Goal: Task Accomplishment & Management: Manage account settings

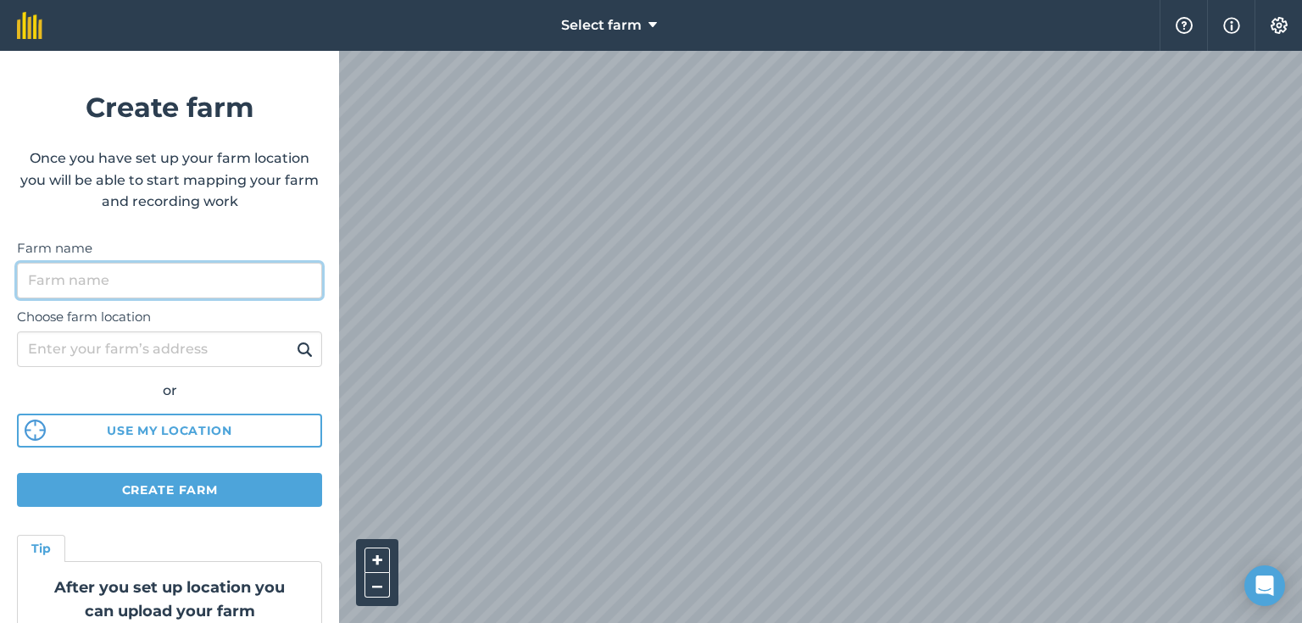
click at [112, 282] on input "Farm name" at bounding box center [169, 281] width 305 height 36
type input "Aston Hall"
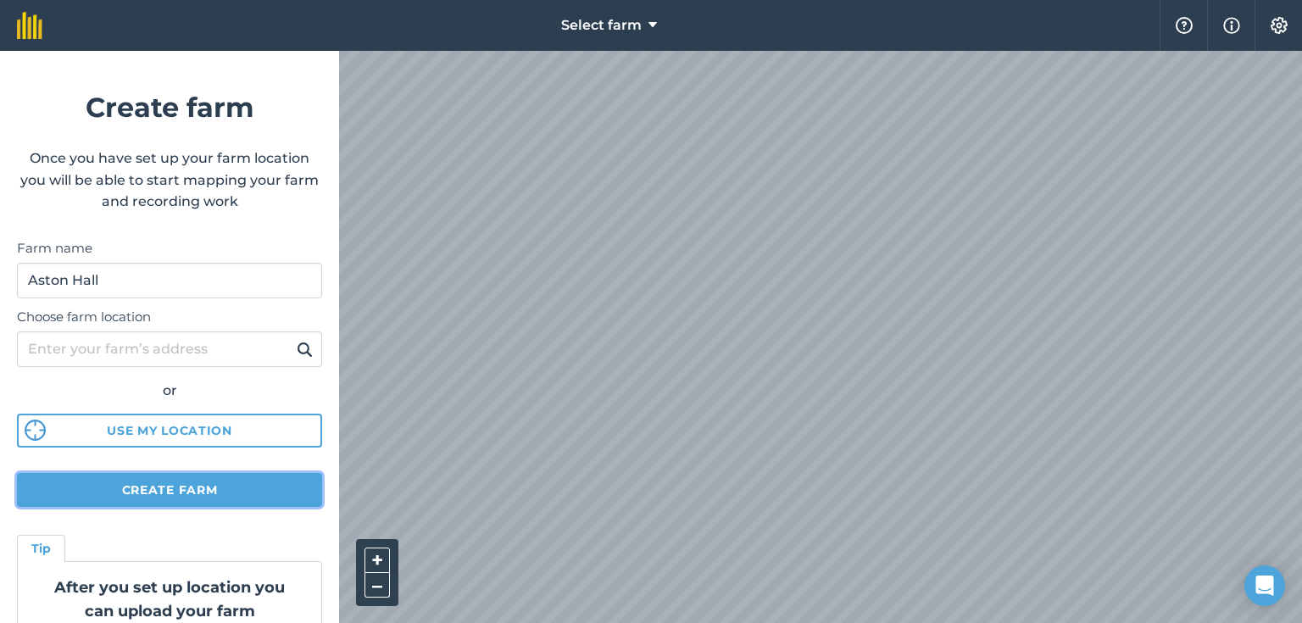
click at [147, 485] on button "Create farm" at bounding box center [169, 490] width 305 height 34
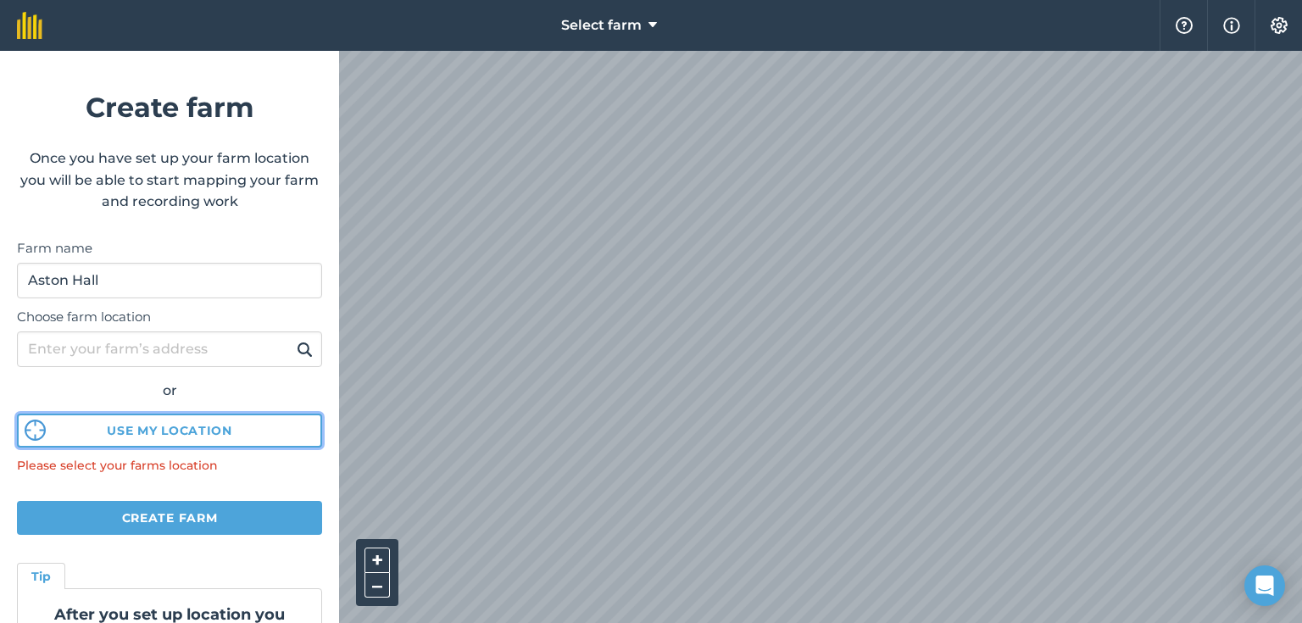
click at [26, 431] on img at bounding box center [35, 430] width 21 height 21
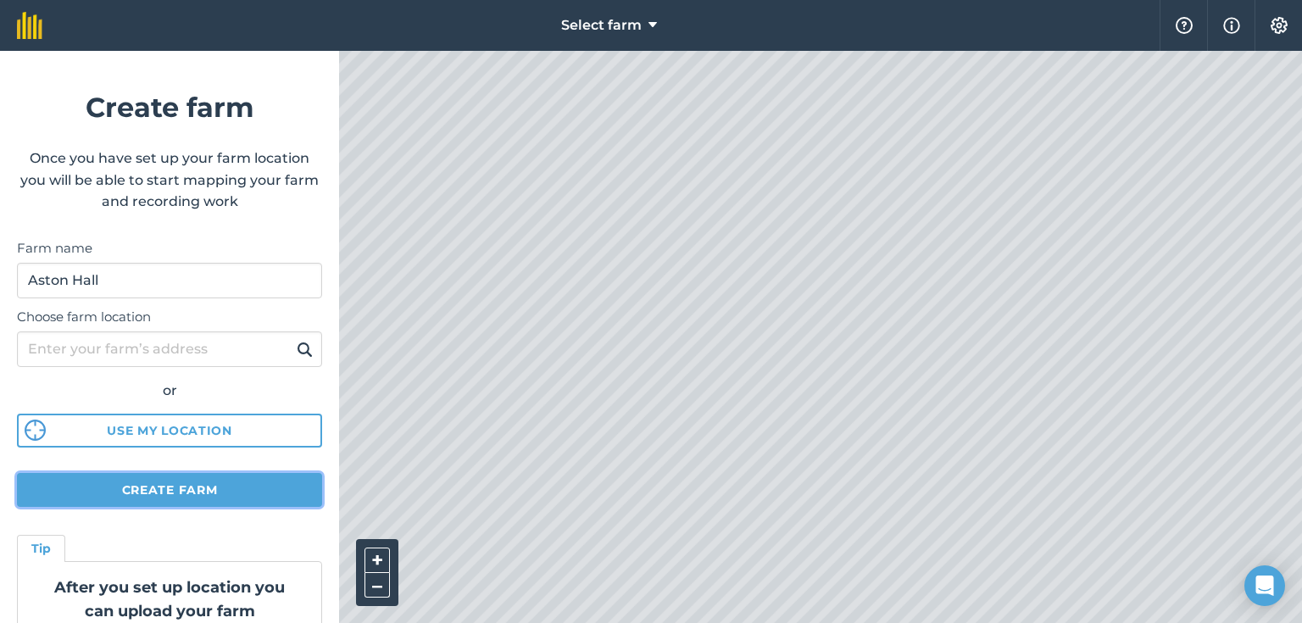
click at [194, 486] on button "Create farm" at bounding box center [169, 490] width 305 height 34
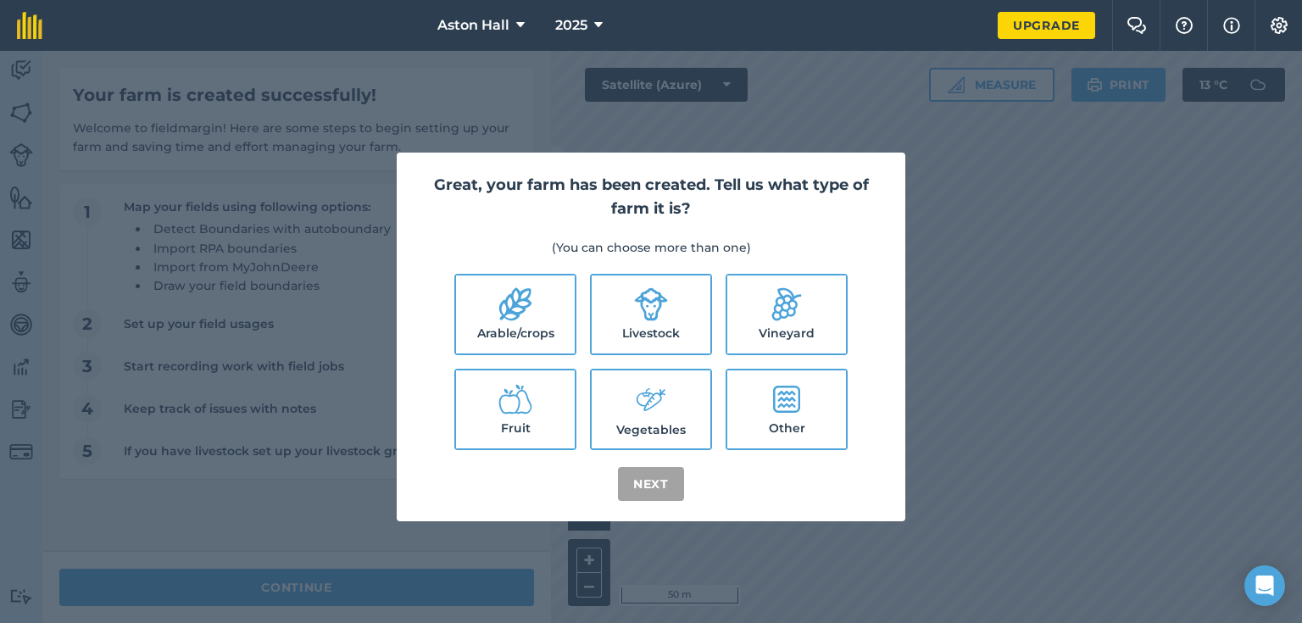
click at [521, 313] on icon at bounding box center [515, 304] width 32 height 33
checkbox input "true"
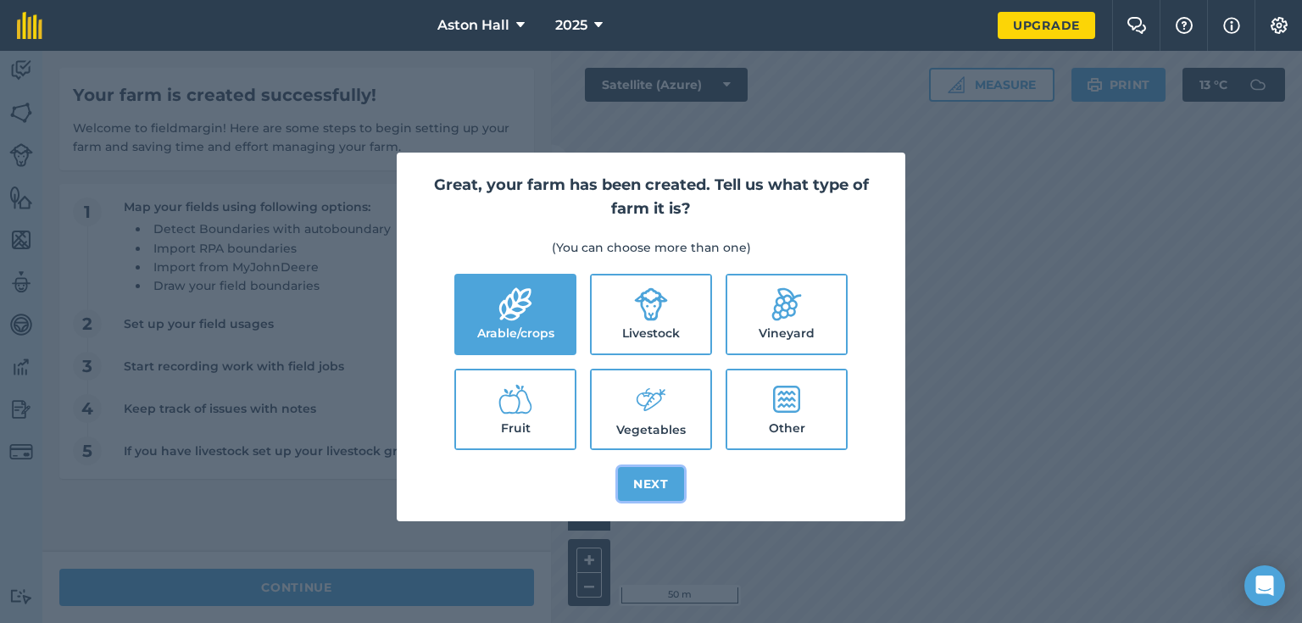
click at [664, 485] on button "Next" at bounding box center [651, 484] width 66 height 34
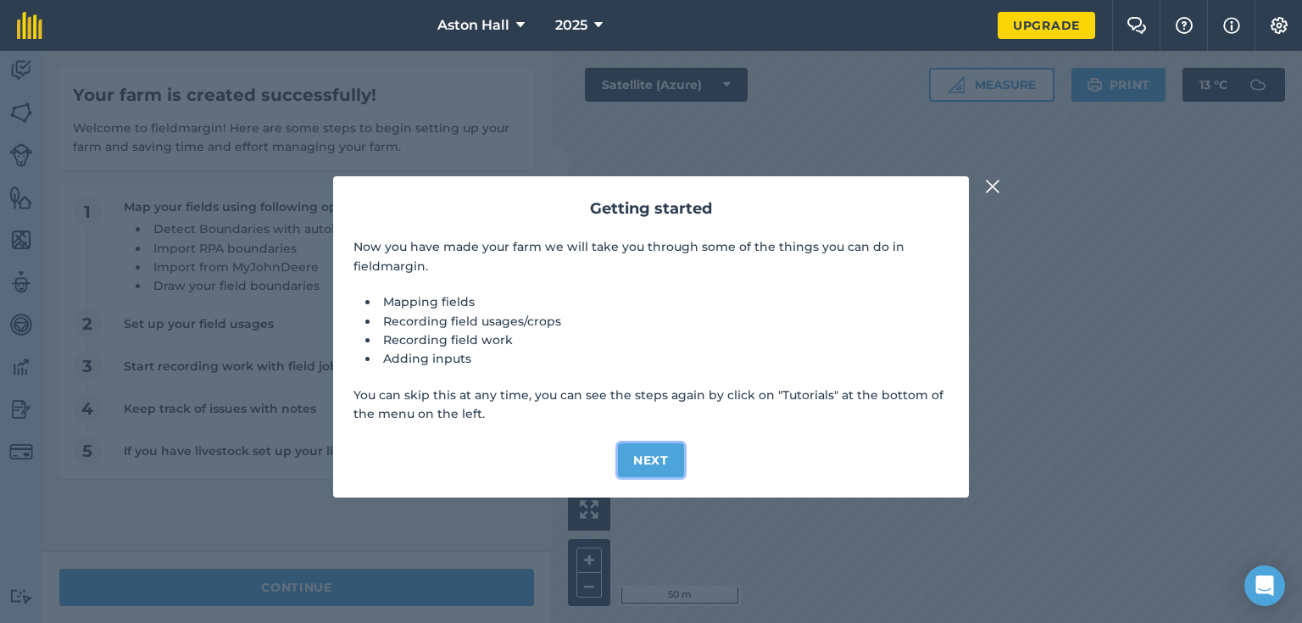
click at [657, 451] on button "Next" at bounding box center [651, 460] width 66 height 34
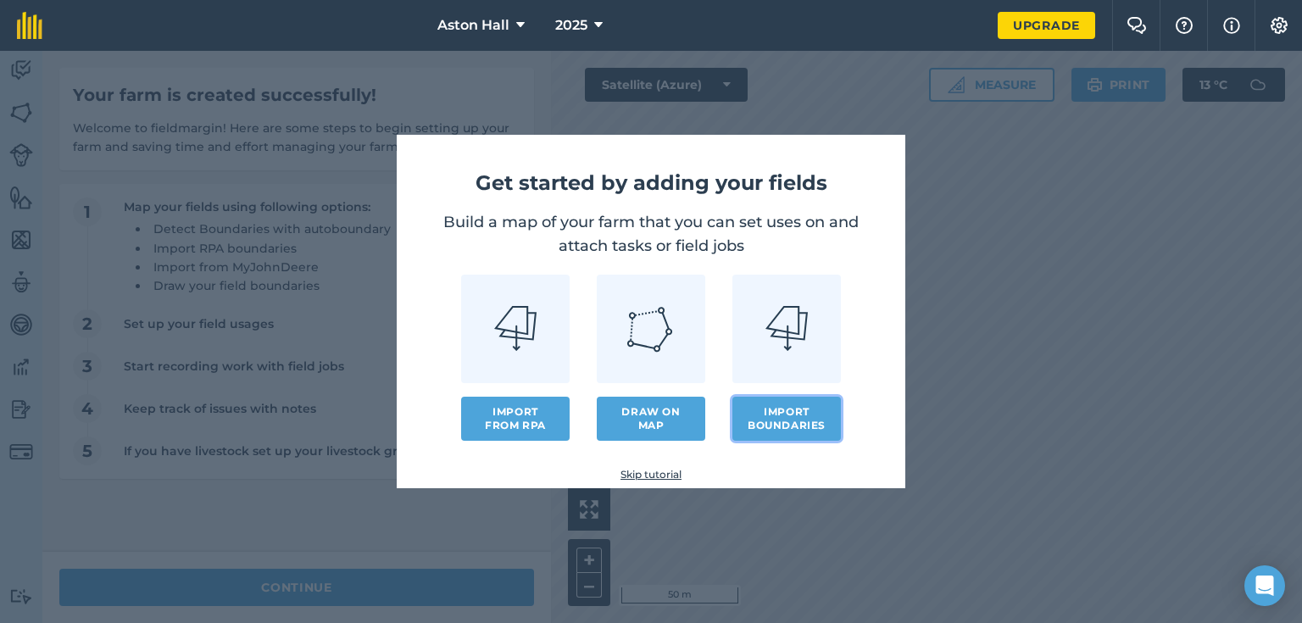
click at [787, 415] on button "Import boundaries" at bounding box center [786, 419] width 108 height 44
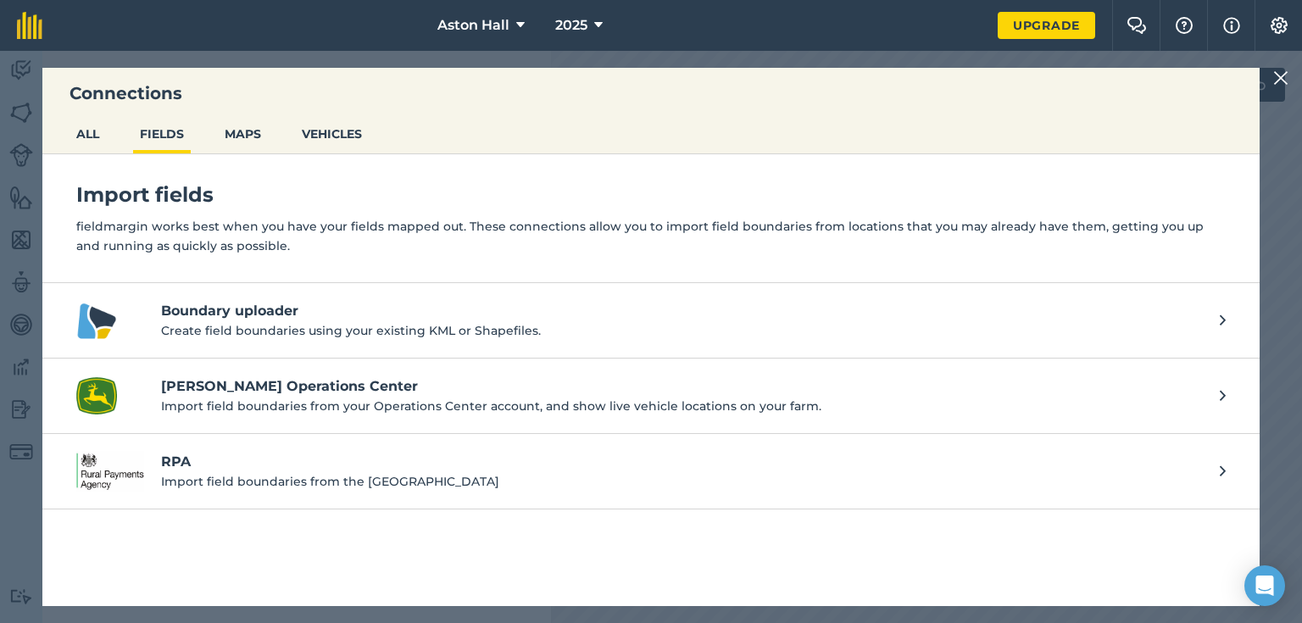
click at [229, 381] on h4 "[PERSON_NAME] Operations Center" at bounding box center [682, 386] width 1042 height 20
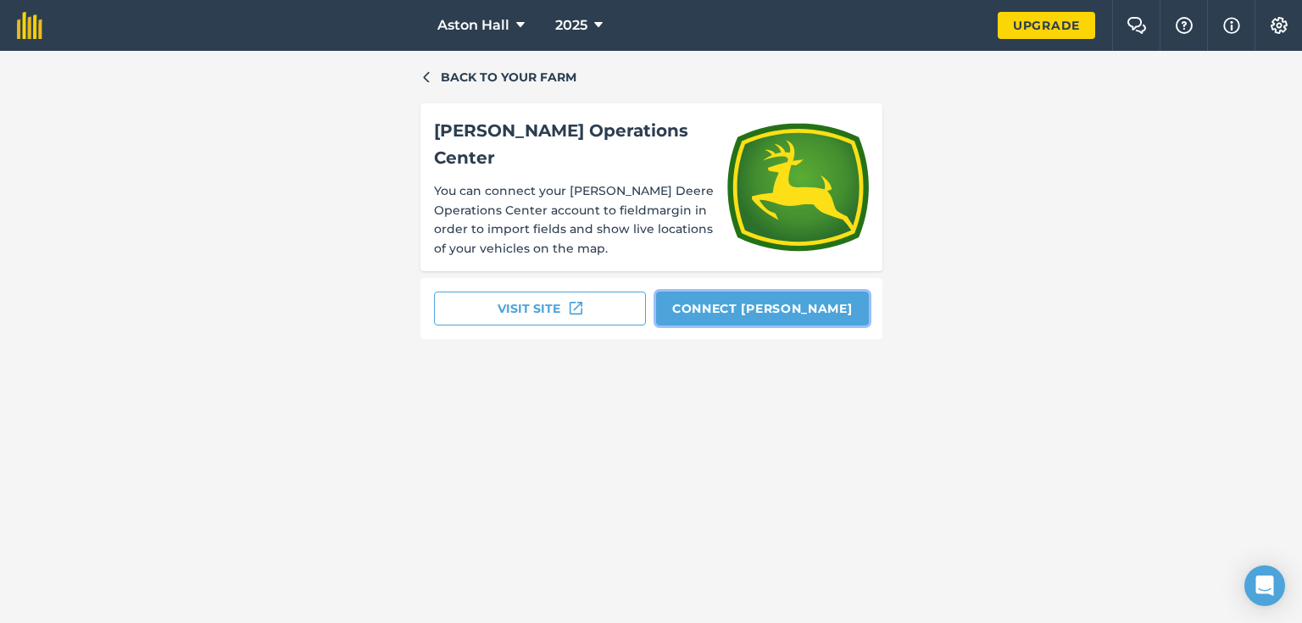
click at [787, 297] on button "Connect John Deere" at bounding box center [762, 309] width 213 height 34
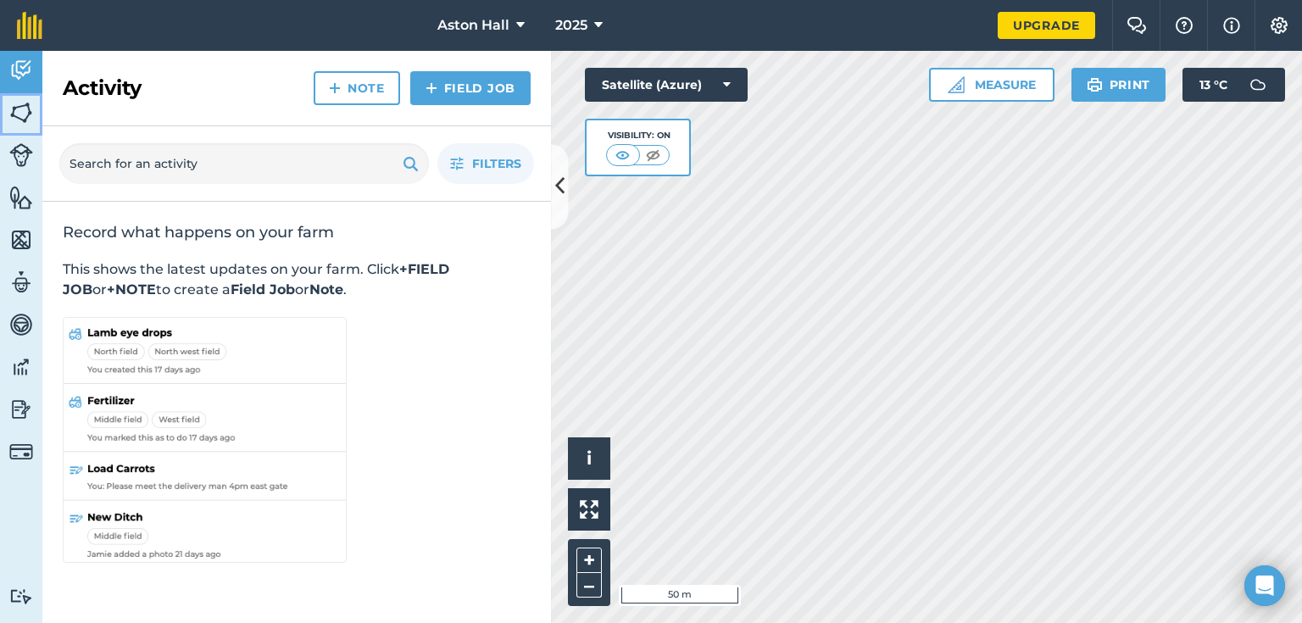
click at [24, 108] on img at bounding box center [21, 112] width 24 height 25
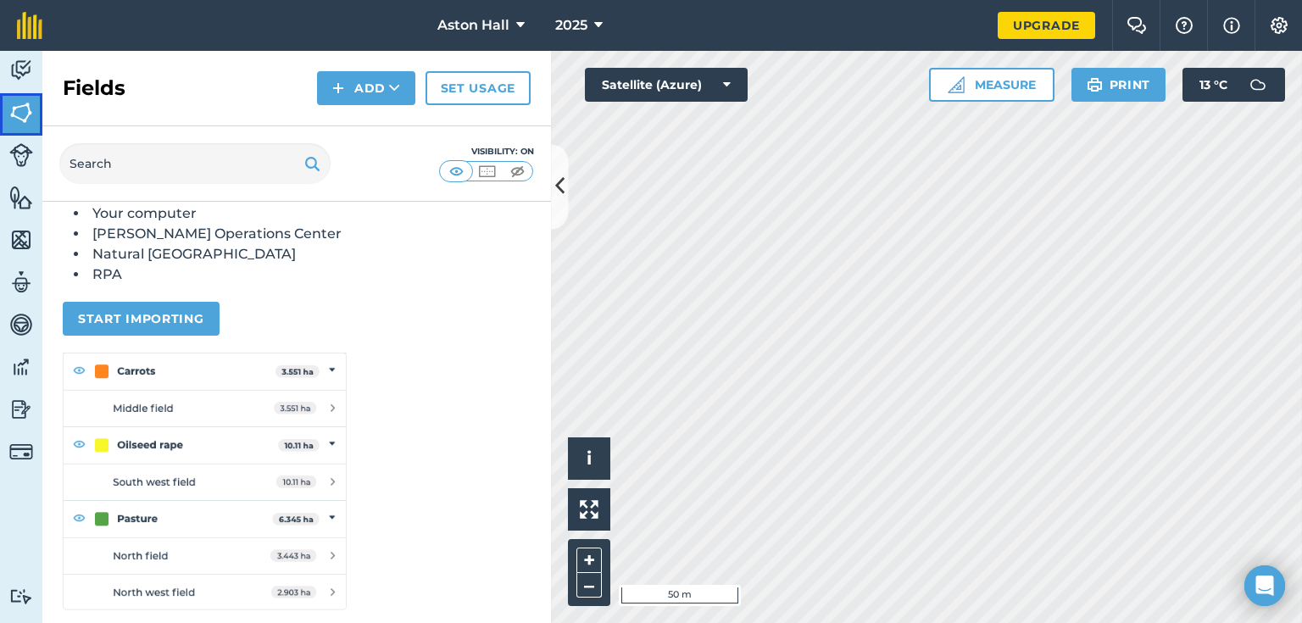
scroll to position [203, 0]
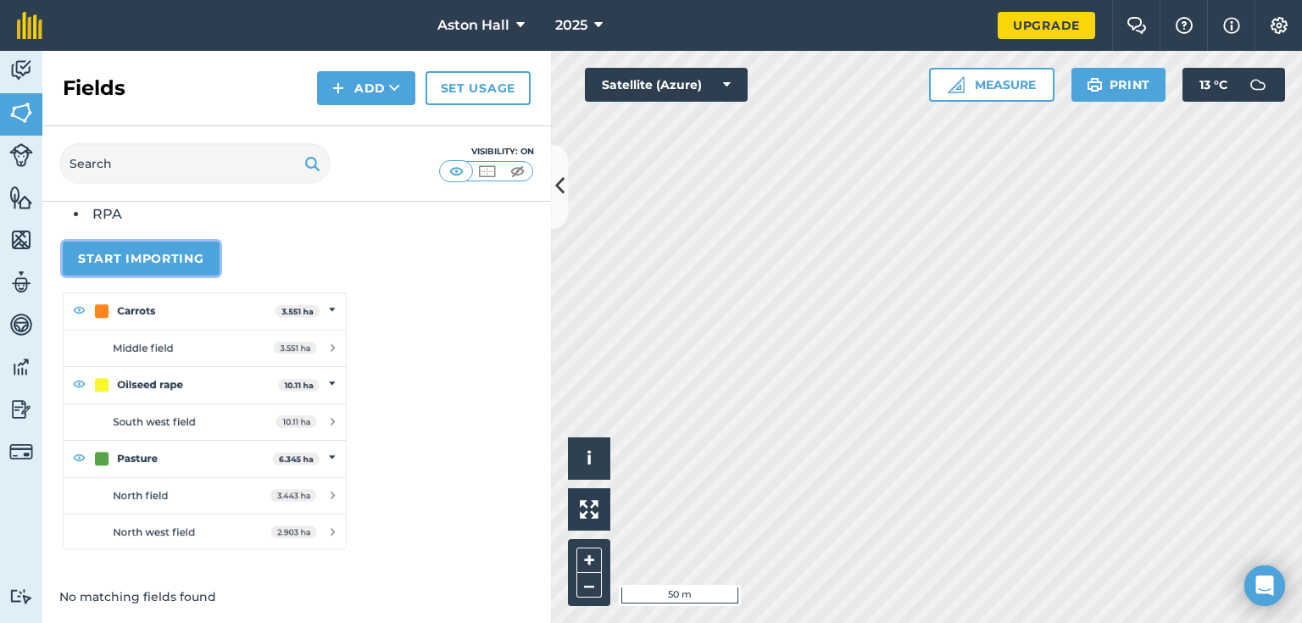
click at [169, 264] on button "Start importing" at bounding box center [141, 259] width 157 height 34
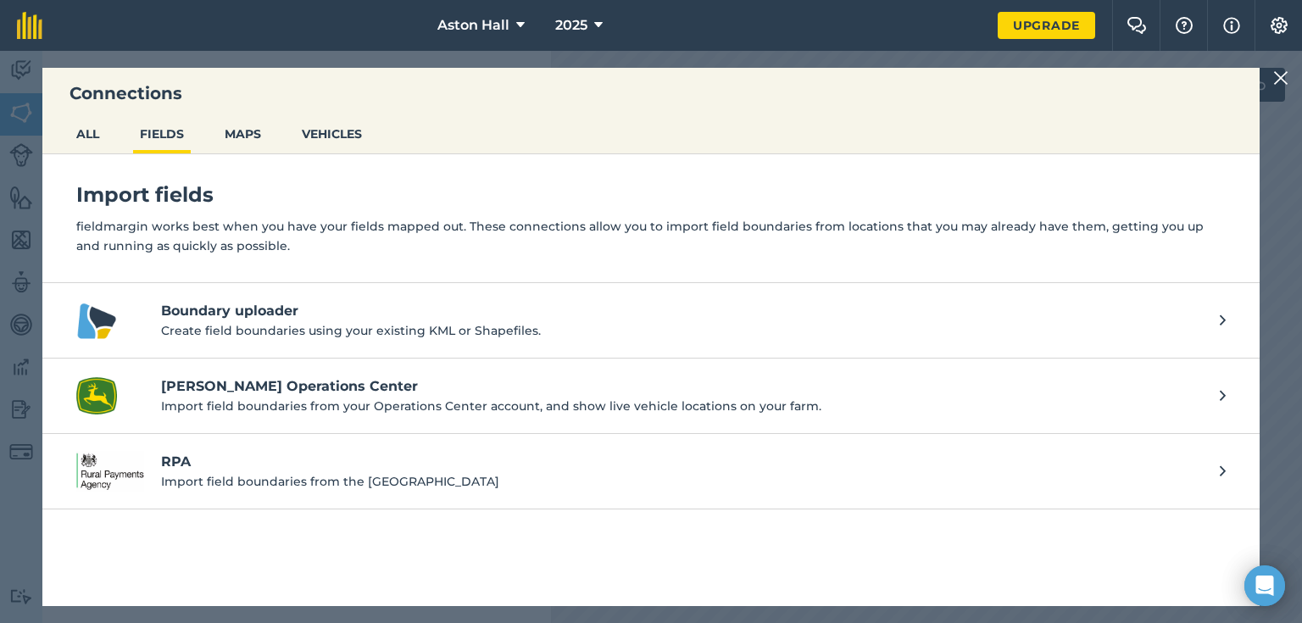
click at [250, 380] on h4 "[PERSON_NAME] Operations Center" at bounding box center [682, 386] width 1042 height 20
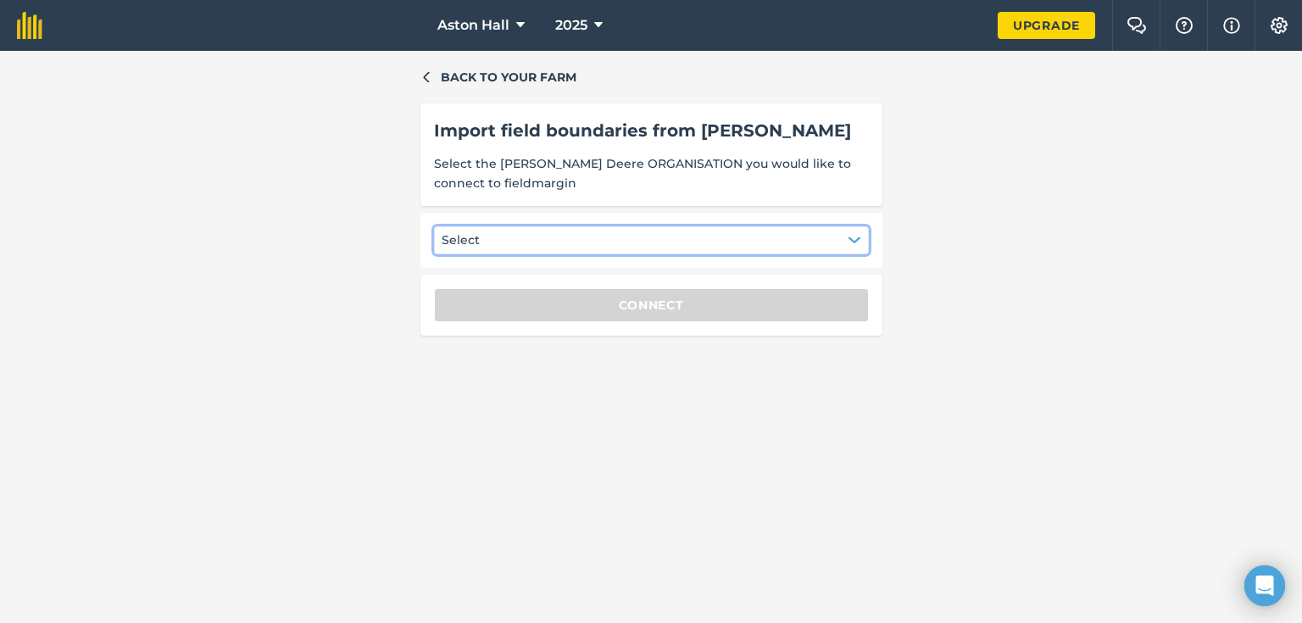
click at [854, 242] on icon "button" at bounding box center [853, 239] width 11 height 5
click at [478, 285] on div "J.S.JONES AND SON" at bounding box center [544, 284] width 202 height 29
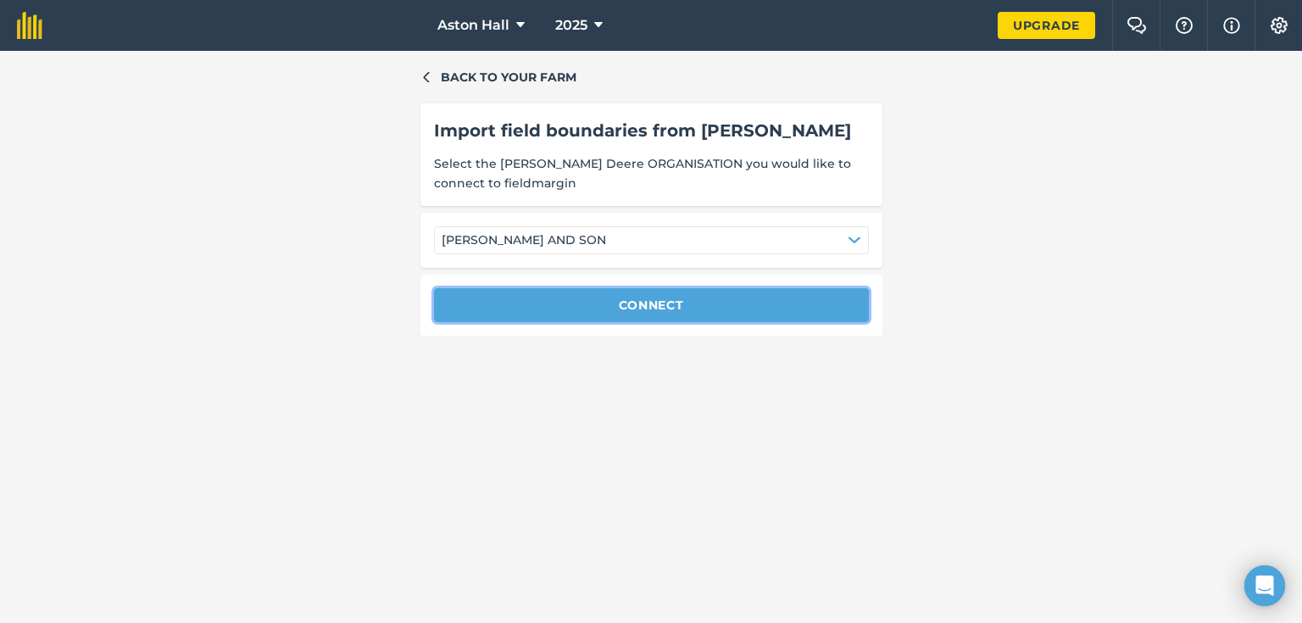
click at [637, 303] on button "Connect" at bounding box center [651, 305] width 435 height 34
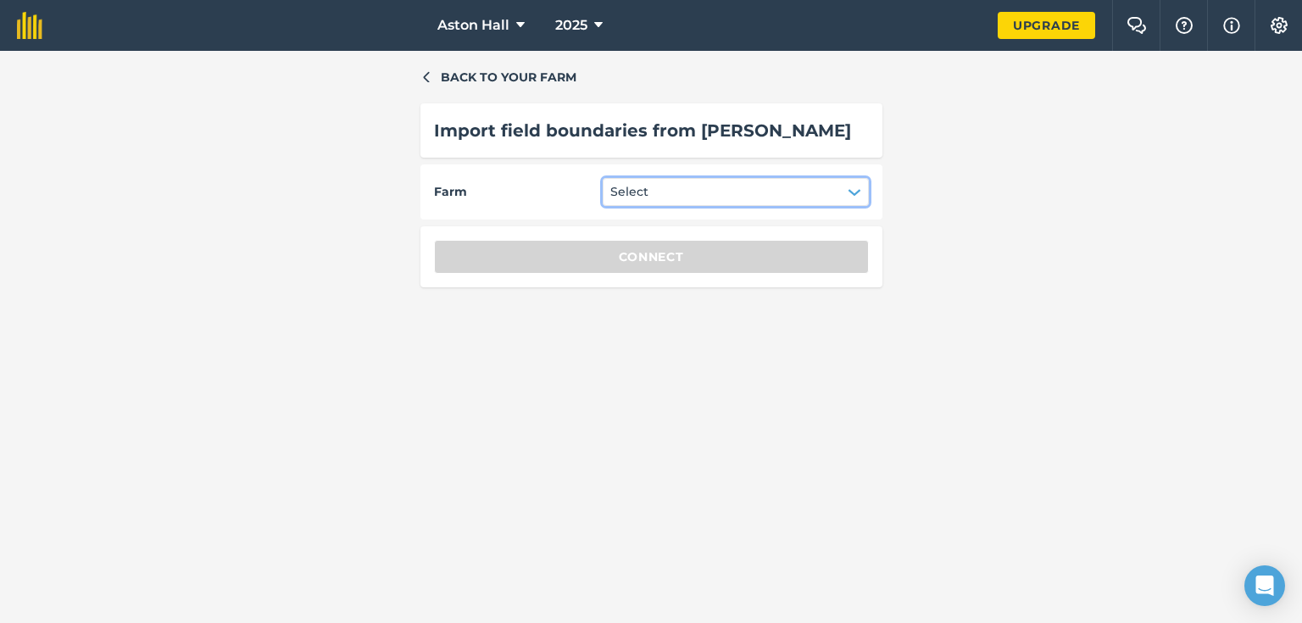
click at [851, 187] on icon "button" at bounding box center [855, 193] width 14 height 14
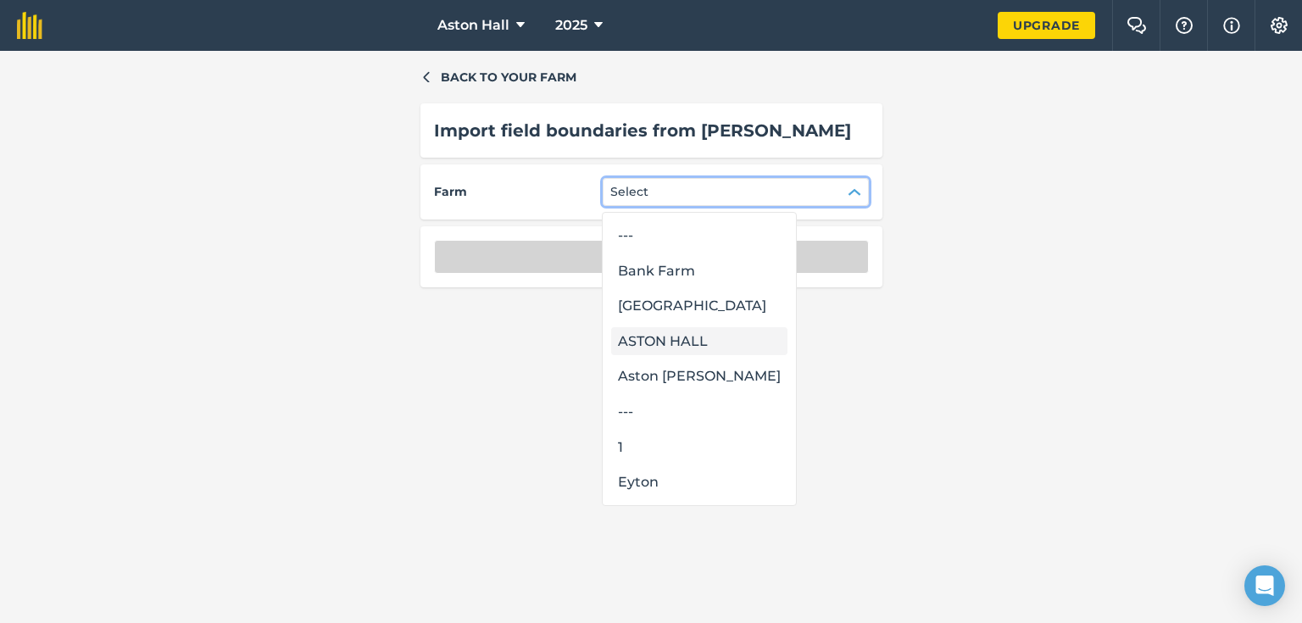
click at [672, 346] on div "ASTON HALL" at bounding box center [699, 341] width 176 height 29
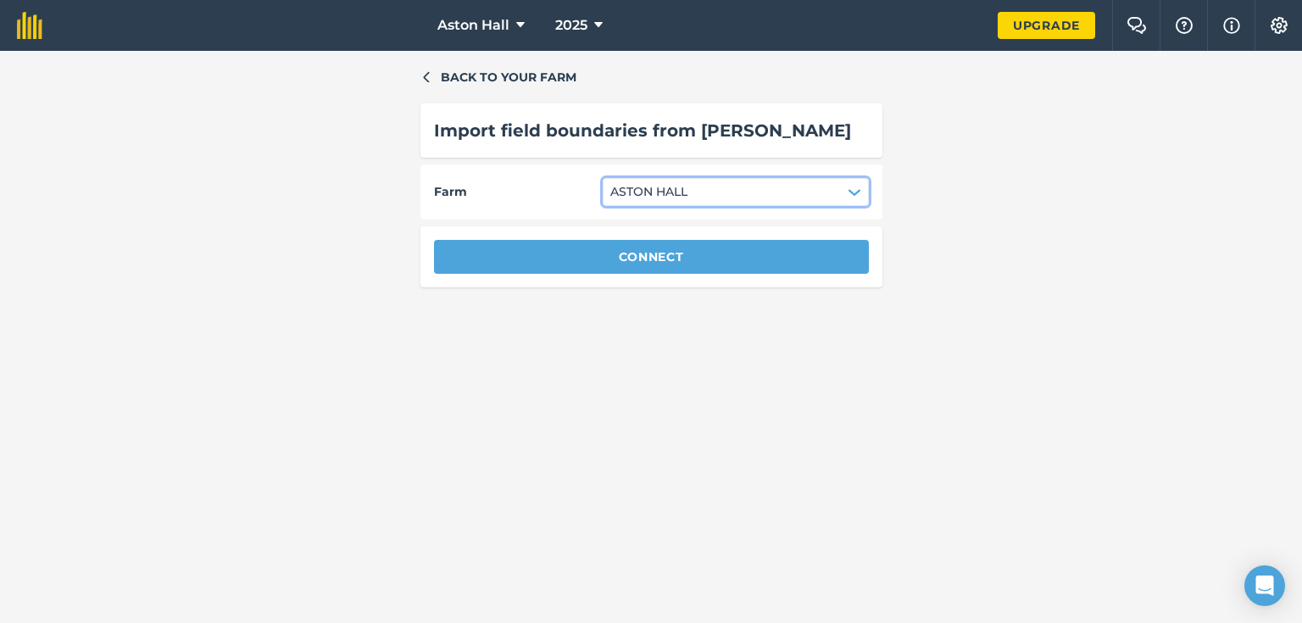
click at [848, 193] on icon "button" at bounding box center [855, 193] width 14 height 14
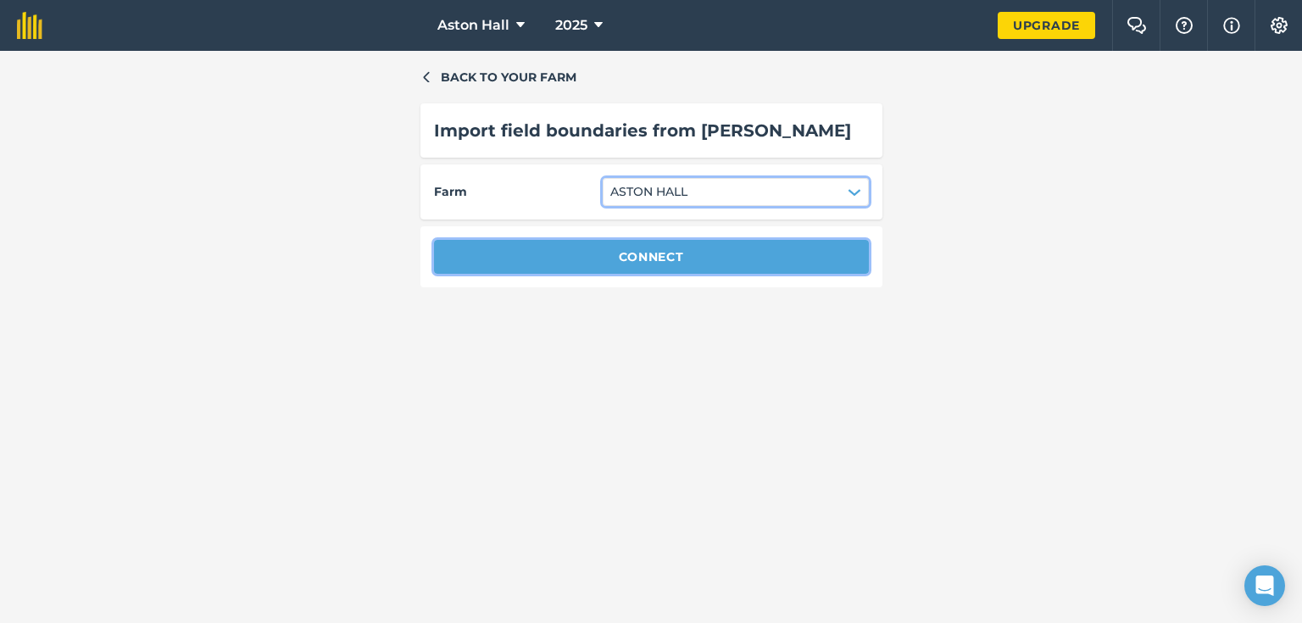
click at [750, 258] on button "Connect" at bounding box center [651, 257] width 435 height 34
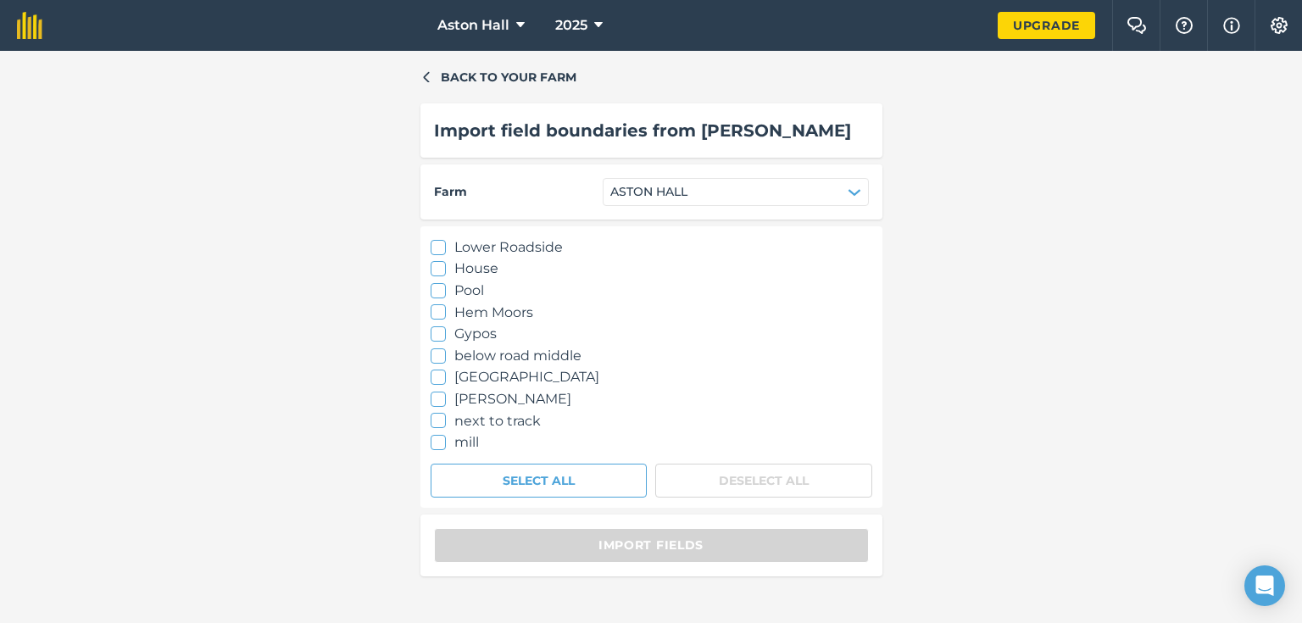
click at [438, 247] on icon at bounding box center [437, 247] width 11 height 11
checkbox input "true"
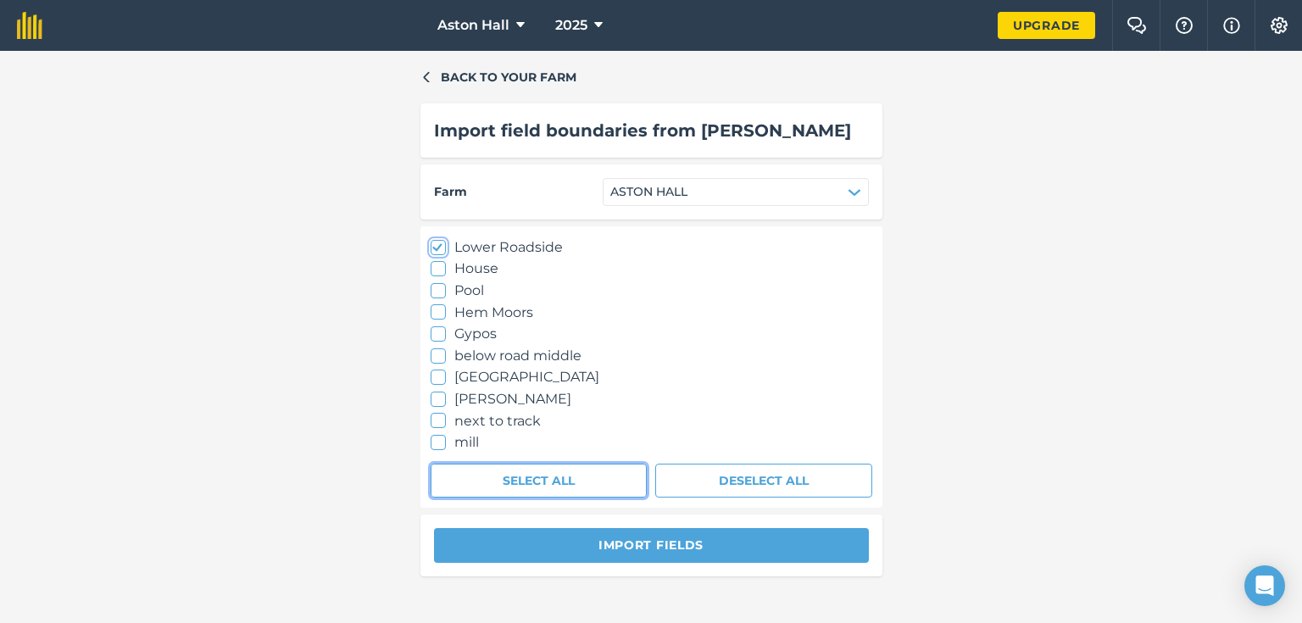
click at [581, 481] on button "Select All" at bounding box center [539, 481] width 217 height 34
checkbox input "true"
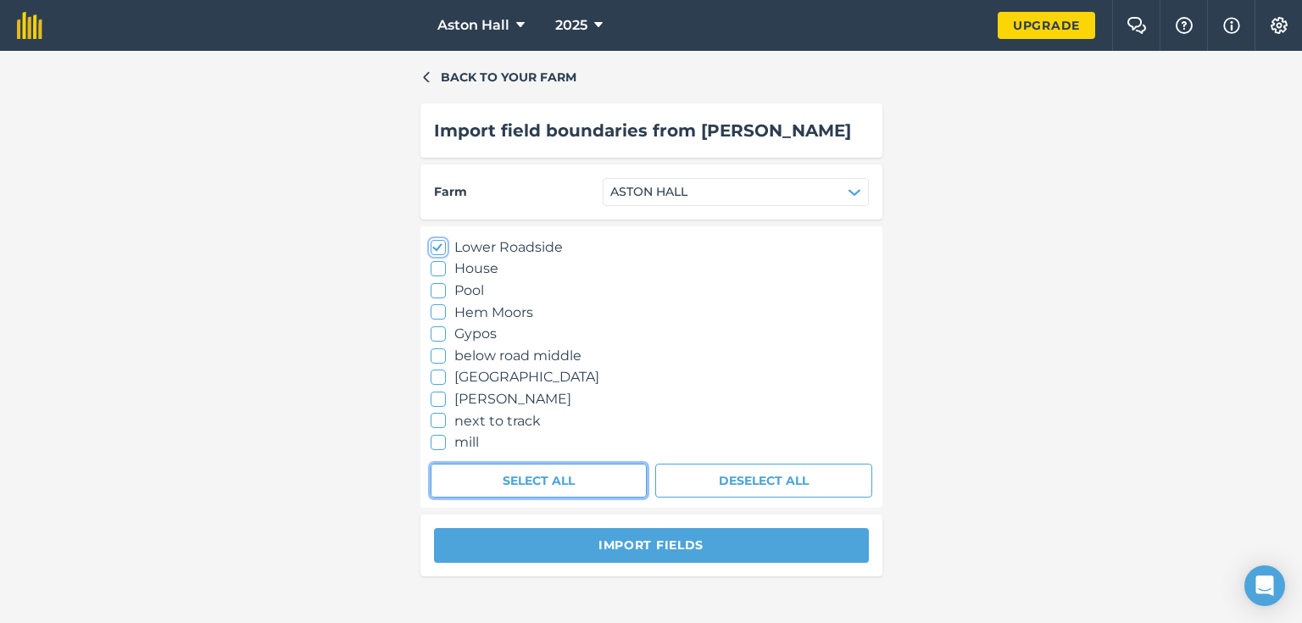
checkbox input "true"
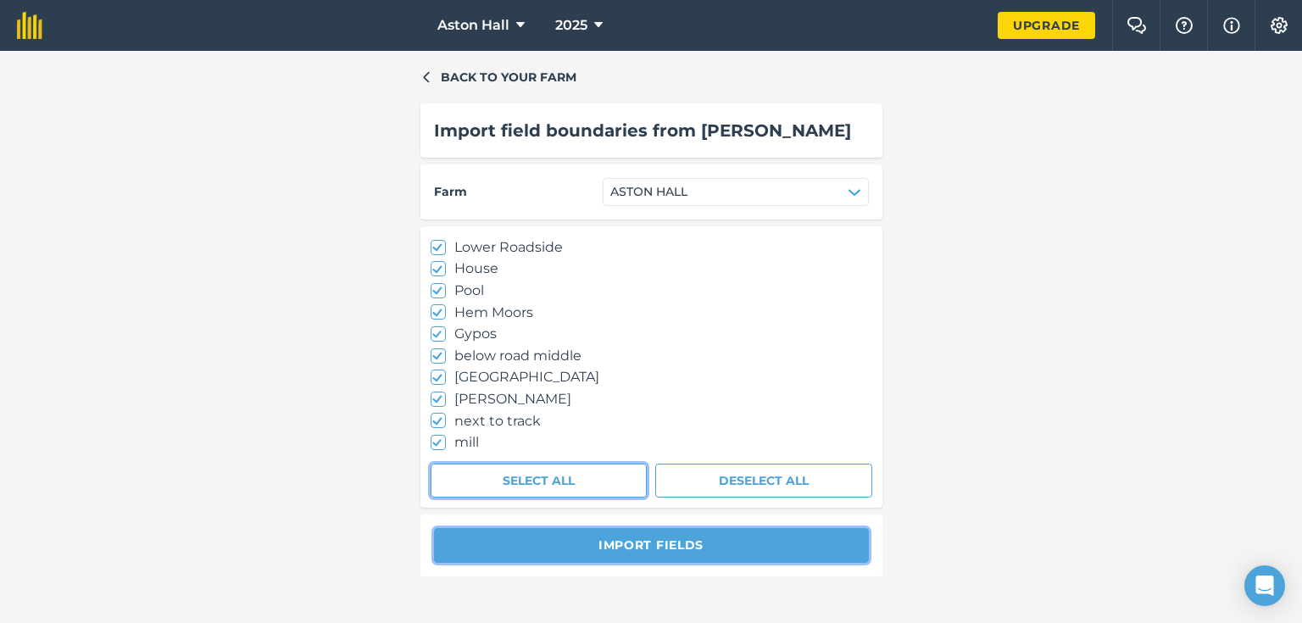
click at [641, 543] on button "Import fields" at bounding box center [651, 545] width 435 height 34
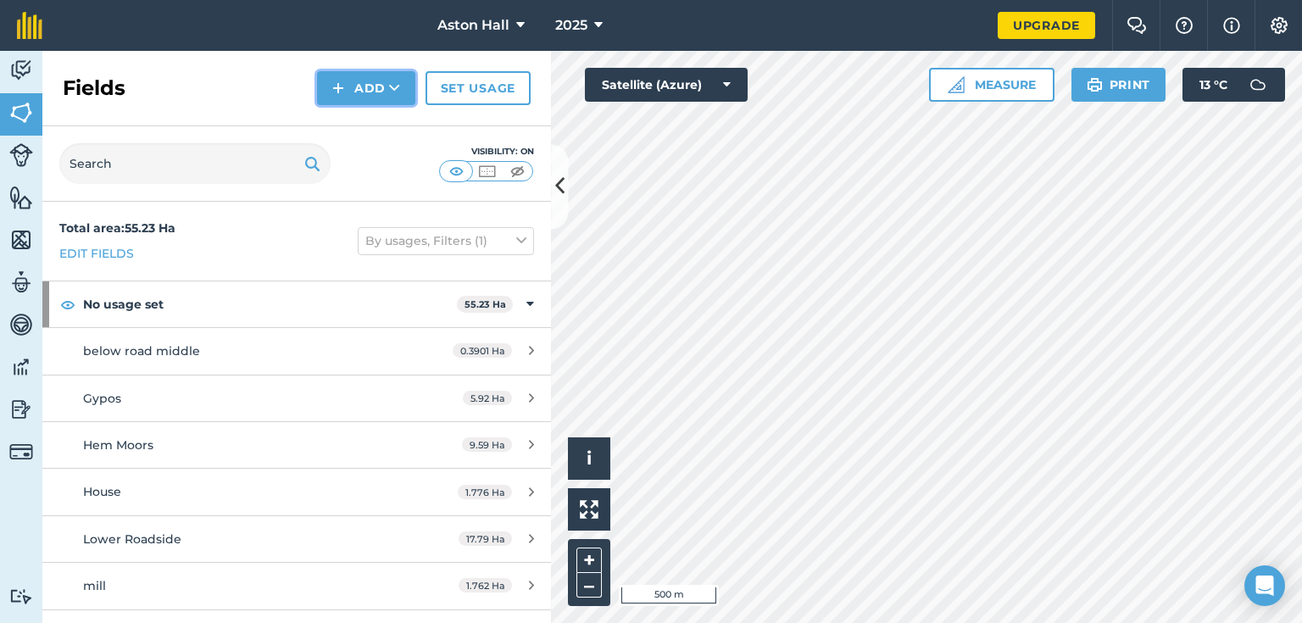
click at [392, 82] on icon at bounding box center [394, 88] width 11 height 17
click at [373, 164] on link "Import" at bounding box center [366, 164] width 93 height 37
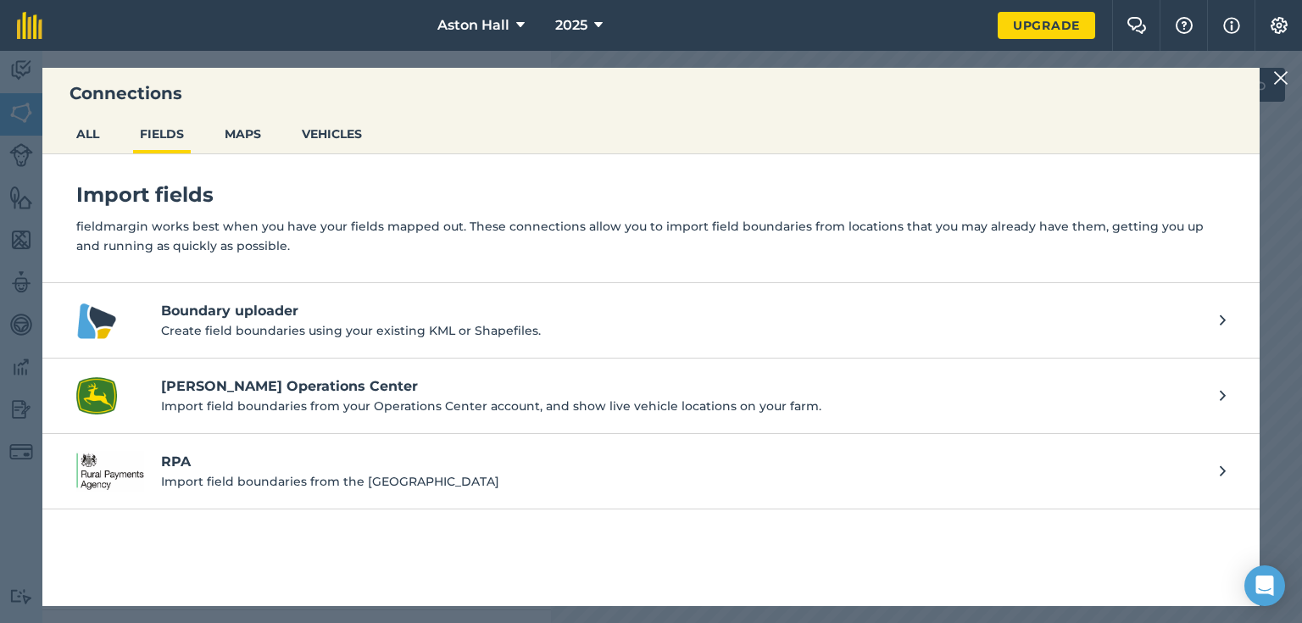
click at [224, 376] on h4 "[PERSON_NAME] Operations Center" at bounding box center [682, 386] width 1042 height 20
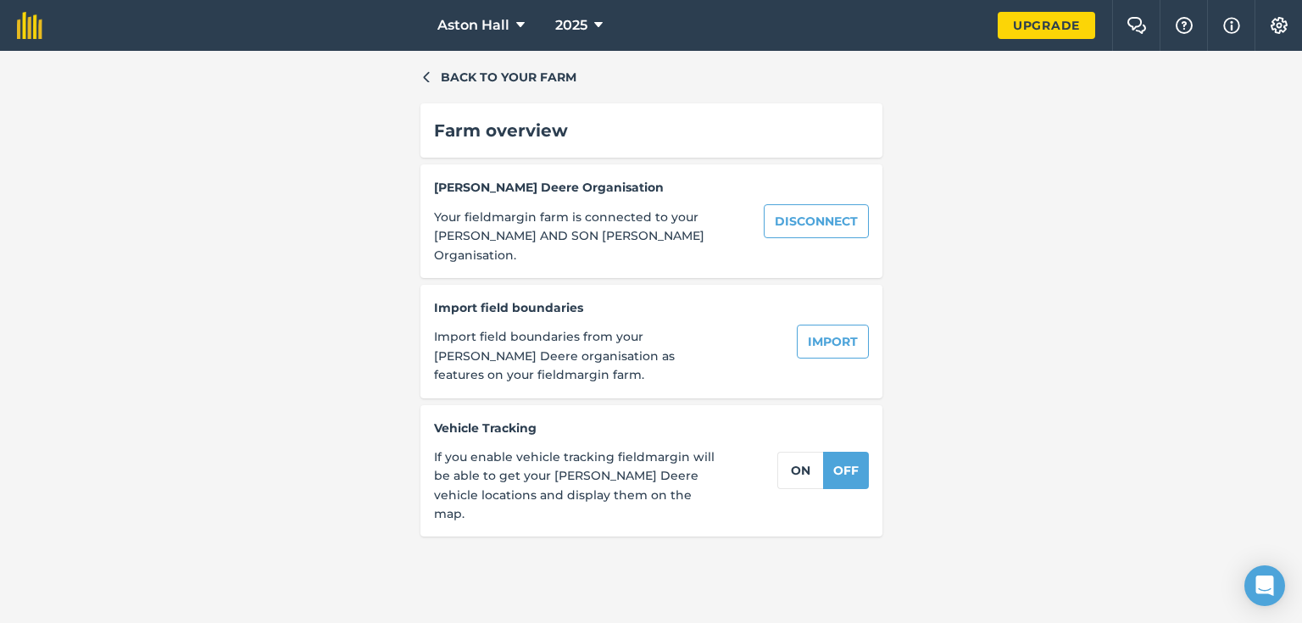
click at [1098, 292] on div "Back to your farm Farm overview [PERSON_NAME] Organisation Your fieldmargin far…" at bounding box center [651, 337] width 1302 height 572
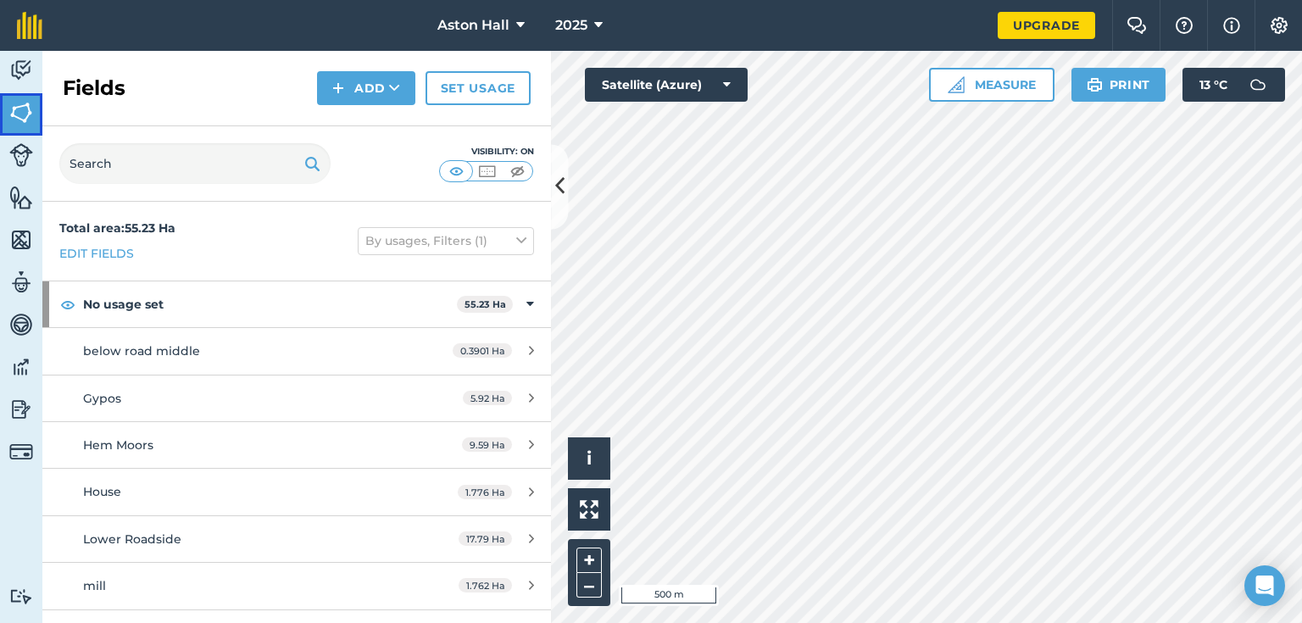
click at [17, 115] on img at bounding box center [21, 112] width 24 height 25
click at [71, 306] on img at bounding box center [67, 304] width 15 height 20
click at [71, 303] on img at bounding box center [67, 304] width 15 height 20
click at [25, 108] on img at bounding box center [21, 112] width 24 height 25
click at [67, 301] on img at bounding box center [67, 304] width 15 height 20
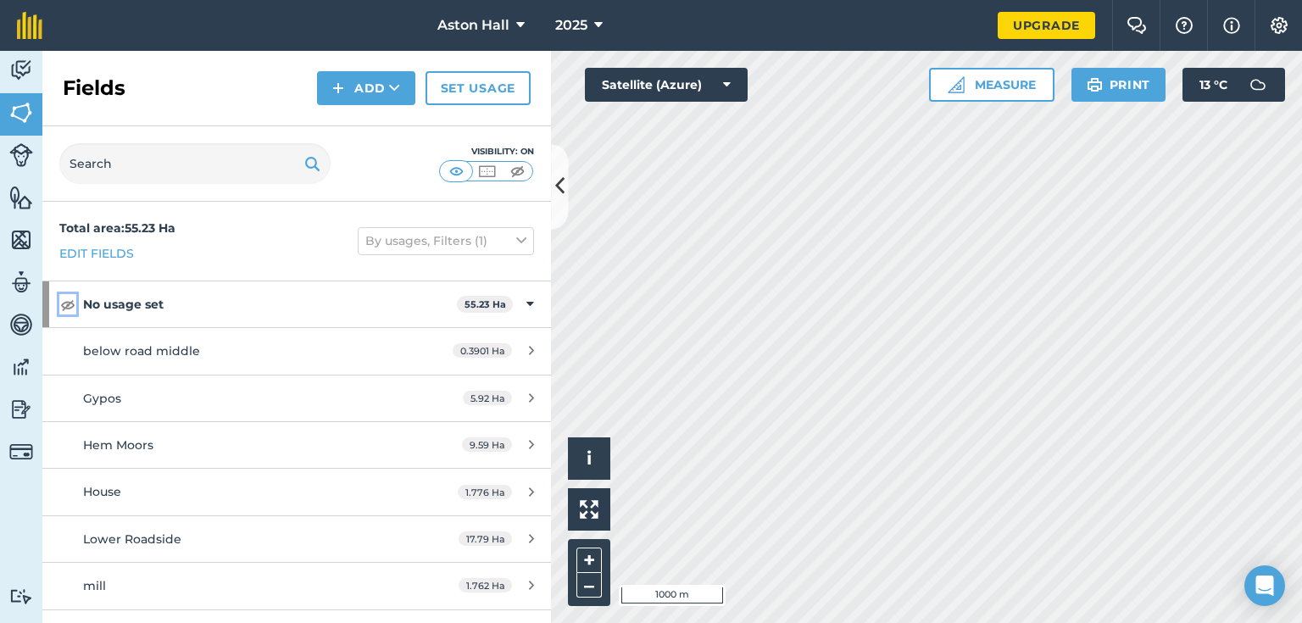
click at [67, 302] on img at bounding box center [67, 304] width 15 height 20
click at [486, 174] on img at bounding box center [486, 171] width 21 height 17
click at [453, 172] on img at bounding box center [456, 171] width 21 height 17
click at [107, 251] on link "Edit fields" at bounding box center [96, 253] width 75 height 19
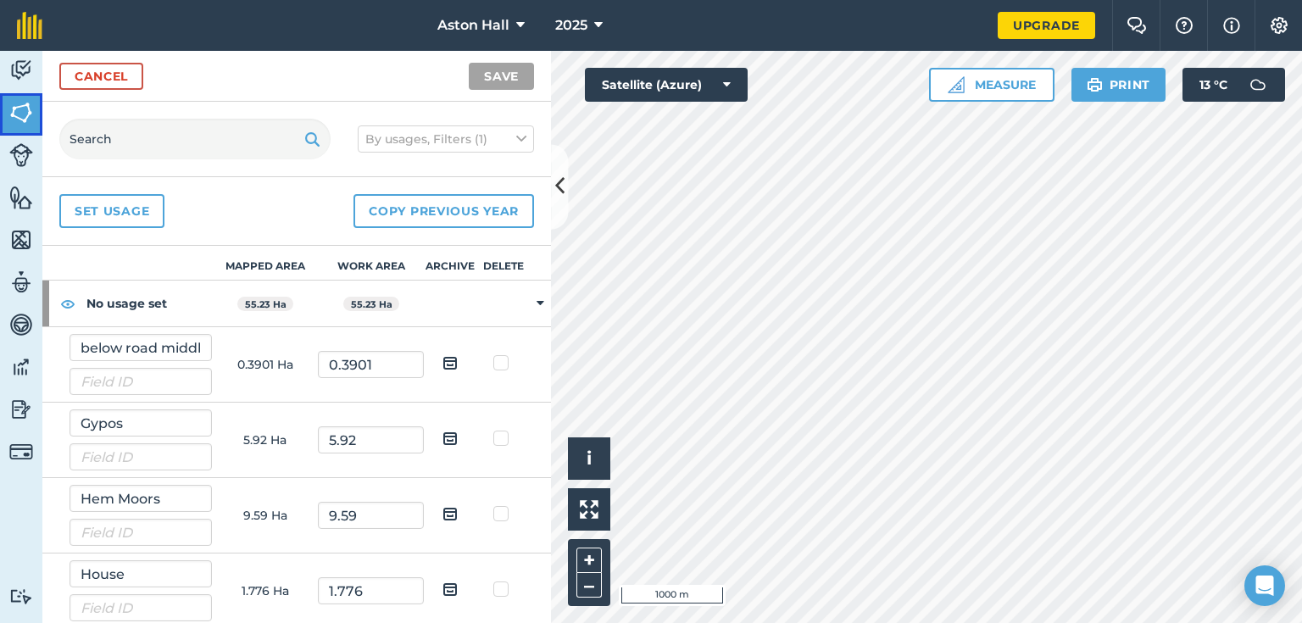
click at [20, 108] on img at bounding box center [21, 112] width 24 height 25
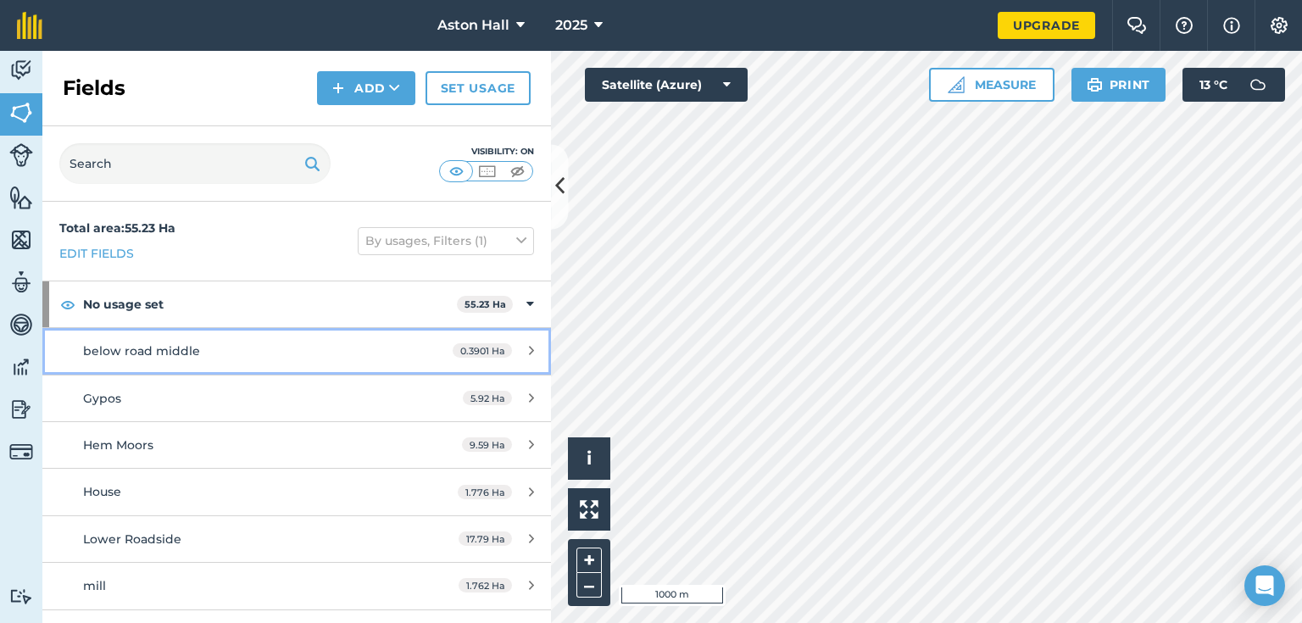
click at [148, 350] on span "below road middle" at bounding box center [141, 350] width 117 height 15
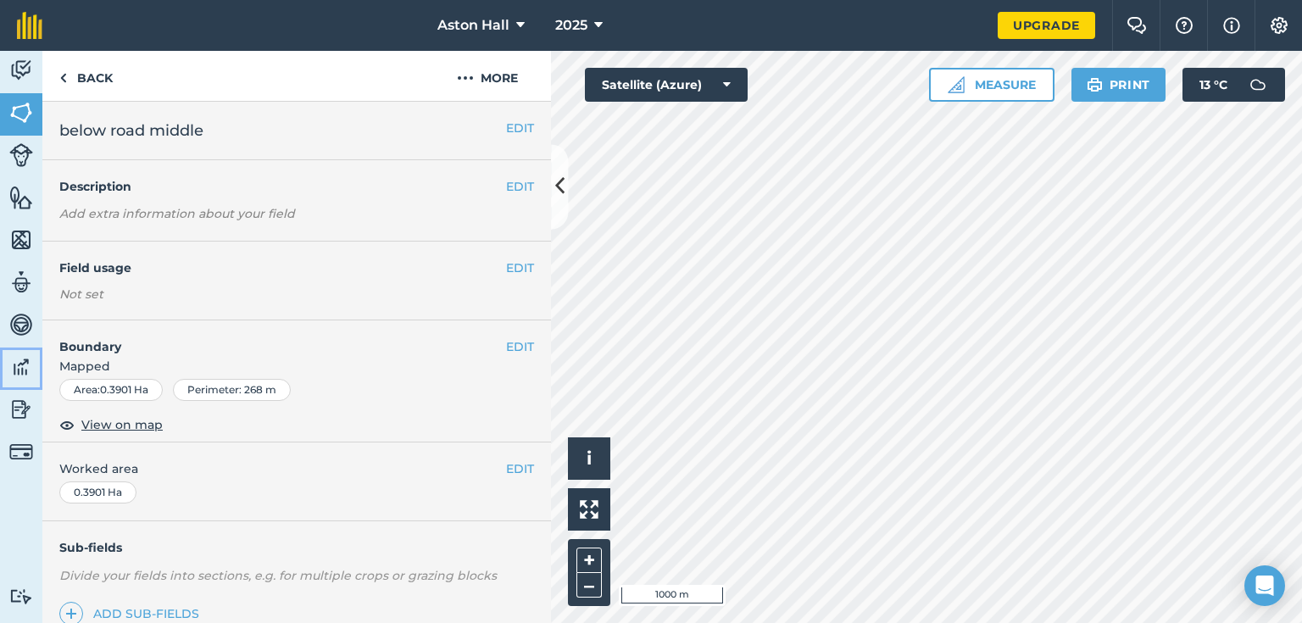
click at [20, 370] on img at bounding box center [21, 366] width 24 height 25
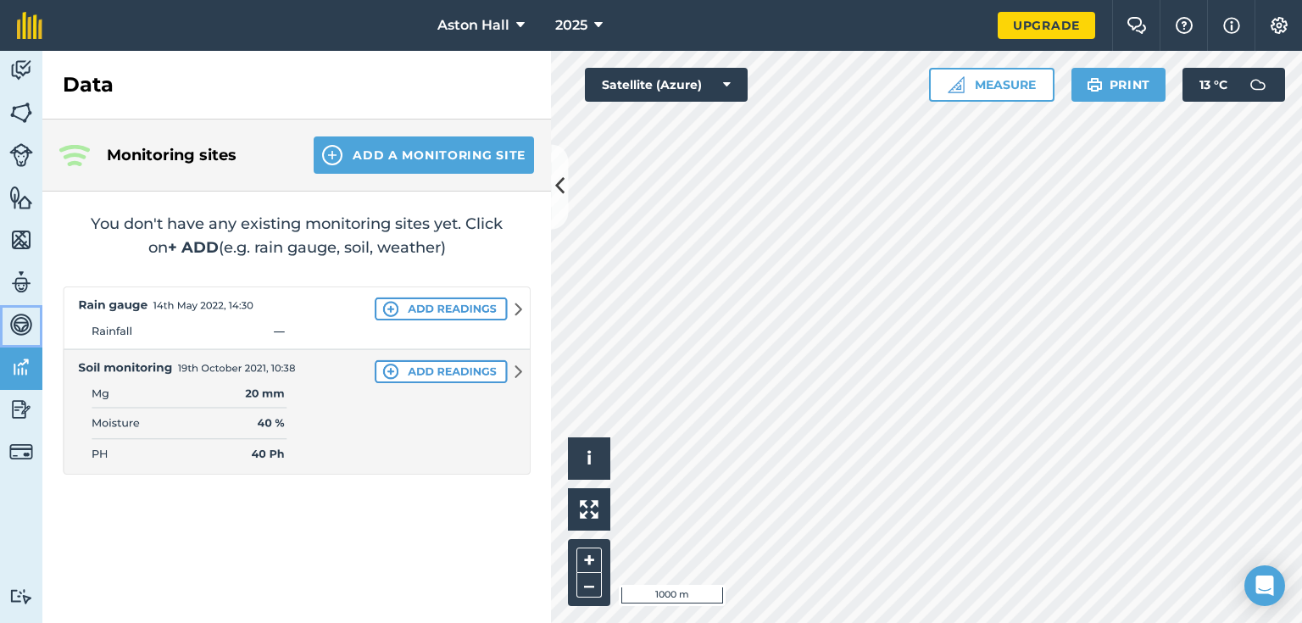
click at [25, 333] on img at bounding box center [21, 324] width 24 height 25
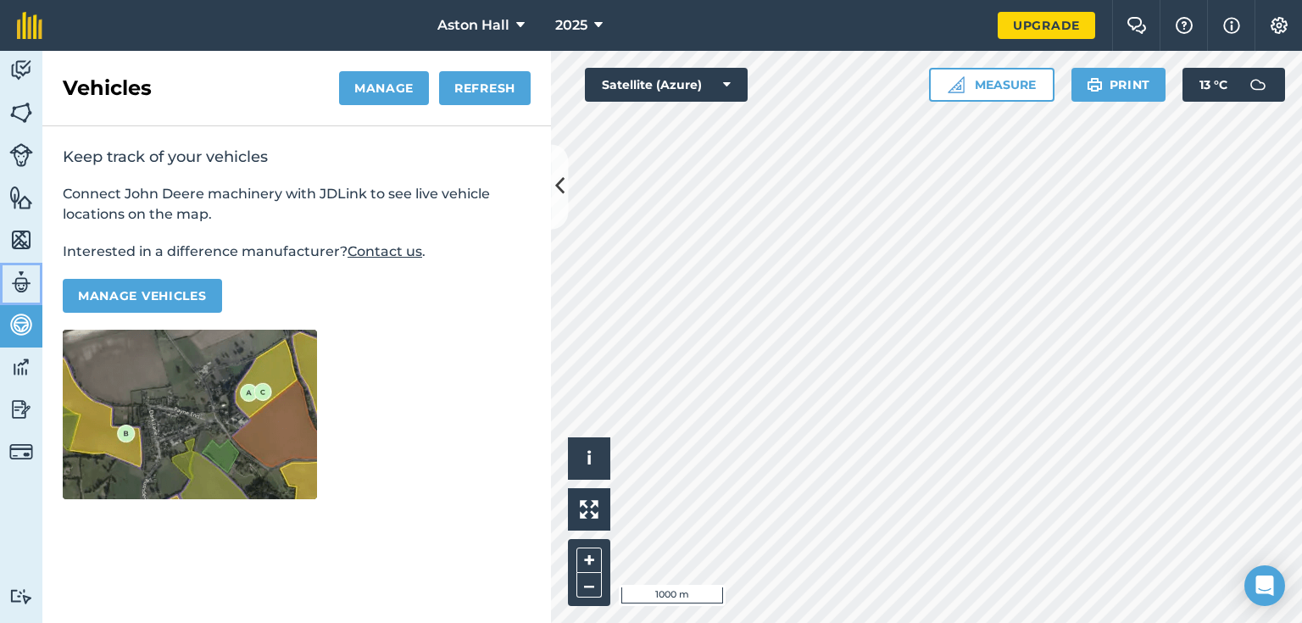
click at [22, 275] on img at bounding box center [21, 282] width 24 height 25
select select "MEMBER"
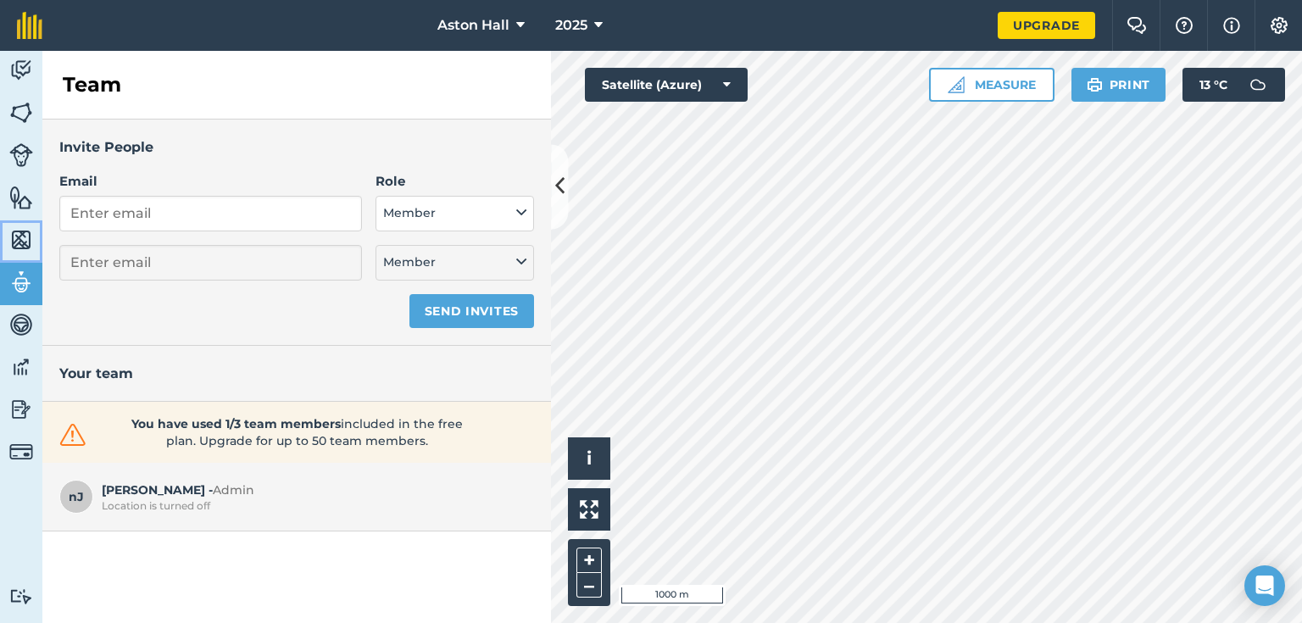
click at [20, 237] on img at bounding box center [21, 239] width 24 height 25
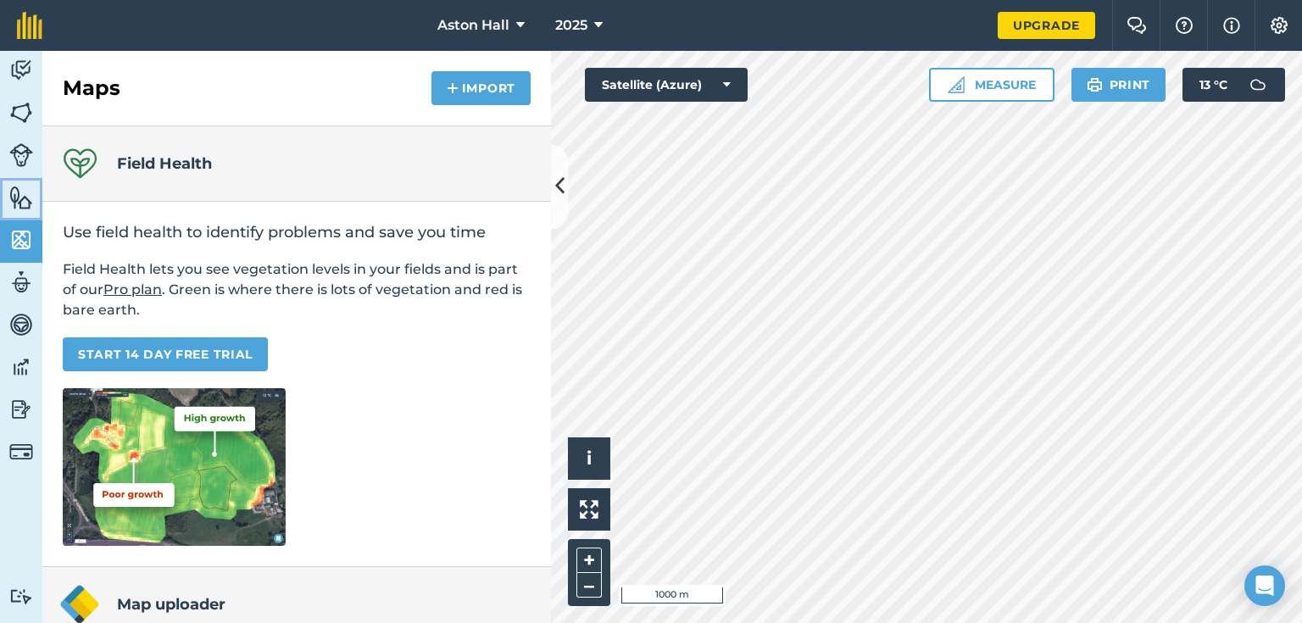
click at [17, 192] on img at bounding box center [21, 197] width 24 height 25
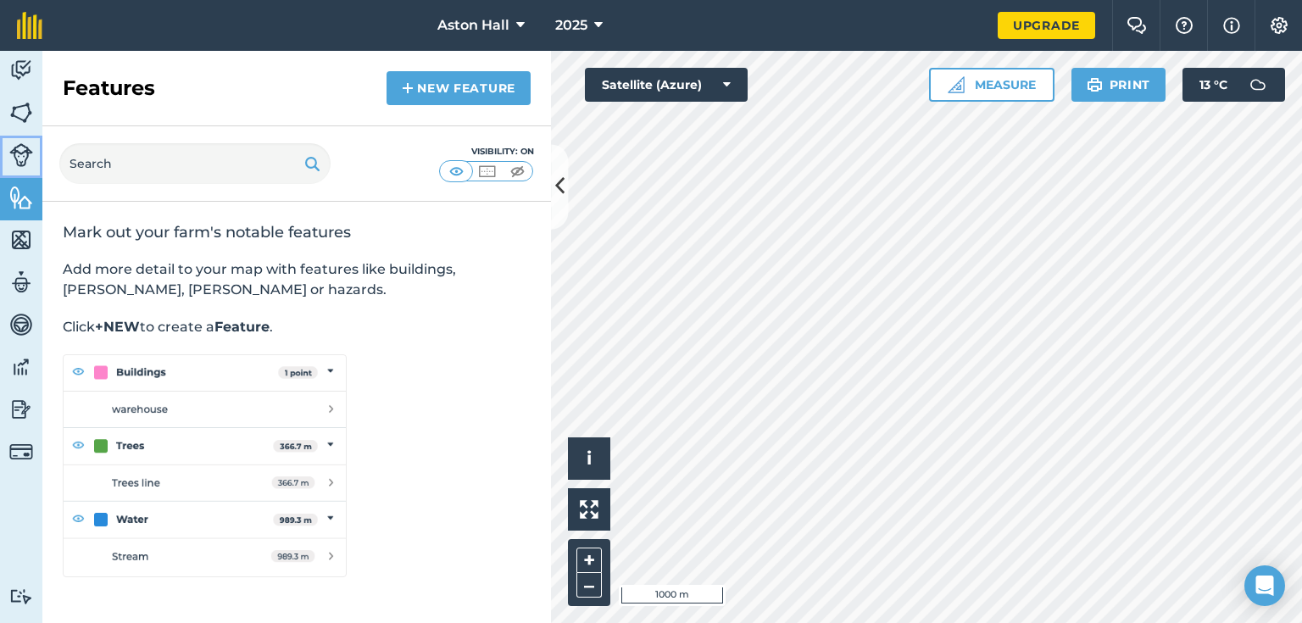
click at [20, 156] on img at bounding box center [21, 155] width 24 height 24
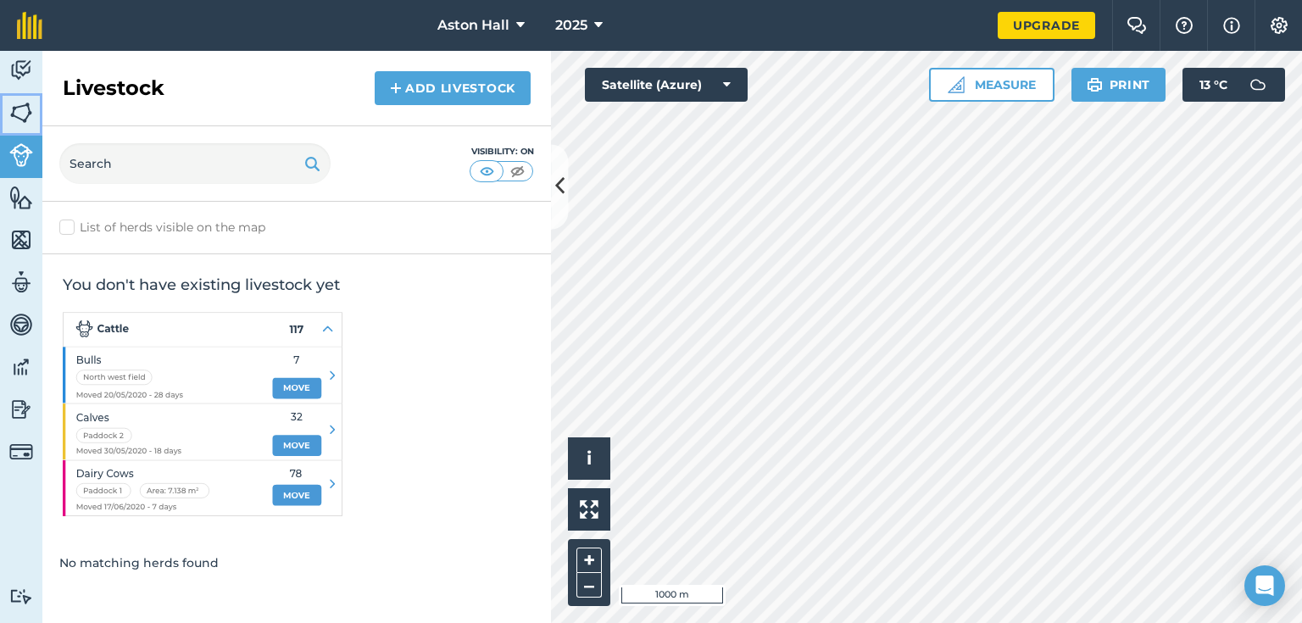
click at [26, 111] on img at bounding box center [21, 112] width 24 height 25
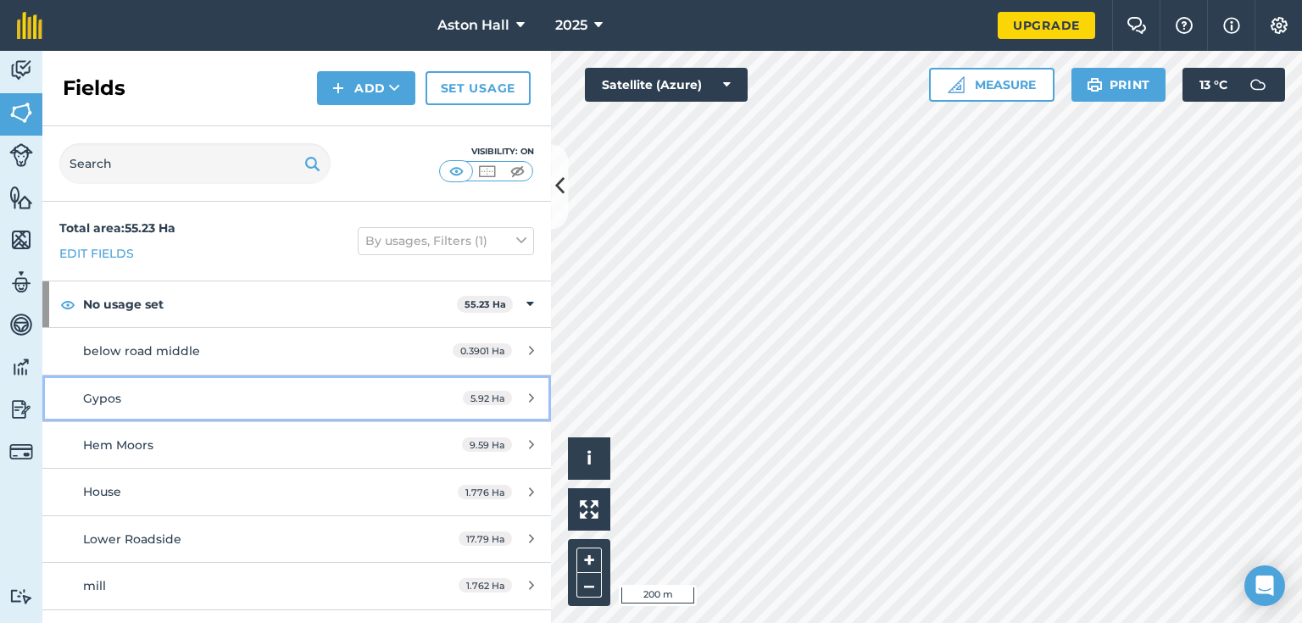
click at [147, 399] on div "Gypos" at bounding box center [242, 398] width 319 height 19
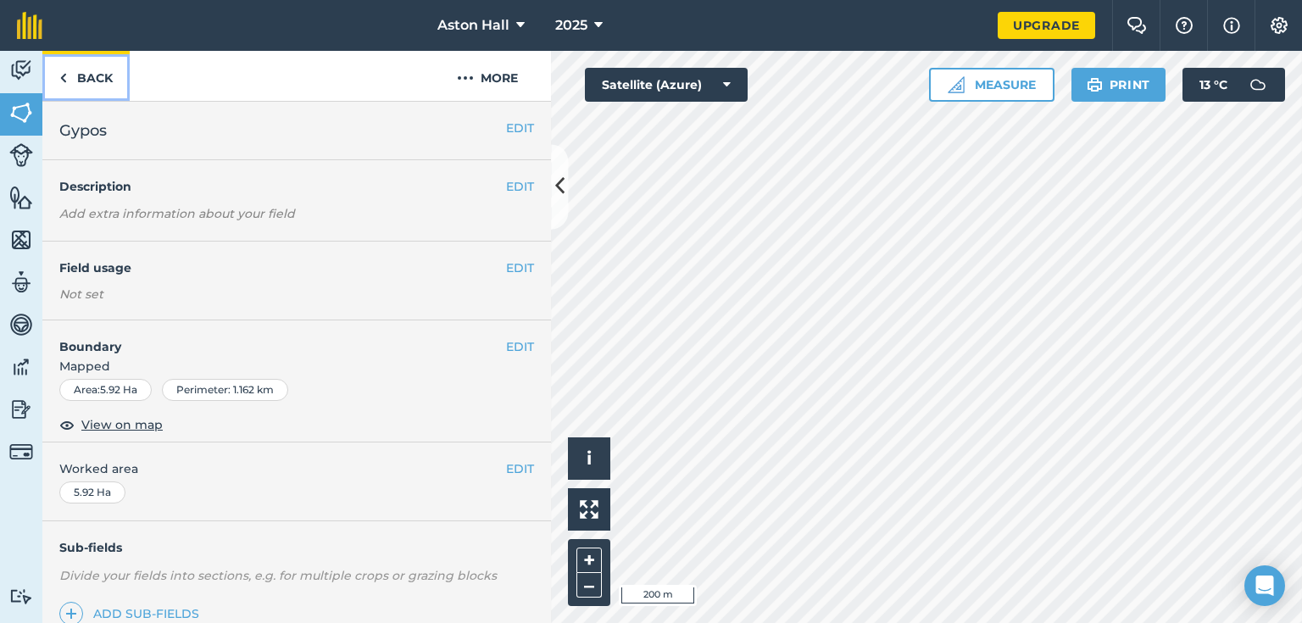
click at [92, 81] on link "Back" at bounding box center [85, 76] width 87 height 50
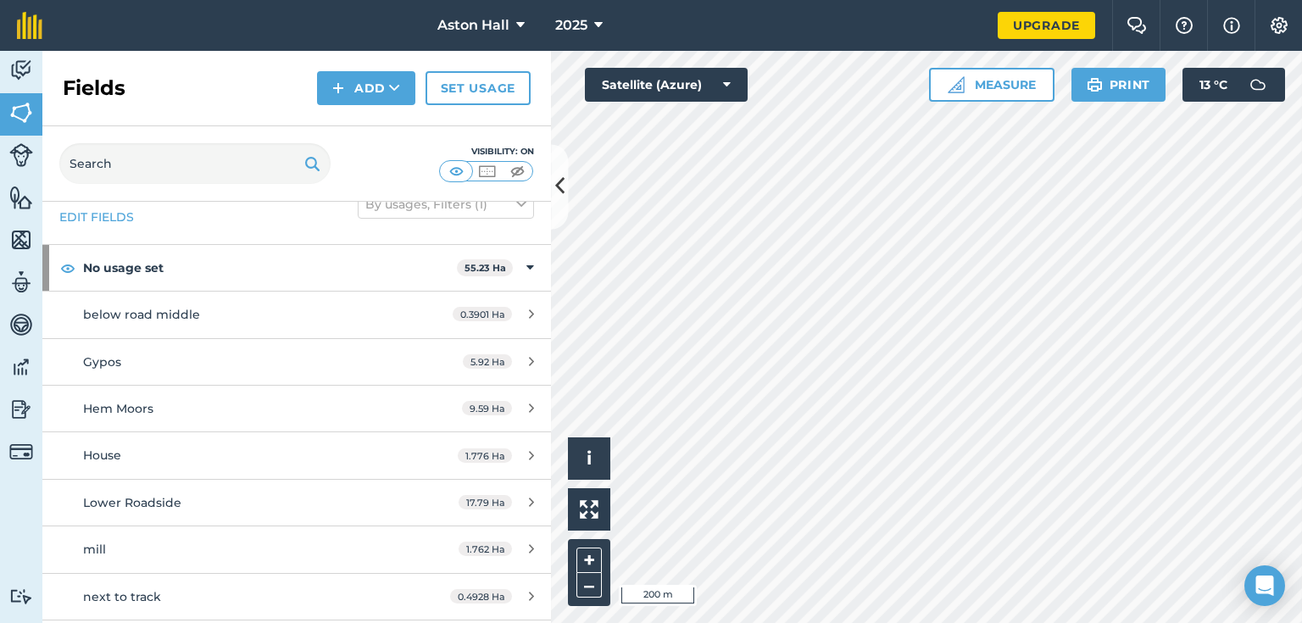
scroll to position [68, 0]
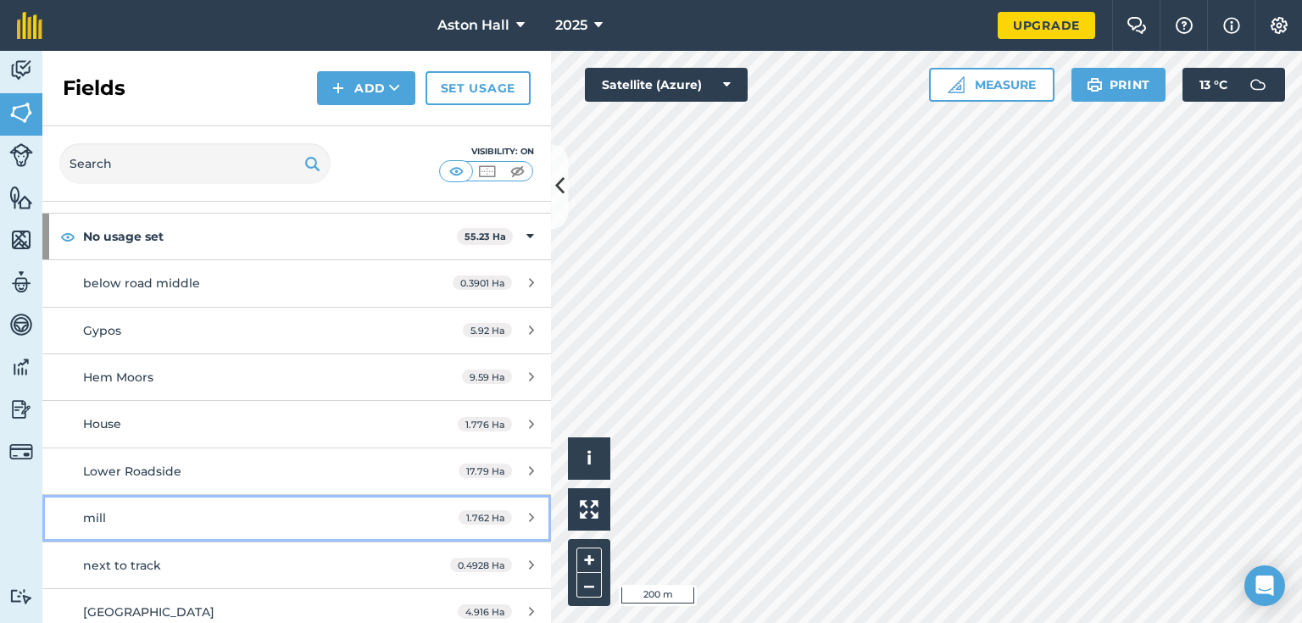
click at [137, 516] on div "mill" at bounding box center [242, 518] width 319 height 19
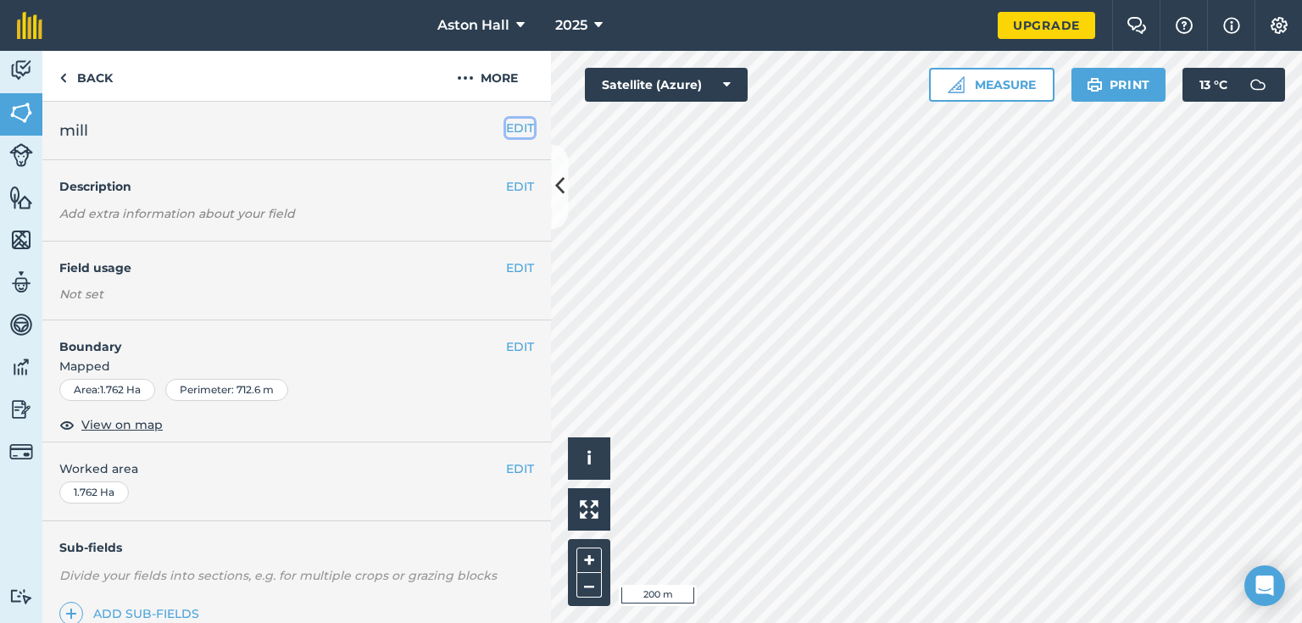
click at [509, 125] on button "EDIT" at bounding box center [520, 128] width 28 height 19
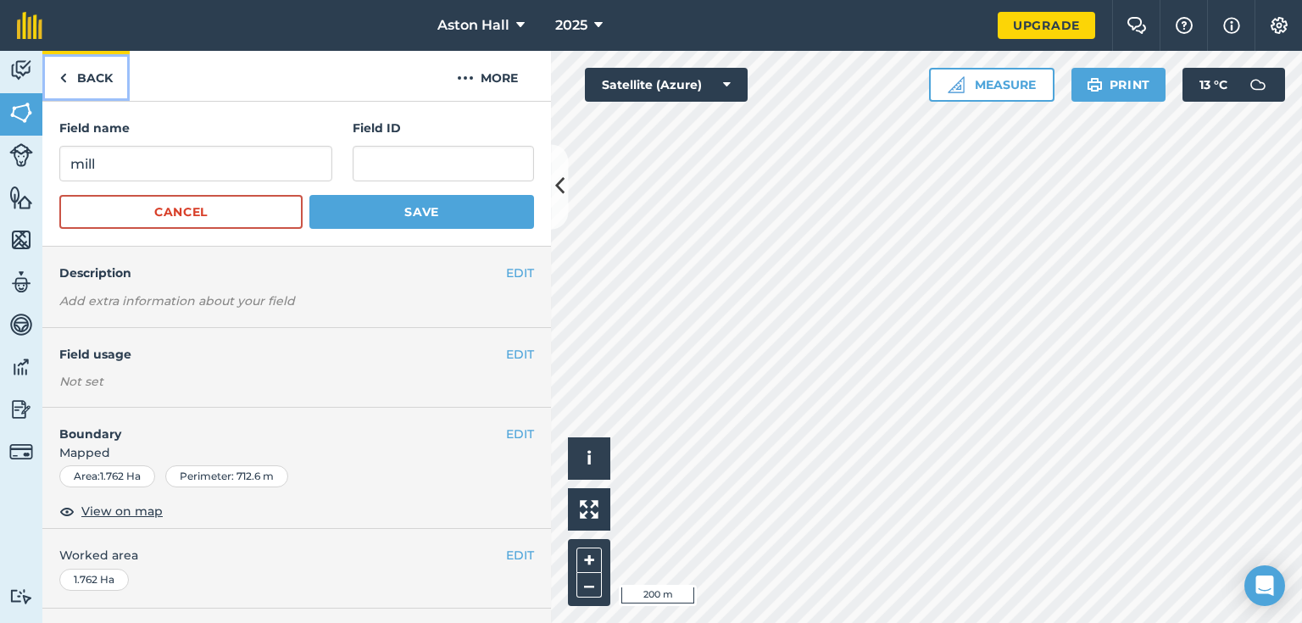
click at [85, 70] on link "Back" at bounding box center [85, 76] width 87 height 50
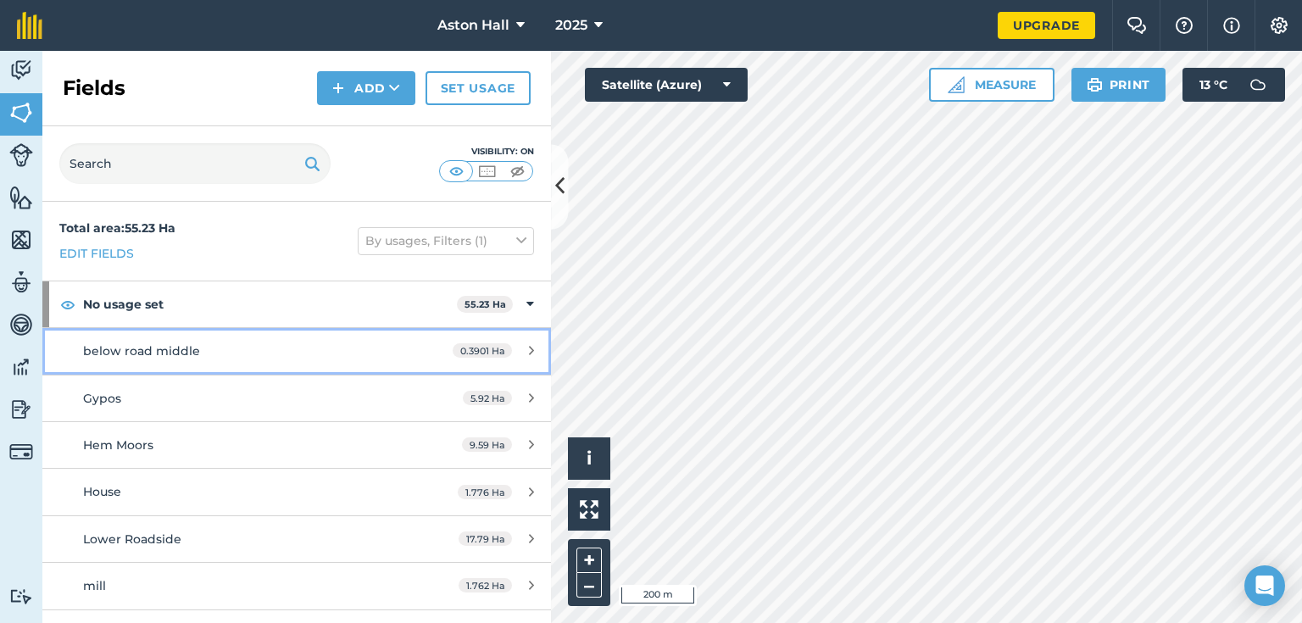
click at [152, 351] on span "below road middle" at bounding box center [141, 350] width 117 height 15
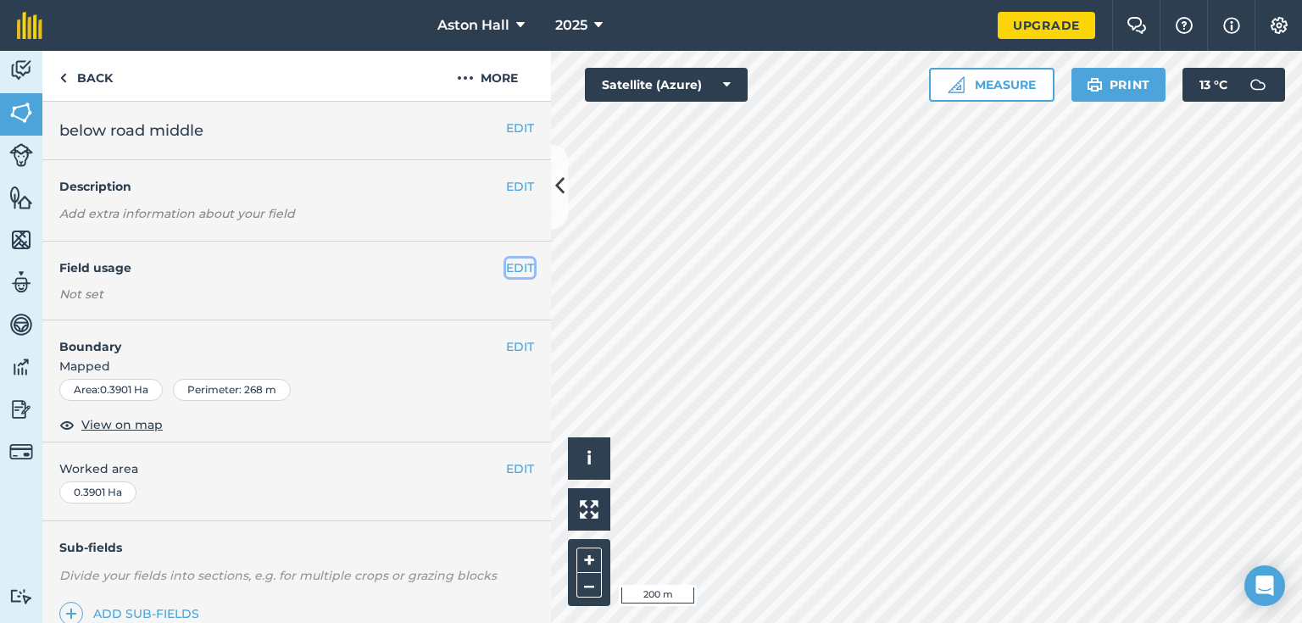
click at [506, 264] on button "EDIT" at bounding box center [520, 267] width 28 height 19
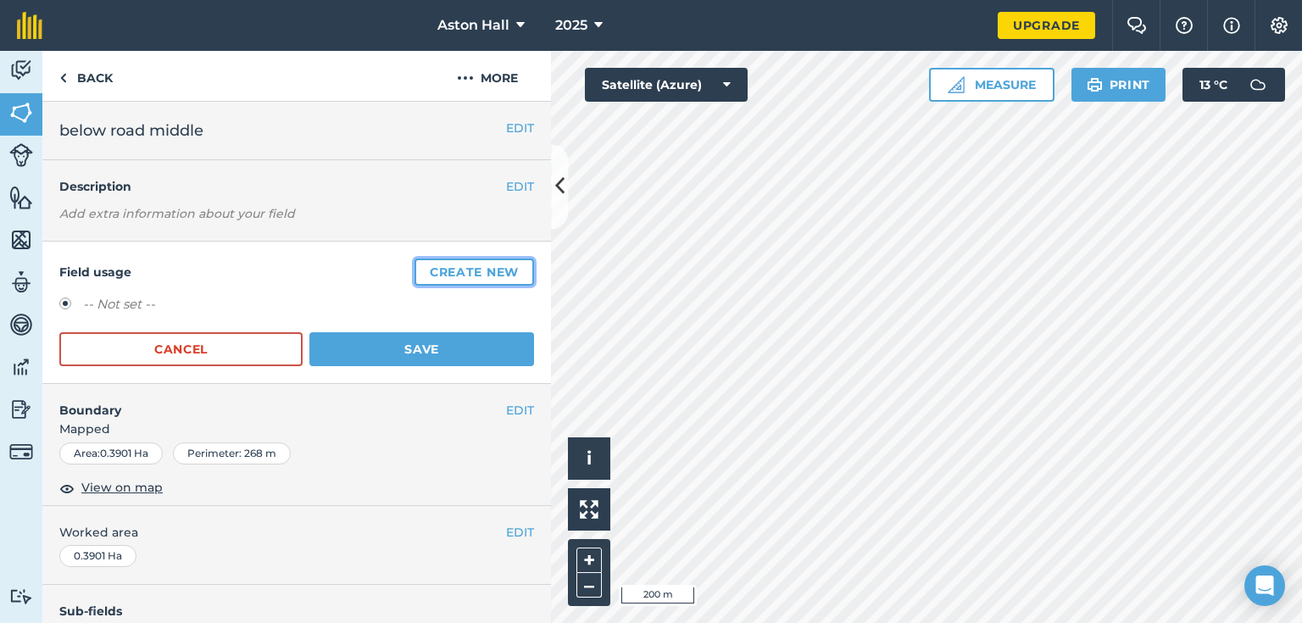
click at [478, 273] on button "Create new" at bounding box center [474, 271] width 120 height 27
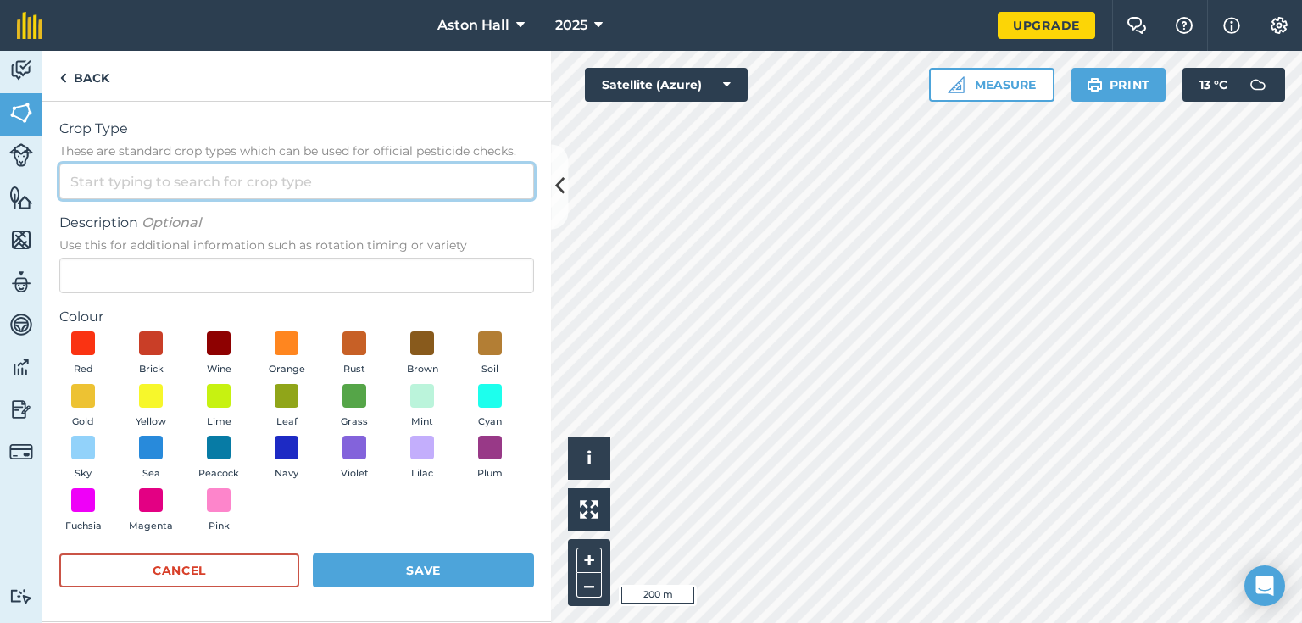
click at [131, 184] on input "Crop Type These are standard crop types which can be used for official pesticid…" at bounding box center [296, 182] width 475 height 36
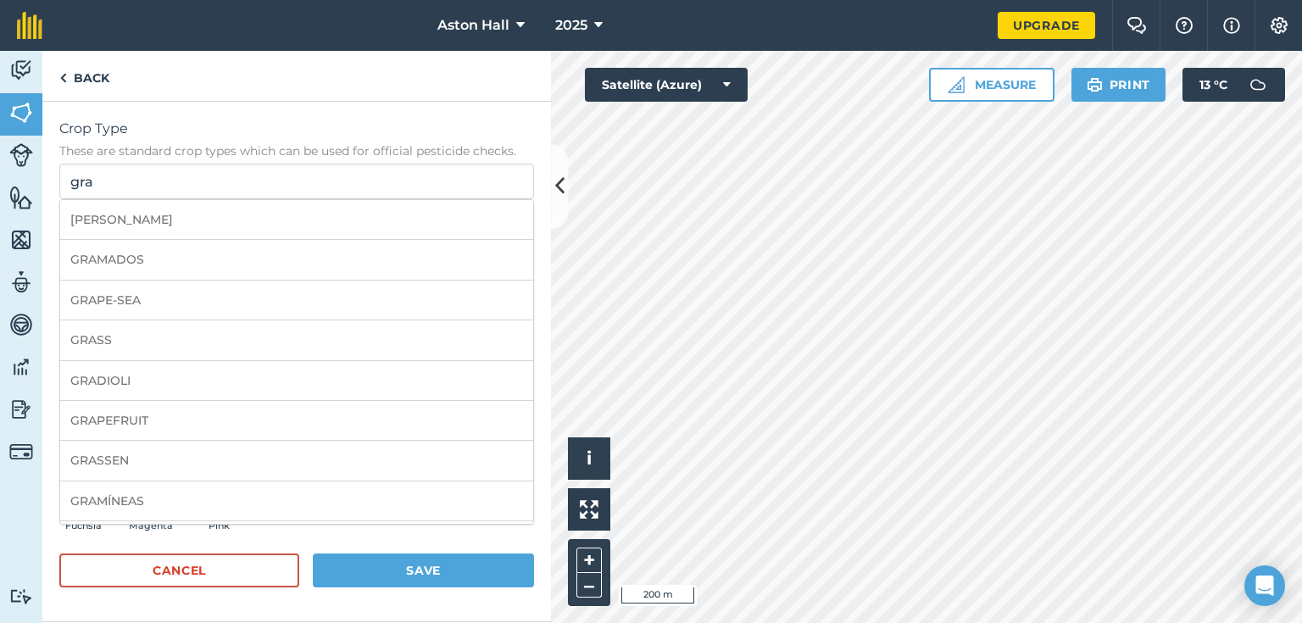
click at [95, 334] on li "GRASS" at bounding box center [296, 340] width 473 height 40
type input "GRASS"
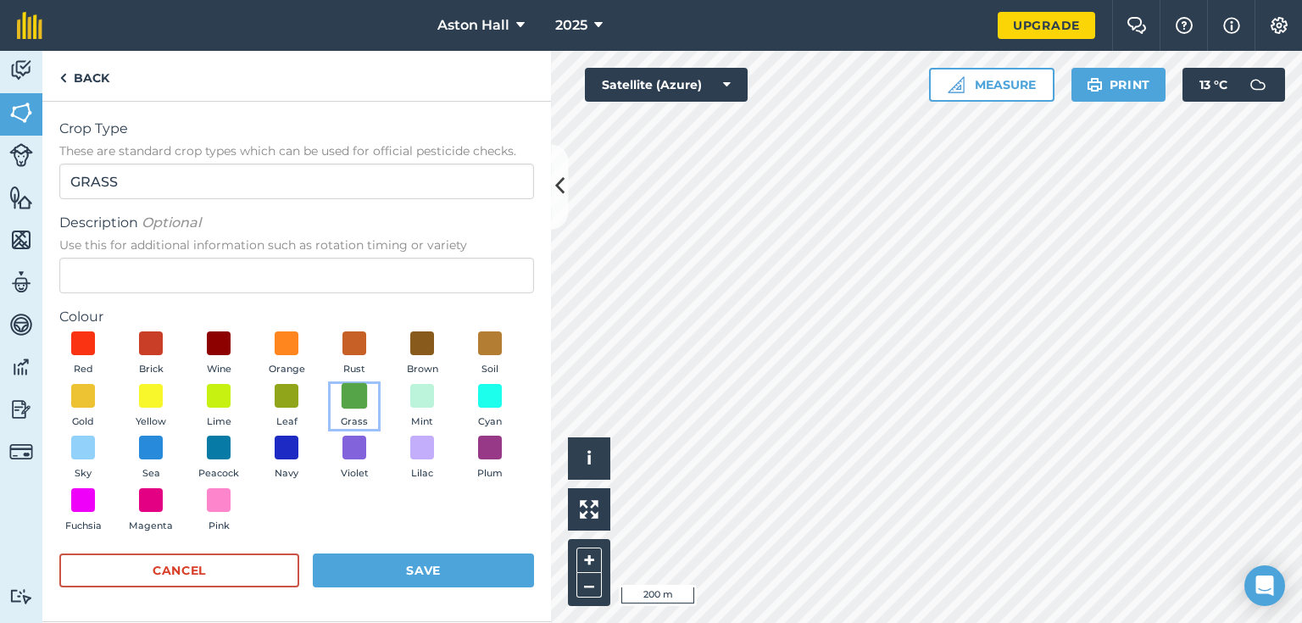
click at [350, 402] on span at bounding box center [355, 395] width 26 height 26
click at [454, 569] on button "Save" at bounding box center [423, 570] width 221 height 34
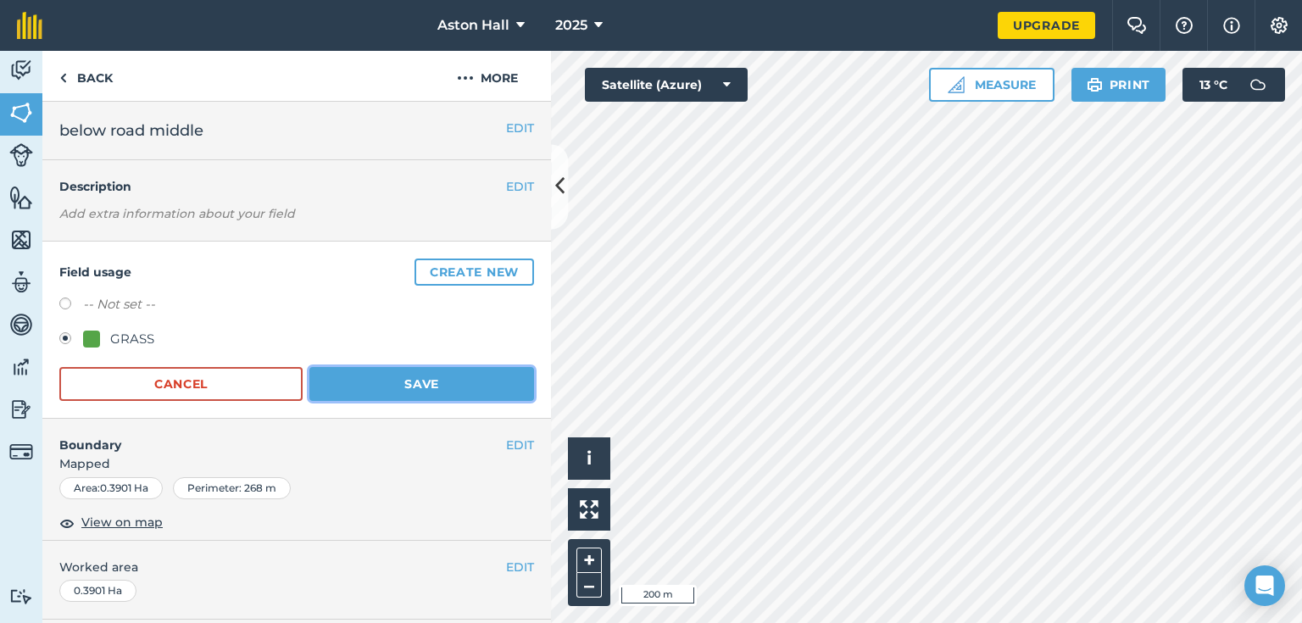
click at [407, 375] on button "Save" at bounding box center [421, 384] width 225 height 34
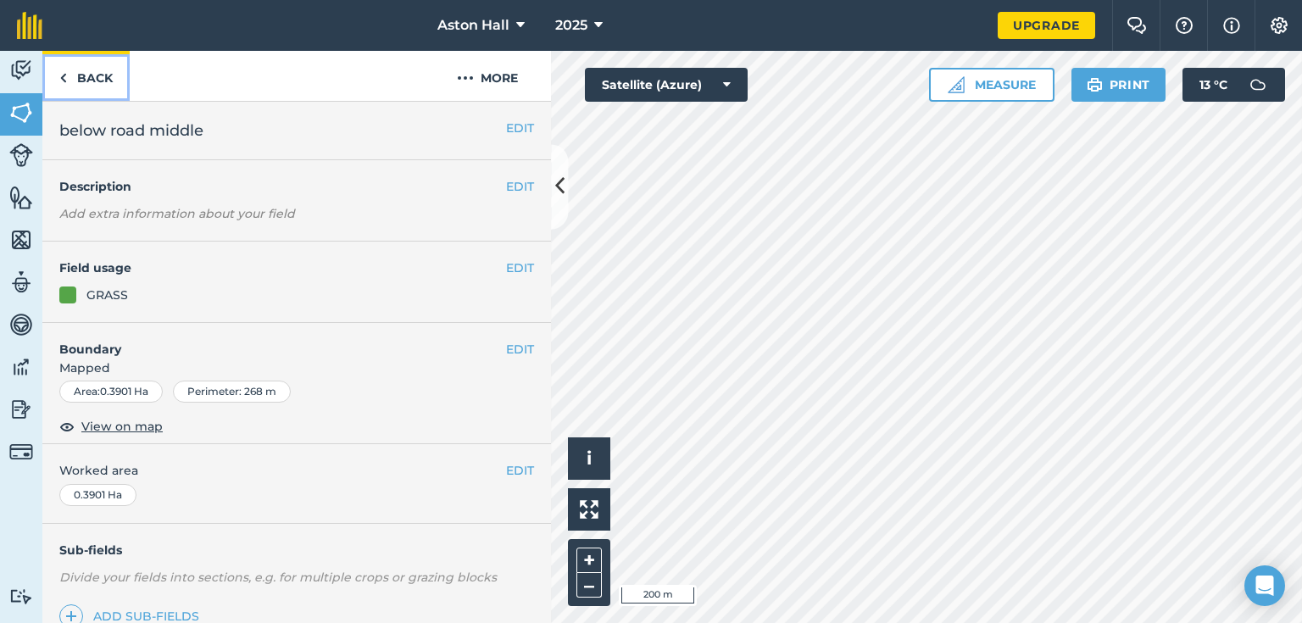
click at [90, 76] on link "Back" at bounding box center [85, 76] width 87 height 50
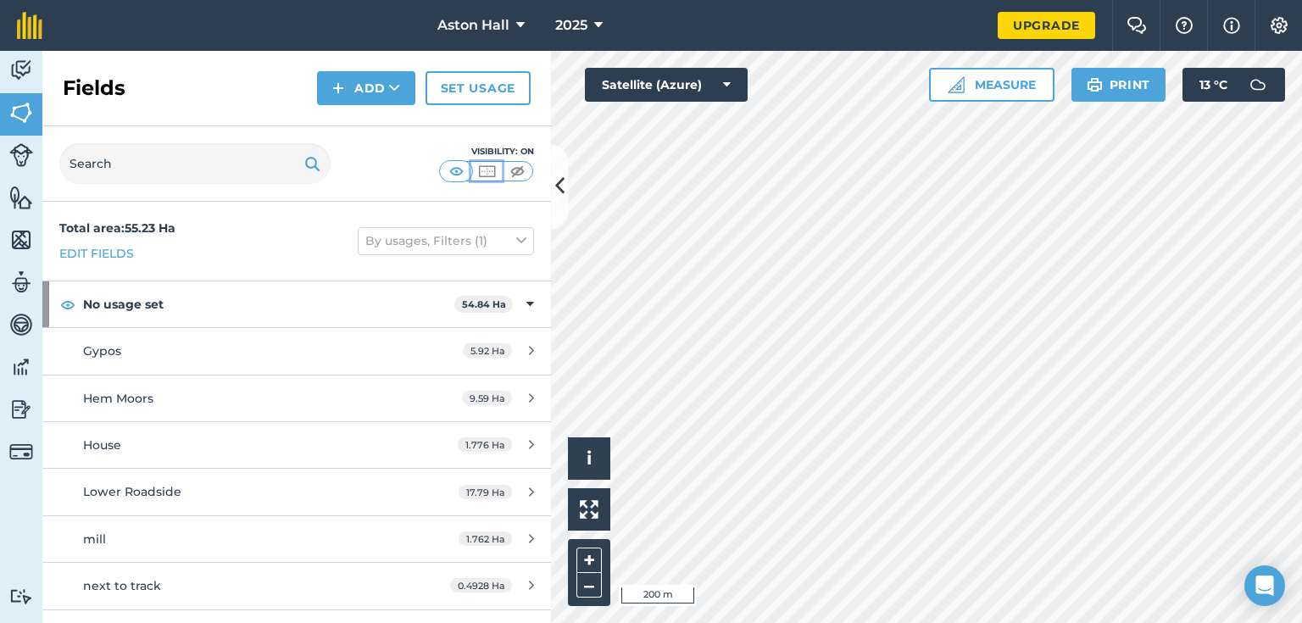
click at [478, 166] on img at bounding box center [486, 171] width 21 height 17
click at [509, 171] on img at bounding box center [517, 171] width 21 height 17
click at [456, 171] on img at bounding box center [456, 171] width 21 height 17
click at [517, 24] on icon at bounding box center [520, 25] width 8 height 20
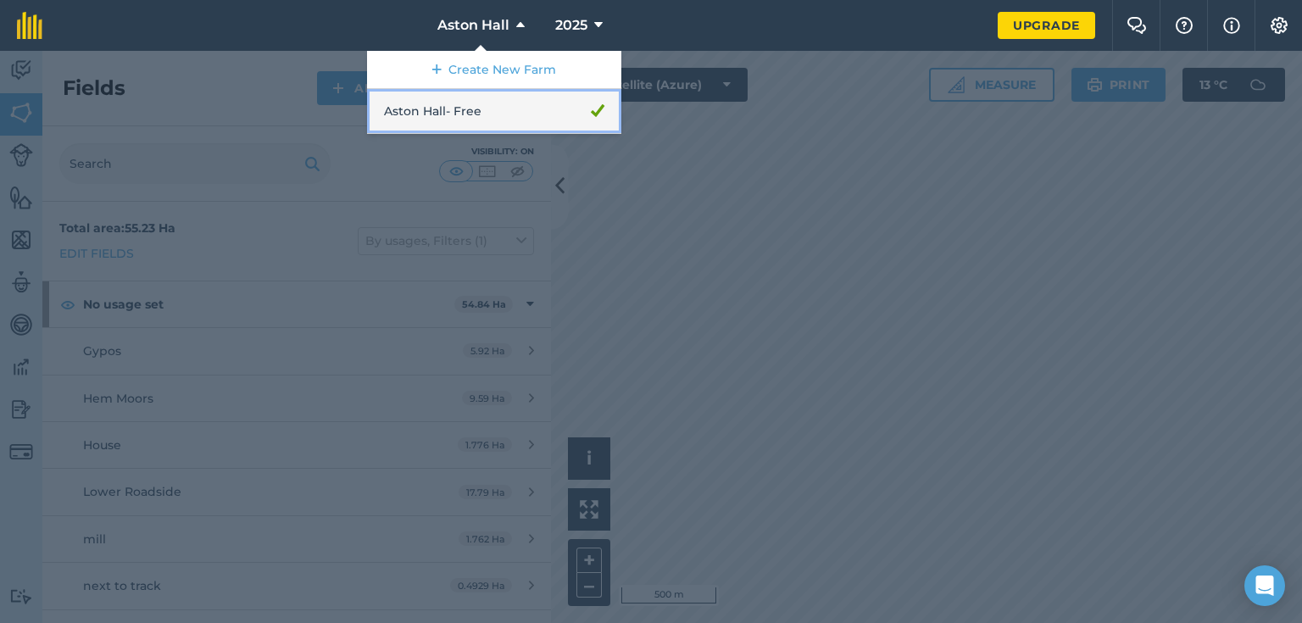
click at [470, 113] on link "Aston Hall - Free" at bounding box center [494, 111] width 254 height 45
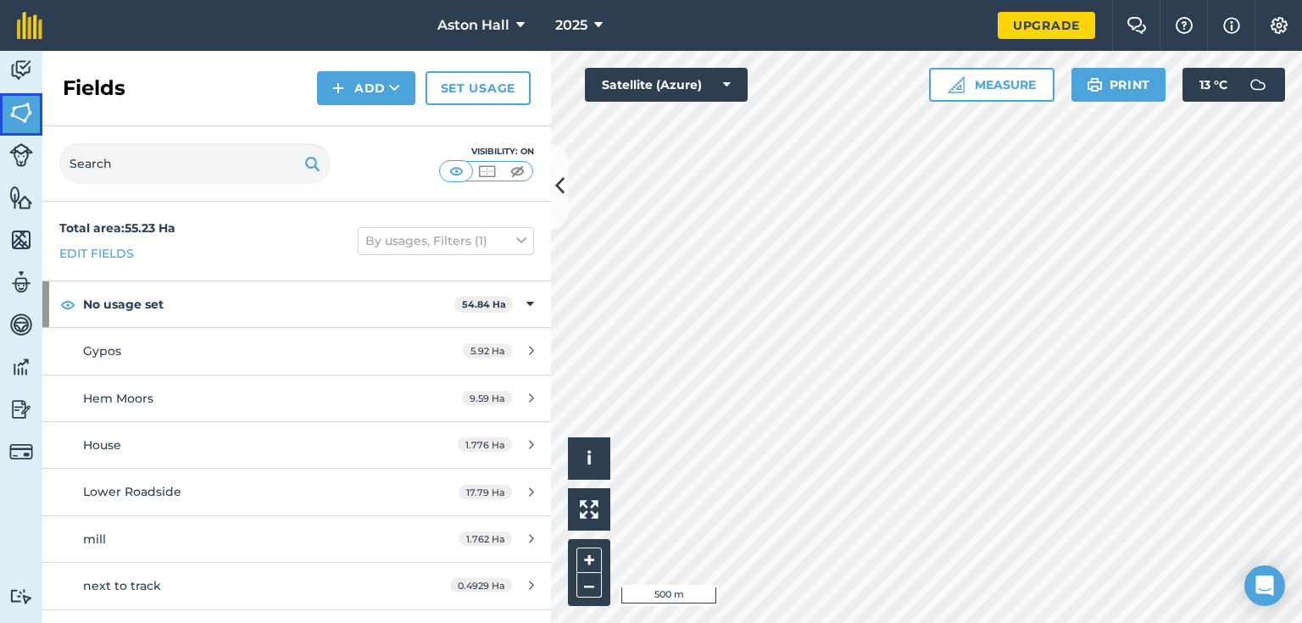
click at [27, 112] on img at bounding box center [21, 112] width 24 height 25
click at [386, 84] on button "Add" at bounding box center [366, 88] width 98 height 34
click at [379, 158] on link "Import" at bounding box center [366, 164] width 93 height 37
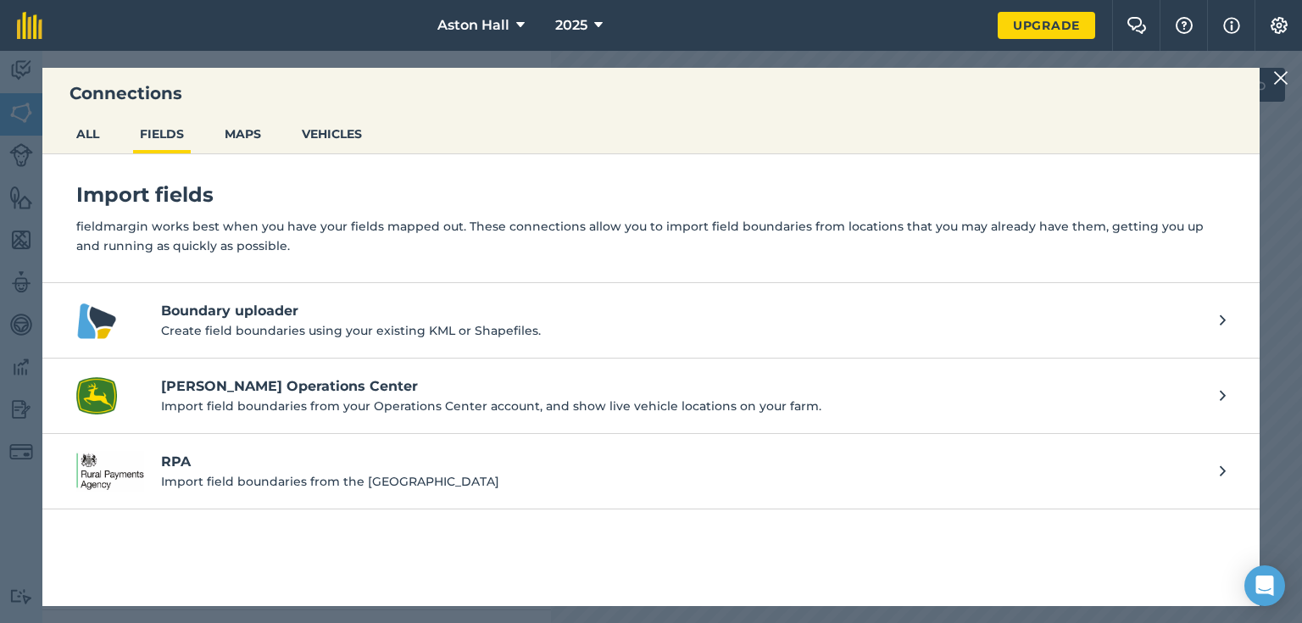
click at [248, 376] on h4 "[PERSON_NAME] Operations Center" at bounding box center [682, 386] width 1042 height 20
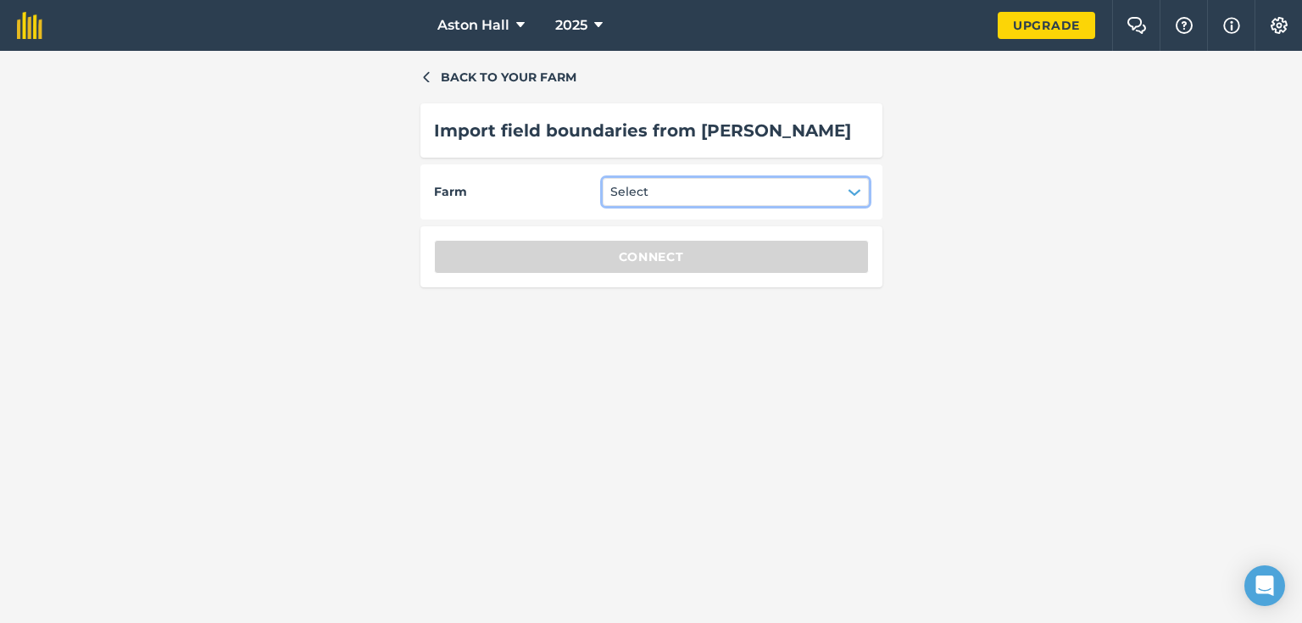
click at [853, 191] on icon "button" at bounding box center [853, 192] width 11 height 5
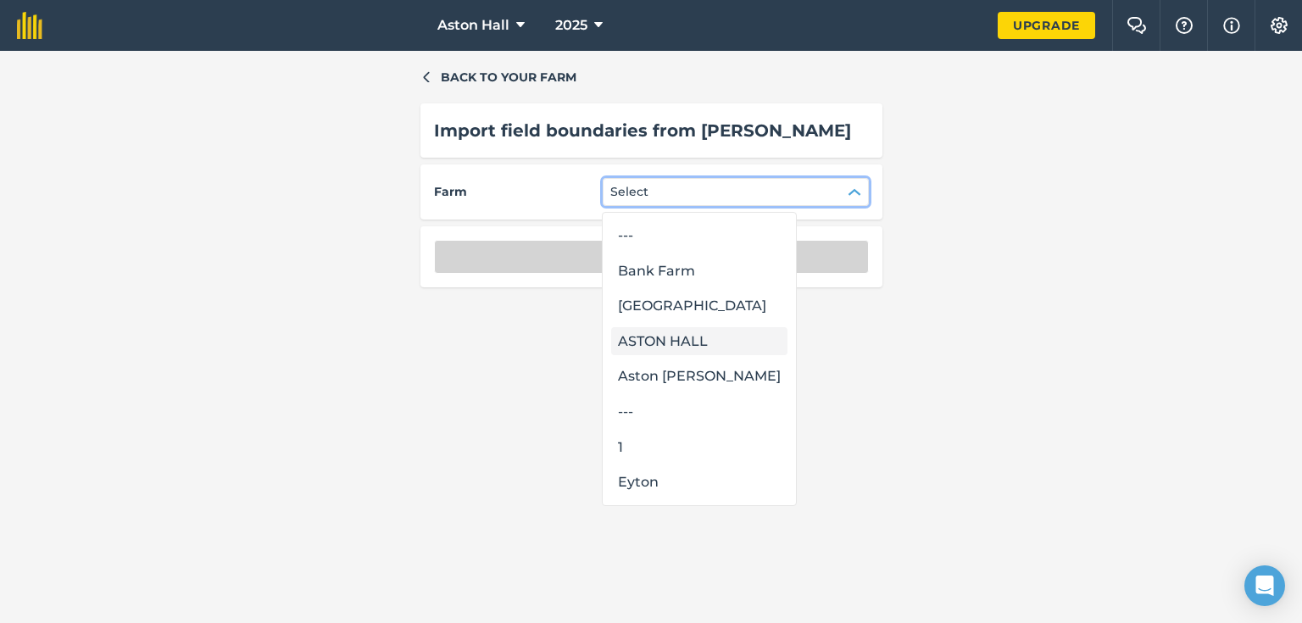
click at [692, 342] on div "ASTON HALL" at bounding box center [699, 341] width 176 height 29
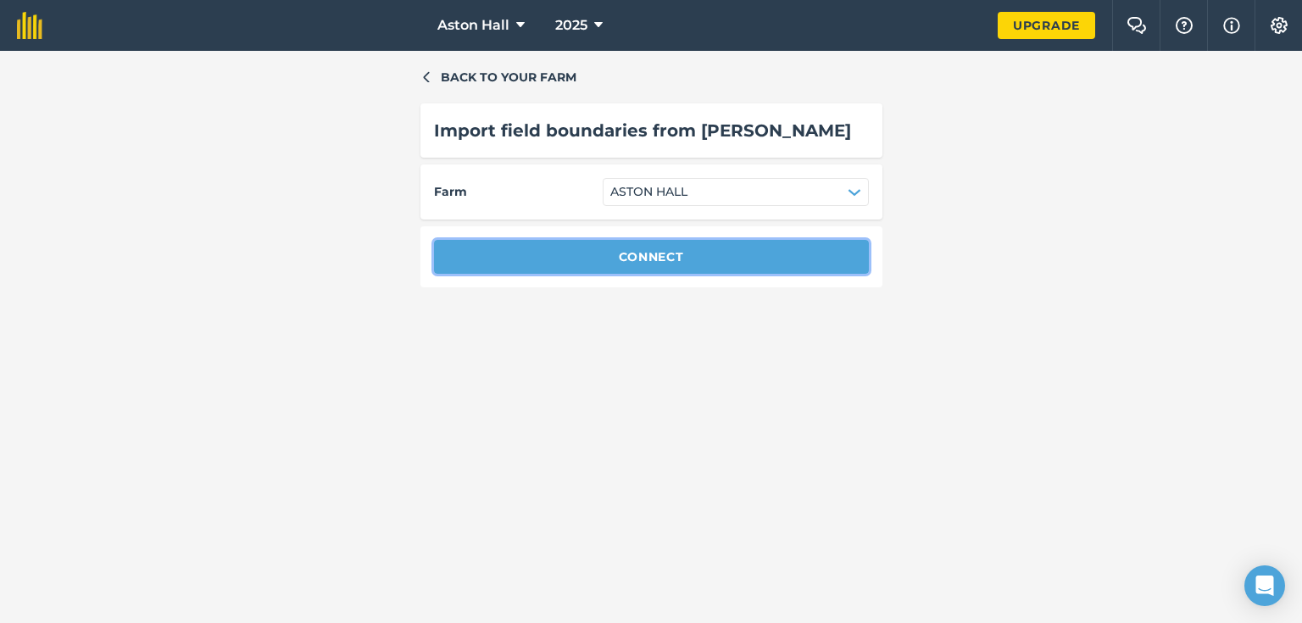
click at [686, 256] on button "Connect" at bounding box center [651, 257] width 435 height 34
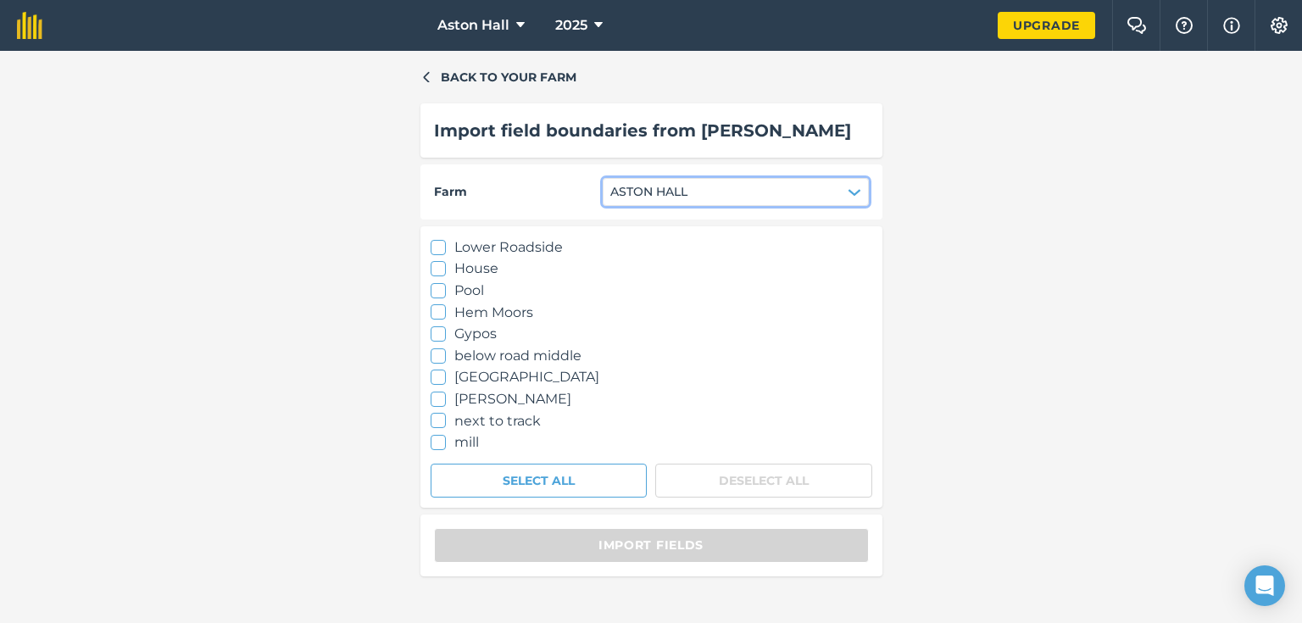
click at [850, 193] on icon "button" at bounding box center [855, 193] width 14 height 14
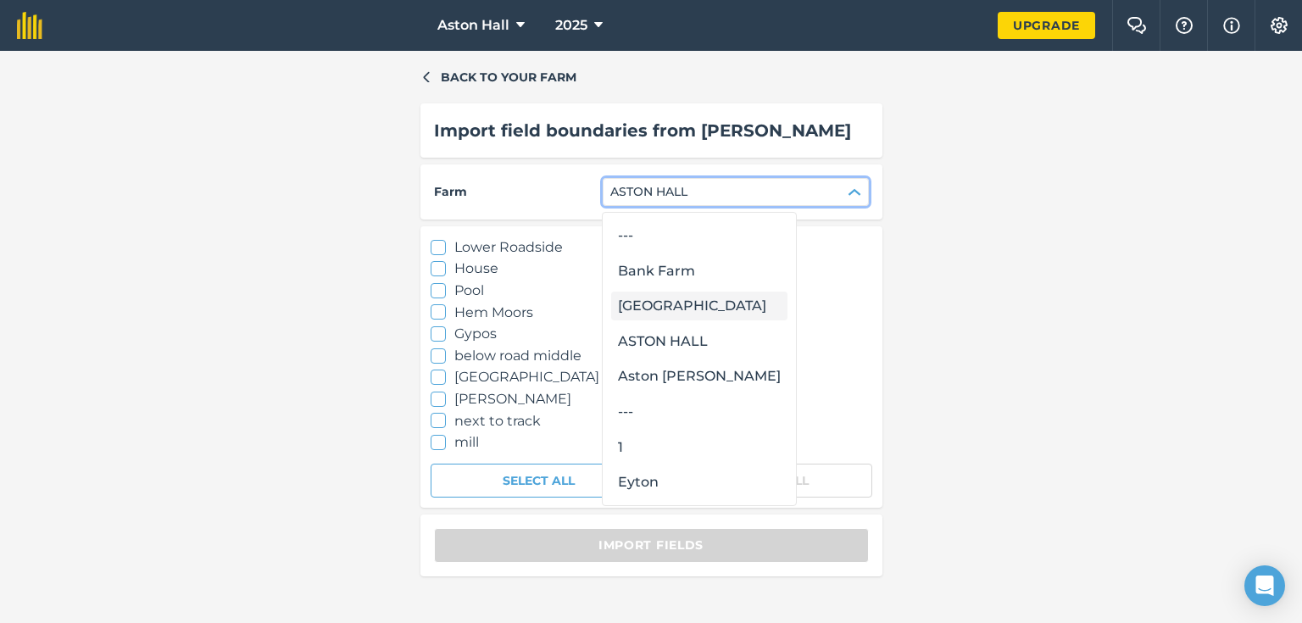
click at [681, 312] on div "Brockton Hall" at bounding box center [699, 306] width 176 height 29
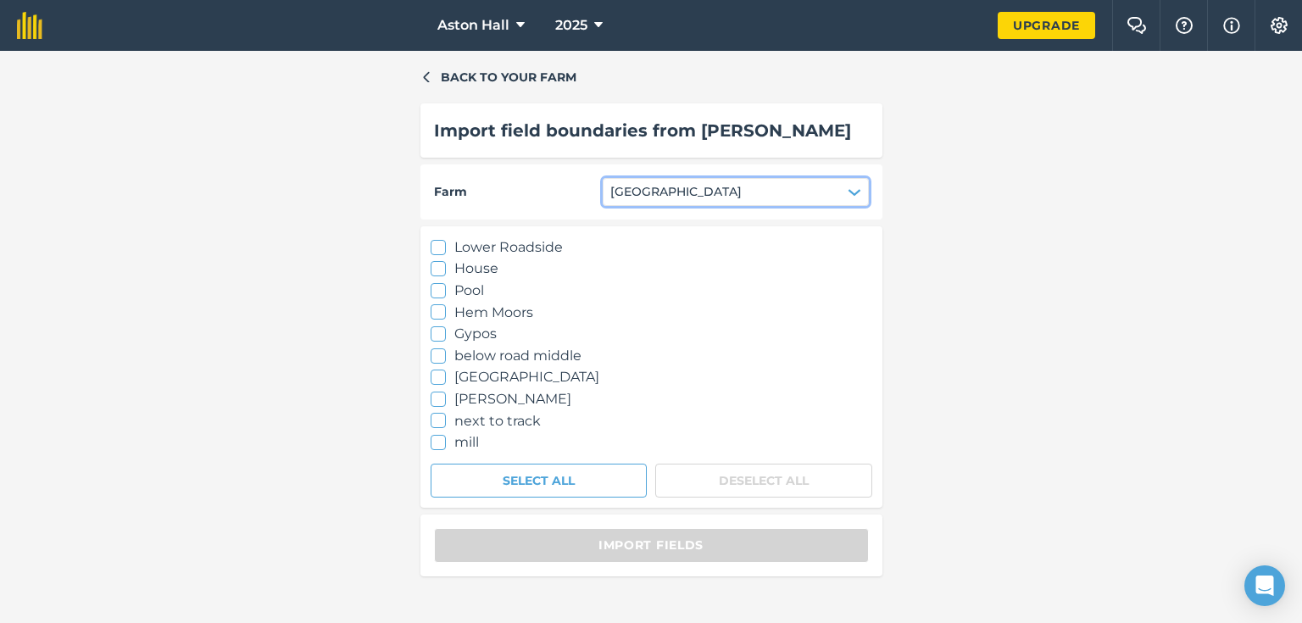
click at [835, 187] on button "Brockton Hall" at bounding box center [736, 191] width 266 height 27
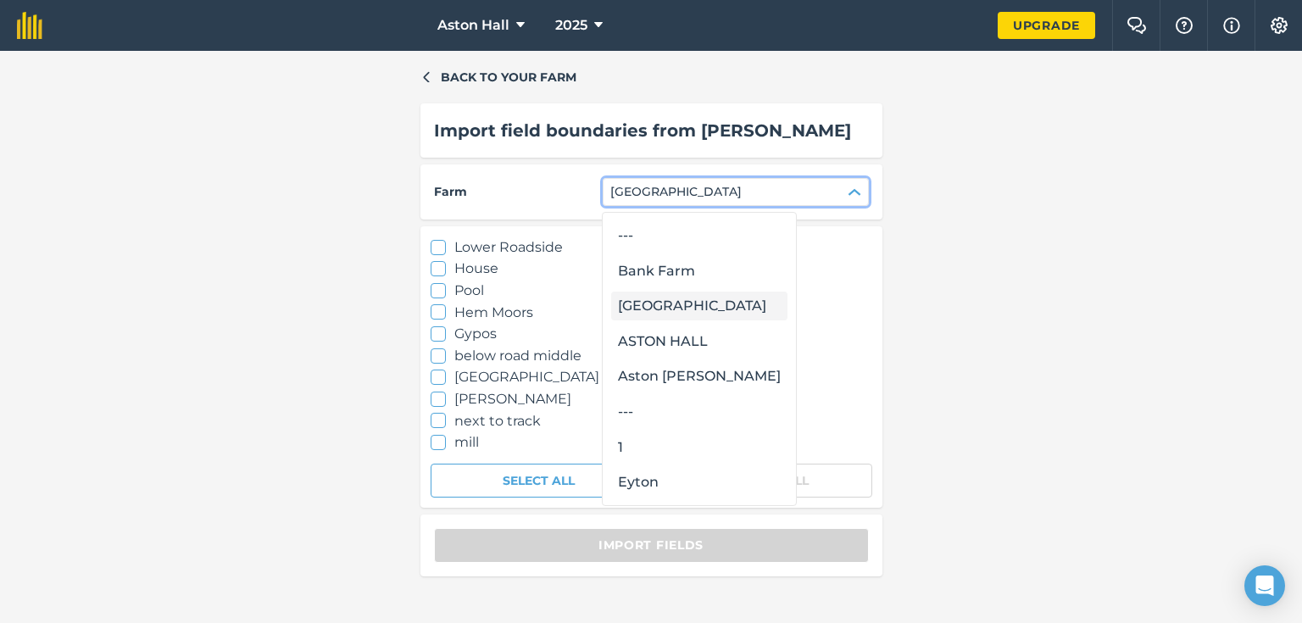
click at [674, 305] on div "Brockton Hall" at bounding box center [699, 306] width 176 height 29
click at [663, 276] on div "Bank Farm" at bounding box center [699, 271] width 176 height 29
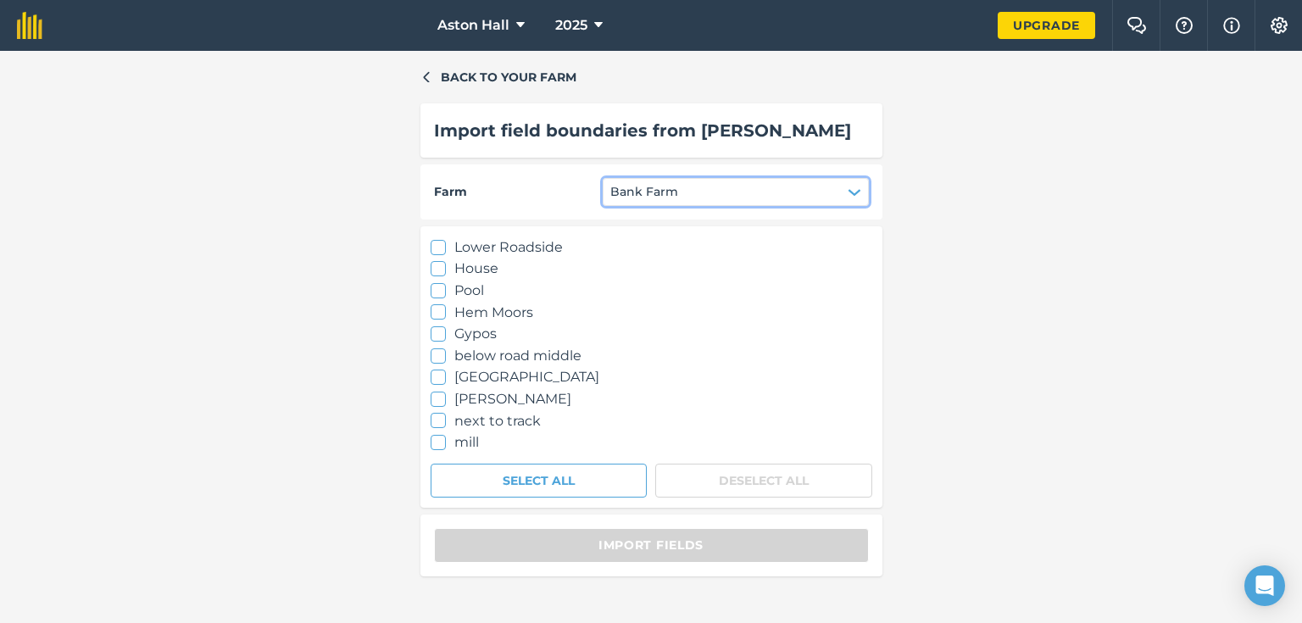
click at [848, 188] on icon "button" at bounding box center [855, 193] width 14 height 14
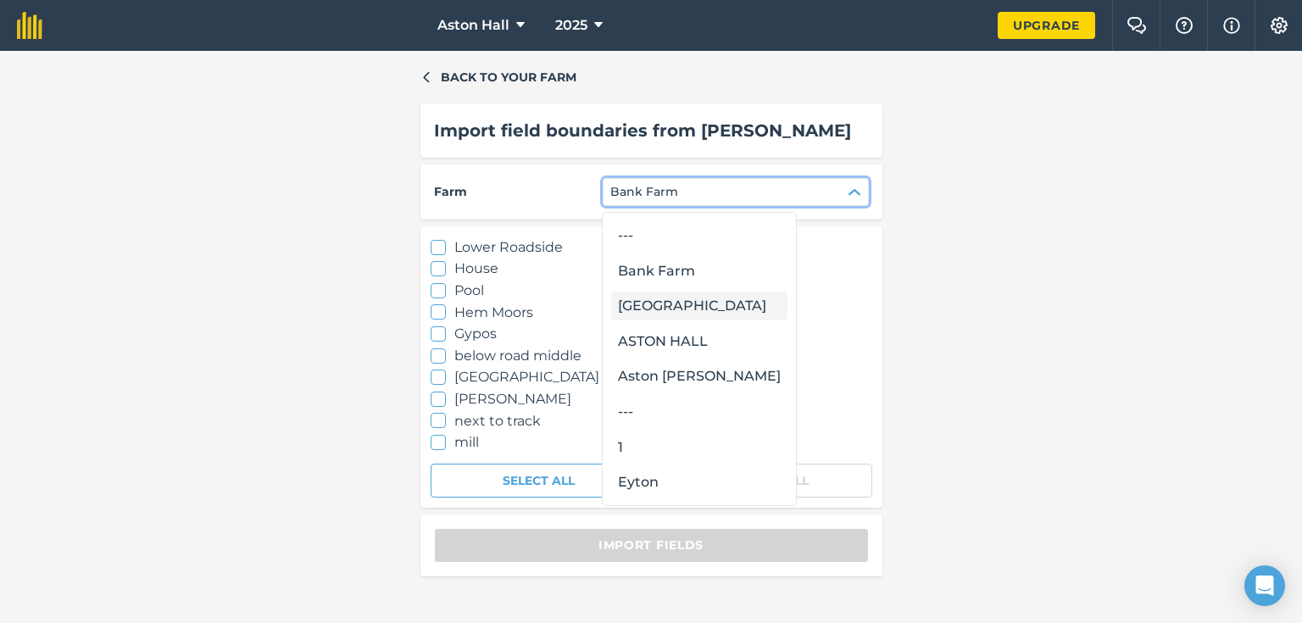
click at [681, 310] on div "Brockton Hall" at bounding box center [699, 306] width 176 height 29
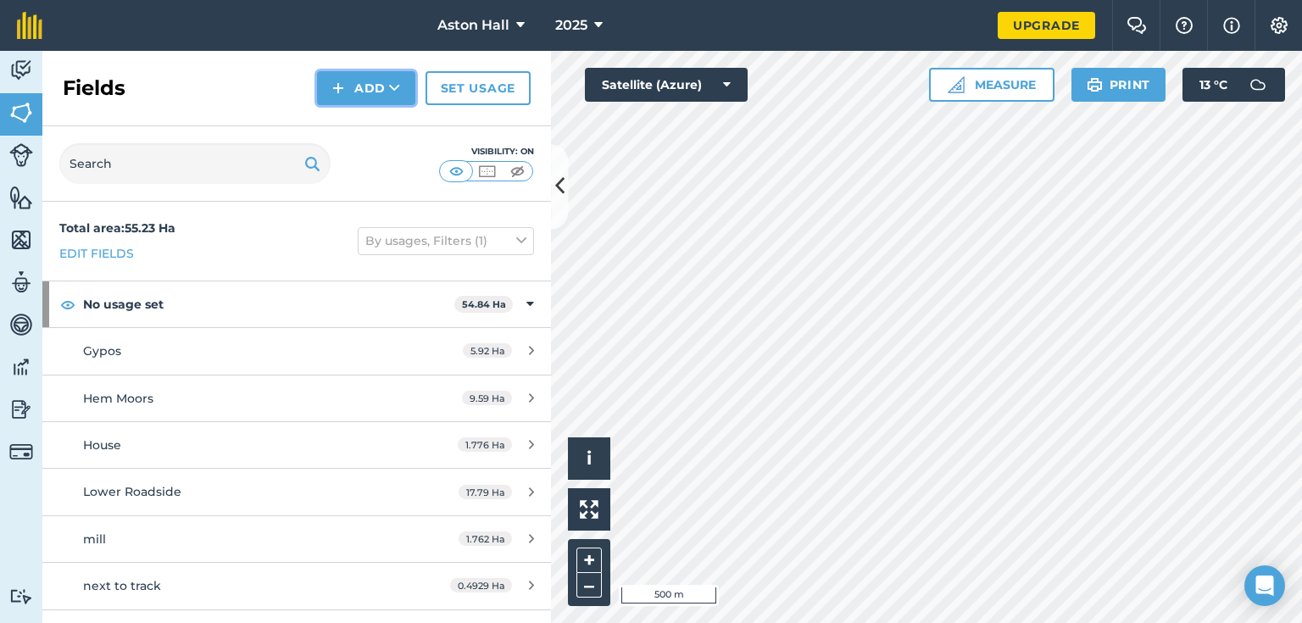
click at [353, 88] on button "Add" at bounding box center [366, 88] width 98 height 34
click at [379, 158] on link "Import" at bounding box center [366, 164] width 93 height 37
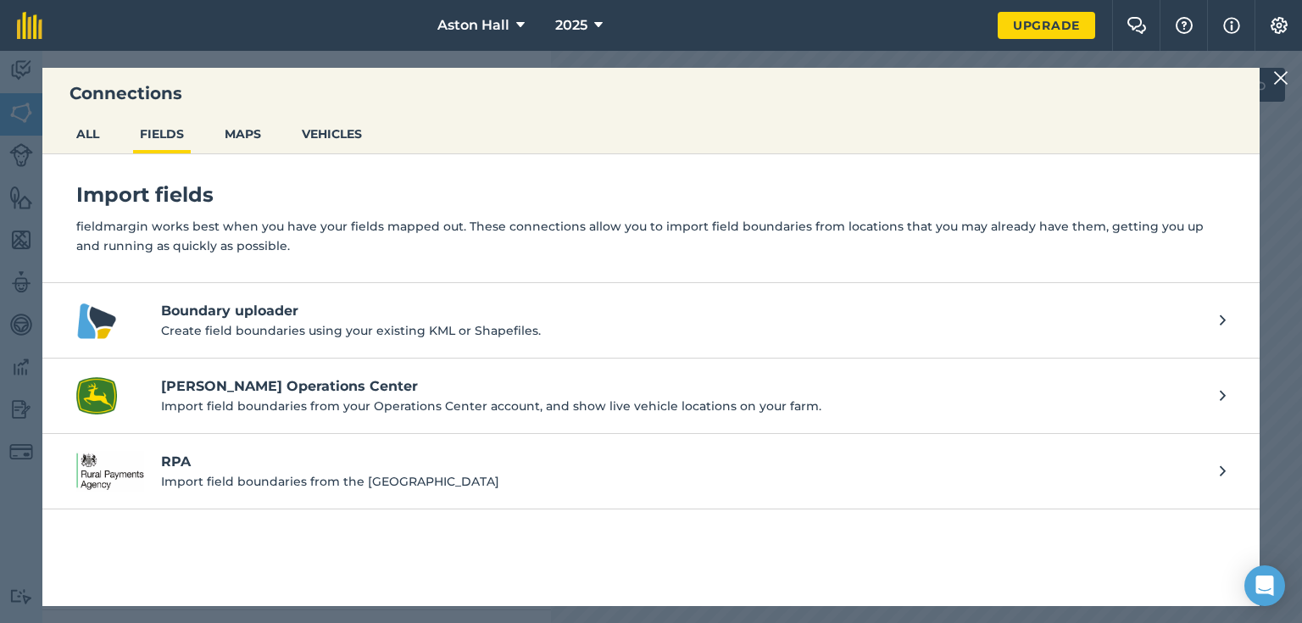
click at [237, 380] on h4 "[PERSON_NAME] Operations Center" at bounding box center [682, 386] width 1042 height 20
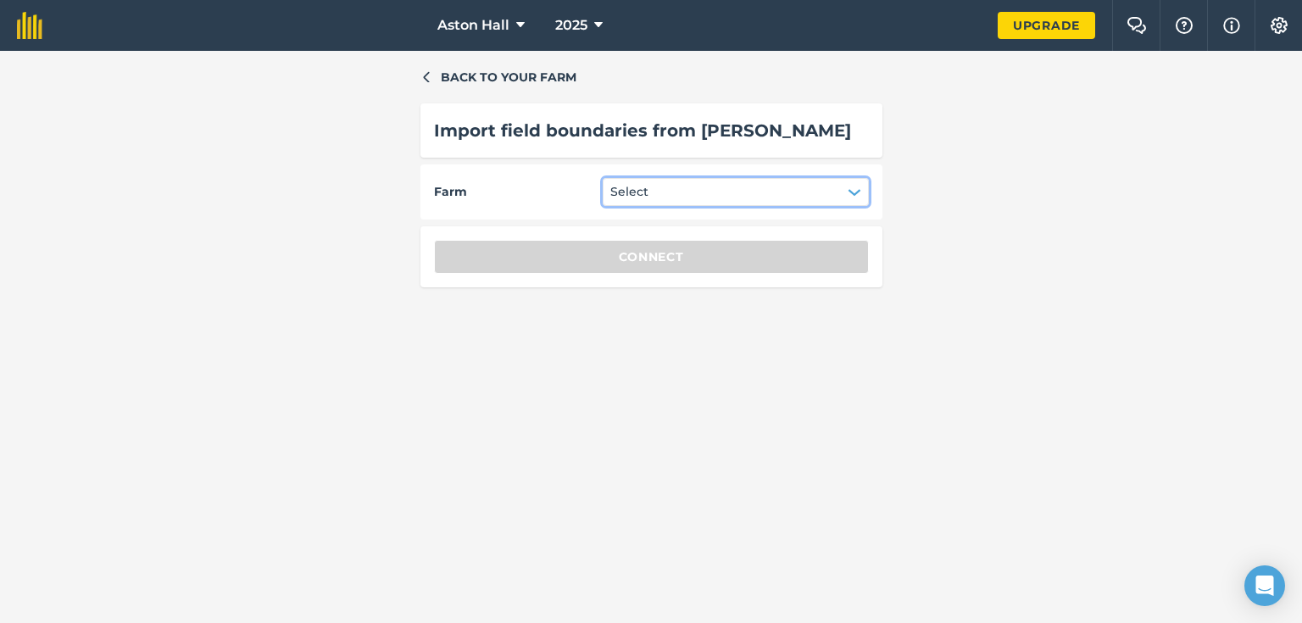
click at [787, 203] on button "Select" at bounding box center [736, 191] width 266 height 27
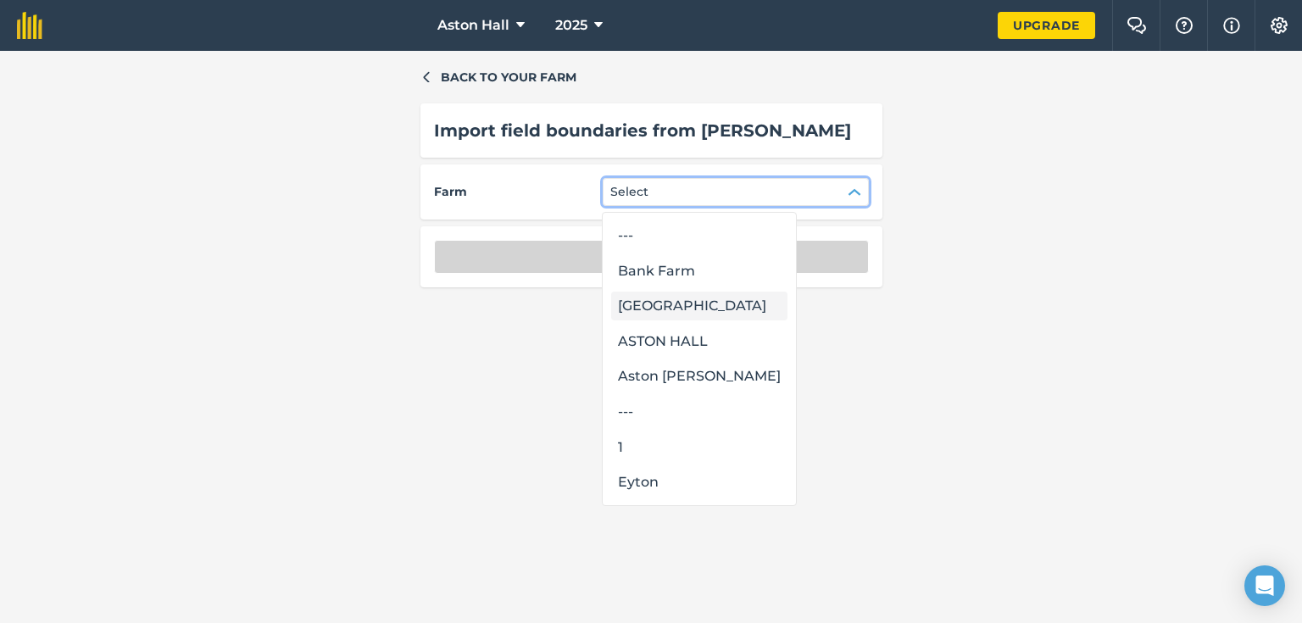
click at [689, 305] on div "Brockton Hall" at bounding box center [699, 306] width 176 height 29
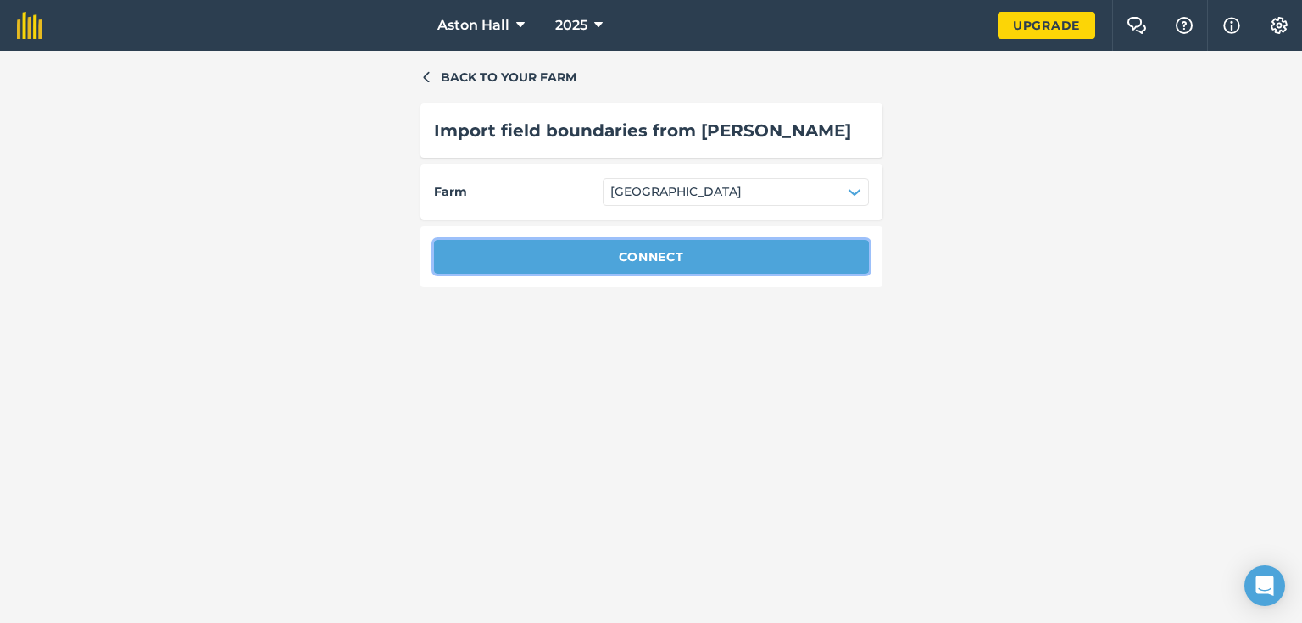
click at [701, 252] on button "Connect" at bounding box center [651, 257] width 435 height 34
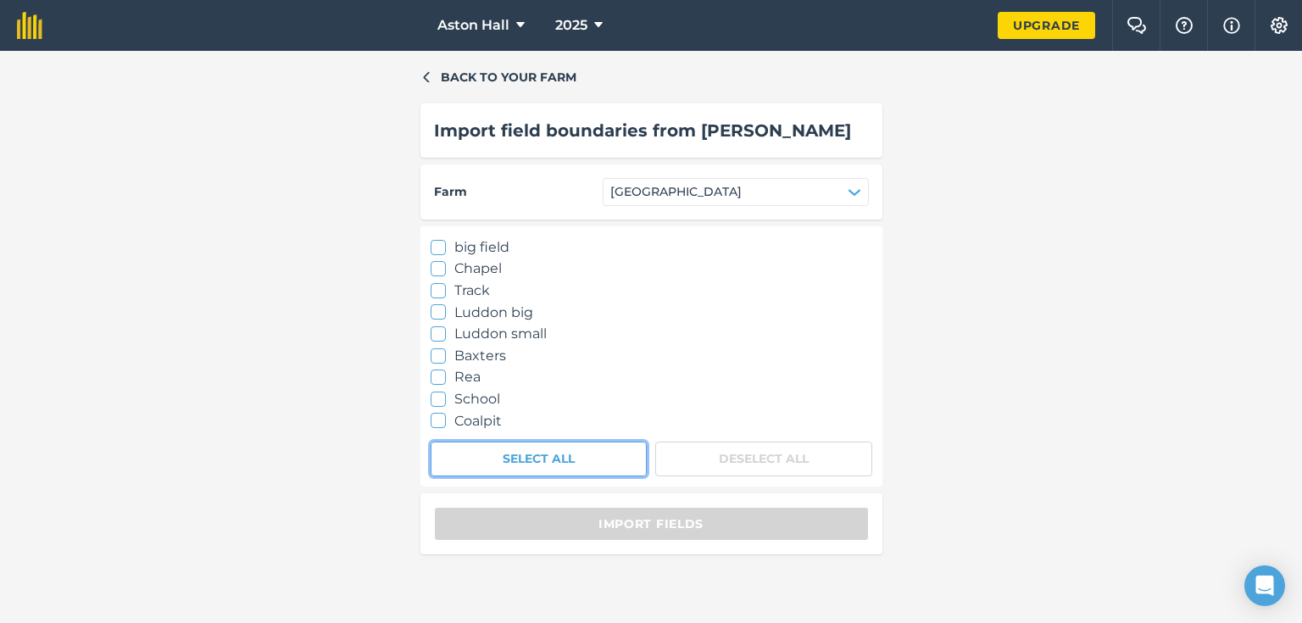
click at [530, 454] on button "Select All" at bounding box center [539, 459] width 217 height 34
checkbox input "true"
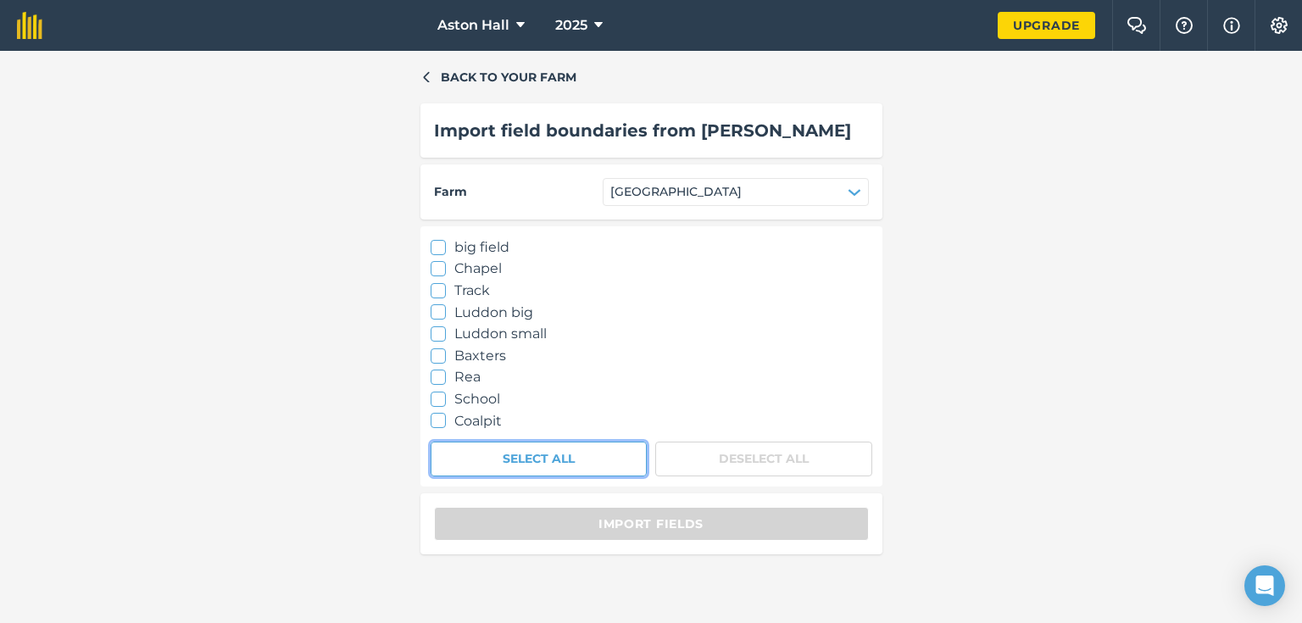
checkbox input "true"
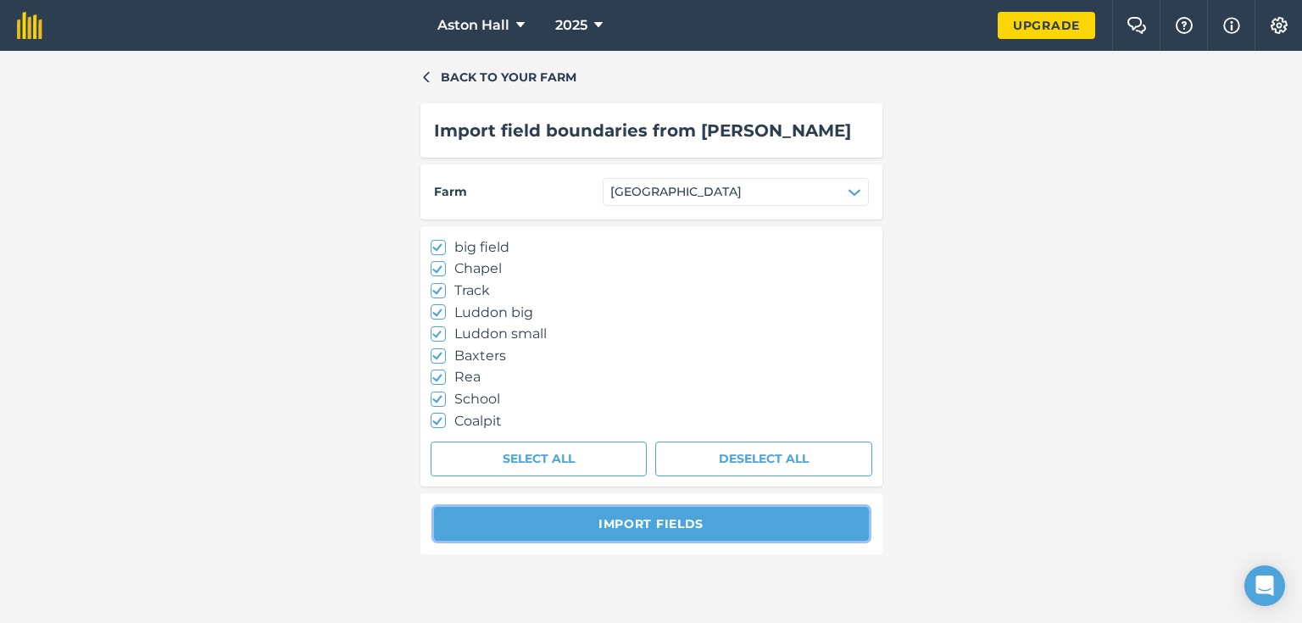
click at [685, 520] on button "Import fields" at bounding box center [651, 524] width 435 height 34
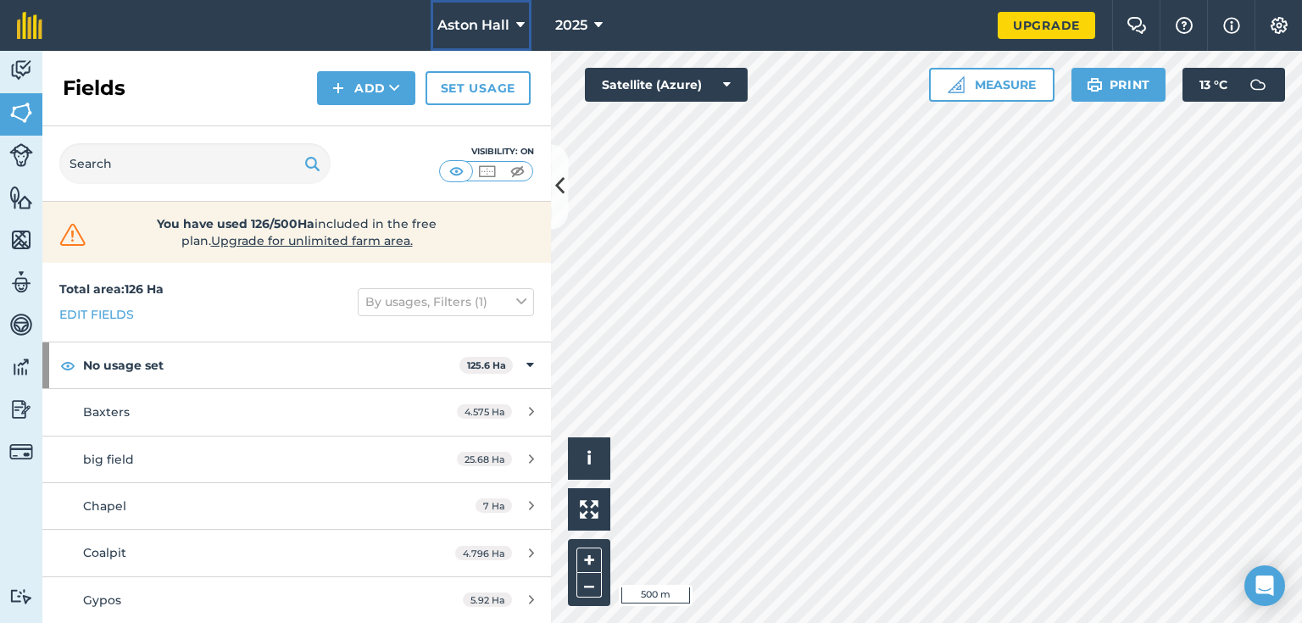
click at [495, 20] on span "Aston Hall" at bounding box center [473, 25] width 72 height 20
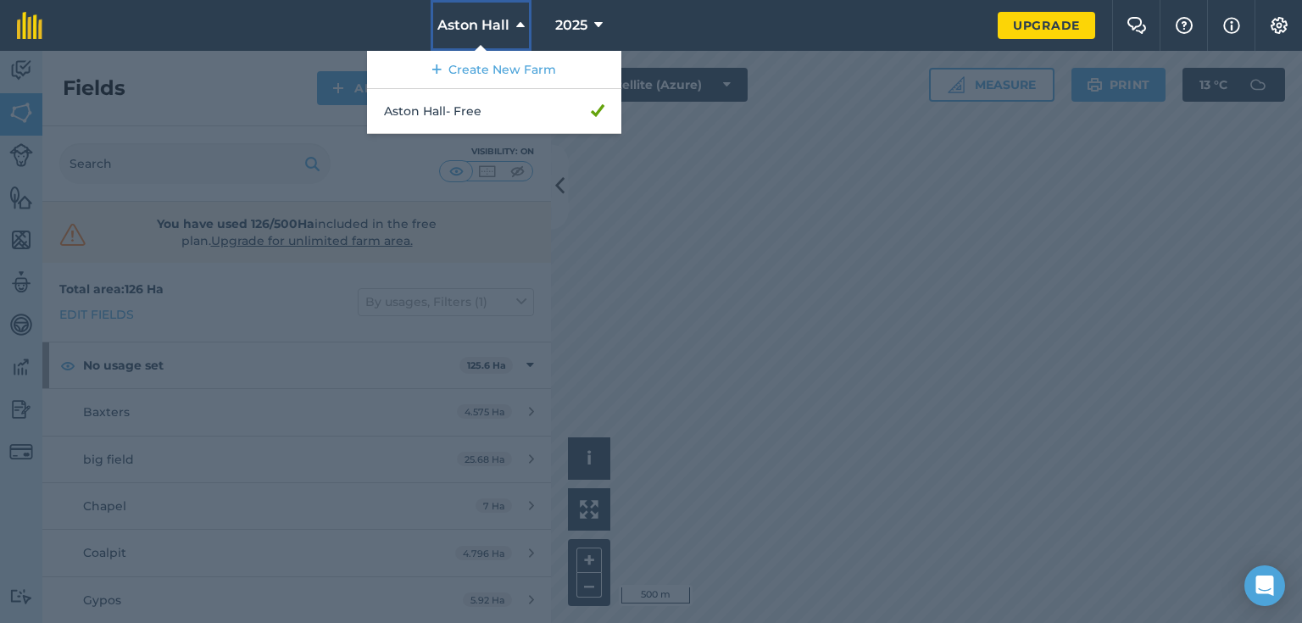
click at [495, 20] on span "Aston Hall" at bounding box center [473, 25] width 72 height 20
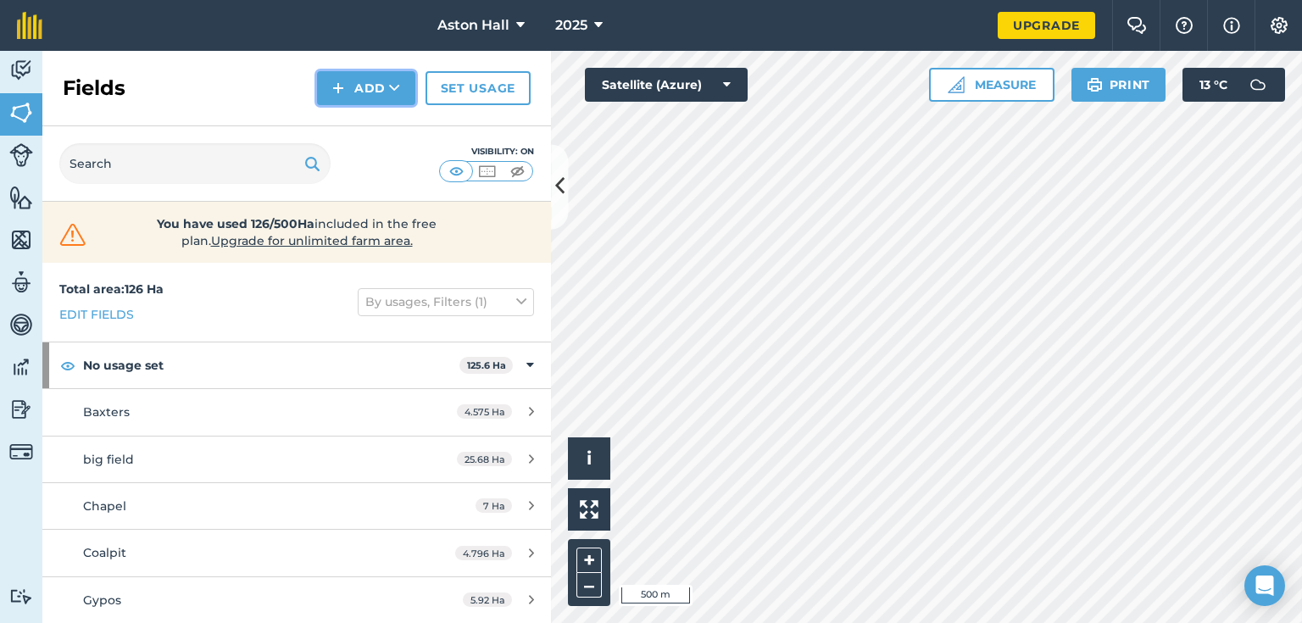
click at [377, 85] on button "Add" at bounding box center [366, 88] width 98 height 34
click at [384, 163] on link "Import" at bounding box center [366, 164] width 93 height 37
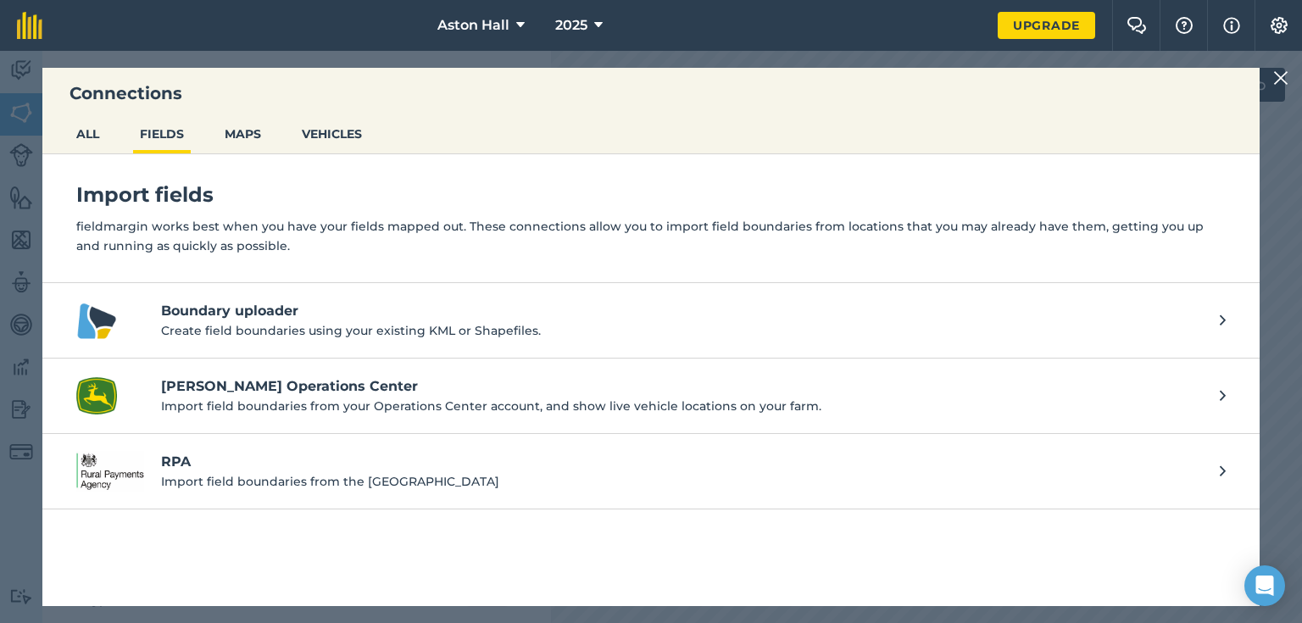
click at [286, 380] on h4 "[PERSON_NAME] Operations Center" at bounding box center [682, 386] width 1042 height 20
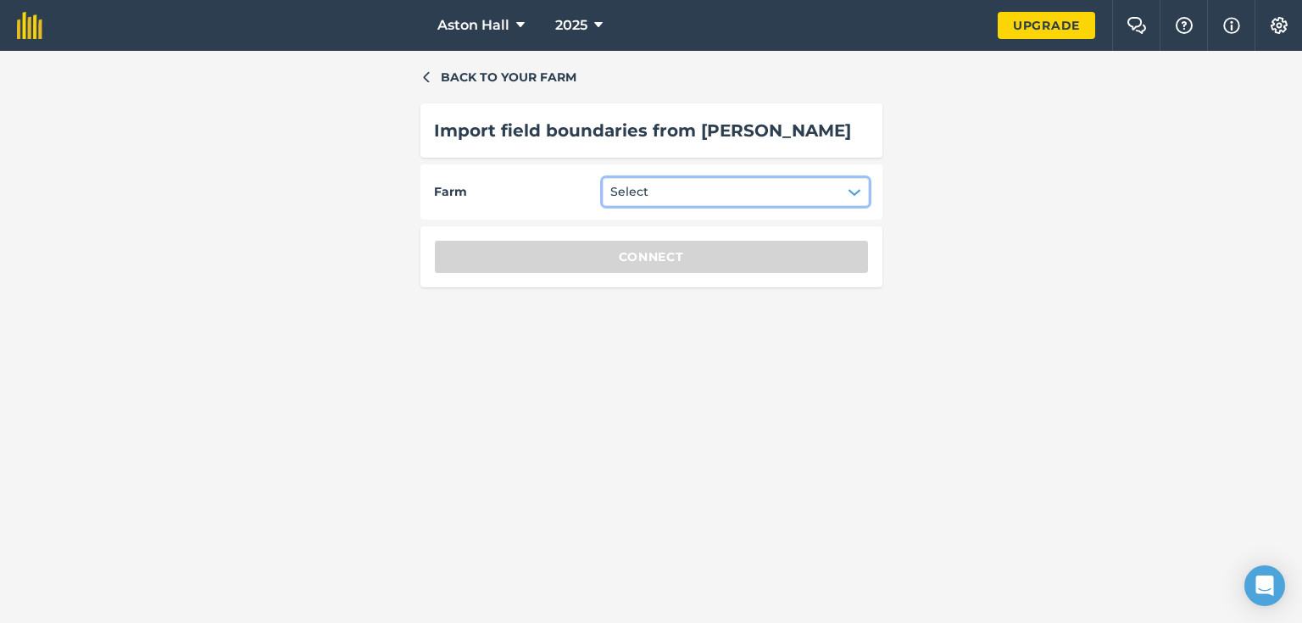
click at [781, 181] on button "Select" at bounding box center [736, 191] width 266 height 27
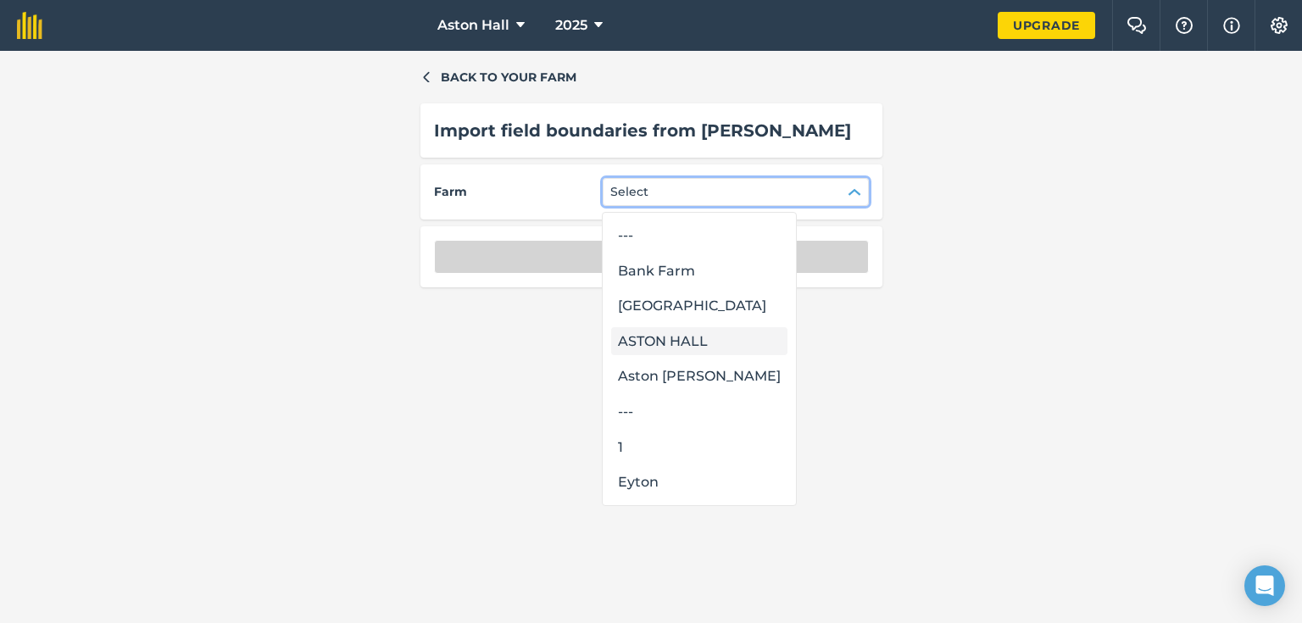
click at [671, 346] on div "ASTON HALL" at bounding box center [699, 341] width 176 height 29
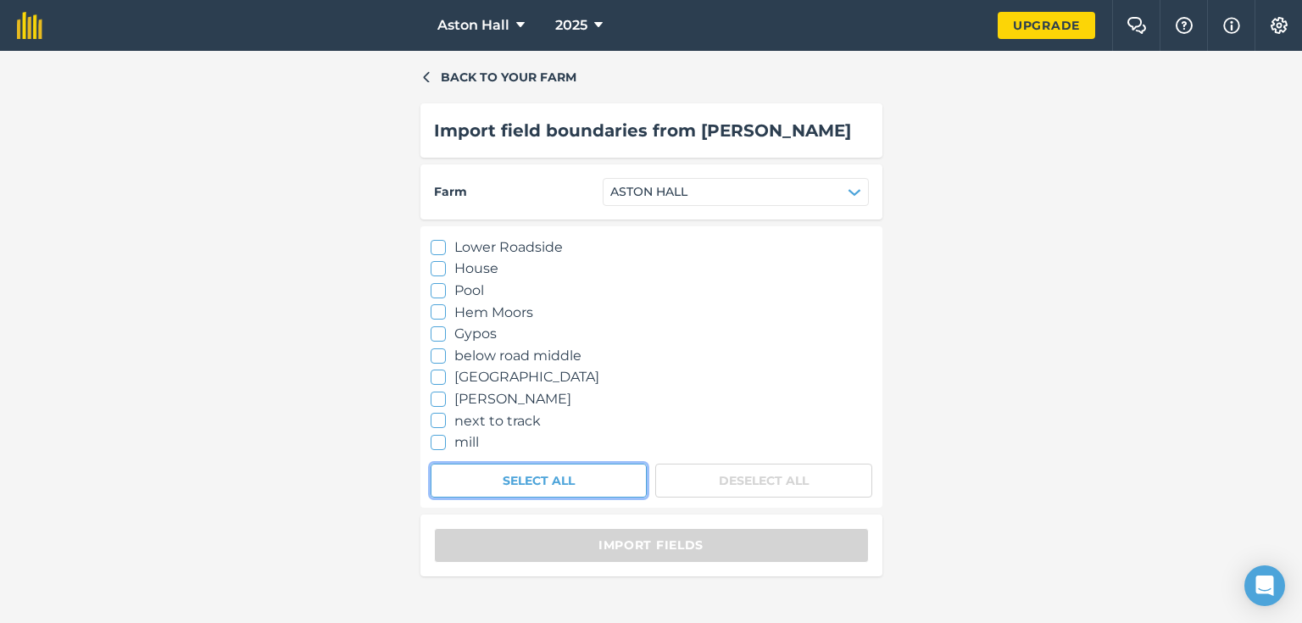
click at [585, 478] on button "Select All" at bounding box center [539, 481] width 217 height 34
checkbox input "true"
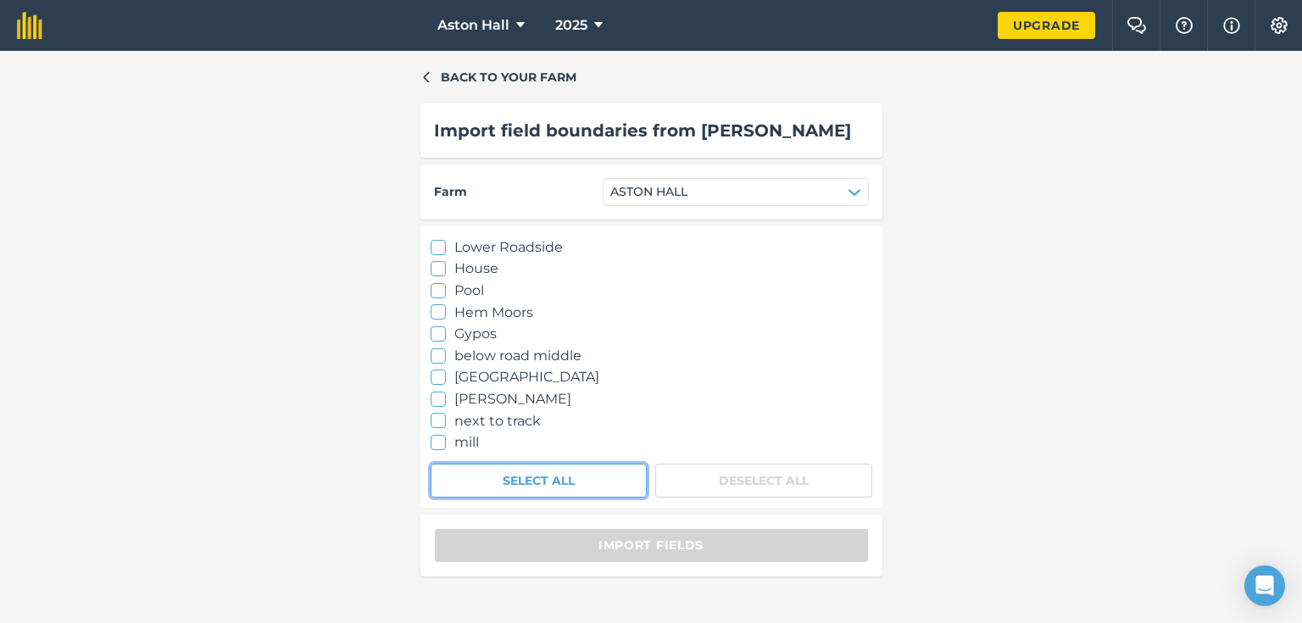
checkbox input "true"
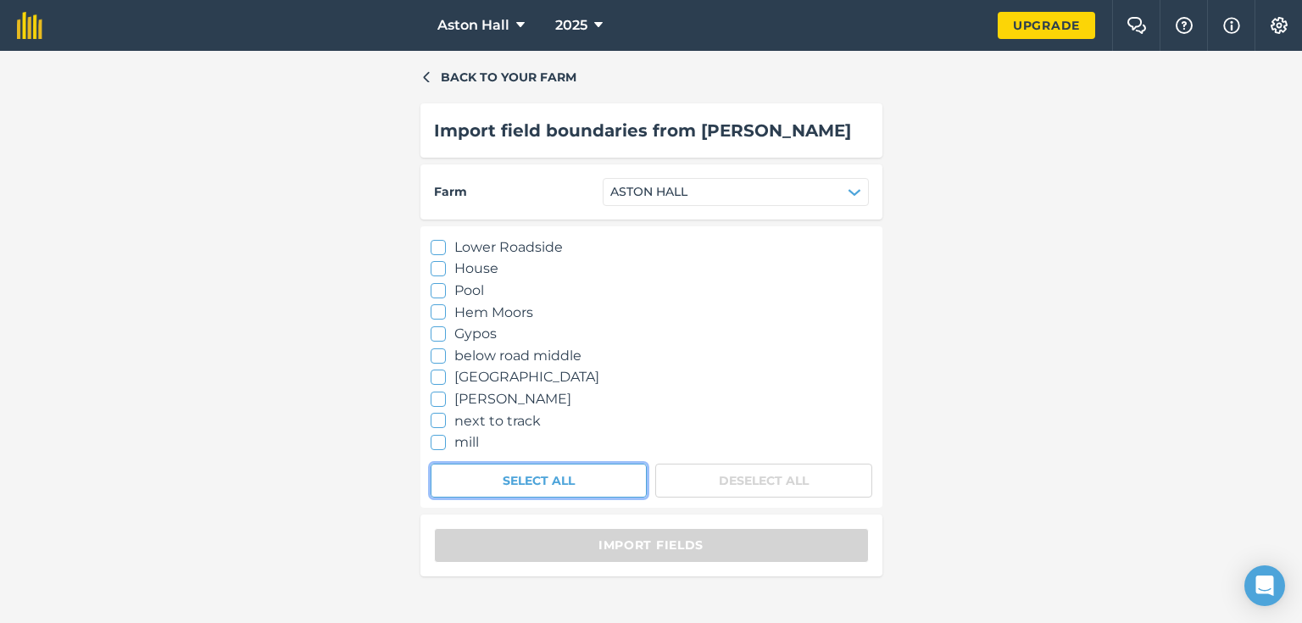
checkbox input "true"
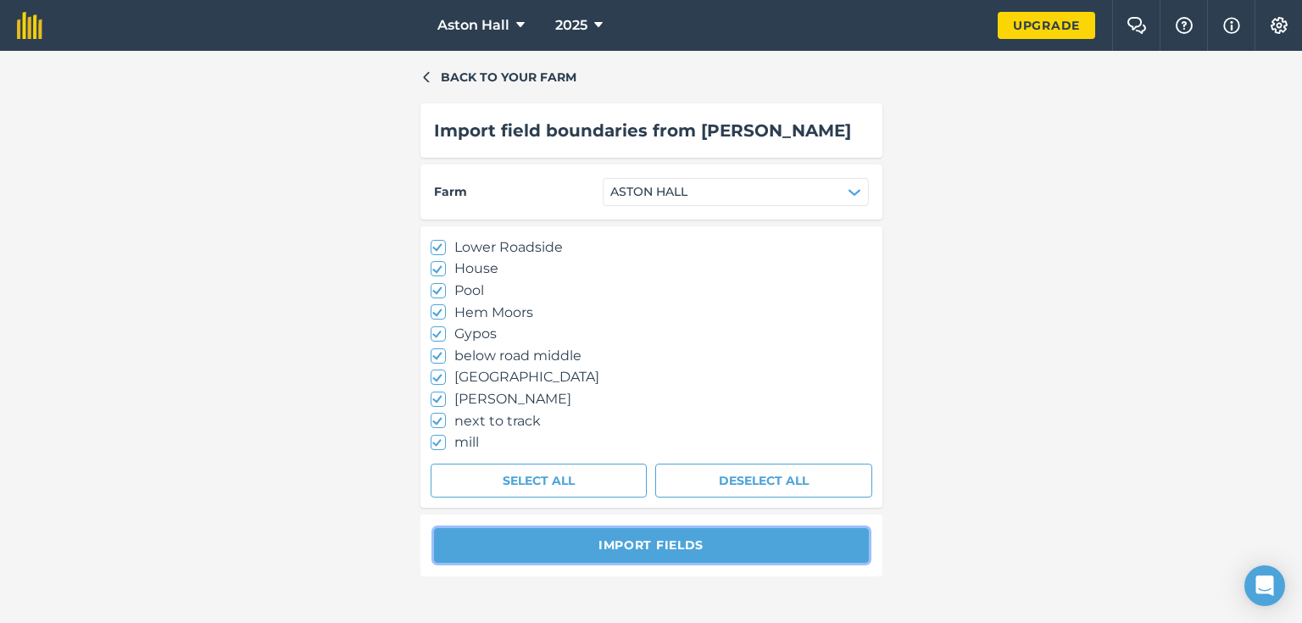
click at [667, 547] on button "Import fields" at bounding box center [651, 545] width 435 height 34
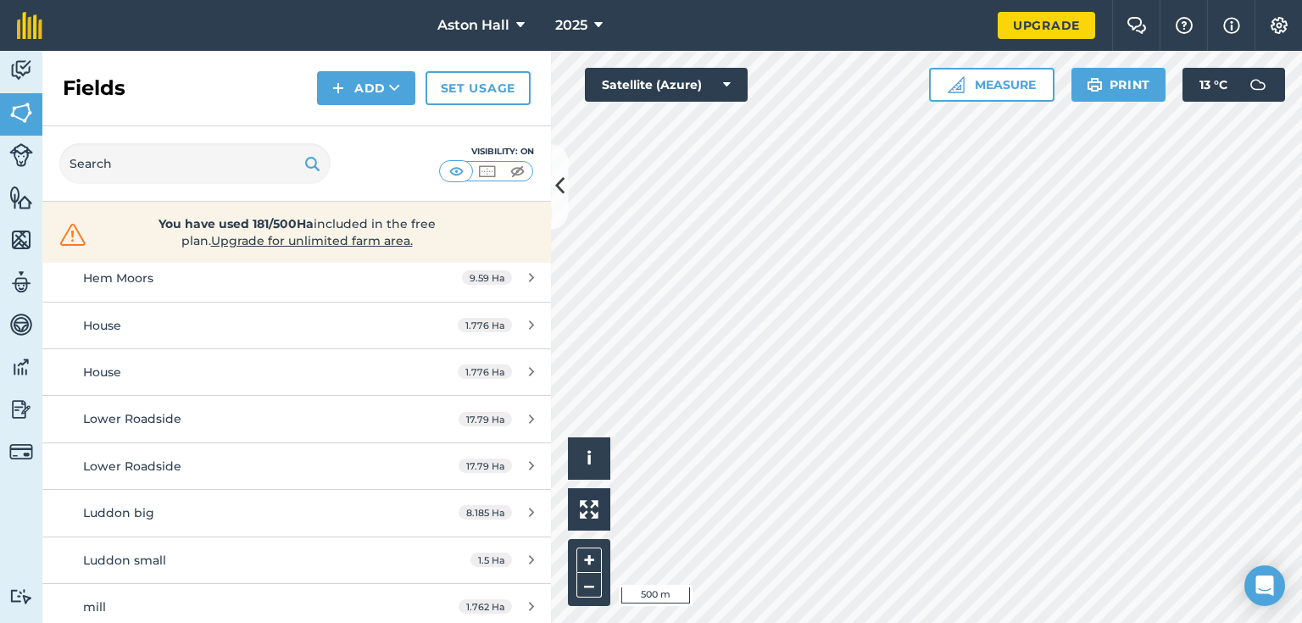
scroll to position [475, 0]
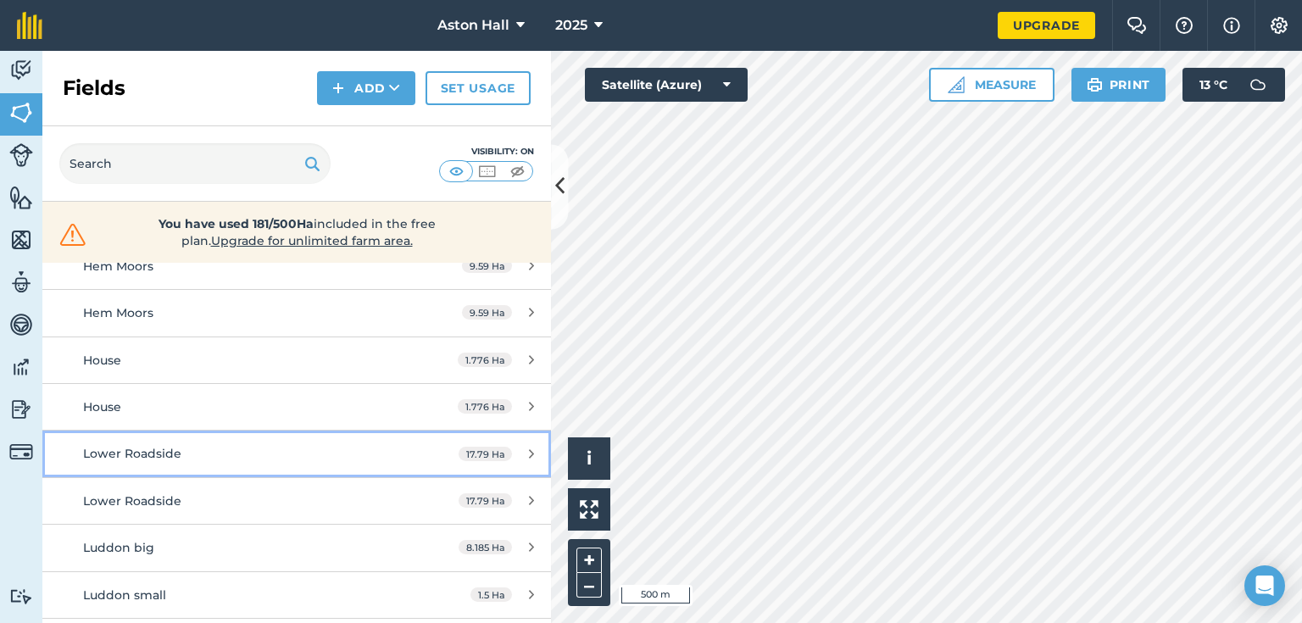
drag, startPoint x: 227, startPoint y: 478, endPoint x: 149, endPoint y: 459, distance: 80.2
click at [149, 459] on div "Lower Roadside" at bounding box center [242, 453] width 319 height 19
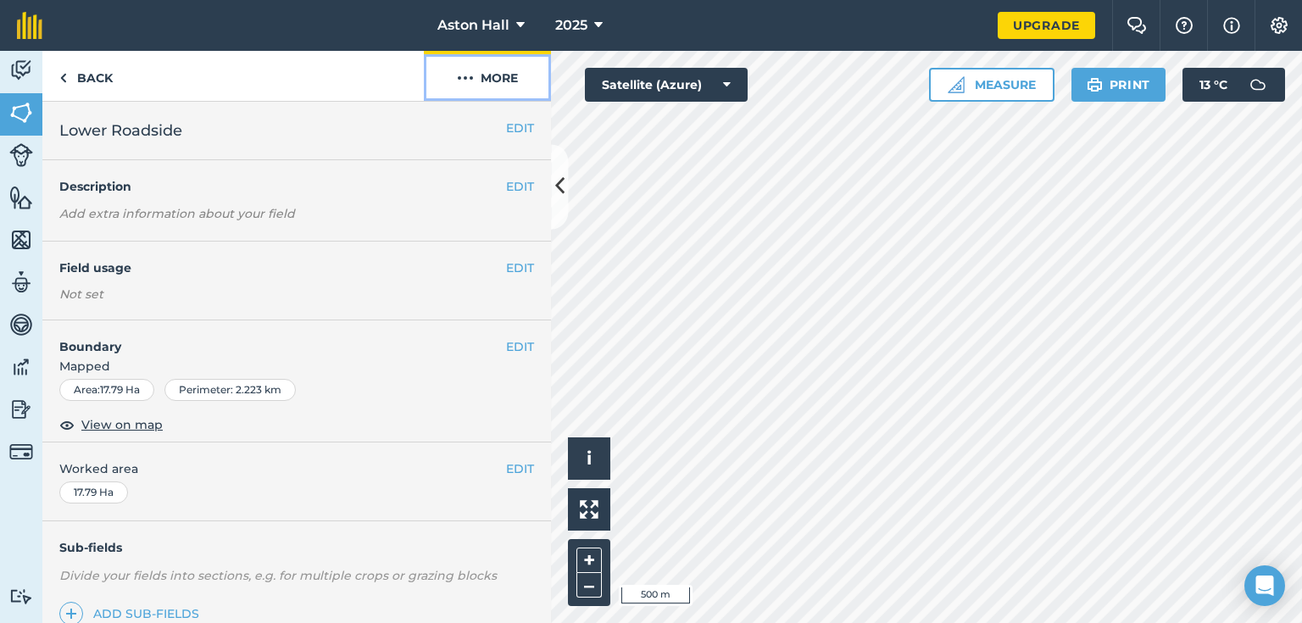
click at [514, 71] on button "More" at bounding box center [487, 76] width 127 height 50
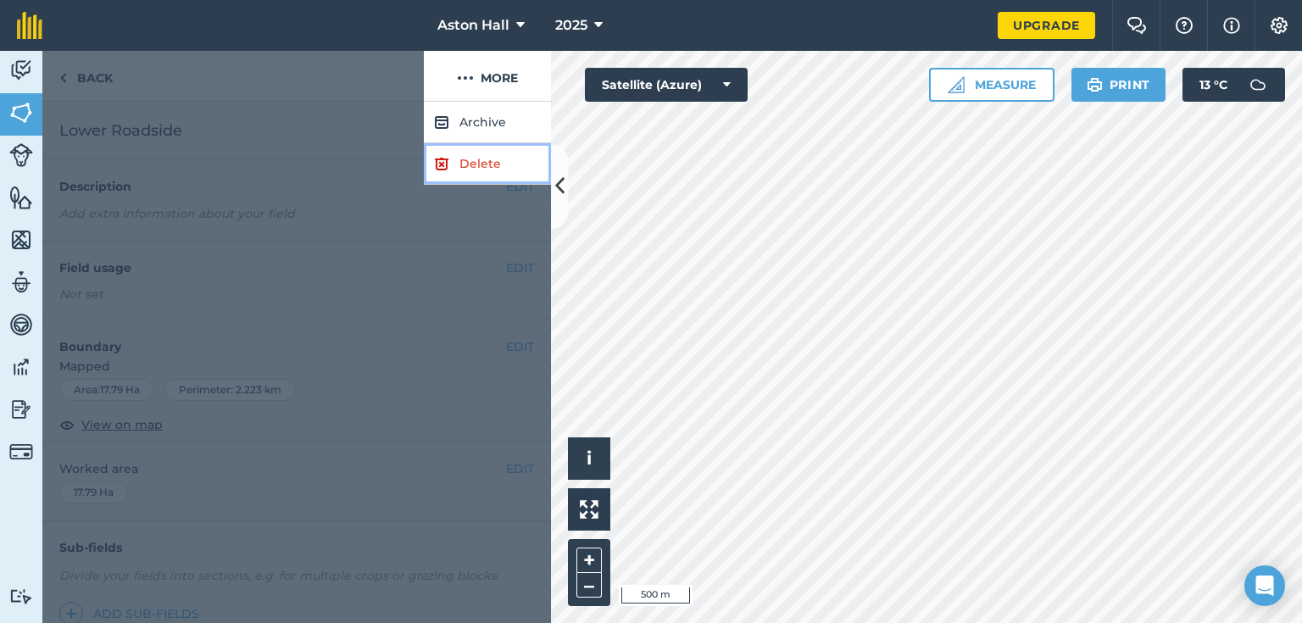
click at [497, 159] on link "Delete" at bounding box center [487, 164] width 127 height 42
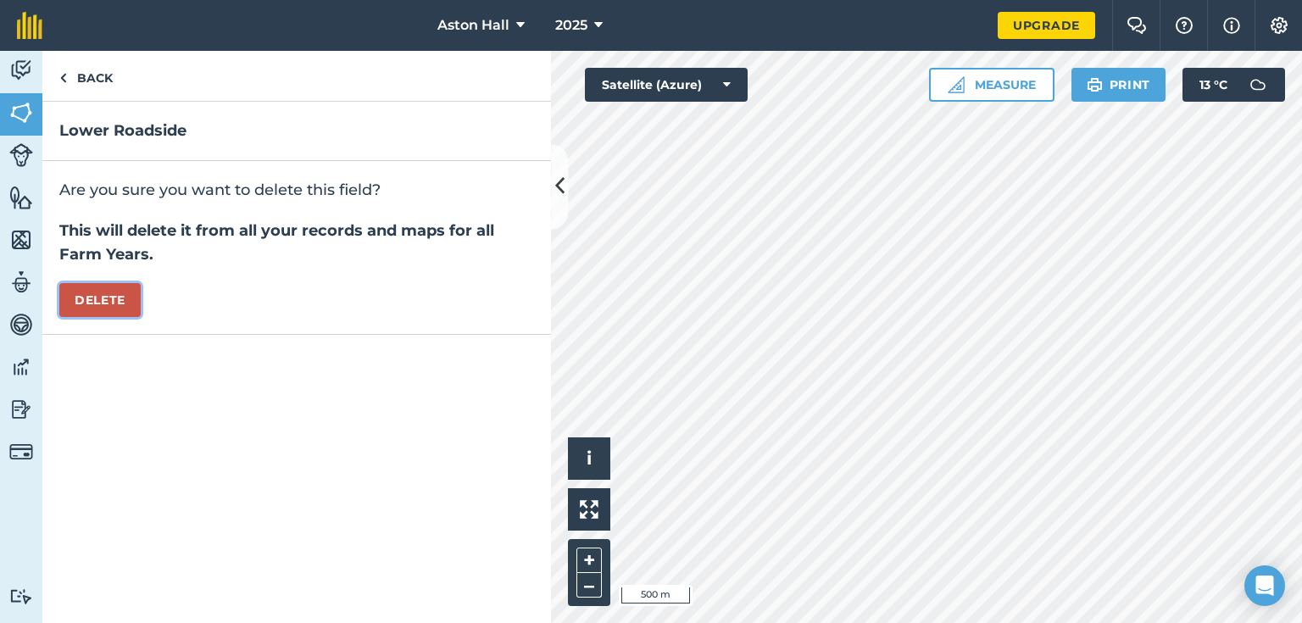
click at [109, 298] on button "Delete" at bounding box center [99, 300] width 81 height 34
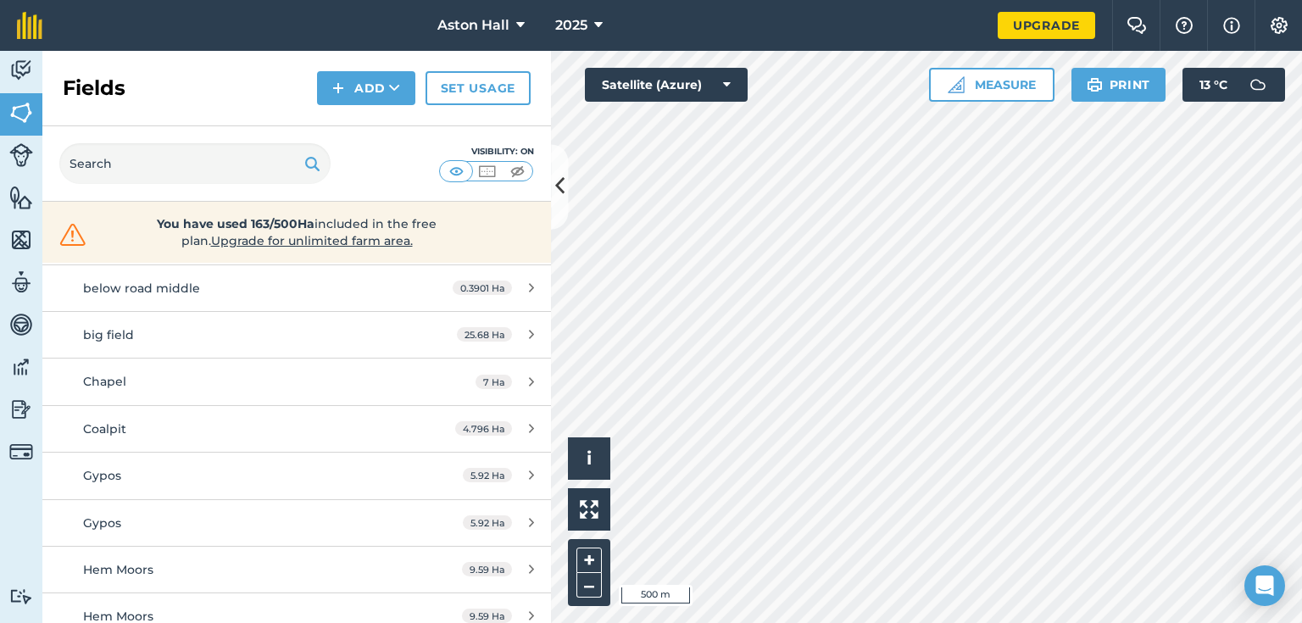
scroll to position [203, 0]
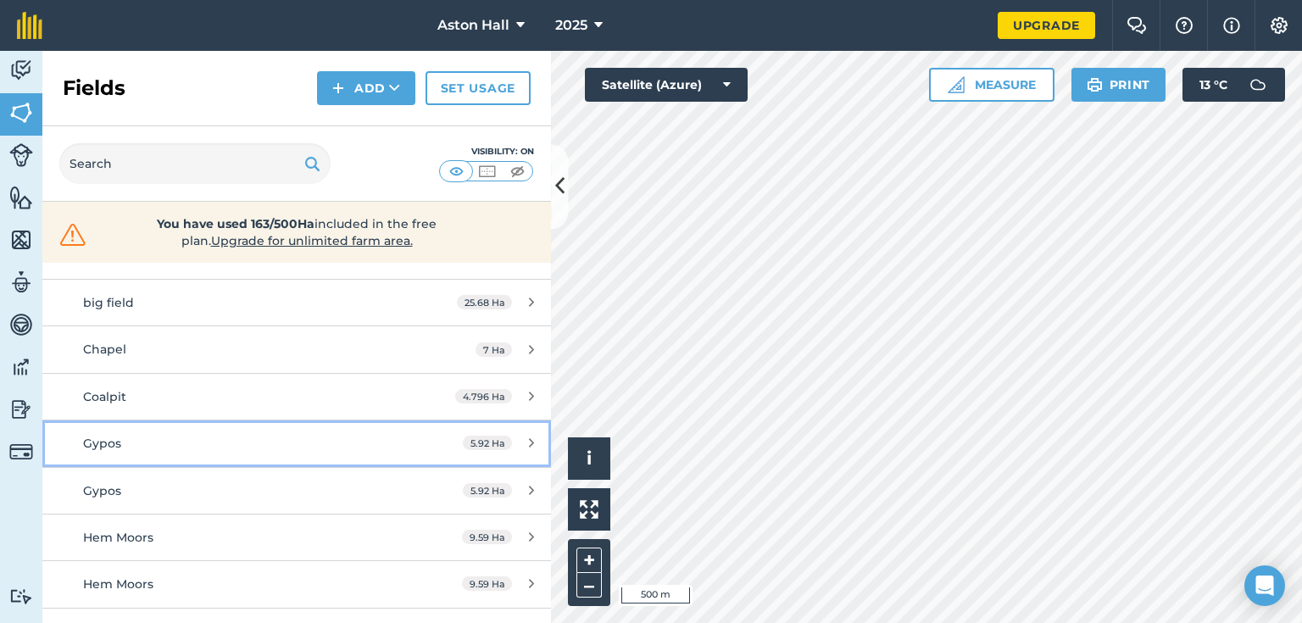
click at [207, 440] on div "Gypos" at bounding box center [242, 443] width 319 height 19
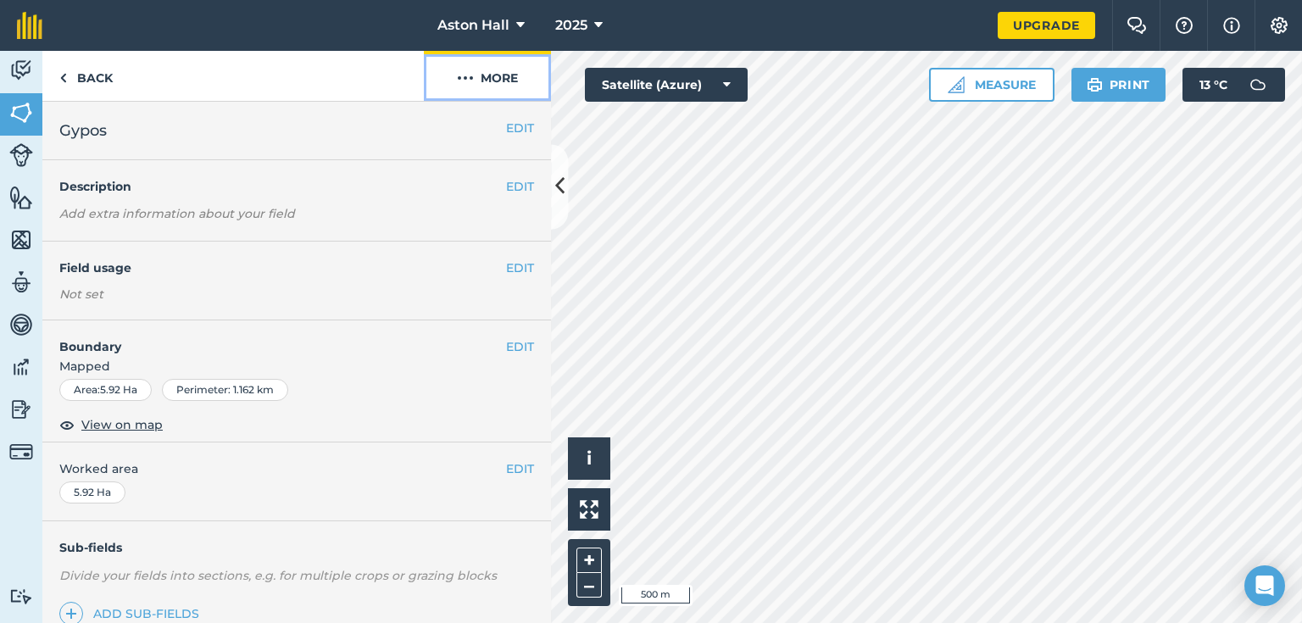
click at [504, 73] on button "More" at bounding box center [487, 76] width 127 height 50
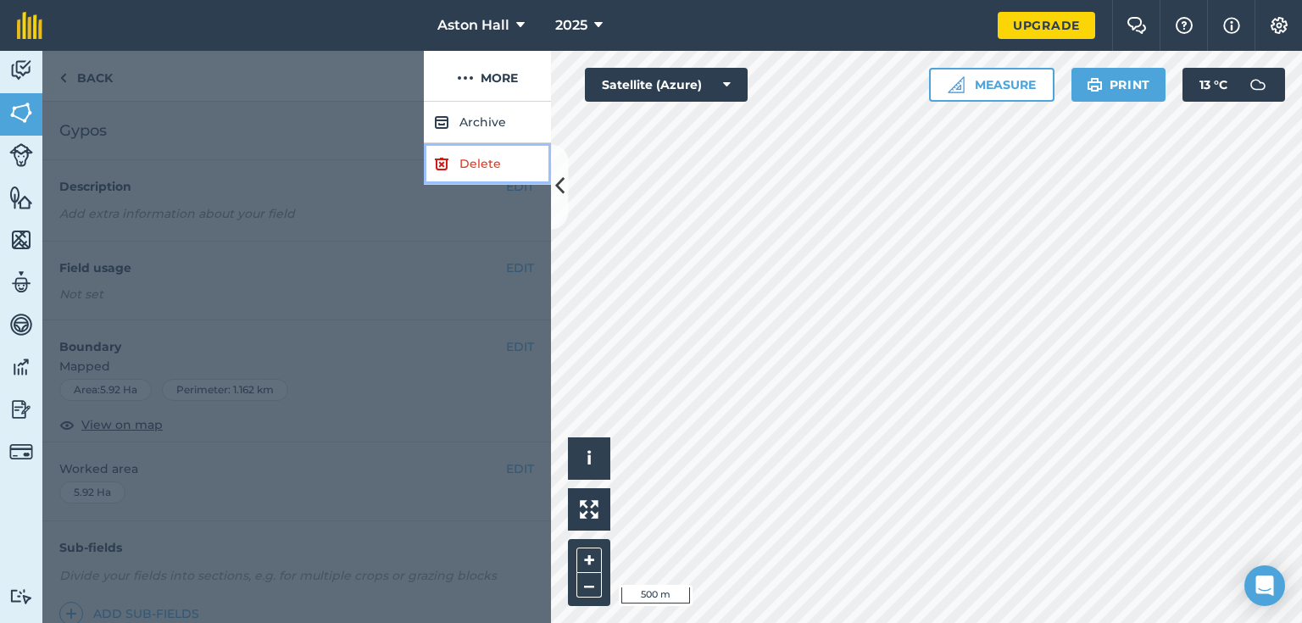
click at [494, 159] on link "Delete" at bounding box center [487, 164] width 127 height 42
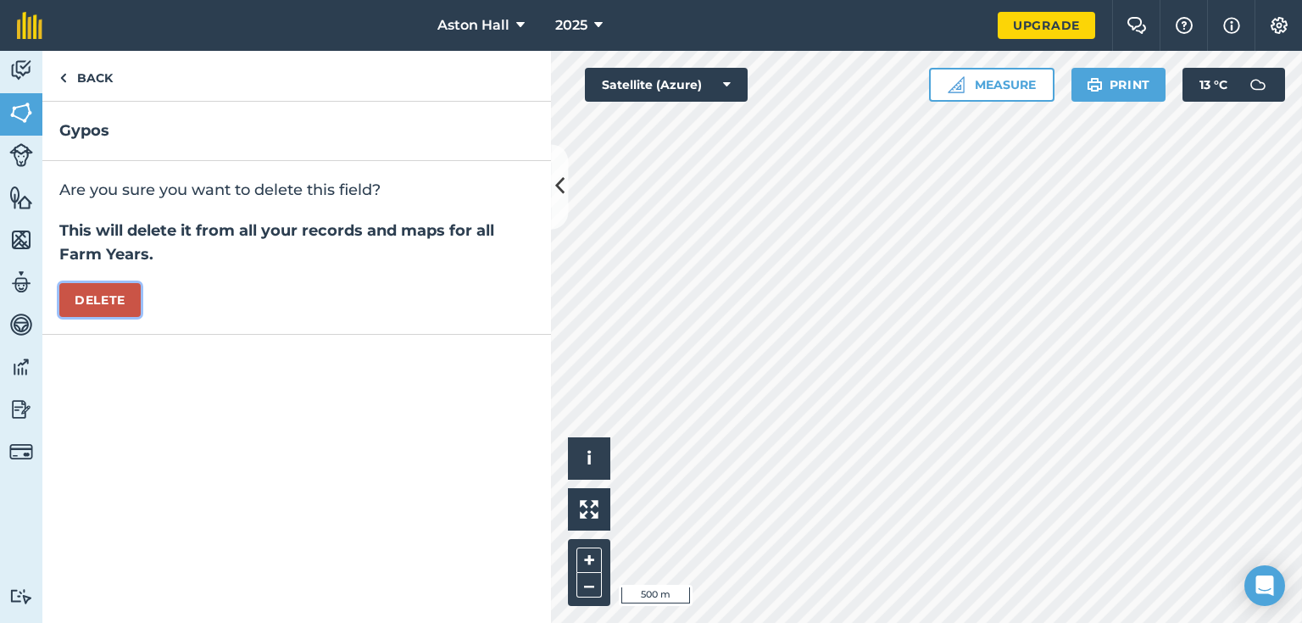
click at [120, 304] on button "Delete" at bounding box center [99, 300] width 81 height 34
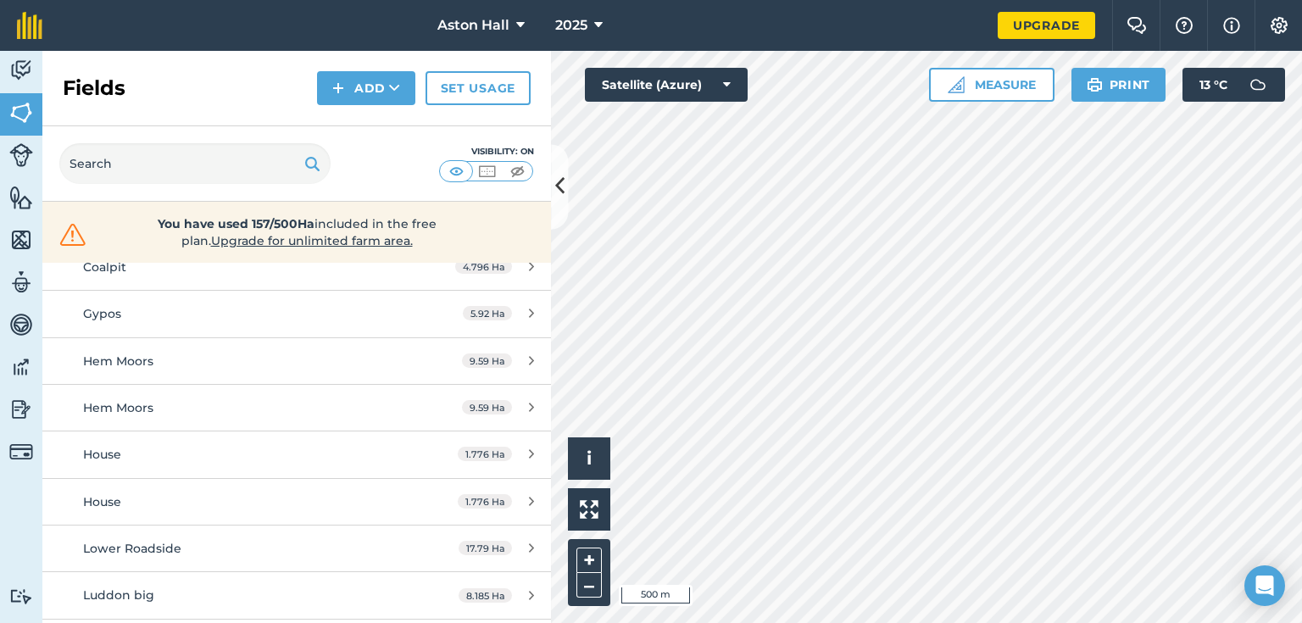
scroll to position [339, 0]
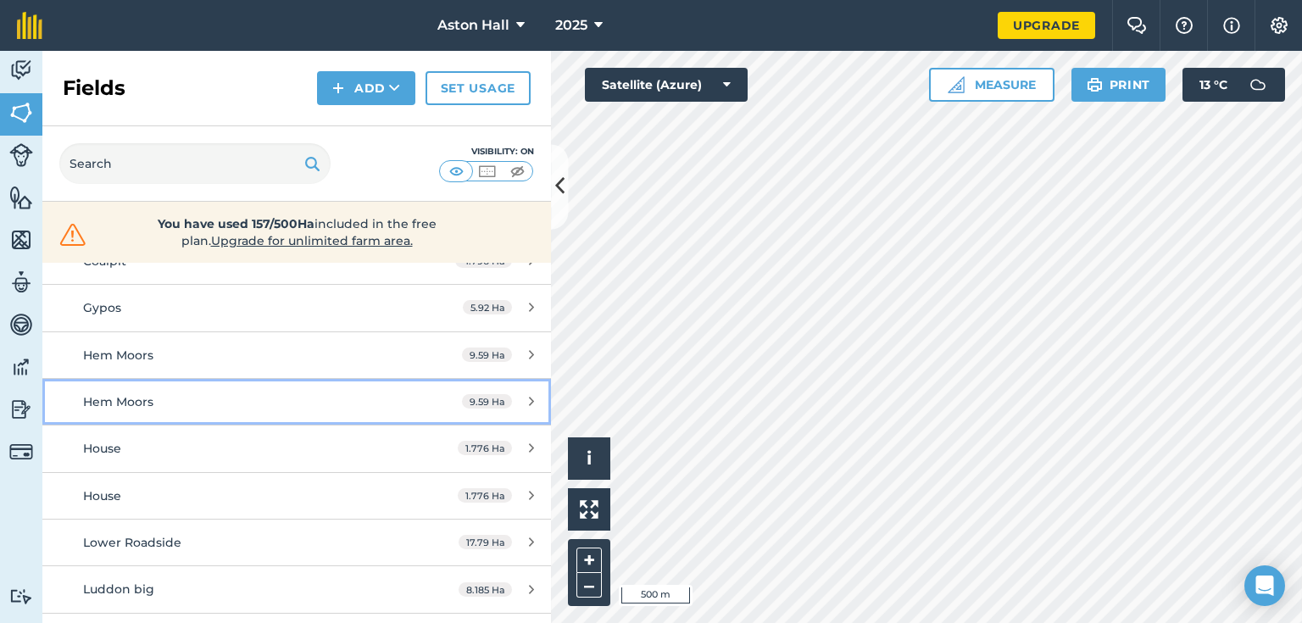
click at [183, 397] on div "Hem Moors" at bounding box center [242, 401] width 319 height 19
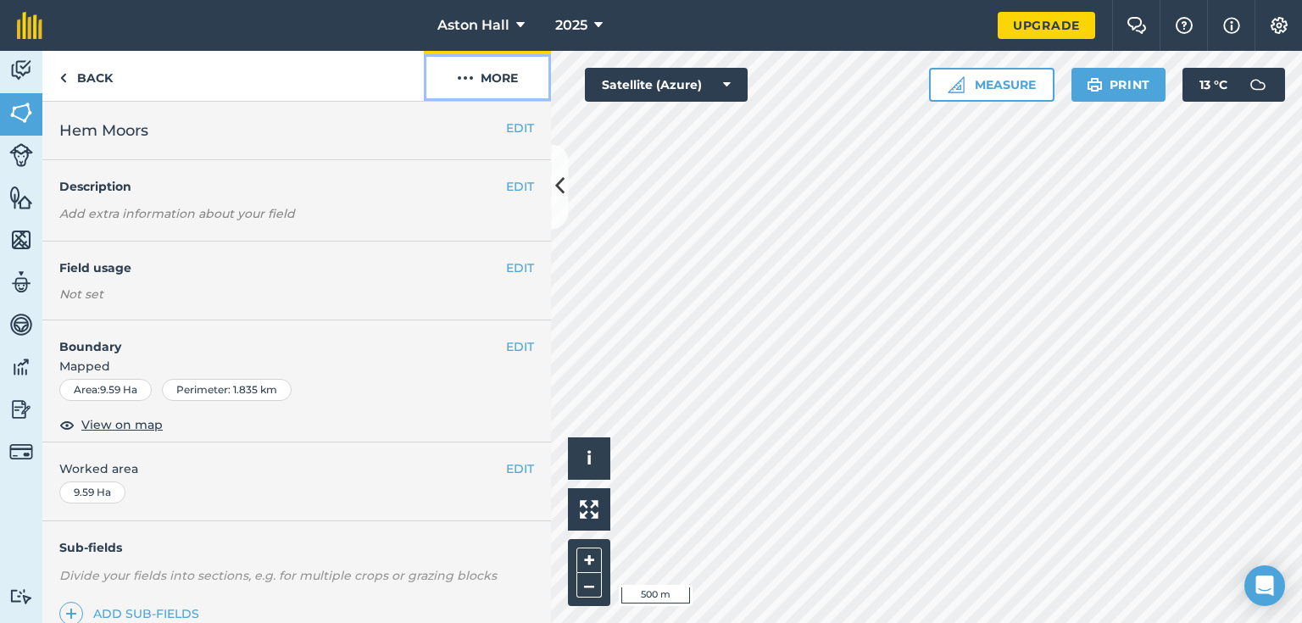
click at [491, 75] on button "More" at bounding box center [487, 76] width 127 height 50
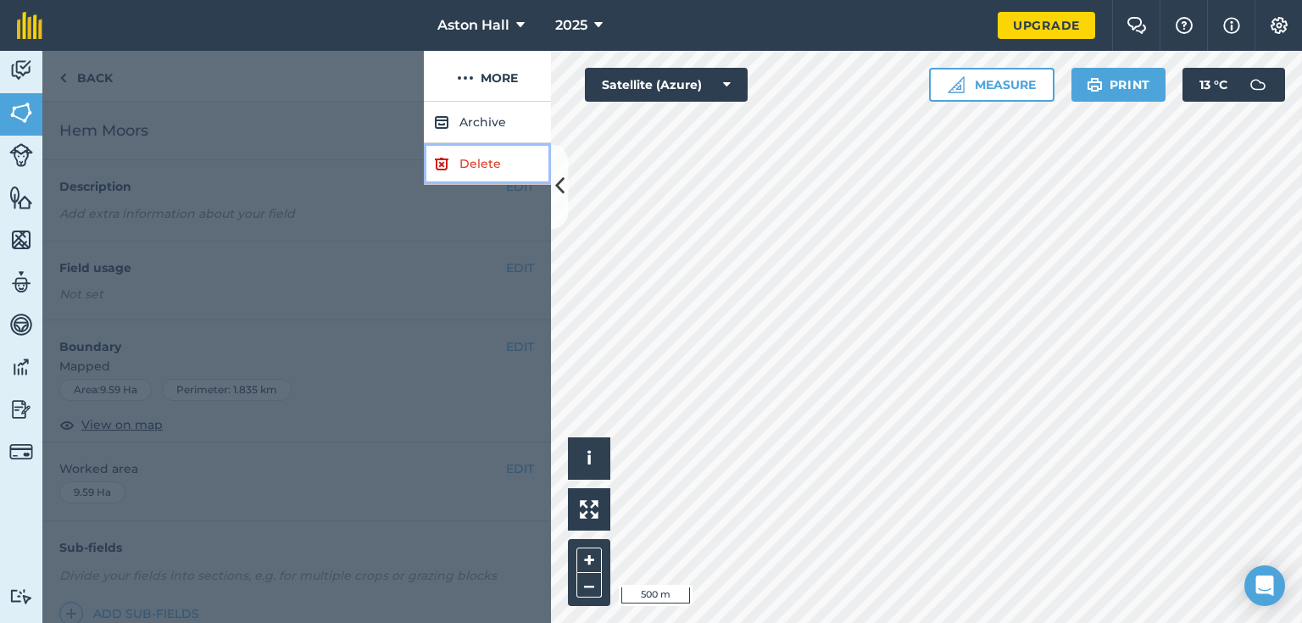
click at [490, 163] on link "Delete" at bounding box center [487, 164] width 127 height 42
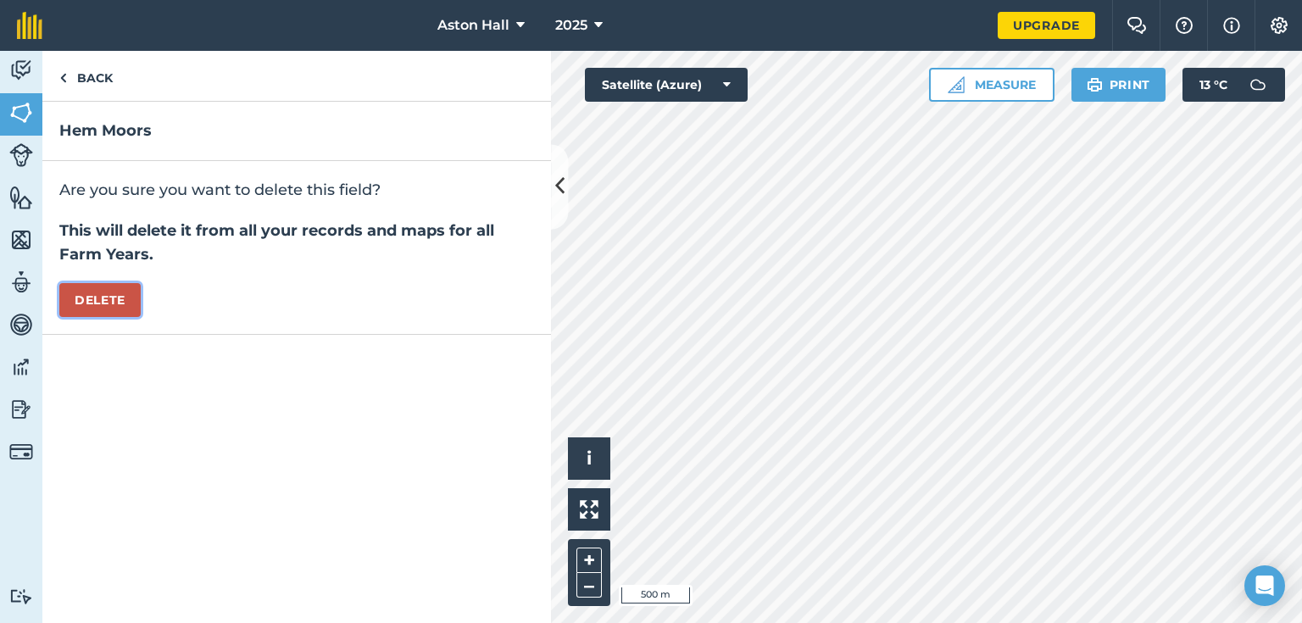
click at [103, 299] on button "Delete" at bounding box center [99, 300] width 81 height 34
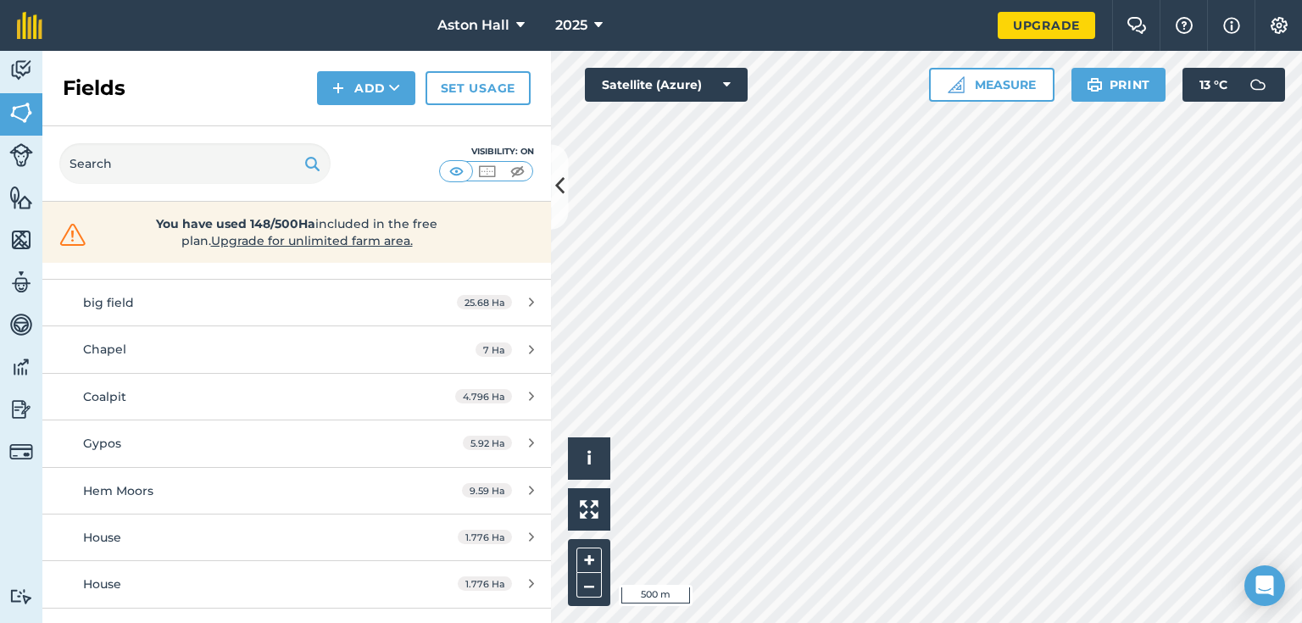
scroll to position [271, 0]
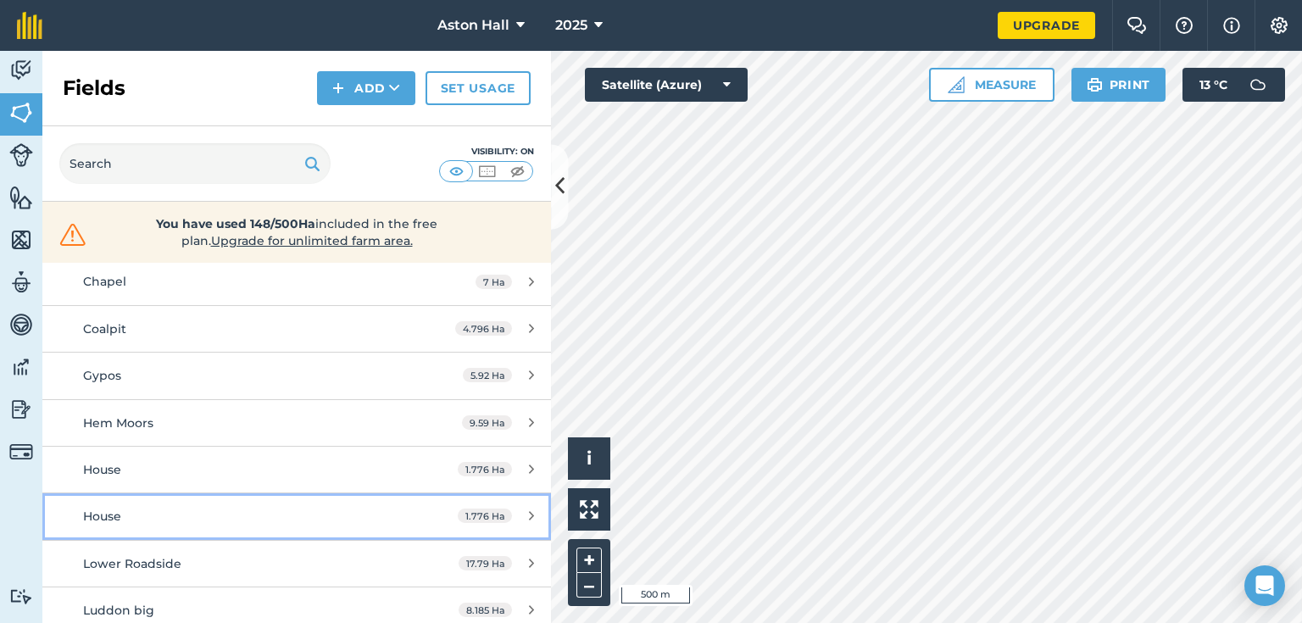
click at [309, 514] on div "House" at bounding box center [242, 516] width 319 height 19
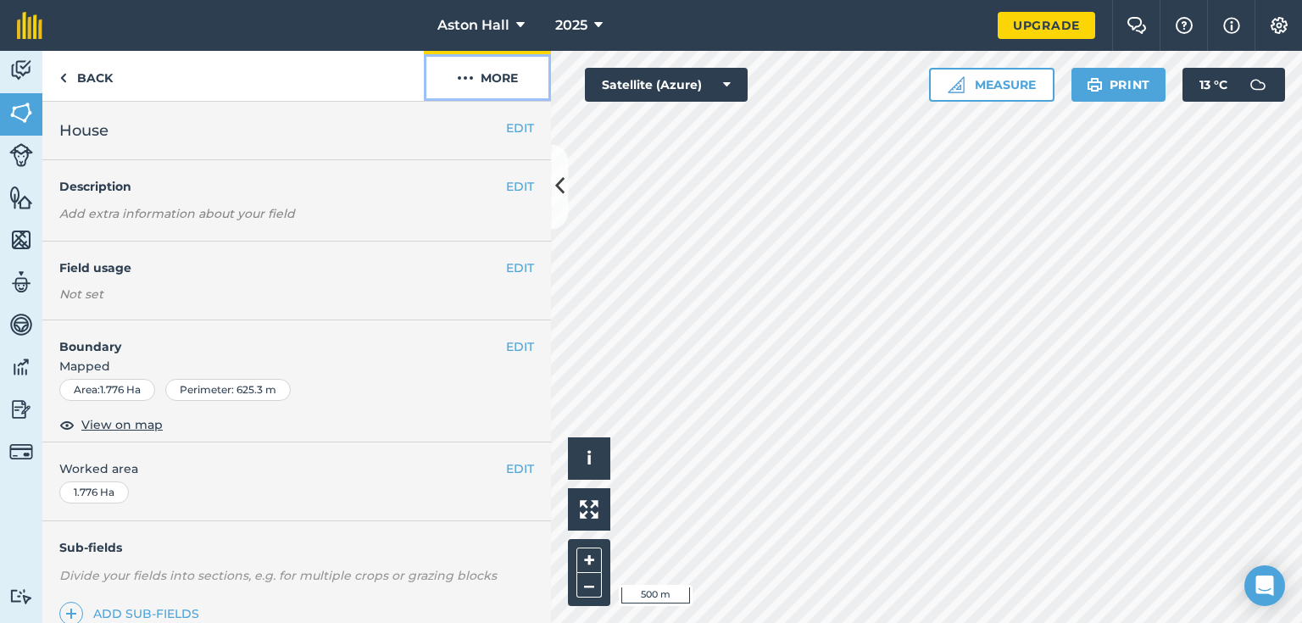
click at [486, 65] on button "More" at bounding box center [487, 76] width 127 height 50
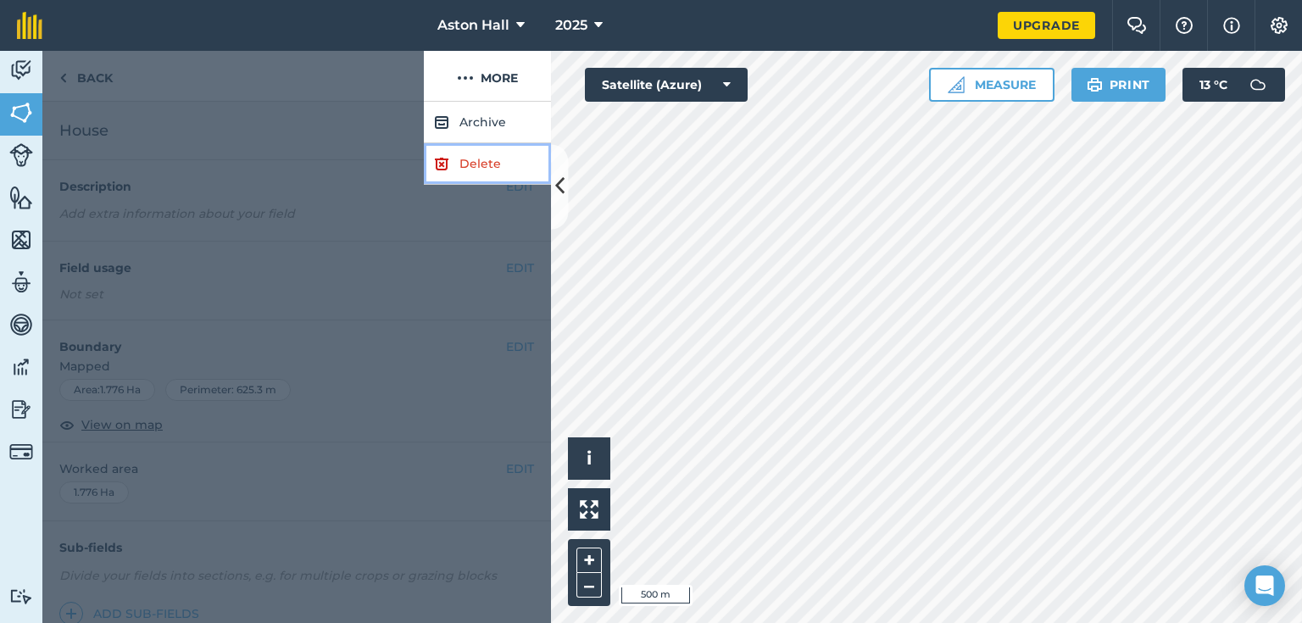
click at [476, 162] on link "Delete" at bounding box center [487, 164] width 127 height 42
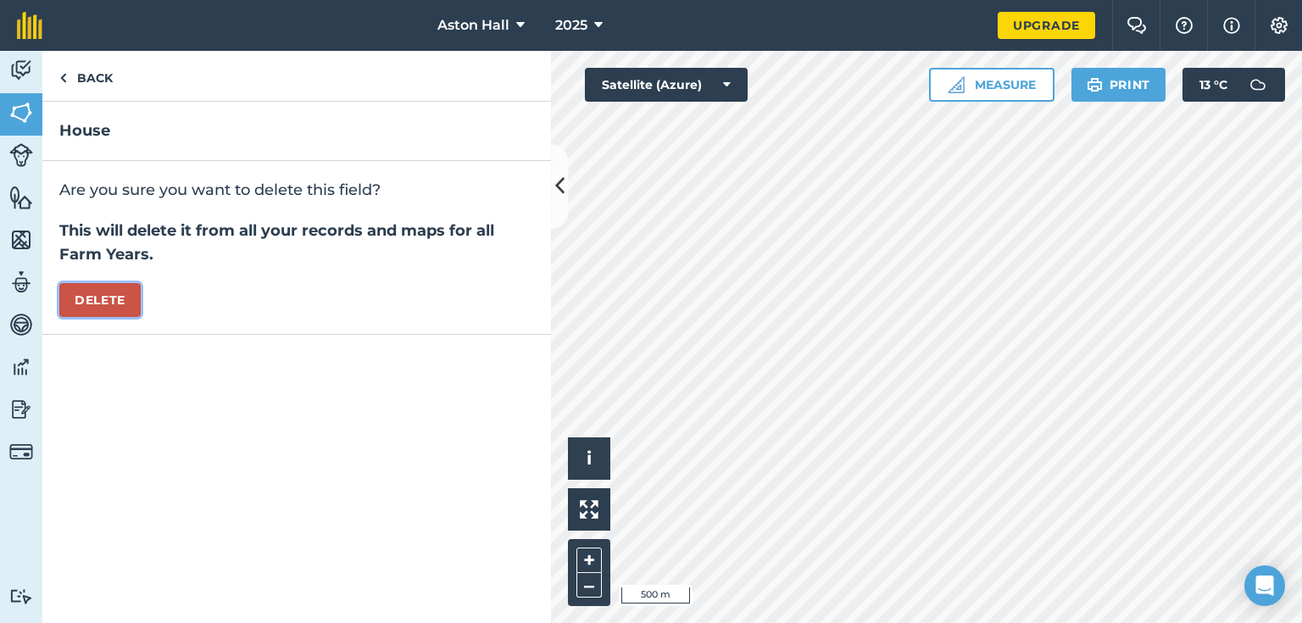
click at [102, 293] on button "Delete" at bounding box center [99, 300] width 81 height 34
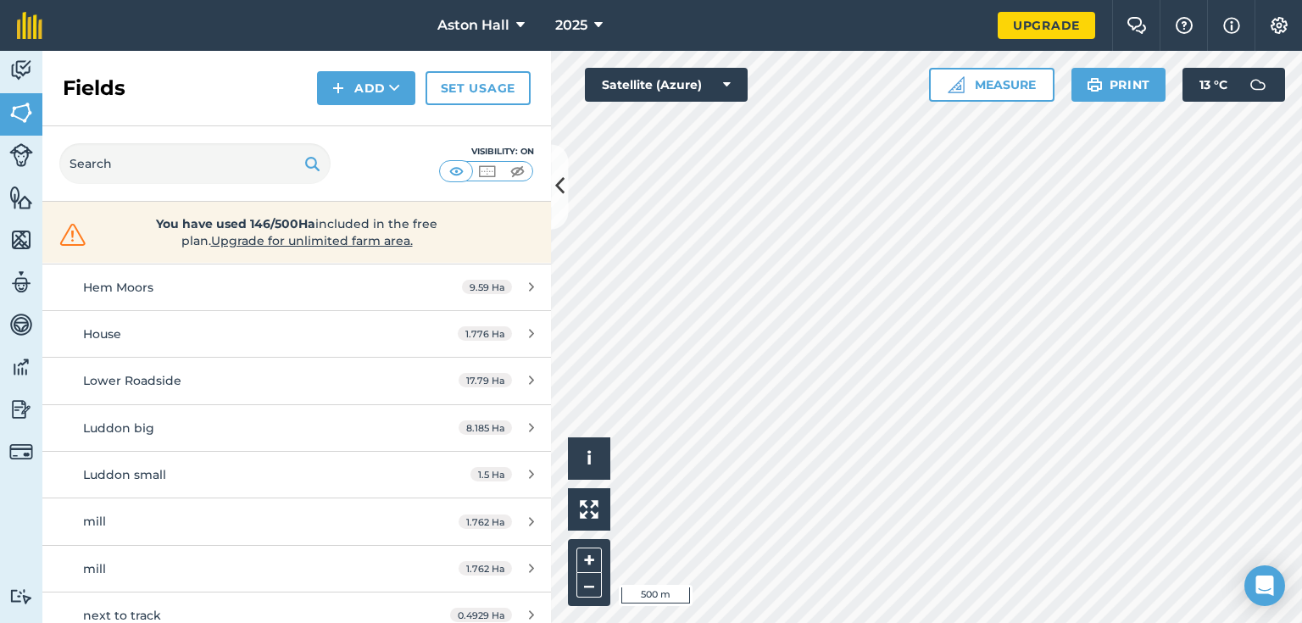
scroll to position [475, 0]
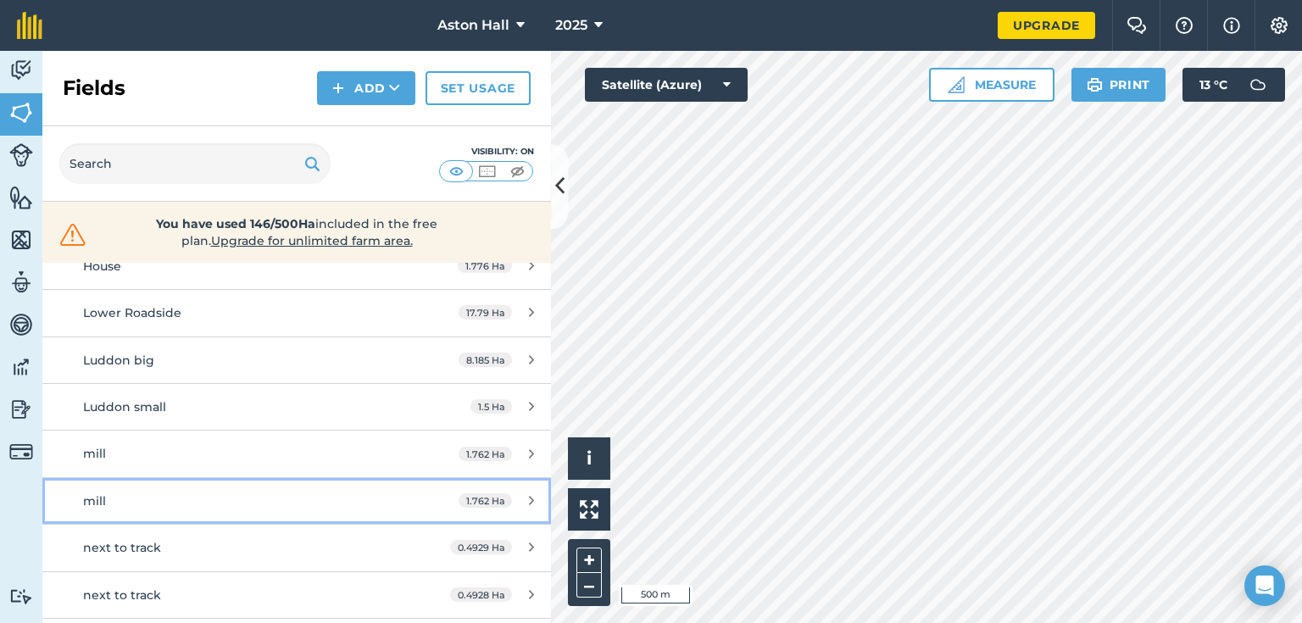
click at [186, 501] on div "mill" at bounding box center [242, 501] width 319 height 19
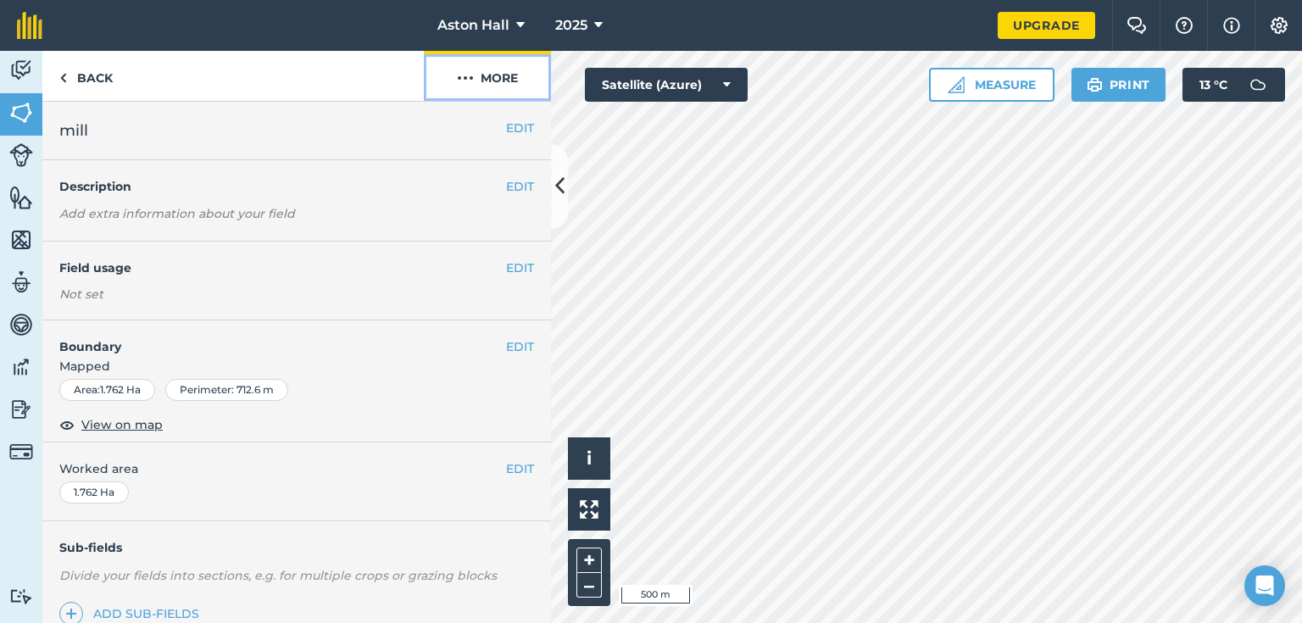
click at [525, 72] on button "More" at bounding box center [487, 76] width 127 height 50
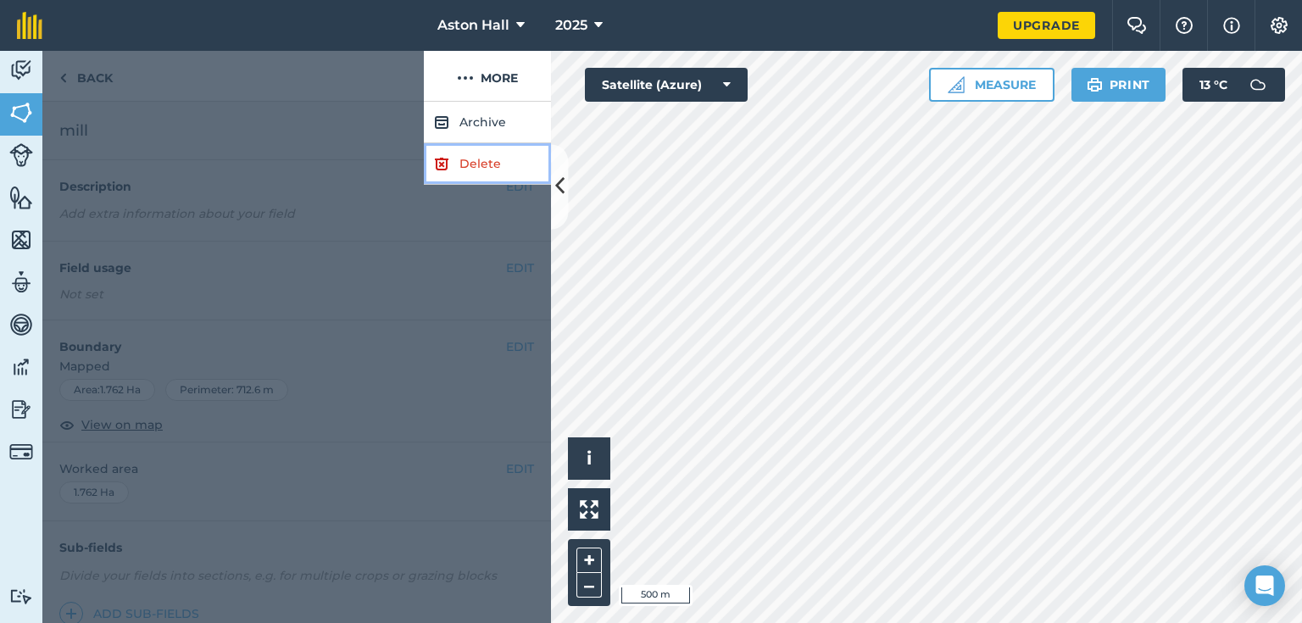
click at [490, 160] on link "Delete" at bounding box center [487, 164] width 127 height 42
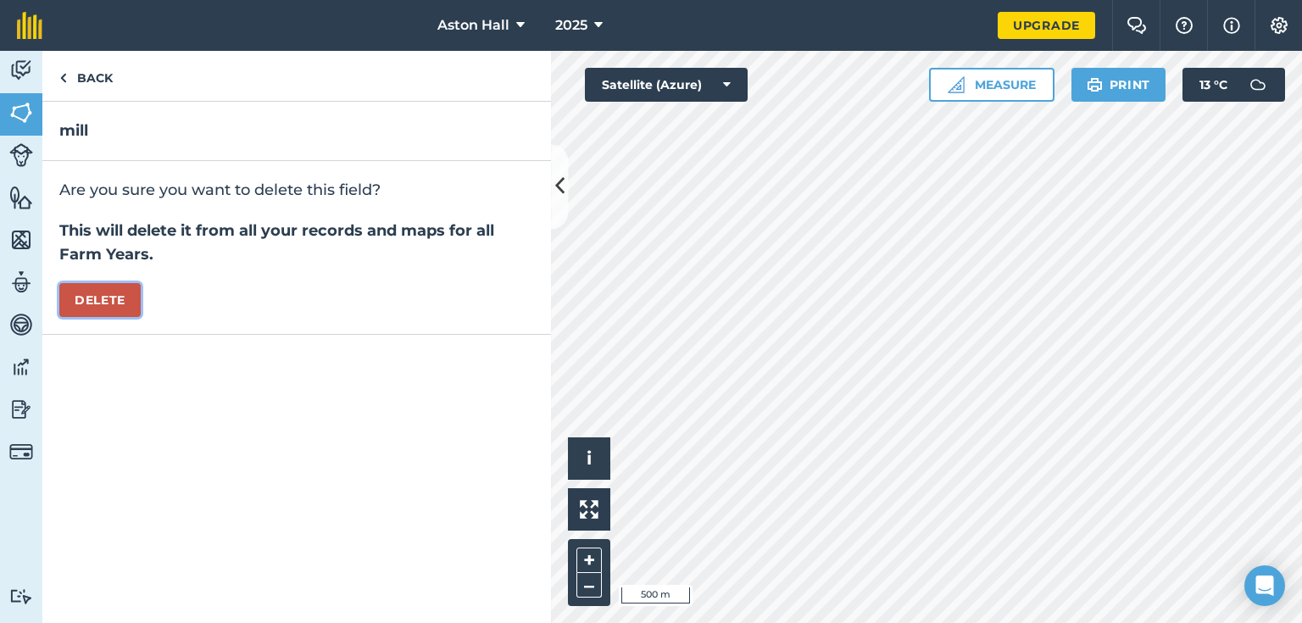
click at [112, 301] on button "Delete" at bounding box center [99, 300] width 81 height 34
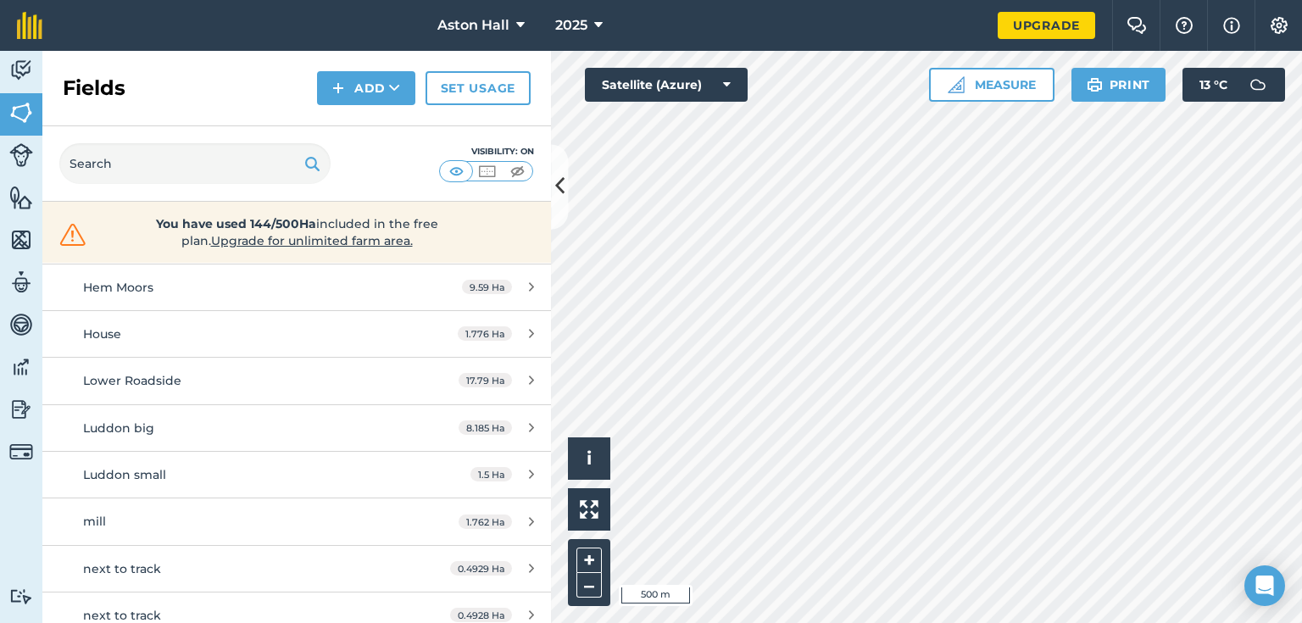
scroll to position [475, 0]
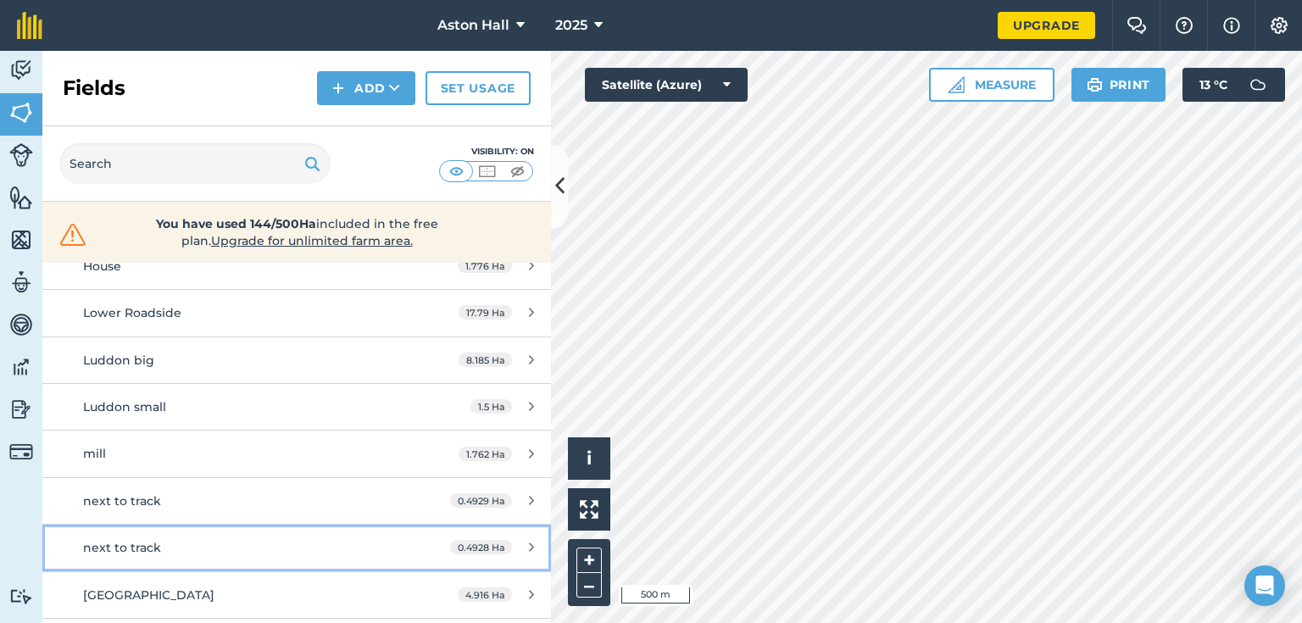
click at [153, 544] on span "next to track" at bounding box center [122, 547] width 78 height 15
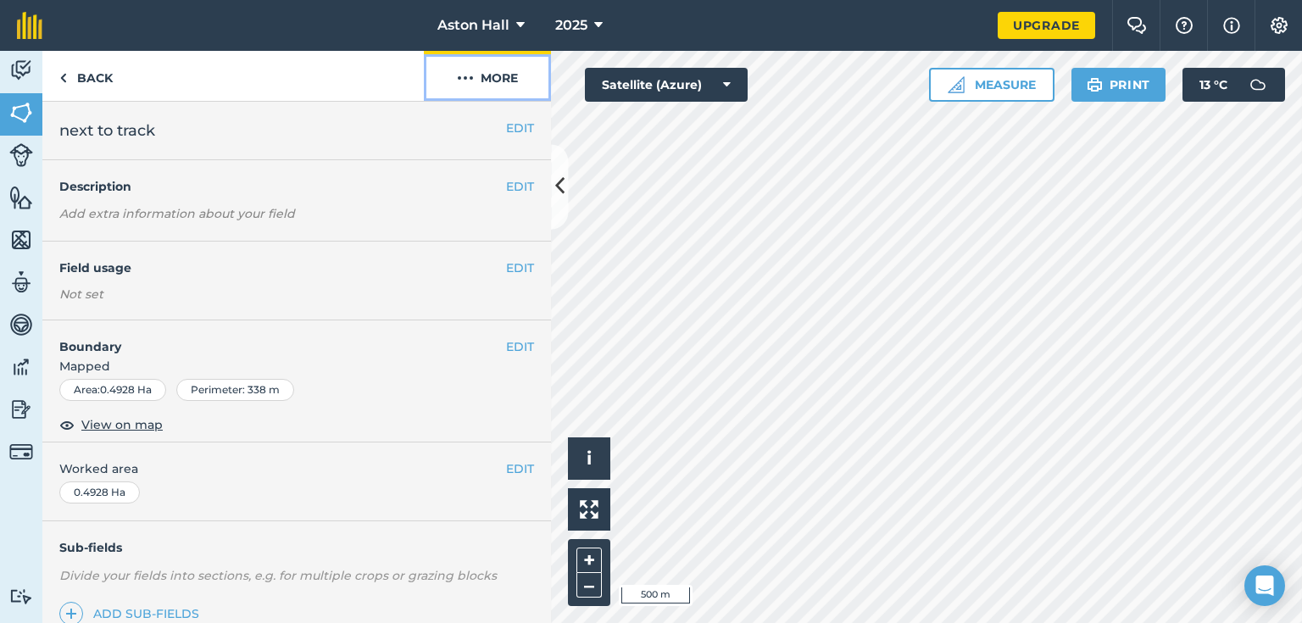
click at [498, 73] on button "More" at bounding box center [487, 76] width 127 height 50
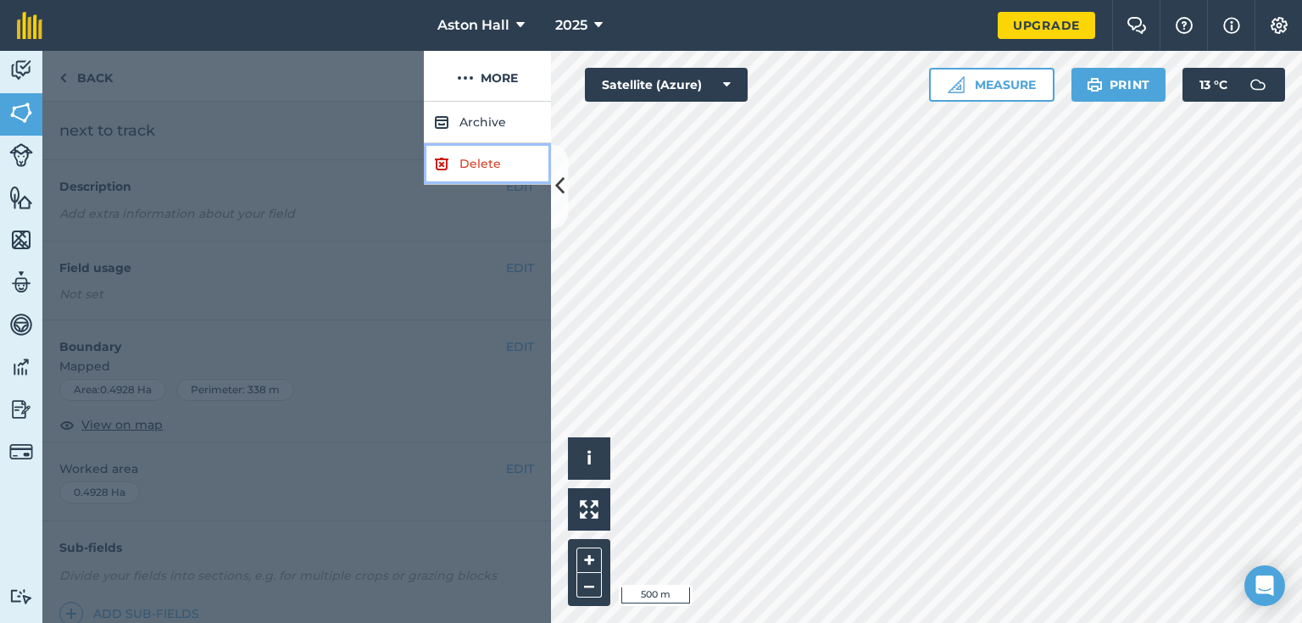
click at [476, 160] on link "Delete" at bounding box center [487, 164] width 127 height 42
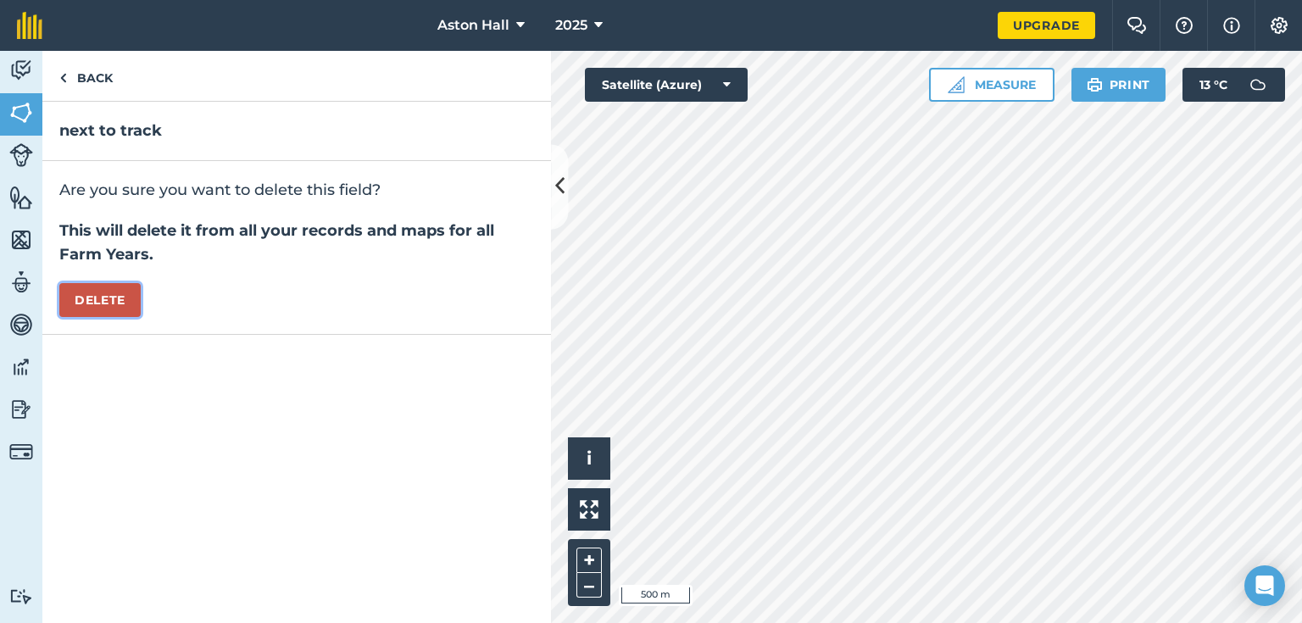
click at [114, 302] on button "Delete" at bounding box center [99, 300] width 81 height 34
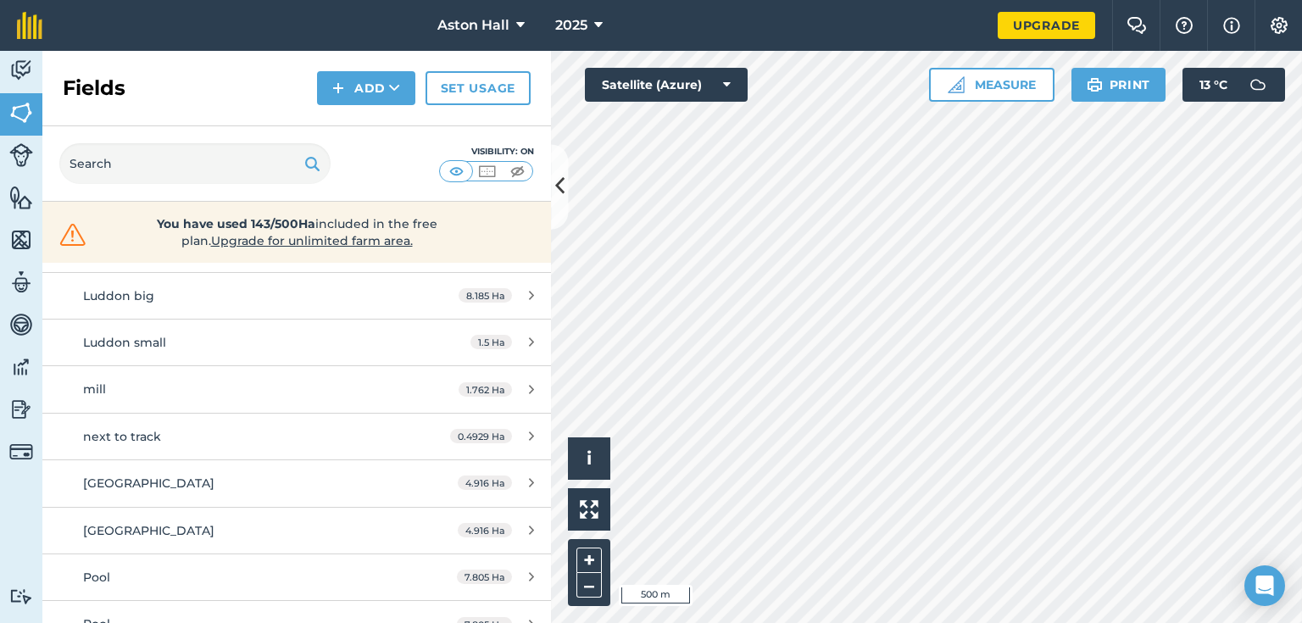
scroll to position [542, 0]
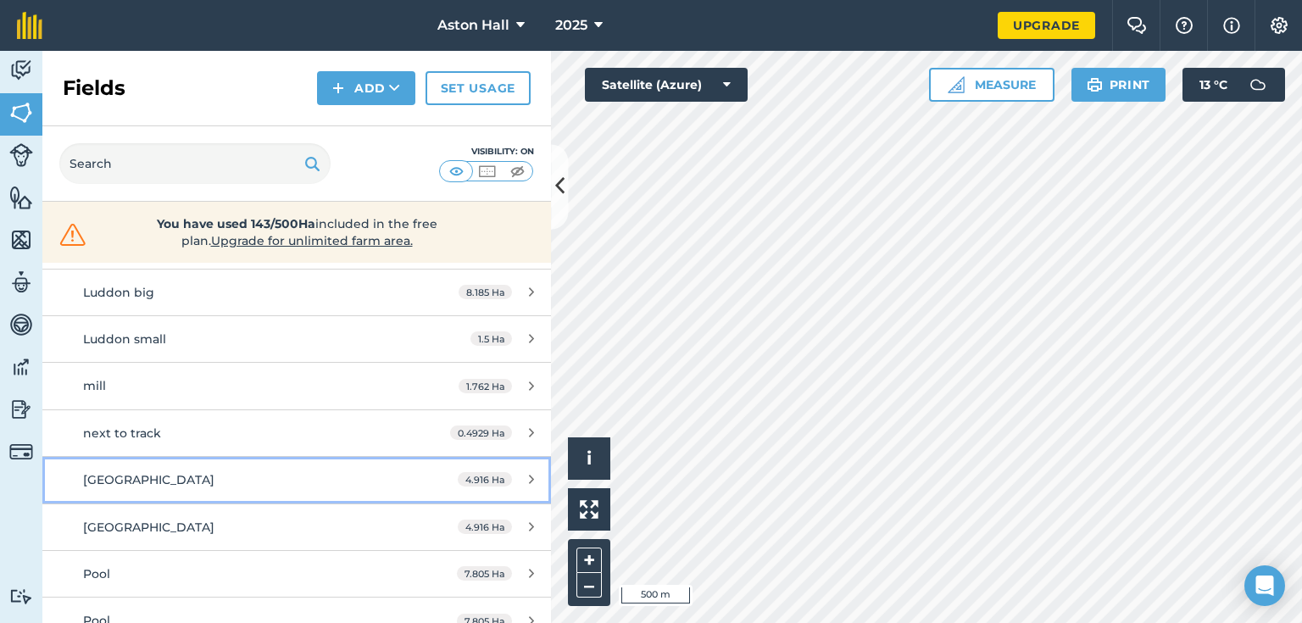
click at [178, 473] on div "[GEOGRAPHIC_DATA]" at bounding box center [242, 479] width 319 height 19
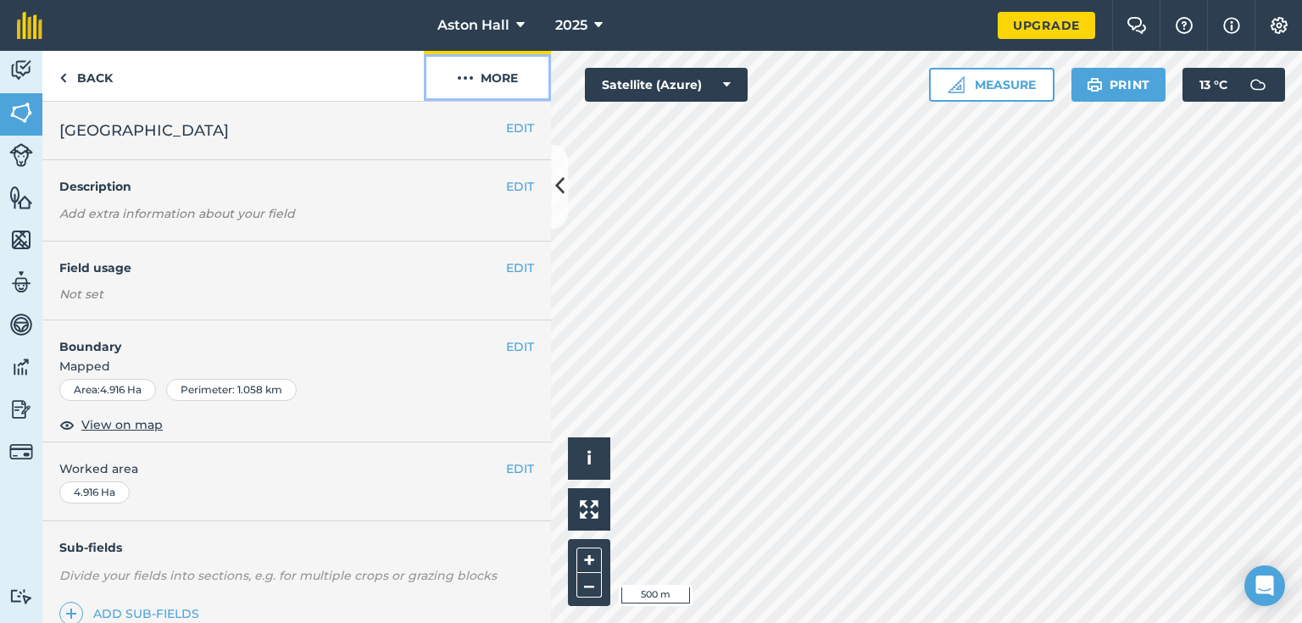
click at [455, 77] on button "More" at bounding box center [487, 76] width 127 height 50
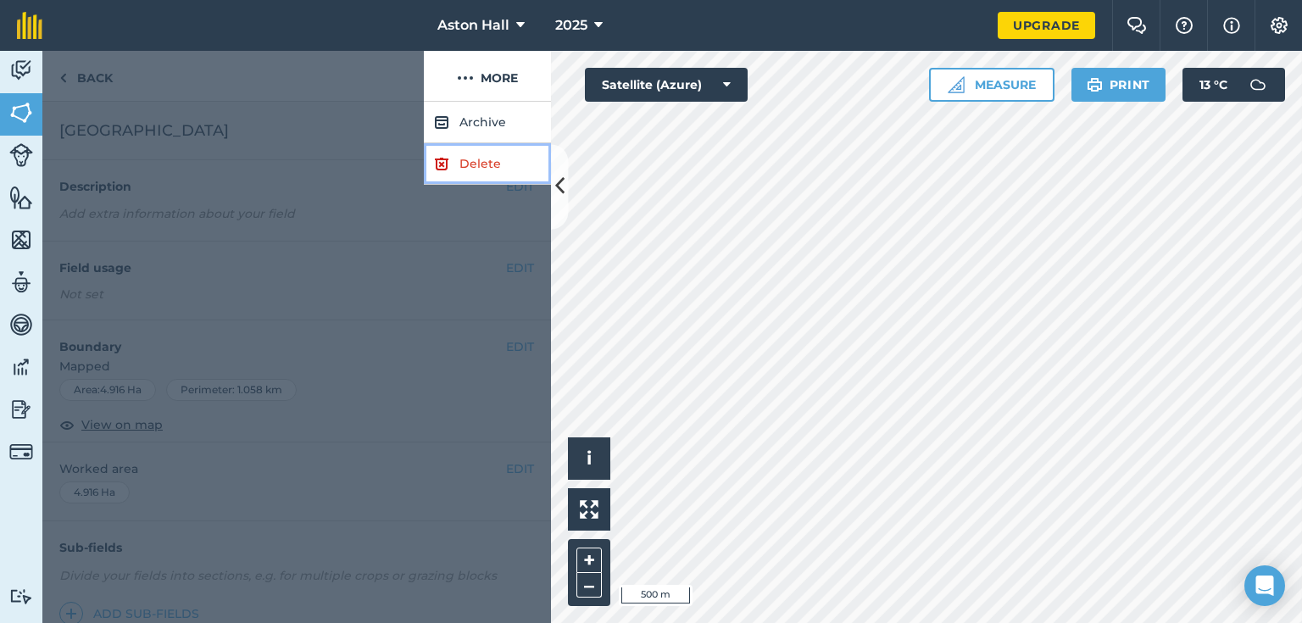
click at [467, 159] on link "Delete" at bounding box center [487, 164] width 127 height 42
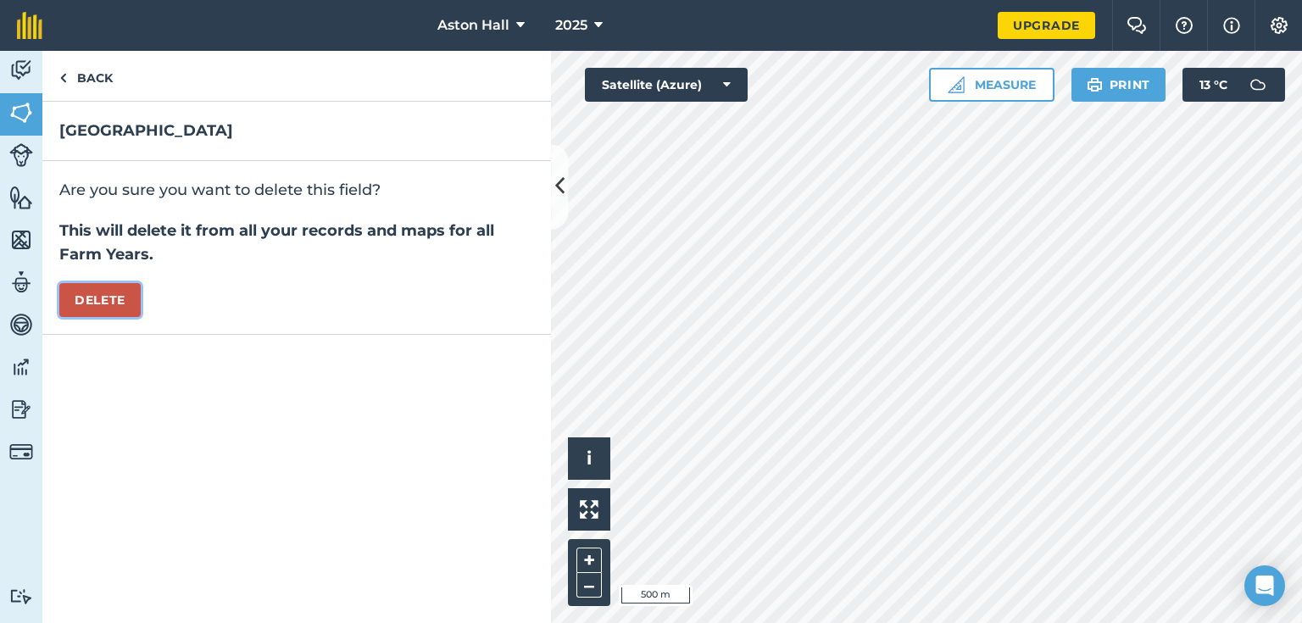
click at [108, 294] on button "Delete" at bounding box center [99, 300] width 81 height 34
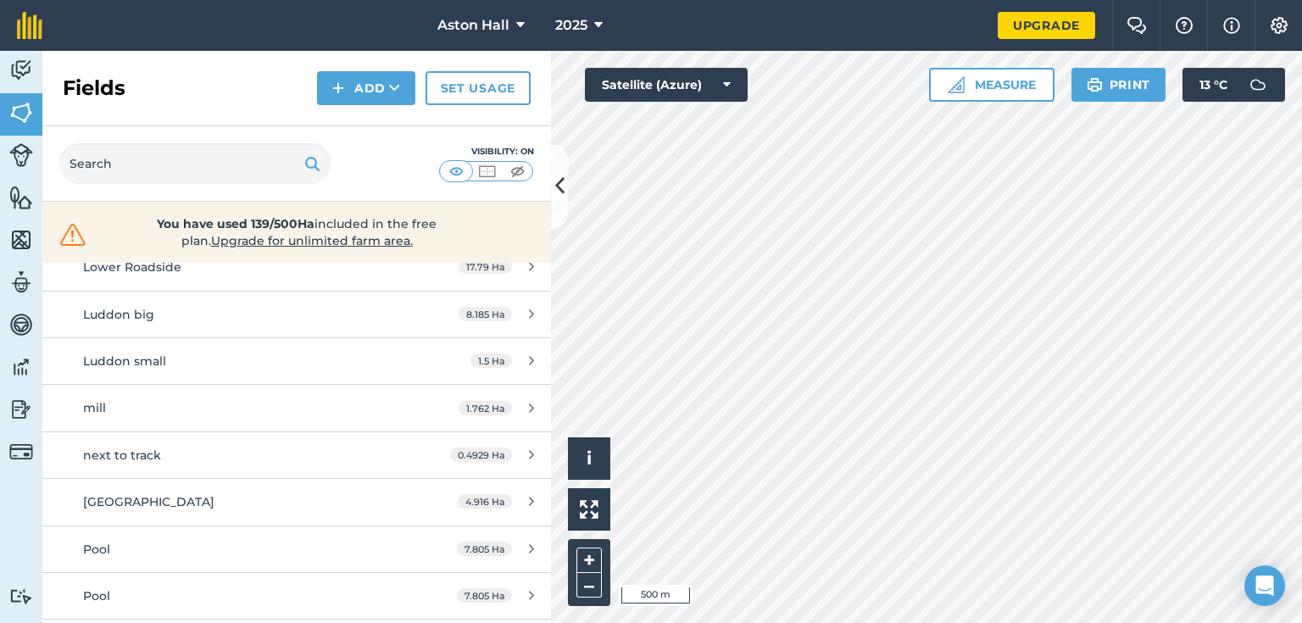
scroll to position [610, 0]
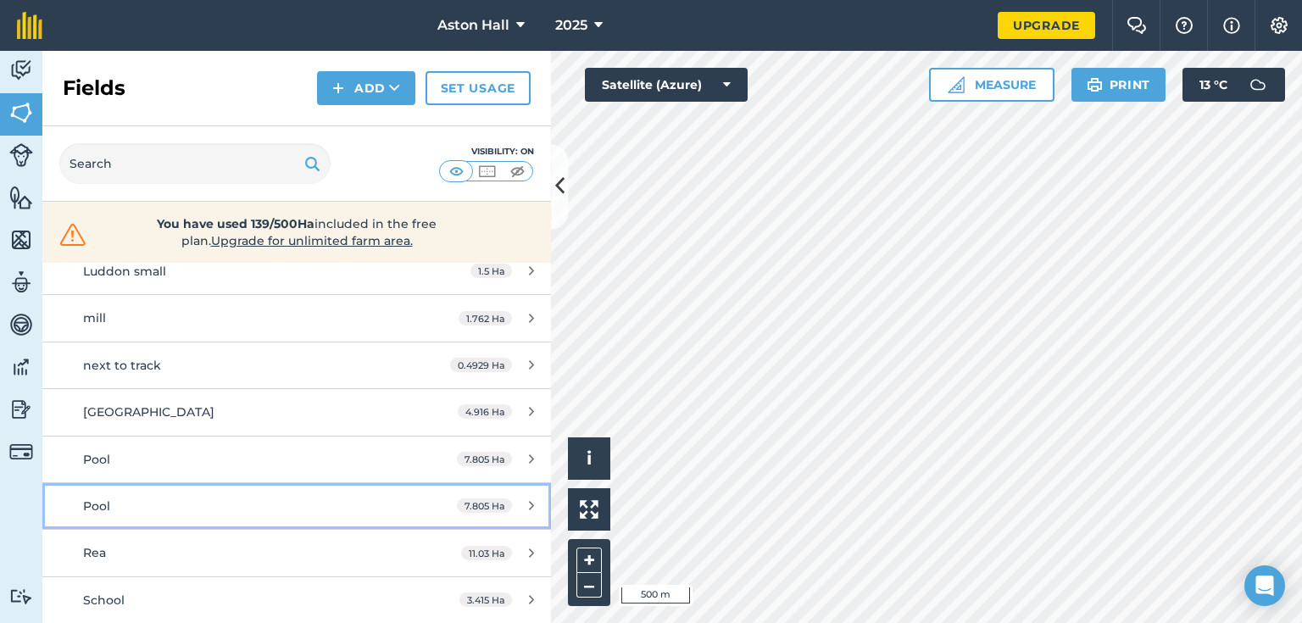
click at [128, 509] on div "Pool" at bounding box center [242, 506] width 319 height 19
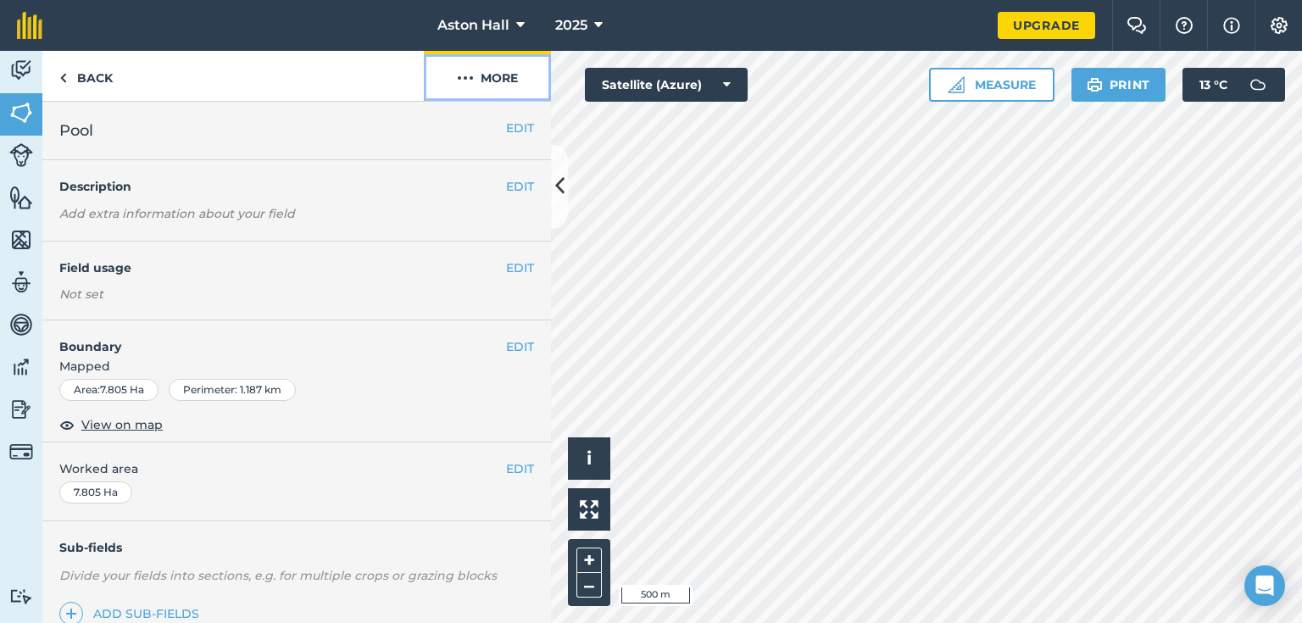
click at [492, 75] on button "More" at bounding box center [487, 76] width 127 height 50
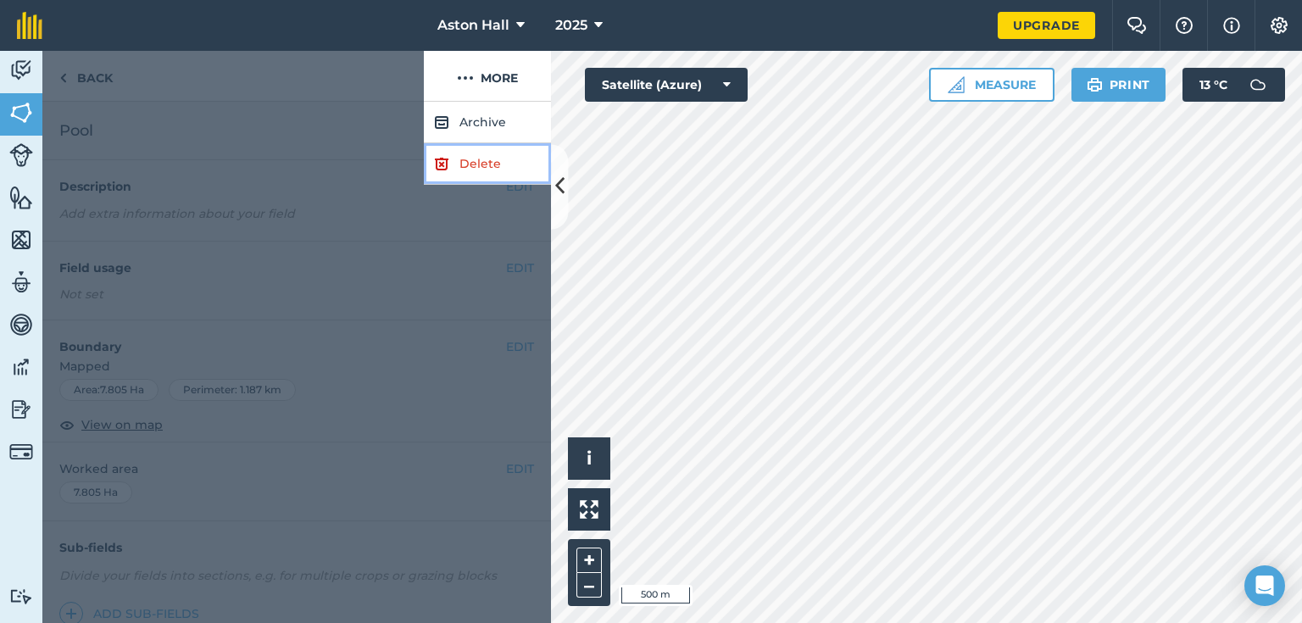
click at [485, 167] on link "Delete" at bounding box center [487, 164] width 127 height 42
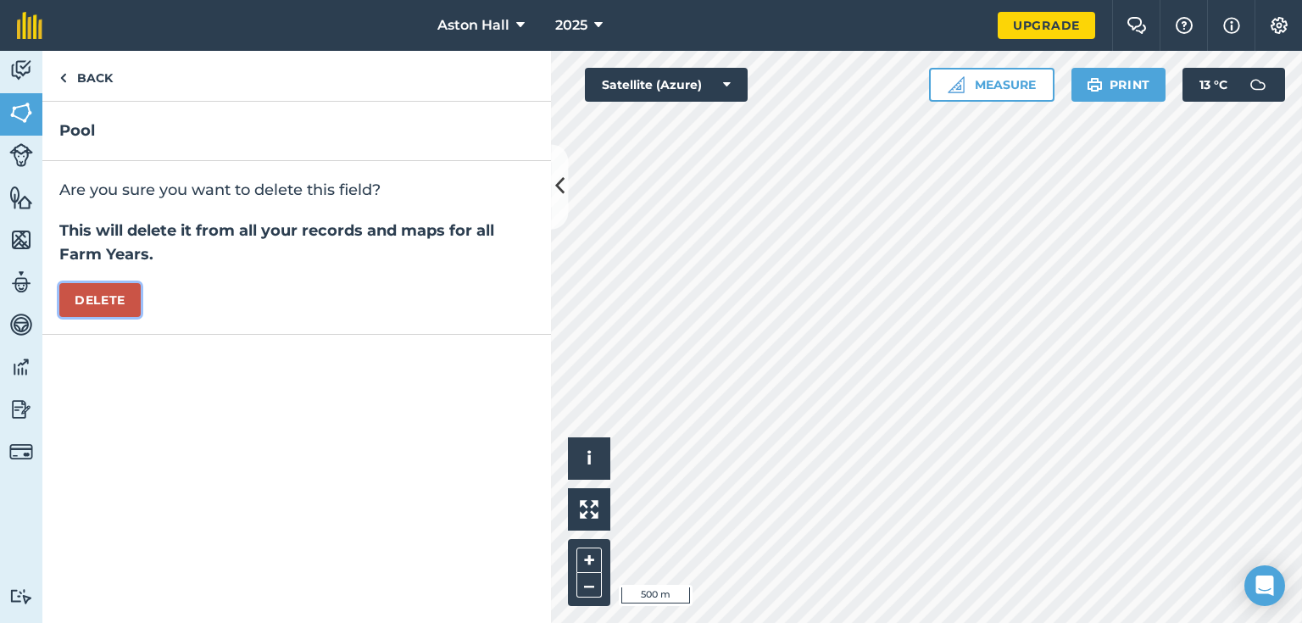
click at [111, 296] on button "Delete" at bounding box center [99, 300] width 81 height 34
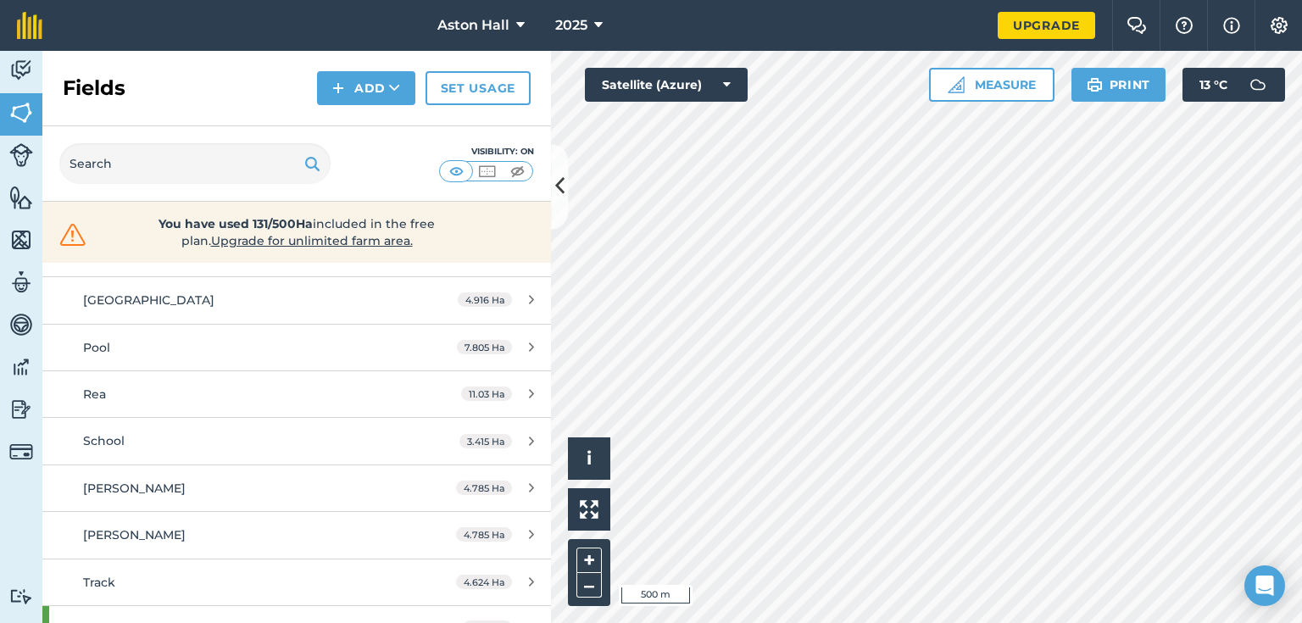
scroll to position [746, 0]
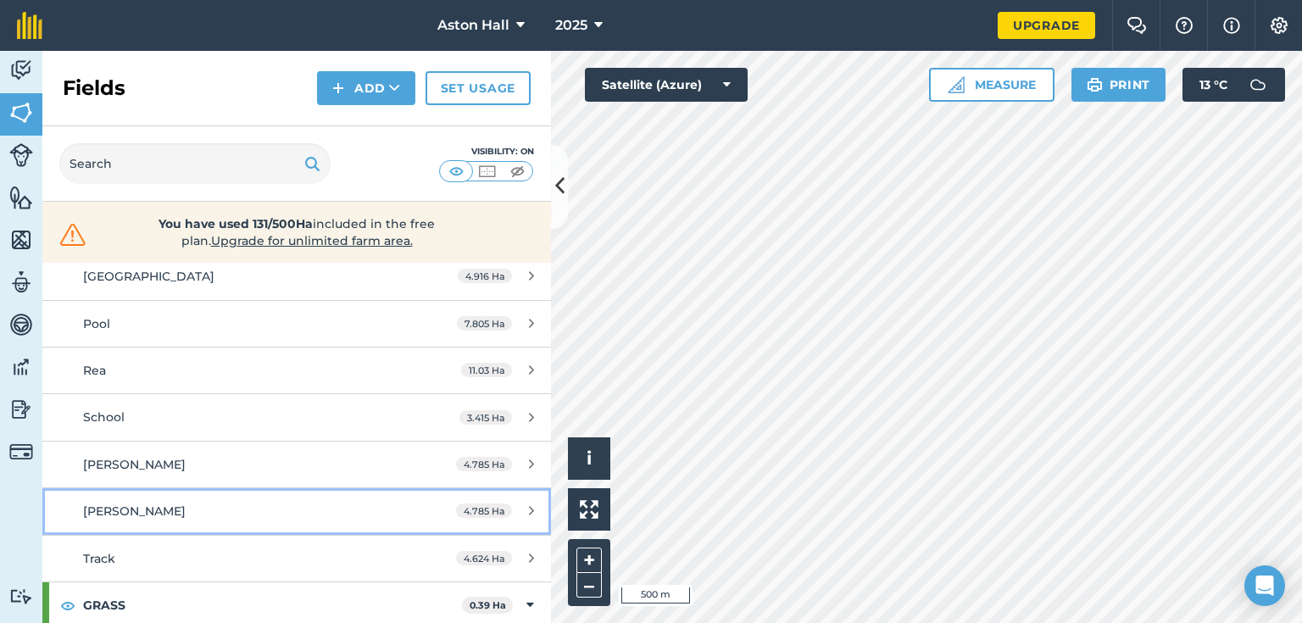
click at [161, 509] on div "[PERSON_NAME]" at bounding box center [242, 511] width 319 height 19
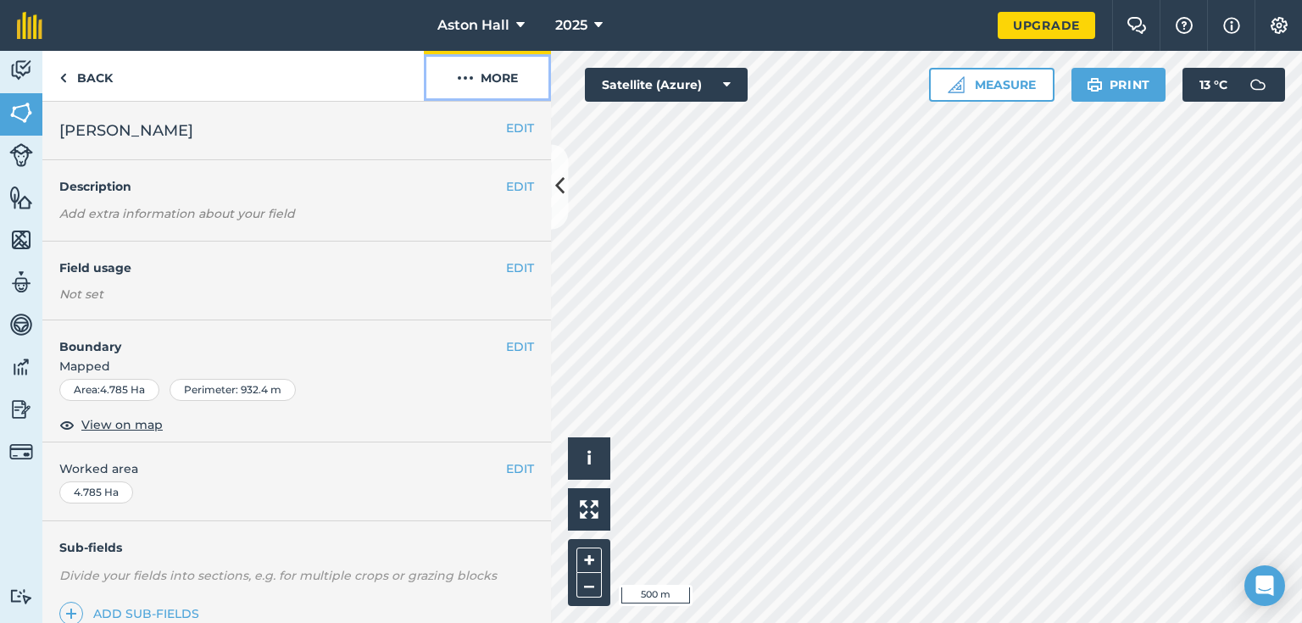
click at [483, 61] on button "More" at bounding box center [487, 76] width 127 height 50
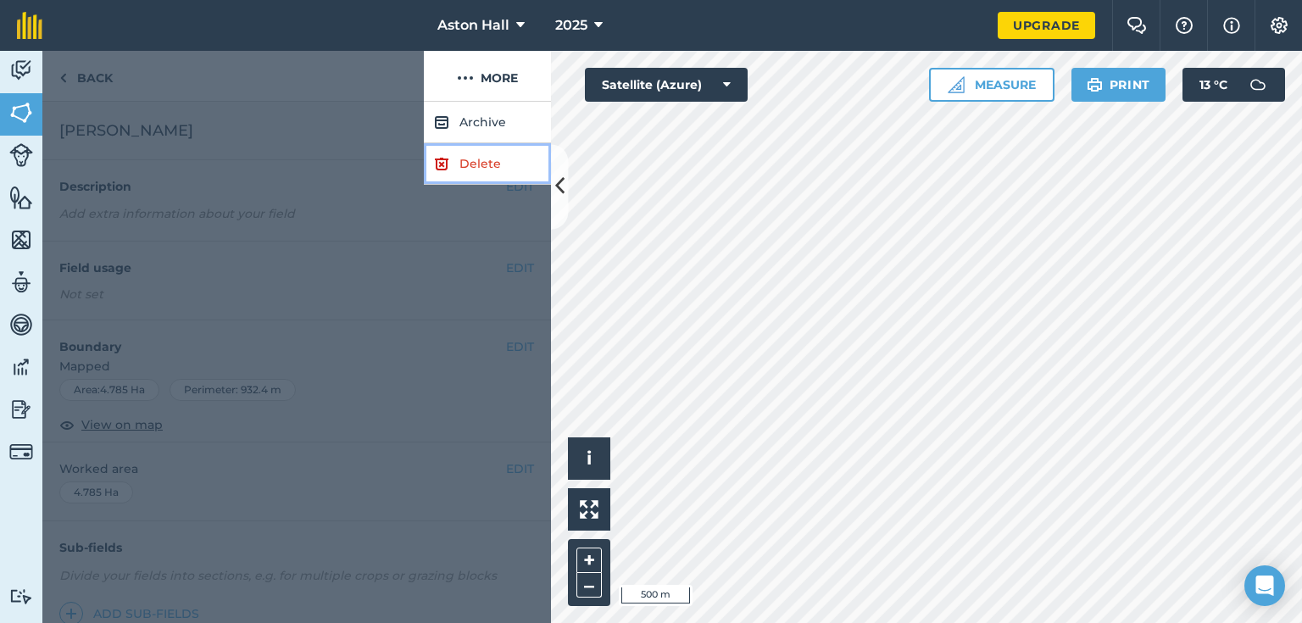
click at [495, 156] on link "Delete" at bounding box center [487, 164] width 127 height 42
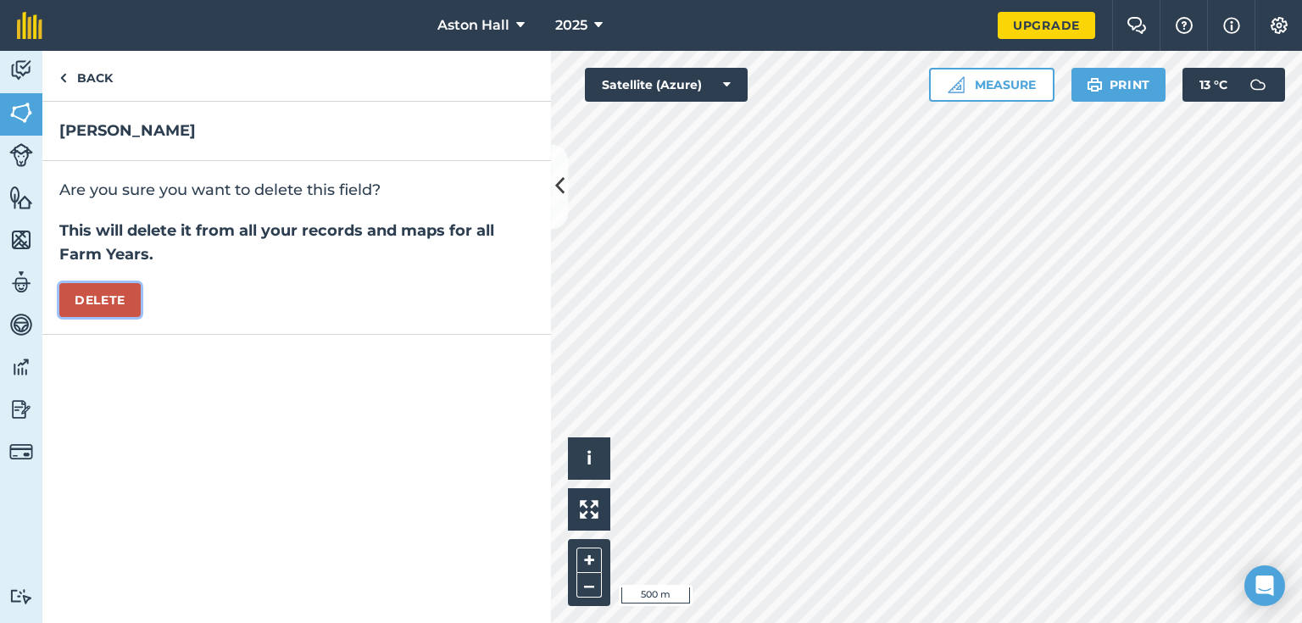
click at [87, 303] on button "Delete" at bounding box center [99, 300] width 81 height 34
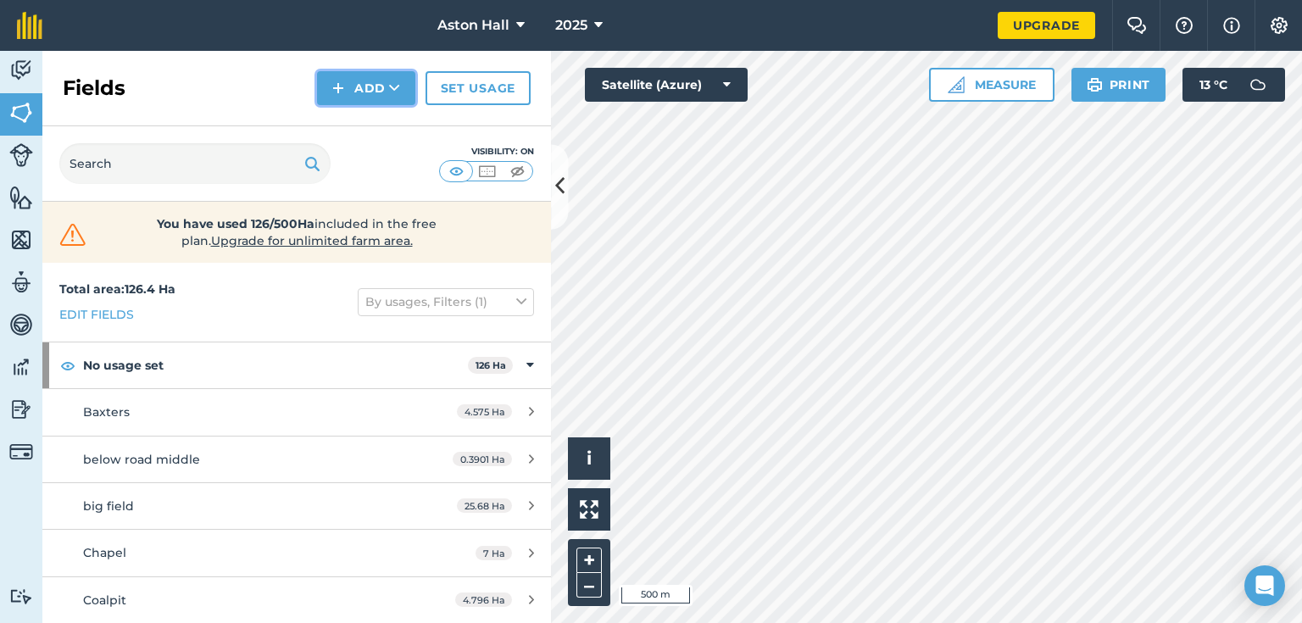
click at [377, 84] on button "Add" at bounding box center [366, 88] width 98 height 34
click at [360, 163] on link "Import" at bounding box center [366, 164] width 93 height 37
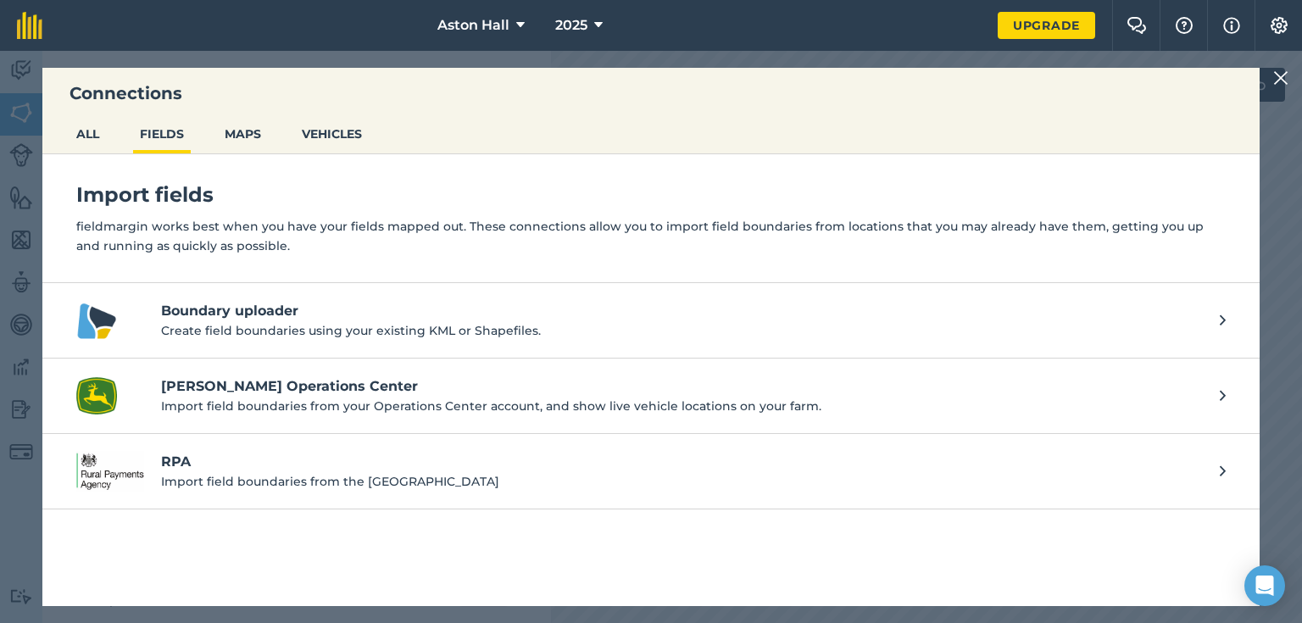
click at [214, 390] on h4 "[PERSON_NAME] Operations Center" at bounding box center [682, 386] width 1042 height 20
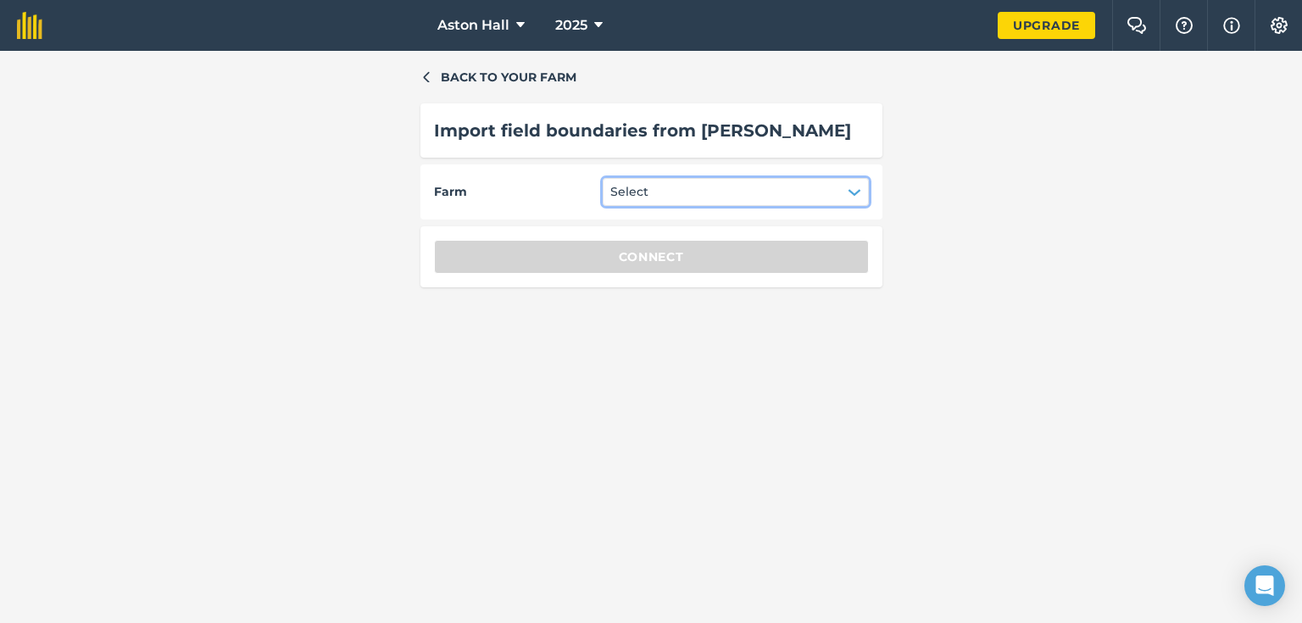
click at [809, 186] on button "Select" at bounding box center [736, 191] width 266 height 27
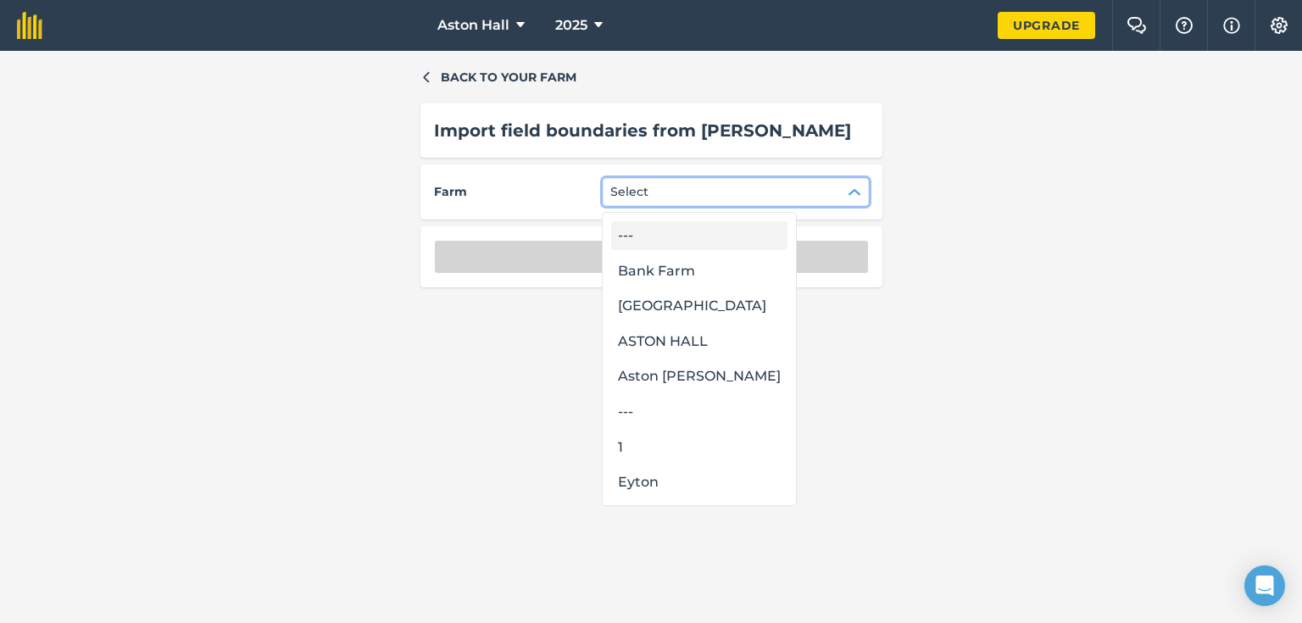
click at [637, 241] on div "---" at bounding box center [699, 235] width 176 height 29
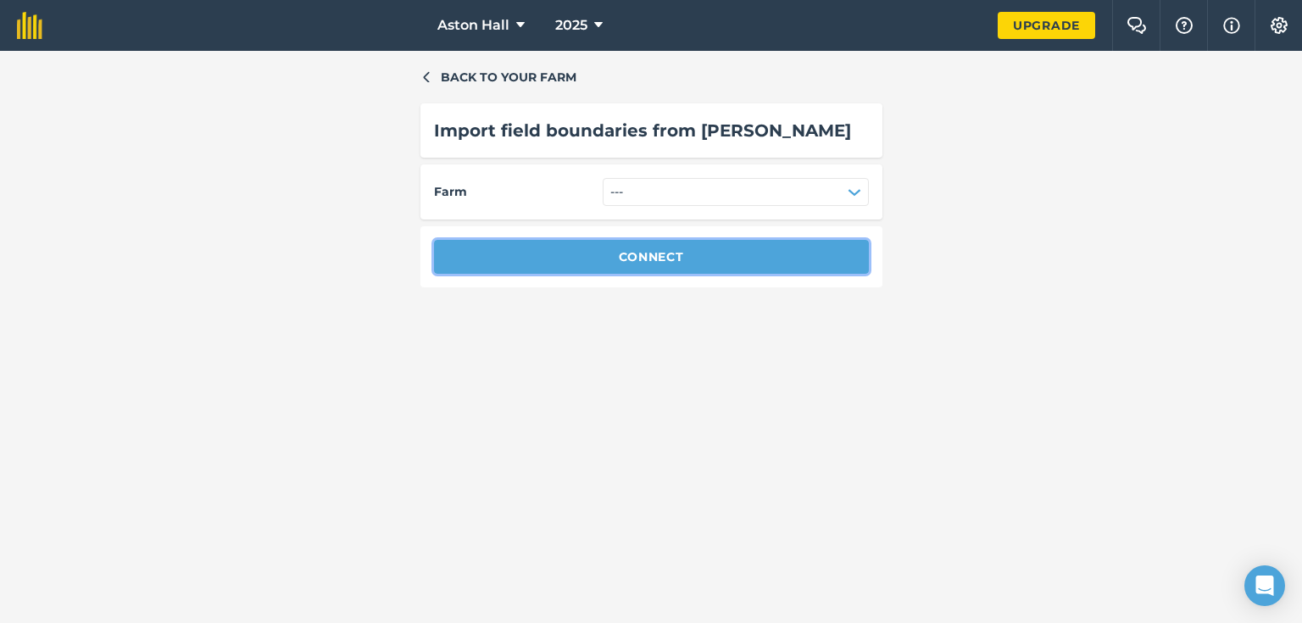
click at [642, 251] on button "Connect" at bounding box center [651, 257] width 435 height 34
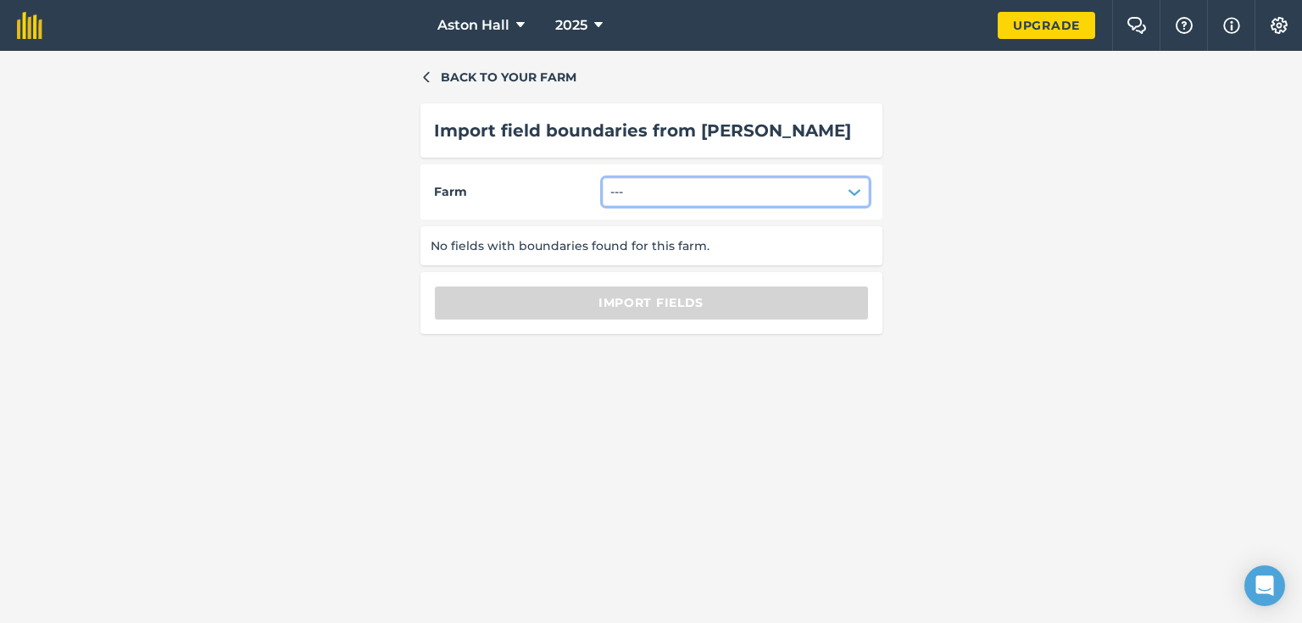
click at [814, 185] on button "---" at bounding box center [736, 191] width 266 height 27
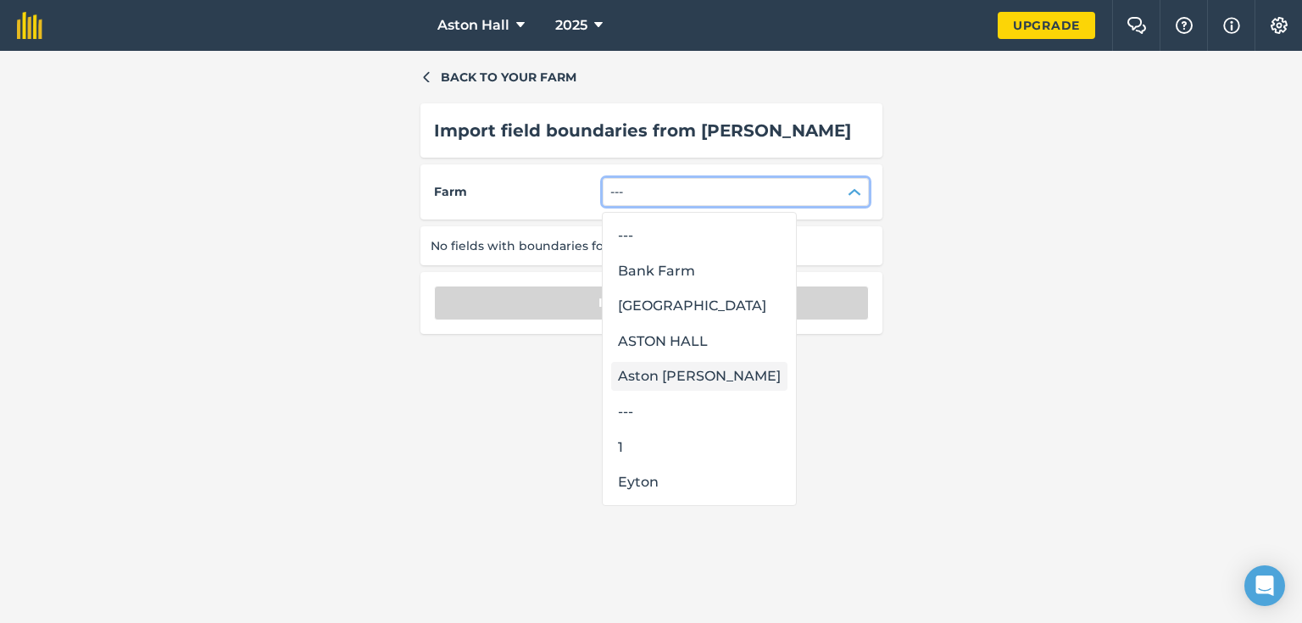
click at [658, 378] on div "Aston [PERSON_NAME]" at bounding box center [699, 376] width 176 height 29
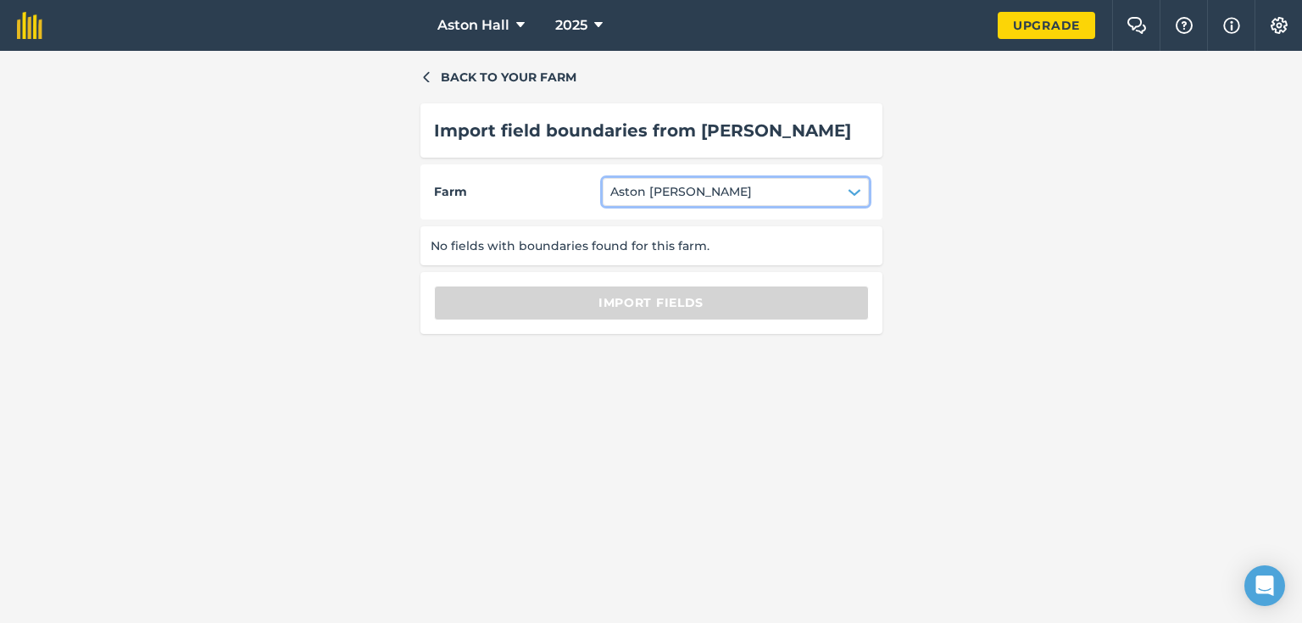
click at [836, 192] on button "Aston [PERSON_NAME]" at bounding box center [736, 191] width 266 height 27
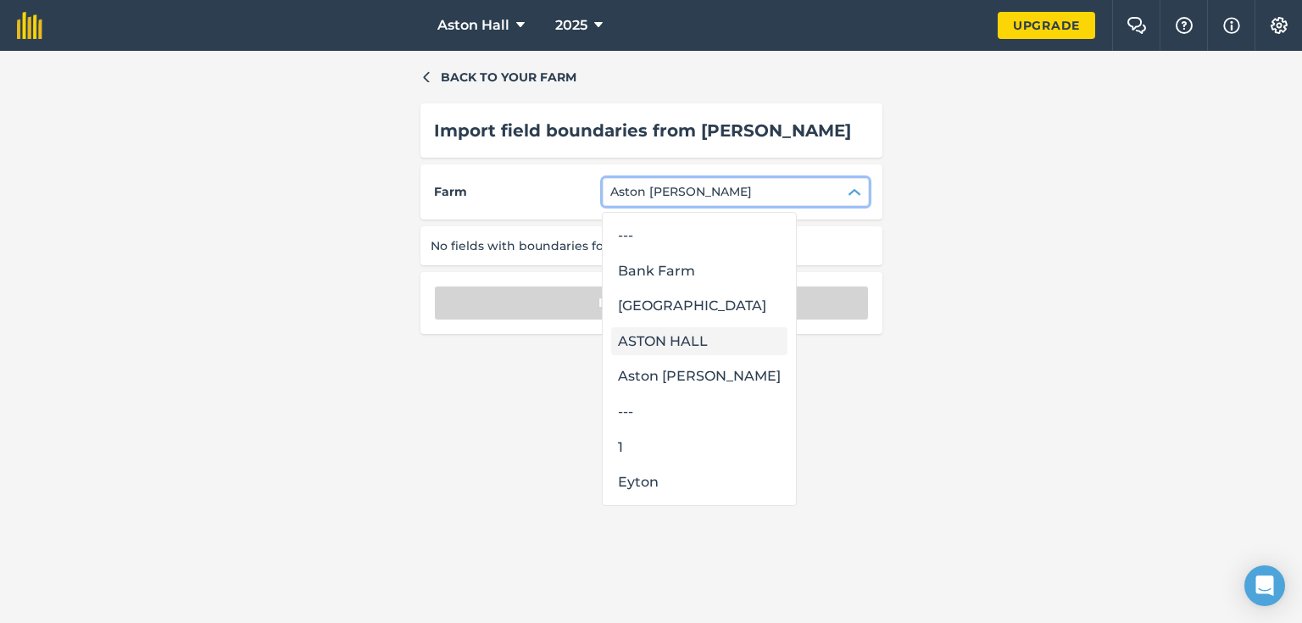
click at [668, 341] on div "ASTON HALL" at bounding box center [699, 341] width 176 height 29
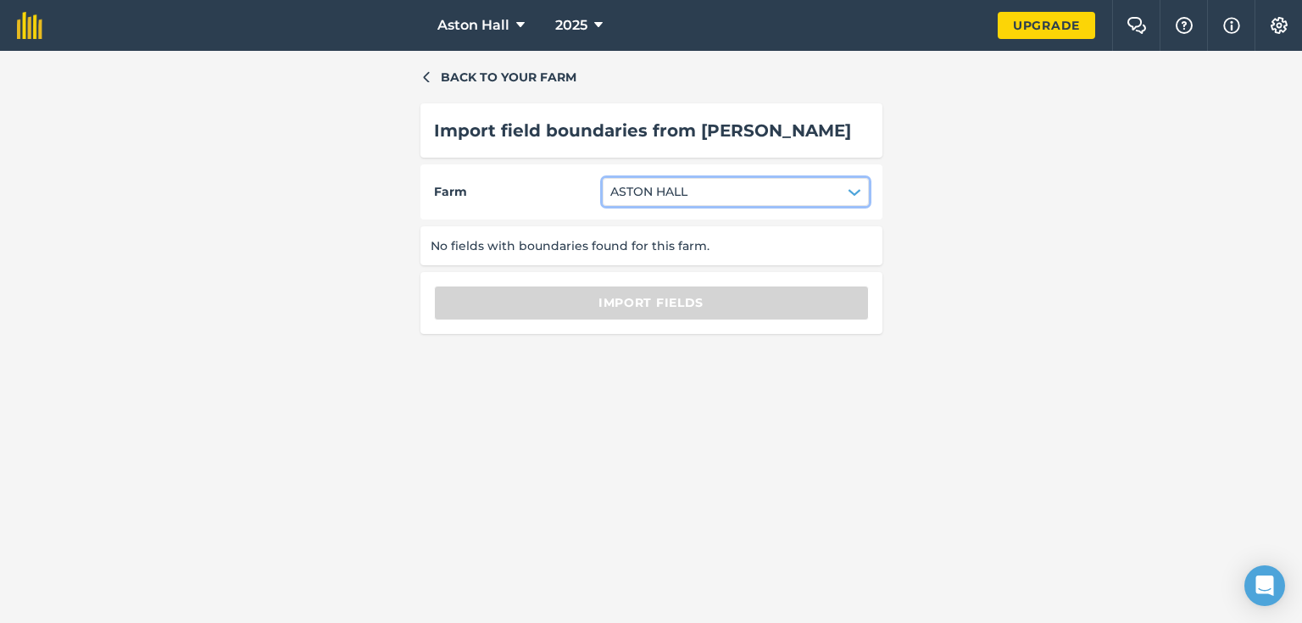
click at [848, 190] on icon "button" at bounding box center [855, 193] width 14 height 14
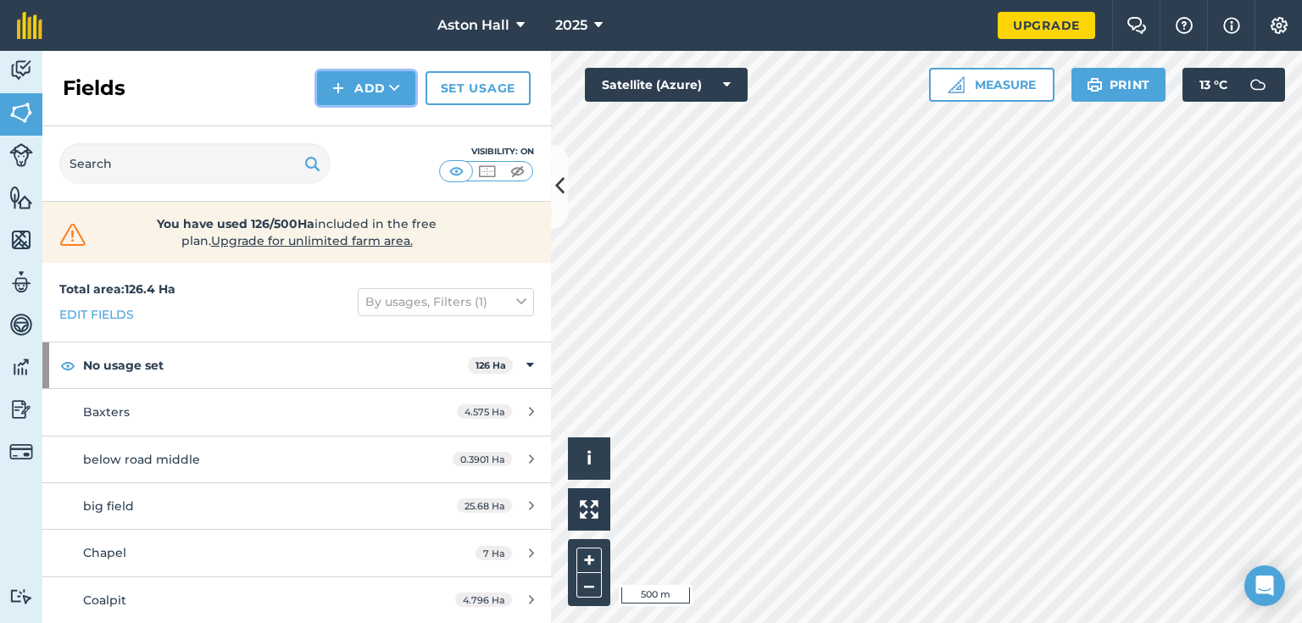
click at [368, 85] on button "Add" at bounding box center [366, 88] width 98 height 34
click at [385, 165] on link "Import" at bounding box center [366, 164] width 93 height 37
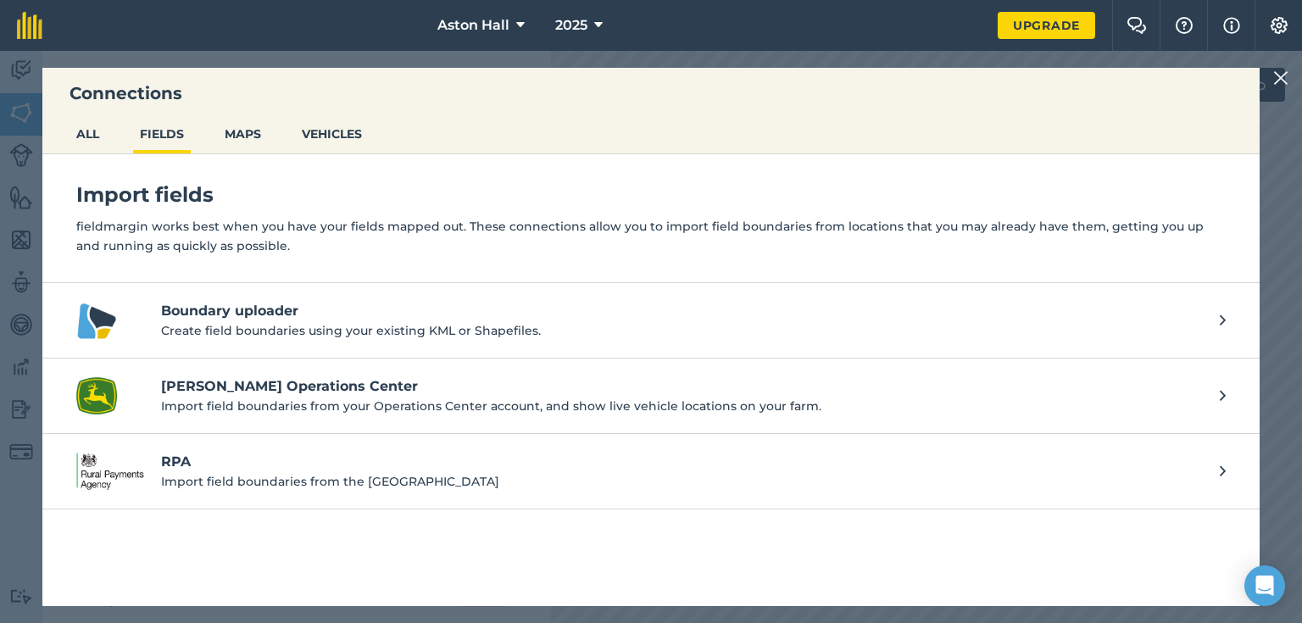
click at [250, 379] on h4 "[PERSON_NAME] Operations Center" at bounding box center [682, 386] width 1042 height 20
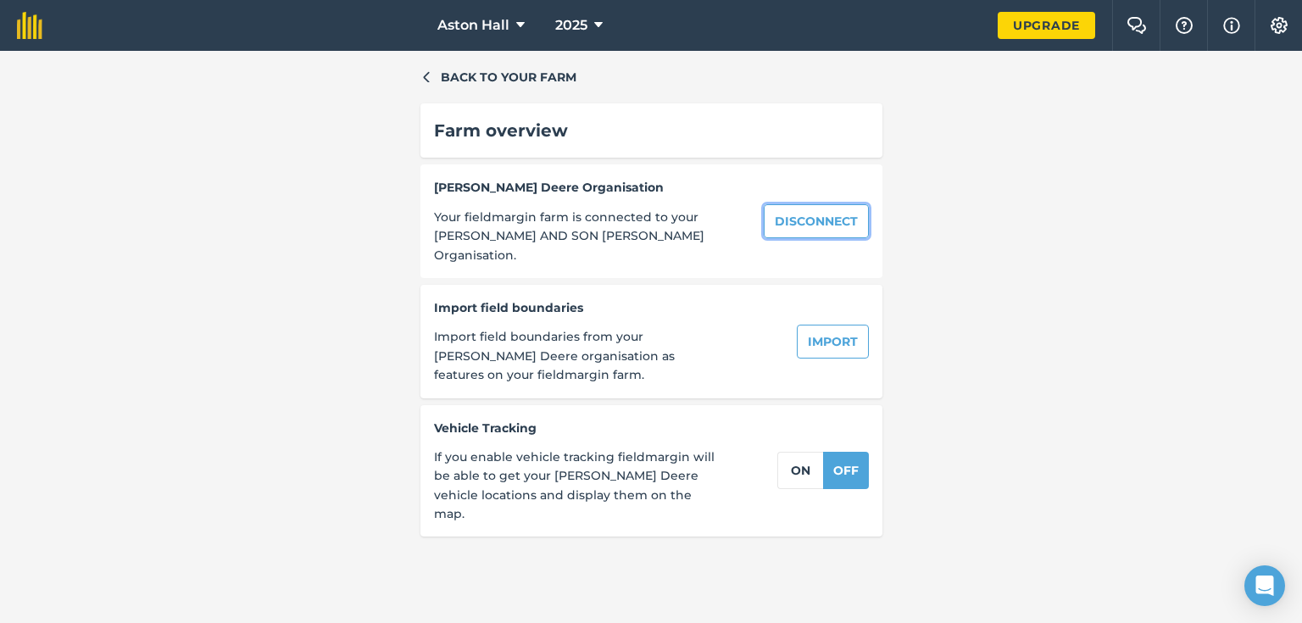
click at [835, 207] on button "Disconnect" at bounding box center [816, 221] width 105 height 34
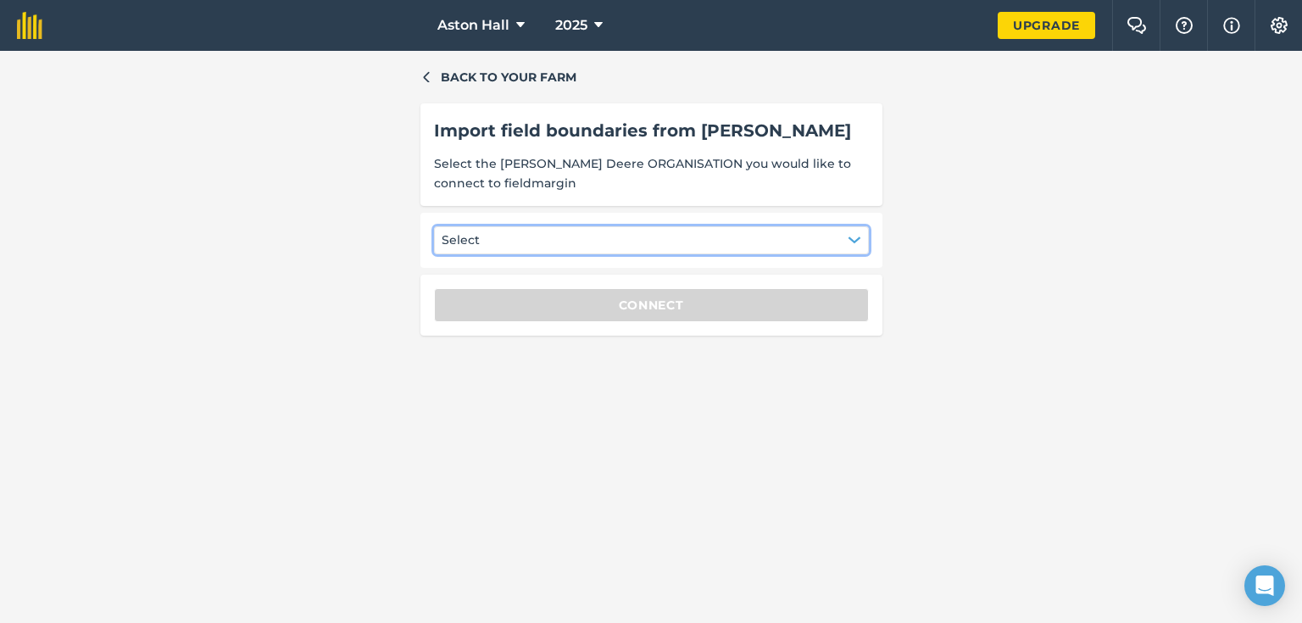
click at [851, 236] on icon "button" at bounding box center [855, 240] width 14 height 14
click at [549, 281] on div "J.S.JONES AND SON" at bounding box center [544, 284] width 202 height 29
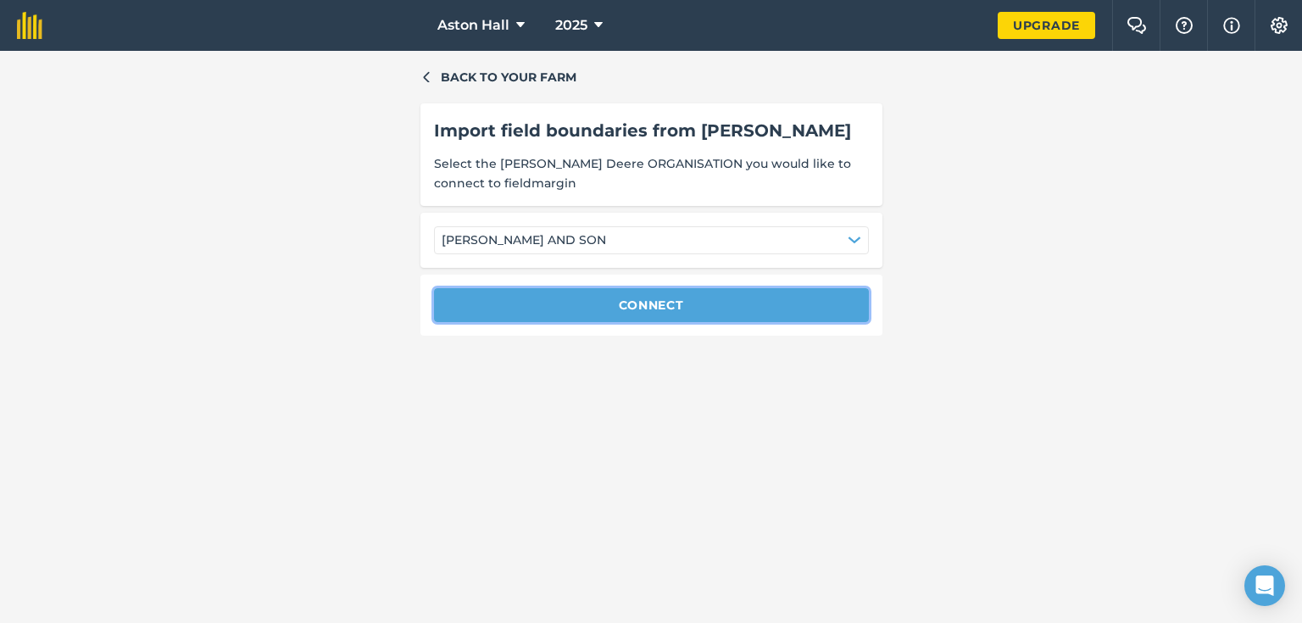
click at [614, 298] on button "Connect" at bounding box center [651, 305] width 435 height 34
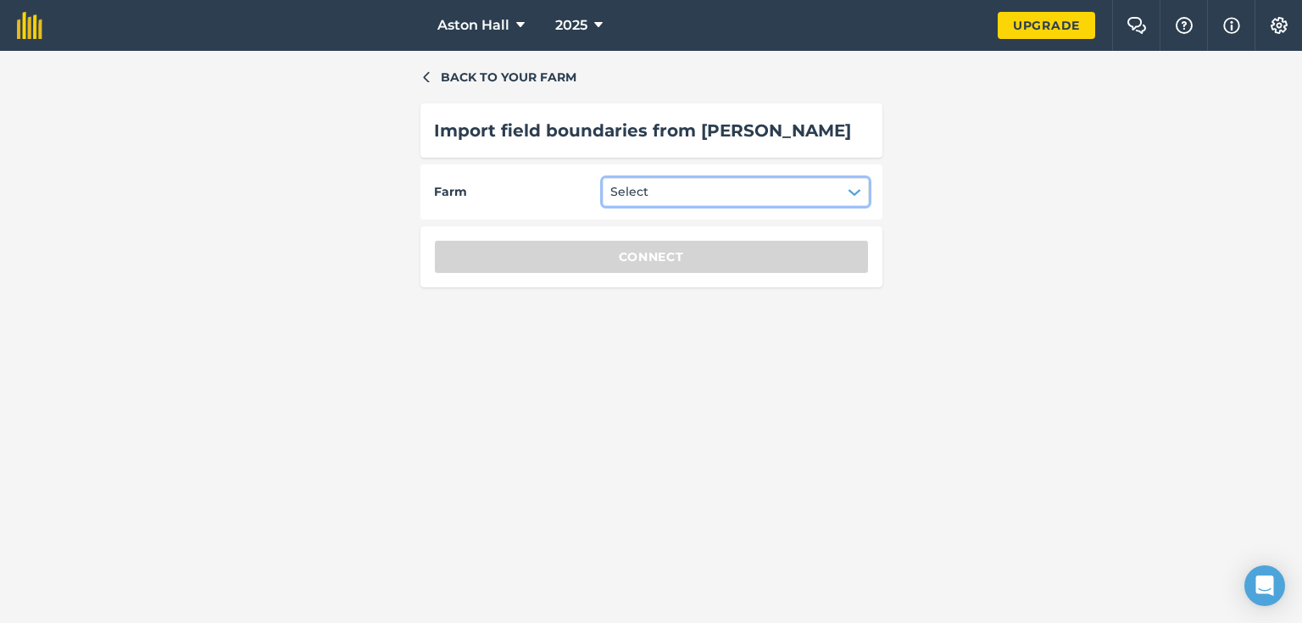
click at [855, 191] on icon "button" at bounding box center [853, 192] width 11 height 5
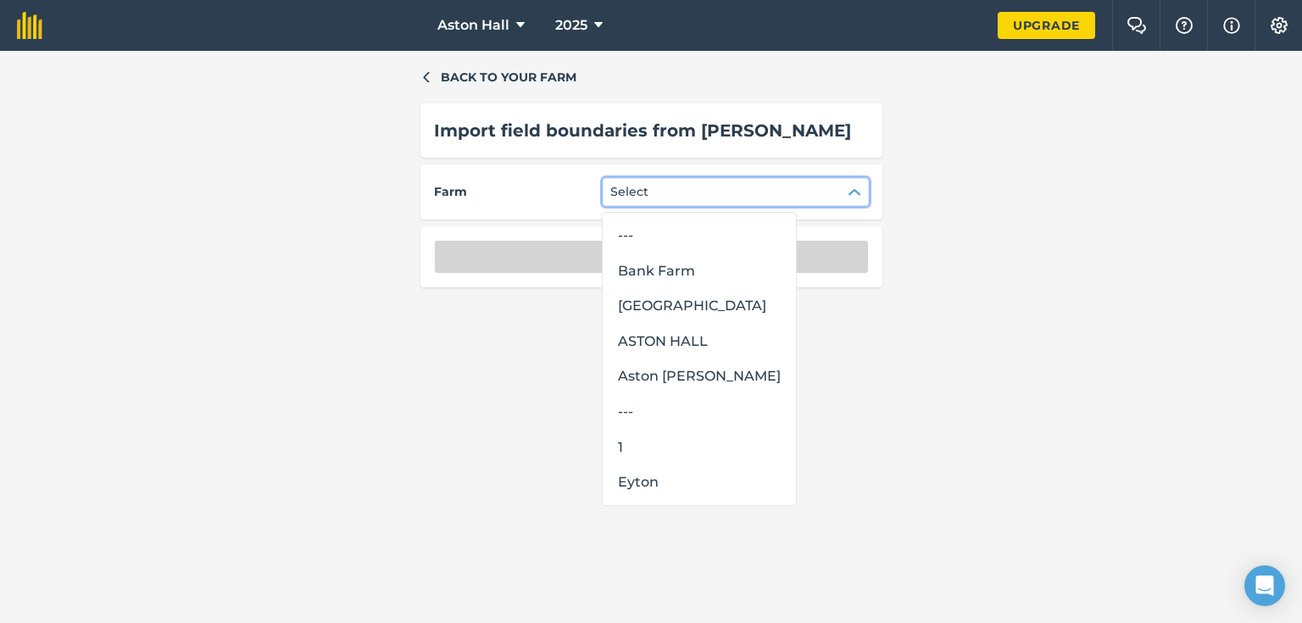
drag, startPoint x: 661, startPoint y: 349, endPoint x: 668, endPoint y: 342, distance: 9.6
click at [663, 347] on div "ASTON HALL" at bounding box center [699, 341] width 176 height 29
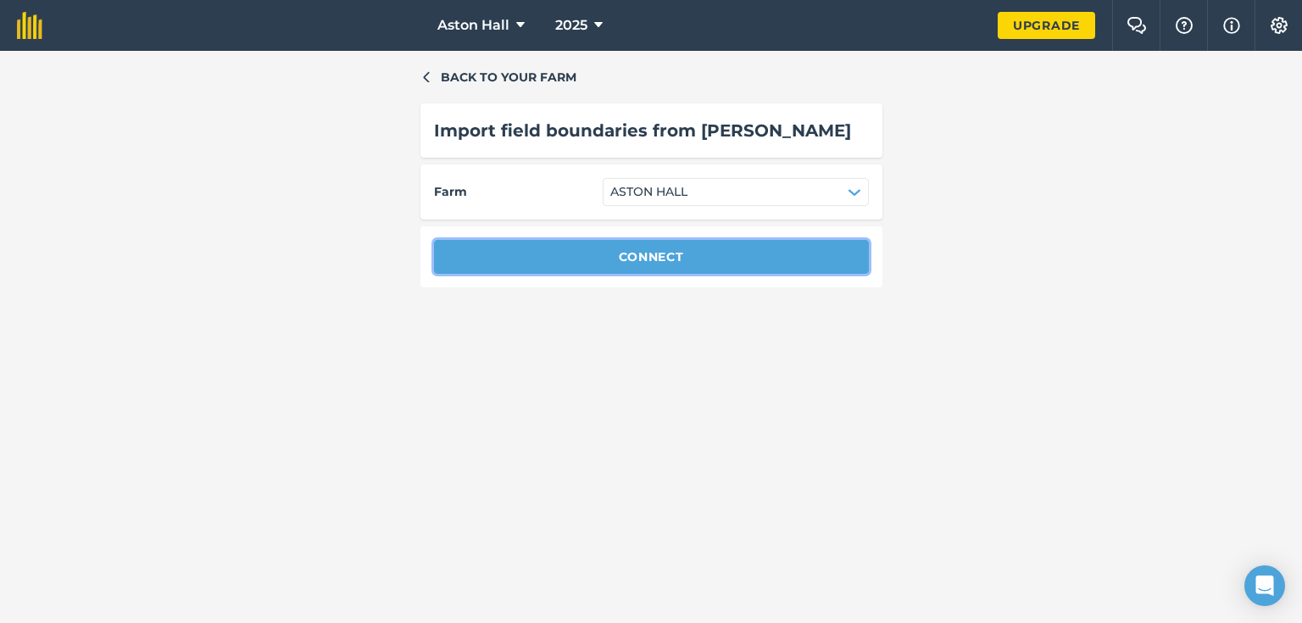
click at [681, 253] on button "Connect" at bounding box center [651, 257] width 435 height 34
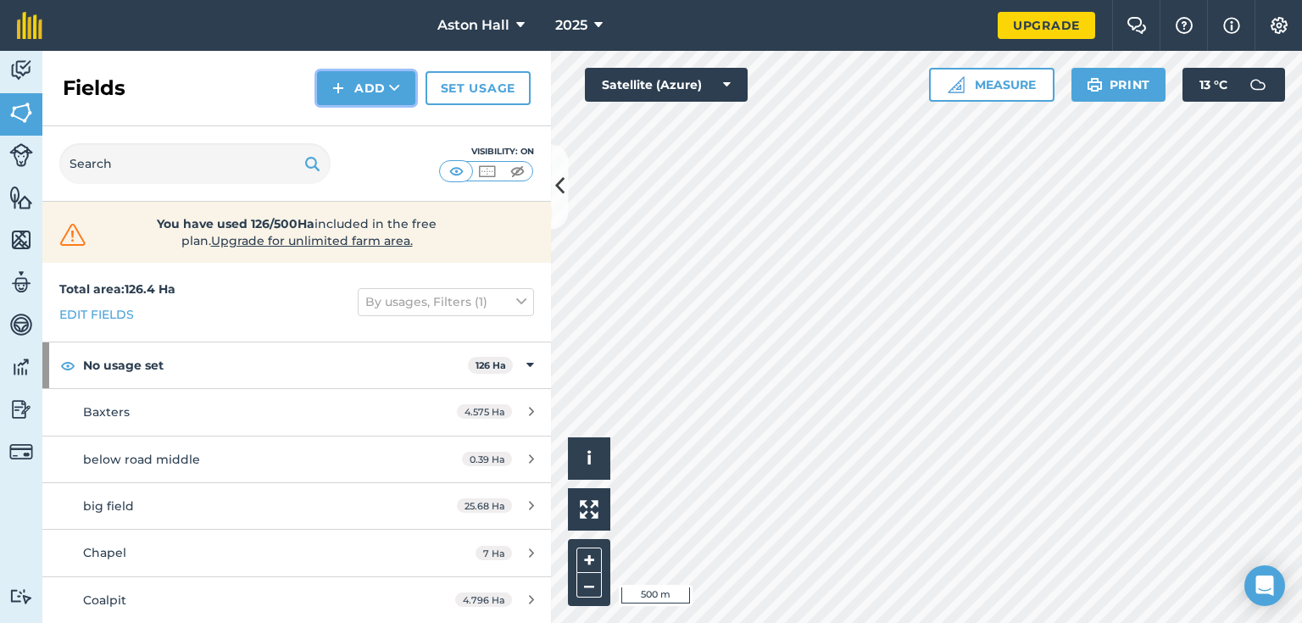
click at [383, 91] on button "Add" at bounding box center [366, 88] width 98 height 34
click at [371, 163] on link "Import" at bounding box center [366, 164] width 93 height 37
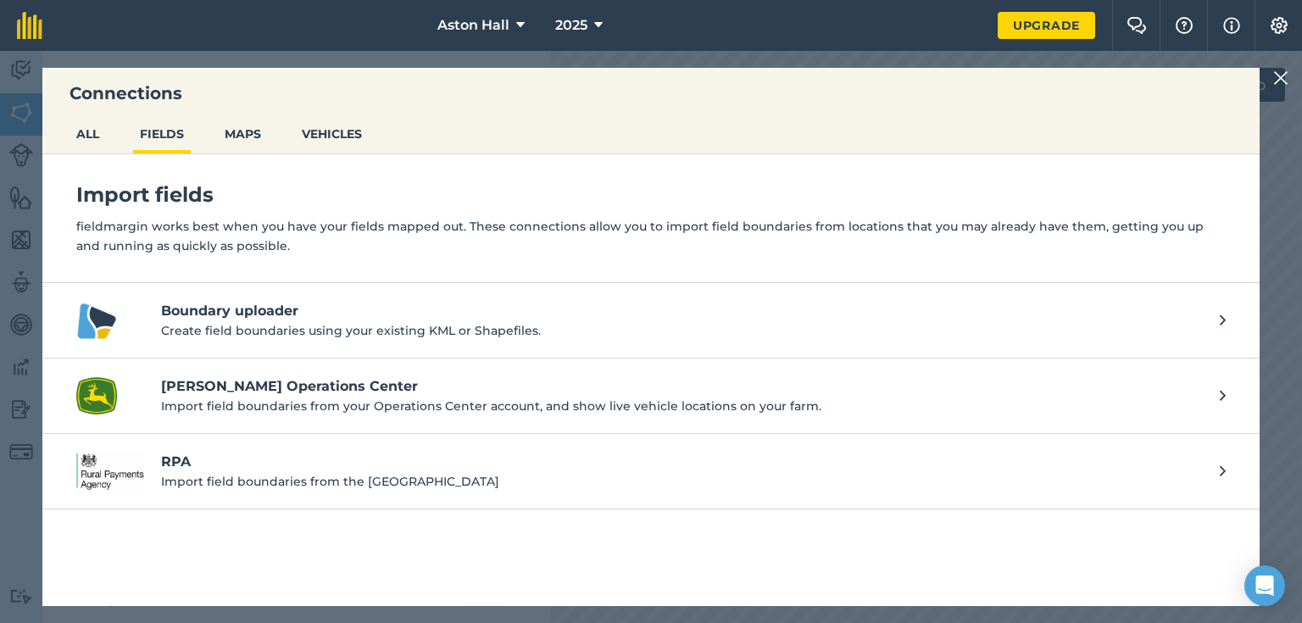
click at [261, 475] on p "Import field boundaries from the [GEOGRAPHIC_DATA]" at bounding box center [682, 481] width 1042 height 19
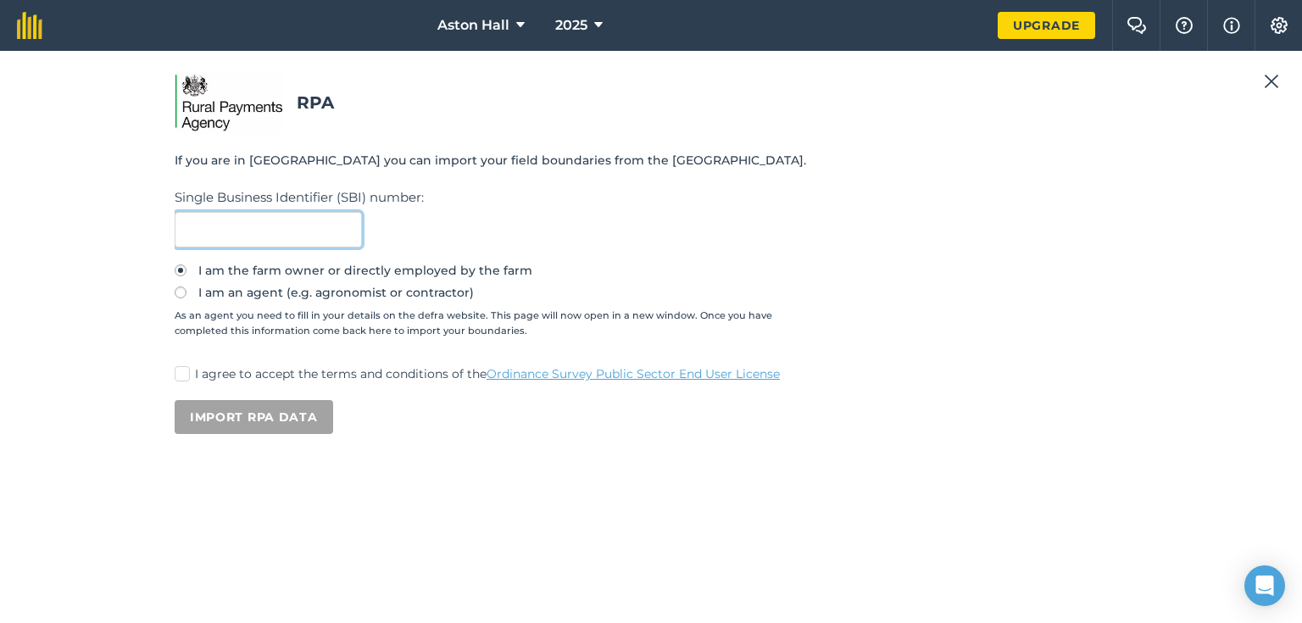
click at [216, 231] on input "text" at bounding box center [268, 230] width 187 height 36
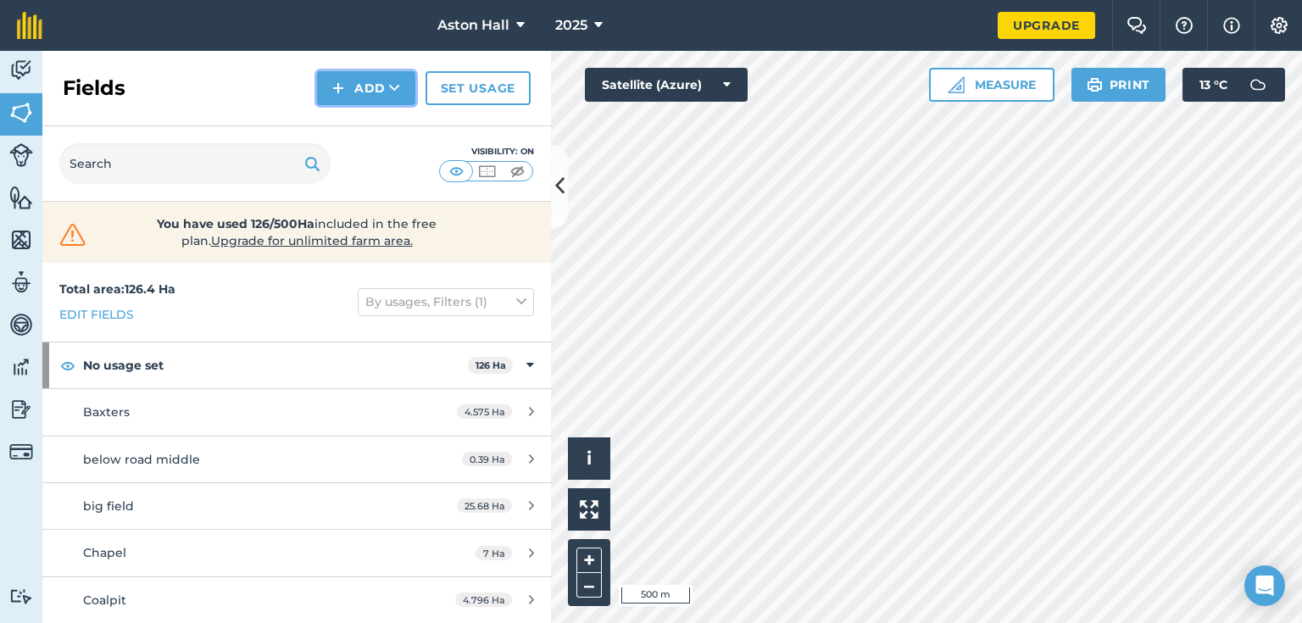
click at [364, 81] on button "Add" at bounding box center [366, 88] width 98 height 34
click at [363, 122] on link "Draw" at bounding box center [366, 126] width 93 height 37
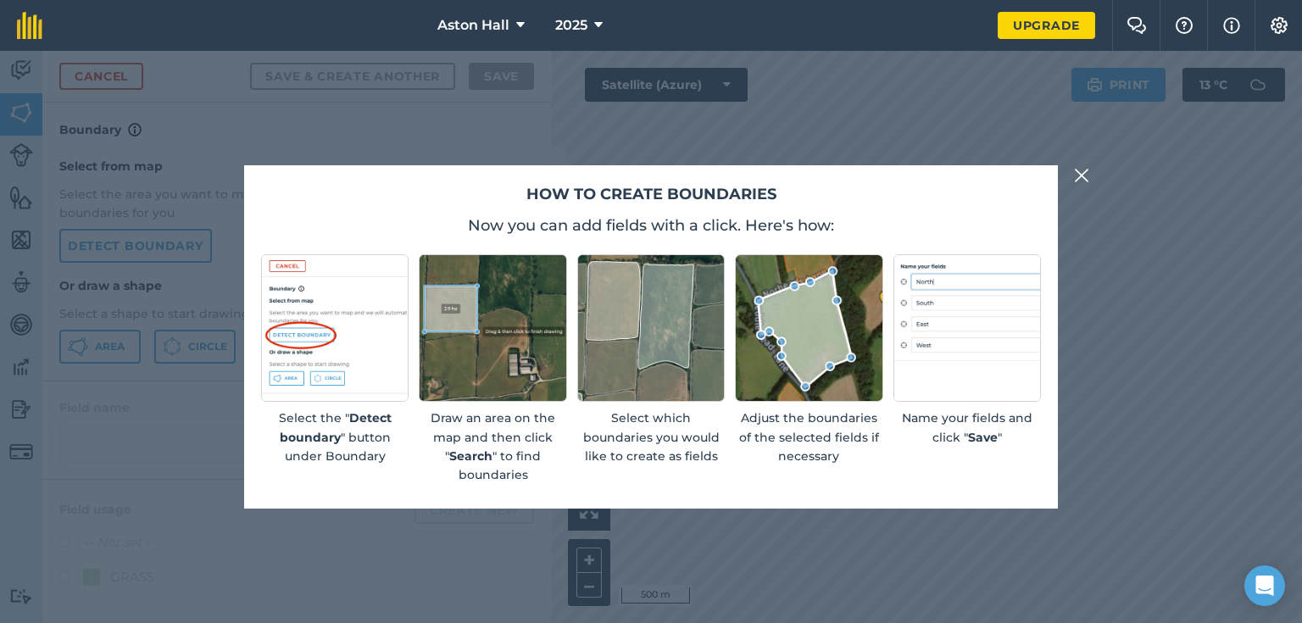
click at [1080, 172] on img at bounding box center [1081, 175] width 15 height 20
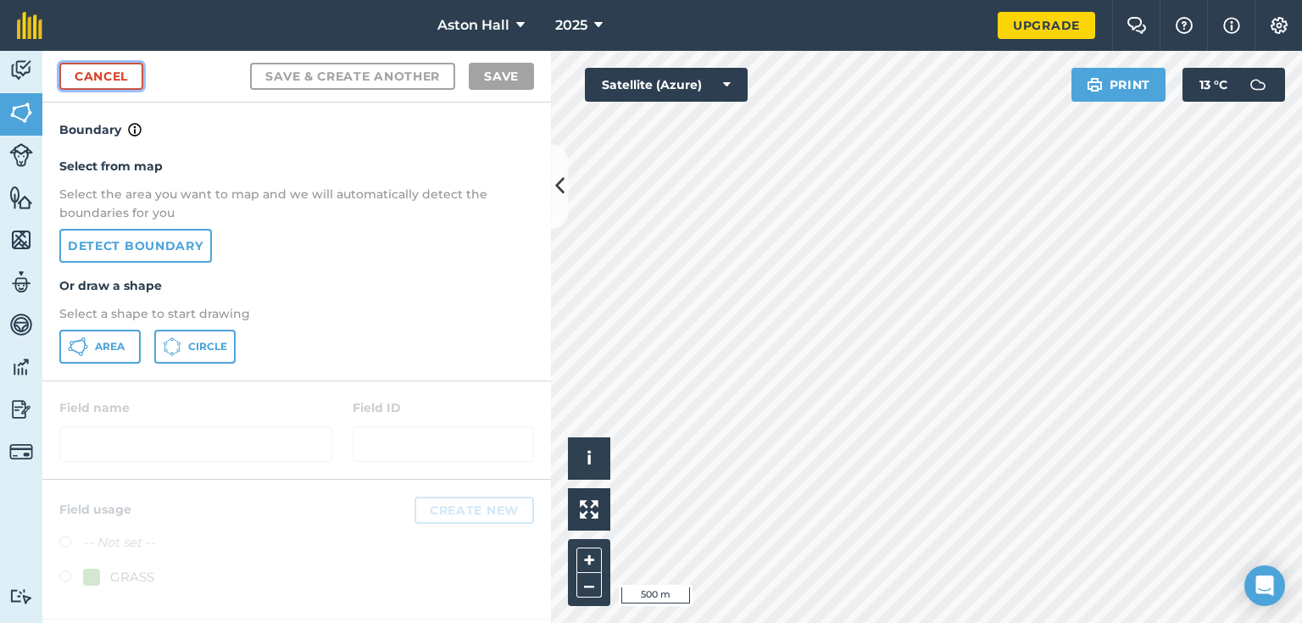
click at [119, 75] on link "Cancel" at bounding box center [101, 76] width 84 height 27
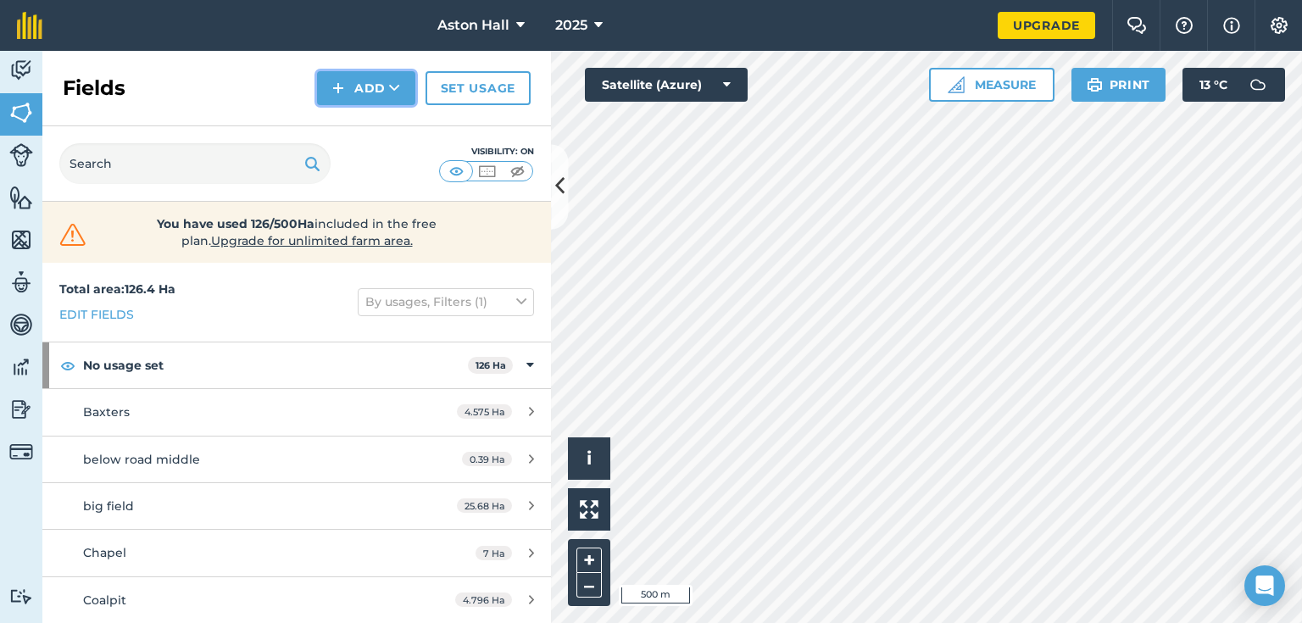
click at [373, 81] on button "Add" at bounding box center [366, 88] width 98 height 34
click at [370, 155] on link "Import" at bounding box center [366, 164] width 93 height 37
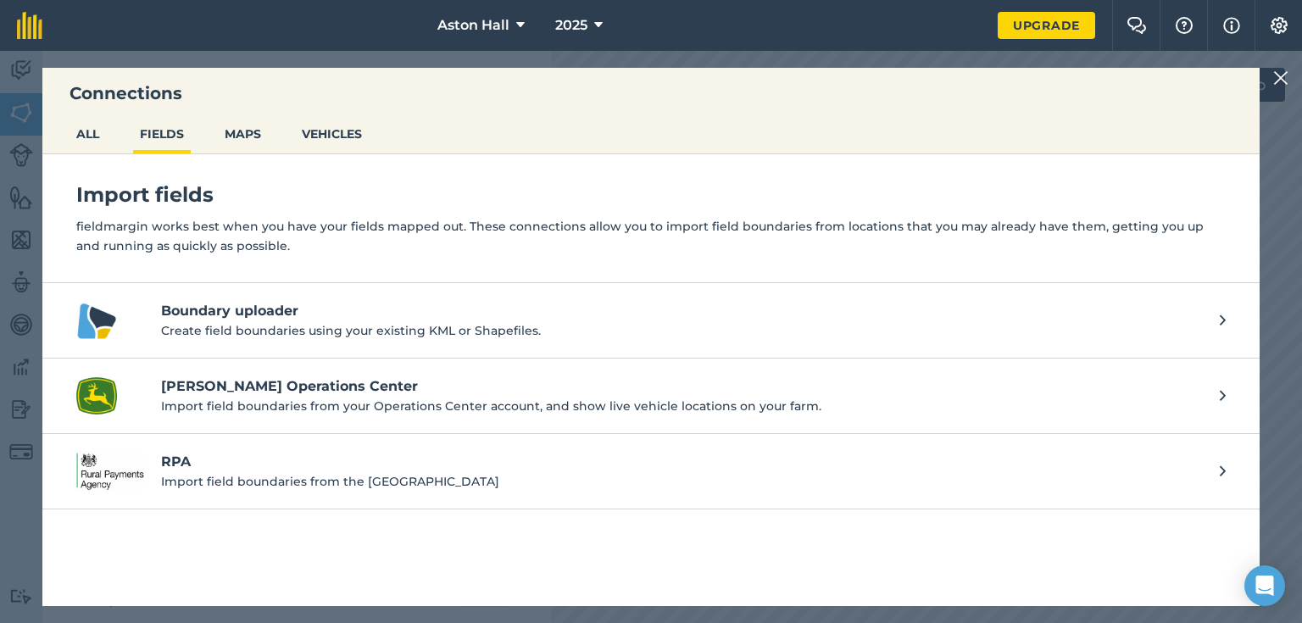
click at [254, 316] on h4 "Boundary uploader" at bounding box center [682, 311] width 1042 height 20
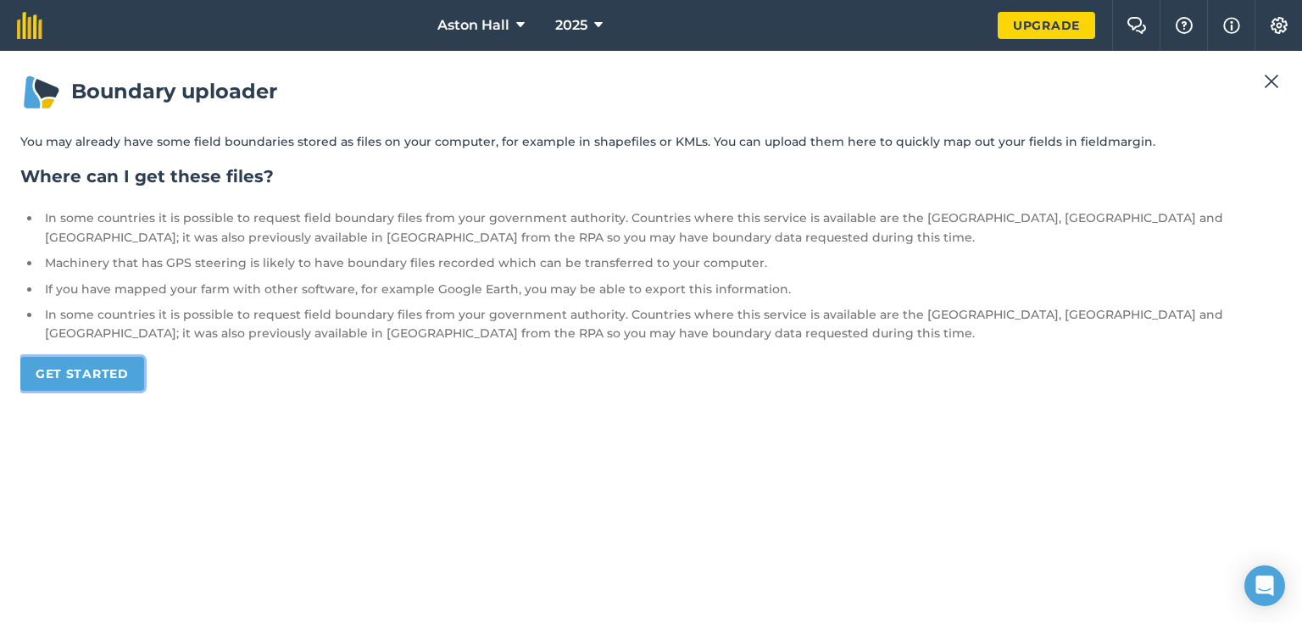
click at [78, 372] on link "Get started" at bounding box center [82, 374] width 124 height 34
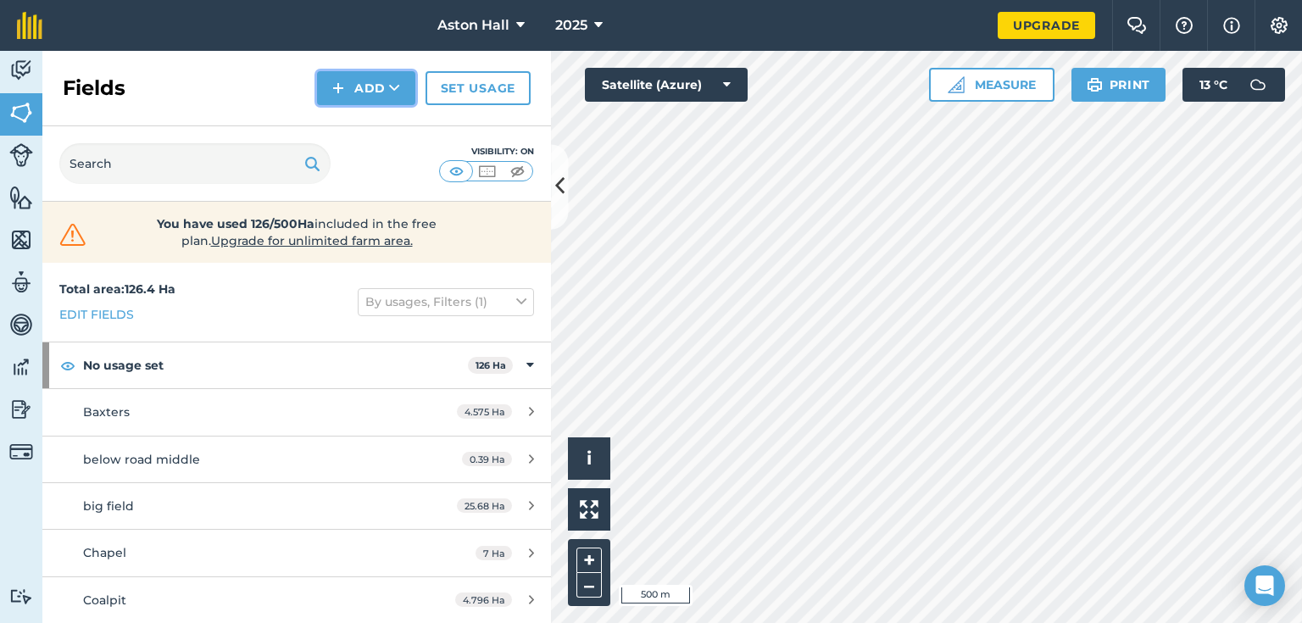
click at [353, 85] on button "Add" at bounding box center [366, 88] width 98 height 34
click at [371, 163] on link "Import" at bounding box center [366, 164] width 93 height 37
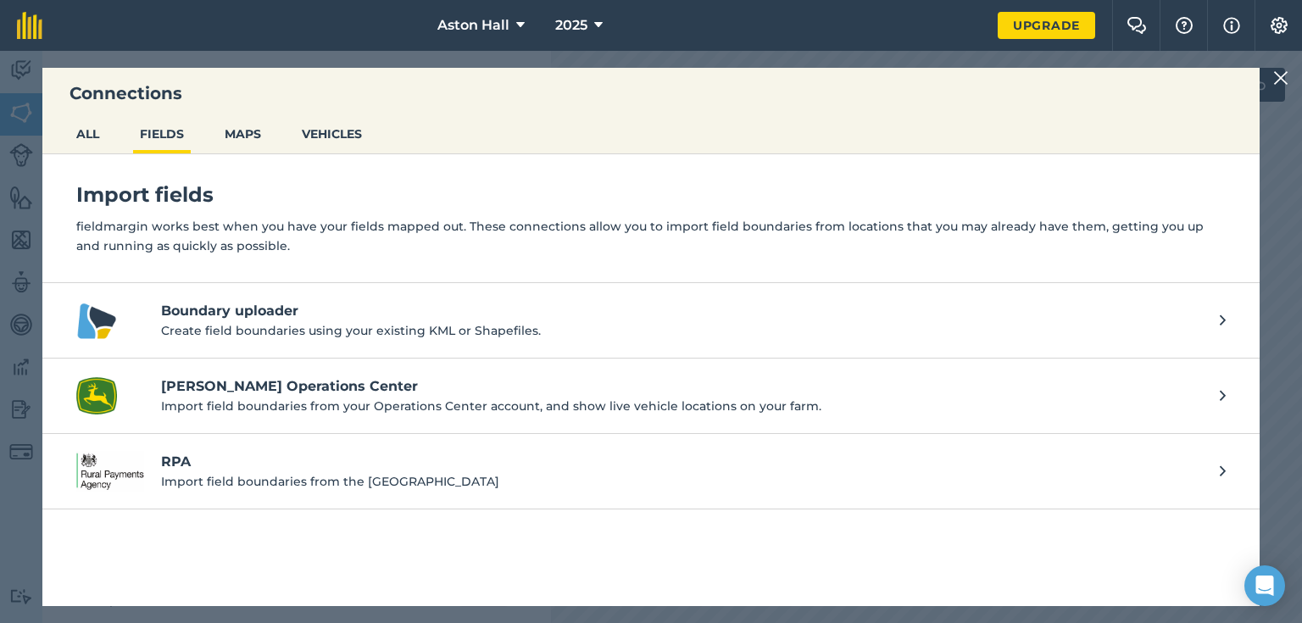
click at [288, 389] on h4 "[PERSON_NAME] Operations Center" at bounding box center [682, 386] width 1042 height 20
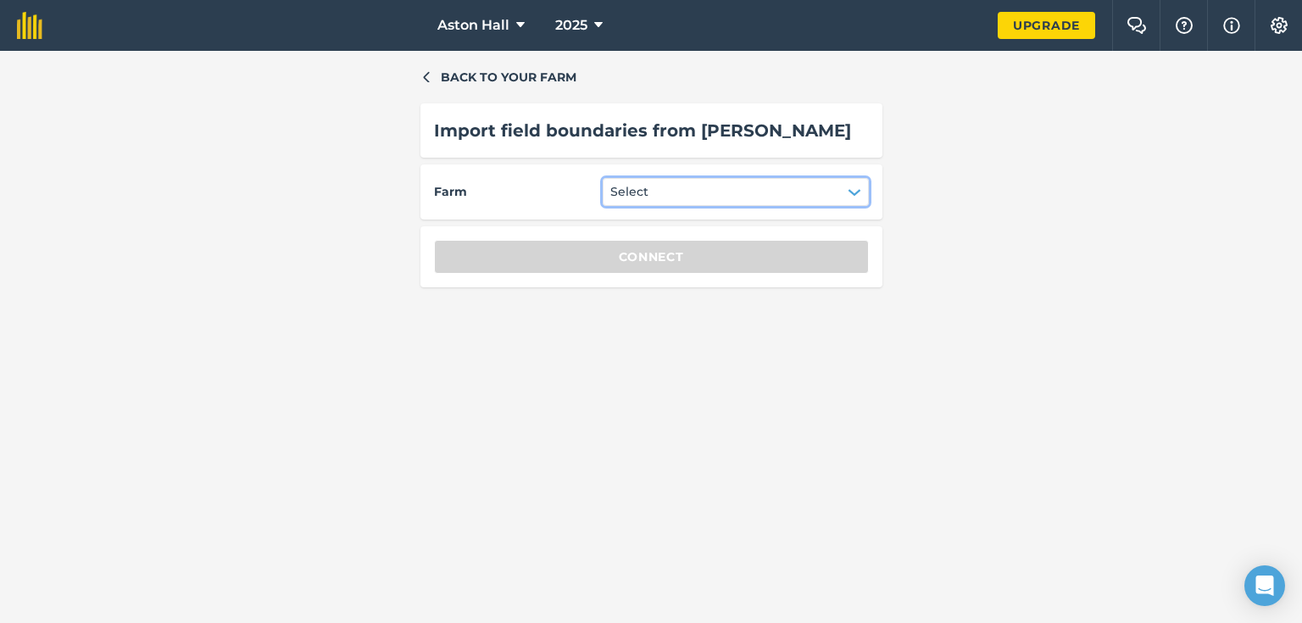
click at [783, 190] on button "Select" at bounding box center [736, 191] width 266 height 27
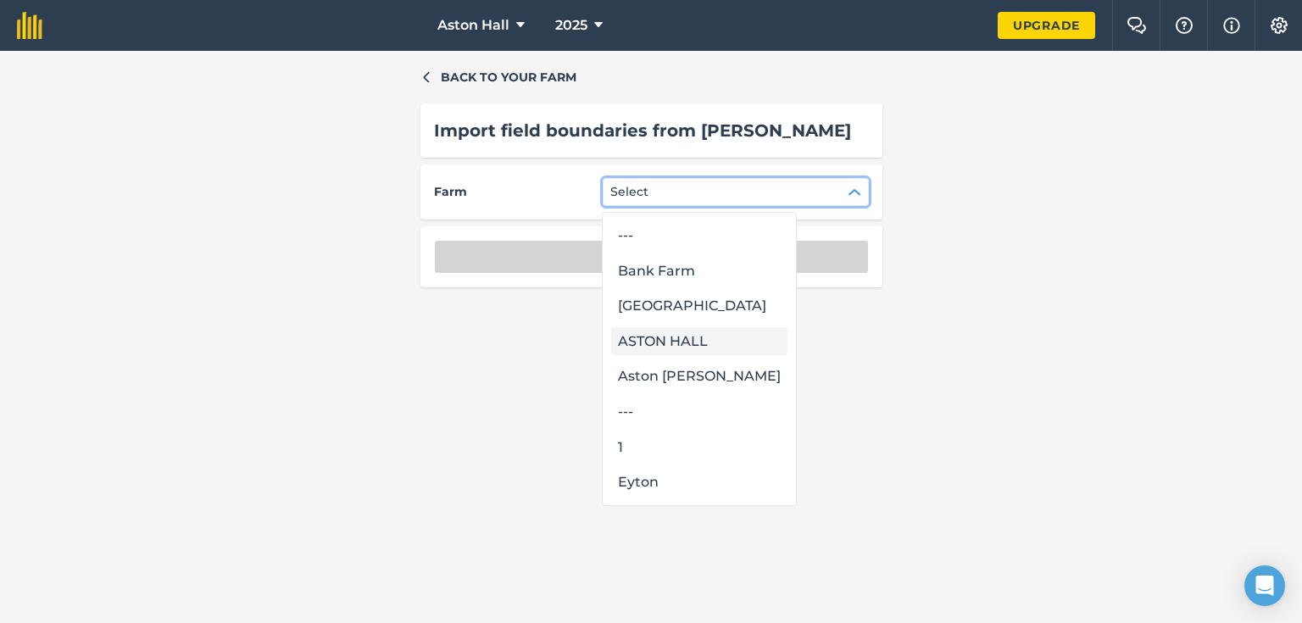
click at [678, 343] on div "ASTON HALL" at bounding box center [699, 341] width 176 height 29
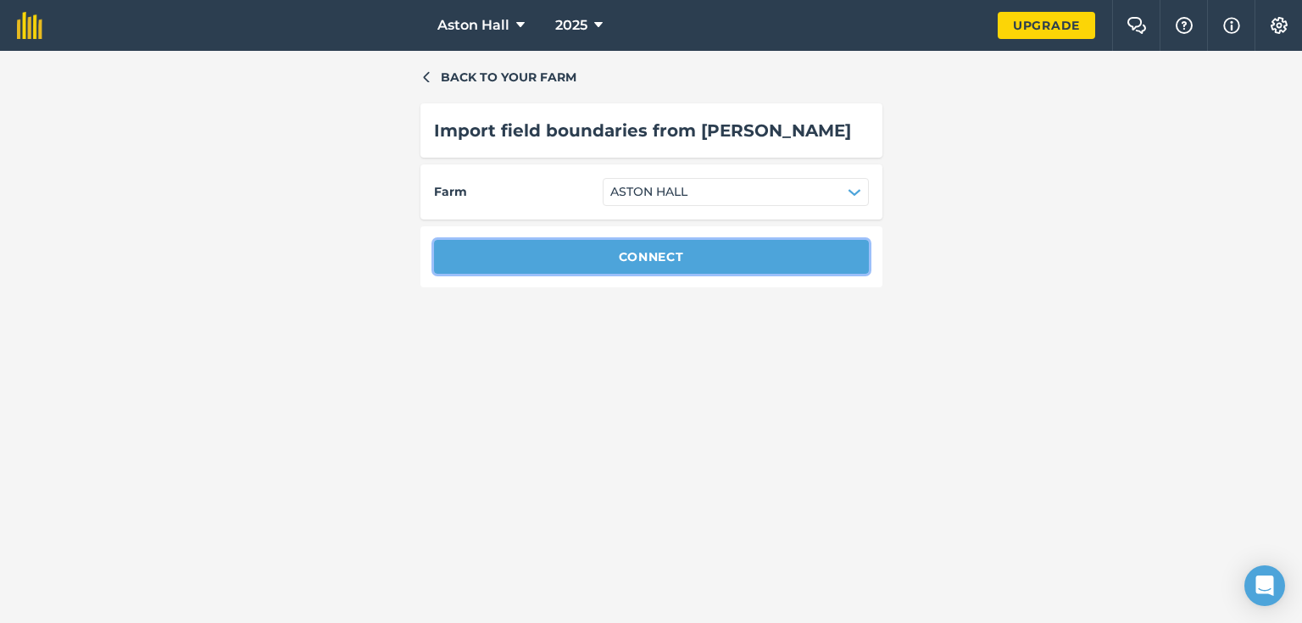
click at [675, 250] on button "Connect" at bounding box center [651, 257] width 435 height 34
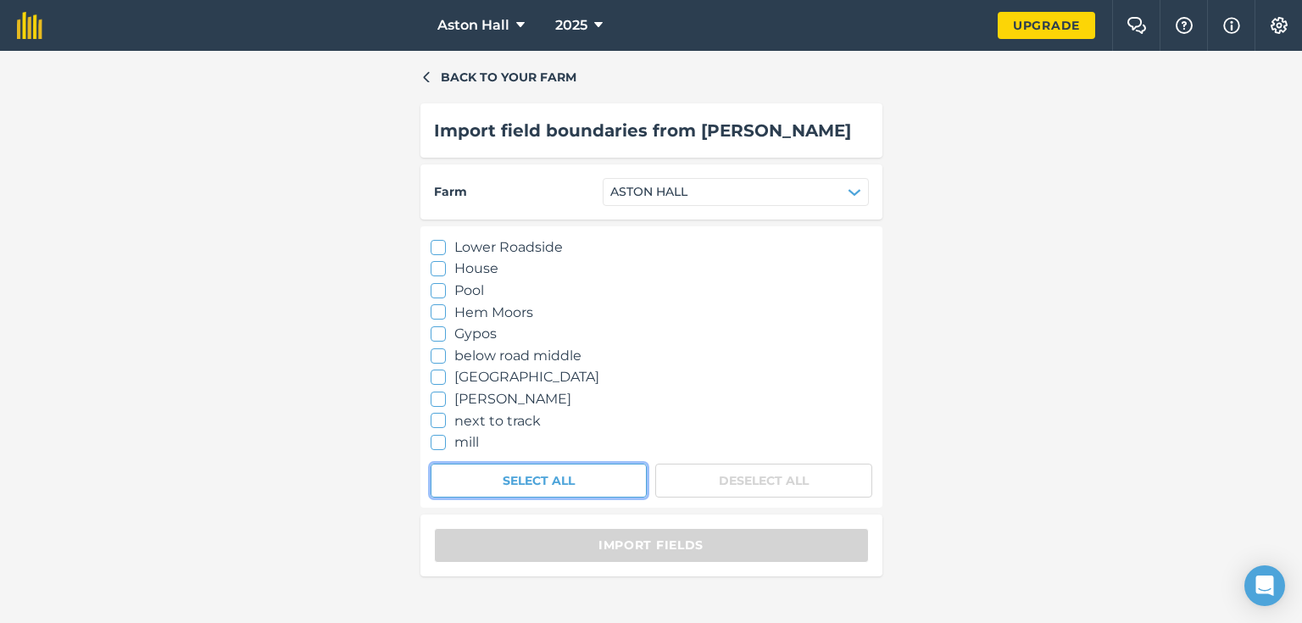
click at [600, 482] on button "Select All" at bounding box center [539, 481] width 217 height 34
checkbox input "true"
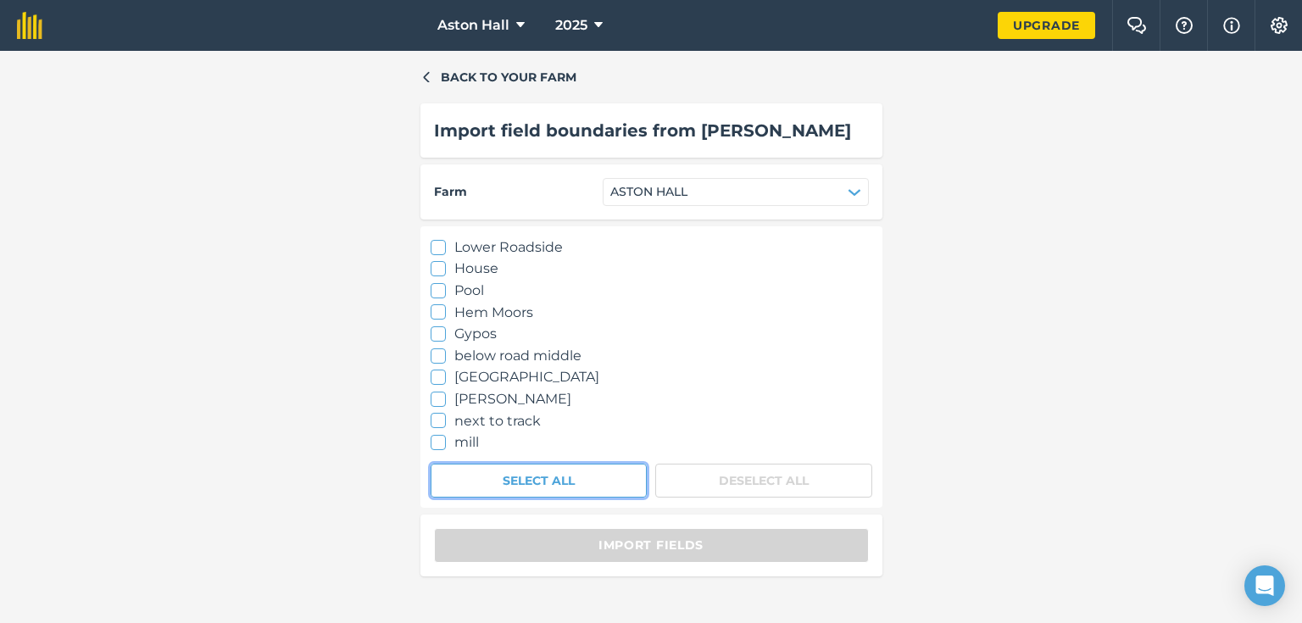
checkbox input "true"
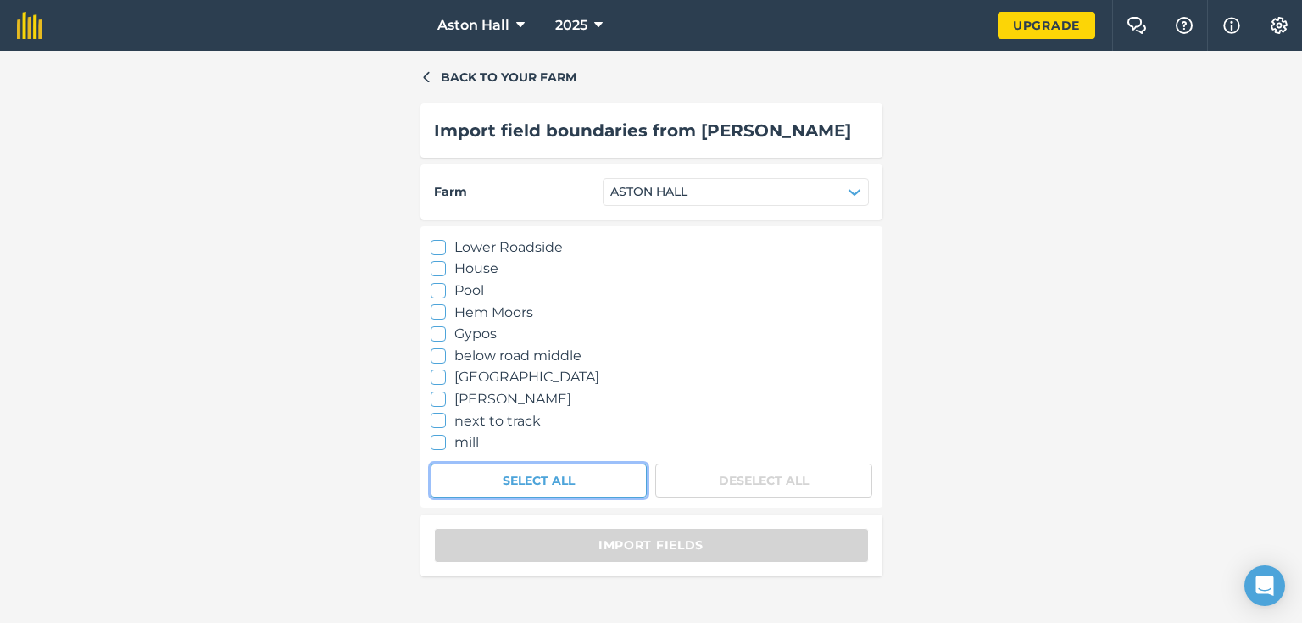
checkbox input "true"
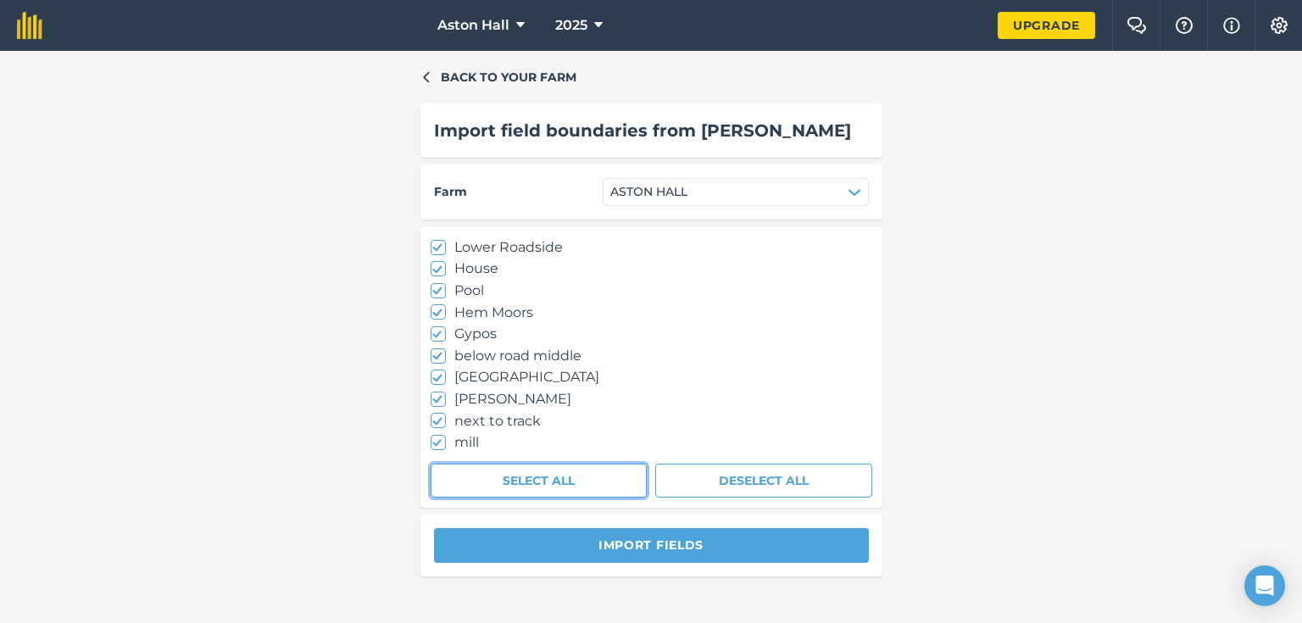
checkbox input "false"
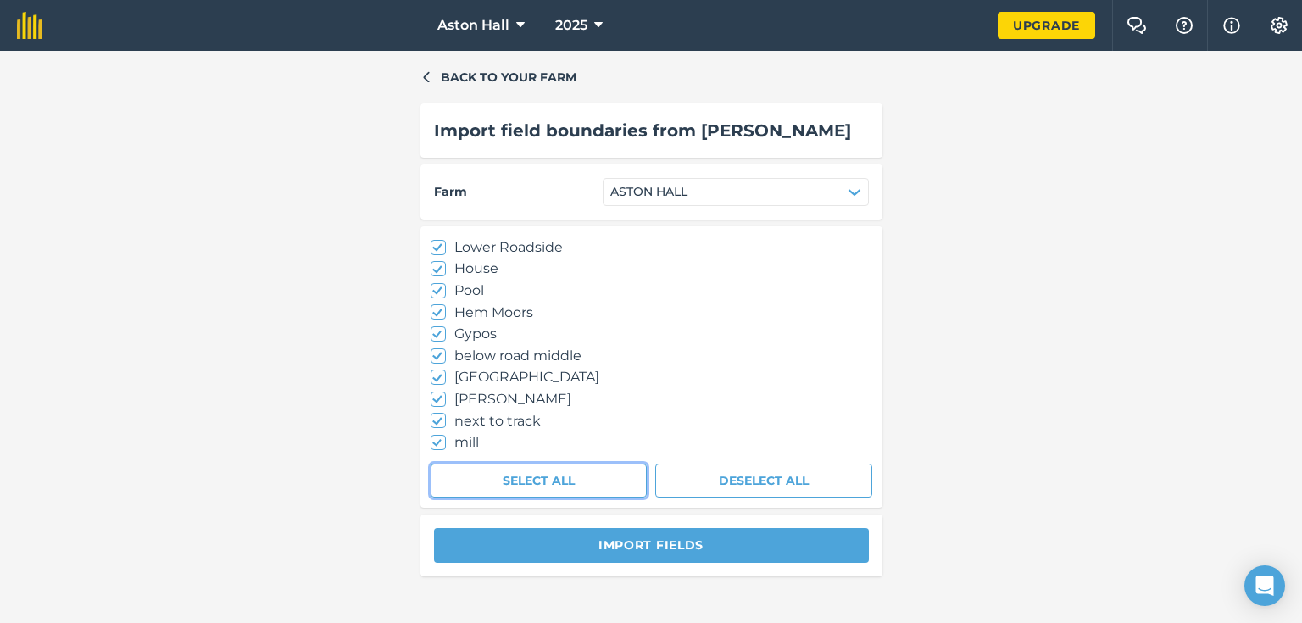
checkbox input "false"
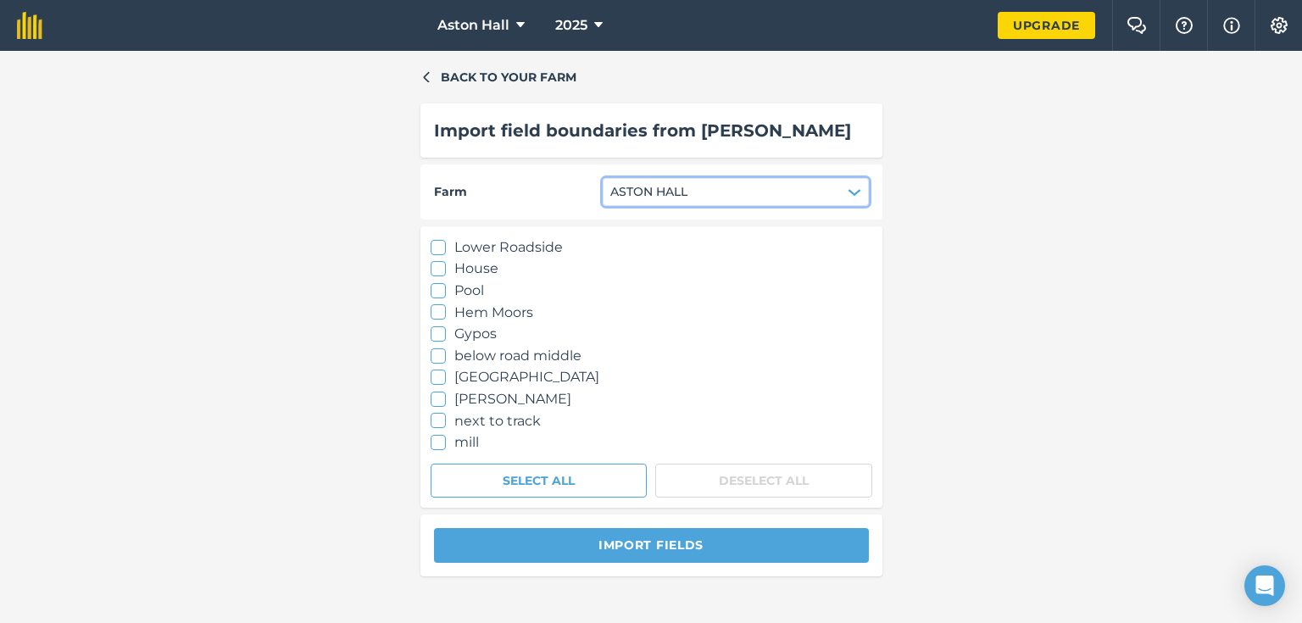
click at [768, 180] on button "ASTON HALL" at bounding box center [736, 191] width 266 height 27
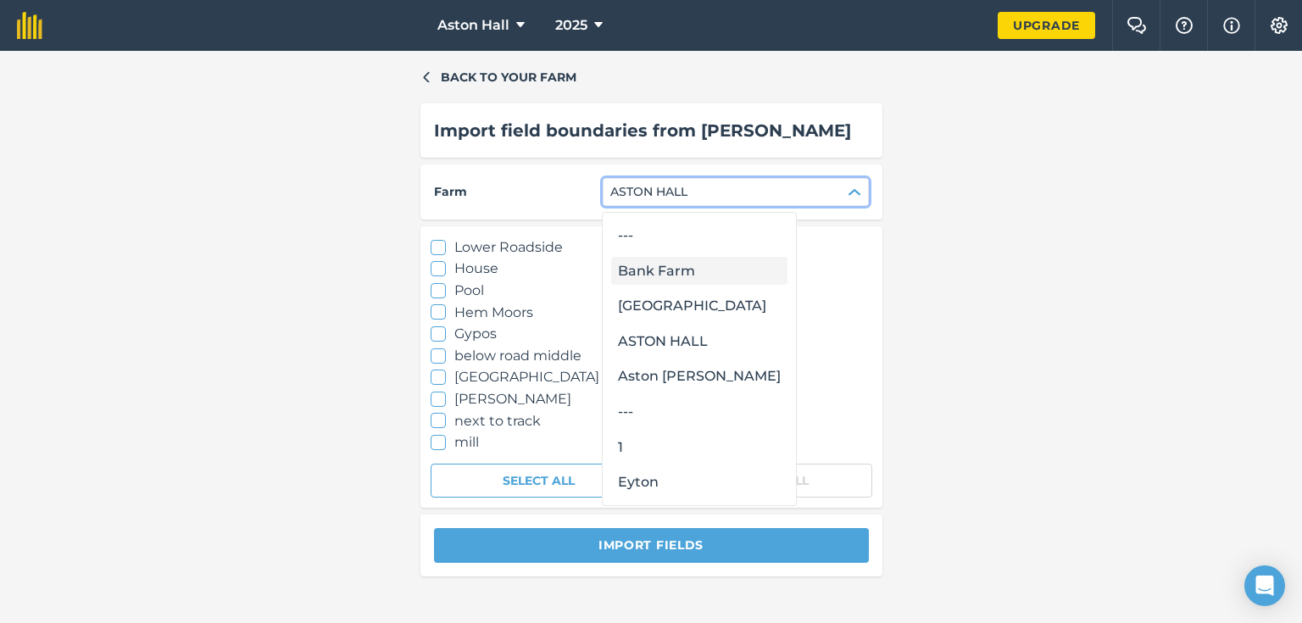
click at [670, 275] on div "Bank Farm" at bounding box center [699, 271] width 176 height 29
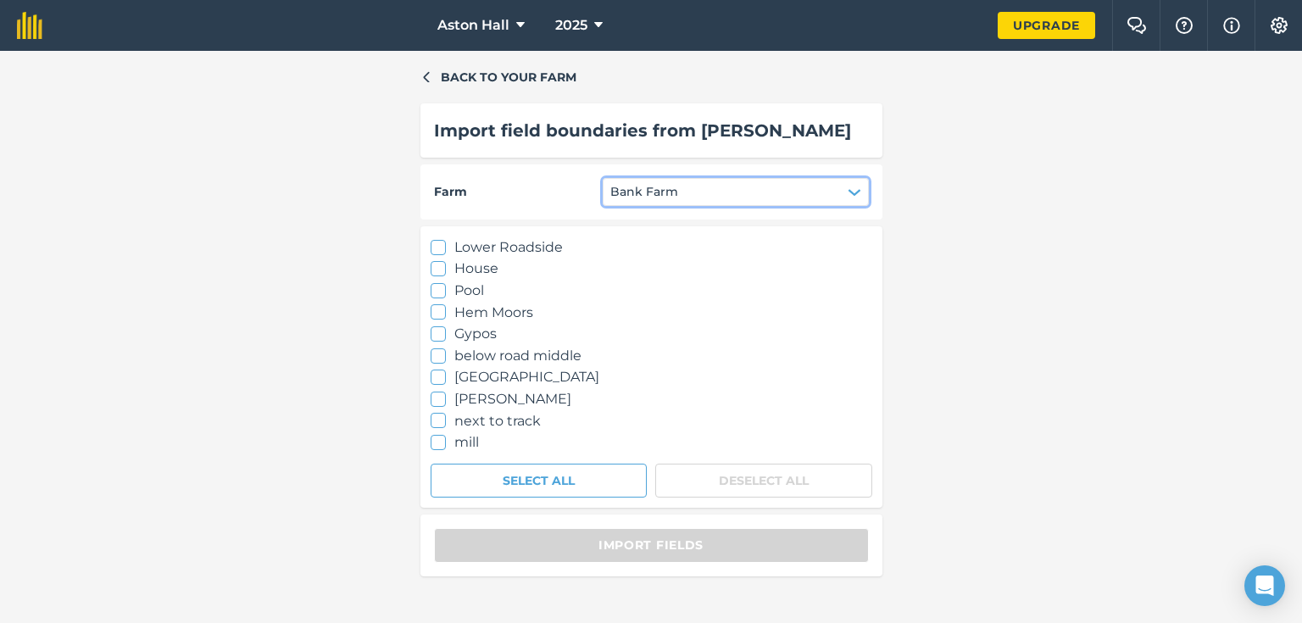
click at [855, 186] on icon "button" at bounding box center [855, 193] width 14 height 14
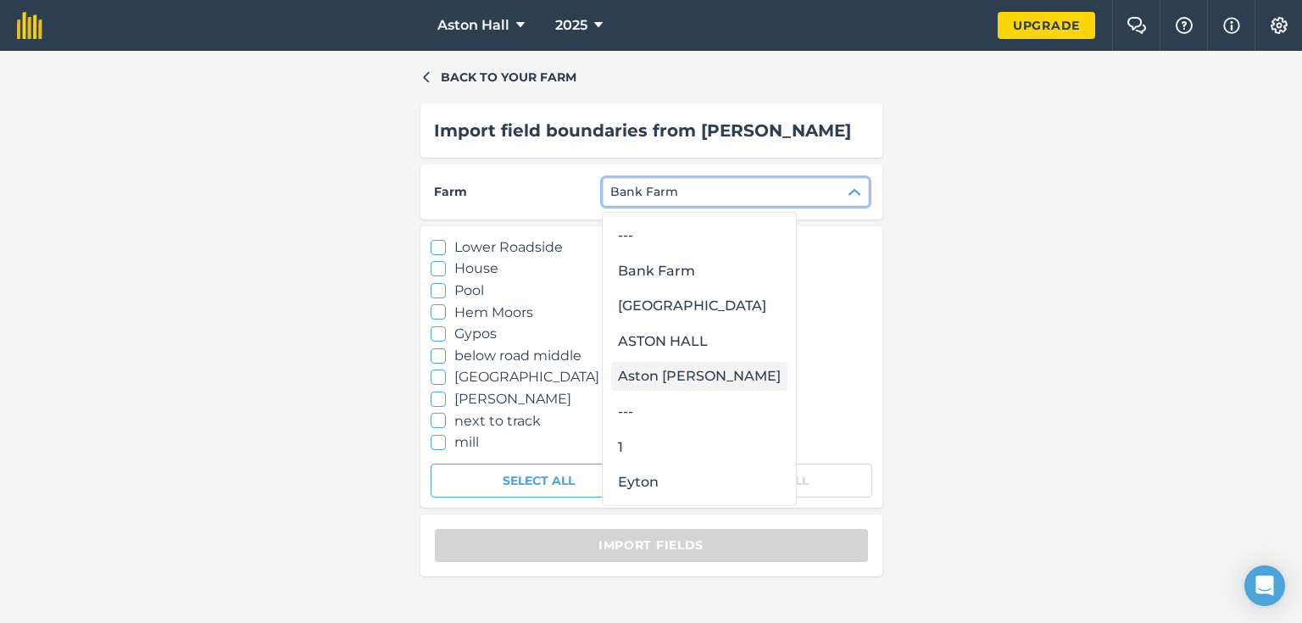
click at [668, 378] on div "Aston [PERSON_NAME]" at bounding box center [699, 376] width 176 height 29
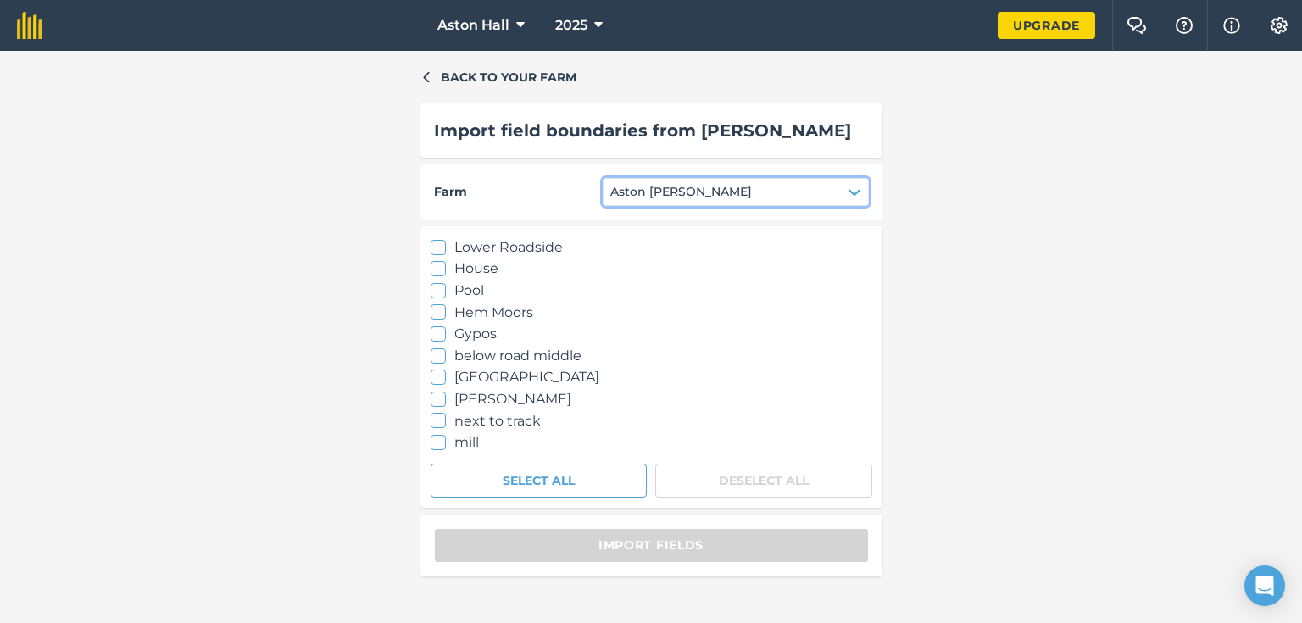
click at [854, 190] on icon "button" at bounding box center [853, 192] width 11 height 5
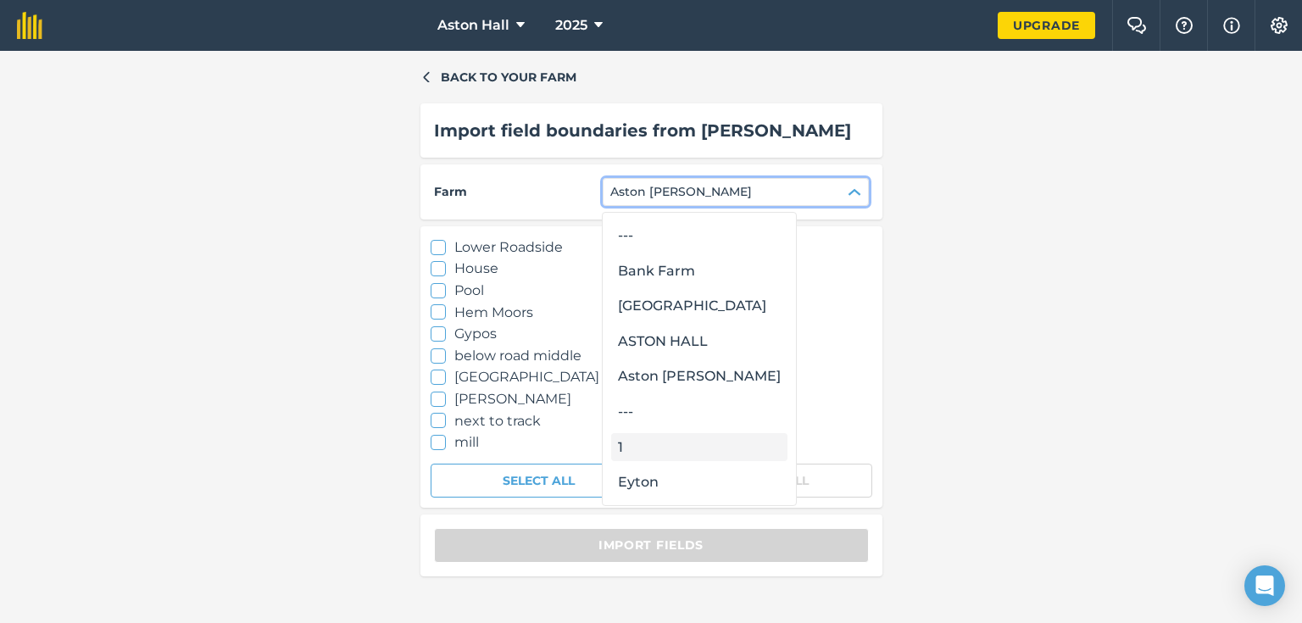
click at [629, 452] on div "1" at bounding box center [699, 447] width 176 height 29
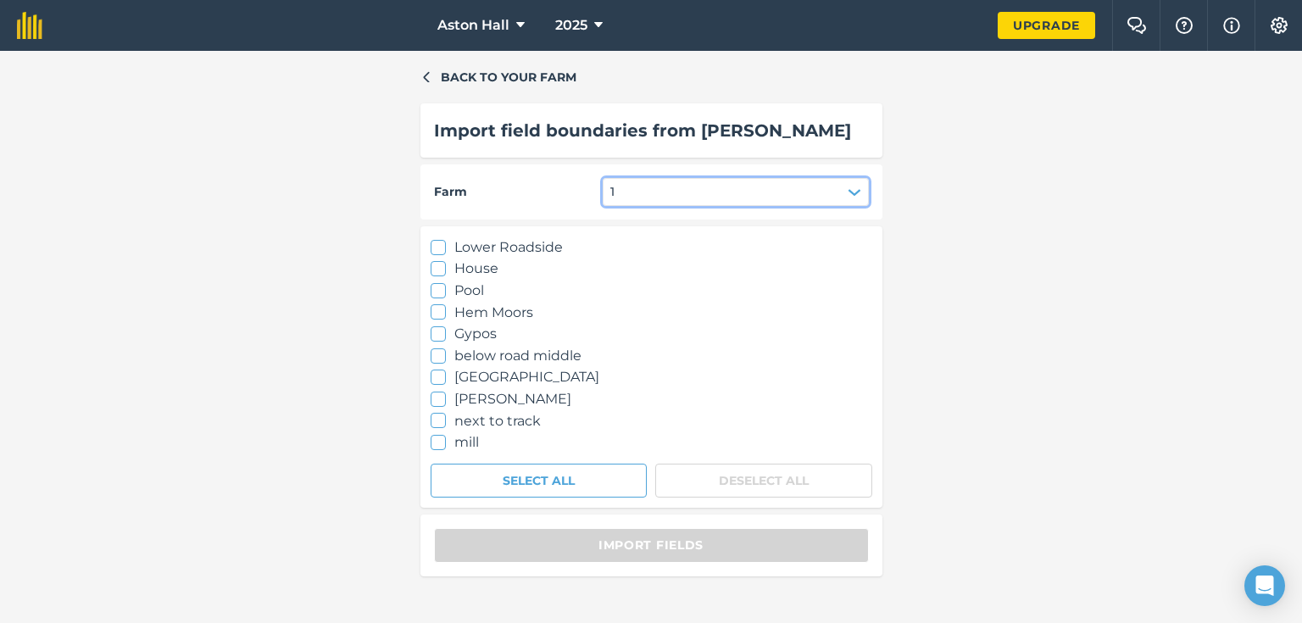
click at [850, 186] on icon "button" at bounding box center [855, 193] width 14 height 14
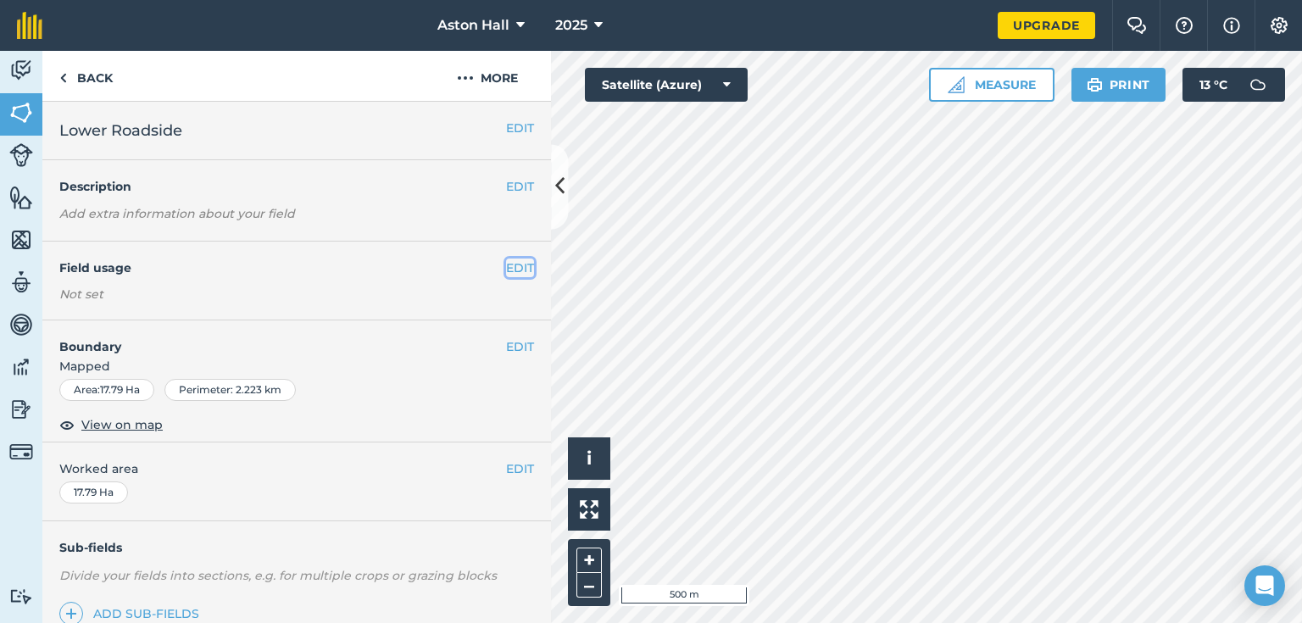
click at [512, 268] on button "EDIT" at bounding box center [520, 267] width 28 height 19
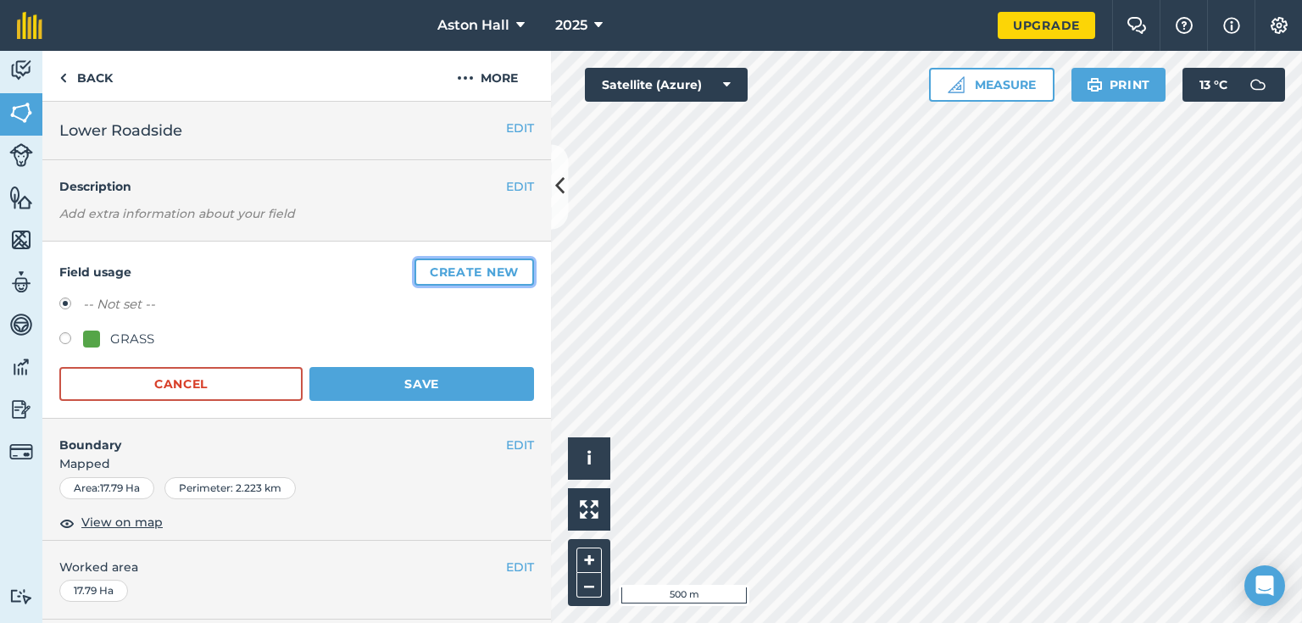
click at [464, 270] on button "Create new" at bounding box center [474, 271] width 120 height 27
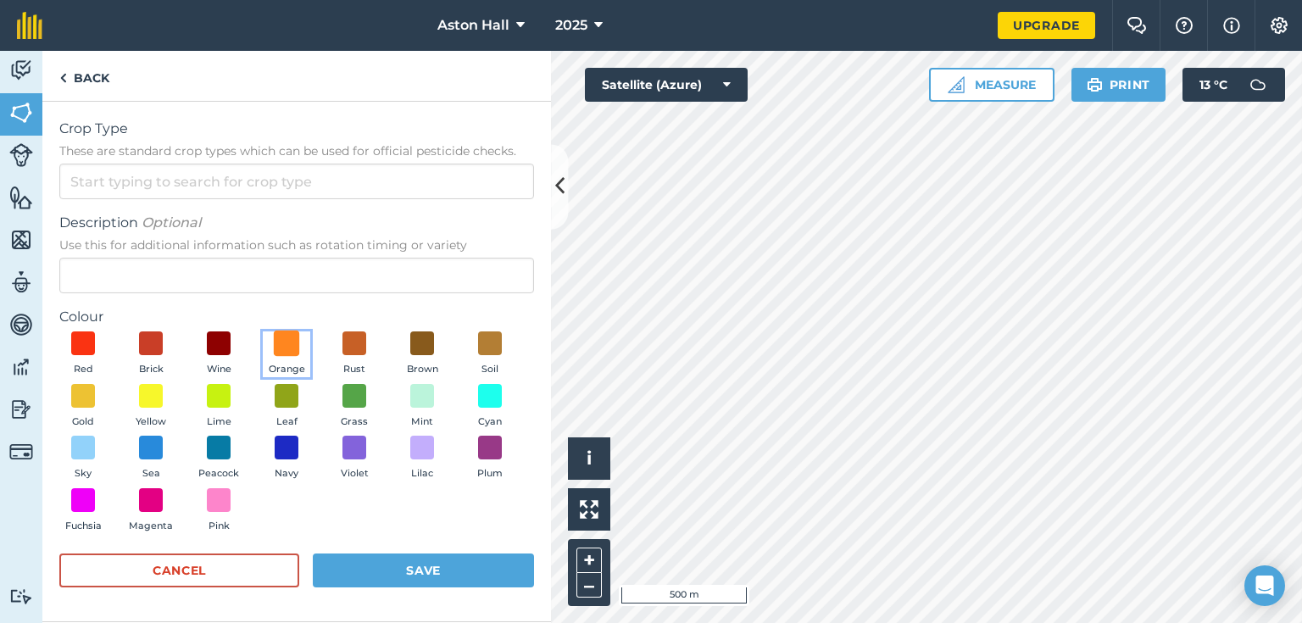
click at [288, 342] on span at bounding box center [287, 344] width 26 height 26
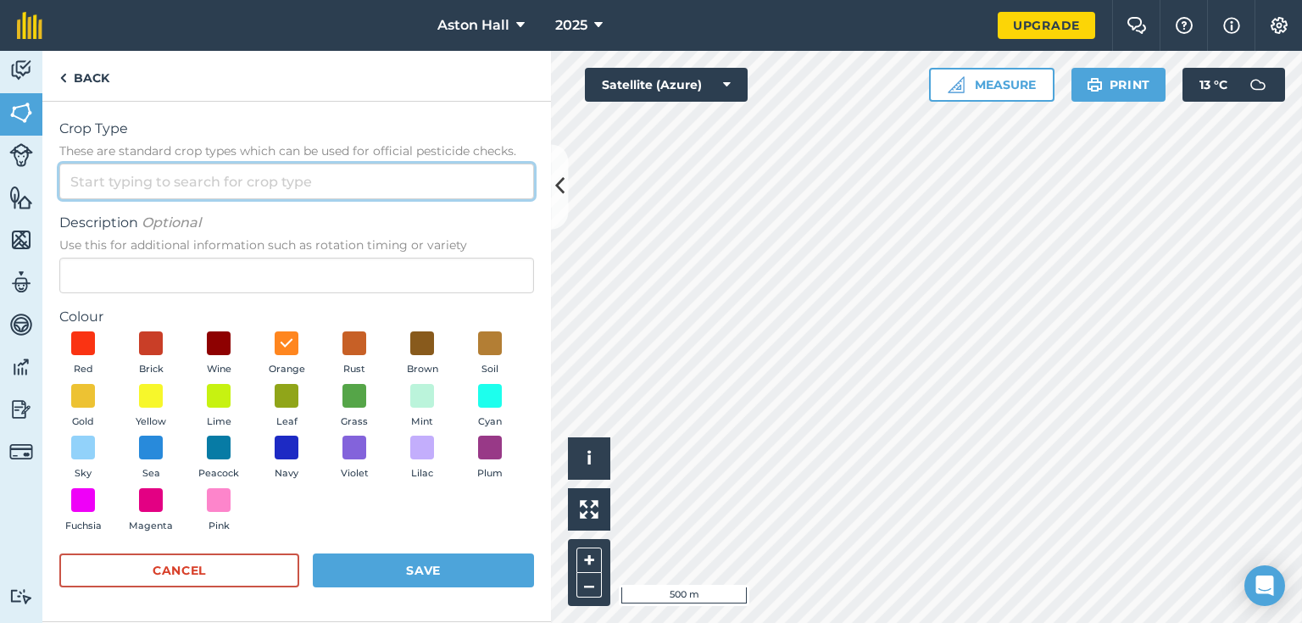
click at [114, 188] on input "Crop Type These are standard crop types which can be used for official pesticid…" at bounding box center [296, 182] width 475 height 36
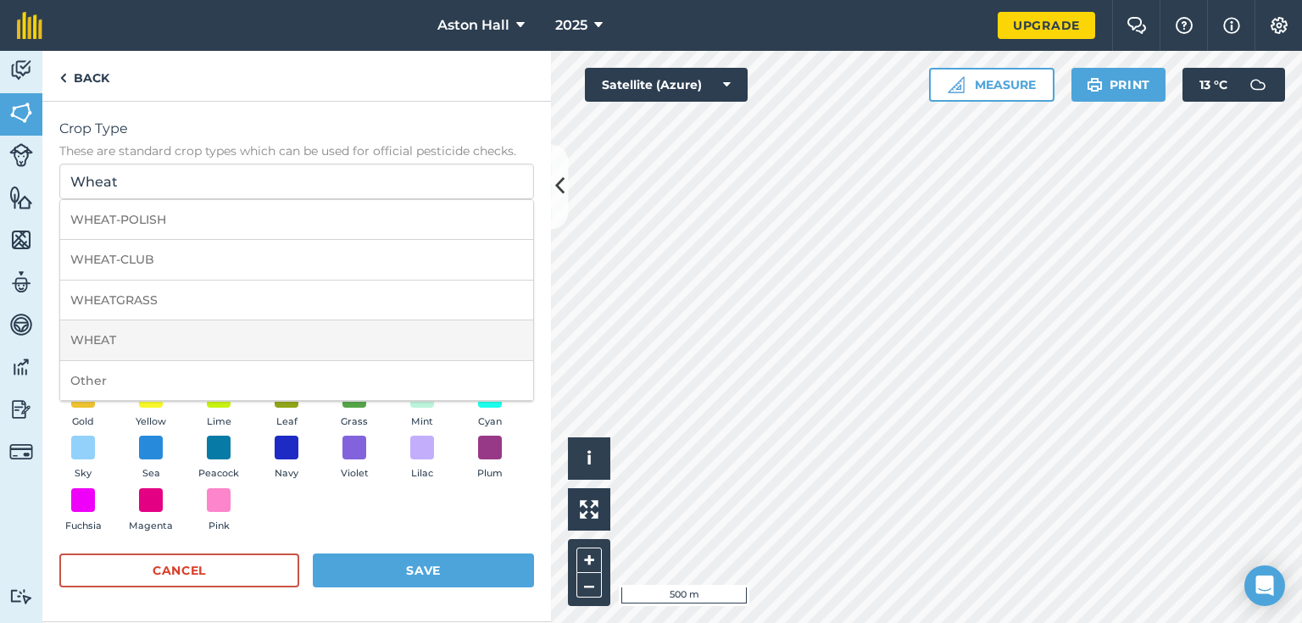
click at [92, 332] on li "WHEAT" at bounding box center [296, 340] width 473 height 40
type input "WHEAT"
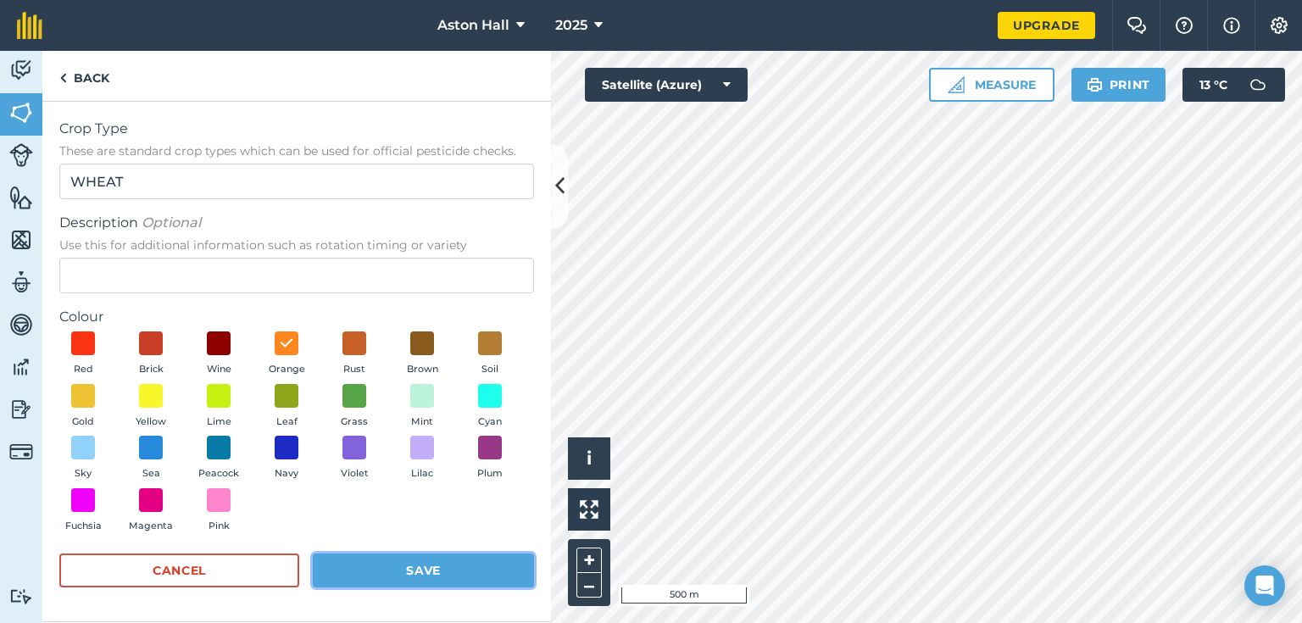
click at [453, 573] on button "Save" at bounding box center [423, 570] width 221 height 34
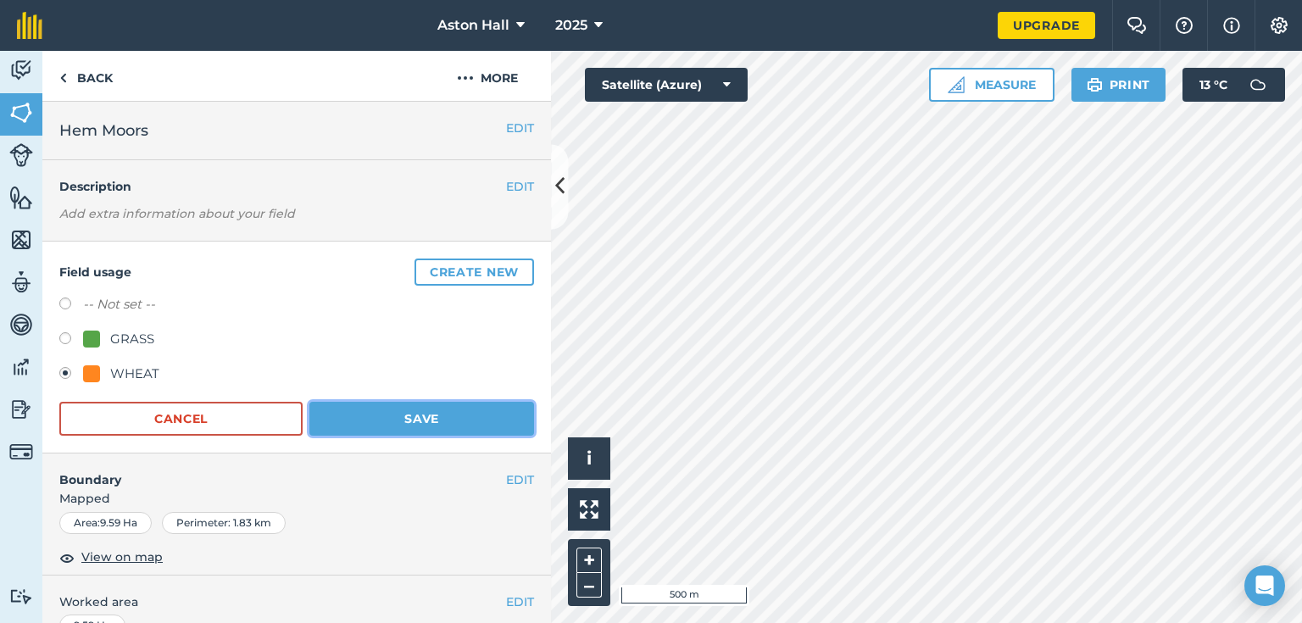
click at [389, 423] on button "Save" at bounding box center [421, 419] width 225 height 34
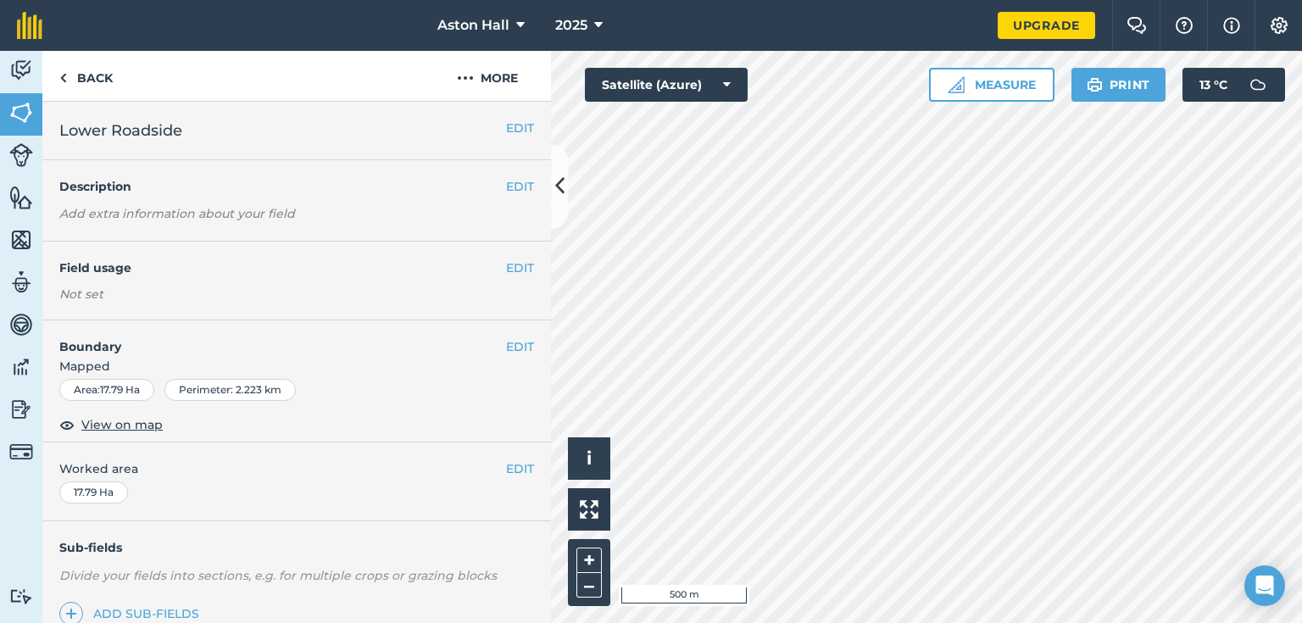
click at [492, 264] on h4 "Field usage" at bounding box center [282, 267] width 447 height 19
click at [506, 268] on button "EDIT" at bounding box center [520, 267] width 28 height 19
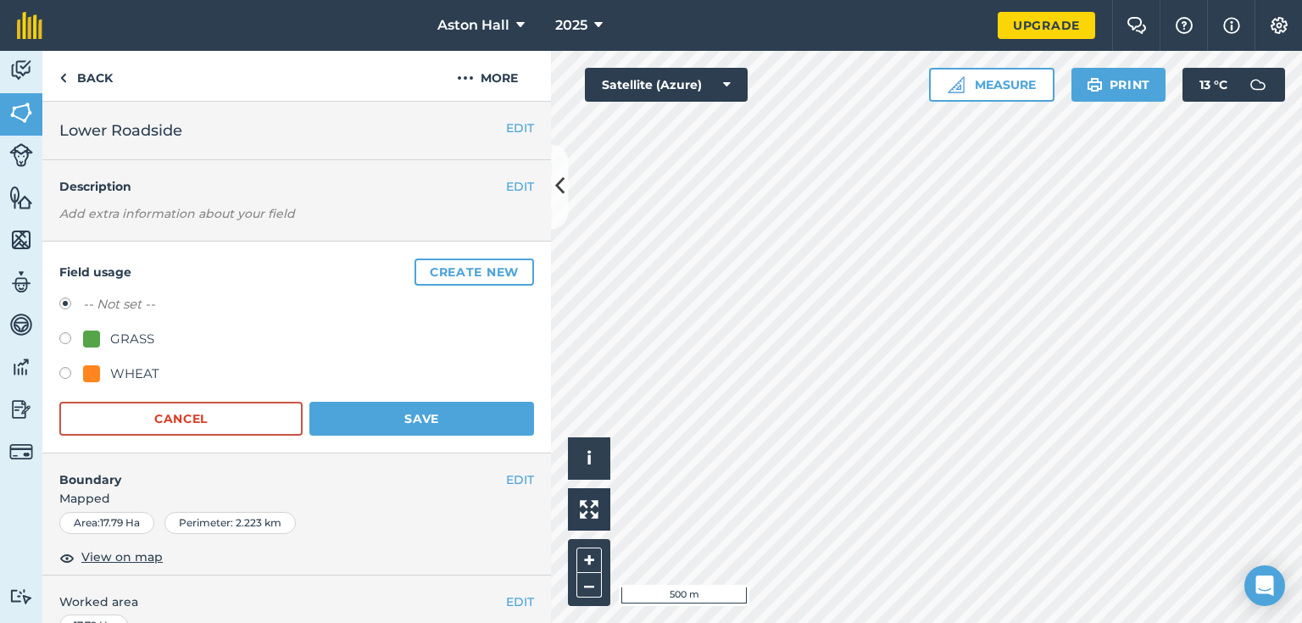
click at [62, 373] on label at bounding box center [71, 375] width 24 height 17
radio input "true"
radio input "false"
click at [442, 407] on button "Save" at bounding box center [421, 419] width 225 height 34
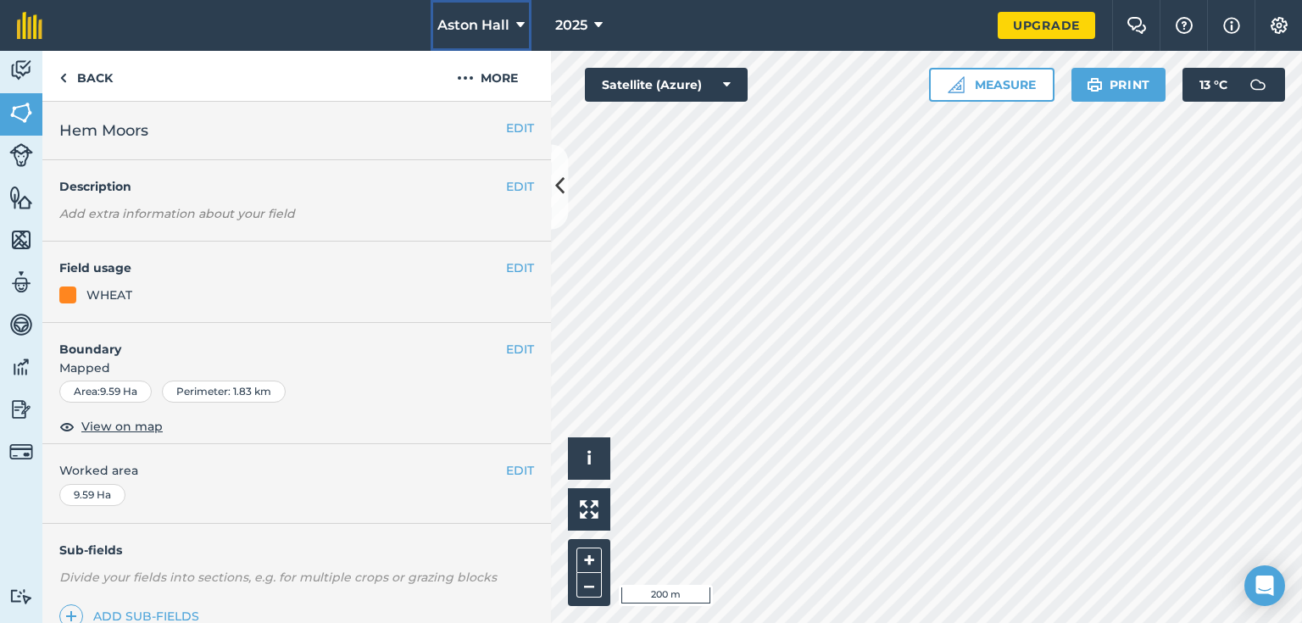
click at [519, 27] on icon at bounding box center [520, 25] width 8 height 20
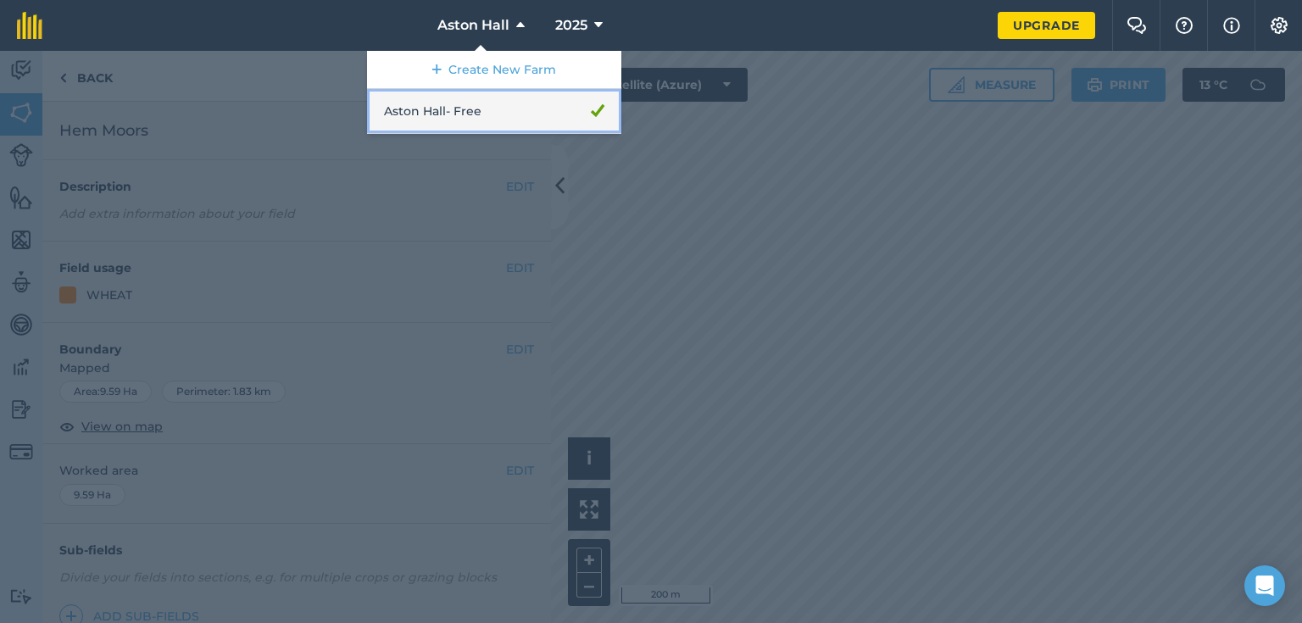
click at [459, 107] on link "Aston Hall - Free" at bounding box center [494, 111] width 254 height 45
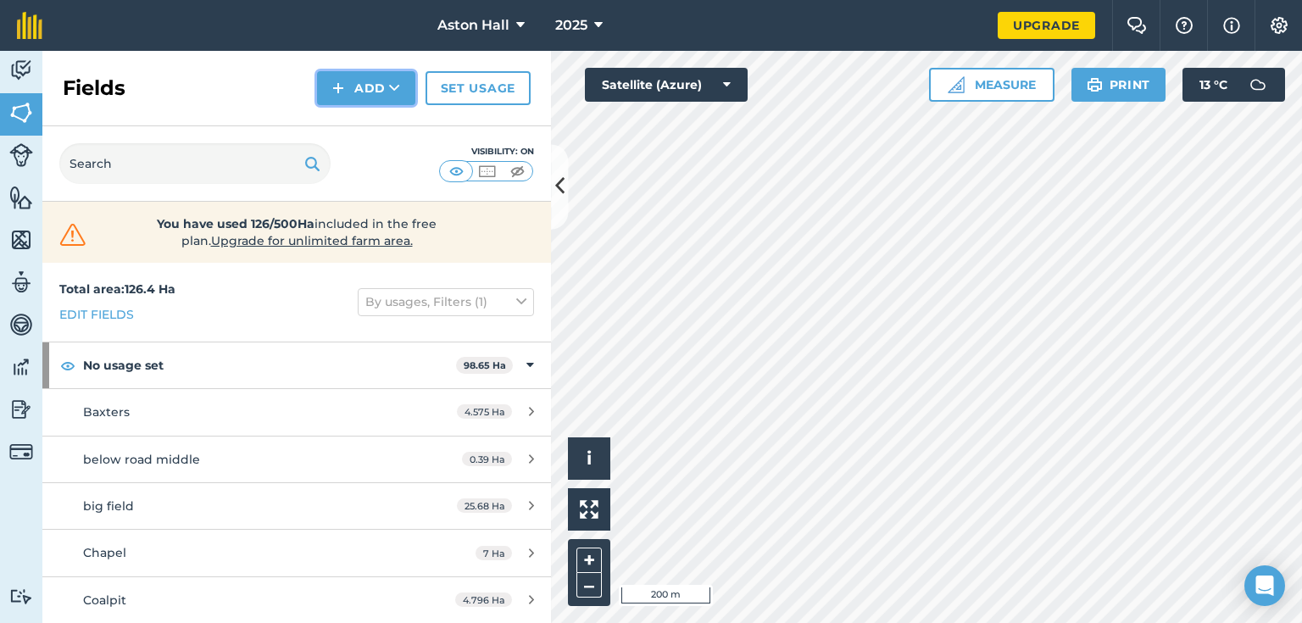
click at [405, 88] on button "Add" at bounding box center [366, 88] width 98 height 34
click at [375, 157] on link "Import" at bounding box center [366, 164] width 93 height 37
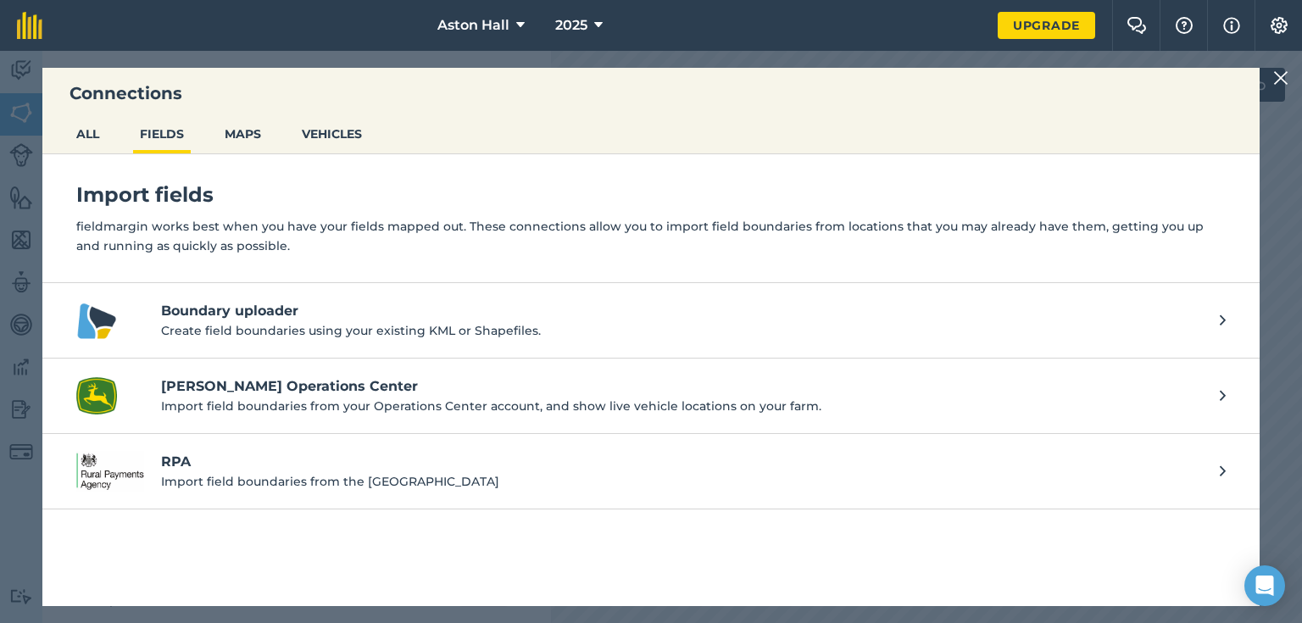
click at [186, 467] on h4 "RPA" at bounding box center [682, 462] width 1042 height 20
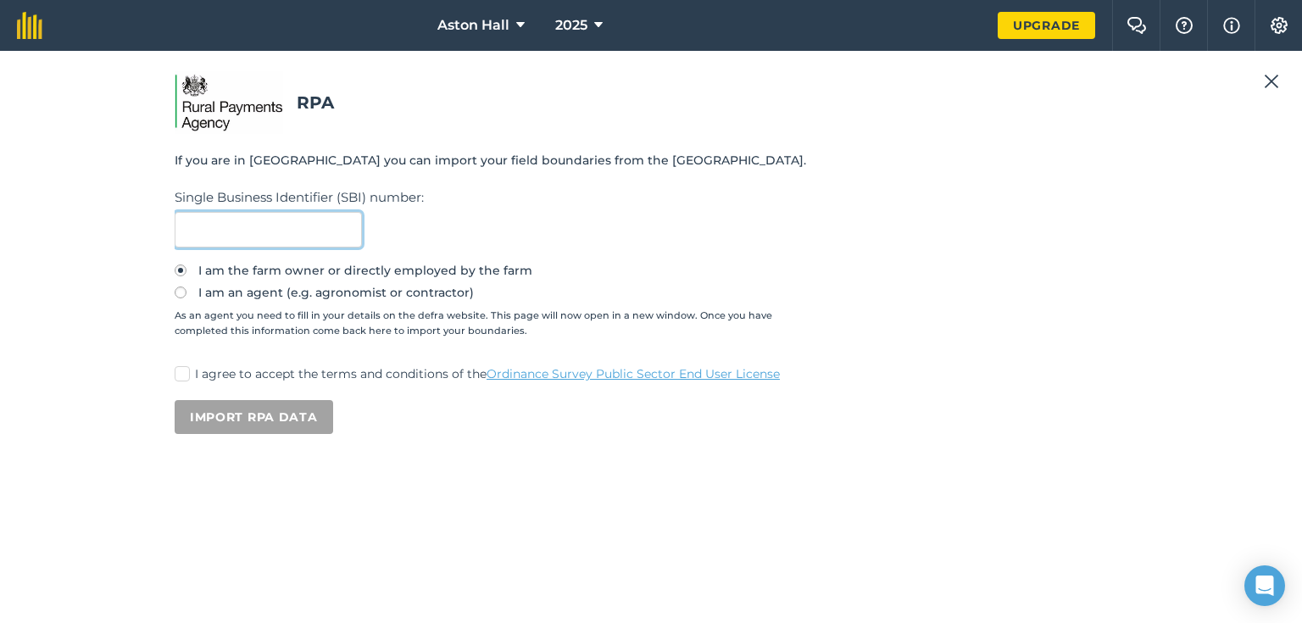
click at [244, 227] on input "text" at bounding box center [268, 230] width 187 height 36
type input "200642921"
click at [207, 376] on p "I agree to accept the terms and conditions of the Ordinance Survey Public Secto…" at bounding box center [661, 374] width 932 height 18
click at [186, 376] on input "I agree to accept the terms and conditions of the Ordinance Survey Public Secto…" at bounding box center [180, 370] width 11 height 11
checkbox input "true"
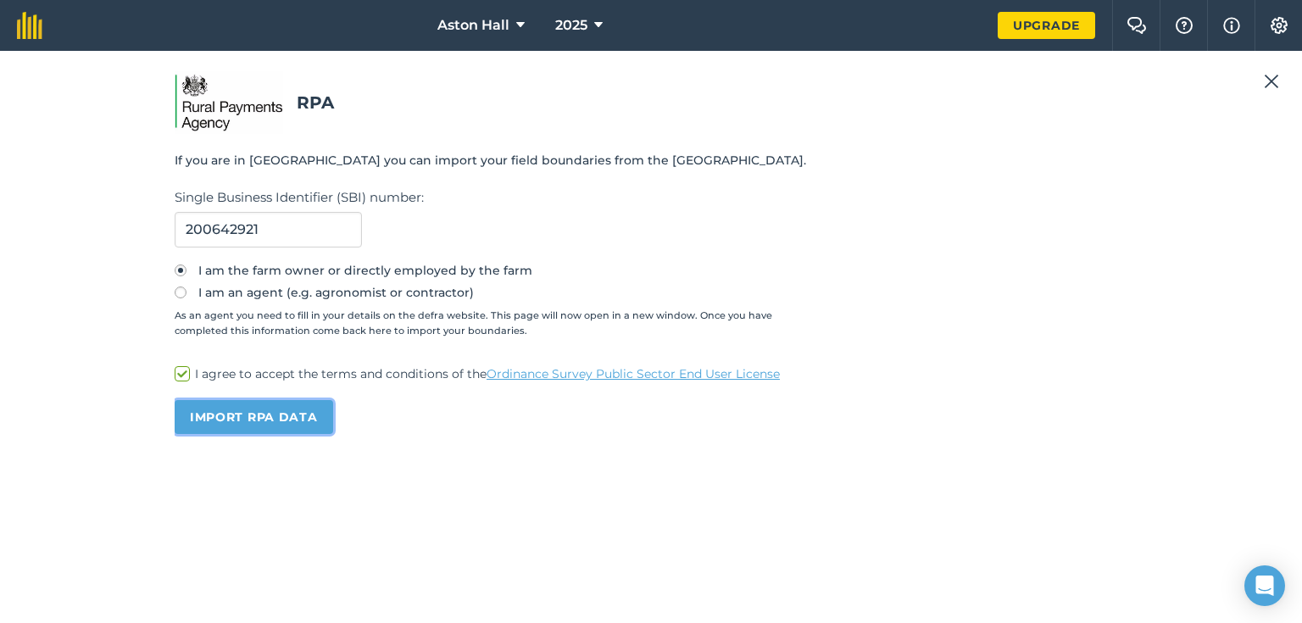
click at [264, 418] on button "Import RPA data" at bounding box center [254, 417] width 158 height 34
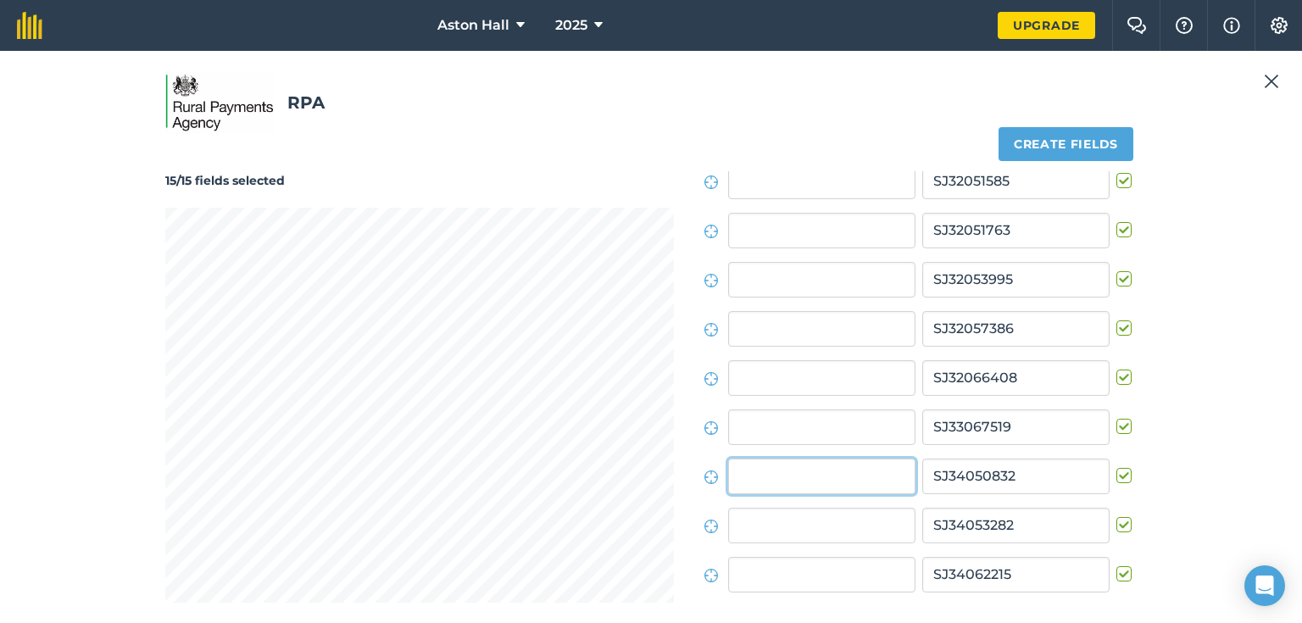
scroll to position [325, 0]
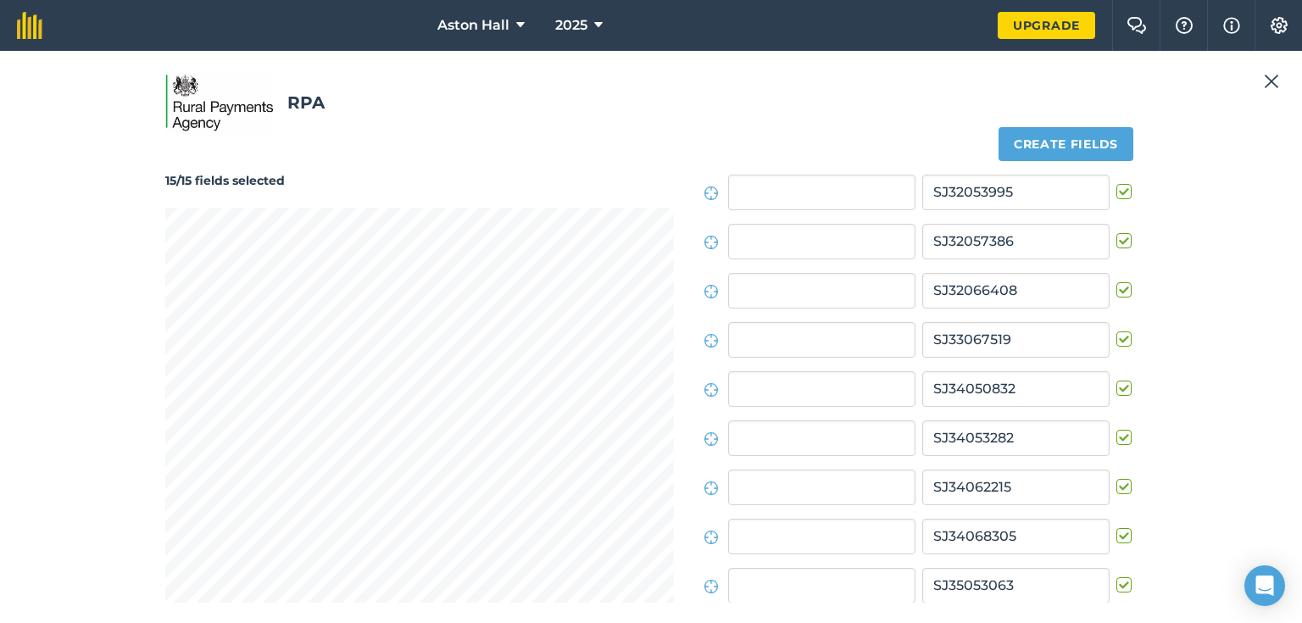
click at [1118, 183] on label at bounding box center [1126, 183] width 20 height 0
click at [1118, 190] on input "checkbox" at bounding box center [1121, 188] width 11 height 11
click at [1118, 183] on label at bounding box center [1126, 183] width 20 height 0
click at [1118, 190] on input "checkbox" at bounding box center [1121, 188] width 11 height 11
click at [1118, 183] on label at bounding box center [1126, 183] width 20 height 0
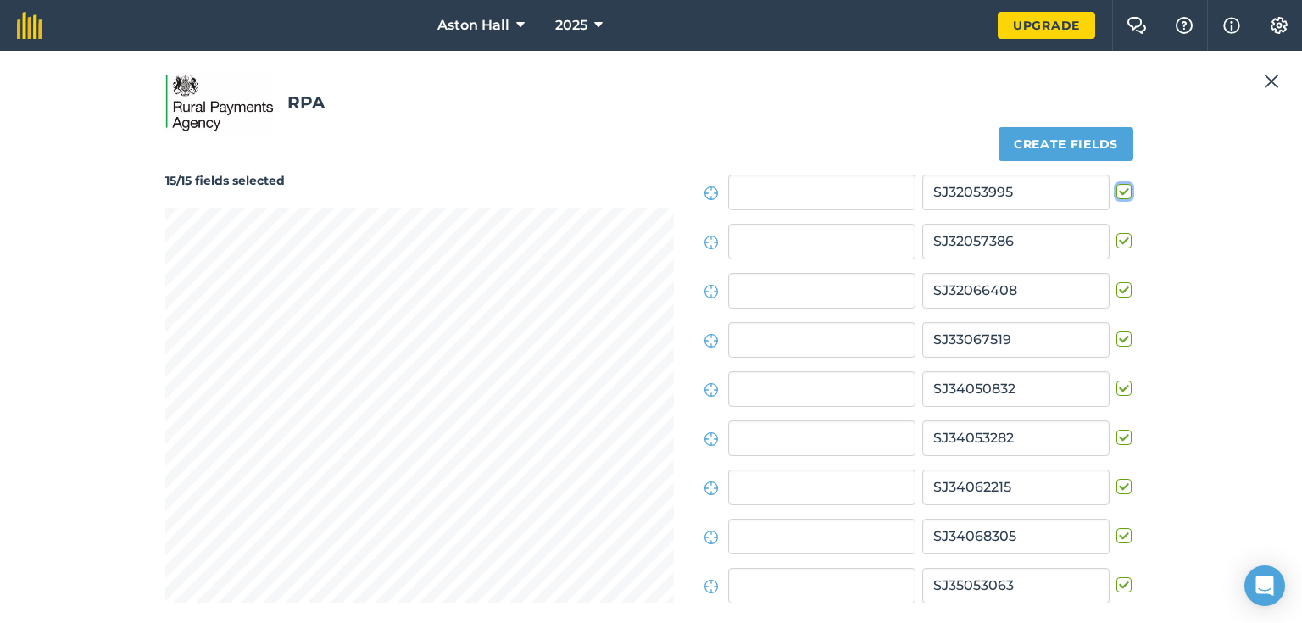
click at [1118, 190] on input "checkbox" at bounding box center [1121, 188] width 11 height 11
click at [1116, 183] on label at bounding box center [1126, 183] width 20 height 0
click at [1116, 192] on input "checkbox" at bounding box center [1121, 188] width 11 height 11
click at [1117, 183] on label at bounding box center [1126, 183] width 20 height 0
click at [1117, 190] on input "checkbox" at bounding box center [1121, 188] width 11 height 11
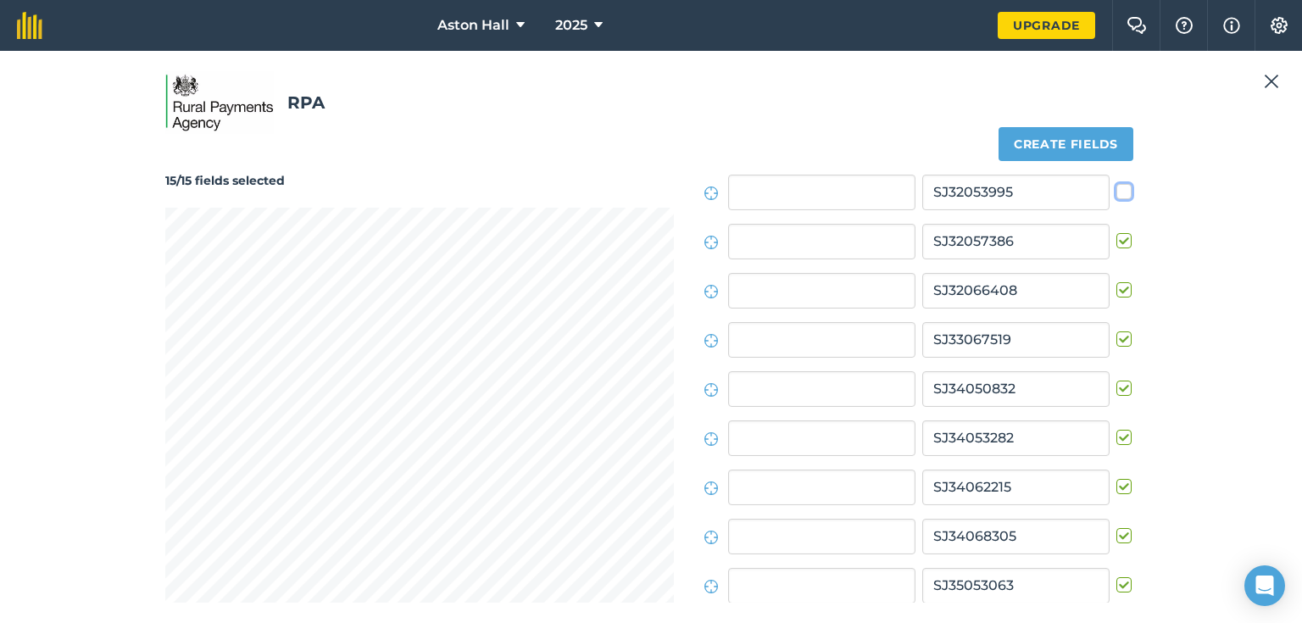
checkbox input "false"
click at [1116, 232] on label at bounding box center [1126, 232] width 20 height 0
click at [1116, 238] on input "checkbox" at bounding box center [1121, 237] width 11 height 11
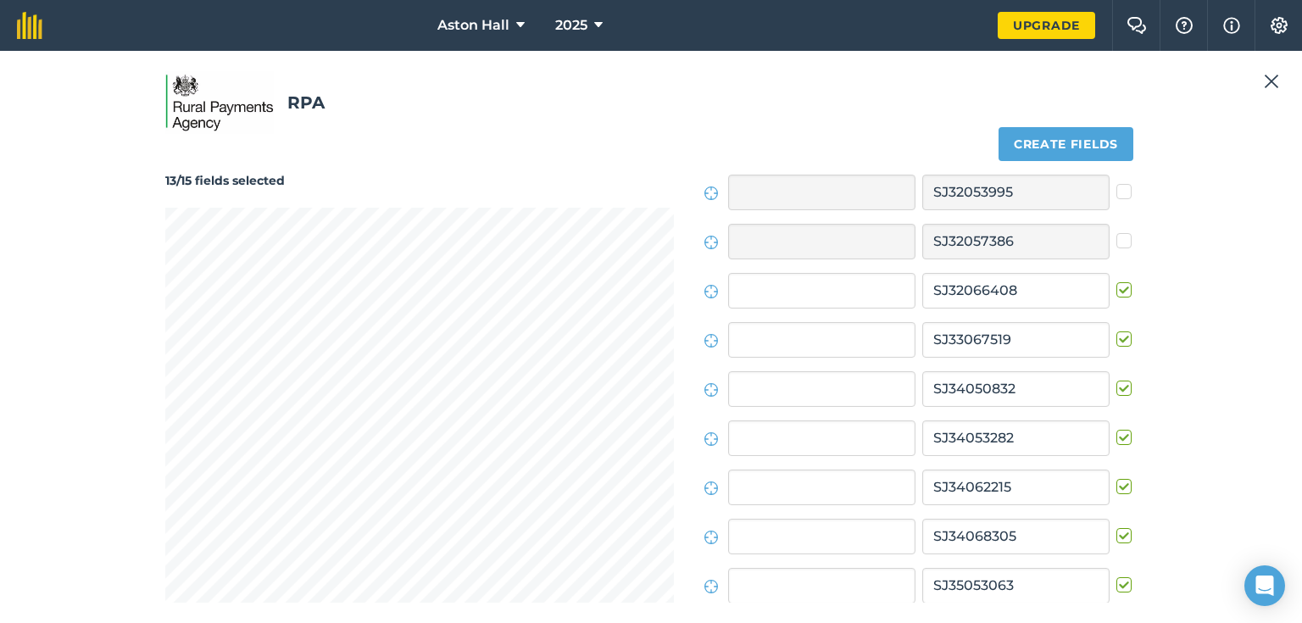
click at [1116, 232] on label at bounding box center [1126, 232] width 20 height 0
click at [1116, 238] on input "checkbox" at bounding box center [1121, 237] width 11 height 11
checkbox input "true"
click at [1117, 281] on label at bounding box center [1126, 281] width 20 height 0
click at [1117, 285] on input "checkbox" at bounding box center [1121, 286] width 11 height 11
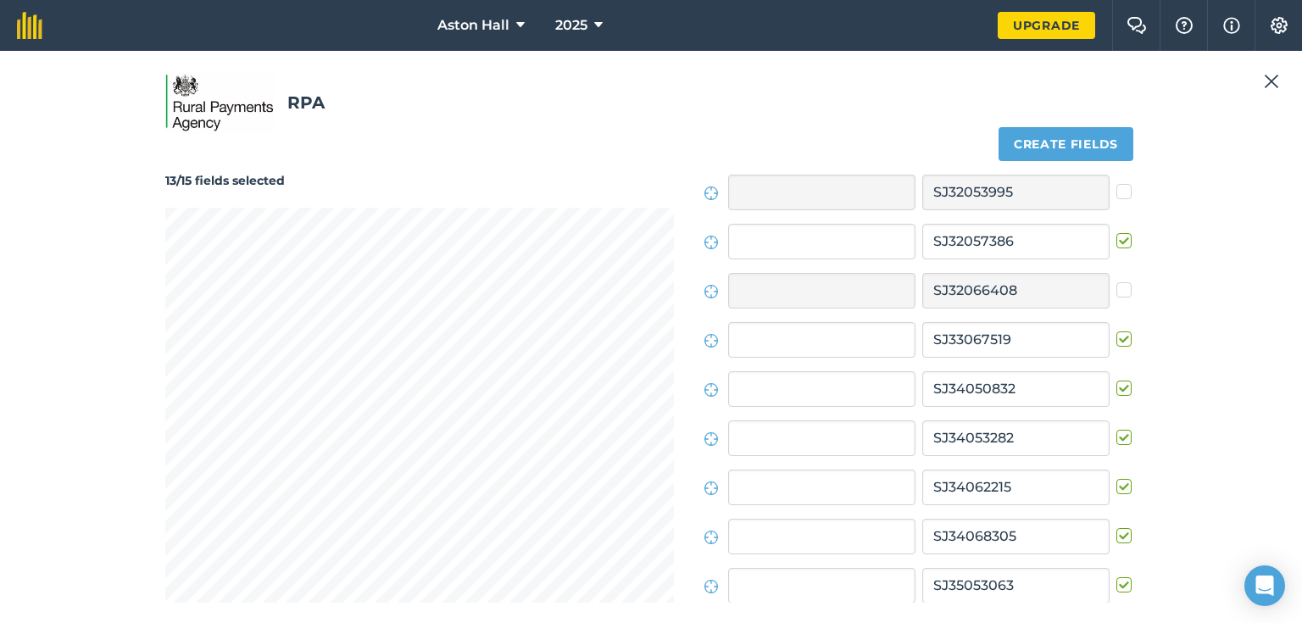
click at [1117, 281] on label at bounding box center [1126, 281] width 20 height 0
click at [1117, 285] on input "checkbox" at bounding box center [1121, 286] width 11 height 11
checkbox input "true"
click at [1116, 331] on label at bounding box center [1126, 331] width 20 height 0
click at [1116, 336] on input "checkbox" at bounding box center [1121, 336] width 11 height 11
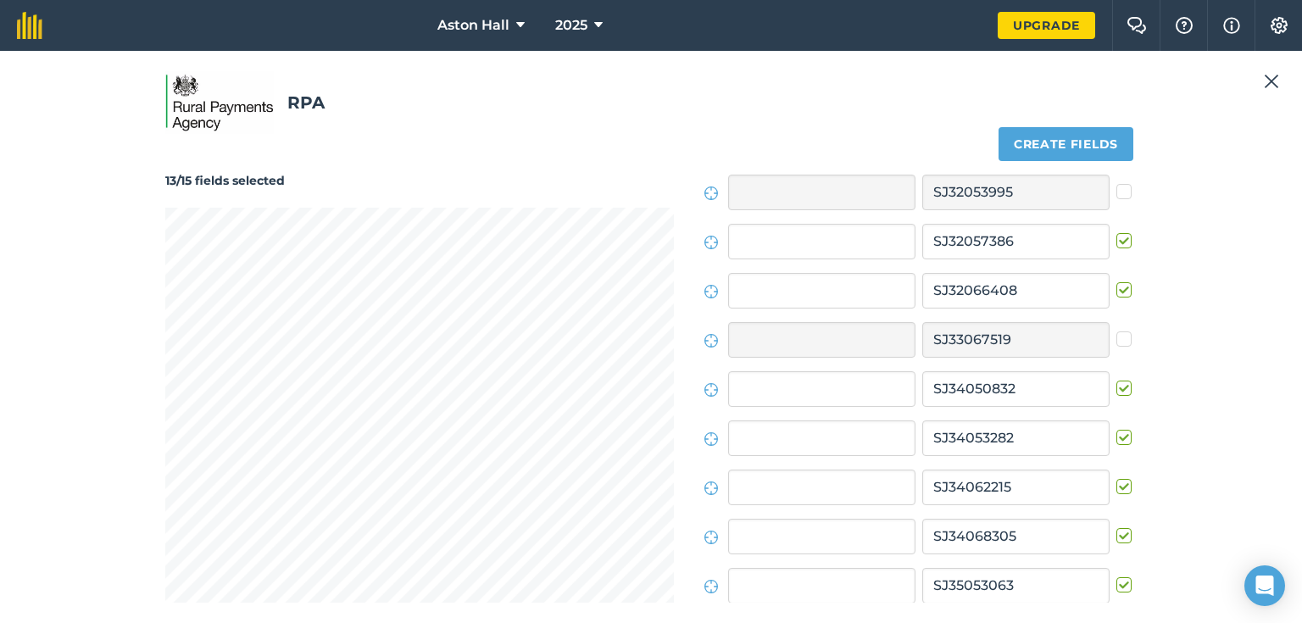
click at [1116, 331] on label at bounding box center [1126, 331] width 20 height 0
click at [1116, 336] on input "checkbox" at bounding box center [1121, 336] width 11 height 11
checkbox input "true"
click at [1117, 380] on label at bounding box center [1126, 380] width 20 height 0
click at [1117, 385] on input "checkbox" at bounding box center [1121, 385] width 11 height 11
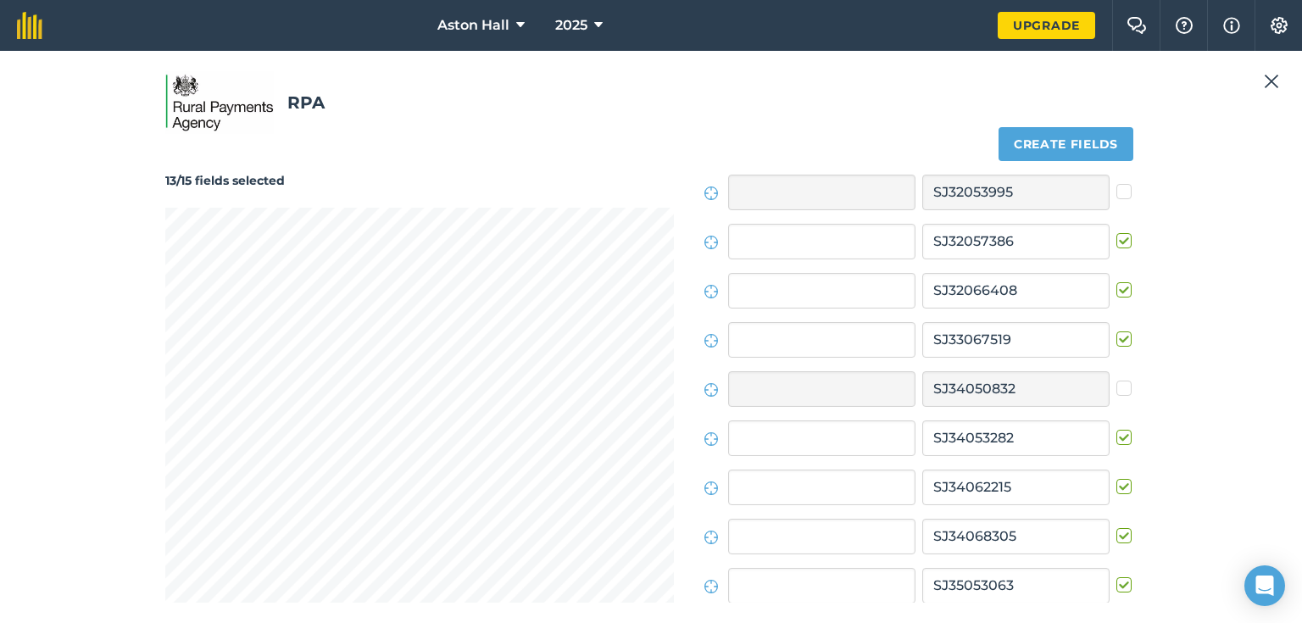
click at [1117, 380] on label at bounding box center [1126, 380] width 20 height 0
click at [1117, 385] on input "checkbox" at bounding box center [1121, 385] width 11 height 11
checkbox input "true"
click at [1116, 429] on label at bounding box center [1126, 429] width 20 height 0
click at [1116, 437] on input "checkbox" at bounding box center [1121, 434] width 11 height 11
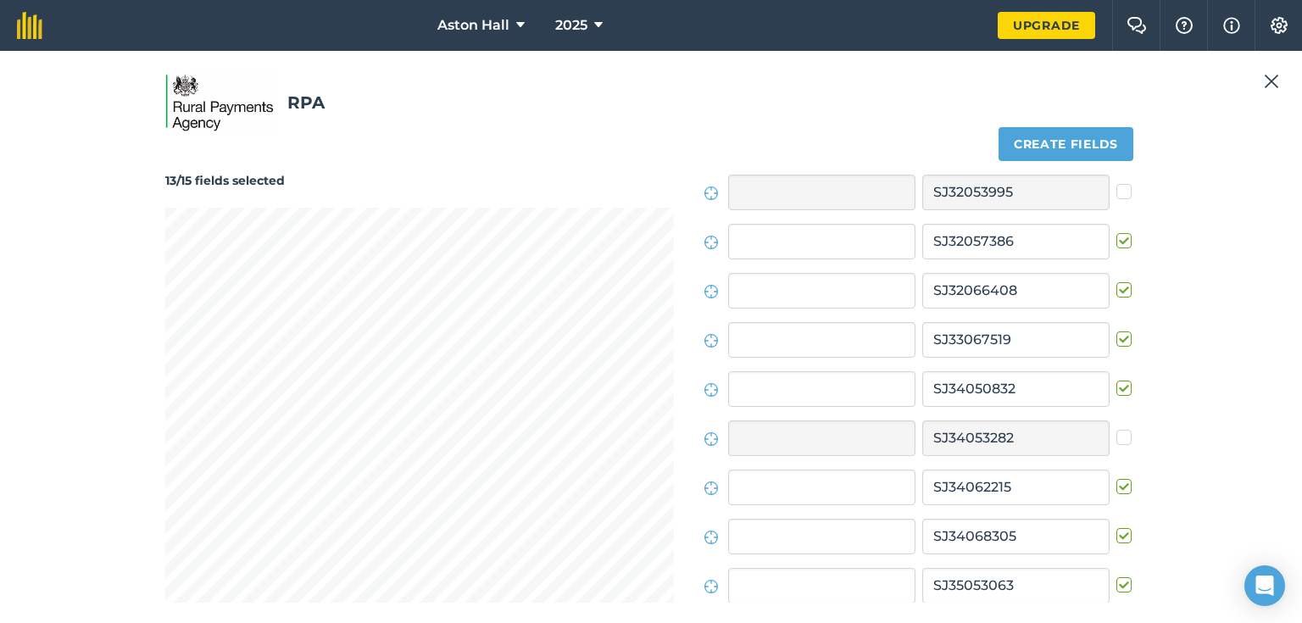
click at [1116, 429] on label at bounding box center [1126, 429] width 20 height 0
click at [1116, 437] on input "checkbox" at bounding box center [1121, 434] width 11 height 11
click at [1116, 429] on label at bounding box center [1126, 429] width 20 height 0
click at [1116, 437] on input "checkbox" at bounding box center [1121, 434] width 11 height 11
checkbox input "false"
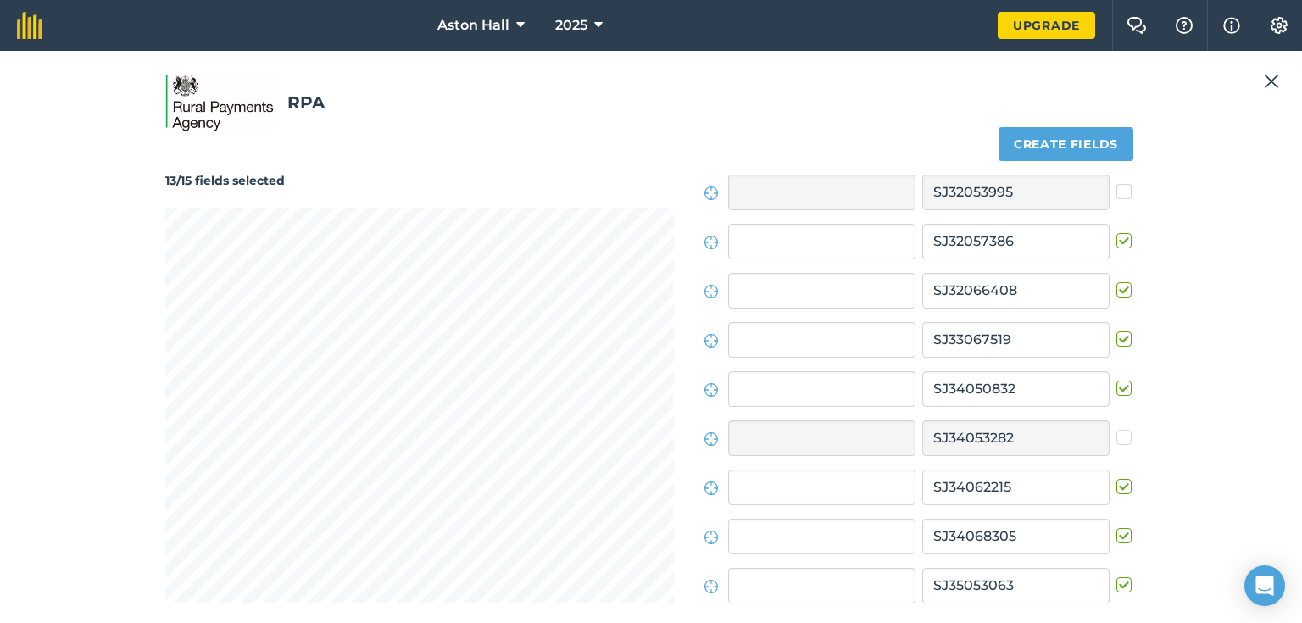
click at [1117, 478] on label at bounding box center [1126, 478] width 20 height 0
click at [1117, 484] on input "checkbox" at bounding box center [1121, 483] width 11 height 11
click at [1117, 478] on label at bounding box center [1126, 478] width 20 height 0
click at [1117, 484] on input "checkbox" at bounding box center [1121, 483] width 11 height 11
checkbox input "true"
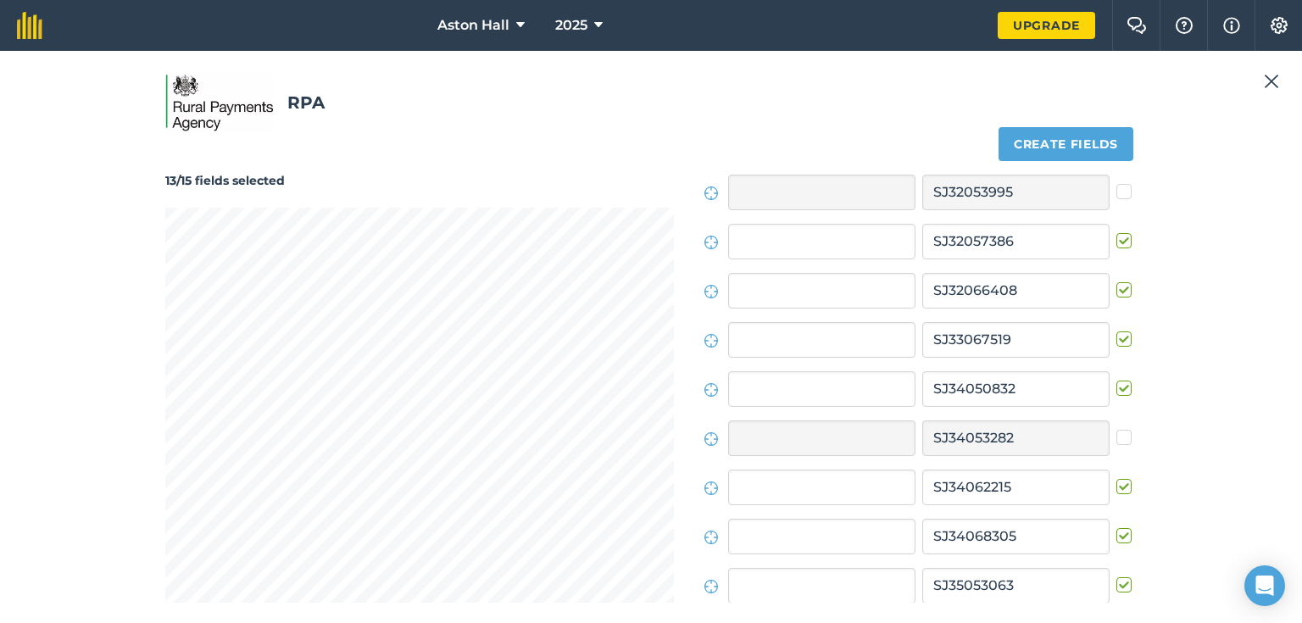
click at [1116, 527] on label at bounding box center [1126, 527] width 20 height 0
click at [1116, 533] on input "checkbox" at bounding box center [1121, 532] width 11 height 11
click at [1116, 527] on label at bounding box center [1126, 527] width 20 height 0
click at [1116, 533] on input "checkbox" at bounding box center [1121, 532] width 11 height 11
click at [1116, 527] on label at bounding box center [1126, 527] width 20 height 0
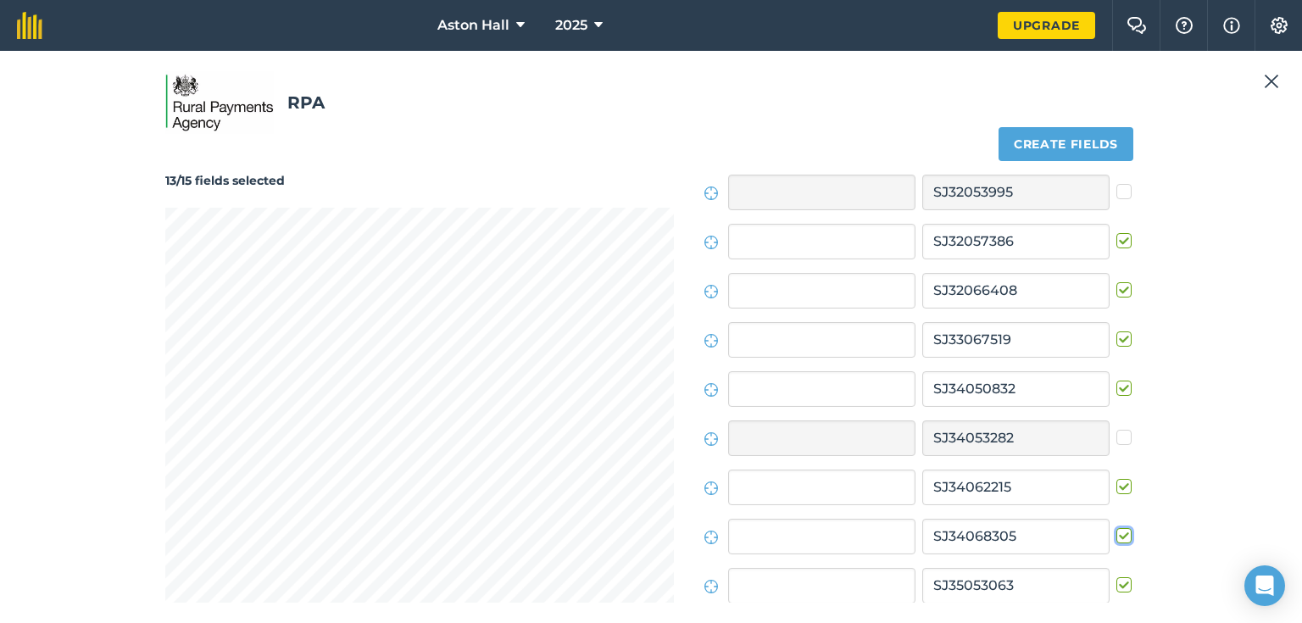
click at [1116, 533] on input "checkbox" at bounding box center [1121, 532] width 11 height 11
checkbox input "false"
click at [1116, 576] on label at bounding box center [1126, 576] width 20 height 0
click at [1116, 580] on input "checkbox" at bounding box center [1121, 581] width 11 height 11
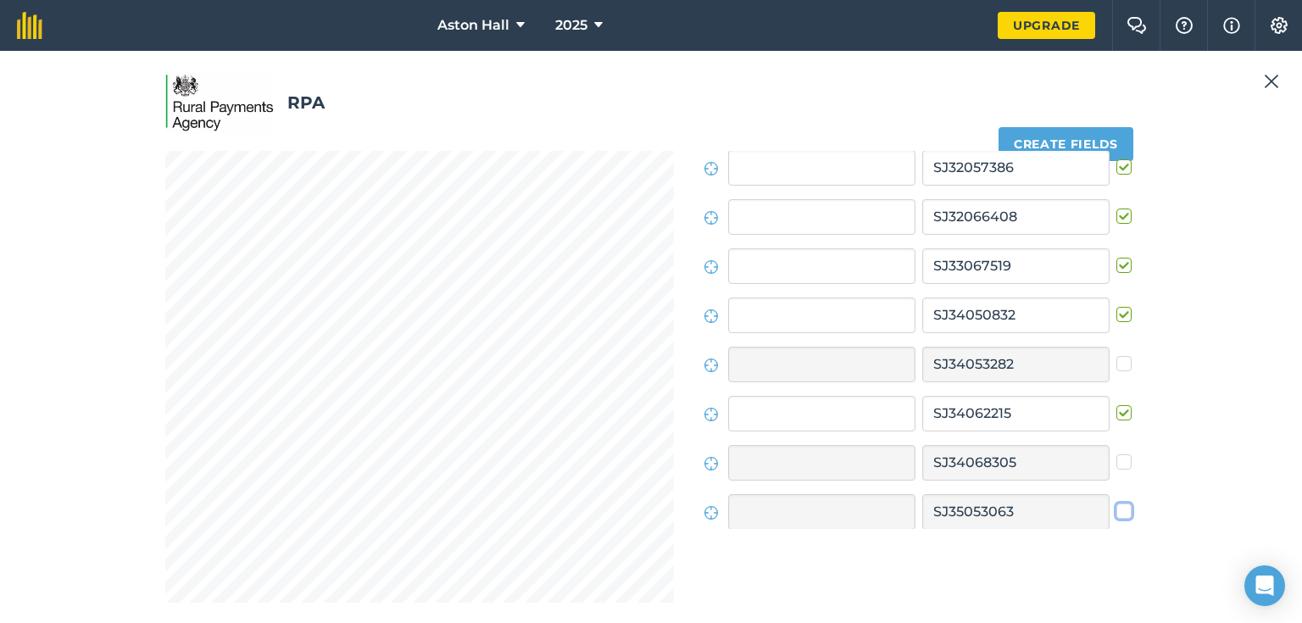
scroll to position [87, 0]
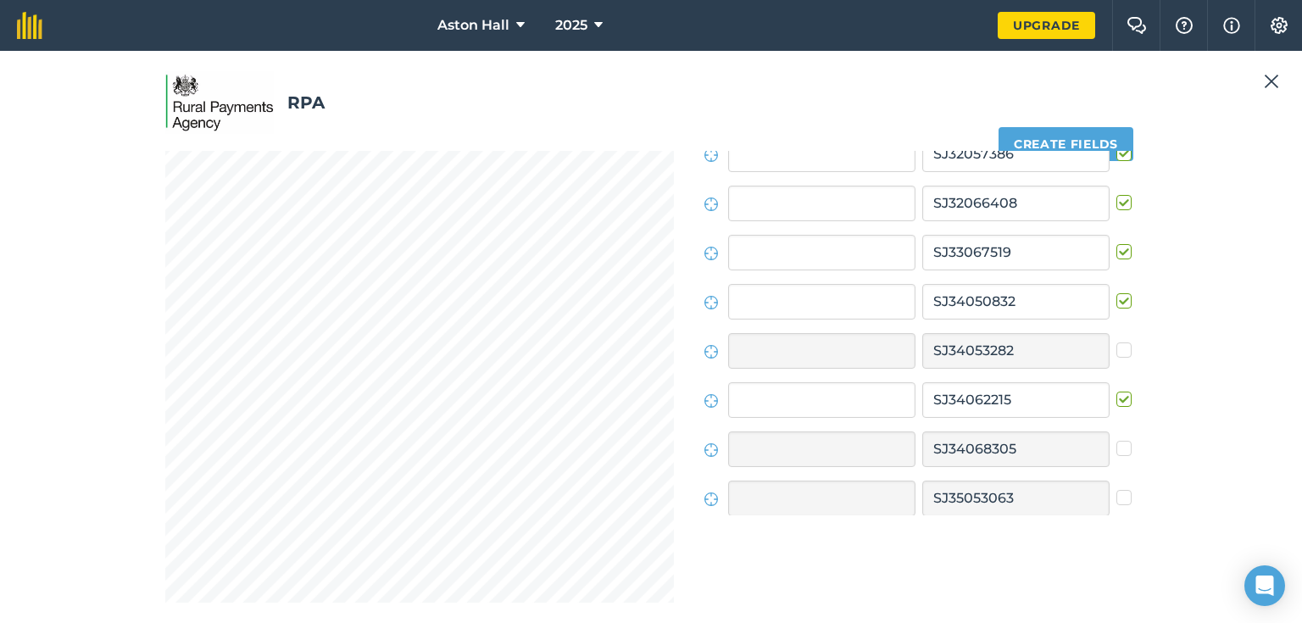
click at [1116, 489] on label at bounding box center [1126, 489] width 20 height 0
click at [1116, 498] on input "checkbox" at bounding box center [1121, 494] width 11 height 11
click at [1116, 489] on label at bounding box center [1126, 489] width 20 height 0
click at [1116, 498] on input "checkbox" at bounding box center [1121, 494] width 11 height 11
checkbox input "false"
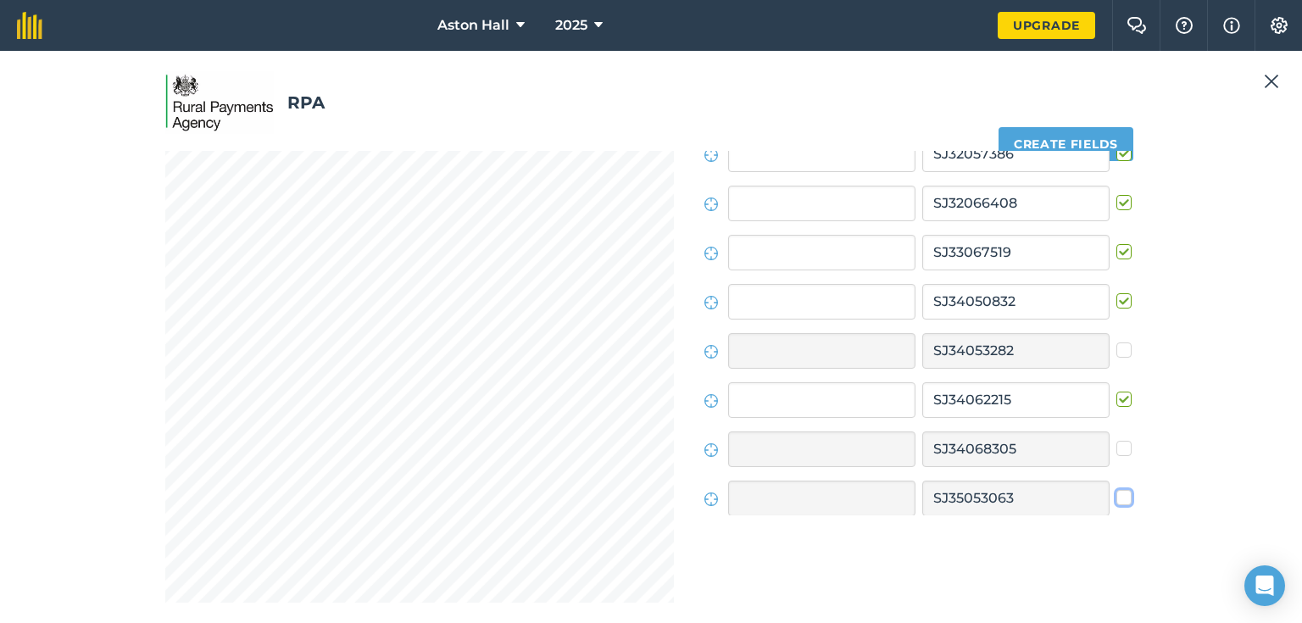
scroll to position [113, 0]
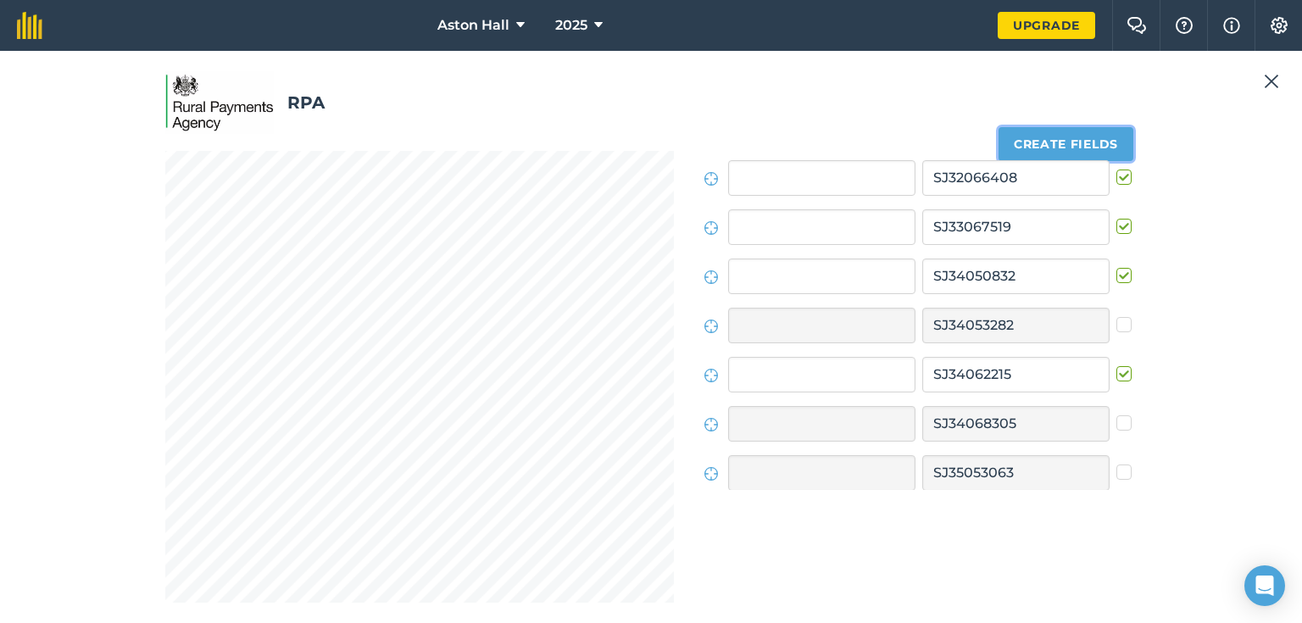
click at [1084, 142] on button "Create fields" at bounding box center [1065, 144] width 135 height 34
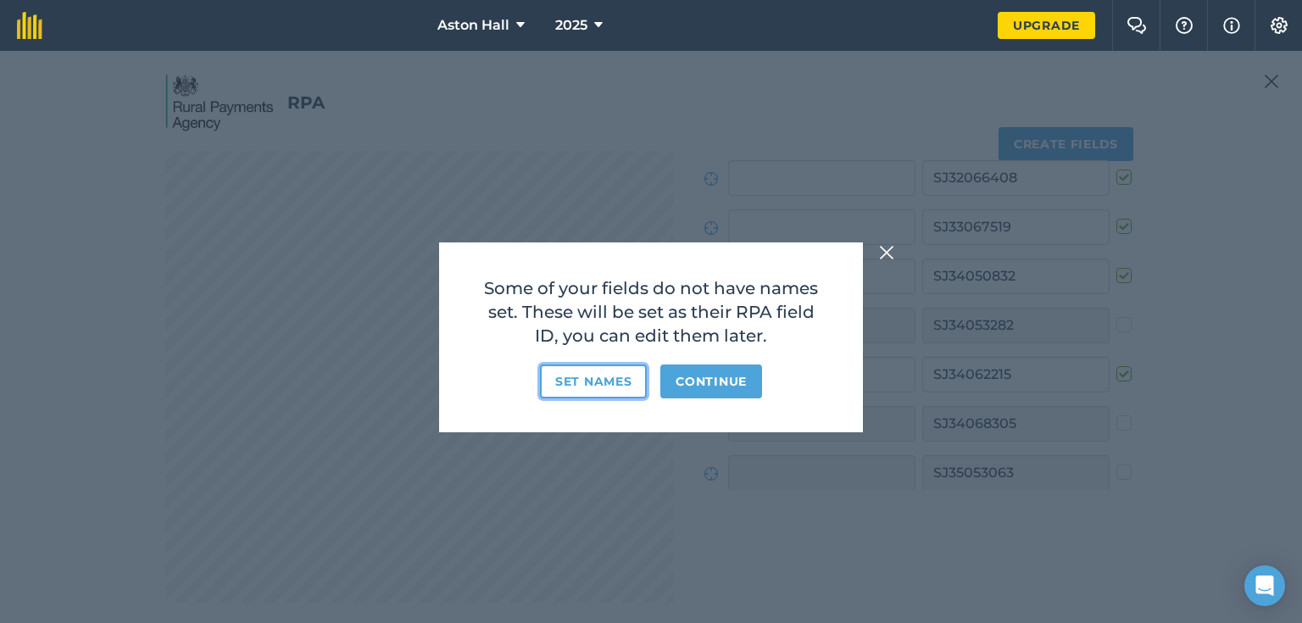
click at [599, 380] on button "Set names" at bounding box center [593, 381] width 107 height 34
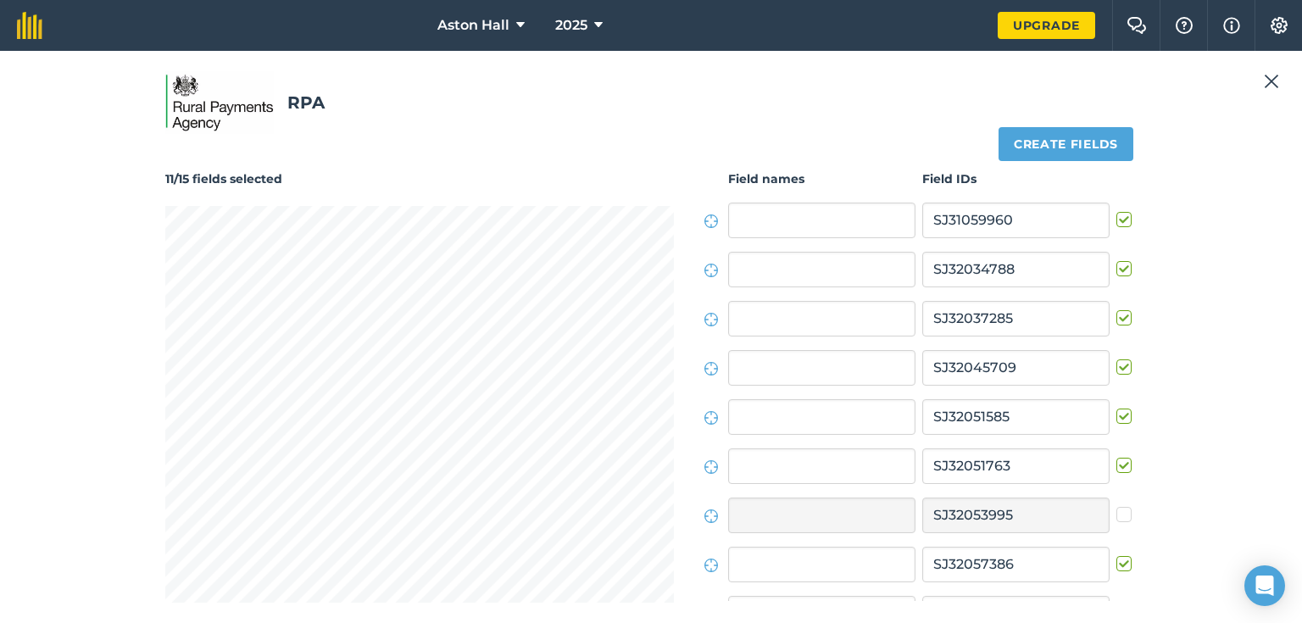
scroll to position [0, 0]
click at [798, 227] on input "text" at bounding box center [821, 222] width 187 height 36
type input "Sheilas left"
click at [793, 268] on input "text" at bounding box center [821, 271] width 187 height 36
click at [766, 320] on input "text" at bounding box center [821, 321] width 187 height 36
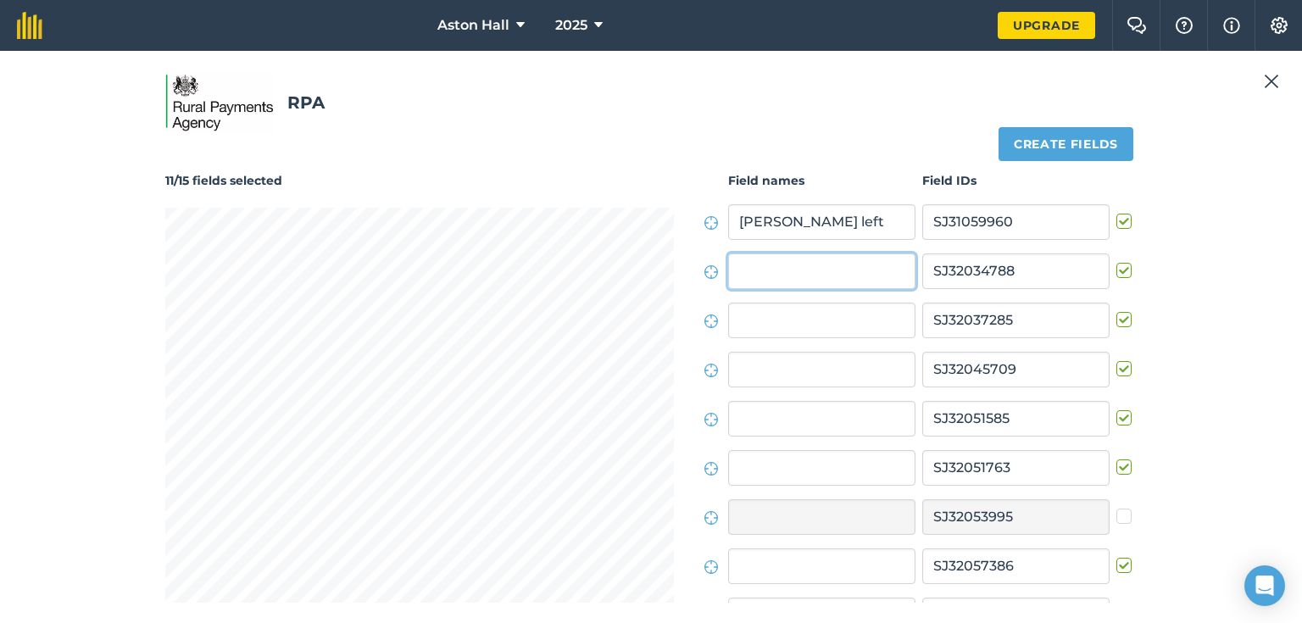
click at [778, 274] on input "text" at bounding box center [821, 271] width 187 height 36
click at [814, 312] on input "text" at bounding box center [821, 321] width 187 height 36
click at [818, 271] on input "text" at bounding box center [821, 271] width 187 height 36
click at [772, 267] on input "text" at bounding box center [821, 271] width 187 height 36
click at [1116, 262] on label at bounding box center [1126, 262] width 20 height 0
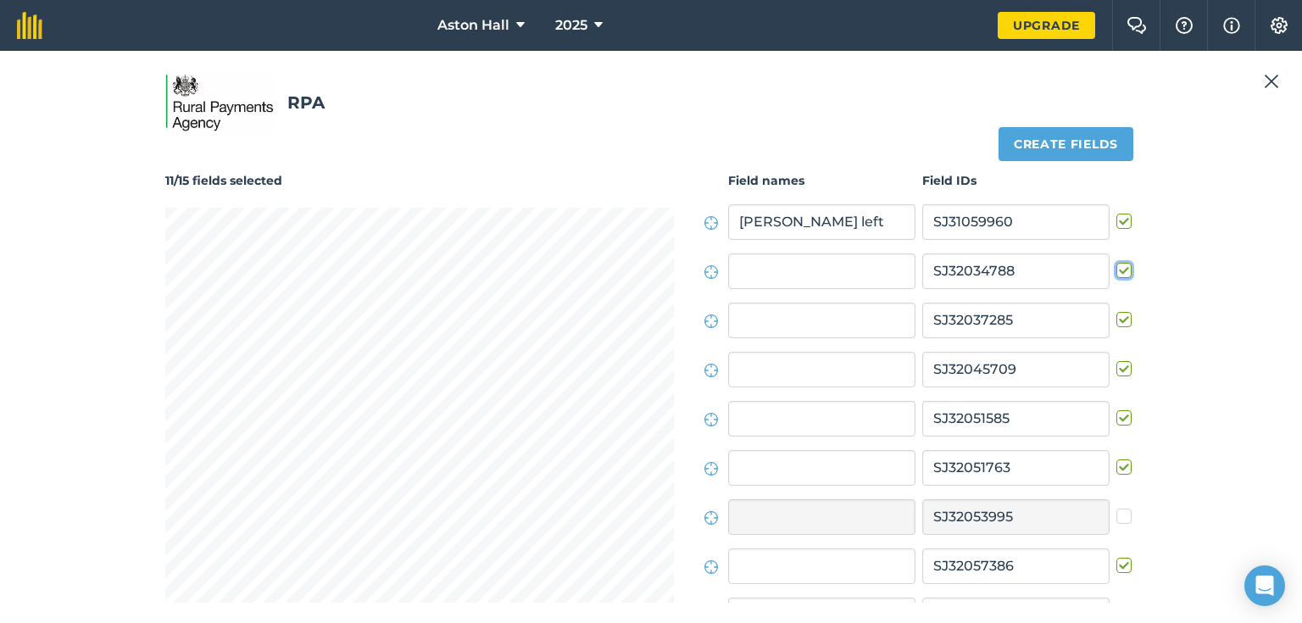
click at [1116, 269] on input "checkbox" at bounding box center [1121, 267] width 11 height 11
click at [1116, 262] on label at bounding box center [1126, 262] width 20 height 0
click at [1116, 269] on input "checkbox" at bounding box center [1121, 267] width 11 height 11
click at [1116, 262] on label at bounding box center [1126, 262] width 20 height 0
click at [1116, 269] on input "checkbox" at bounding box center [1121, 267] width 11 height 11
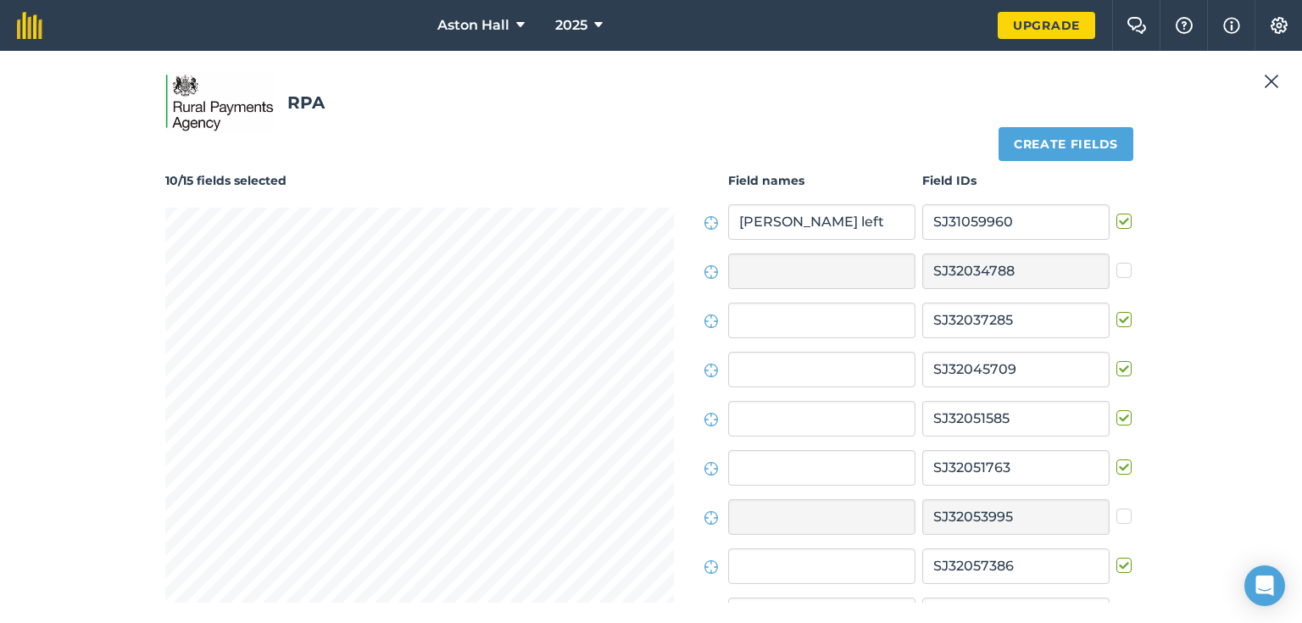
click at [1116, 262] on label at bounding box center [1126, 262] width 20 height 0
click at [1116, 269] on input "checkbox" at bounding box center [1121, 267] width 11 height 11
click at [1117, 262] on label at bounding box center [1126, 262] width 20 height 0
click at [1117, 265] on input "checkbox" at bounding box center [1121, 267] width 11 height 11
click at [1117, 262] on label at bounding box center [1126, 262] width 20 height 0
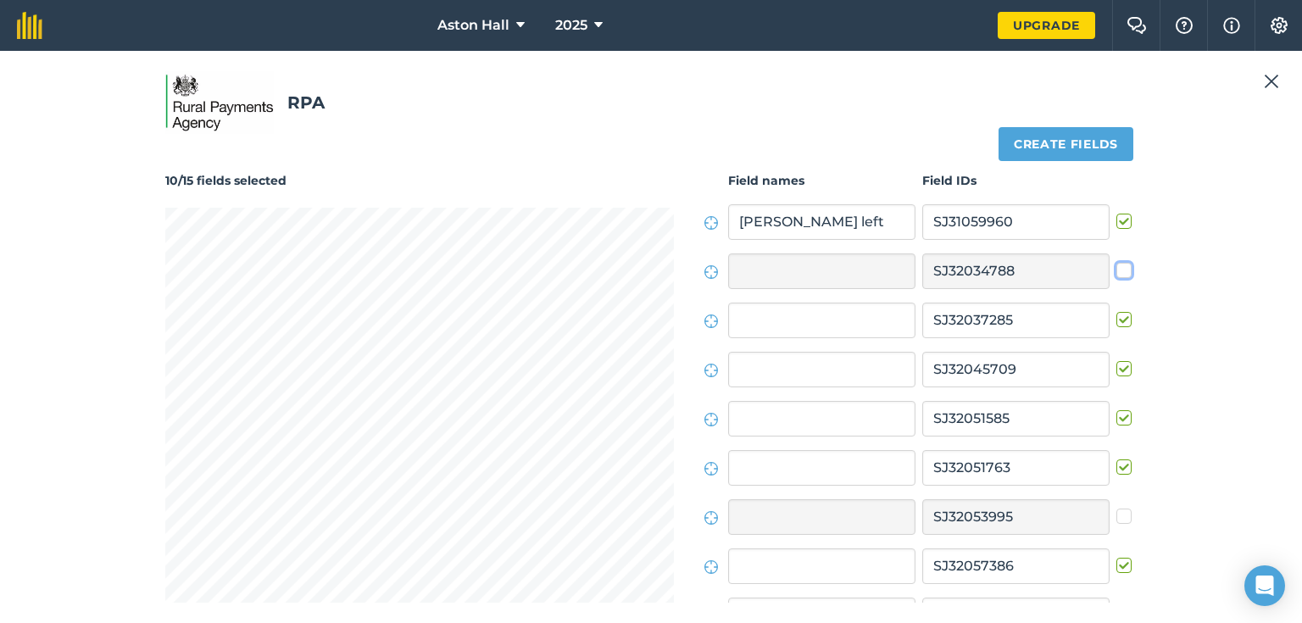
click at [1117, 265] on input "checkbox" at bounding box center [1121, 267] width 11 height 11
click at [1117, 262] on label at bounding box center [1126, 262] width 20 height 0
click at [1117, 265] on input "checkbox" at bounding box center [1121, 267] width 11 height 11
click at [1118, 262] on label at bounding box center [1126, 262] width 20 height 0
click at [1118, 270] on input "checkbox" at bounding box center [1121, 267] width 11 height 11
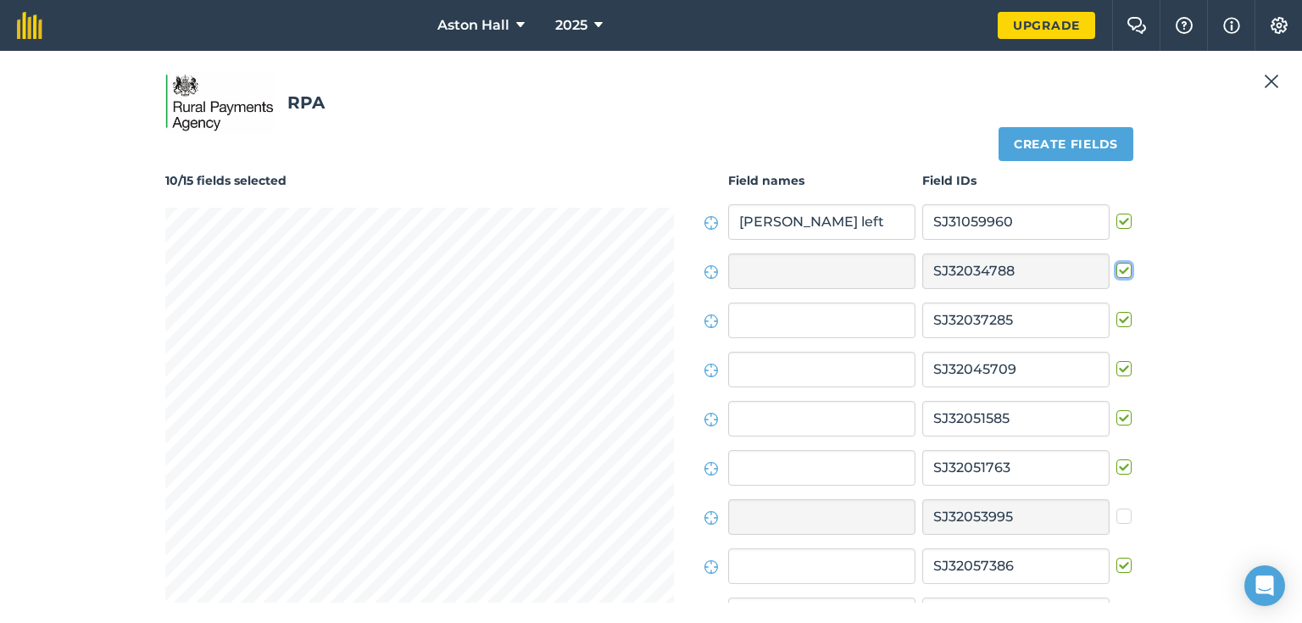
checkbox input "true"
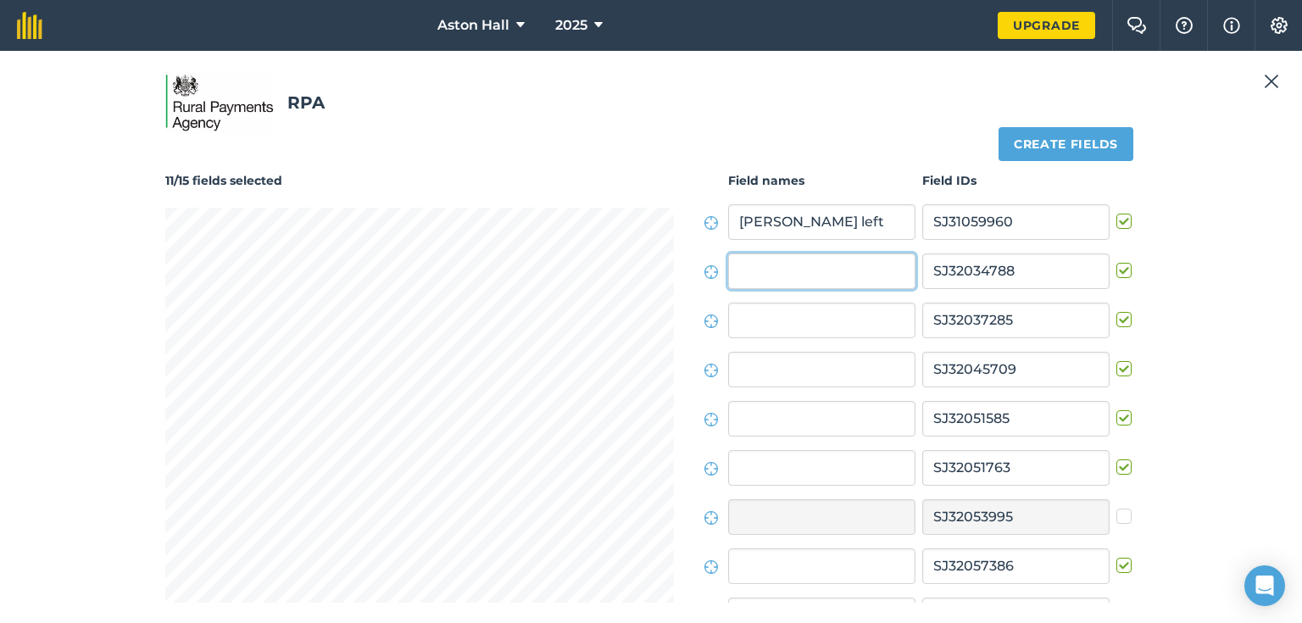
click at [820, 264] on input "text" at bounding box center [821, 271] width 187 height 36
type input "leigh road"
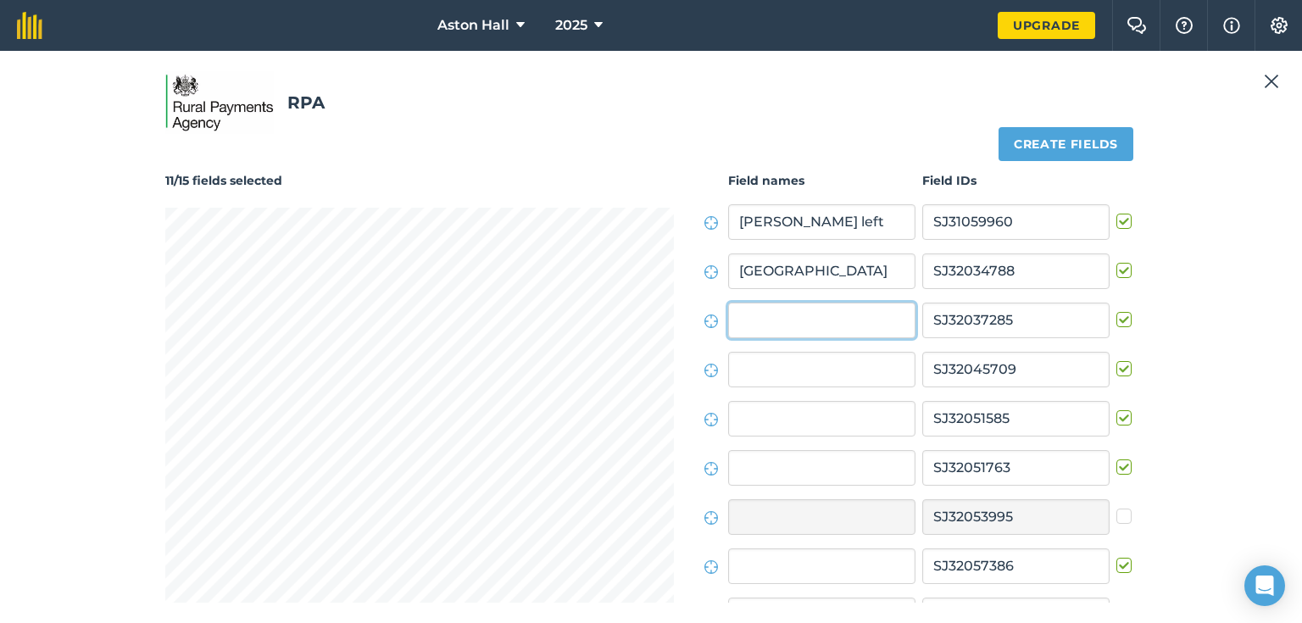
click at [767, 329] on input "text" at bounding box center [821, 321] width 187 height 36
type input "leigh river"
click at [766, 370] on input "text" at bounding box center [821, 370] width 187 height 36
type input "leigh brook"
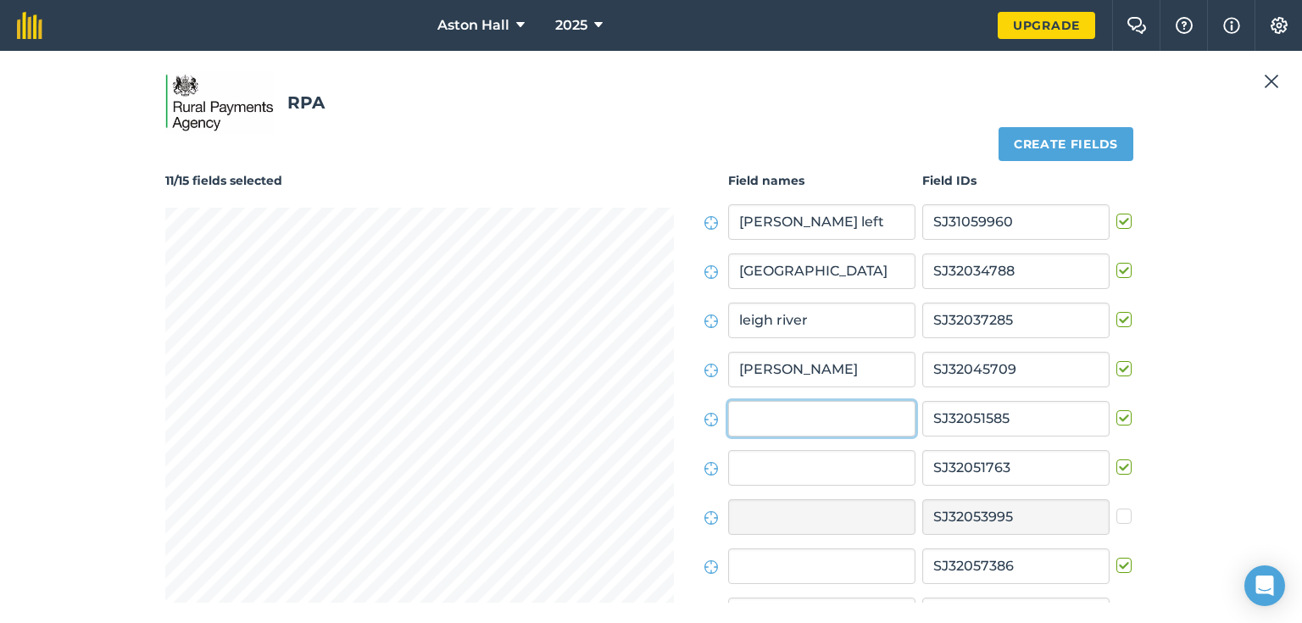
click at [769, 425] on input "text" at bounding box center [821, 419] width 187 height 36
type input "Sheilas top"
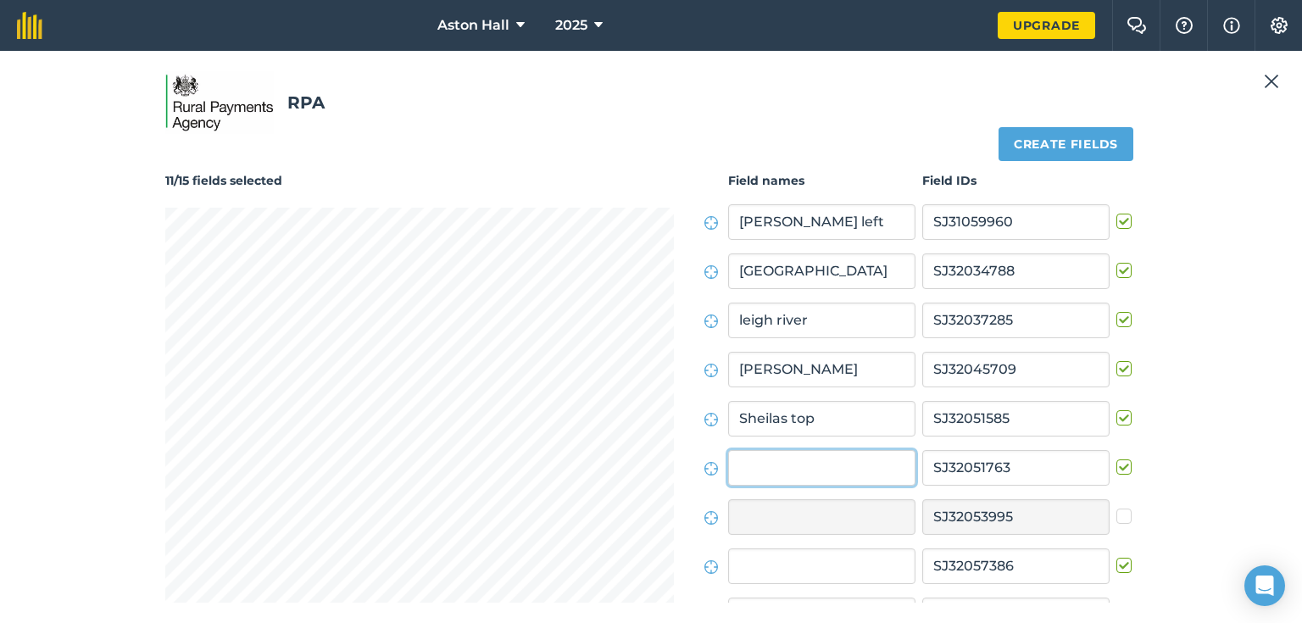
click at [782, 466] on input "text" at bounding box center [821, 468] width 187 height 36
type input "Sheilas bottom"
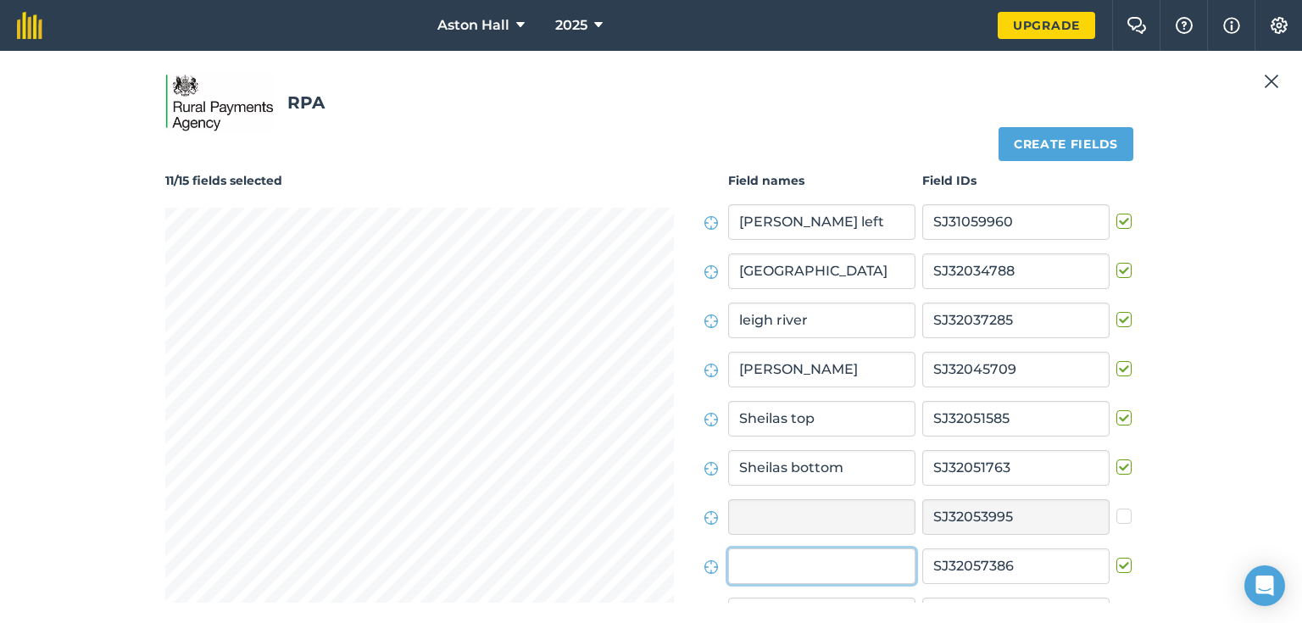
click at [750, 566] on input "text" at bounding box center [821, 566] width 187 height 36
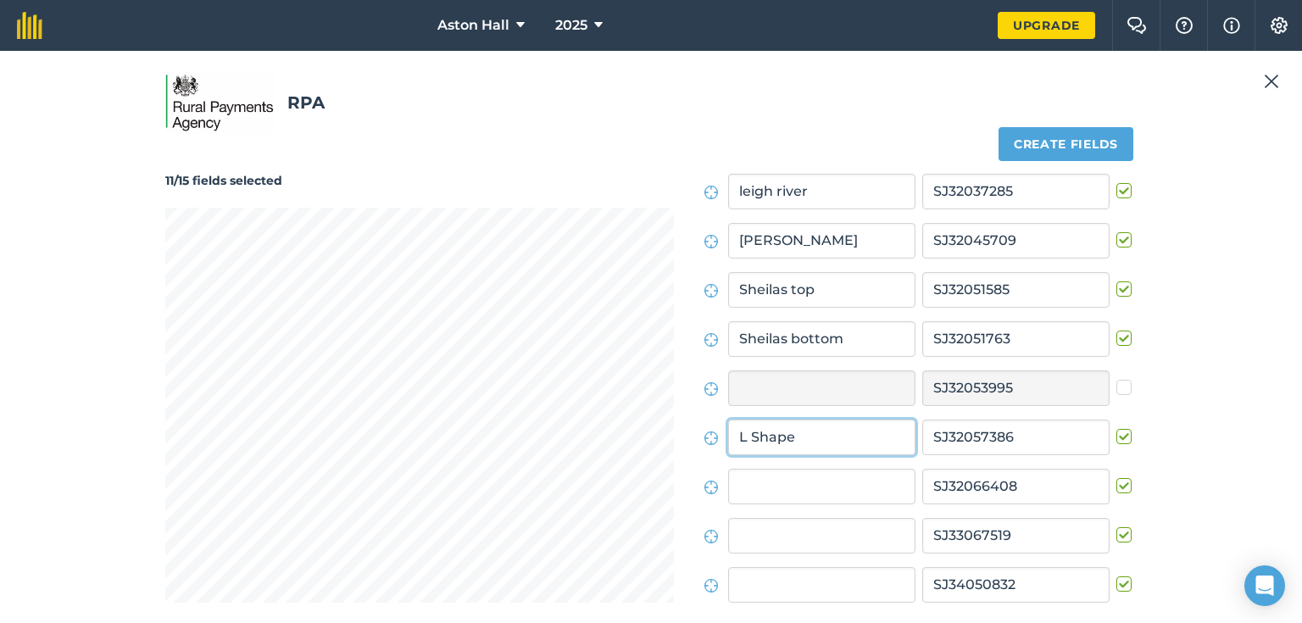
scroll to position [203, 0]
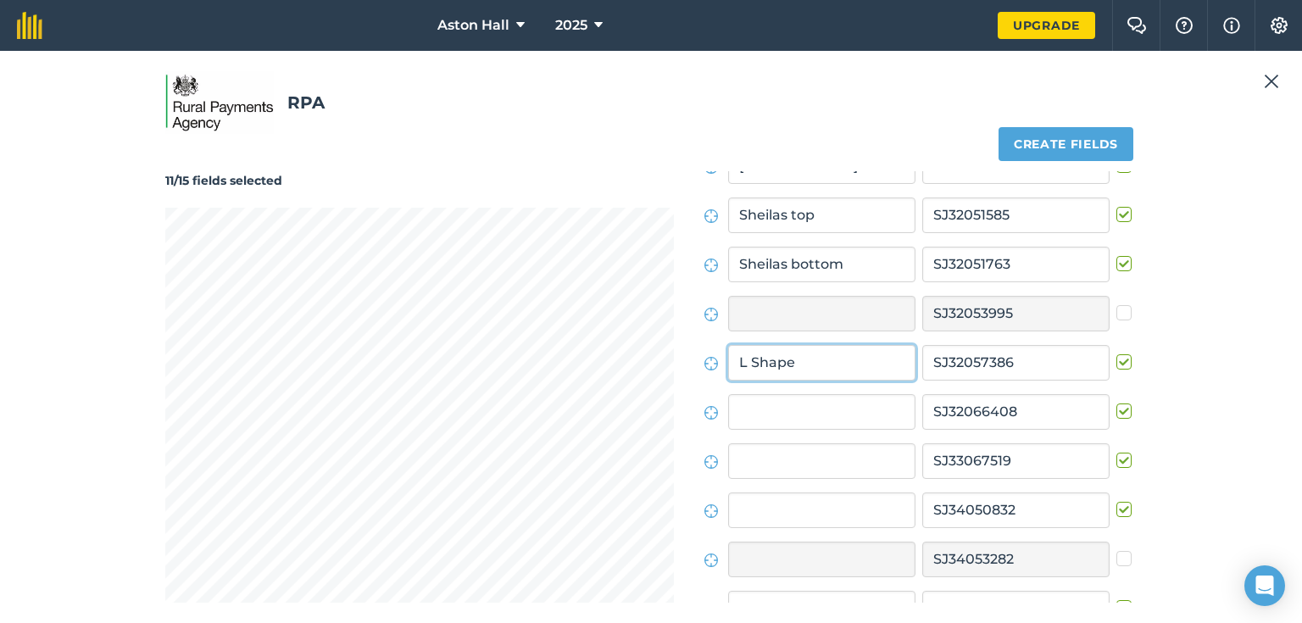
type input "L Shape"
click at [795, 415] on input "text" at bounding box center [821, 412] width 187 height 36
type input "Far"
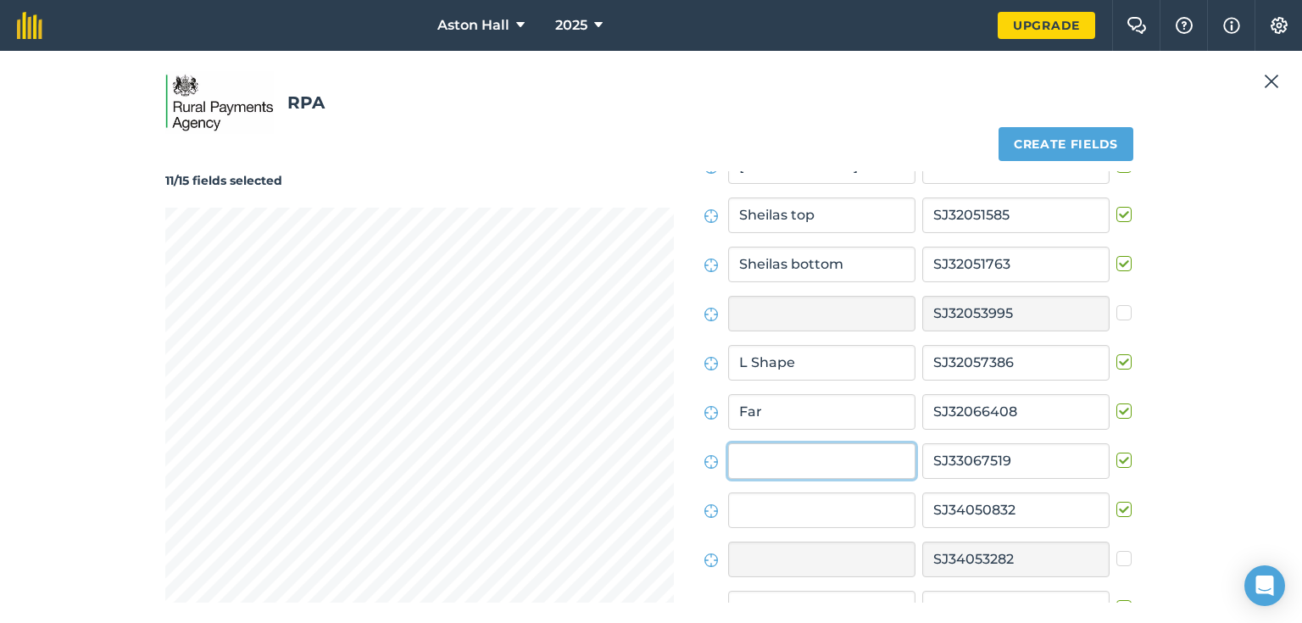
click at [787, 459] on input "text" at bounding box center [821, 461] width 187 height 36
click at [784, 462] on input "text" at bounding box center [821, 461] width 187 height 36
click at [1119, 452] on label at bounding box center [1126, 452] width 20 height 0
click at [1119, 459] on input "checkbox" at bounding box center [1121, 457] width 11 height 11
checkbox input "false"
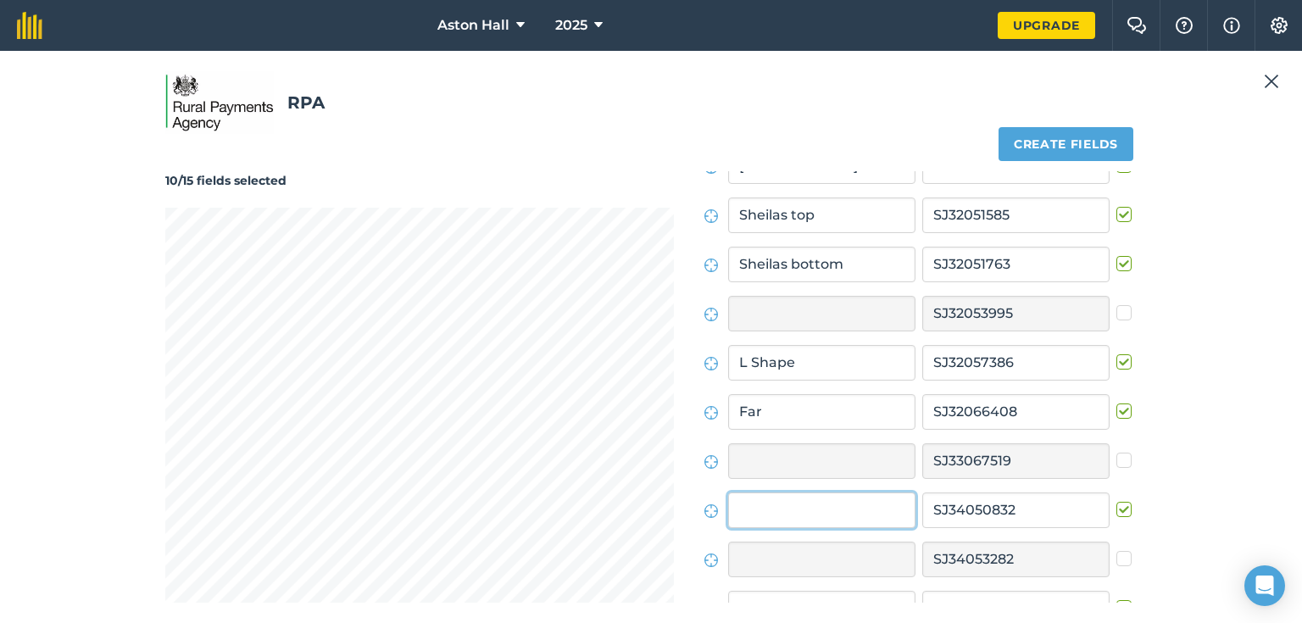
click at [748, 509] on input "text" at bounding box center [821, 510] width 187 height 36
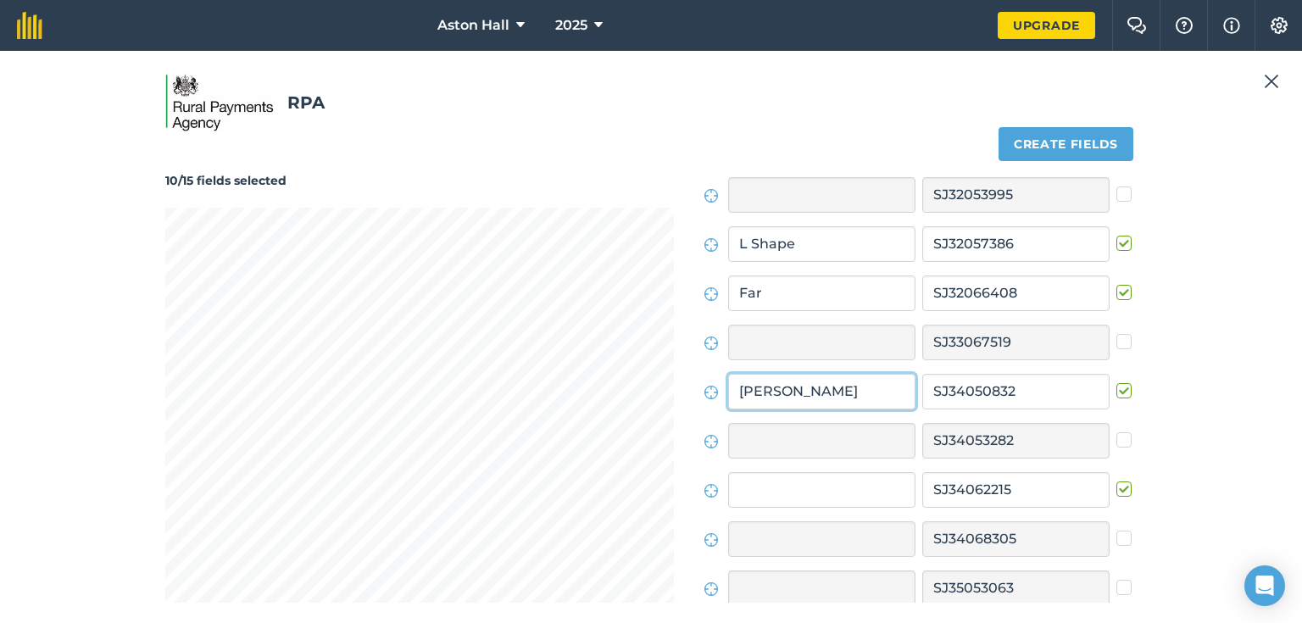
scroll to position [325, 0]
type input "Keiths"
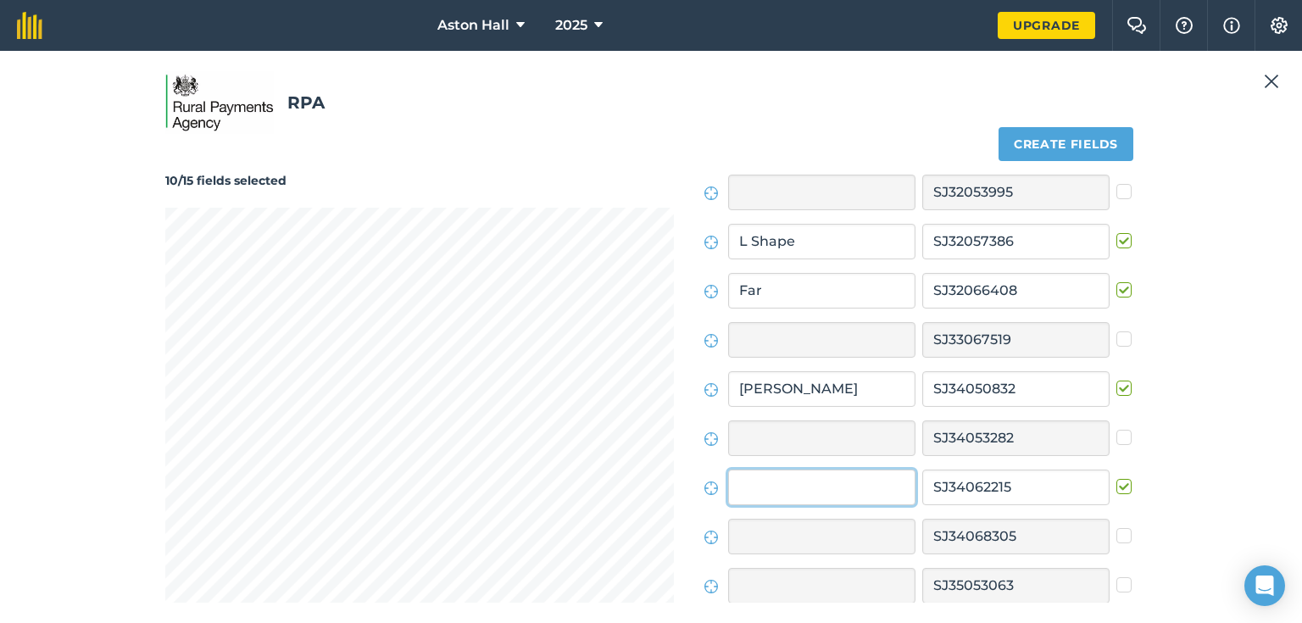
click at [801, 494] on input "text" at bounding box center [821, 488] width 187 height 36
type input "Bank shores"
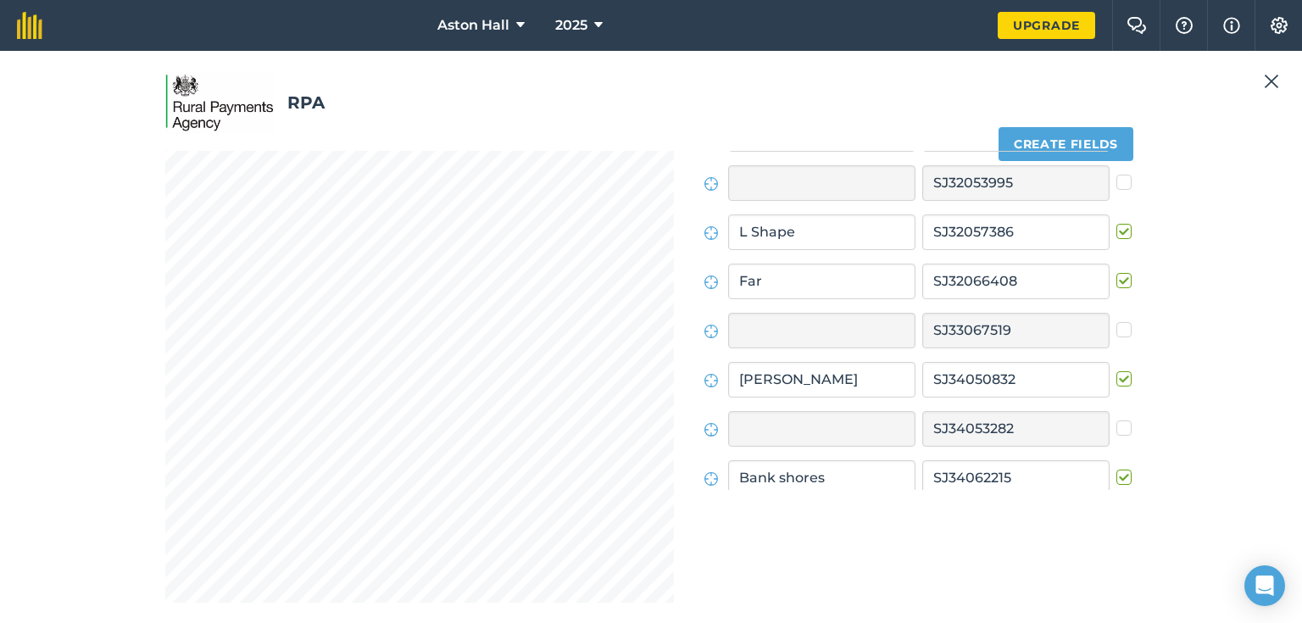
scroll to position [189, 0]
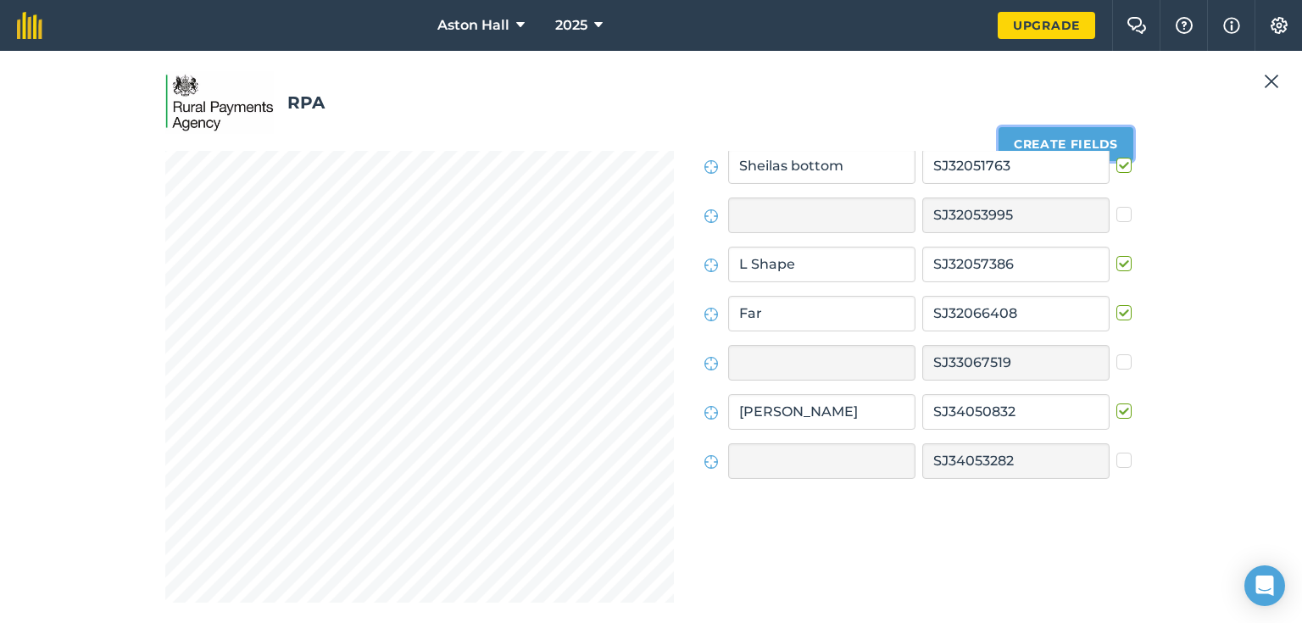
click at [1051, 133] on button "Create fields" at bounding box center [1065, 144] width 135 height 34
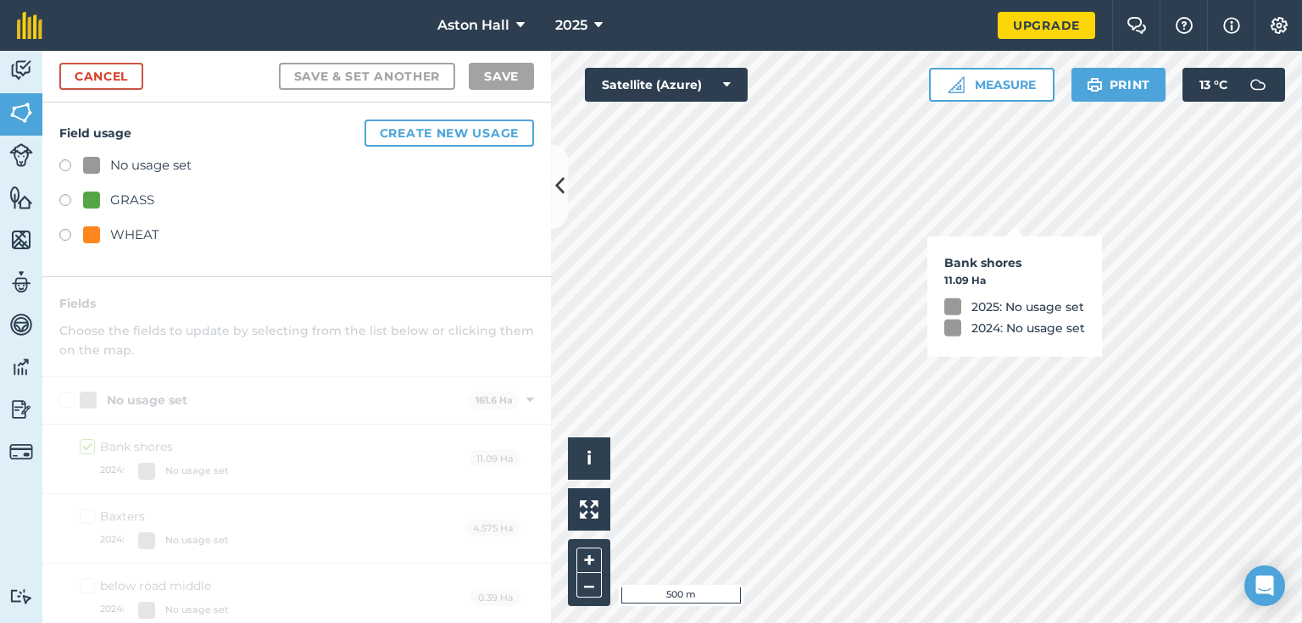
checkbox input "true"
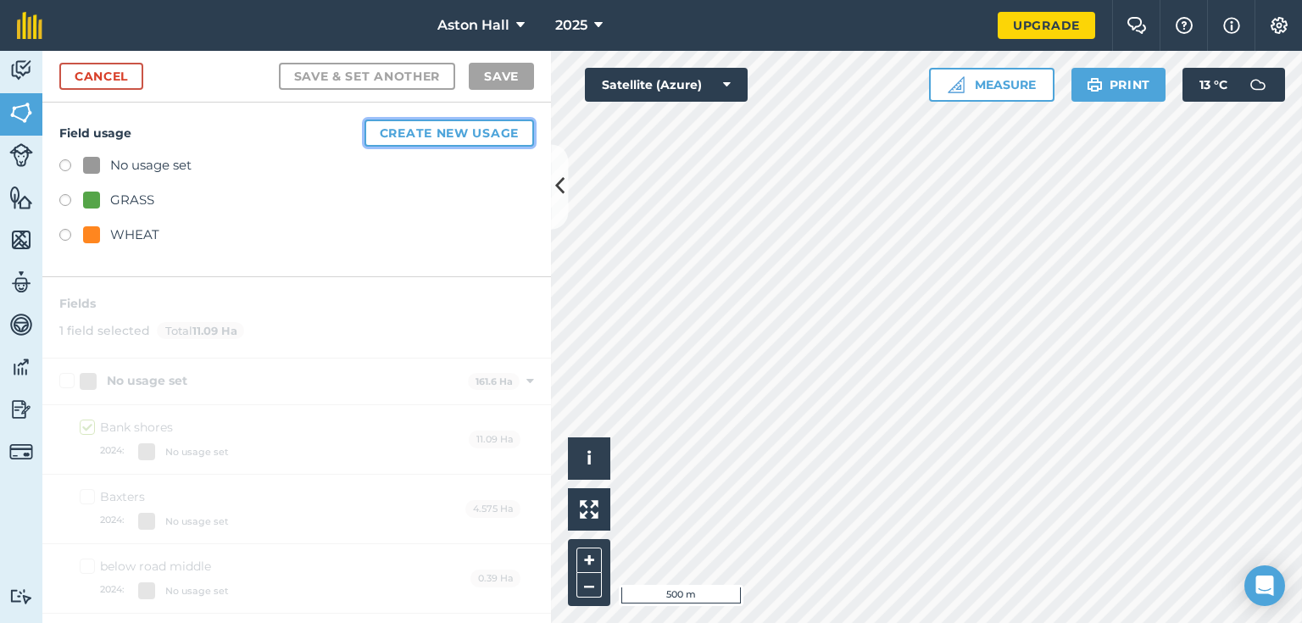
click at [432, 129] on button "Create new usage" at bounding box center [449, 133] width 170 height 27
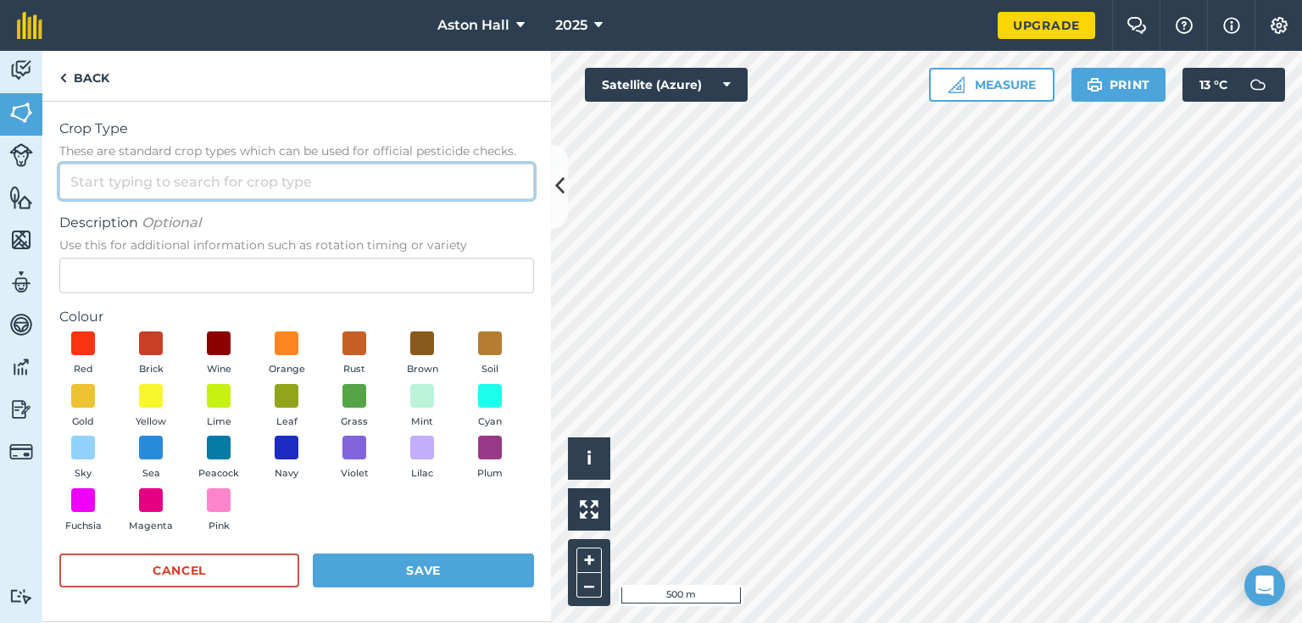
click at [120, 184] on input "Crop Type These are standard crop types which can be used for official pesticid…" at bounding box center [296, 182] width 475 height 36
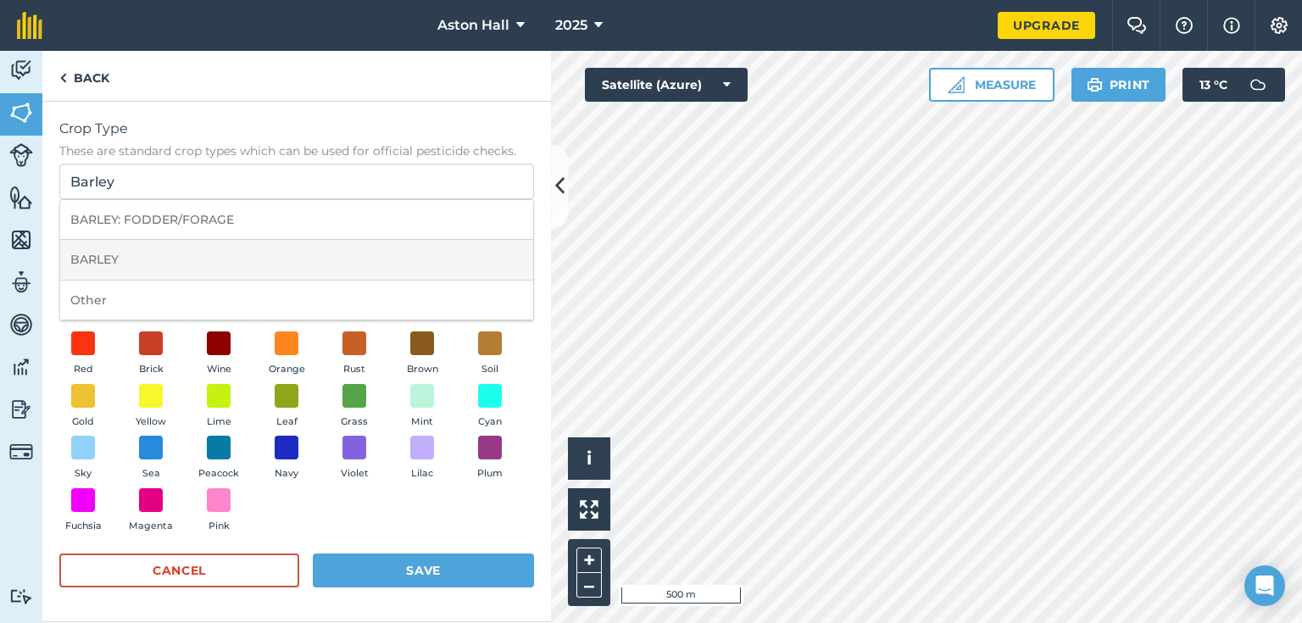
drag, startPoint x: 110, startPoint y: 253, endPoint x: 129, endPoint y: 276, distance: 29.5
click at [109, 253] on li "BARLEY" at bounding box center [296, 260] width 473 height 40
type input "BARLEY"
click at [81, 396] on span at bounding box center [83, 395] width 26 height 26
click at [452, 570] on button "Save" at bounding box center [423, 570] width 221 height 34
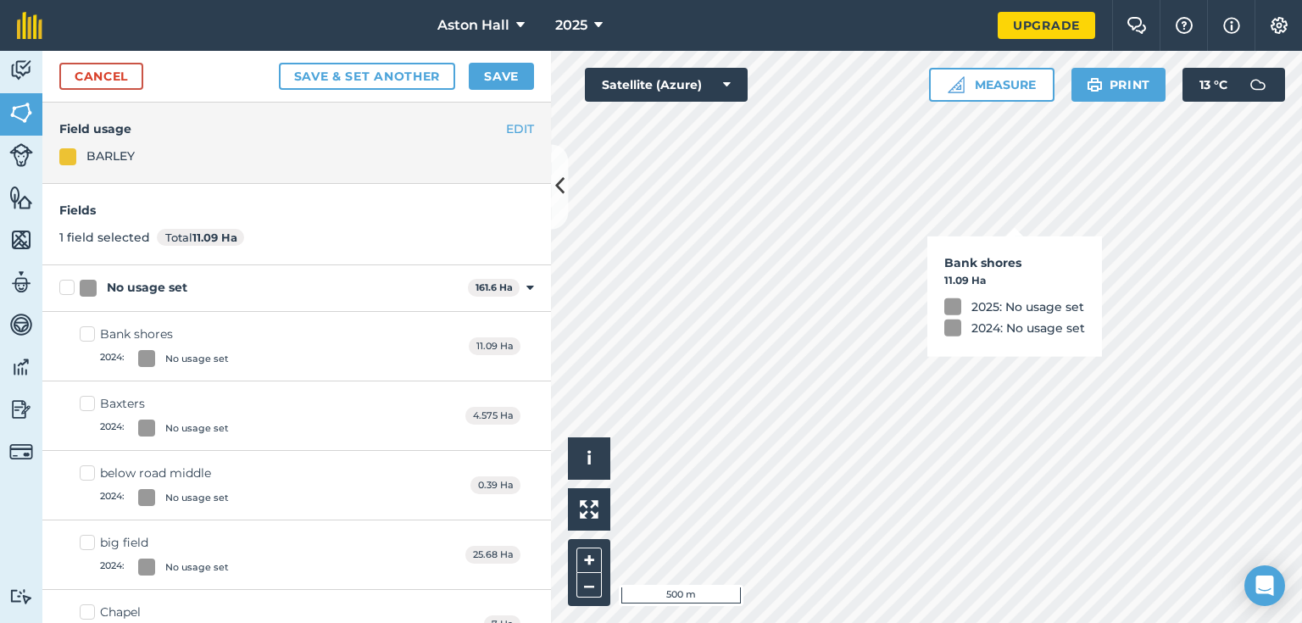
checkbox input "false"
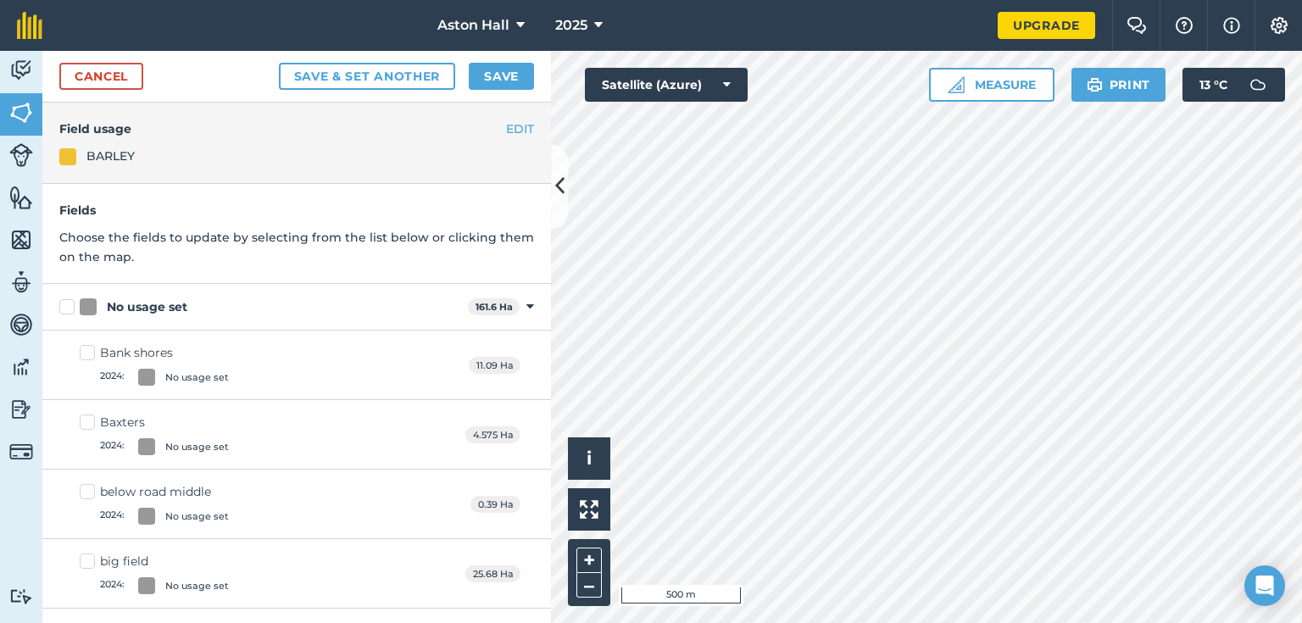
click at [89, 158] on div "BARLEY" at bounding box center [110, 156] width 48 height 19
click at [81, 151] on div "BARLEY" at bounding box center [296, 156] width 475 height 19
click at [108, 149] on div "BARLEY" at bounding box center [110, 156] width 48 height 19
click at [493, 71] on button "Save" at bounding box center [501, 76] width 65 height 27
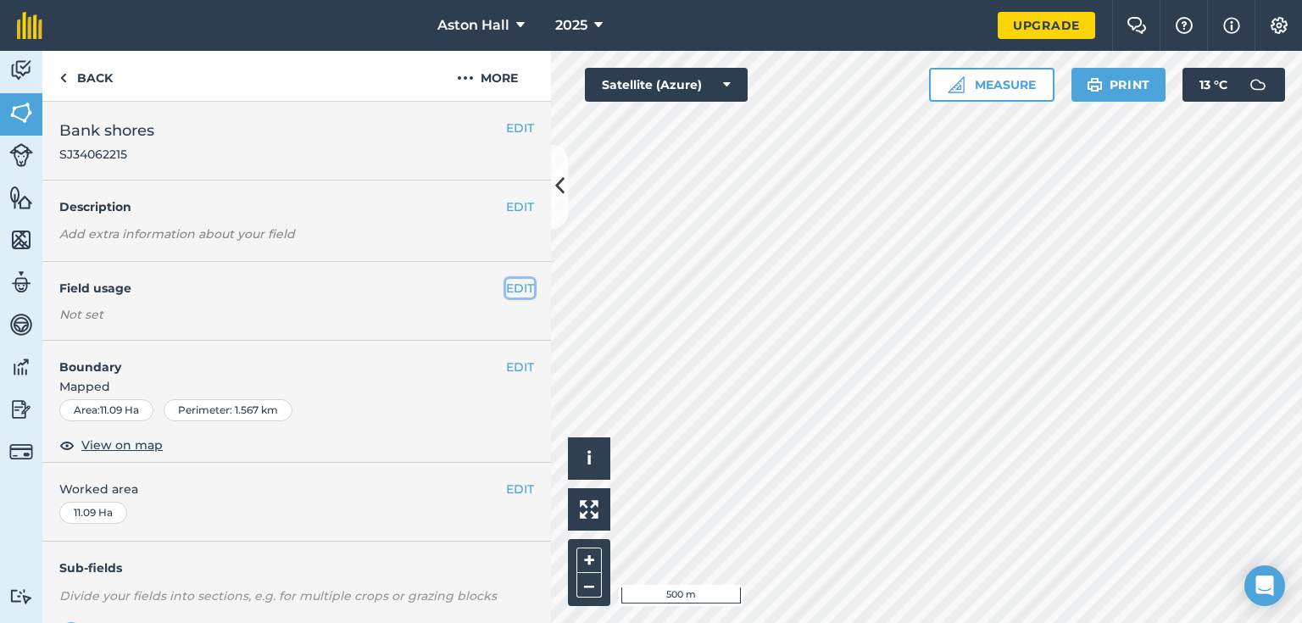
click at [512, 281] on button "EDIT" at bounding box center [520, 288] width 28 height 19
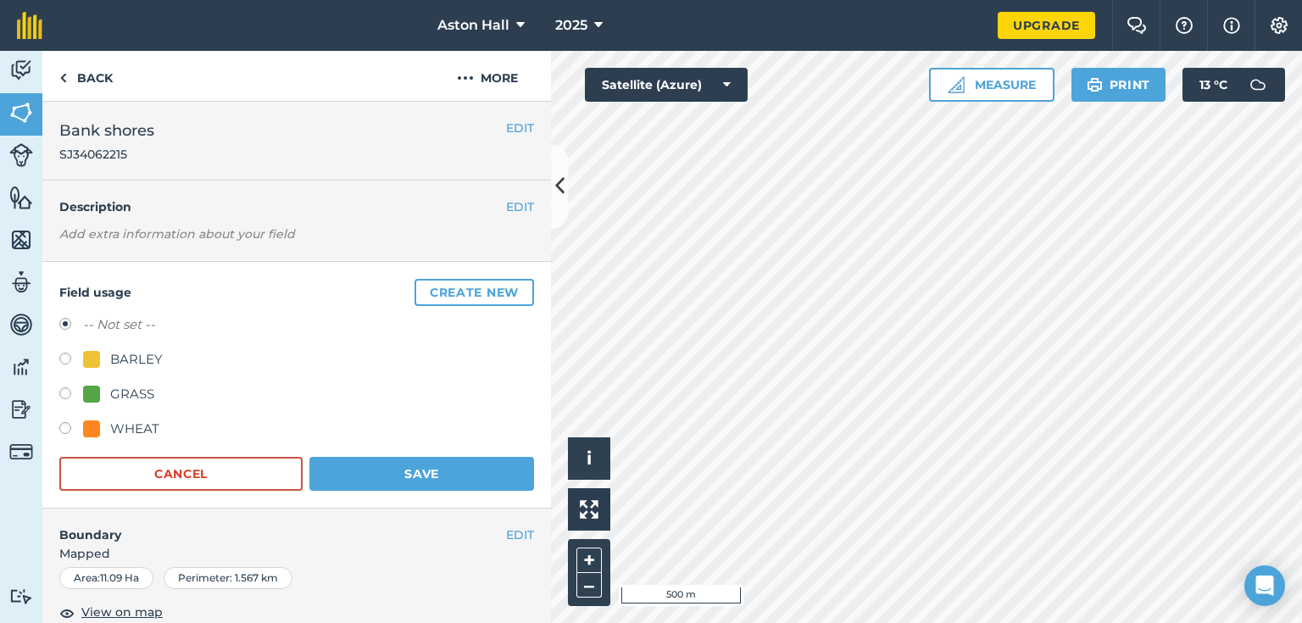
click at [66, 360] on label at bounding box center [71, 361] width 24 height 17
radio input "true"
radio input "false"
click at [467, 468] on button "Save" at bounding box center [421, 474] width 225 height 34
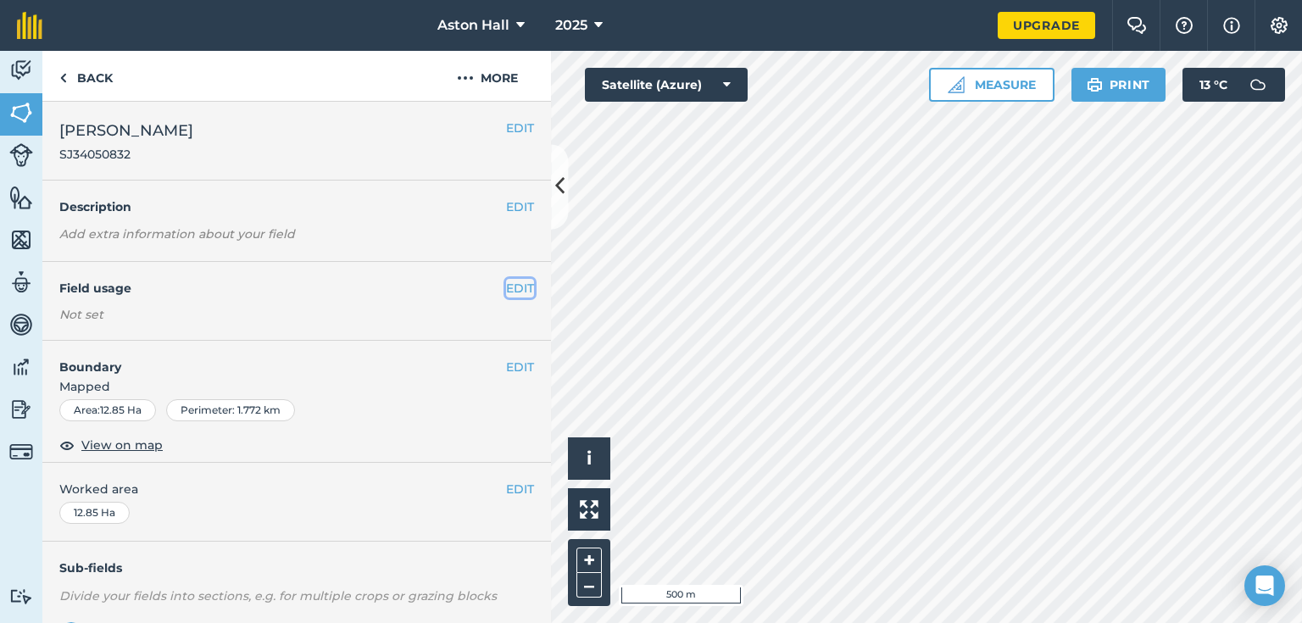
click at [509, 286] on button "EDIT" at bounding box center [520, 288] width 28 height 19
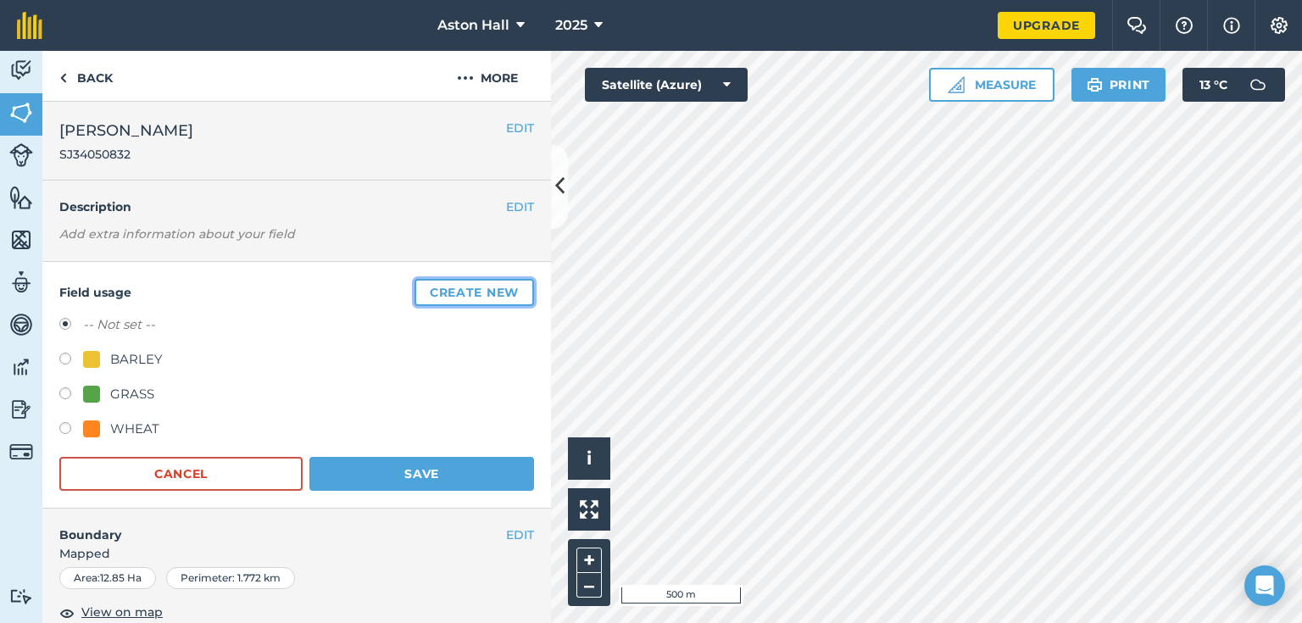
click at [465, 292] on button "Create new" at bounding box center [474, 292] width 120 height 27
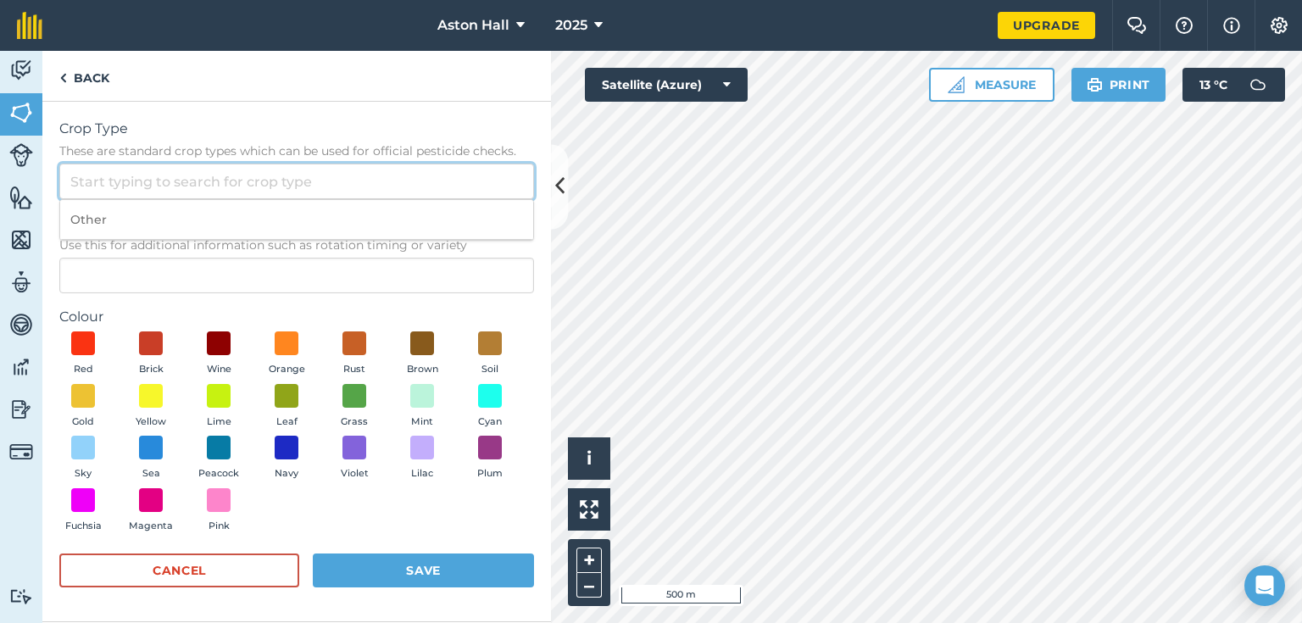
click at [127, 182] on input "Crop Type These are standard crop types which can be used for official pesticid…" at bounding box center [296, 182] width 475 height 36
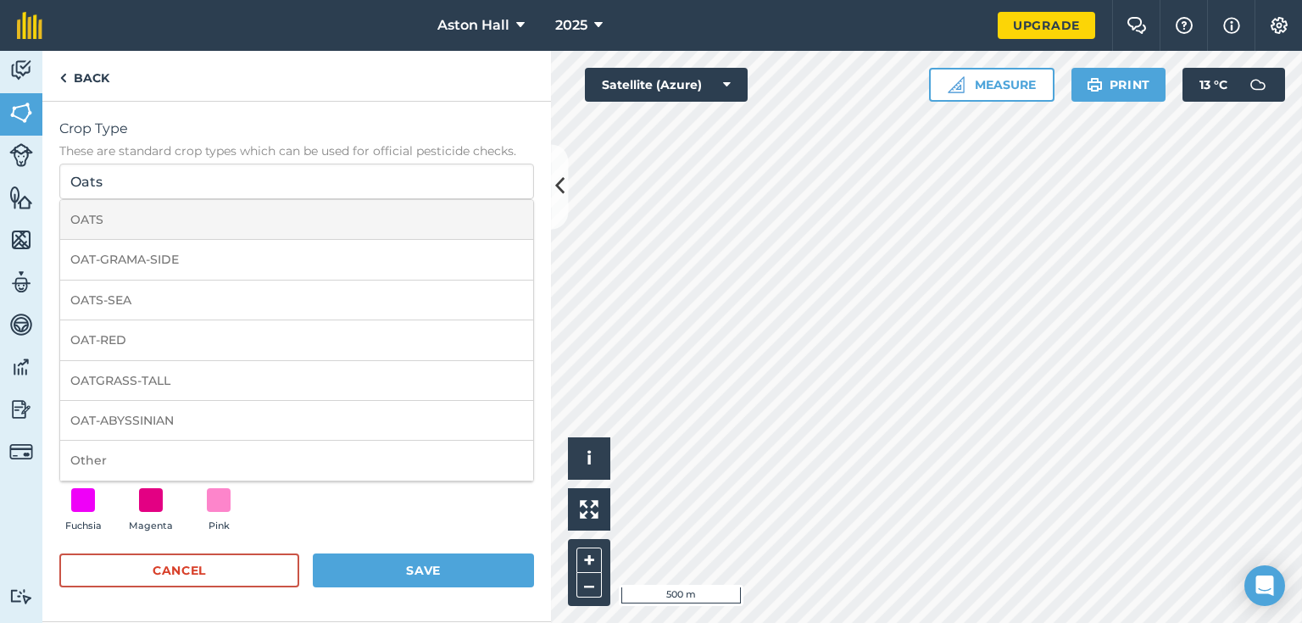
click at [105, 213] on li "OATS" at bounding box center [296, 220] width 473 height 40
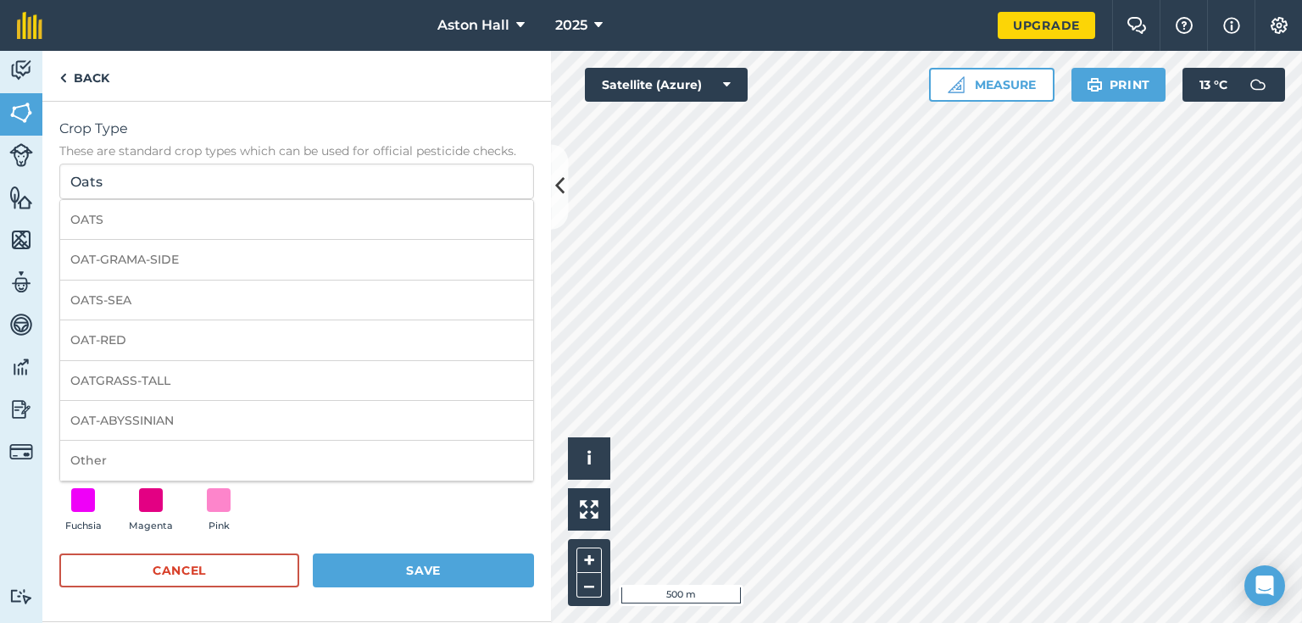
type input "OATS"
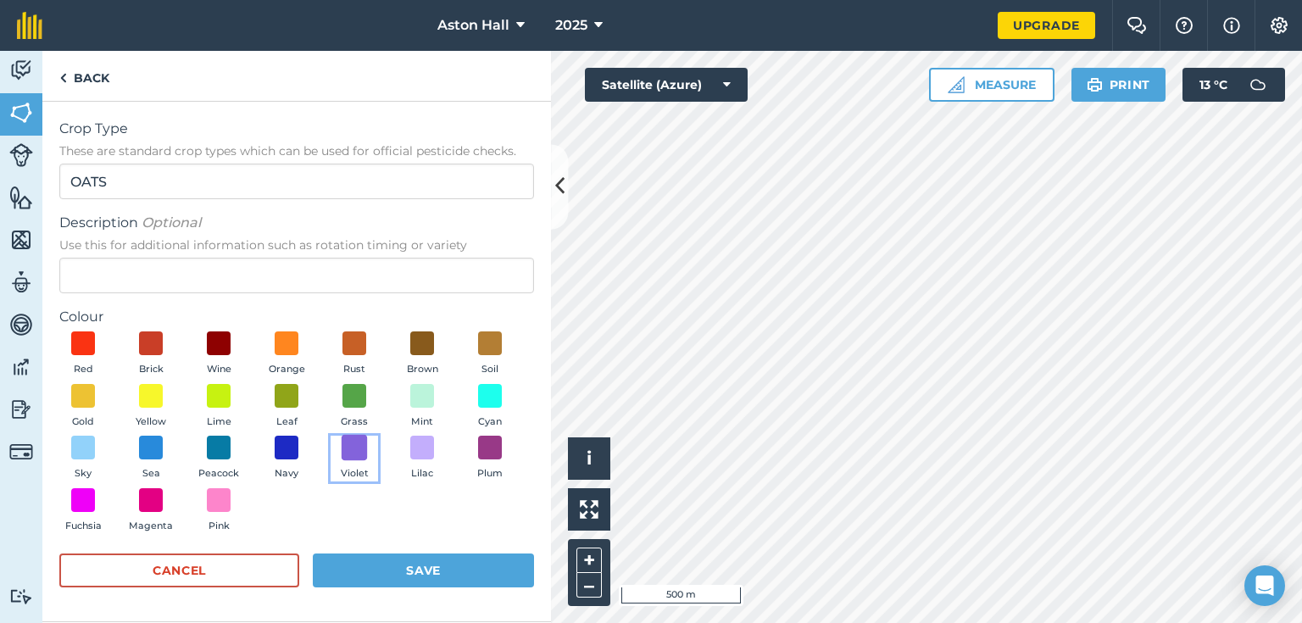
click at [347, 453] on span at bounding box center [355, 448] width 26 height 26
click at [438, 570] on button "Save" at bounding box center [423, 570] width 221 height 34
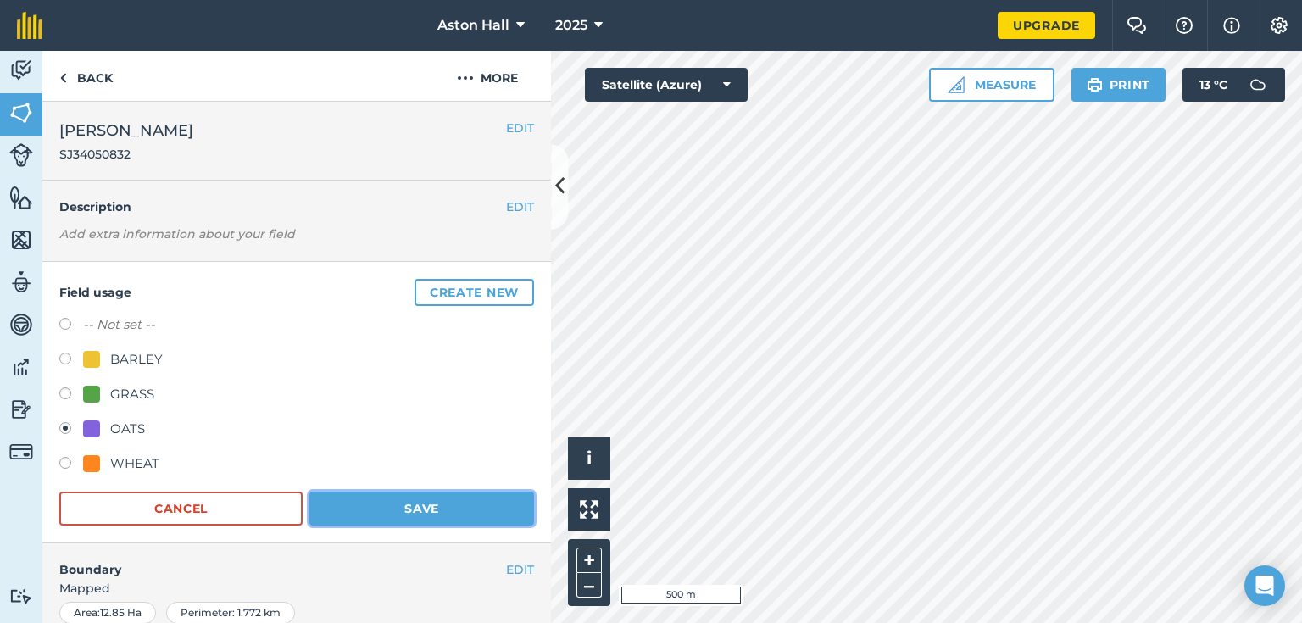
click at [443, 506] on button "Save" at bounding box center [421, 509] width 225 height 34
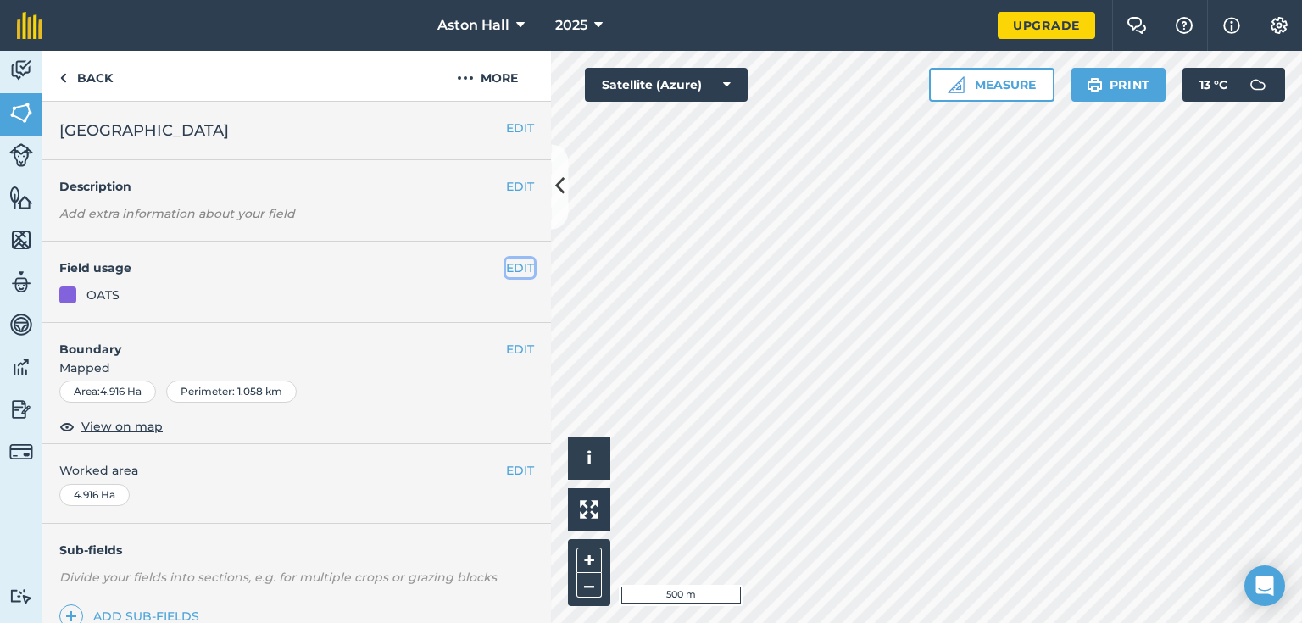
click at [512, 261] on button "EDIT" at bounding box center [520, 267] width 28 height 19
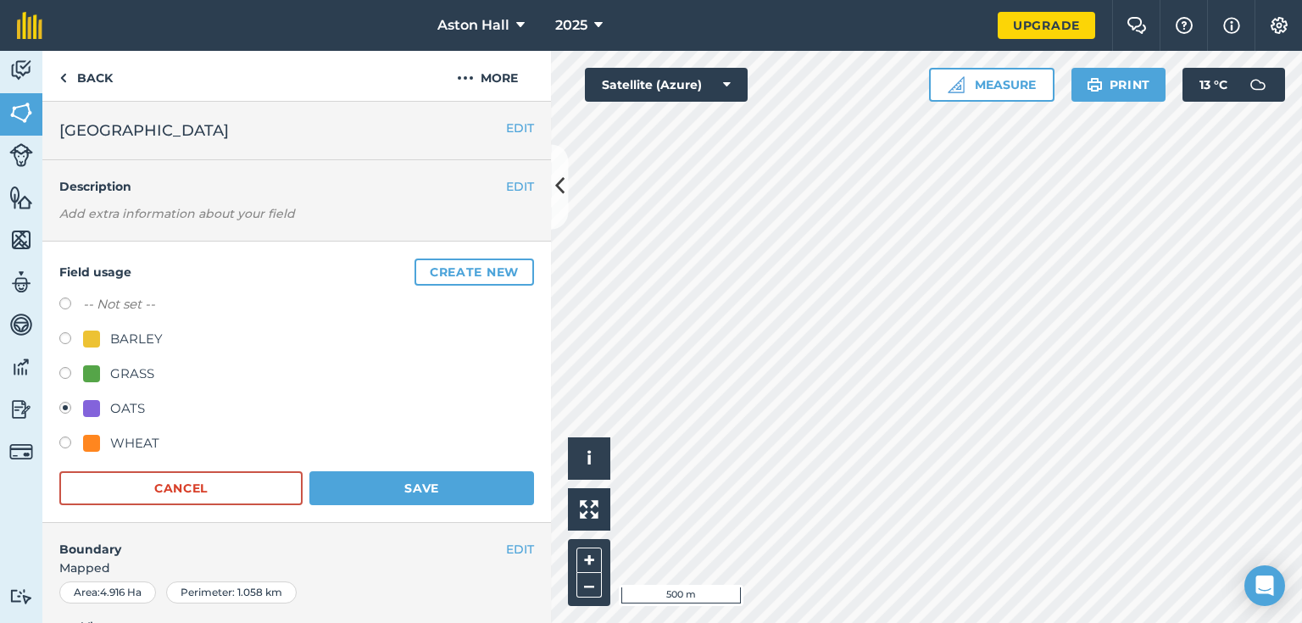
click at [62, 374] on label at bounding box center [71, 375] width 24 height 17
radio input "true"
radio input "false"
click at [64, 444] on label at bounding box center [71, 444] width 24 height 17
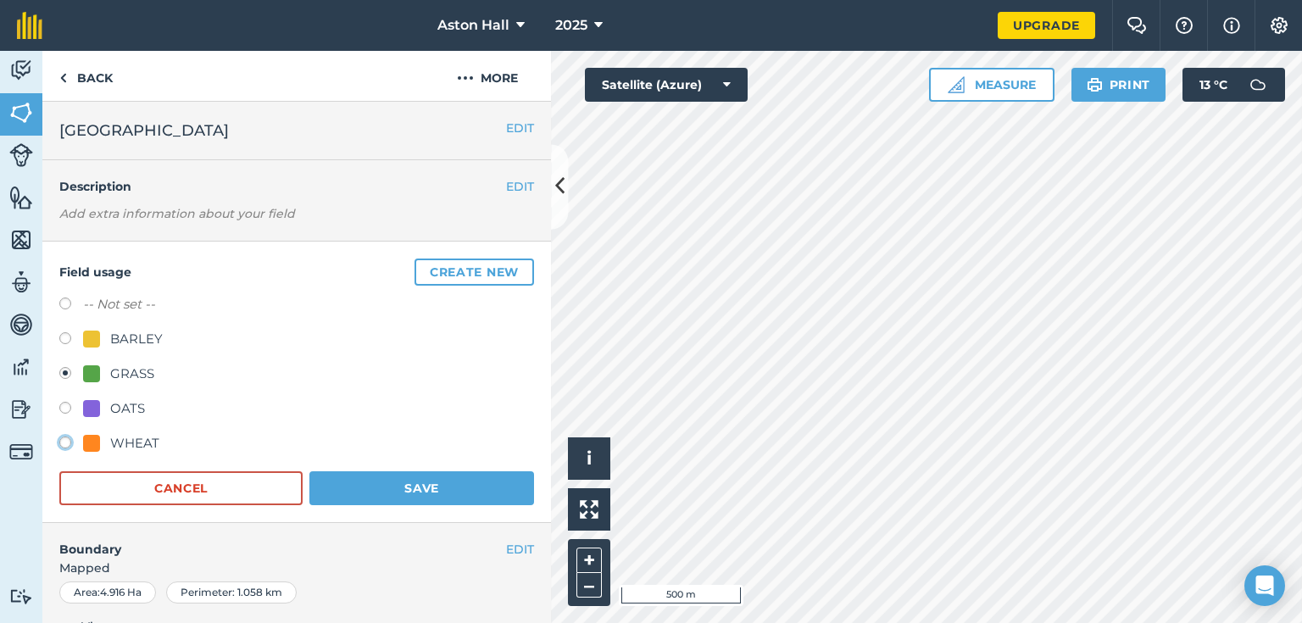
radio input "true"
radio input "false"
click at [360, 481] on button "Save" at bounding box center [421, 488] width 225 height 34
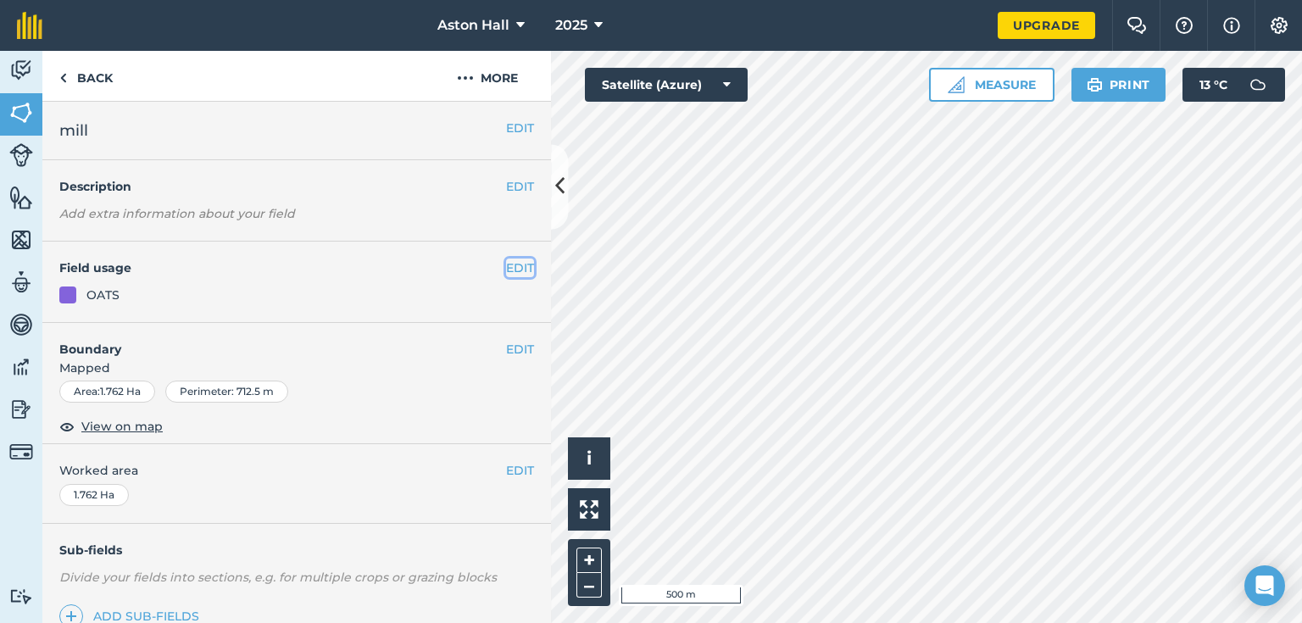
click at [506, 263] on button "EDIT" at bounding box center [520, 267] width 28 height 19
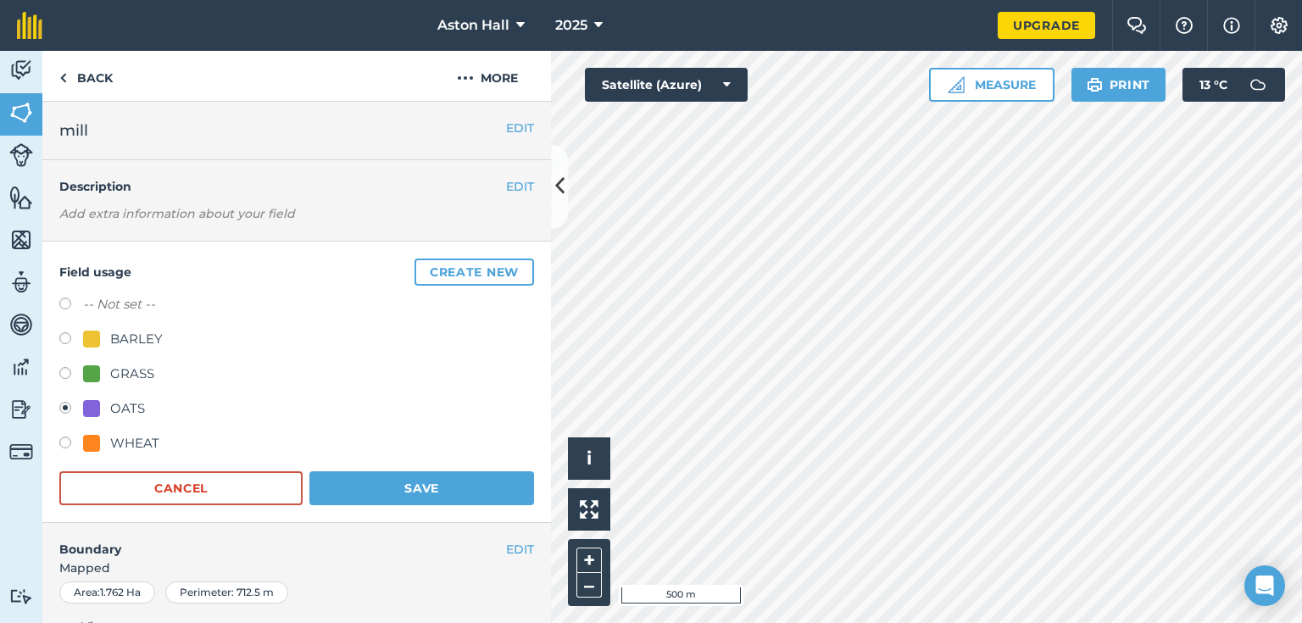
click at [65, 373] on label at bounding box center [71, 375] width 24 height 17
radio input "true"
radio input "false"
click at [386, 478] on button "Save" at bounding box center [421, 488] width 225 height 34
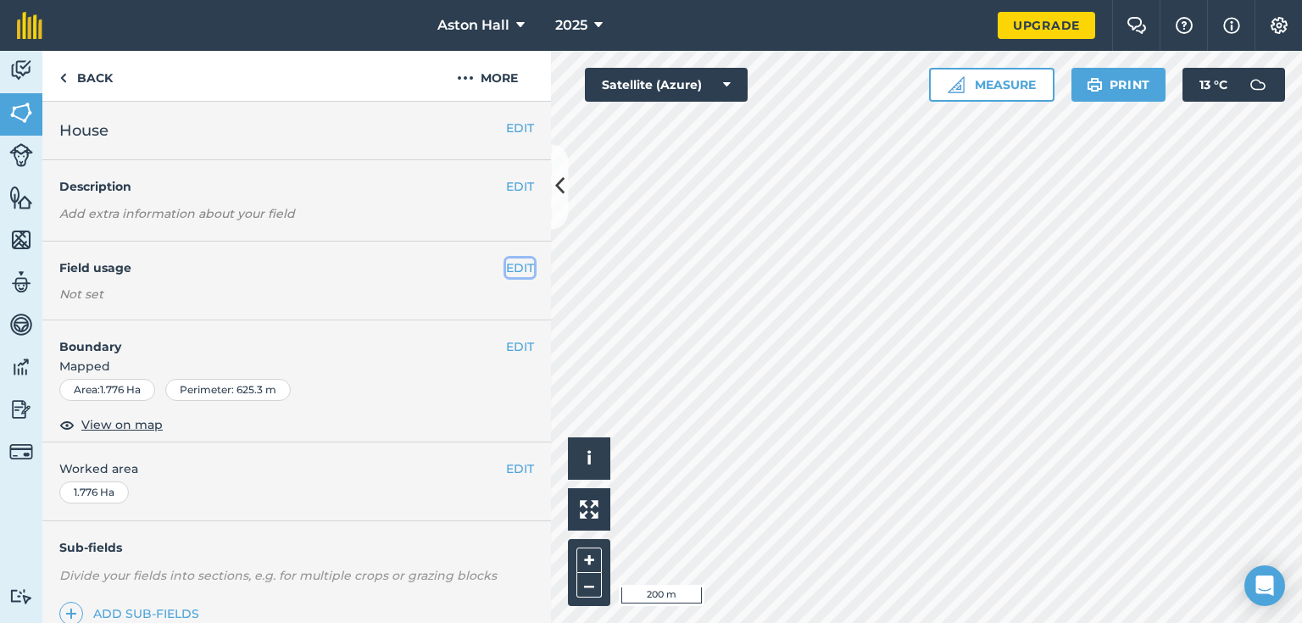
click at [506, 261] on button "EDIT" at bounding box center [520, 267] width 28 height 19
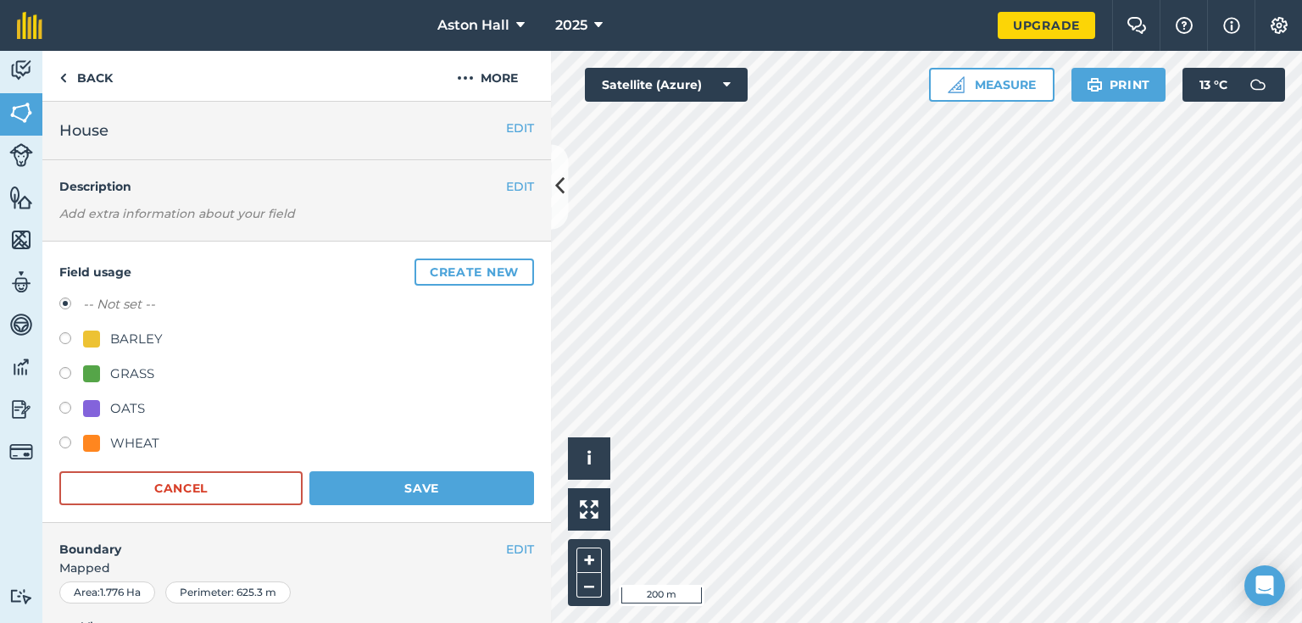
click at [61, 370] on label at bounding box center [71, 375] width 24 height 17
radio input "true"
radio input "false"
click at [395, 479] on button "Save" at bounding box center [421, 488] width 225 height 34
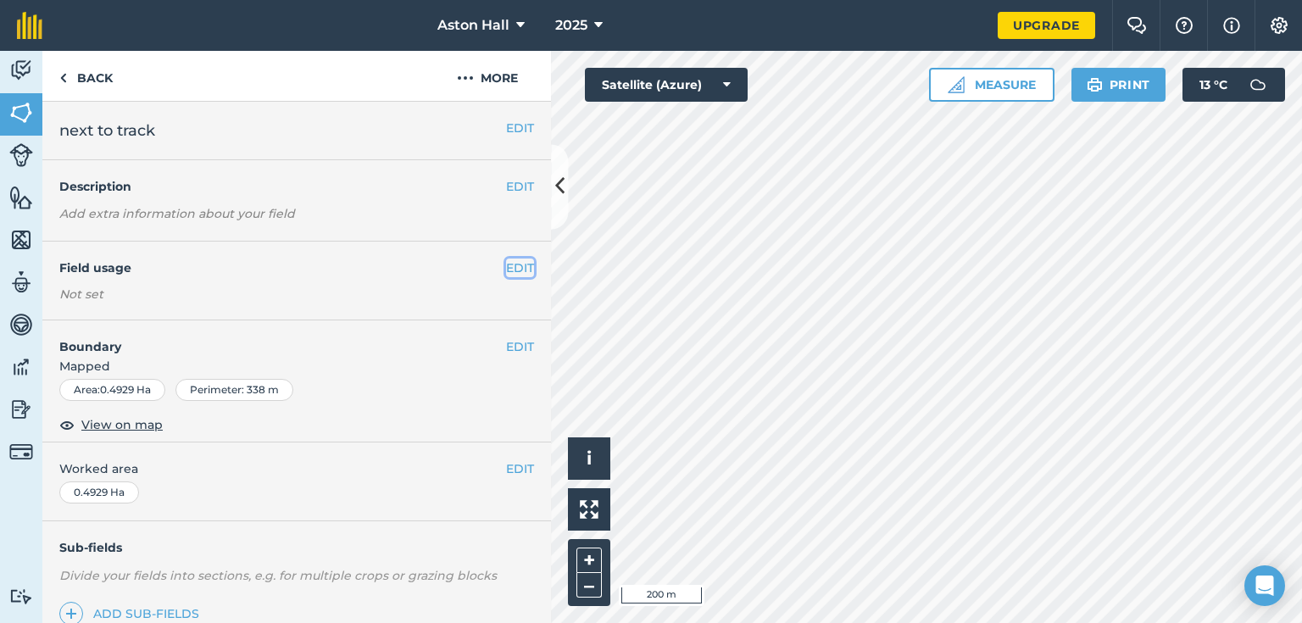
click at [506, 266] on button "EDIT" at bounding box center [520, 267] width 28 height 19
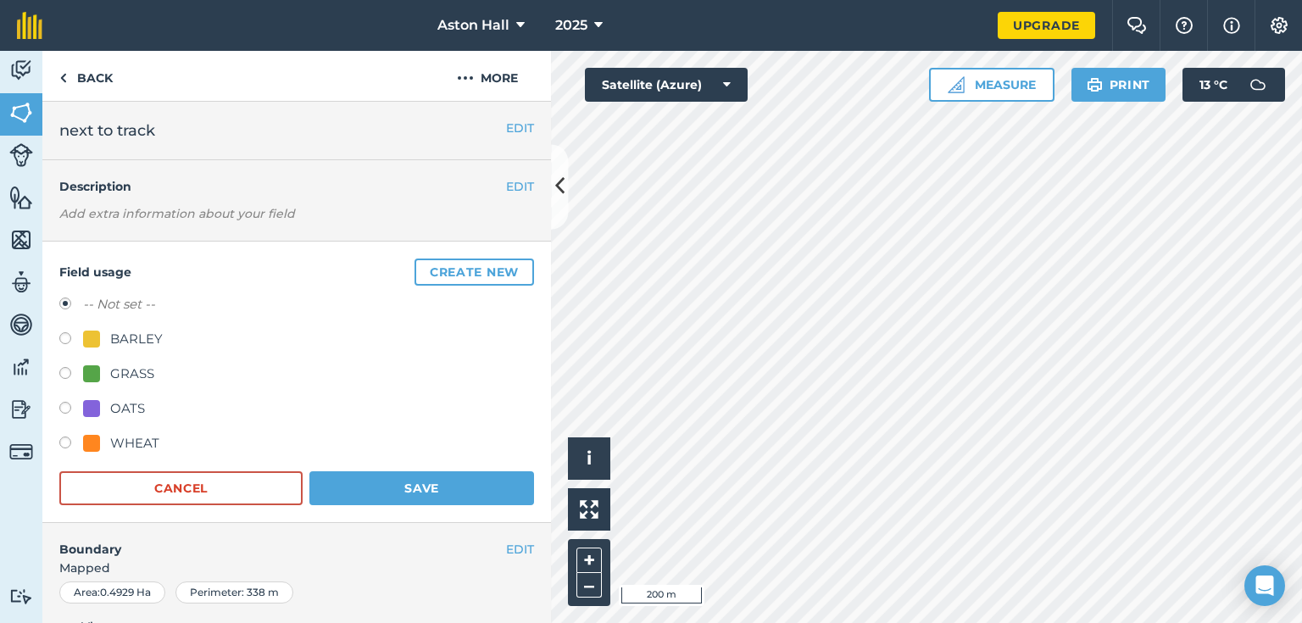
click at [59, 371] on label at bounding box center [71, 375] width 24 height 17
radio input "true"
radio input "false"
click at [384, 480] on button "Save" at bounding box center [421, 488] width 225 height 34
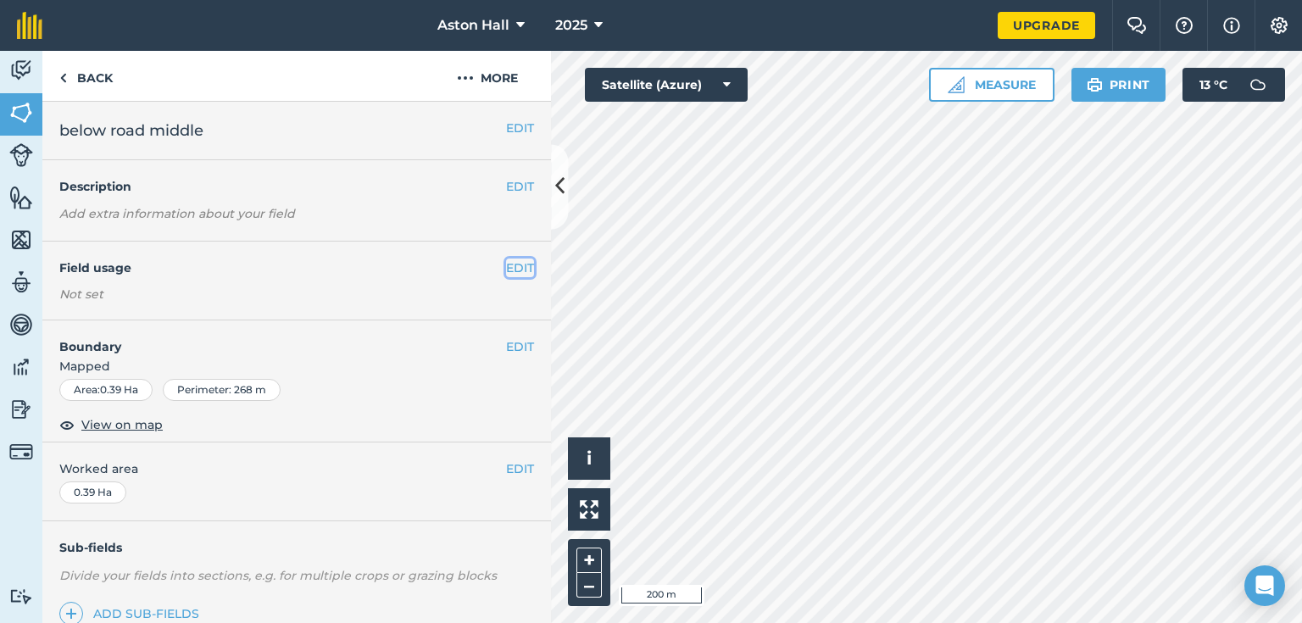
click at [520, 264] on button "EDIT" at bounding box center [520, 267] width 28 height 19
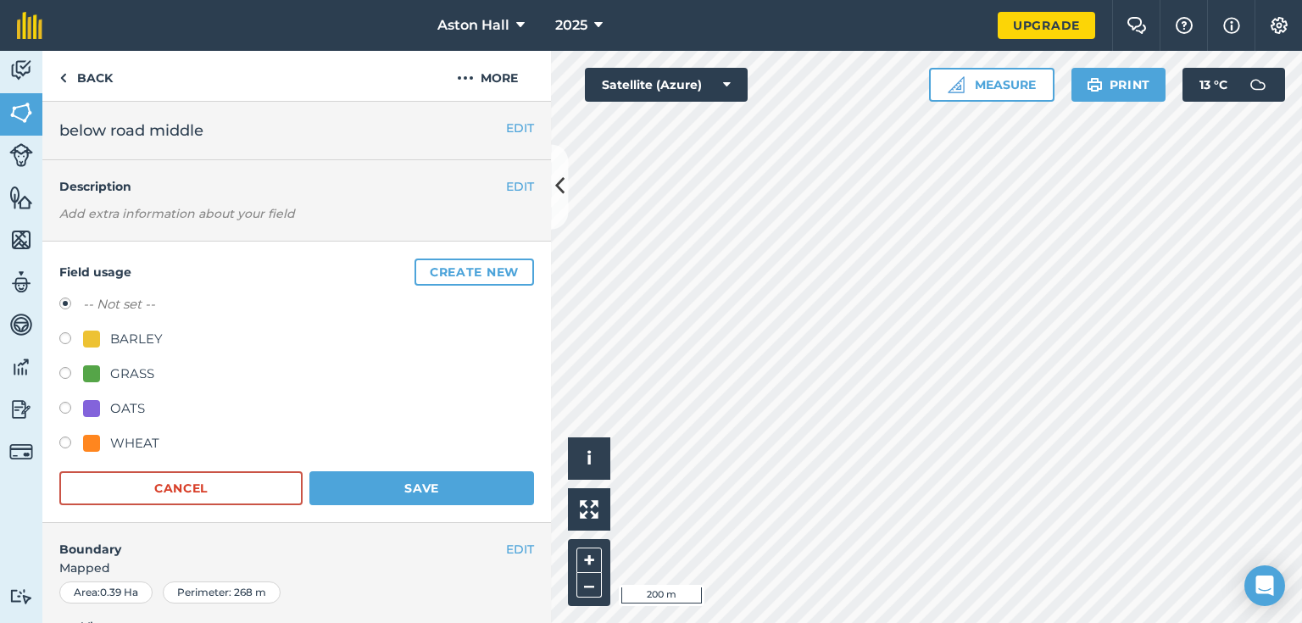
click at [69, 371] on label at bounding box center [71, 375] width 24 height 17
radio input "true"
radio input "false"
click at [448, 495] on button "Save" at bounding box center [421, 488] width 225 height 34
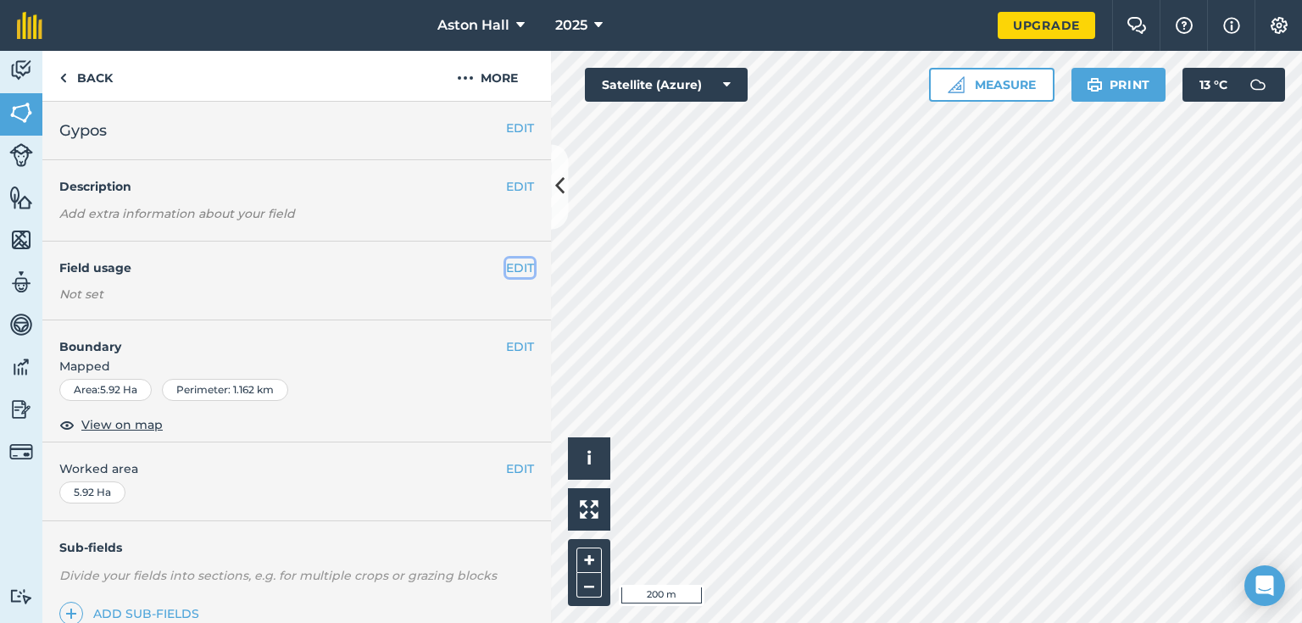
click at [506, 266] on button "EDIT" at bounding box center [520, 267] width 28 height 19
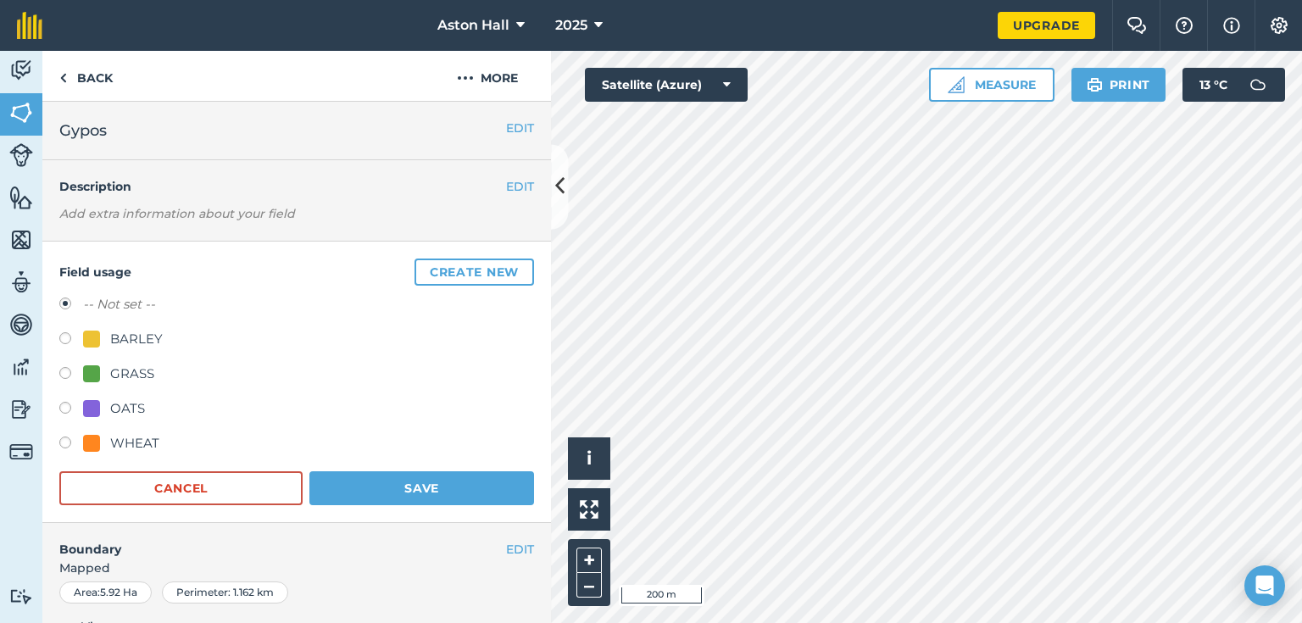
drag, startPoint x: 61, startPoint y: 444, endPoint x: 98, endPoint y: 450, distance: 37.8
click at [61, 444] on label at bounding box center [71, 444] width 24 height 17
radio input "true"
radio input "false"
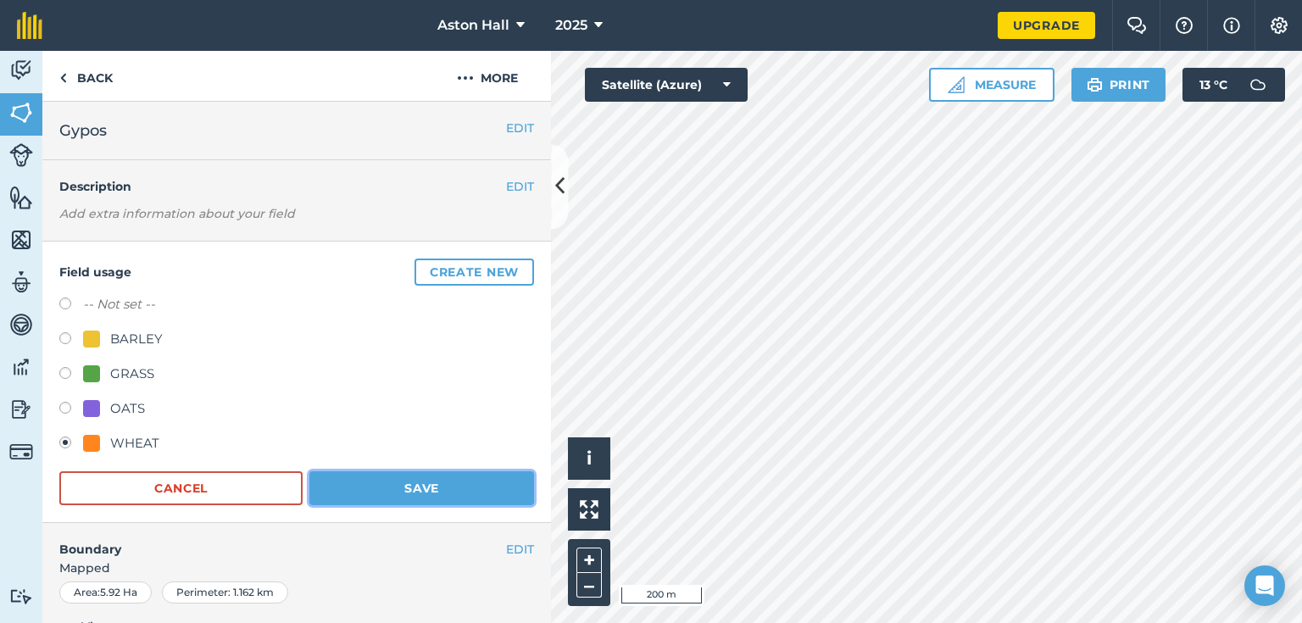
click at [346, 483] on button "Save" at bounding box center [421, 488] width 225 height 34
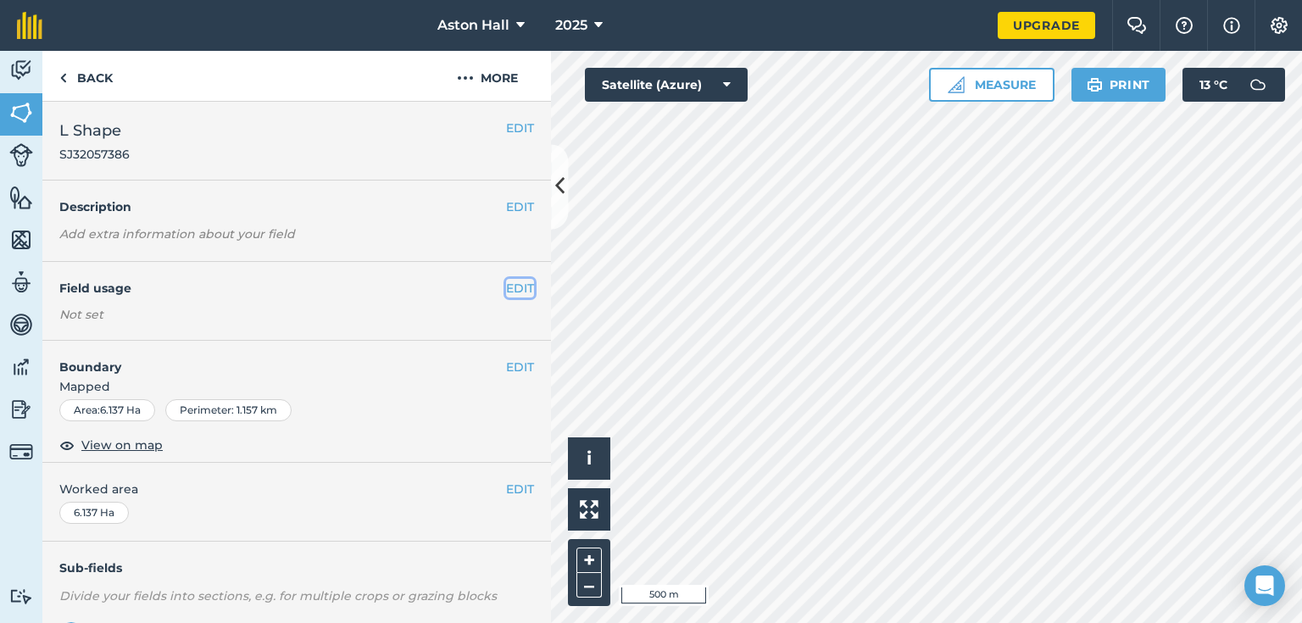
click at [506, 286] on button "EDIT" at bounding box center [520, 288] width 28 height 19
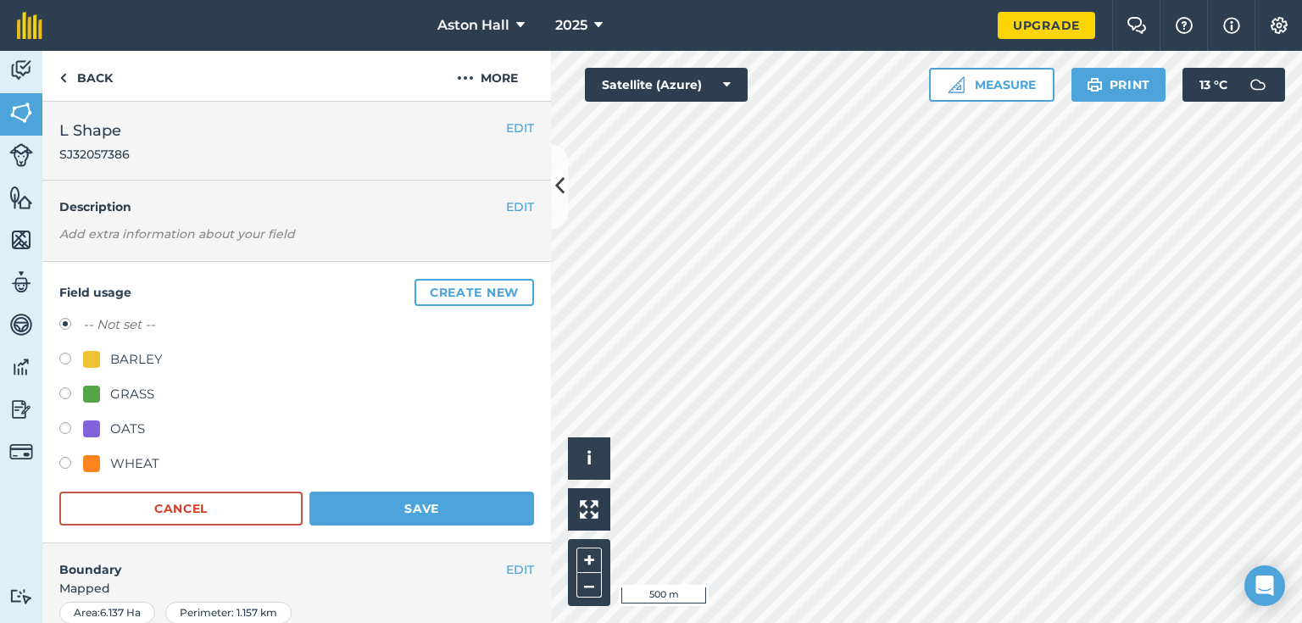
click at [59, 461] on label at bounding box center [71, 465] width 24 height 17
radio input "true"
radio input "false"
click at [381, 498] on button "Save" at bounding box center [421, 509] width 225 height 34
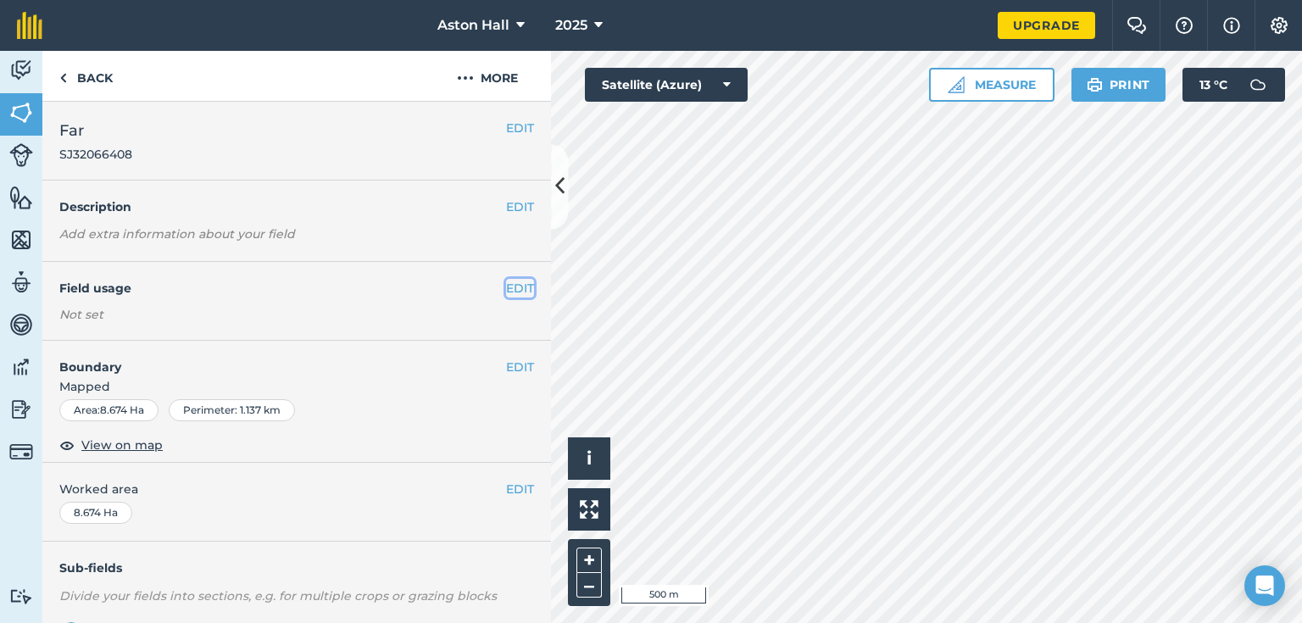
click at [506, 285] on button "EDIT" at bounding box center [520, 288] width 28 height 19
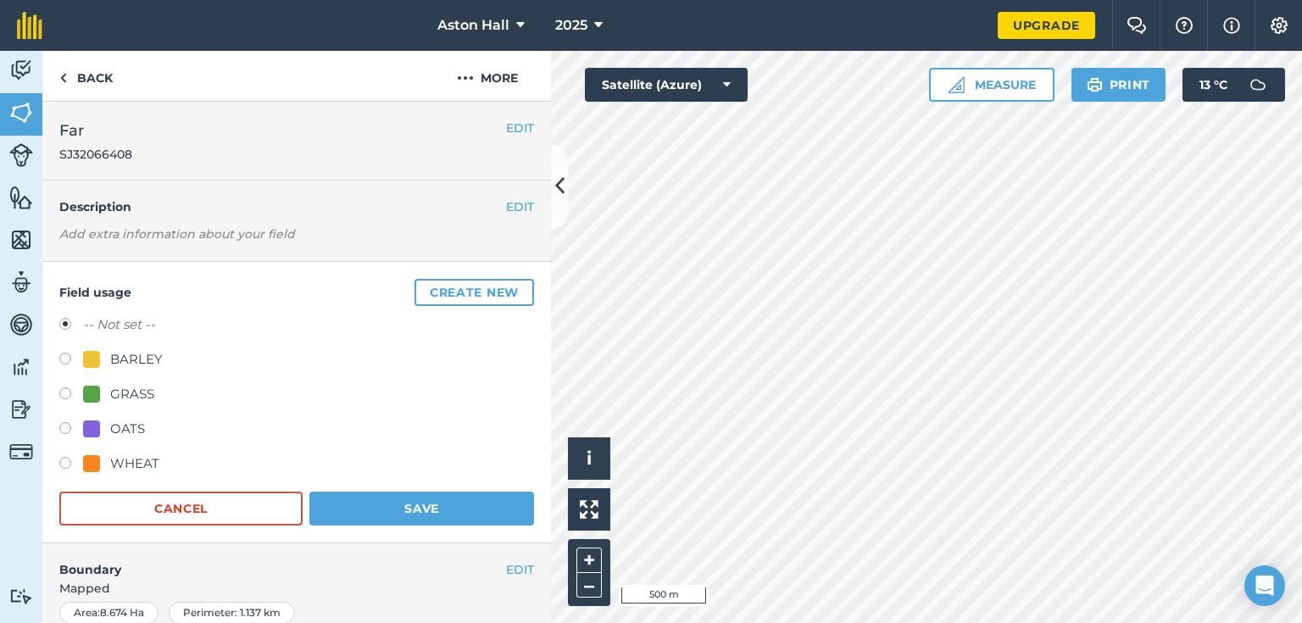
click at [62, 464] on label at bounding box center [71, 465] width 24 height 17
radio input "true"
radio input "false"
click at [347, 505] on button "Save" at bounding box center [421, 509] width 225 height 34
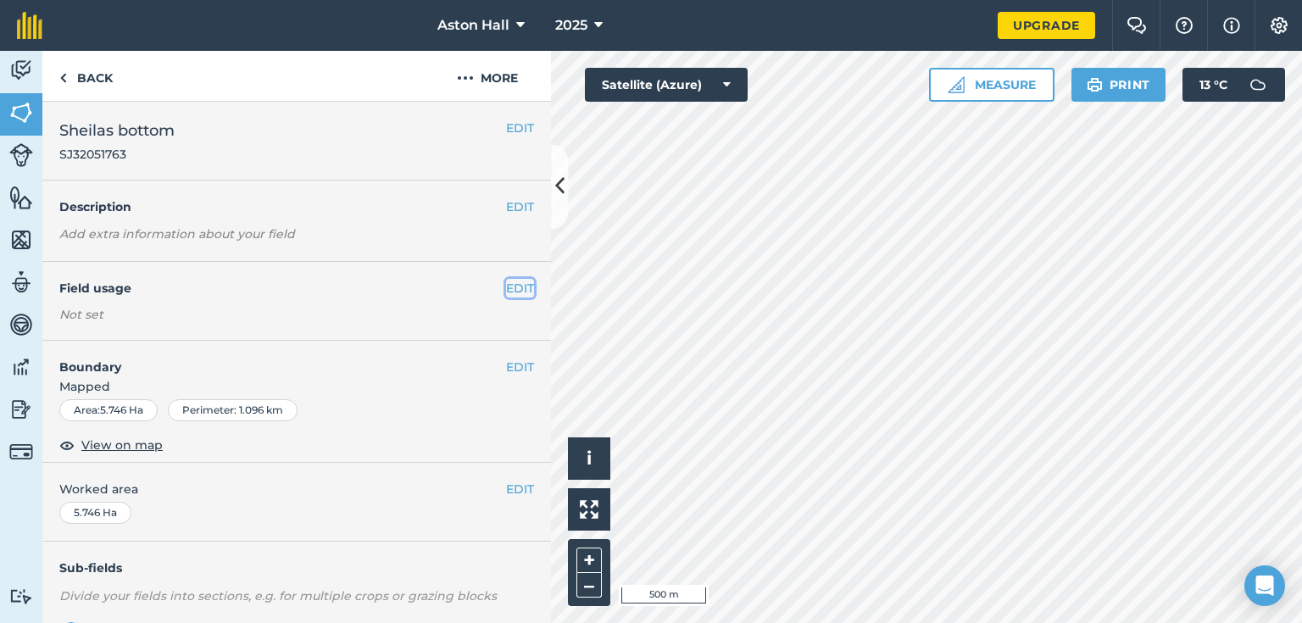
click at [509, 283] on button "EDIT" at bounding box center [520, 288] width 28 height 19
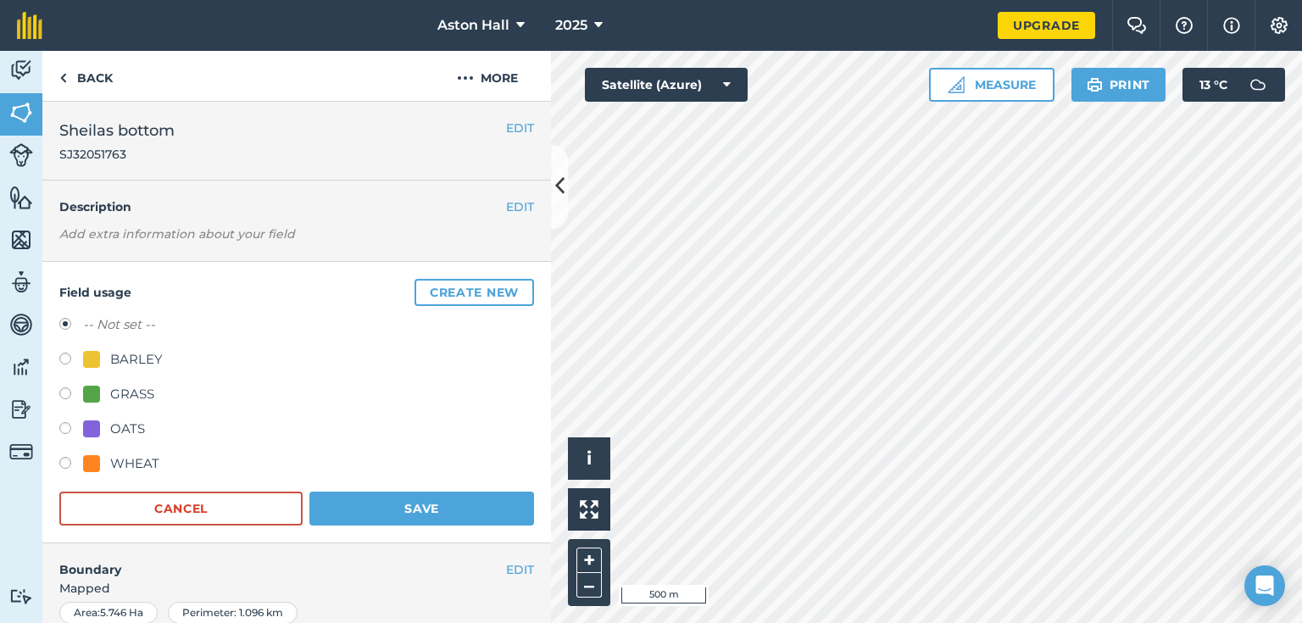
click at [68, 464] on label at bounding box center [71, 465] width 24 height 17
radio input "true"
radio input "false"
click at [362, 498] on button "Save" at bounding box center [421, 509] width 225 height 34
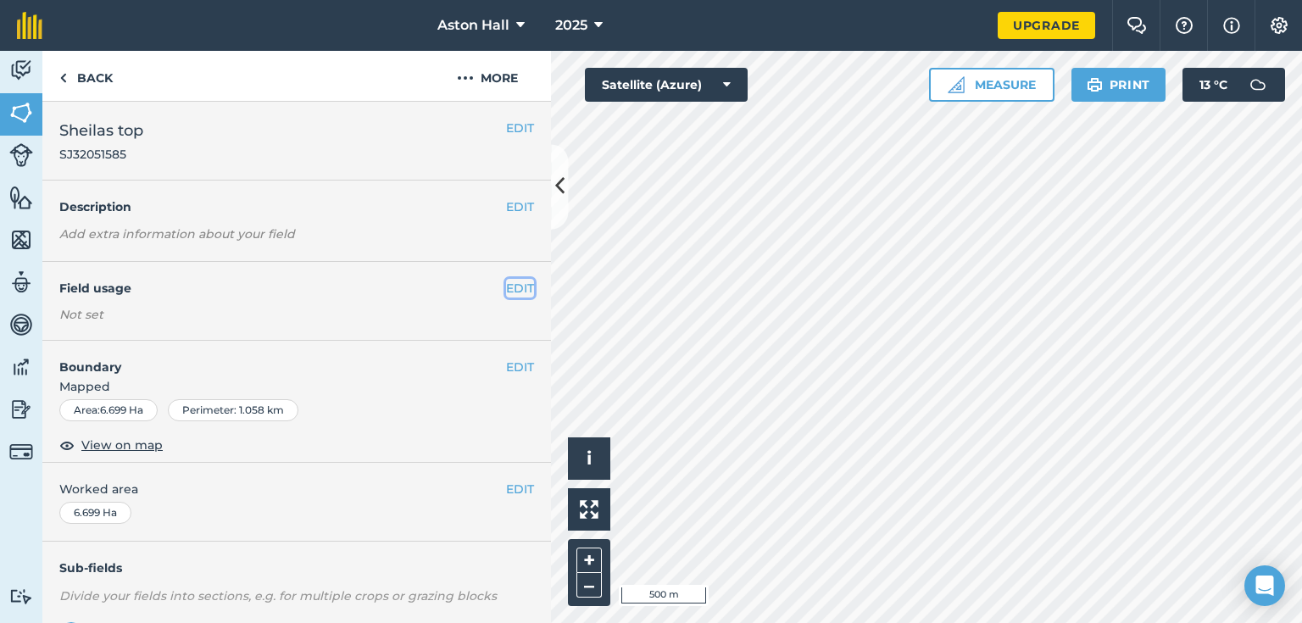
click at [510, 288] on button "EDIT" at bounding box center [520, 288] width 28 height 19
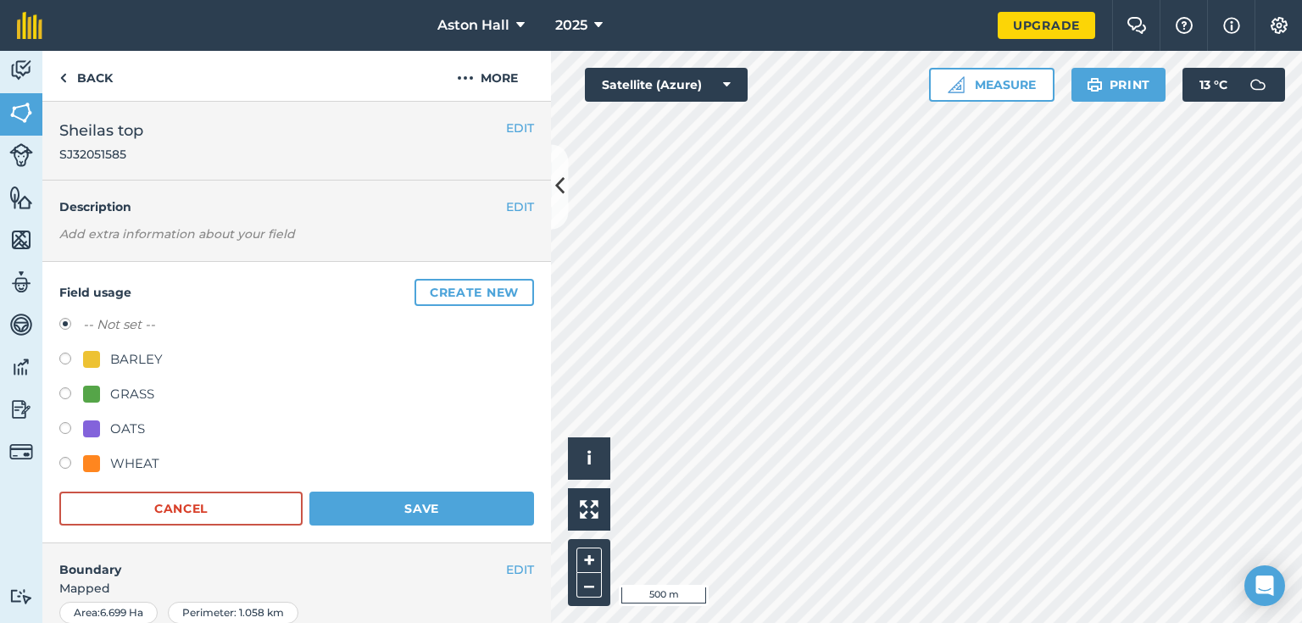
click at [61, 467] on label at bounding box center [71, 465] width 24 height 17
radio input "true"
radio input "false"
click at [344, 498] on button "Save" at bounding box center [421, 509] width 225 height 34
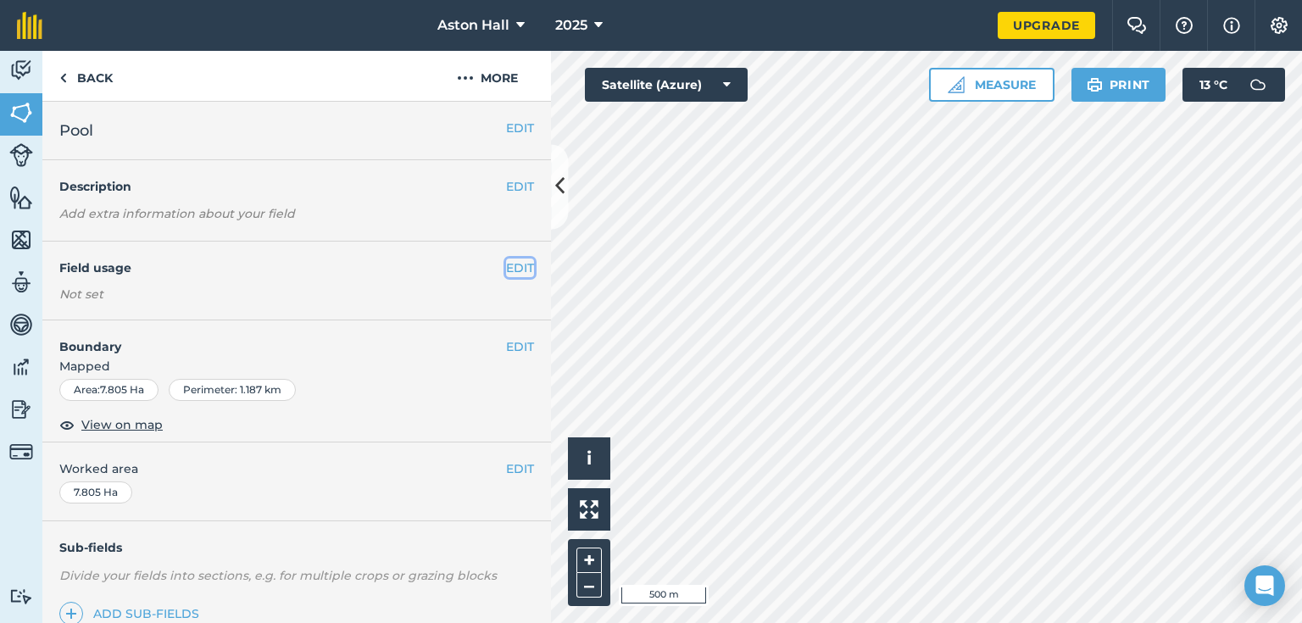
click at [514, 265] on button "EDIT" at bounding box center [520, 267] width 28 height 19
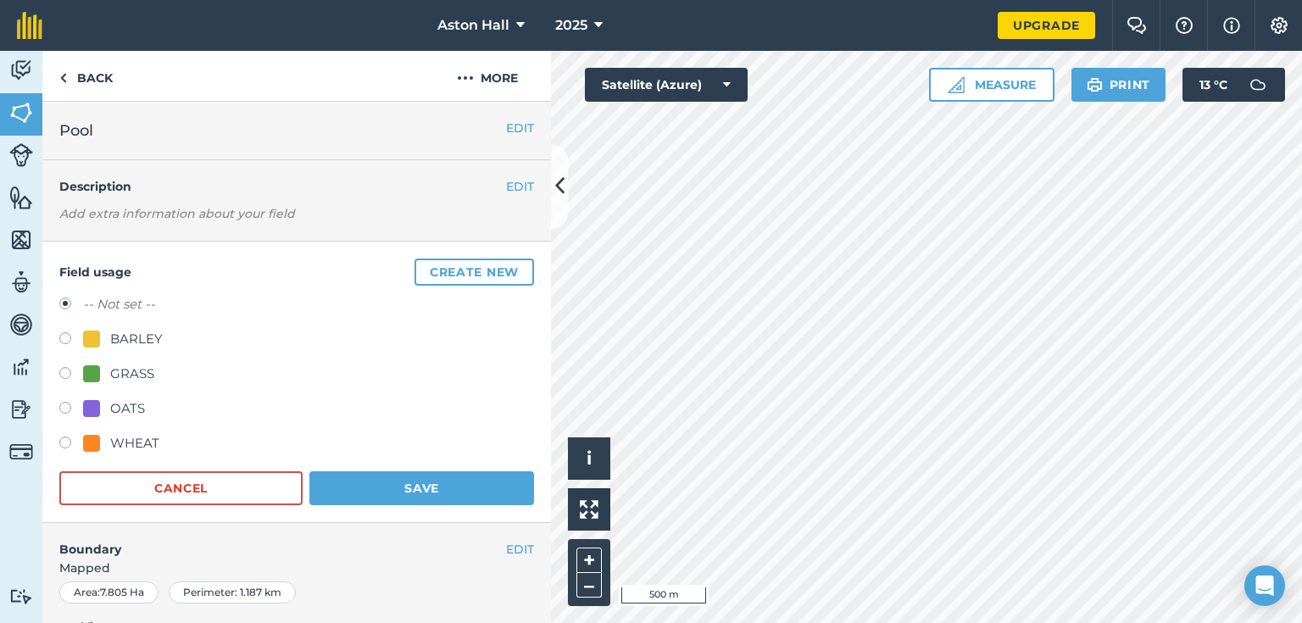
click at [61, 445] on label at bounding box center [71, 444] width 24 height 17
radio input "true"
radio input "false"
click at [382, 484] on button "Save" at bounding box center [421, 488] width 225 height 34
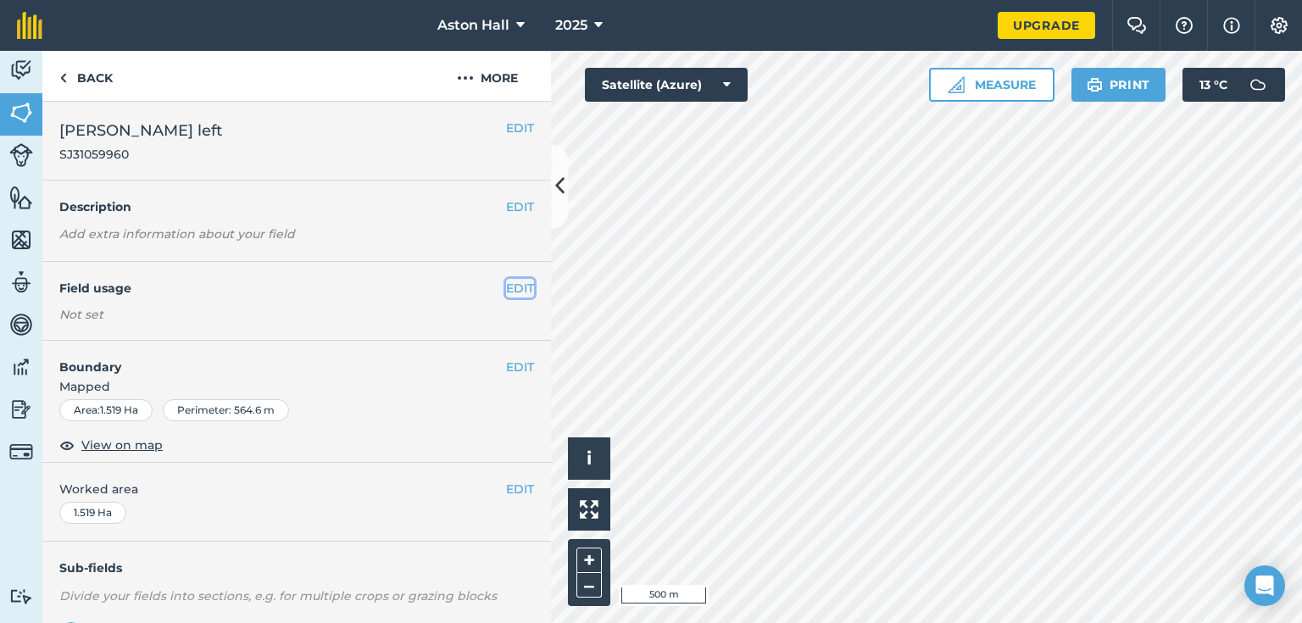
click at [506, 287] on button "EDIT" at bounding box center [520, 288] width 28 height 19
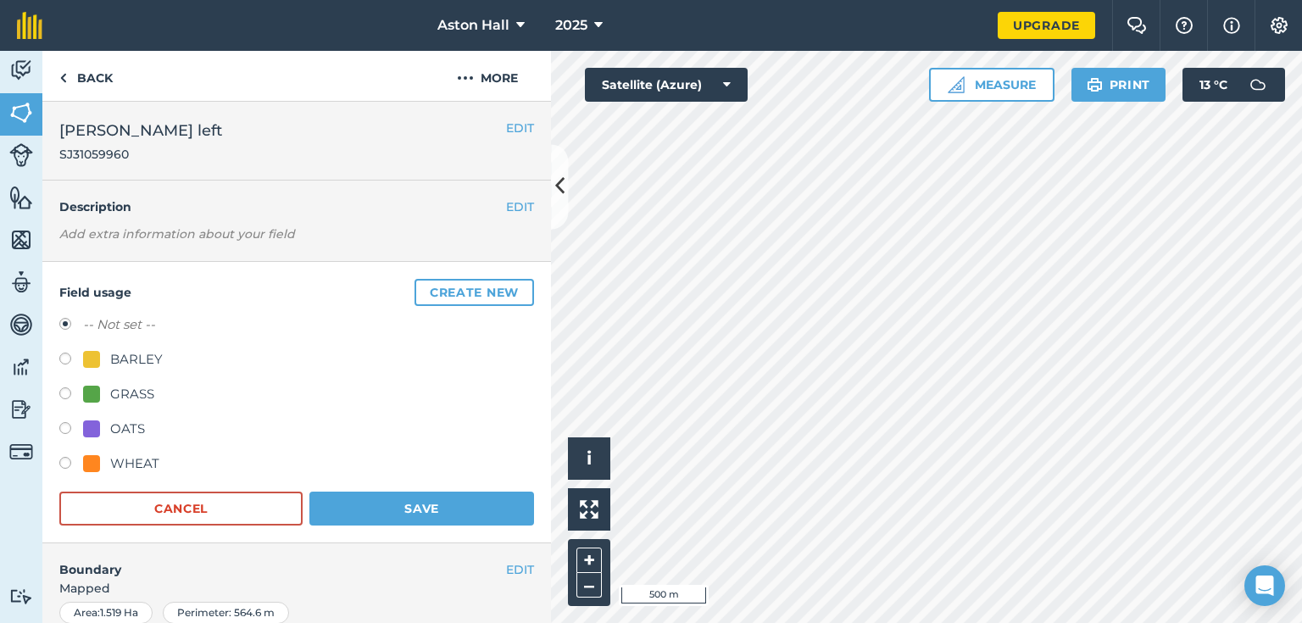
click at [59, 461] on label at bounding box center [71, 465] width 24 height 17
radio input "true"
radio input "false"
click at [392, 497] on button "Save" at bounding box center [421, 509] width 225 height 34
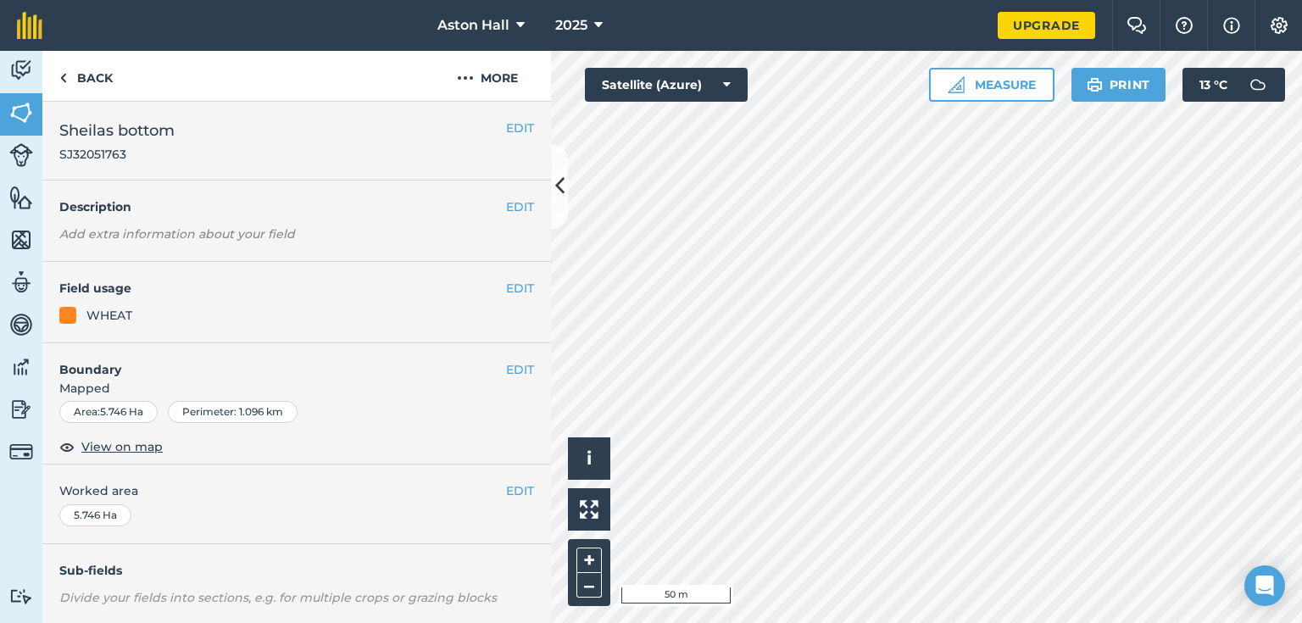
click at [771, 622] on html "Aston Hall 2025 Upgrade Farm Chat Help Info Settings Map printing is not availa…" at bounding box center [651, 311] width 1302 height 623
click at [864, 622] on html "Aston Hall 2025 Upgrade Farm Chat Help Info Settings Map printing is not availa…" at bounding box center [651, 311] width 1302 height 623
click at [566, 186] on button at bounding box center [559, 186] width 17 height 85
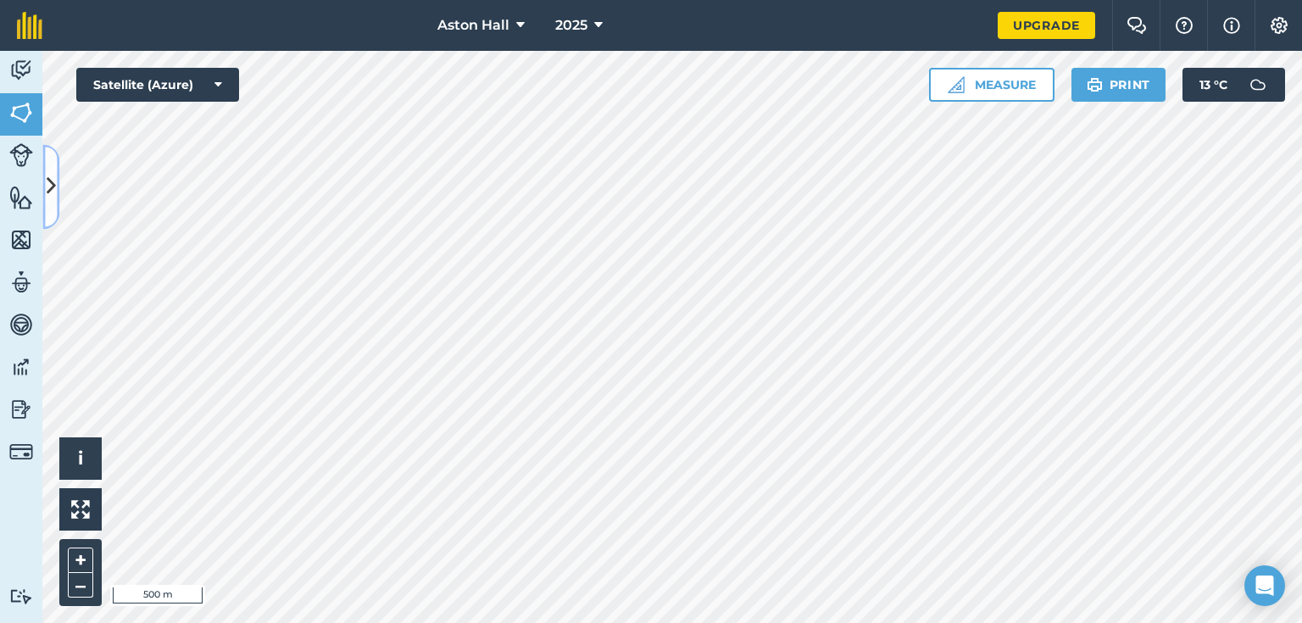
click at [51, 199] on icon at bounding box center [51, 187] width 9 height 30
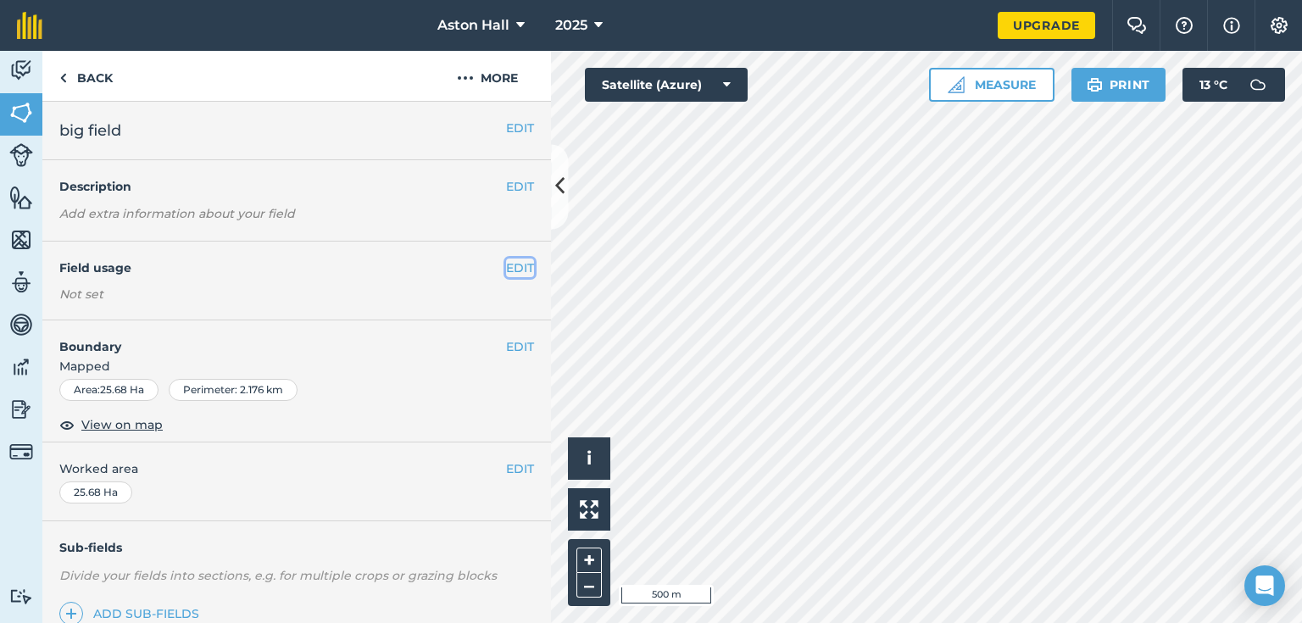
click at [520, 264] on button "EDIT" at bounding box center [520, 267] width 28 height 19
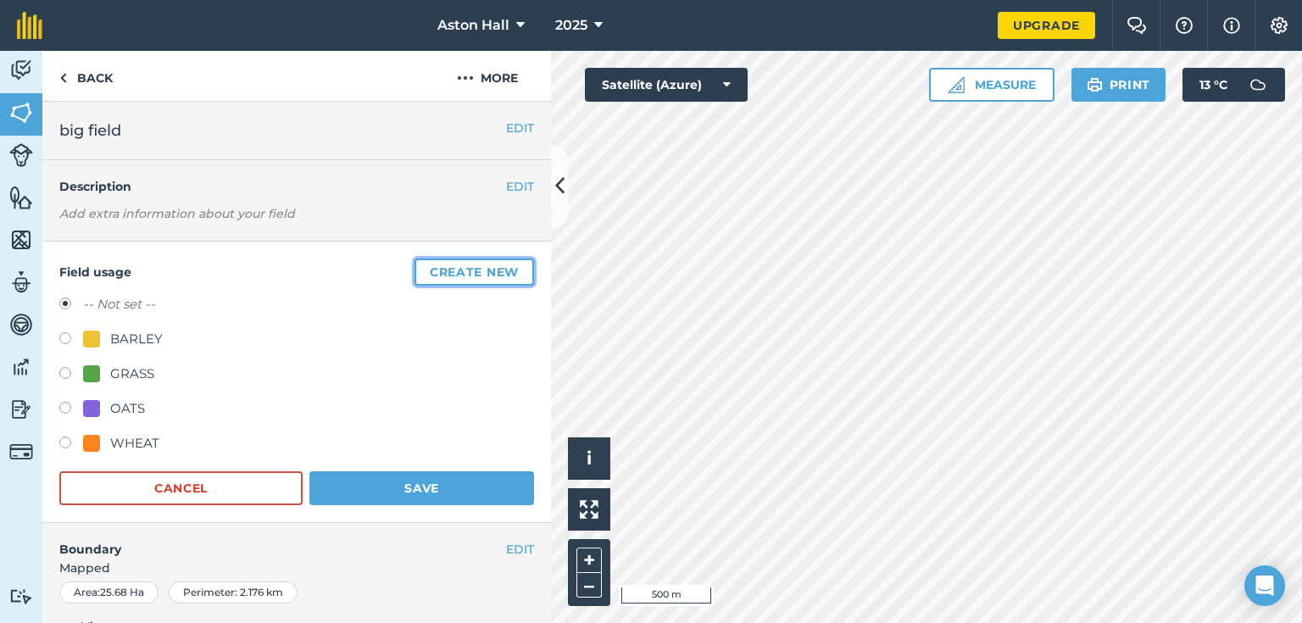
click at [475, 266] on button "Create new" at bounding box center [474, 271] width 120 height 27
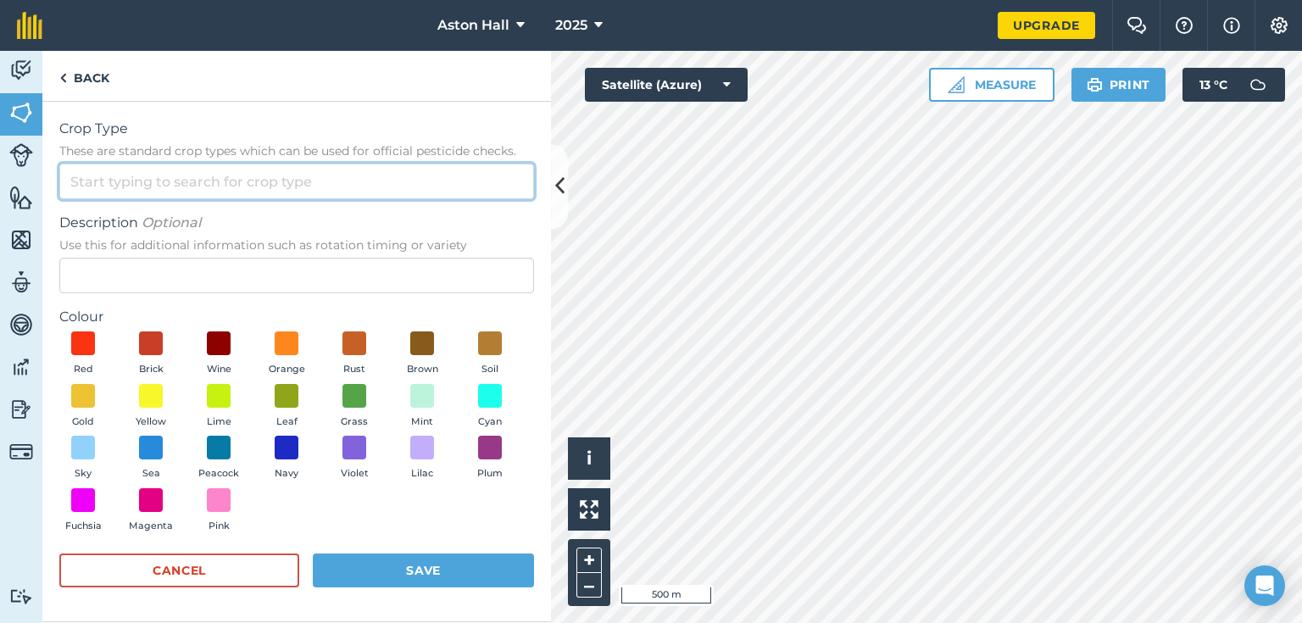
click at [118, 187] on input "Crop Type These are standard crop types which can be used for official pesticid…" at bounding box center [296, 182] width 475 height 36
type input "O"
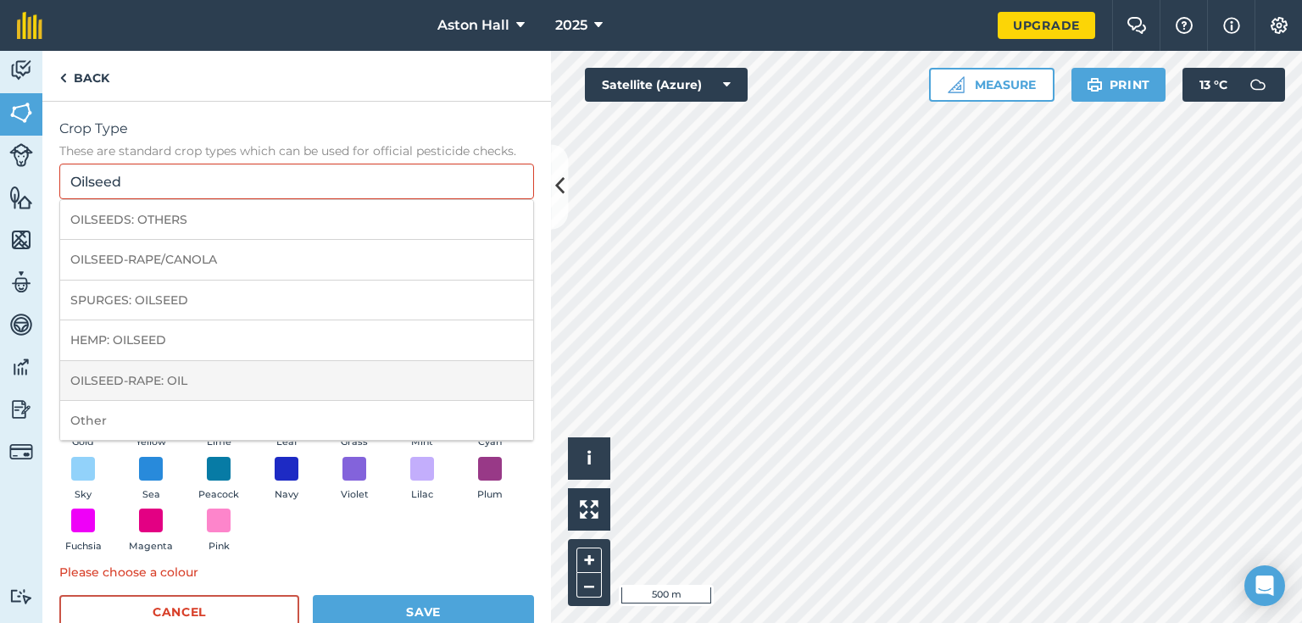
click at [170, 373] on li "OILSEED-RAPE: OIL" at bounding box center [296, 381] width 473 height 40
type input "OILSEED-RAPE: OIL"
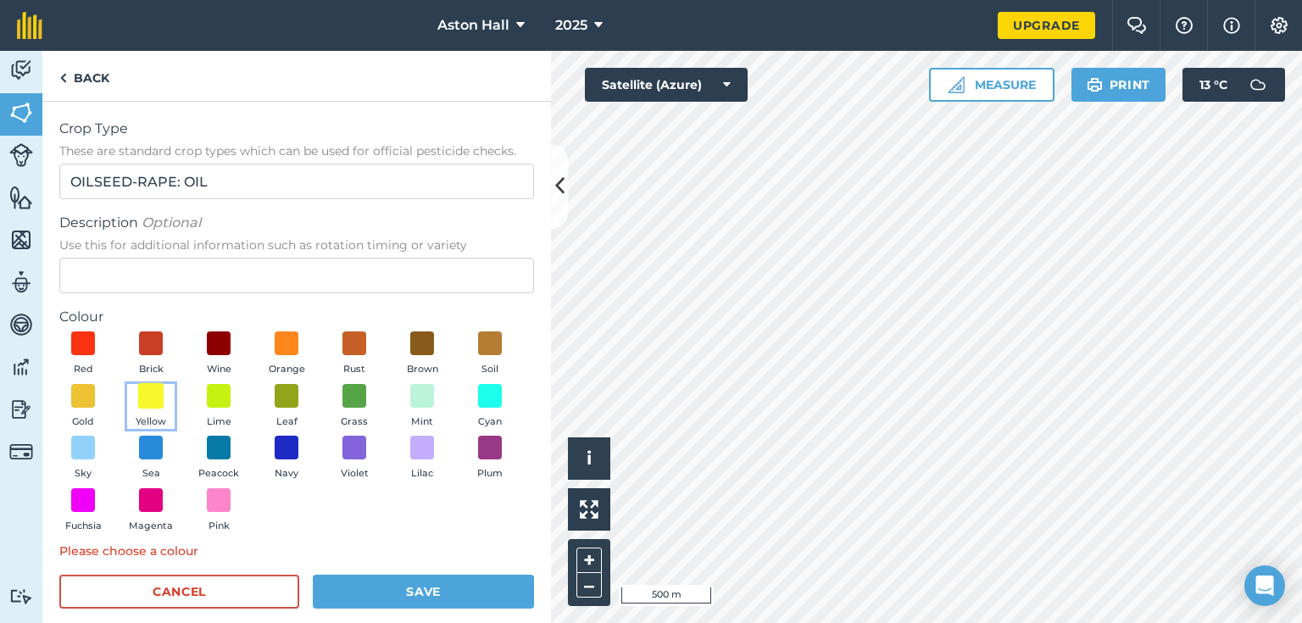
click at [164, 403] on span at bounding box center [151, 395] width 26 height 26
click at [414, 584] on button "Save" at bounding box center [423, 592] width 221 height 34
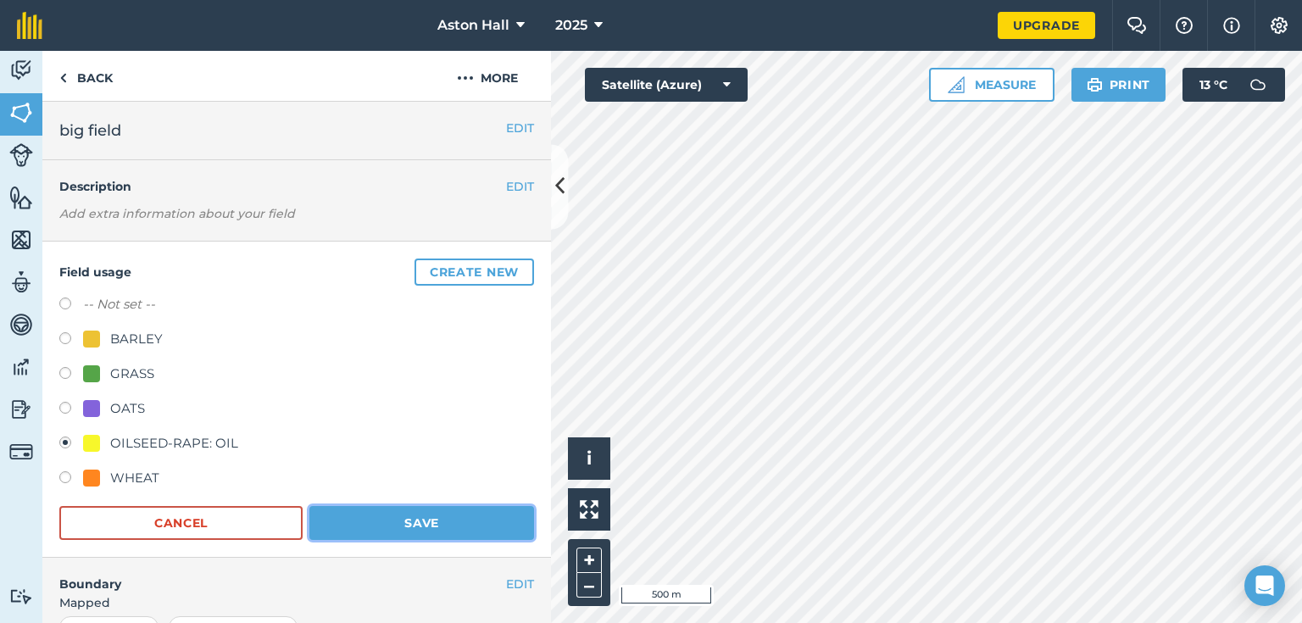
click at [422, 514] on button "Save" at bounding box center [421, 523] width 225 height 34
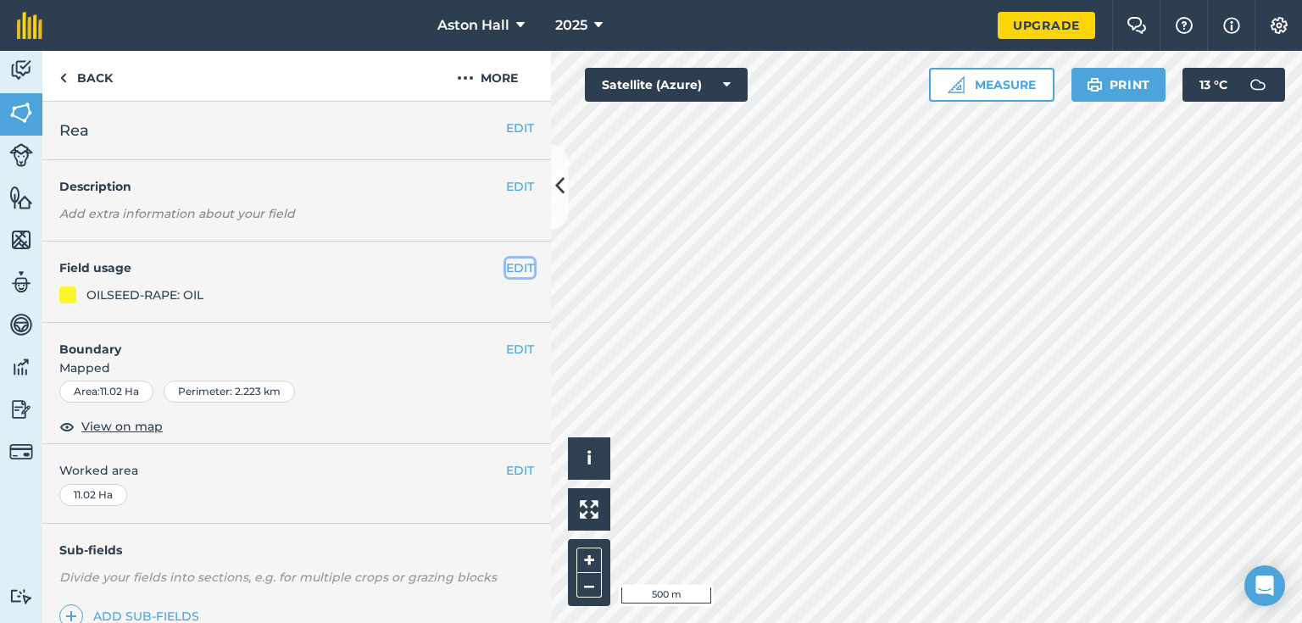
click at [511, 266] on button "EDIT" at bounding box center [520, 267] width 28 height 19
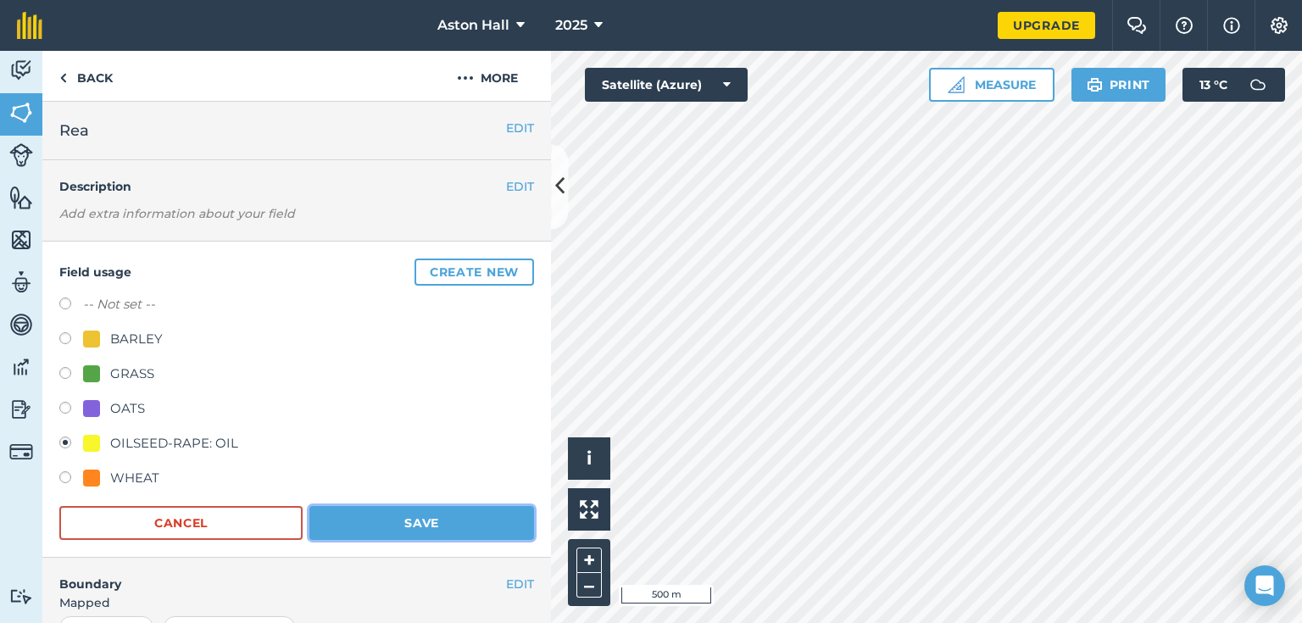
click at [410, 515] on button "Save" at bounding box center [421, 523] width 225 height 34
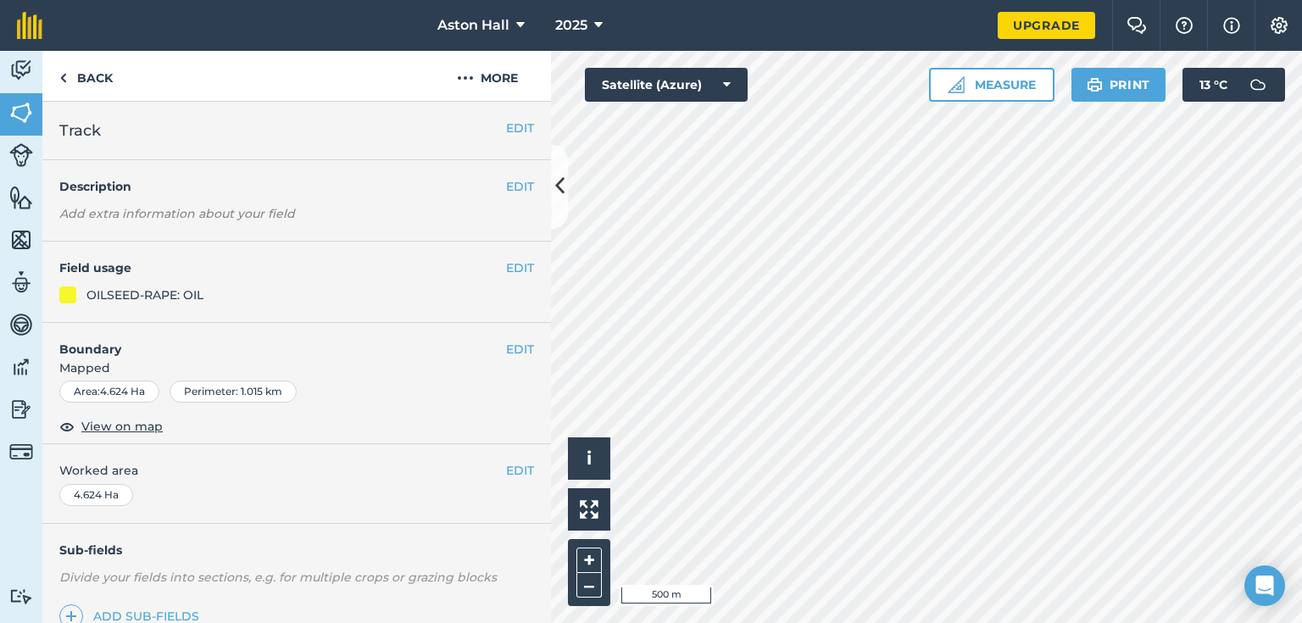
click at [102, 292] on div "OILSEED-RAPE: OIL" at bounding box center [144, 295] width 117 height 19
click at [506, 264] on button "EDIT" at bounding box center [520, 267] width 28 height 19
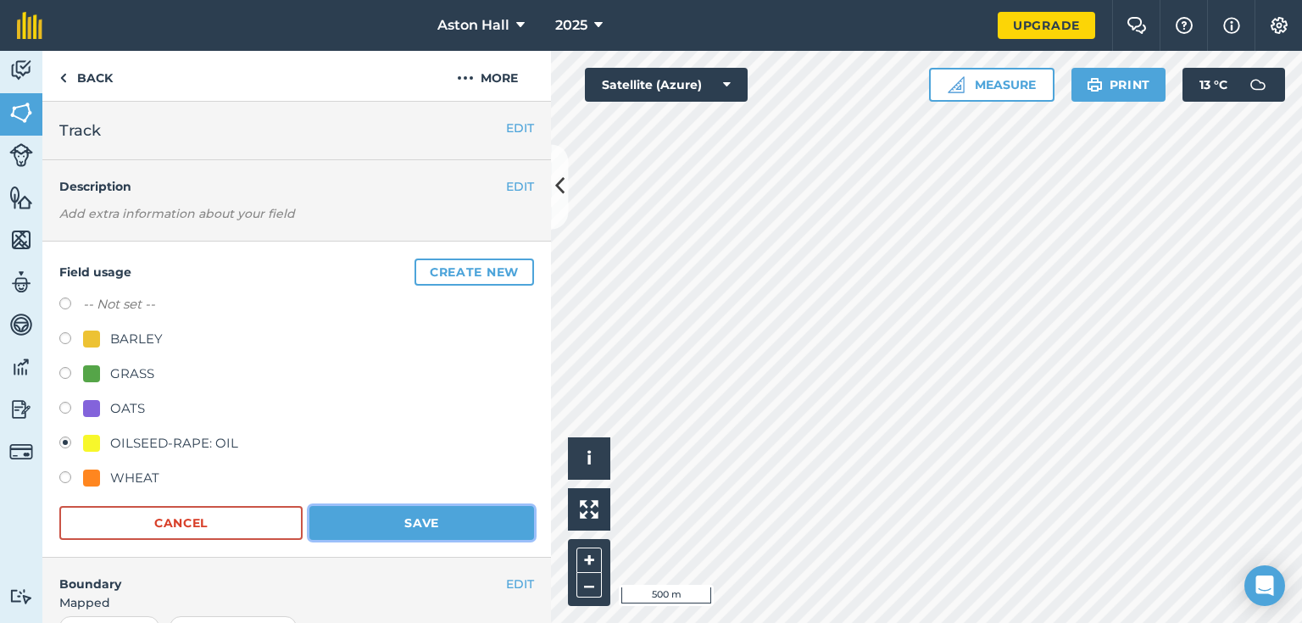
click at [389, 519] on button "Save" at bounding box center [421, 523] width 225 height 34
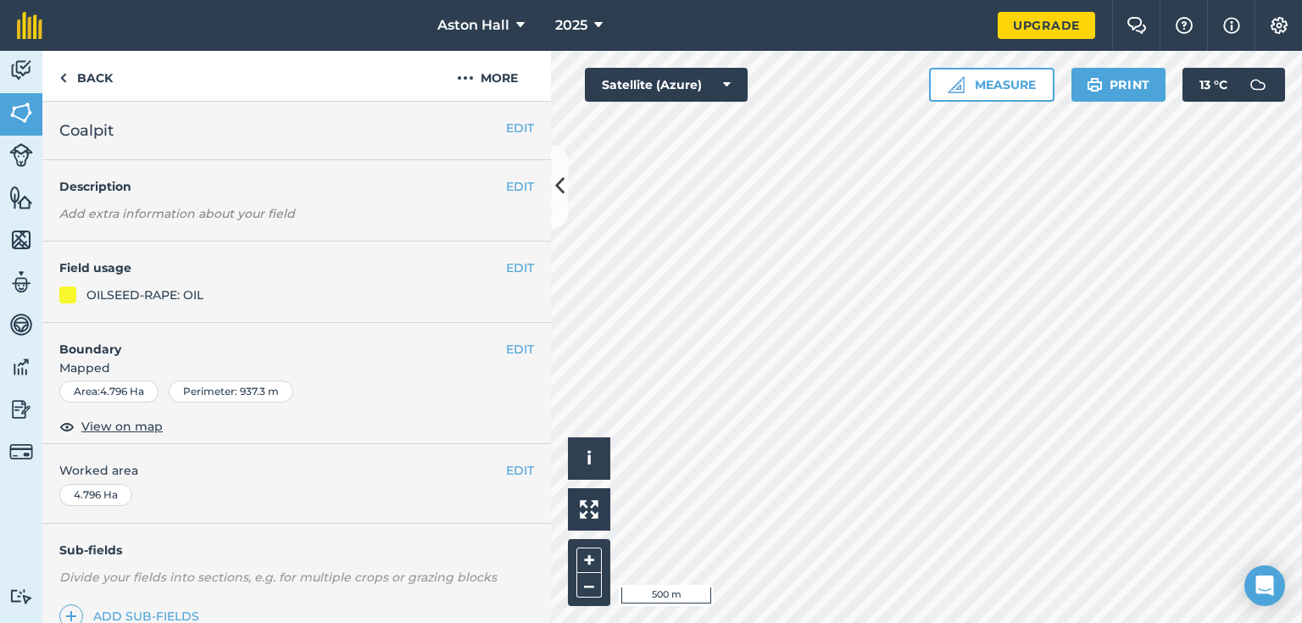
click at [196, 291] on div "OILSEED-RAPE: OIL" at bounding box center [144, 295] width 117 height 19
click at [506, 261] on button "EDIT" at bounding box center [520, 267] width 28 height 19
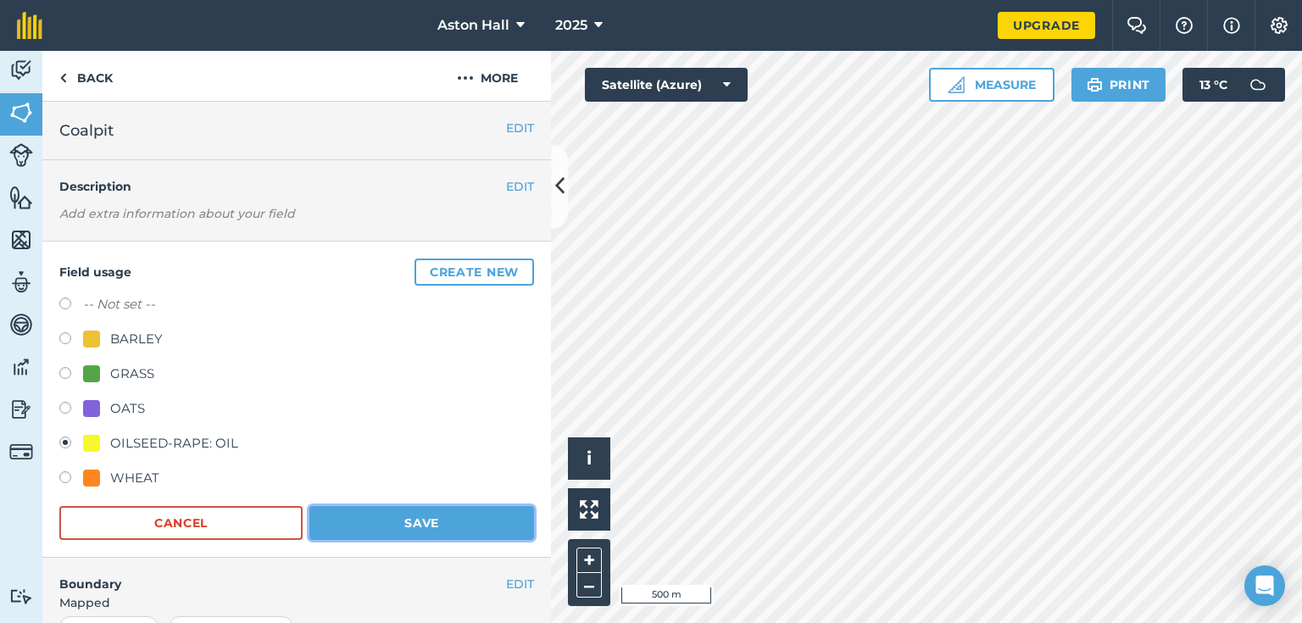
click at [394, 522] on button "Save" at bounding box center [421, 523] width 225 height 34
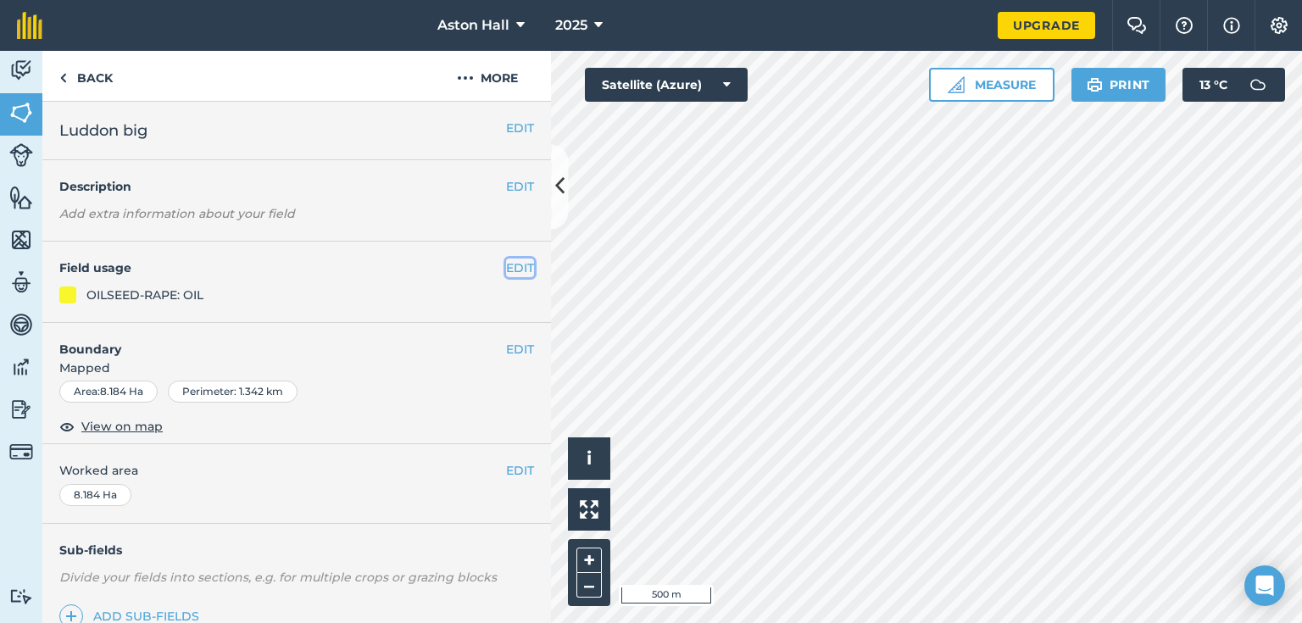
click at [509, 262] on button "EDIT" at bounding box center [520, 267] width 28 height 19
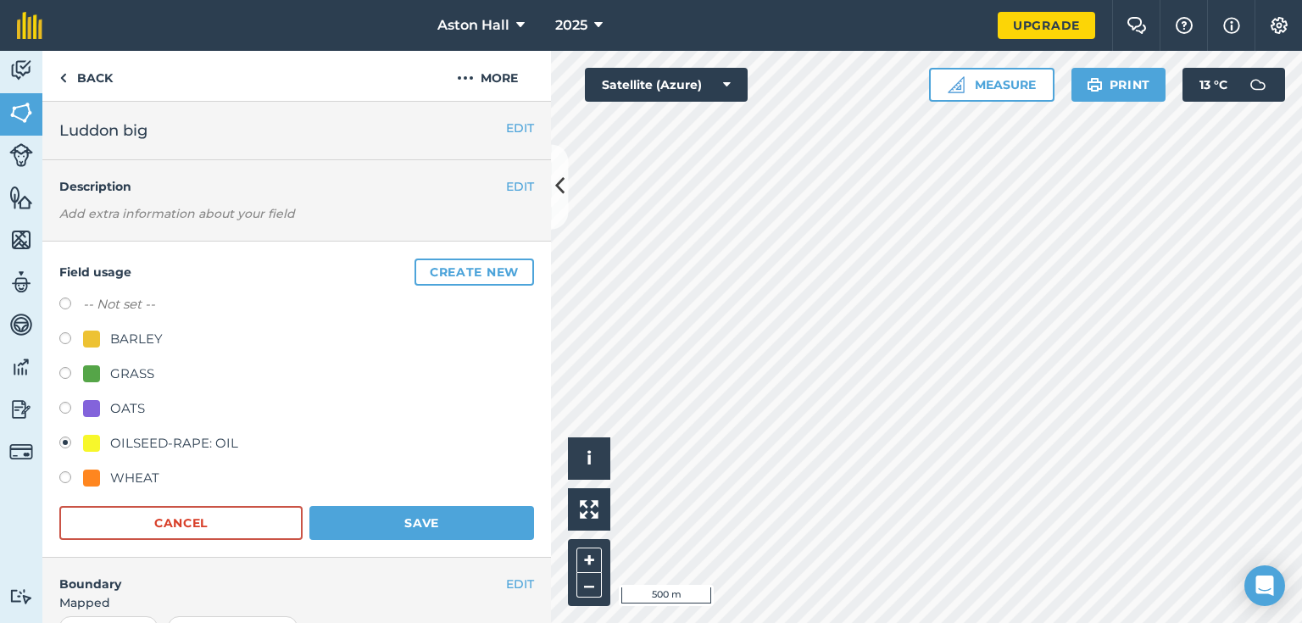
click at [64, 340] on label at bounding box center [71, 340] width 24 height 17
radio input "true"
radio input "false"
click at [410, 517] on button "Save" at bounding box center [421, 523] width 225 height 34
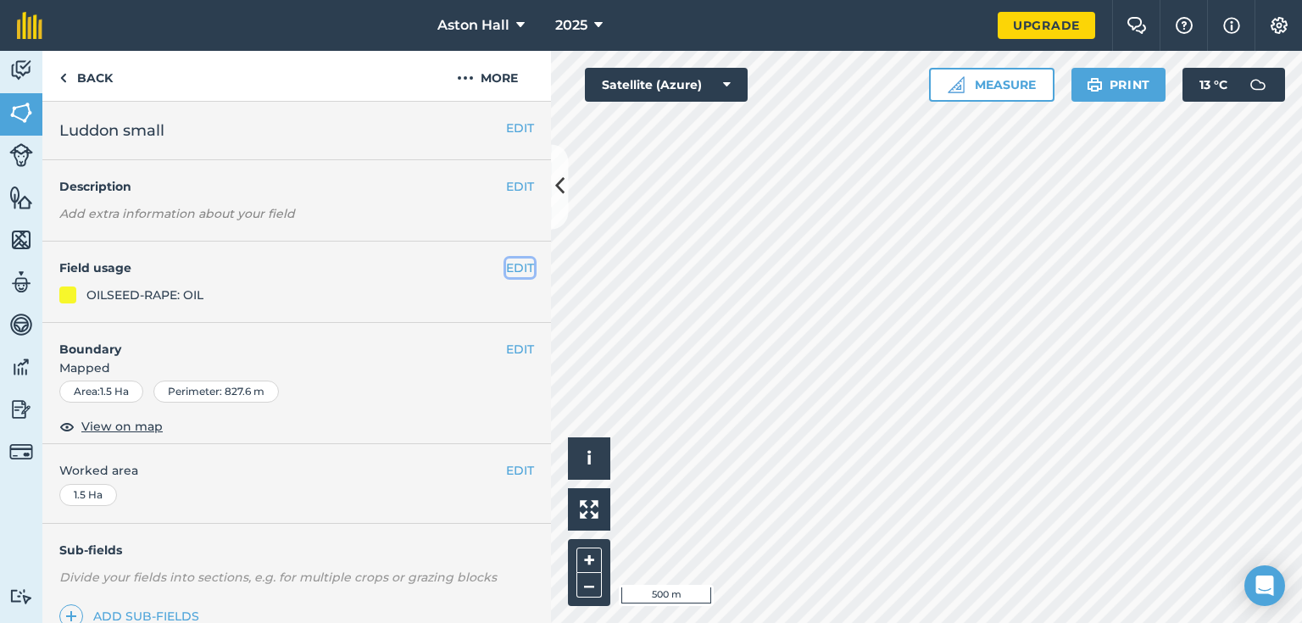
click at [506, 269] on button "EDIT" at bounding box center [520, 267] width 28 height 19
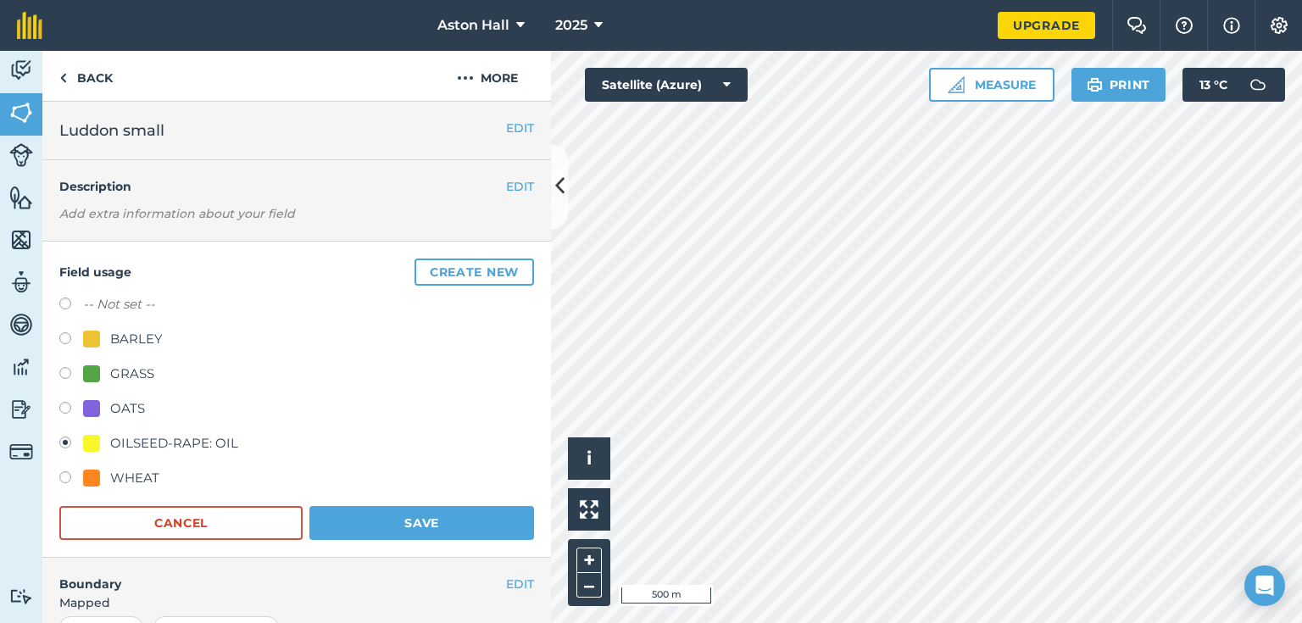
click at [64, 340] on label at bounding box center [71, 340] width 24 height 17
radio input "true"
radio input "false"
click at [407, 510] on button "Save" at bounding box center [421, 523] width 225 height 34
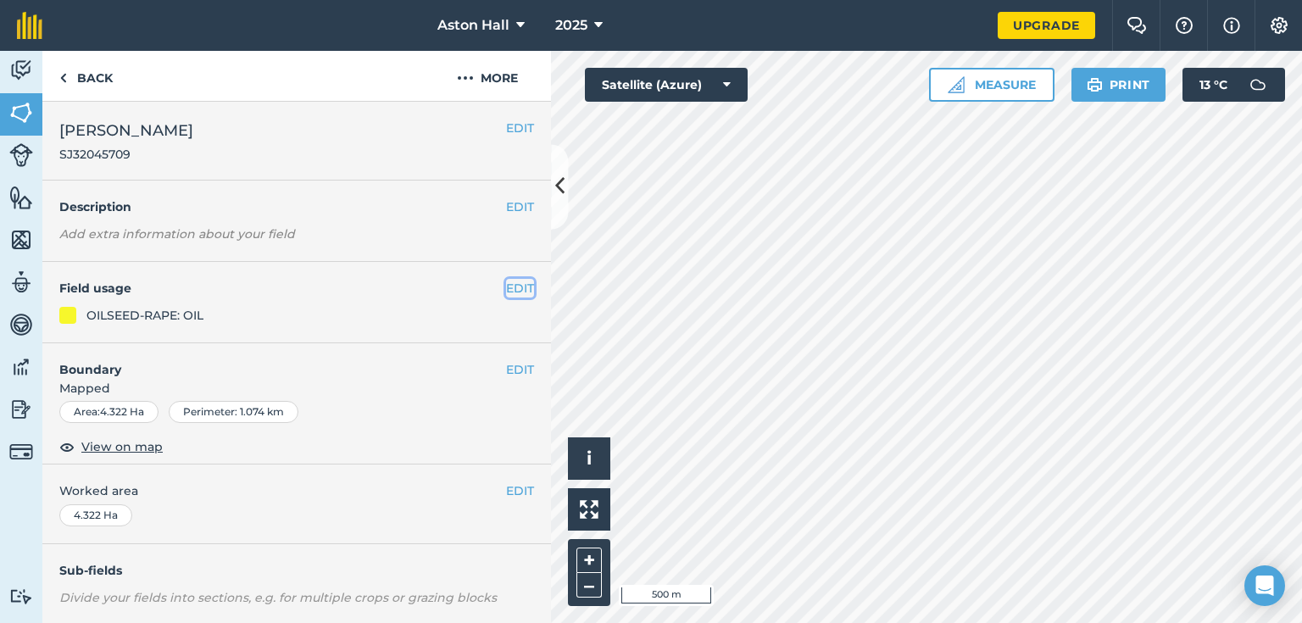
click at [517, 281] on button "EDIT" at bounding box center [520, 288] width 28 height 19
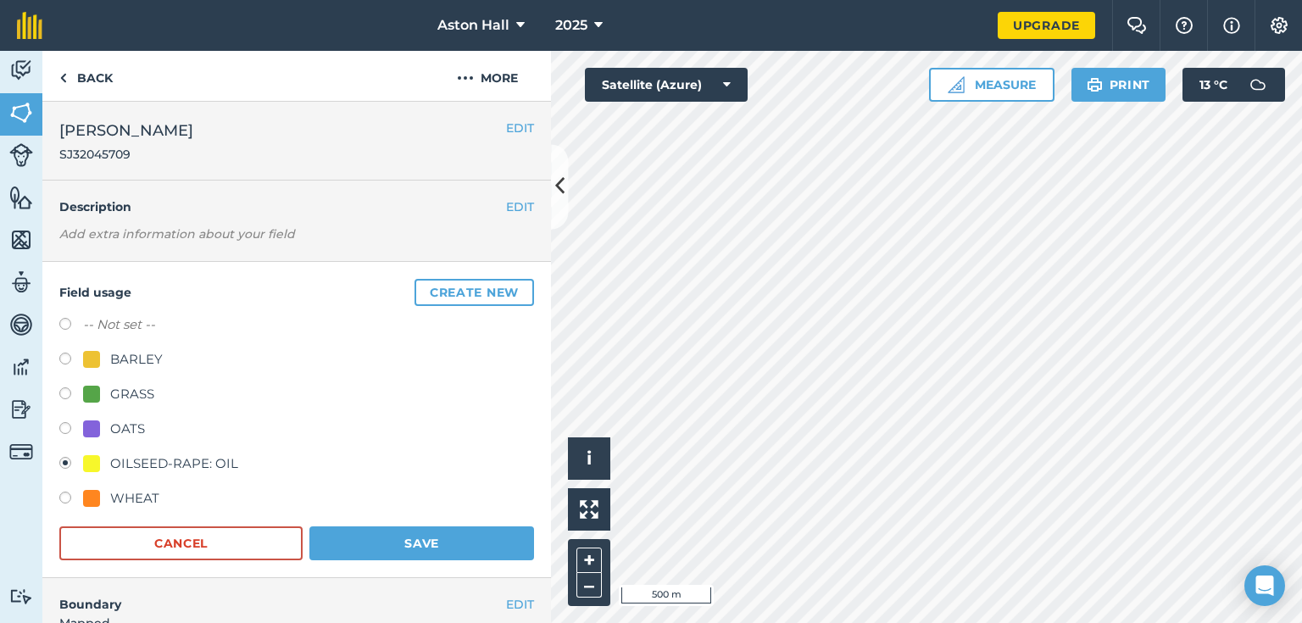
click at [65, 425] on label at bounding box center [71, 430] width 24 height 17
radio input "true"
radio input "false"
click at [410, 537] on button "Save" at bounding box center [421, 543] width 225 height 34
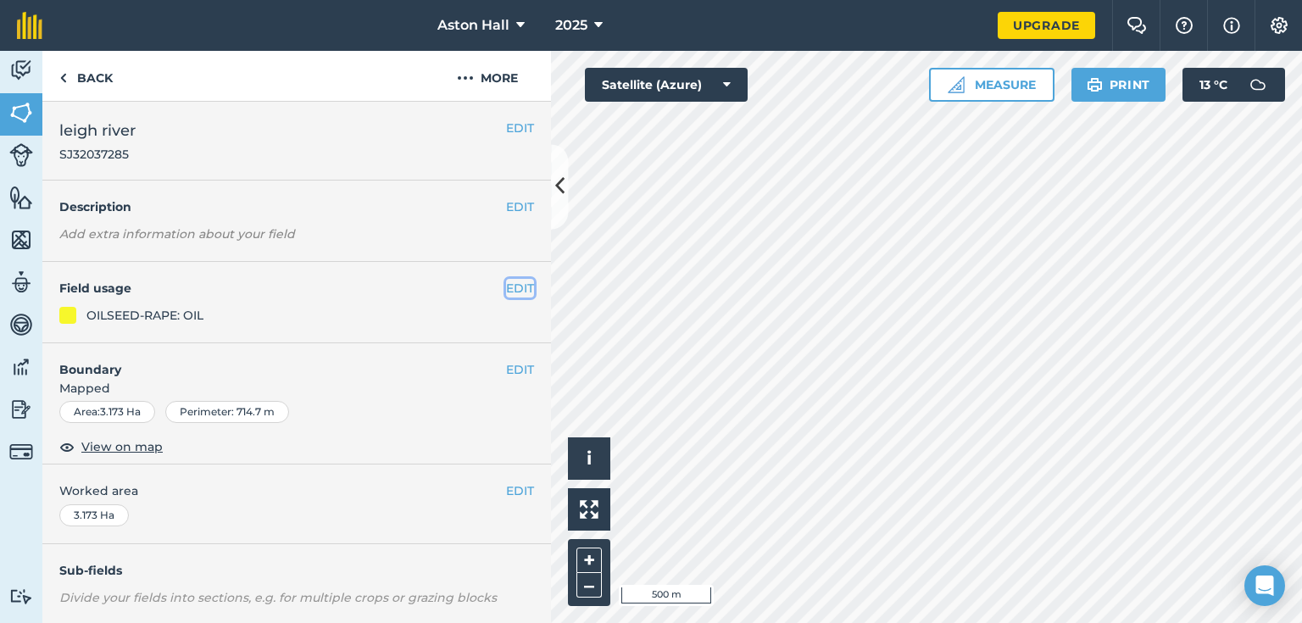
click at [509, 292] on button "EDIT" at bounding box center [520, 288] width 28 height 19
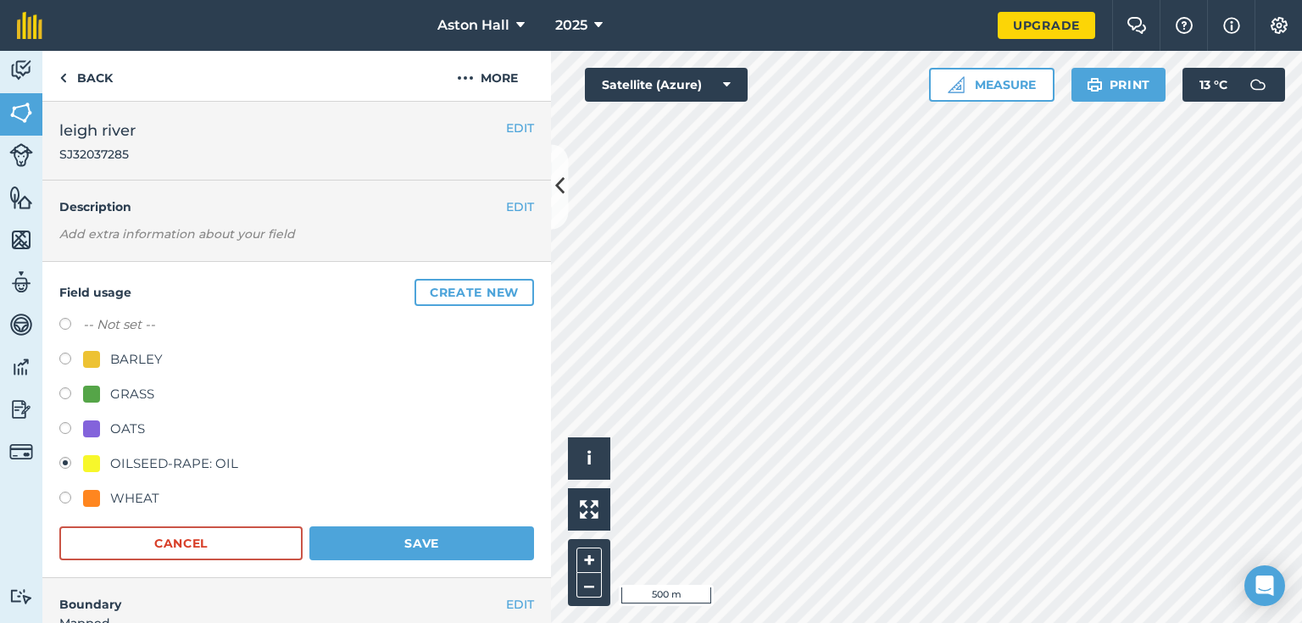
click at [64, 428] on label at bounding box center [71, 430] width 24 height 17
radio input "true"
radio input "false"
click at [407, 539] on button "Save" at bounding box center [421, 543] width 225 height 34
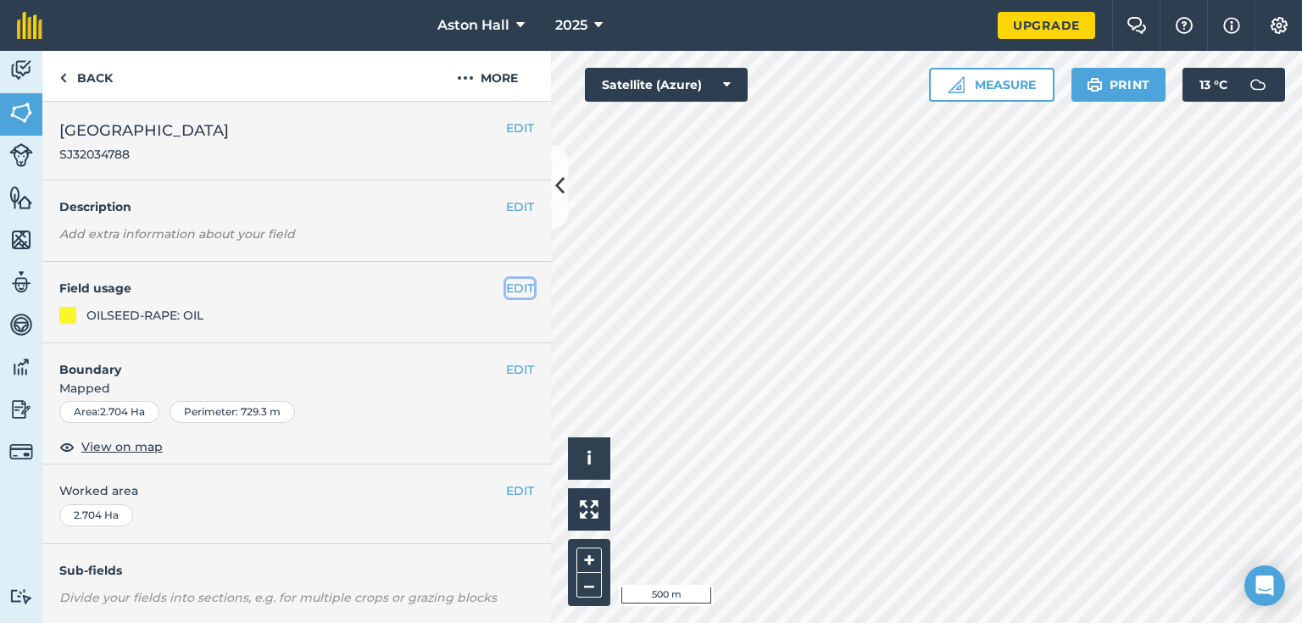
click at [506, 288] on button "EDIT" at bounding box center [520, 288] width 28 height 19
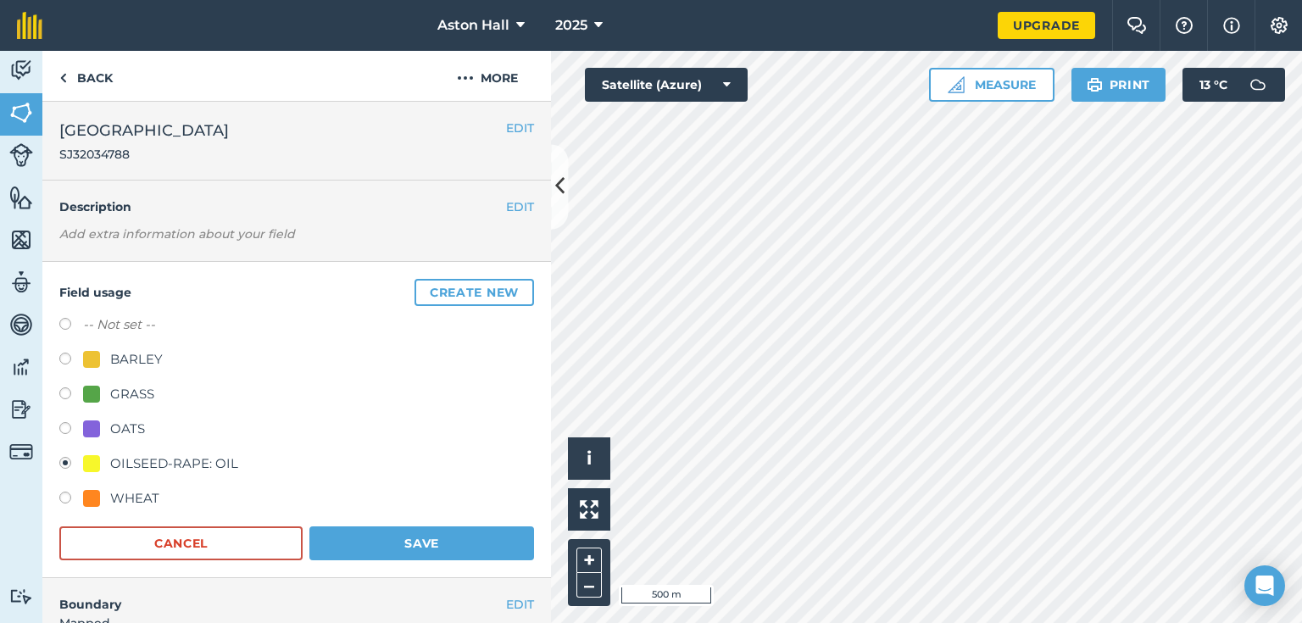
click at [69, 427] on label at bounding box center [71, 430] width 24 height 17
radio input "true"
radio input "false"
click at [441, 542] on button "Save" at bounding box center [421, 543] width 225 height 34
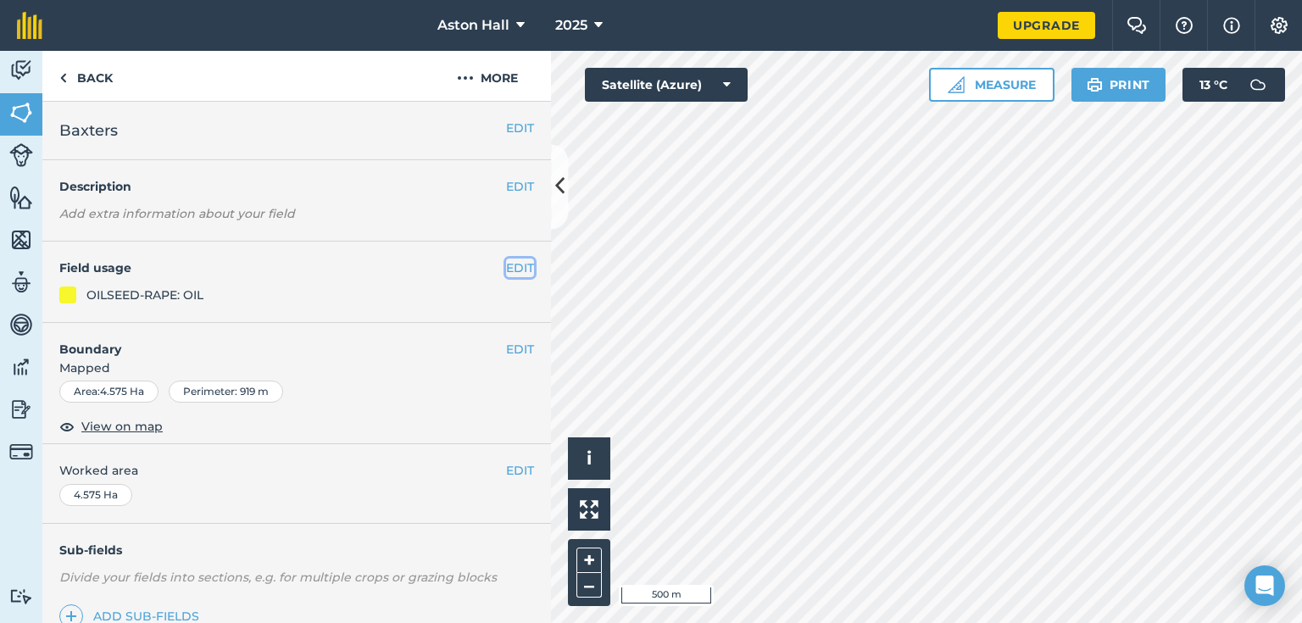
click at [509, 262] on button "EDIT" at bounding box center [520, 267] width 28 height 19
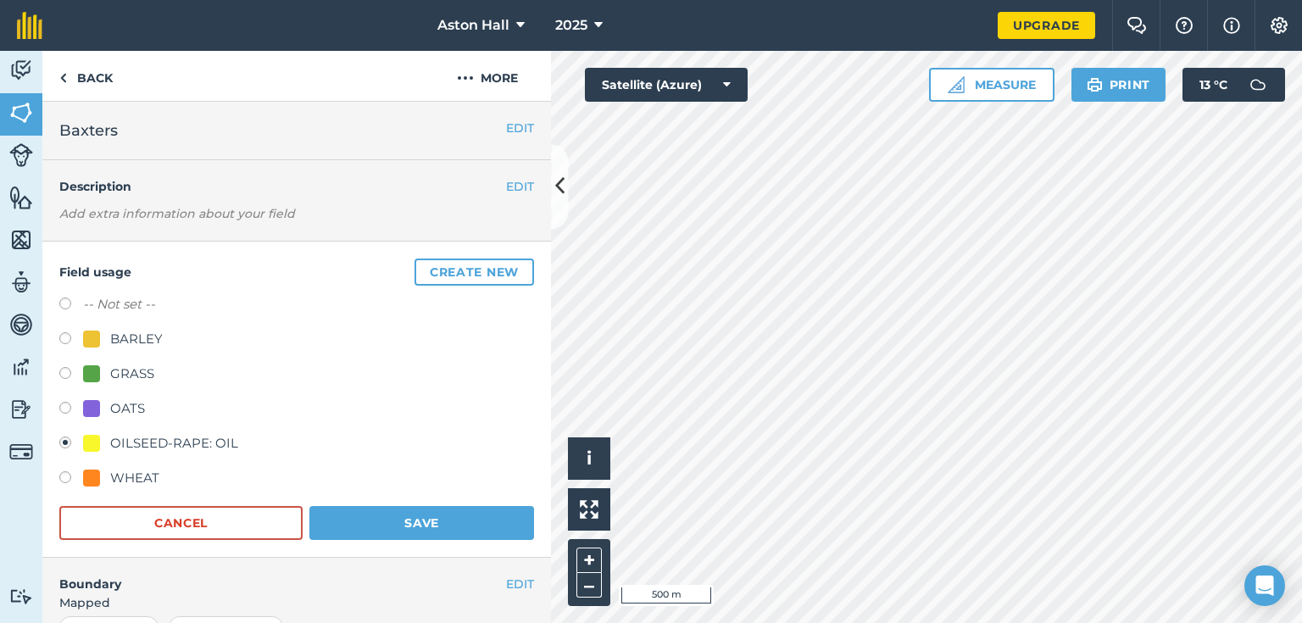
drag, startPoint x: 64, startPoint y: 336, endPoint x: 85, endPoint y: 353, distance: 27.1
click at [63, 336] on label at bounding box center [71, 340] width 24 height 17
radio input "true"
radio input "false"
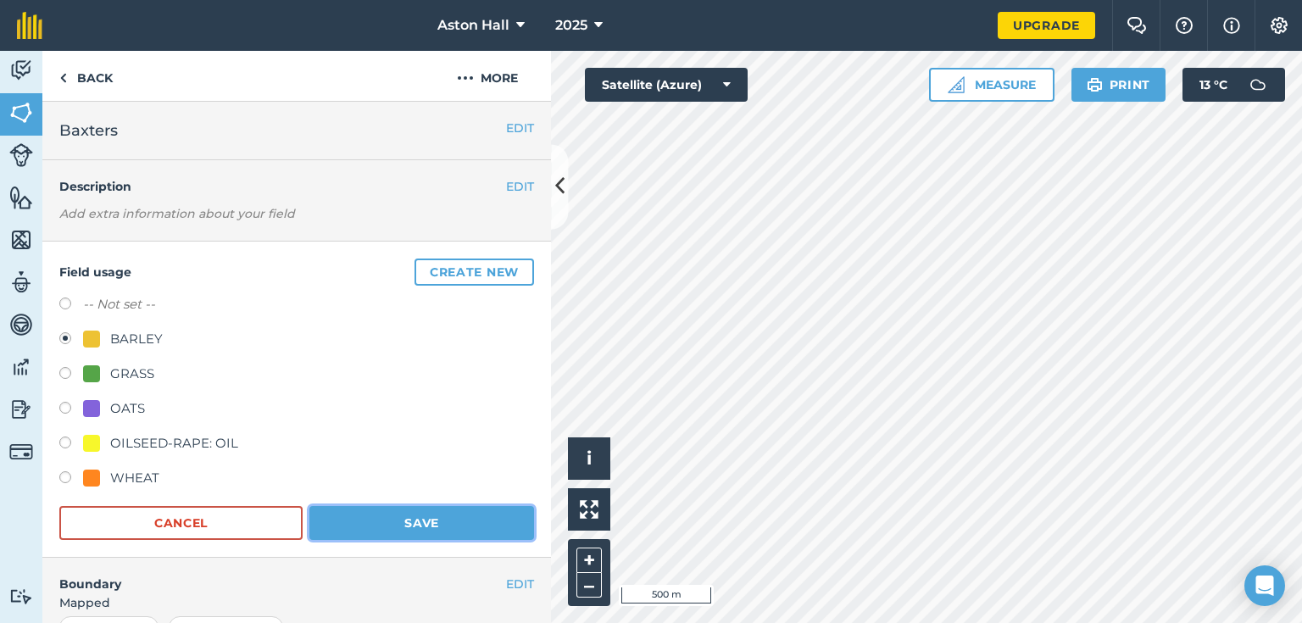
click at [424, 514] on button "Save" at bounding box center [421, 523] width 225 height 34
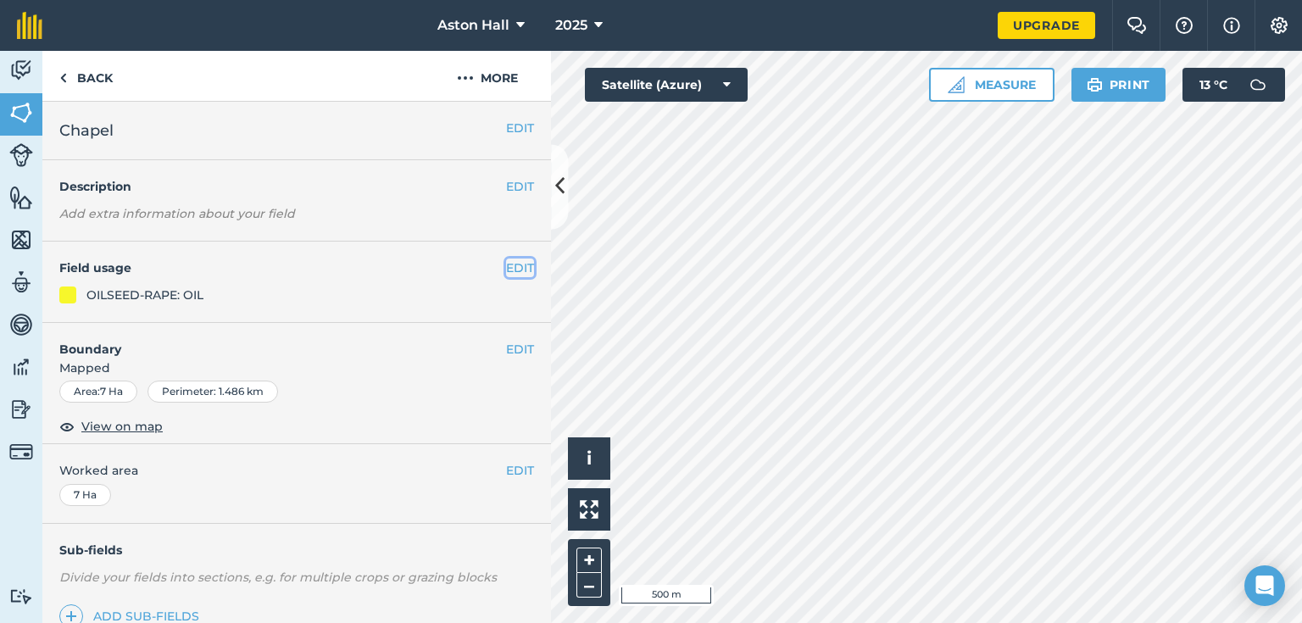
click at [506, 267] on button "EDIT" at bounding box center [520, 267] width 28 height 19
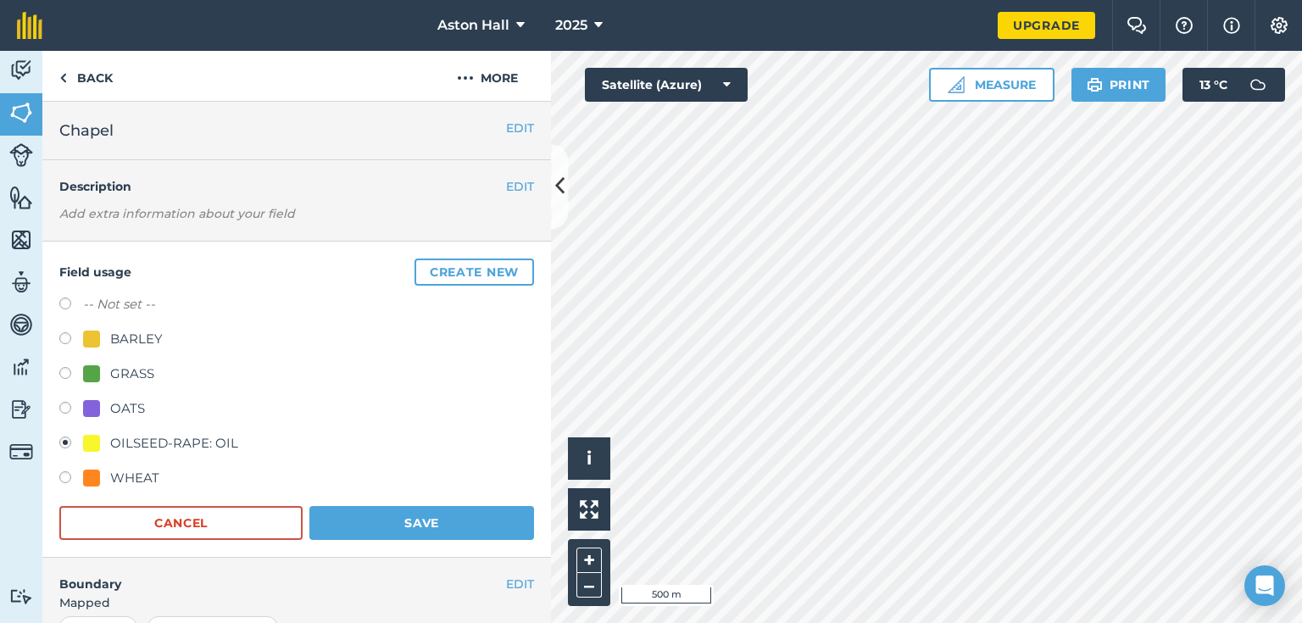
drag, startPoint x: 68, startPoint y: 338, endPoint x: 74, endPoint y: 346, distance: 9.7
click at [67, 338] on label at bounding box center [71, 340] width 24 height 17
radio input "true"
radio input "false"
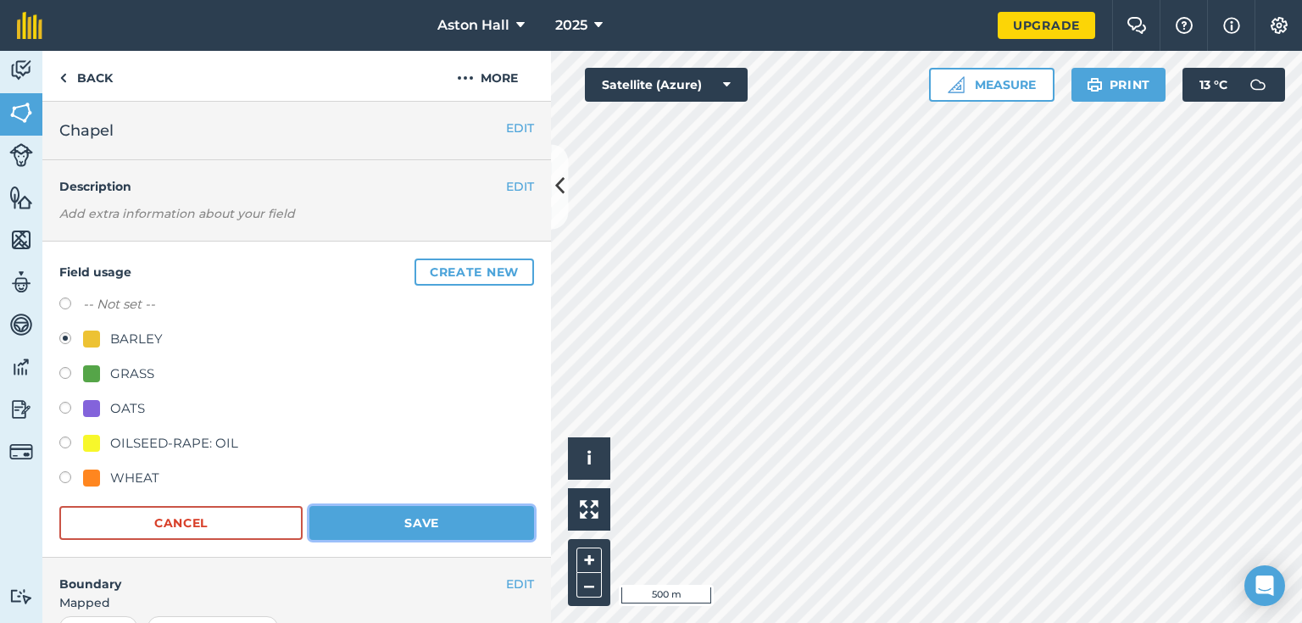
click at [415, 516] on button "Save" at bounding box center [421, 523] width 225 height 34
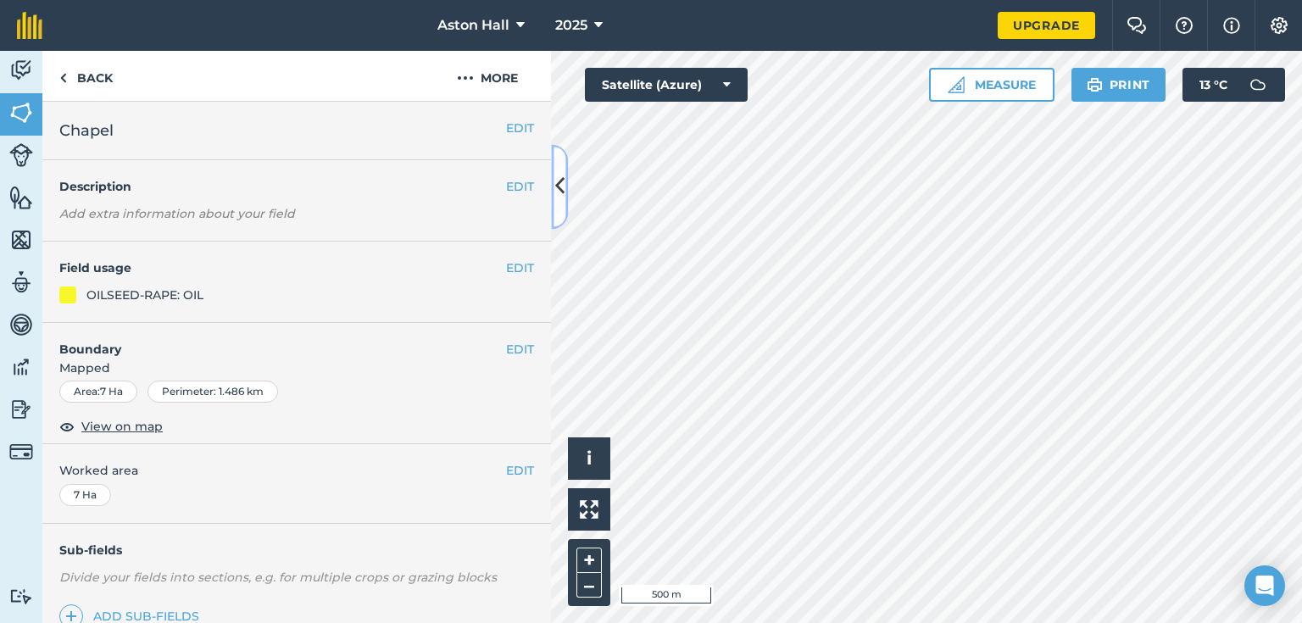
click at [556, 192] on icon at bounding box center [559, 187] width 9 height 30
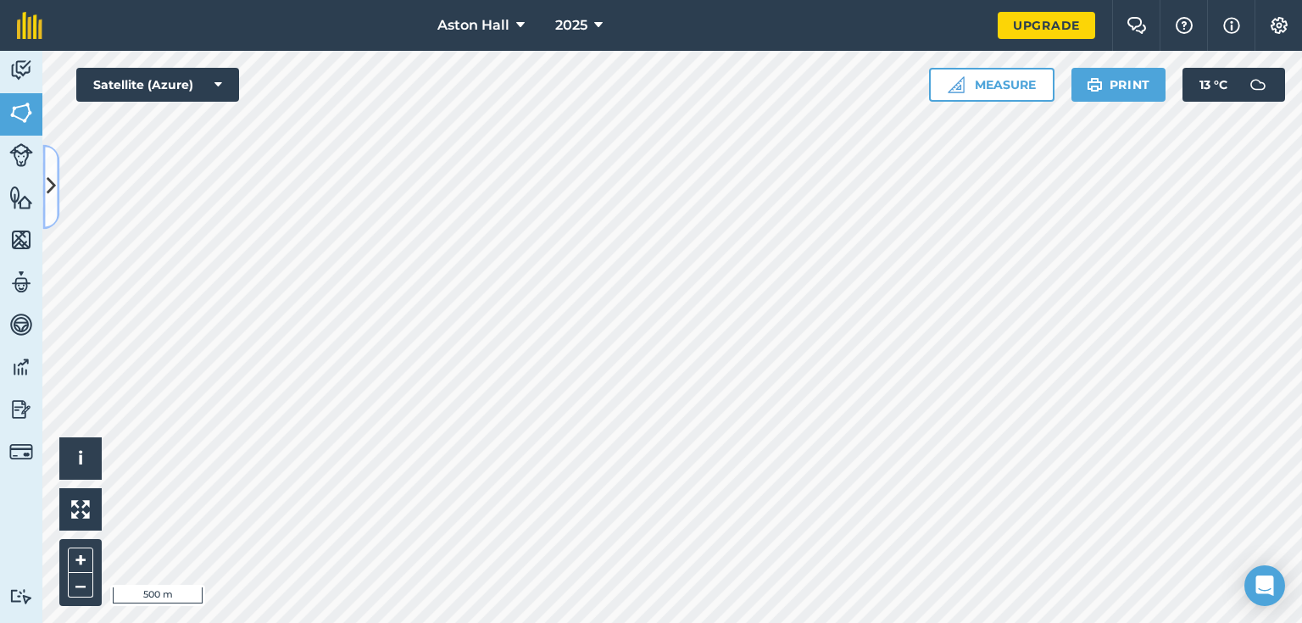
click at [54, 187] on icon at bounding box center [51, 187] width 9 height 30
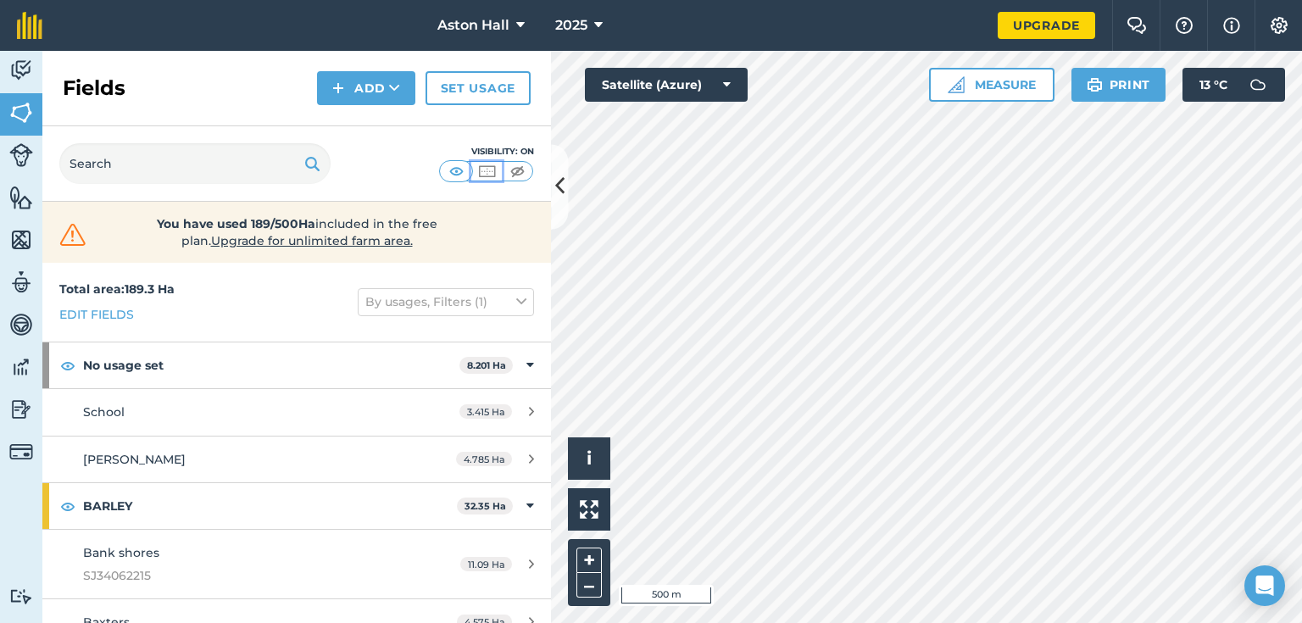
click at [484, 170] on img at bounding box center [486, 171] width 21 height 17
click at [457, 173] on img at bounding box center [456, 171] width 21 height 17
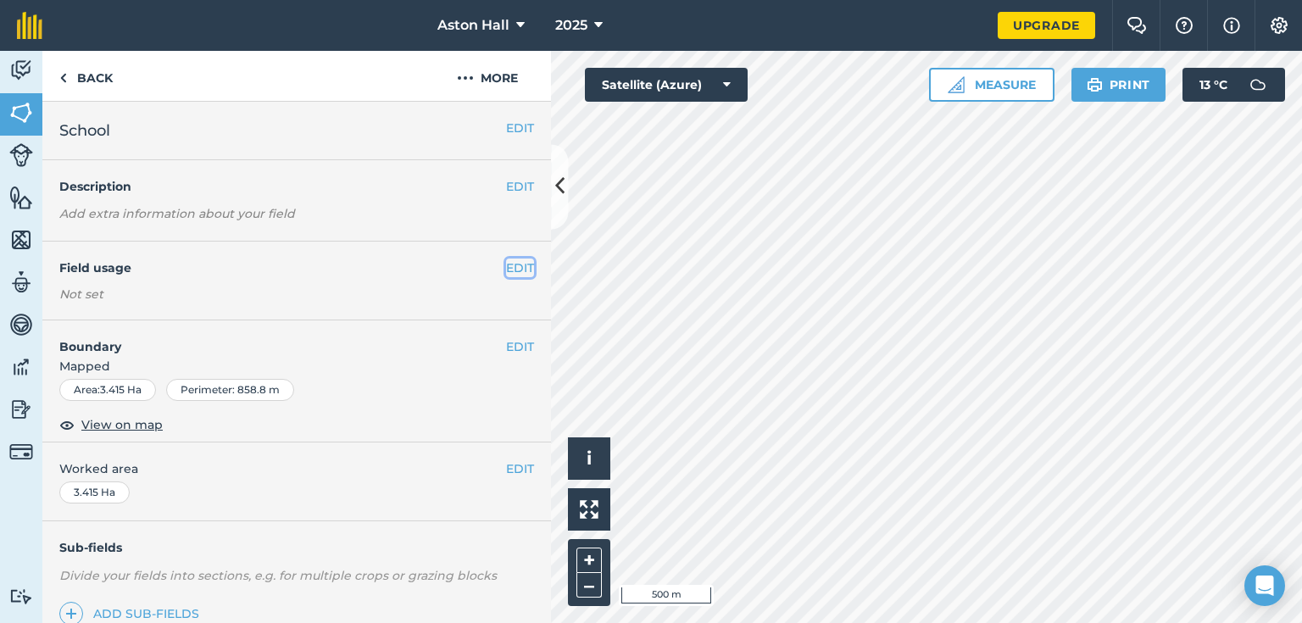
click at [510, 264] on button "EDIT" at bounding box center [520, 267] width 28 height 19
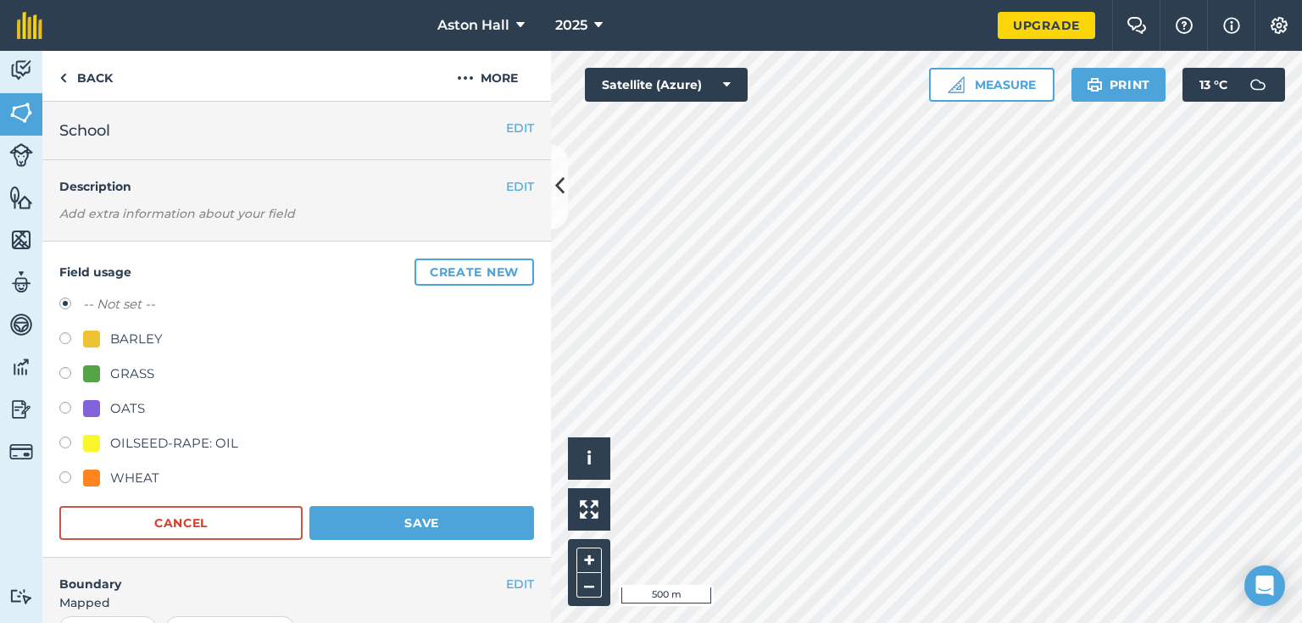
click at [67, 343] on label at bounding box center [71, 340] width 24 height 17
radio input "true"
radio input "false"
click at [394, 515] on button "Save" at bounding box center [421, 523] width 225 height 34
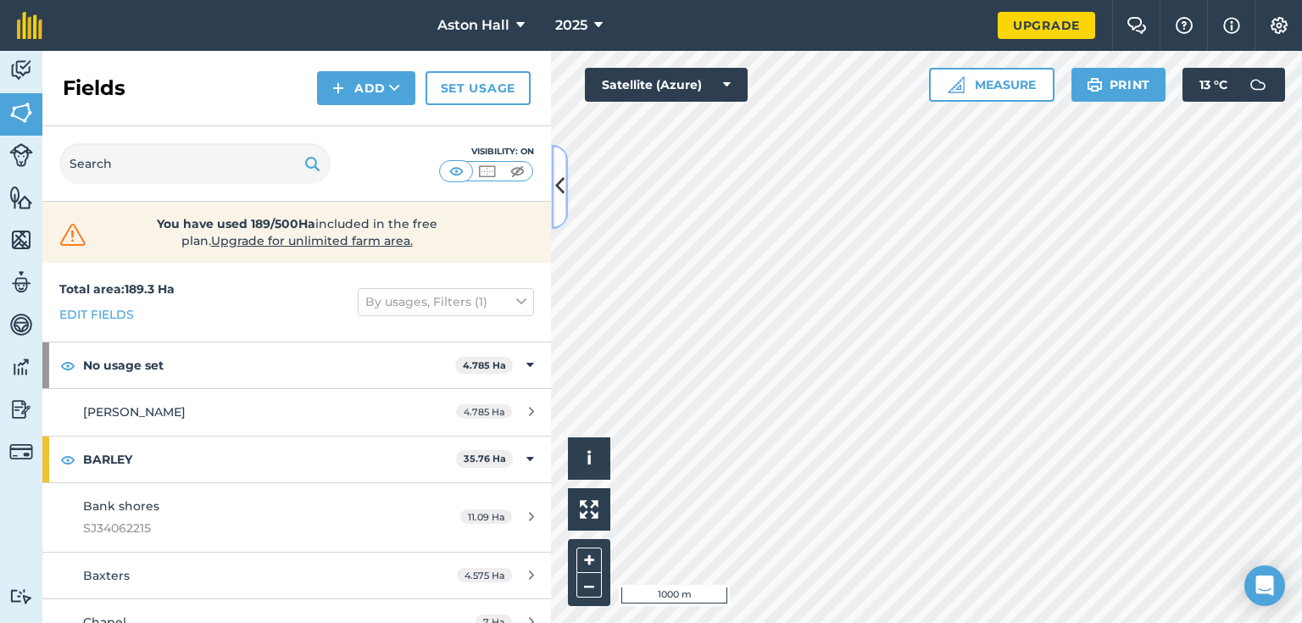
click at [557, 200] on icon at bounding box center [559, 187] width 9 height 30
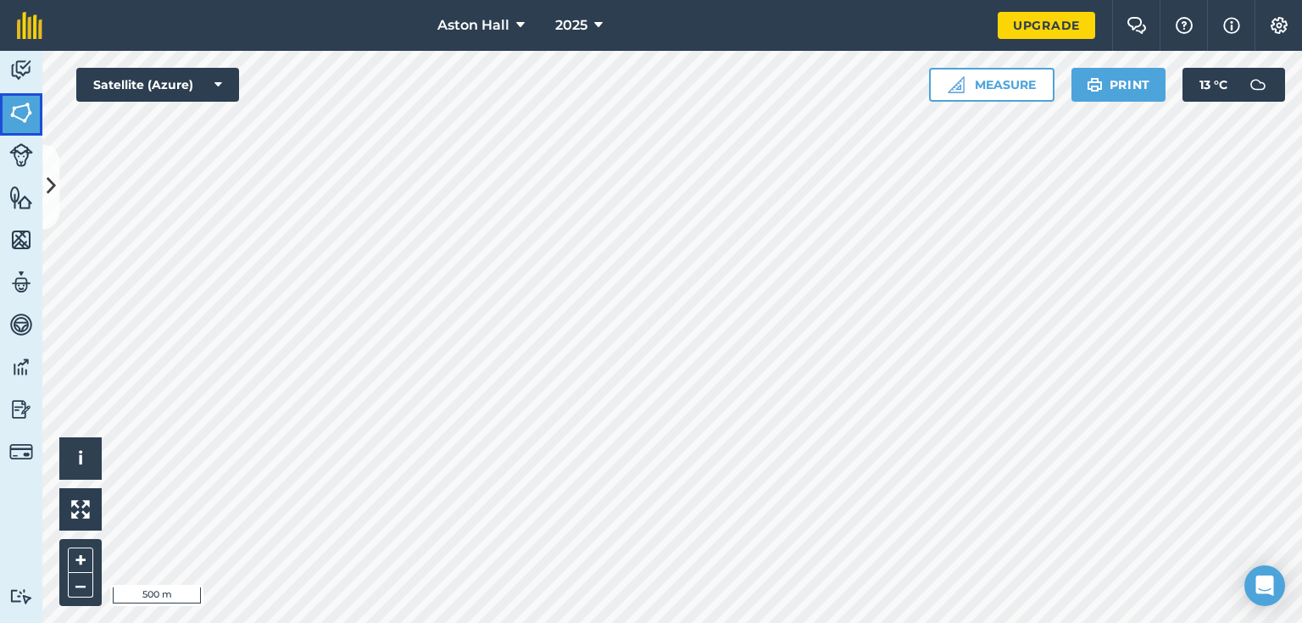
click at [9, 114] on img at bounding box center [21, 112] width 24 height 25
click at [30, 117] on img at bounding box center [21, 112] width 24 height 25
click at [47, 196] on icon at bounding box center [51, 187] width 9 height 30
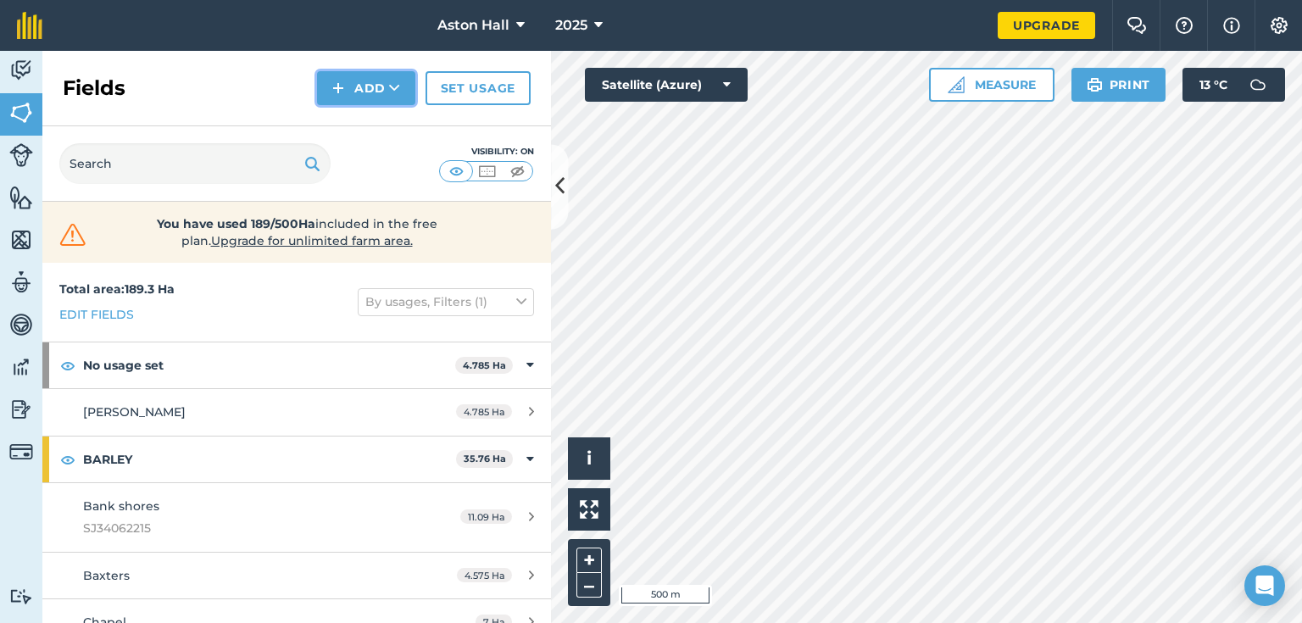
click at [370, 92] on button "Add" at bounding box center [366, 88] width 98 height 34
click at [378, 167] on link "Import" at bounding box center [366, 164] width 93 height 37
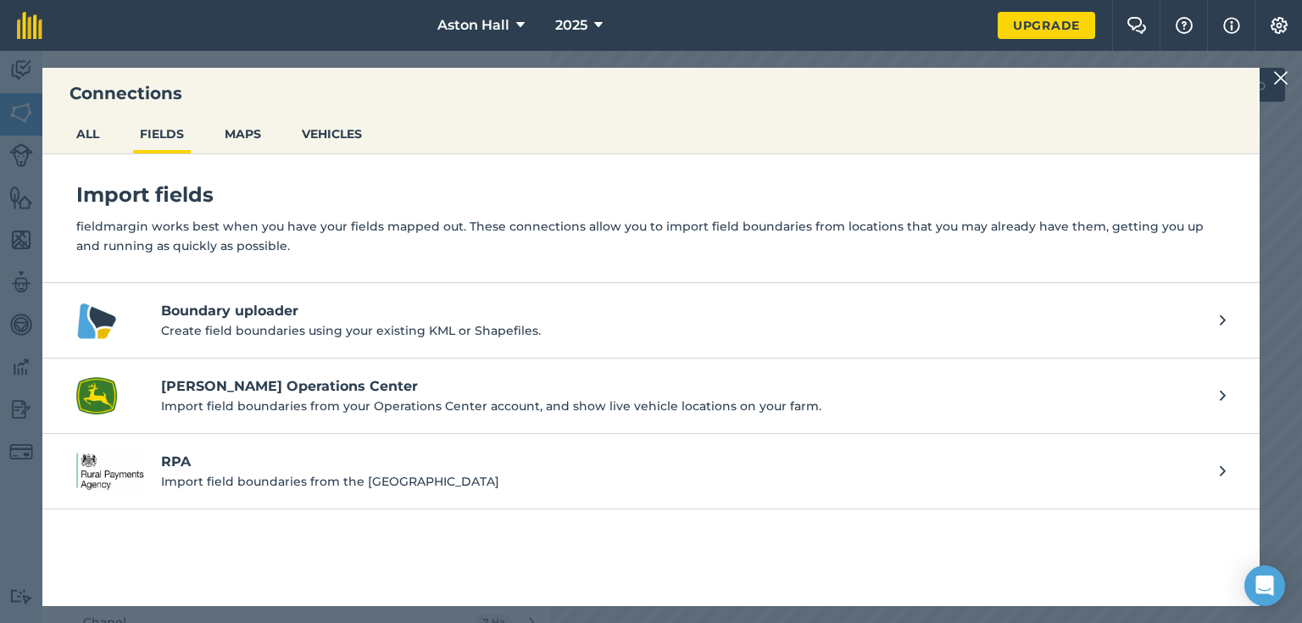
click at [187, 463] on h4 "RPA" at bounding box center [682, 462] width 1042 height 20
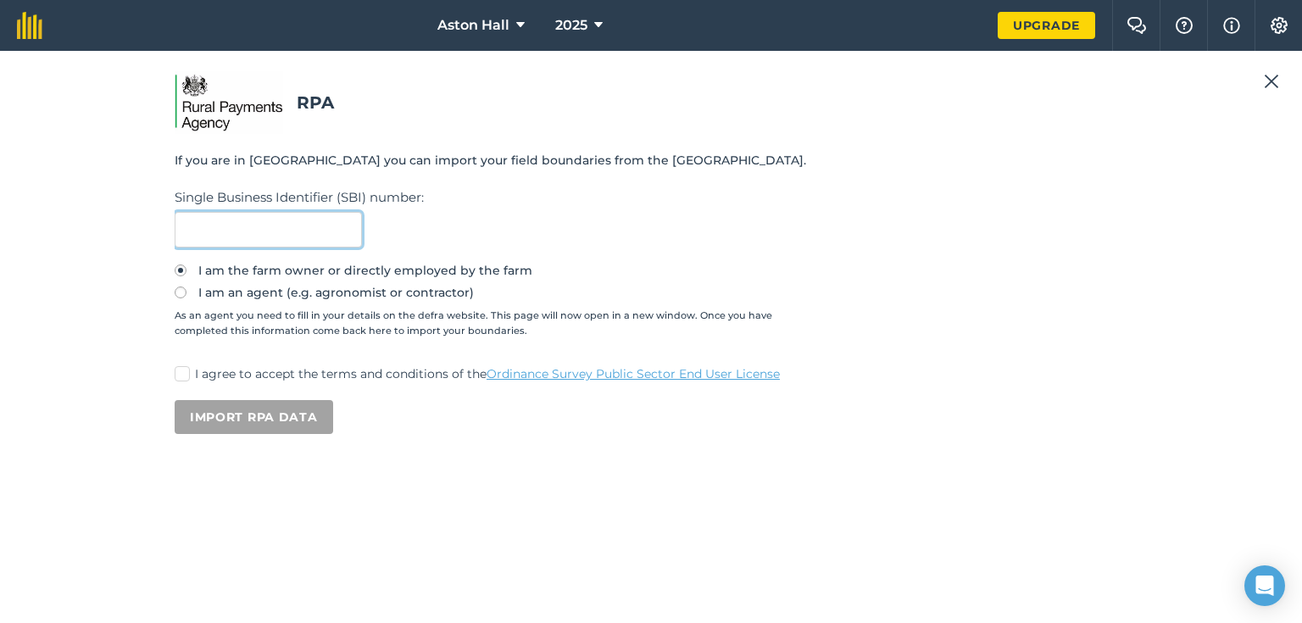
click at [253, 220] on input "text" at bounding box center [268, 230] width 187 height 36
type input "106485966"
click at [198, 374] on label "I agree to accept the terms and conditions of the Ordinance Survey Public Secto…" at bounding box center [651, 374] width 953 height 18
click at [186, 374] on input "I agree to accept the terms and conditions of the Ordinance Survey Public Secto…" at bounding box center [180, 370] width 11 height 11
checkbox input "true"
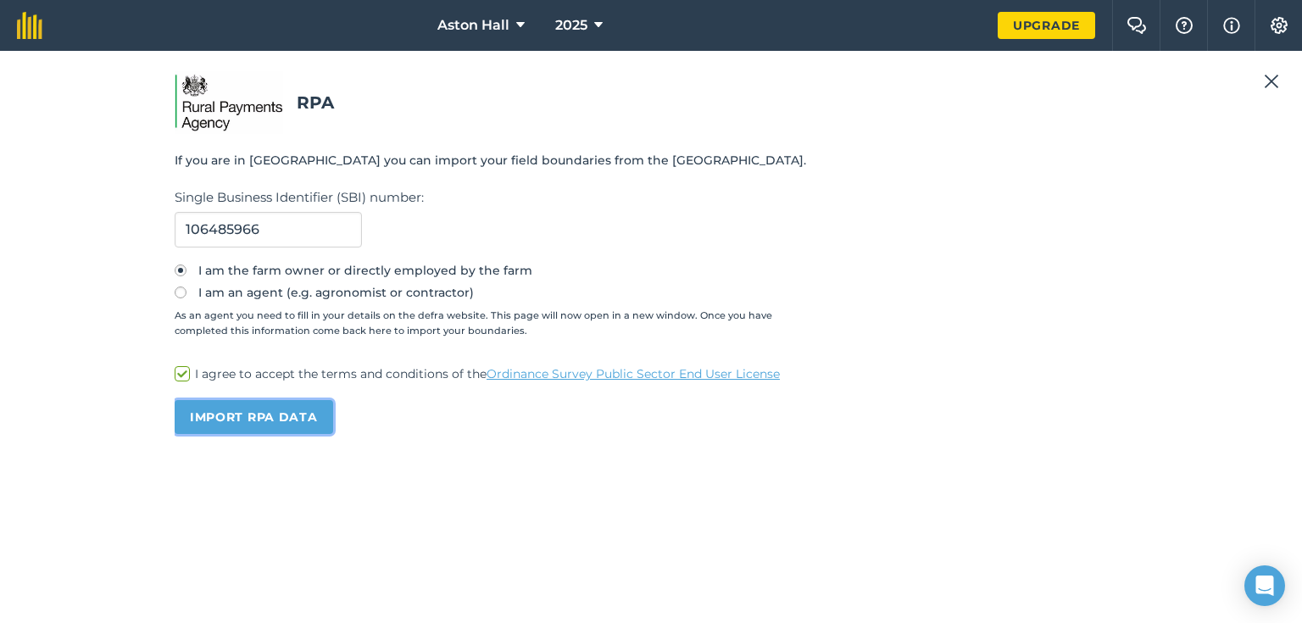
click at [313, 421] on button "Import RPA data" at bounding box center [254, 417] width 158 height 34
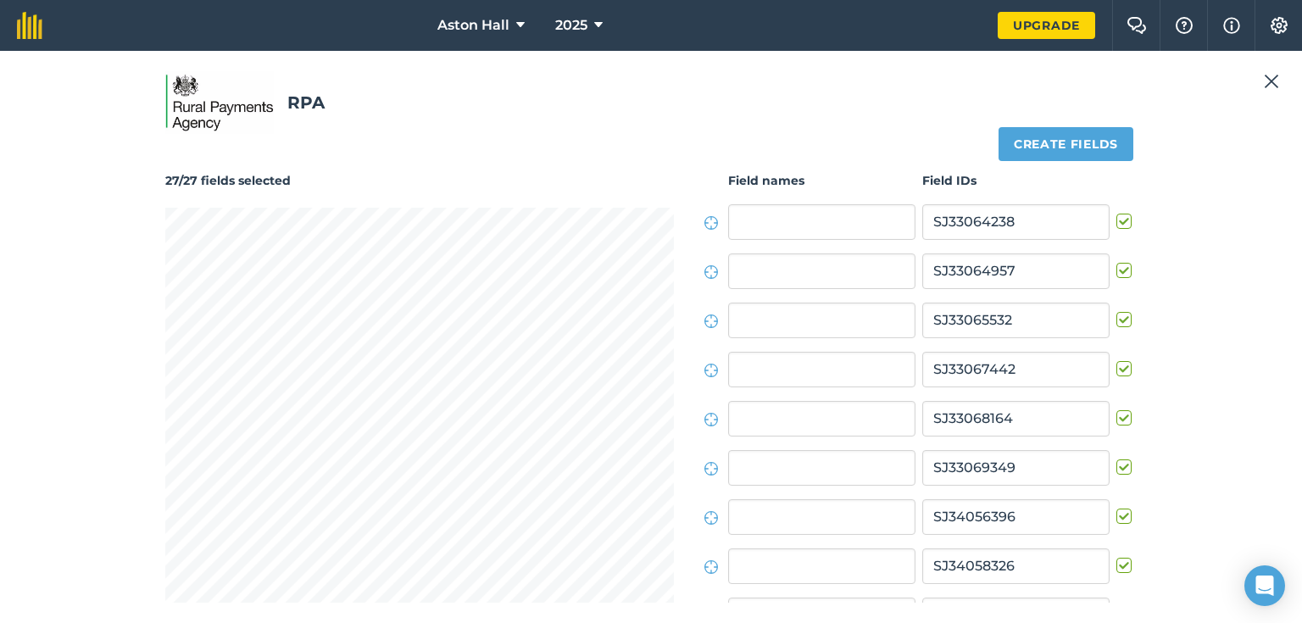
click at [1116, 213] on label at bounding box center [1126, 213] width 20 height 0
click at [1116, 221] on input "checkbox" at bounding box center [1121, 218] width 11 height 11
click at [1116, 213] on label at bounding box center [1126, 213] width 20 height 0
click at [1116, 221] on input "checkbox" at bounding box center [1121, 218] width 11 height 11
checkbox input "true"
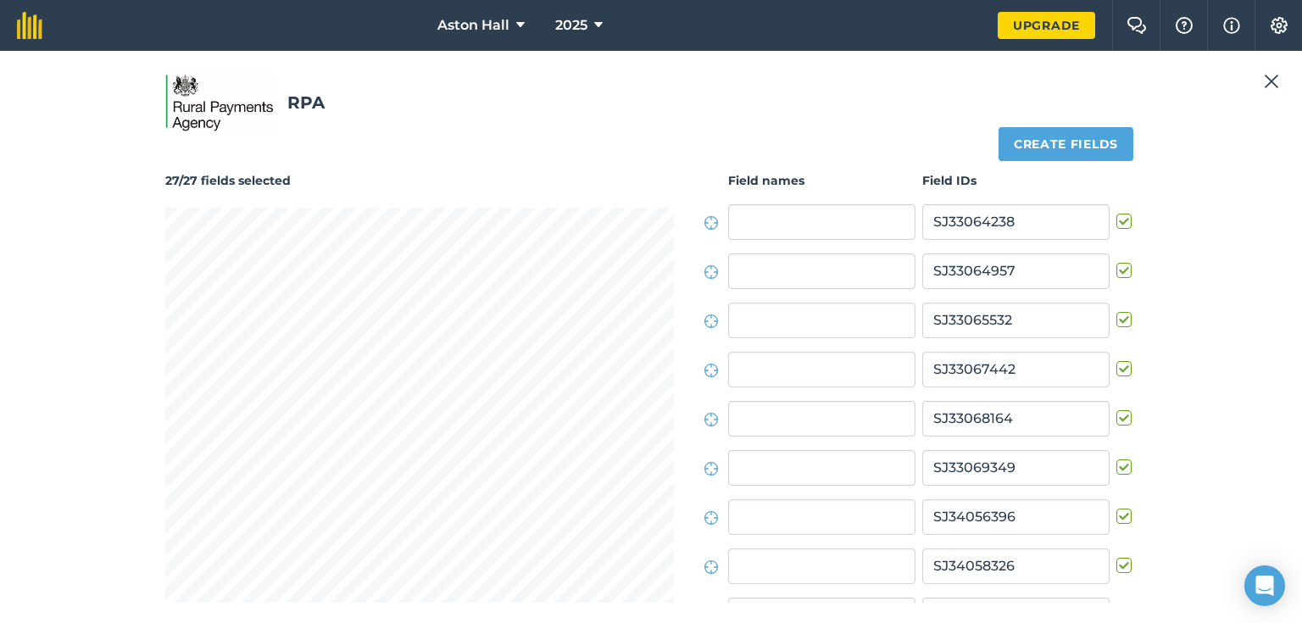
click at [1116, 262] on label at bounding box center [1126, 262] width 20 height 0
click at [1116, 267] on input "checkbox" at bounding box center [1121, 267] width 11 height 11
click at [1116, 262] on label at bounding box center [1126, 262] width 20 height 0
click at [1116, 267] on input "checkbox" at bounding box center [1121, 267] width 11 height 11
checkbox input "true"
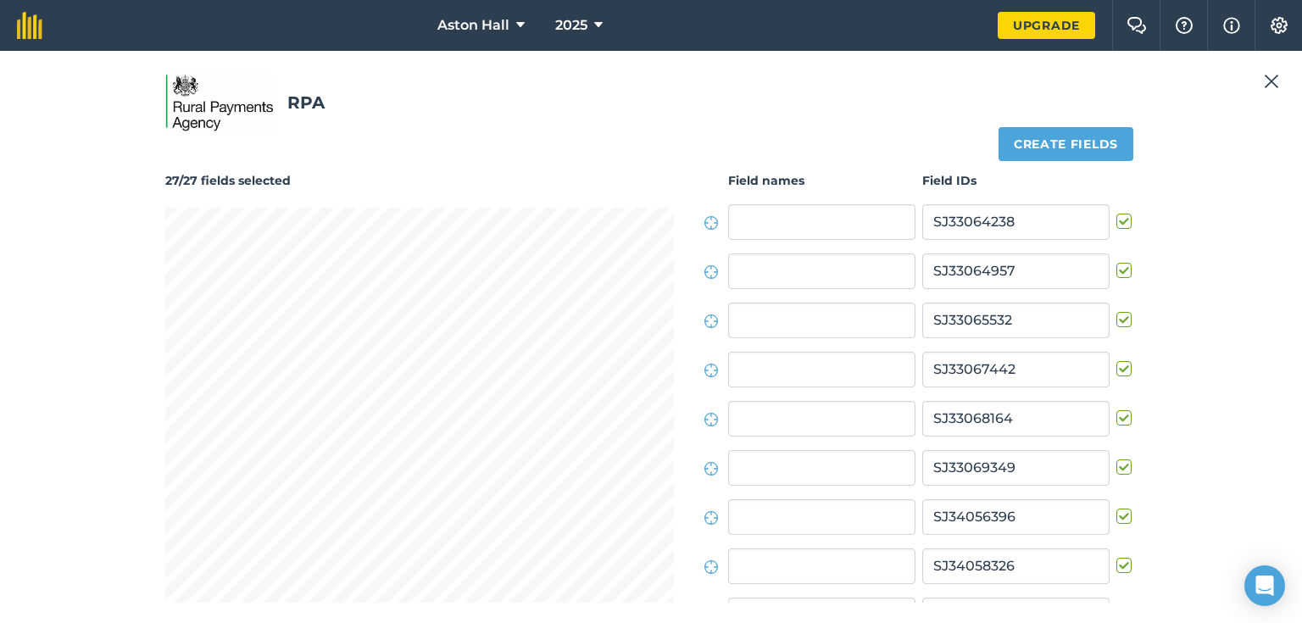
click at [1116, 311] on label at bounding box center [1126, 311] width 20 height 0
click at [1116, 316] on input "checkbox" at bounding box center [1121, 316] width 11 height 11
click at [1116, 311] on label at bounding box center [1126, 311] width 20 height 0
click at [1116, 316] on input "checkbox" at bounding box center [1121, 316] width 11 height 11
checkbox input "true"
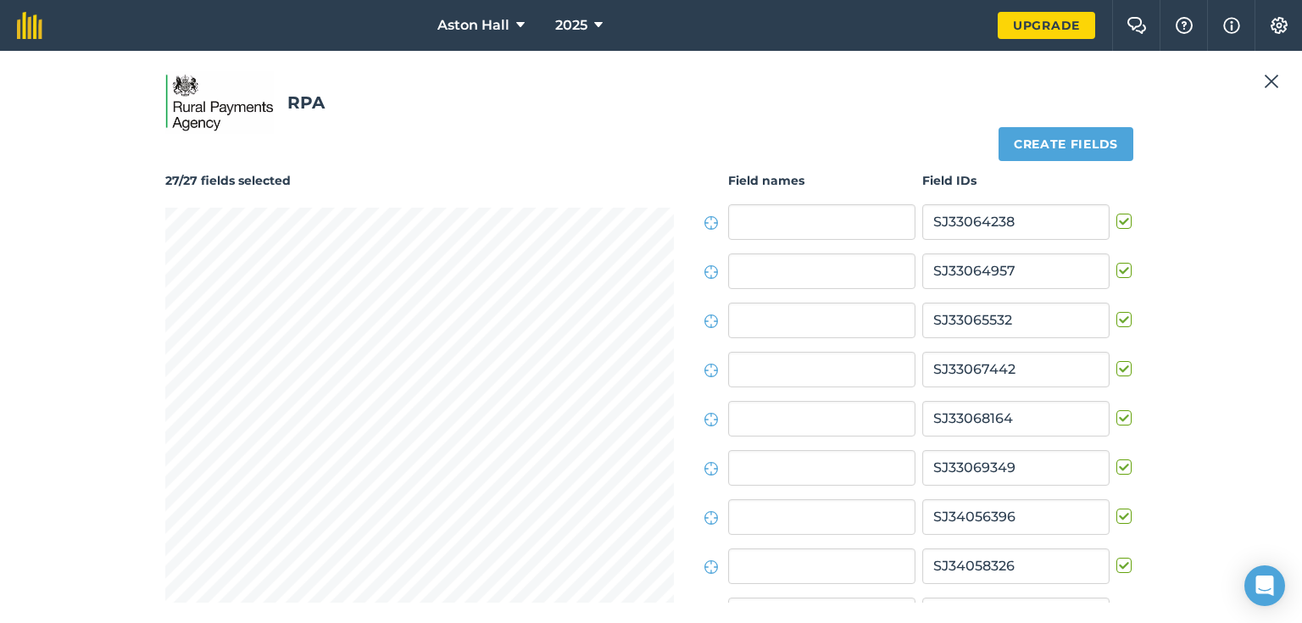
click at [1119, 360] on label at bounding box center [1126, 360] width 20 height 0
click at [1119, 367] on input "checkbox" at bounding box center [1121, 365] width 11 height 11
click at [1119, 360] on label at bounding box center [1126, 360] width 20 height 0
click at [1119, 367] on input "checkbox" at bounding box center [1121, 365] width 11 height 11
checkbox input "true"
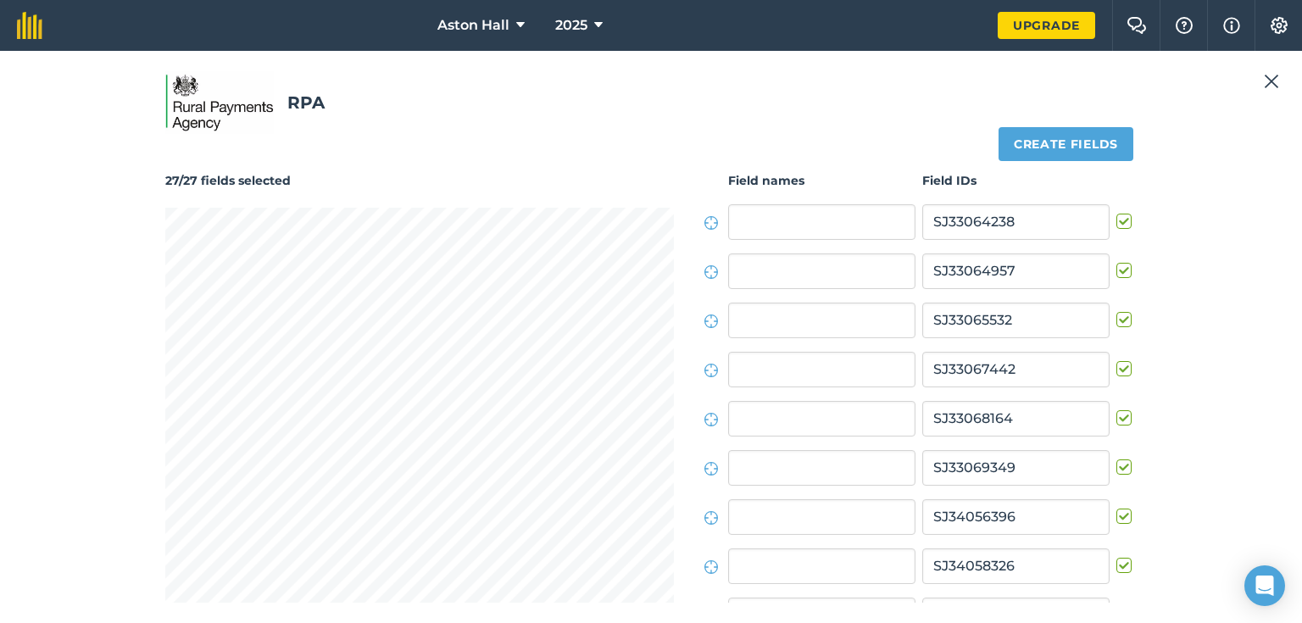
click at [1116, 409] on label at bounding box center [1126, 409] width 20 height 0
click at [1116, 414] on input "checkbox" at bounding box center [1121, 414] width 11 height 11
click at [1116, 409] on label at bounding box center [1126, 409] width 20 height 0
click at [1116, 414] on input "checkbox" at bounding box center [1121, 414] width 11 height 11
checkbox input "true"
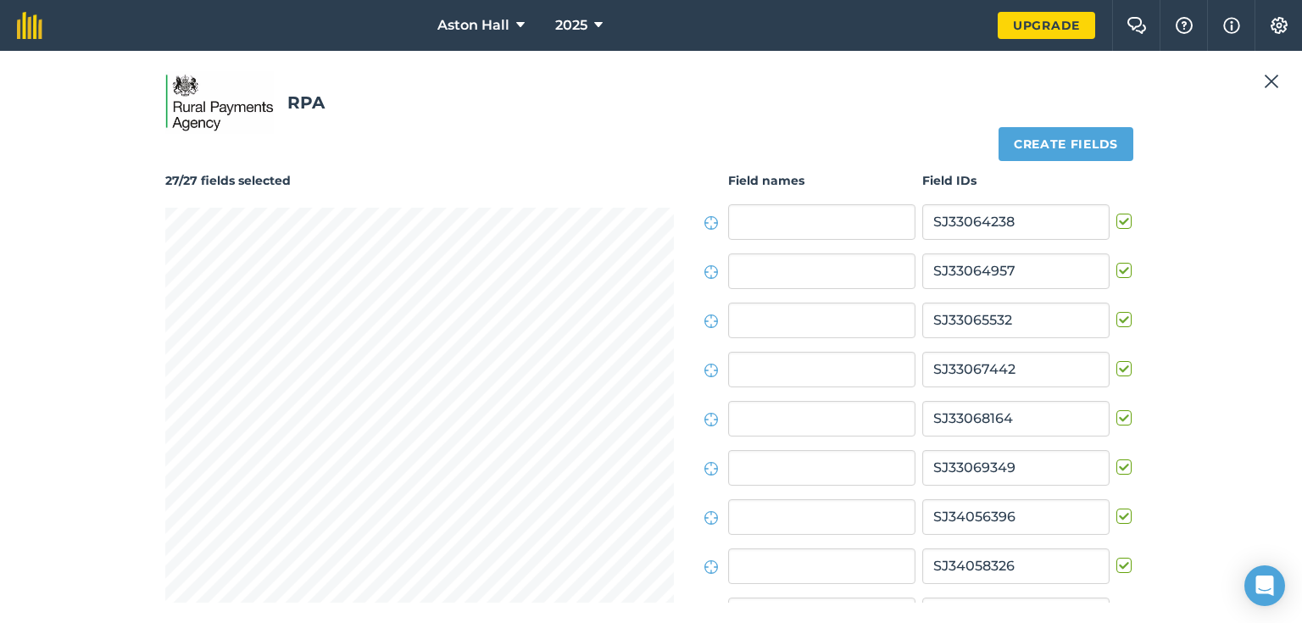
click at [1116, 459] on label at bounding box center [1126, 459] width 20 height 0
click at [1116, 465] on input "checkbox" at bounding box center [1121, 464] width 11 height 11
click at [1116, 459] on label at bounding box center [1126, 459] width 20 height 0
click at [1116, 466] on input "checkbox" at bounding box center [1121, 464] width 11 height 11
click at [1116, 459] on label at bounding box center [1126, 459] width 20 height 0
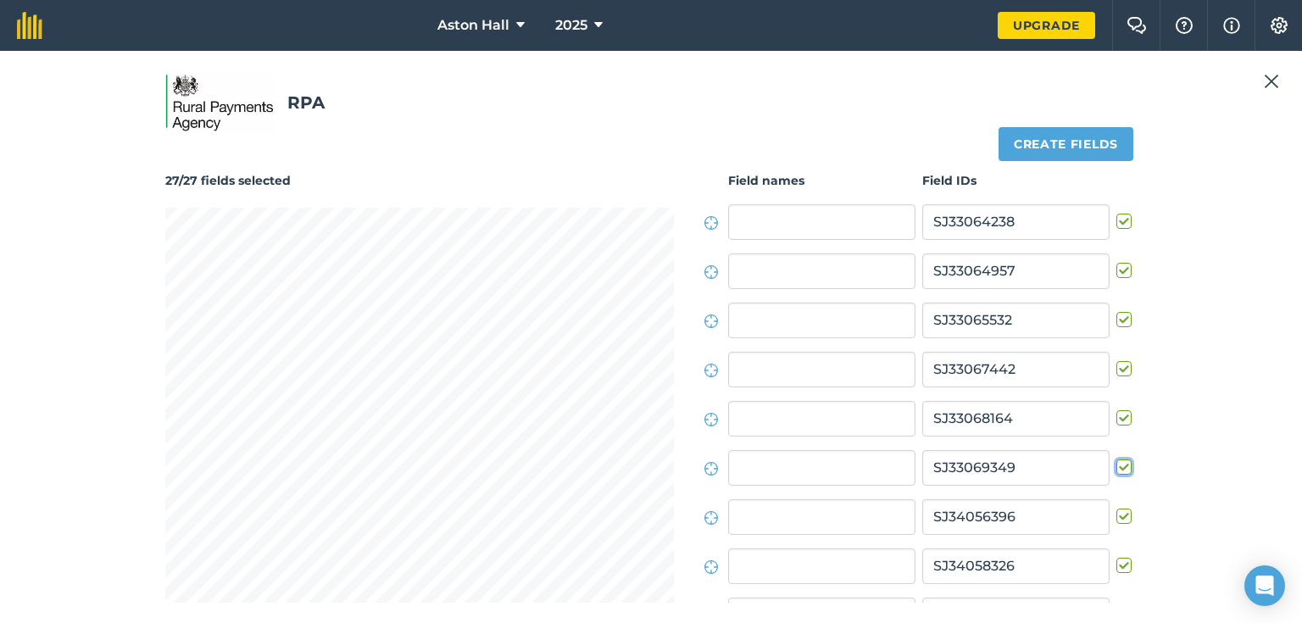
click at [1116, 465] on input "checkbox" at bounding box center [1121, 464] width 11 height 11
click at [1116, 459] on label at bounding box center [1126, 459] width 20 height 0
click at [1116, 465] on input "checkbox" at bounding box center [1121, 464] width 11 height 11
checkbox input "true"
click at [1116, 508] on label at bounding box center [1126, 508] width 20 height 0
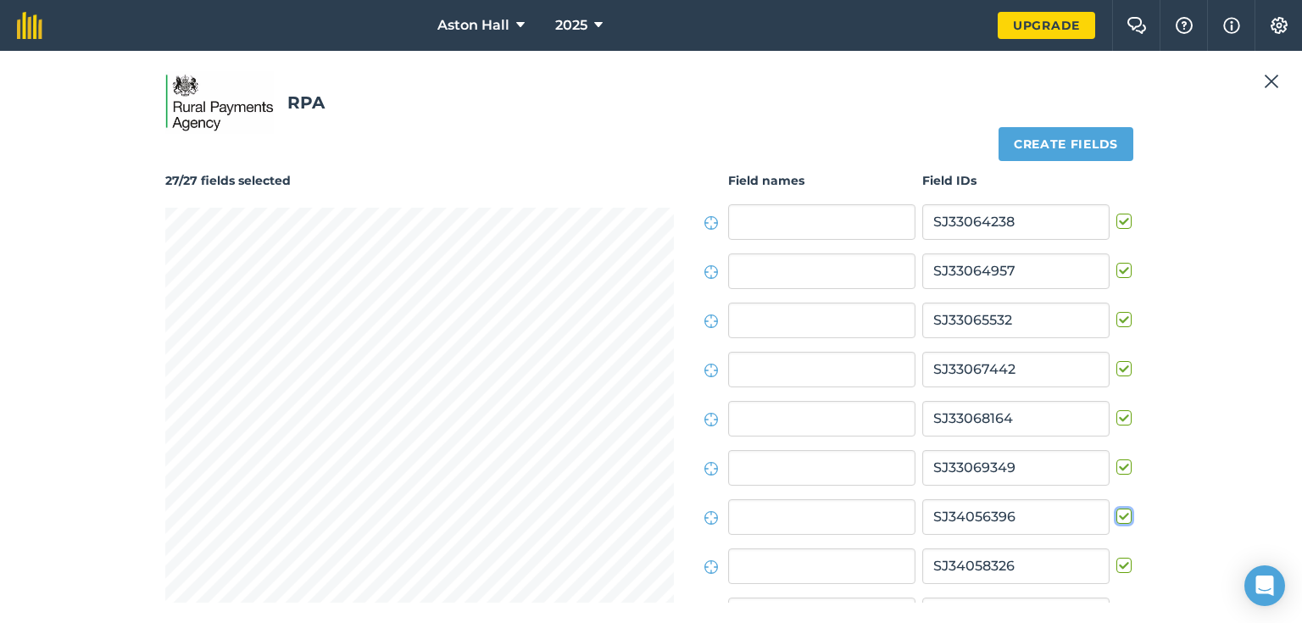
click at [1116, 517] on input "checkbox" at bounding box center [1121, 513] width 11 height 11
click at [1116, 508] on label at bounding box center [1126, 508] width 20 height 0
click at [1116, 517] on input "checkbox" at bounding box center [1121, 513] width 11 height 11
checkbox input "true"
click at [1118, 557] on label at bounding box center [1126, 557] width 20 height 0
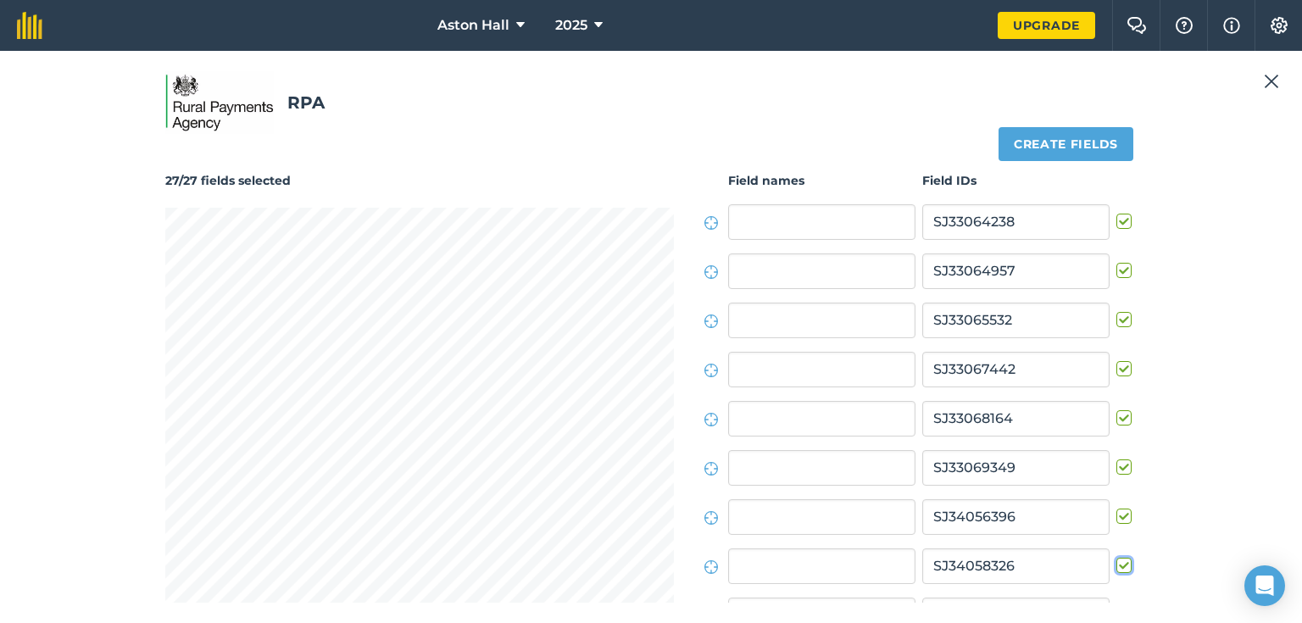
click at [1118, 568] on input "checkbox" at bounding box center [1121, 562] width 11 height 11
click at [1118, 557] on label at bounding box center [1126, 557] width 20 height 0
click at [1118, 568] on input "checkbox" at bounding box center [1121, 562] width 11 height 11
checkbox input "true"
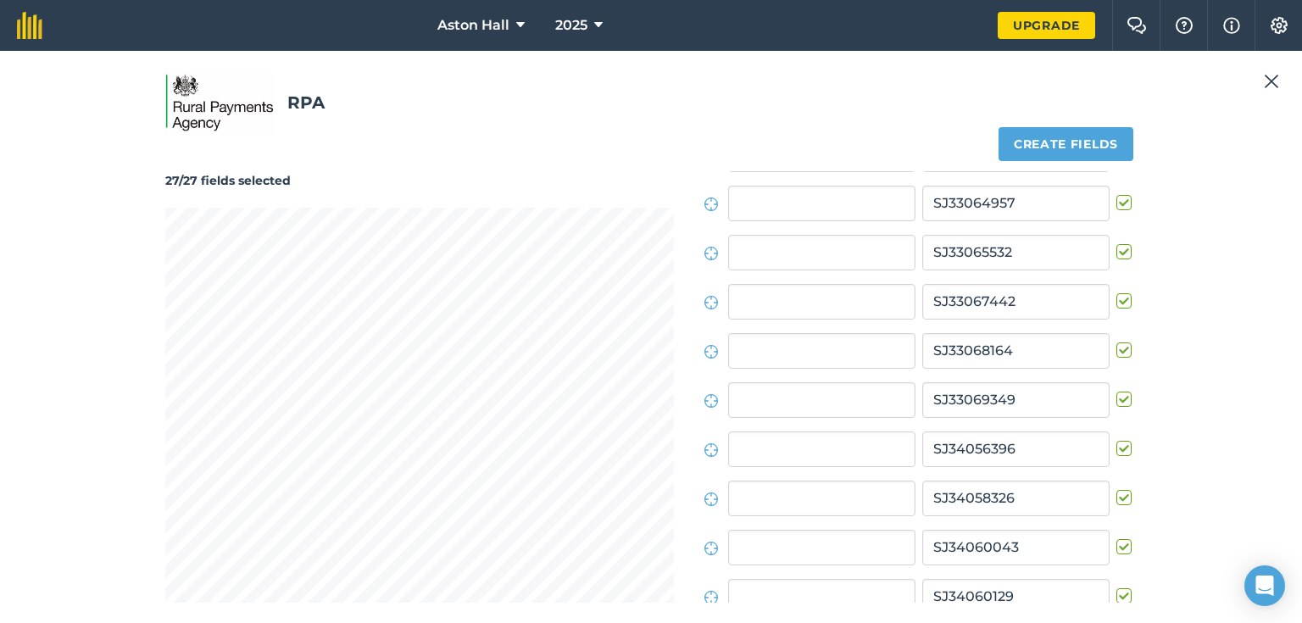
click at [1116, 538] on label at bounding box center [1126, 538] width 20 height 0
click at [1116, 548] on input "checkbox" at bounding box center [1121, 543] width 11 height 11
click at [1116, 538] on label at bounding box center [1126, 538] width 20 height 0
click at [1116, 547] on input "checkbox" at bounding box center [1121, 543] width 11 height 11
click at [1116, 538] on label at bounding box center [1126, 538] width 20 height 0
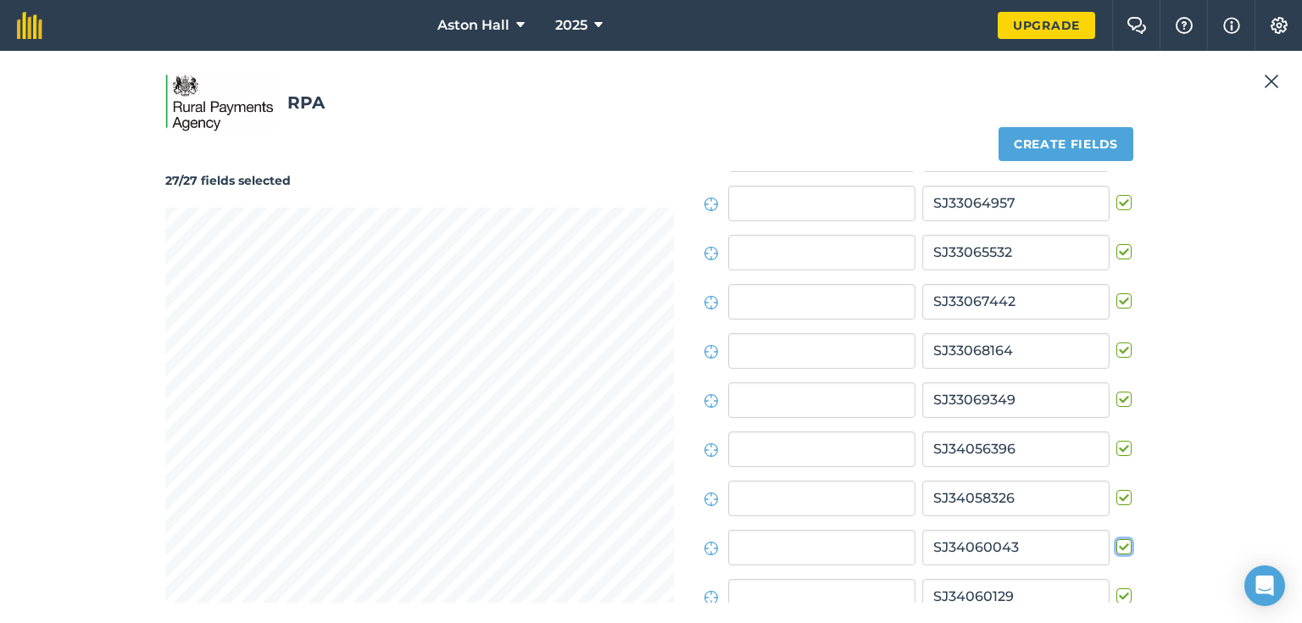
click at [1116, 547] on input "checkbox" at bounding box center [1121, 543] width 11 height 11
click at [1116, 538] on label at bounding box center [1126, 538] width 20 height 0
click at [1116, 547] on input "checkbox" at bounding box center [1121, 543] width 11 height 11
click at [1116, 538] on label at bounding box center [1126, 538] width 20 height 0
click at [1116, 547] on input "checkbox" at bounding box center [1121, 543] width 11 height 11
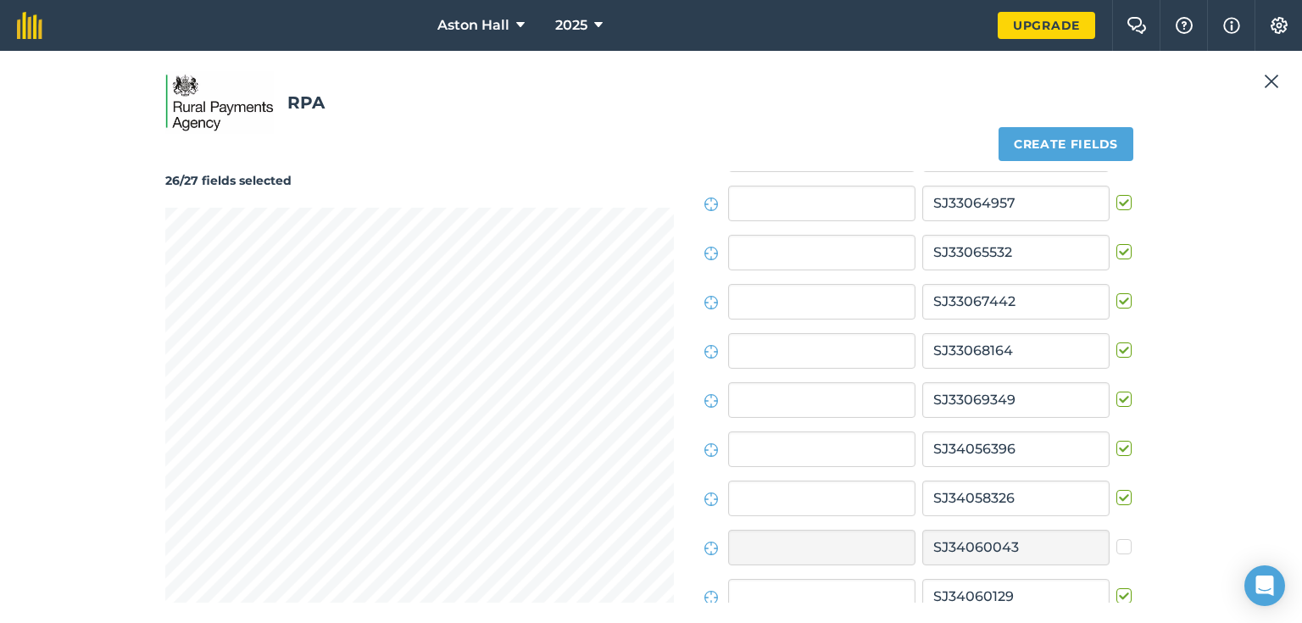
click at [1116, 538] on label at bounding box center [1126, 538] width 20 height 0
click at [1116, 547] on input "checkbox" at bounding box center [1121, 543] width 11 height 11
click at [1116, 538] on label at bounding box center [1126, 538] width 20 height 0
click at [1116, 548] on input "checkbox" at bounding box center [1121, 543] width 11 height 11
click at [1116, 538] on label at bounding box center [1126, 538] width 20 height 0
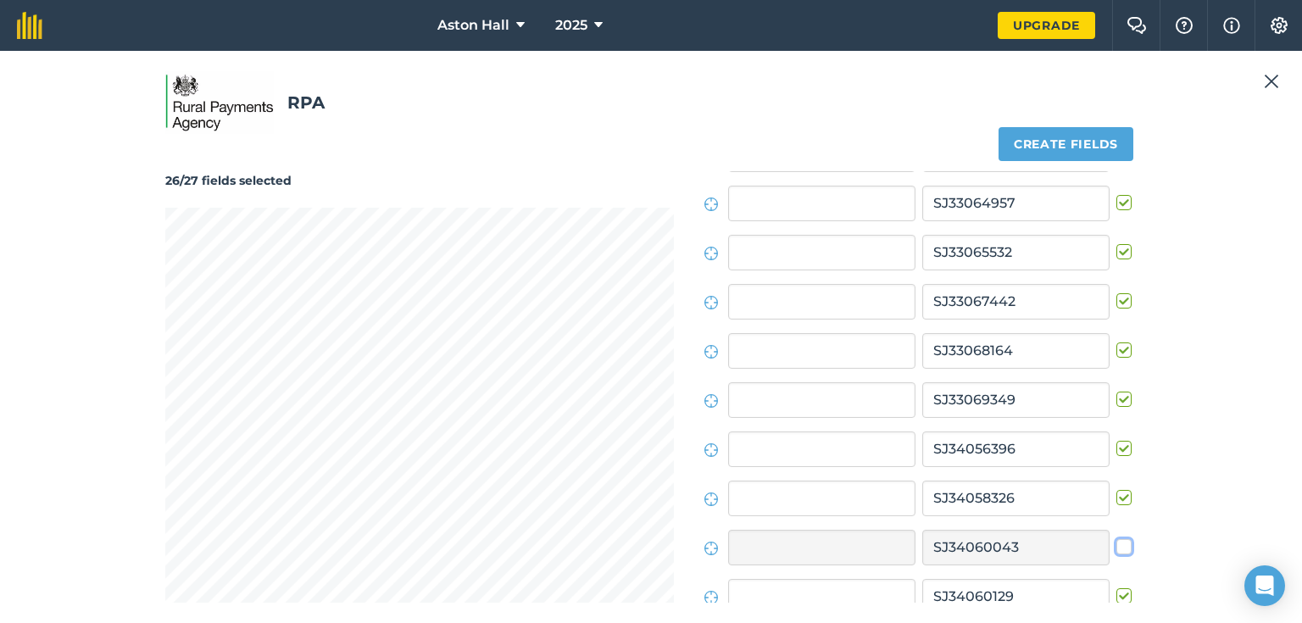
click at [1116, 548] on input "checkbox" at bounding box center [1121, 543] width 11 height 11
click at [1116, 538] on label at bounding box center [1126, 538] width 20 height 0
click at [1116, 548] on input "checkbox" at bounding box center [1121, 543] width 11 height 11
click at [1116, 538] on label at bounding box center [1126, 538] width 20 height 0
click at [1116, 548] on input "checkbox" at bounding box center [1121, 543] width 11 height 11
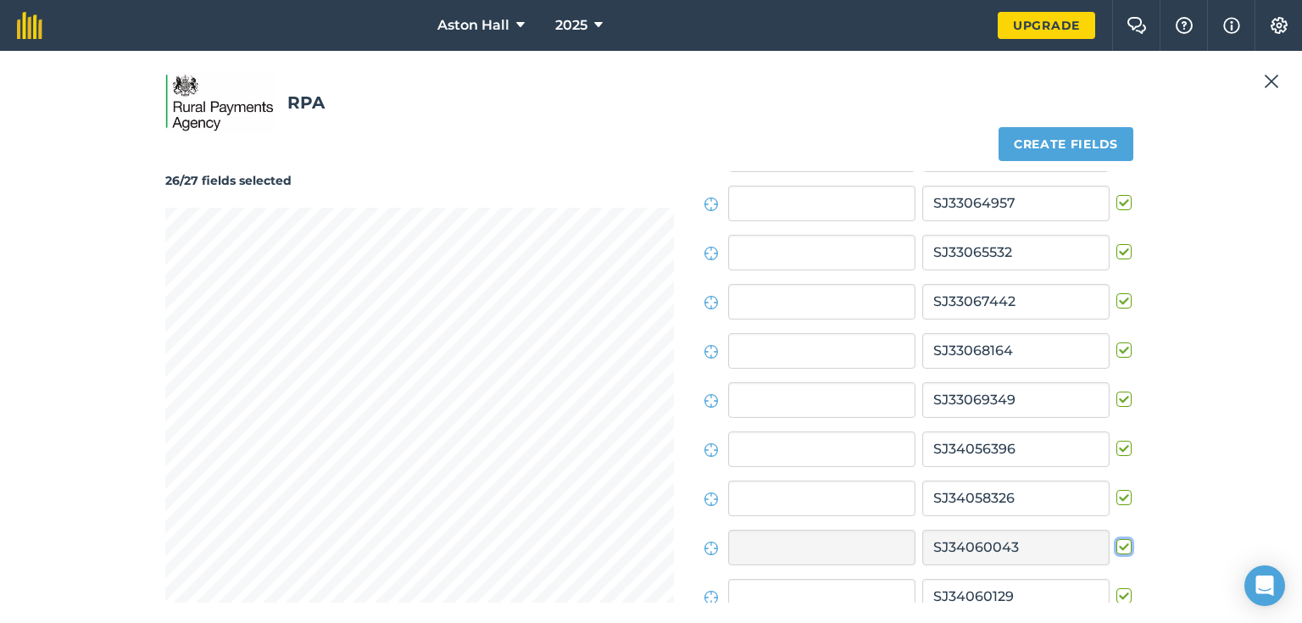
checkbox input "true"
click at [1116, 587] on label at bounding box center [1126, 587] width 20 height 0
click at [1116, 597] on input "checkbox" at bounding box center [1121, 592] width 11 height 11
click at [1116, 587] on label at bounding box center [1126, 587] width 20 height 0
click at [1116, 597] on input "checkbox" at bounding box center [1121, 592] width 11 height 11
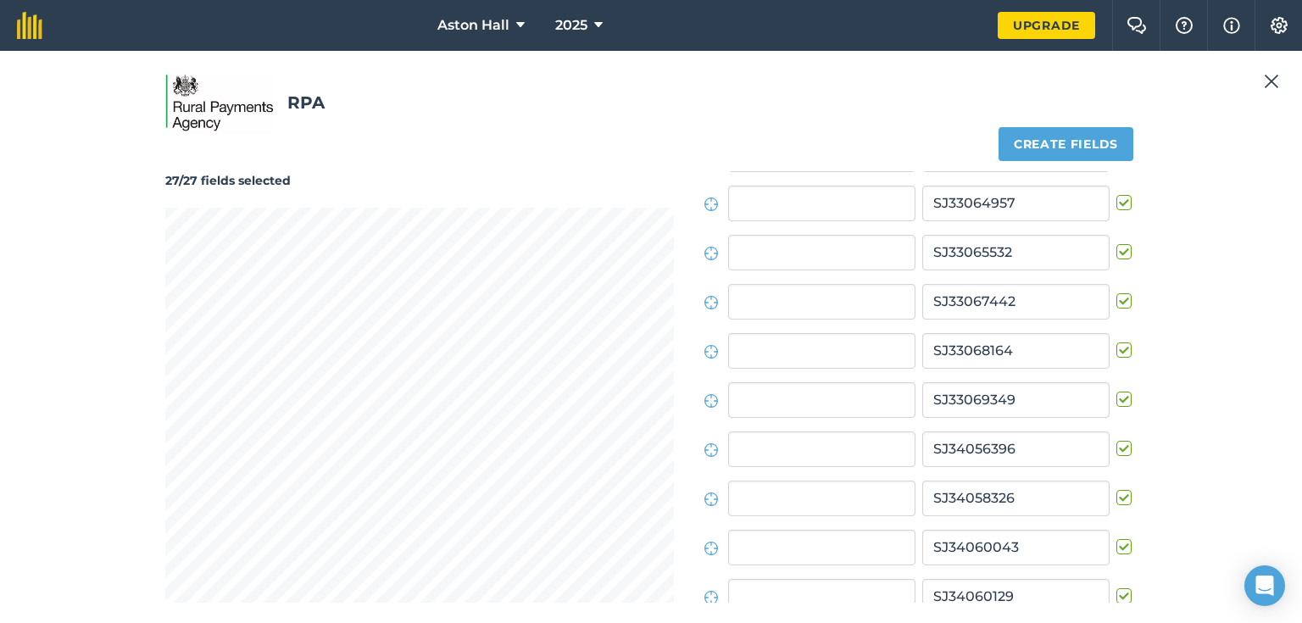
click at [1116, 587] on label at bounding box center [1126, 587] width 20 height 0
click at [1116, 597] on input "checkbox" at bounding box center [1121, 592] width 11 height 11
click at [1116, 587] on label at bounding box center [1126, 587] width 20 height 0
click at [1116, 597] on input "checkbox" at bounding box center [1121, 592] width 11 height 11
checkbox input "true"
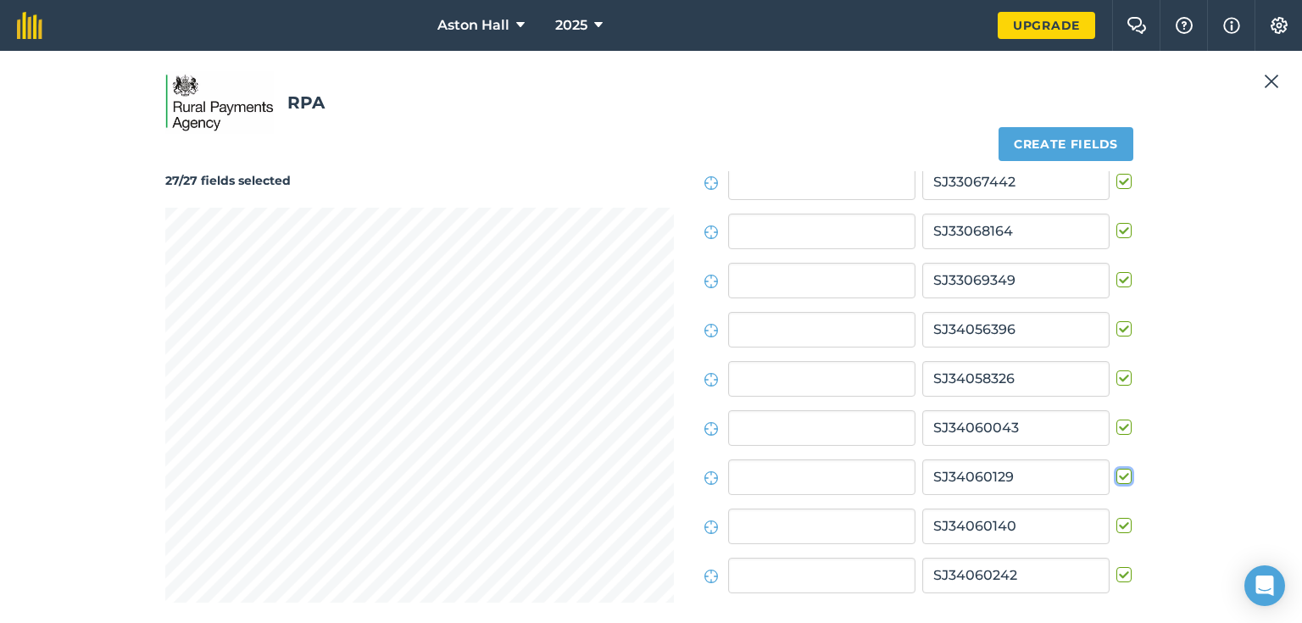
scroll to position [203, 0]
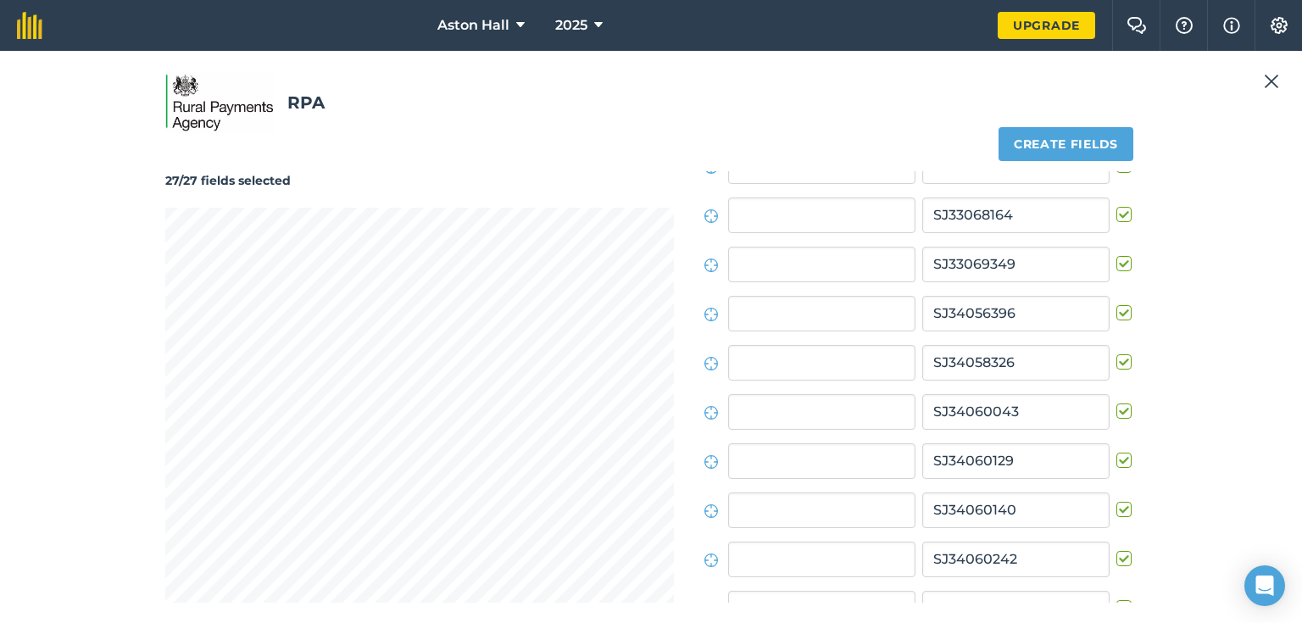
click at [1116, 550] on label at bounding box center [1126, 550] width 20 height 0
click at [1116, 560] on input "checkbox" at bounding box center [1121, 555] width 11 height 11
click at [1116, 550] on label at bounding box center [1126, 550] width 20 height 0
click at [1116, 560] on input "checkbox" at bounding box center [1121, 555] width 11 height 11
click at [1116, 550] on label at bounding box center [1126, 550] width 20 height 0
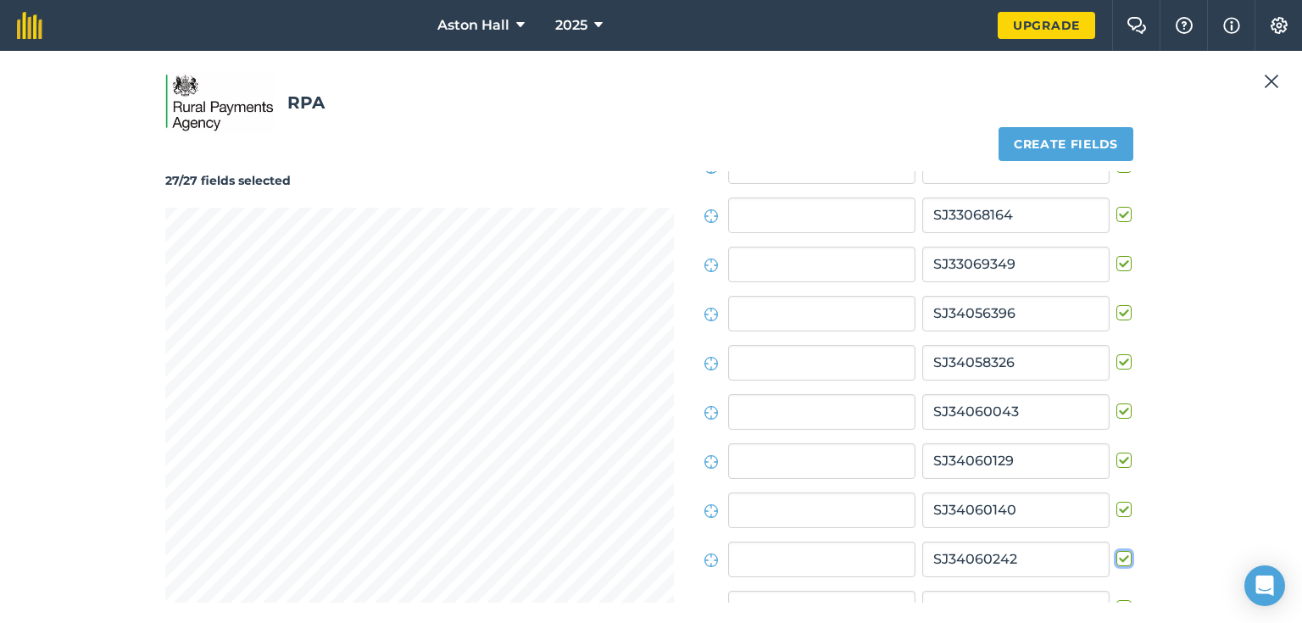
click at [1116, 560] on input "checkbox" at bounding box center [1121, 555] width 11 height 11
click at [1116, 550] on label at bounding box center [1126, 550] width 20 height 0
click at [1116, 560] on input "checkbox" at bounding box center [1121, 555] width 11 height 11
checkbox input "true"
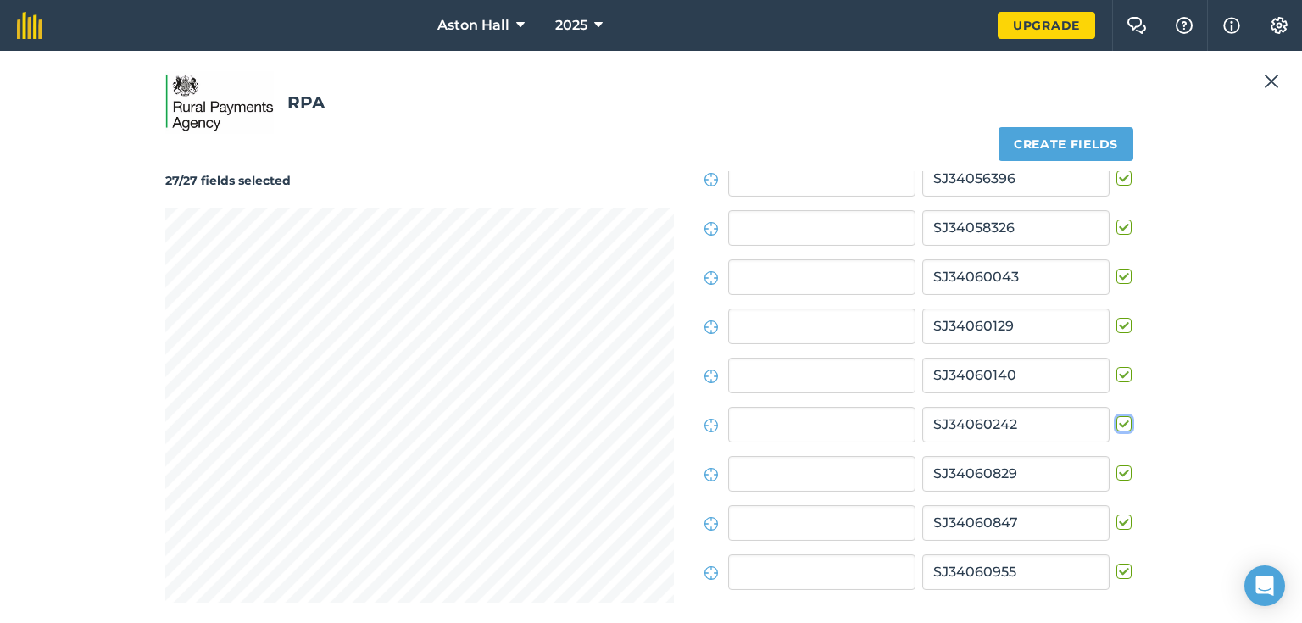
scroll to position [339, 0]
click at [1116, 464] on label at bounding box center [1126, 464] width 20 height 0
click at [1116, 471] on input "checkbox" at bounding box center [1121, 469] width 11 height 11
click at [1116, 464] on label at bounding box center [1126, 464] width 20 height 0
click at [1116, 471] on input "checkbox" at bounding box center [1121, 469] width 11 height 11
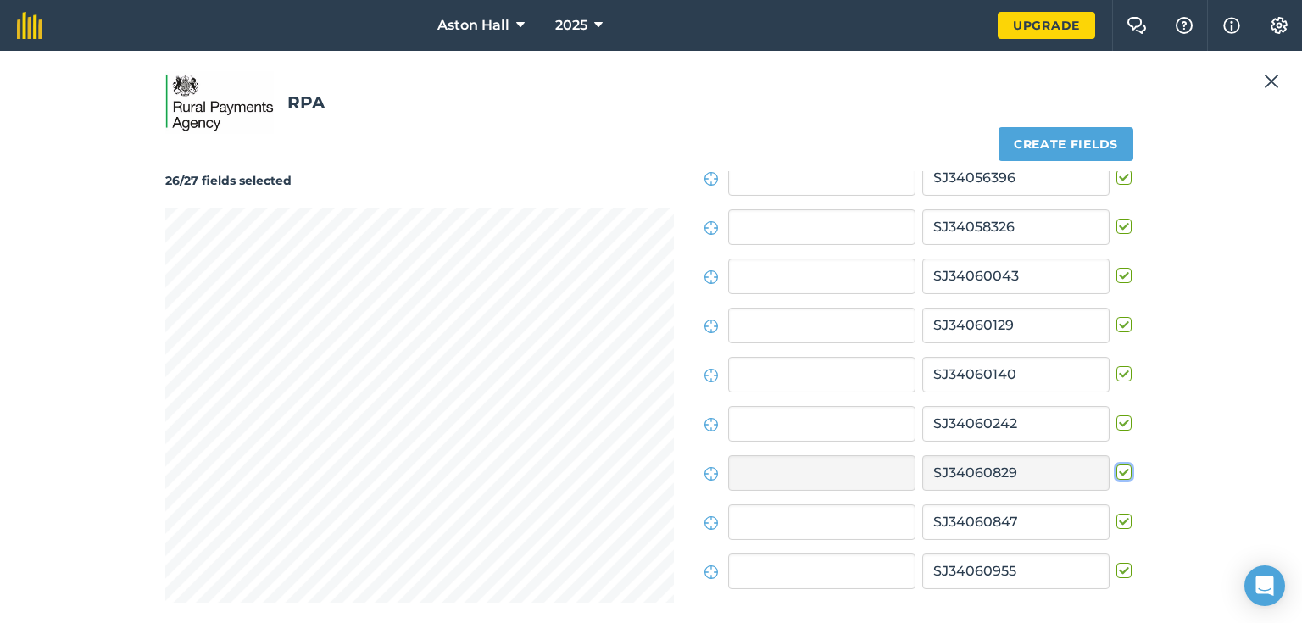
checkbox input "true"
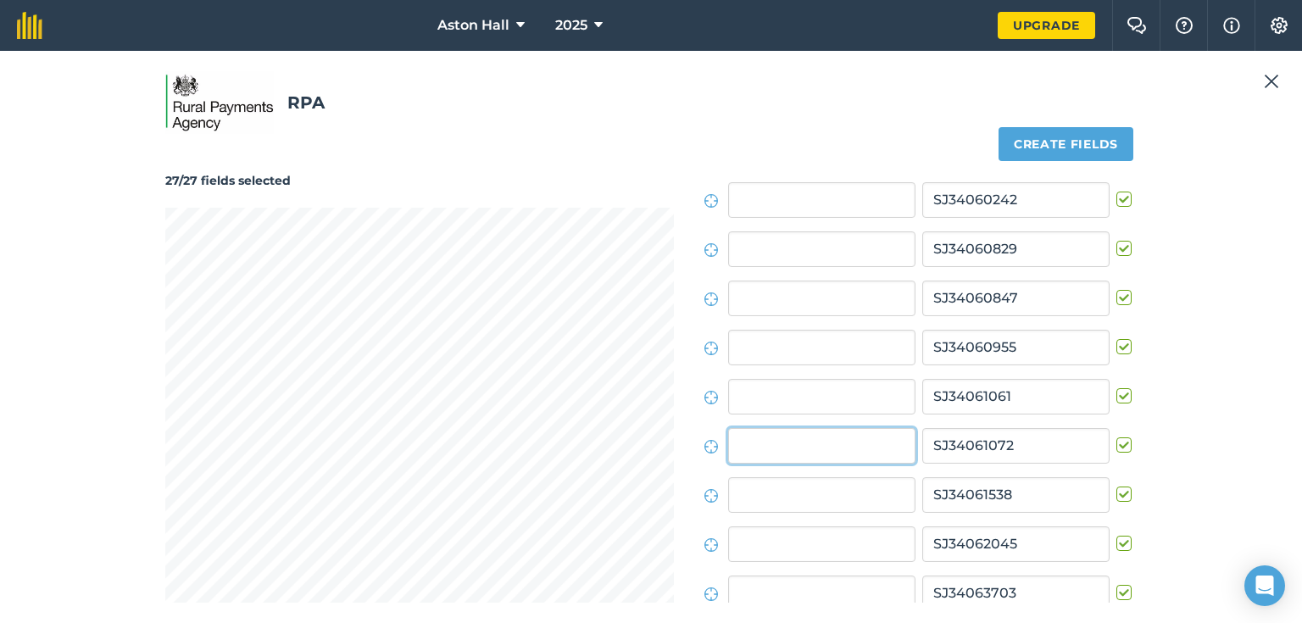
scroll to position [620, 0]
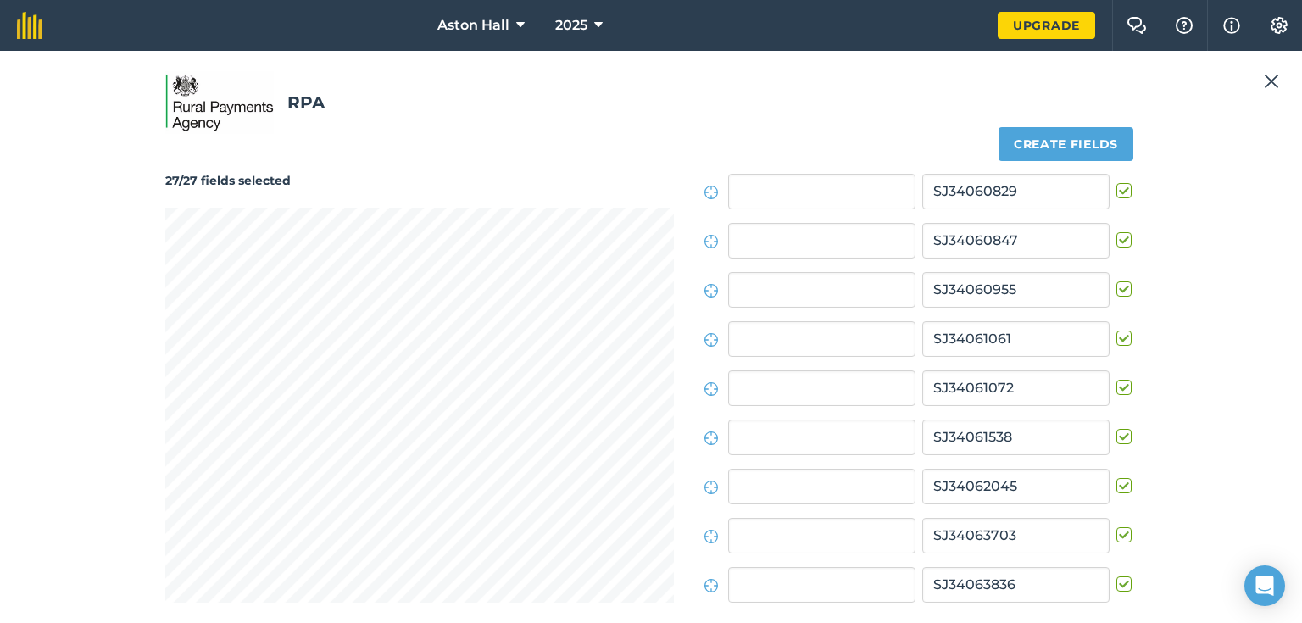
click at [1116, 379] on label at bounding box center [1126, 379] width 20 height 0
click at [1116, 384] on input "checkbox" at bounding box center [1121, 384] width 11 height 11
checkbox input "false"
click at [1116, 428] on label at bounding box center [1126, 428] width 20 height 0
click at [1116, 435] on input "checkbox" at bounding box center [1121, 433] width 11 height 11
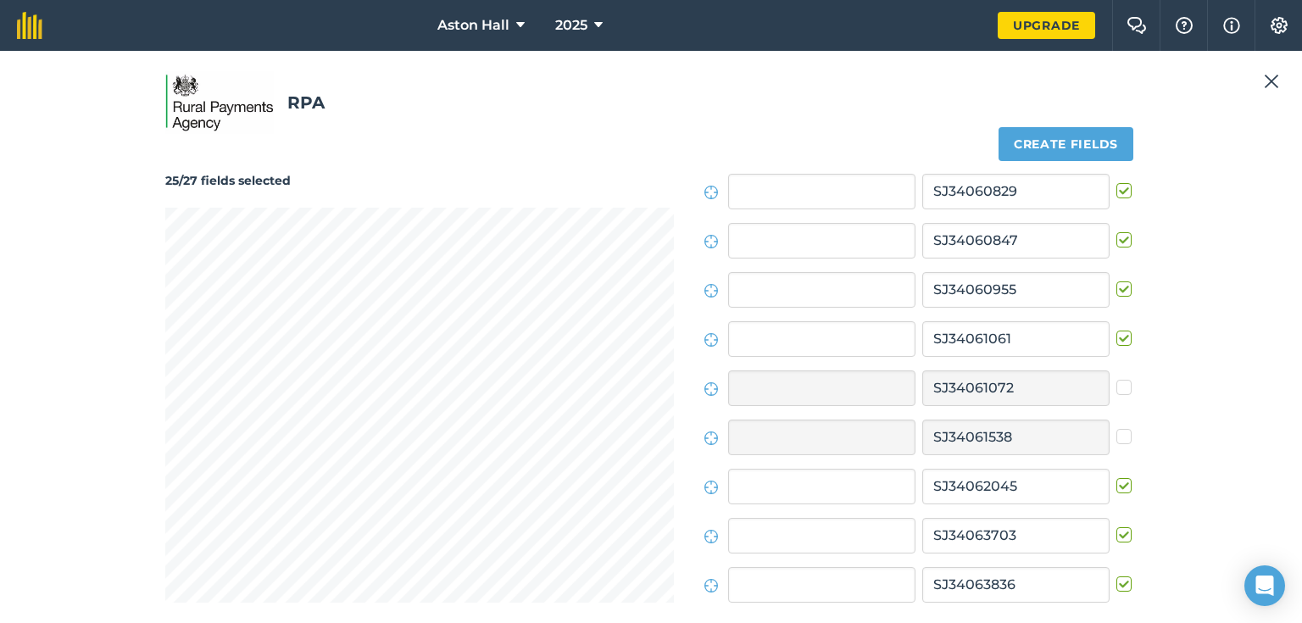
click at [1116, 428] on label at bounding box center [1126, 428] width 20 height 0
click at [1116, 435] on input "checkbox" at bounding box center [1121, 433] width 11 height 11
checkbox input "true"
click at [1116, 330] on label at bounding box center [1126, 330] width 20 height 0
click at [1116, 338] on input "checkbox" at bounding box center [1121, 335] width 11 height 11
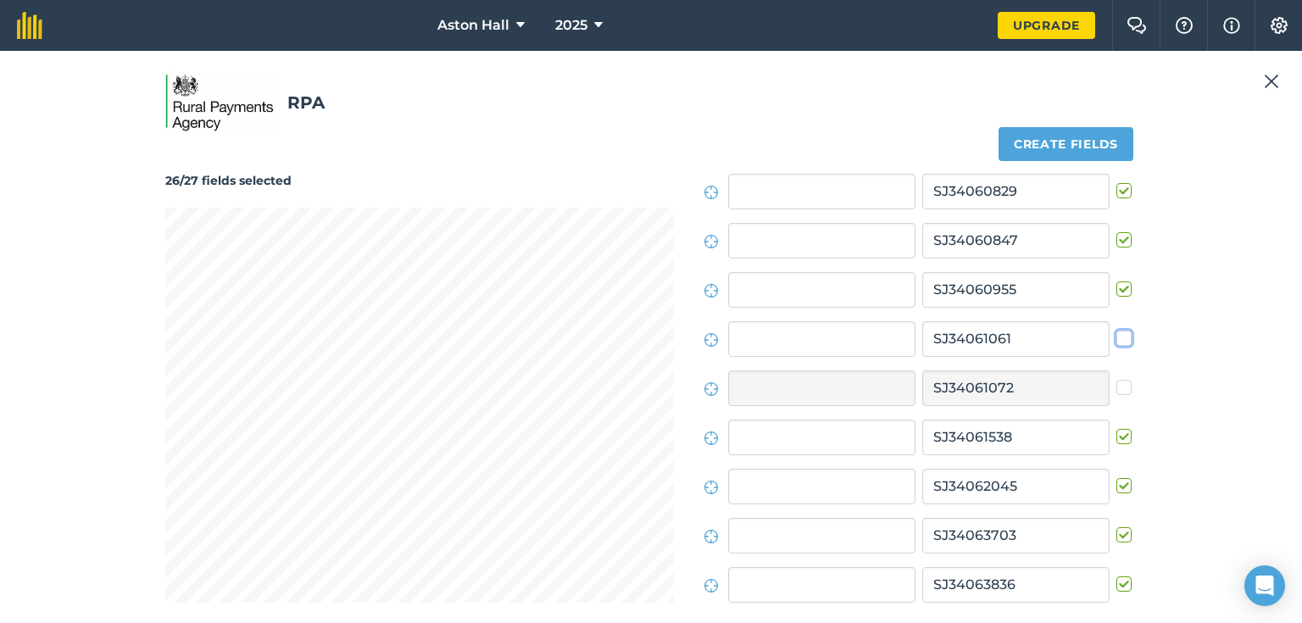
checkbox input "false"
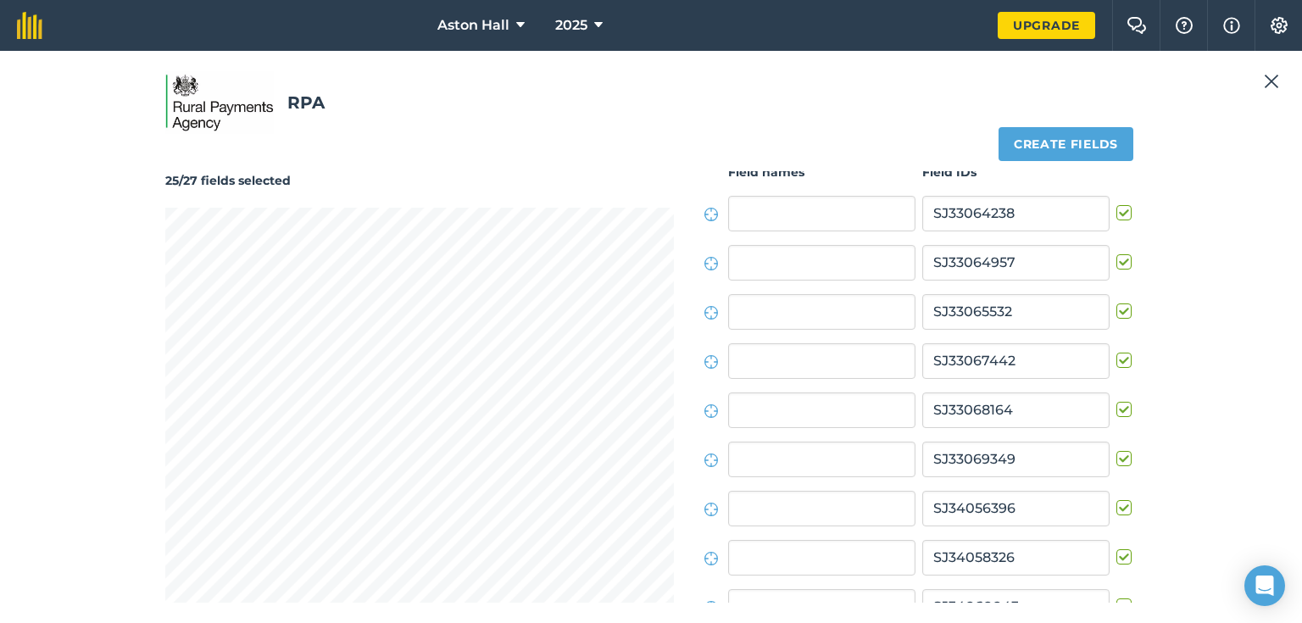
scroll to position [0, 0]
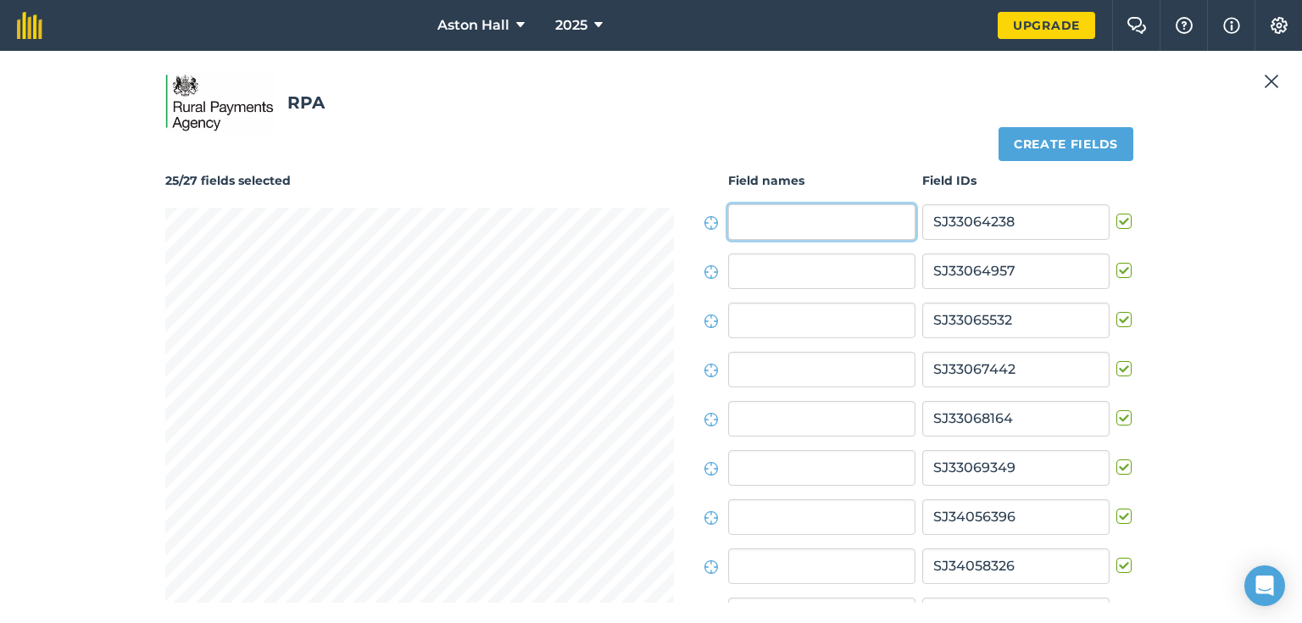
click at [775, 227] on input "text" at bounding box center [821, 222] width 187 height 36
click at [797, 228] on input "text" at bounding box center [821, 222] width 187 height 36
type input "roberts t"
click at [787, 268] on input "text" at bounding box center [821, 271] width 187 height 36
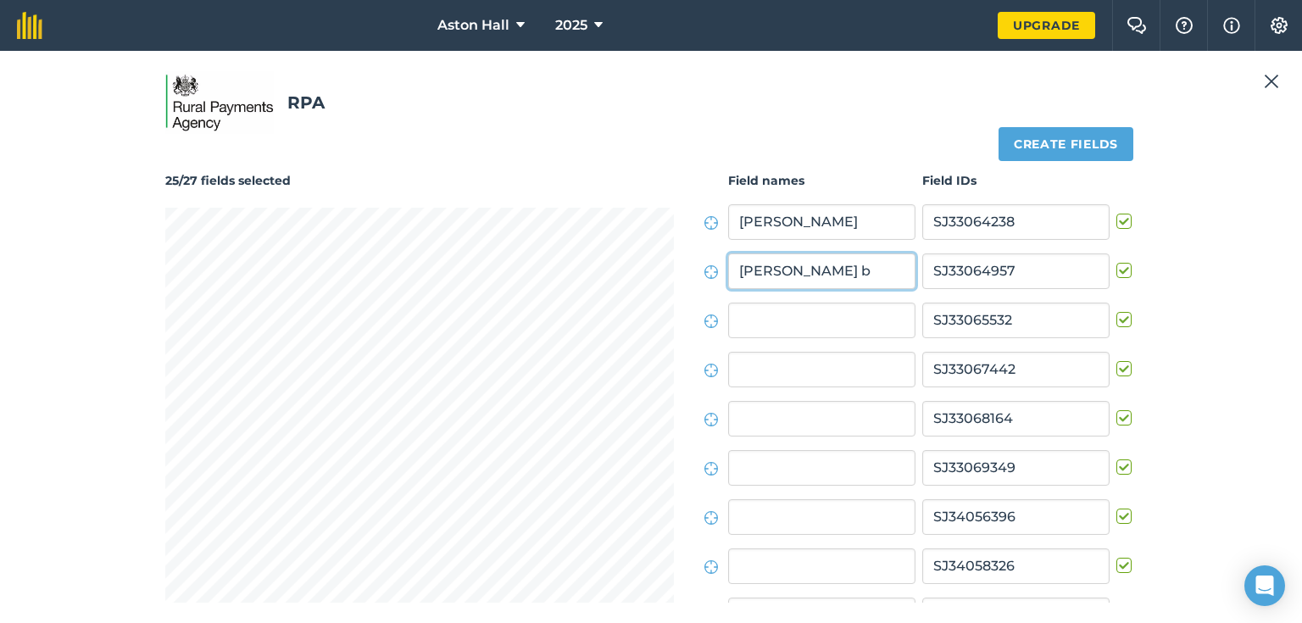
type input "Roberts b"
click at [734, 224] on input "roberts t" at bounding box center [821, 222] width 187 height 36
type input "Roberts t"
click at [755, 320] on input "text" at bounding box center [821, 321] width 187 height 36
click at [802, 271] on input "Roberts b" at bounding box center [821, 271] width 187 height 36
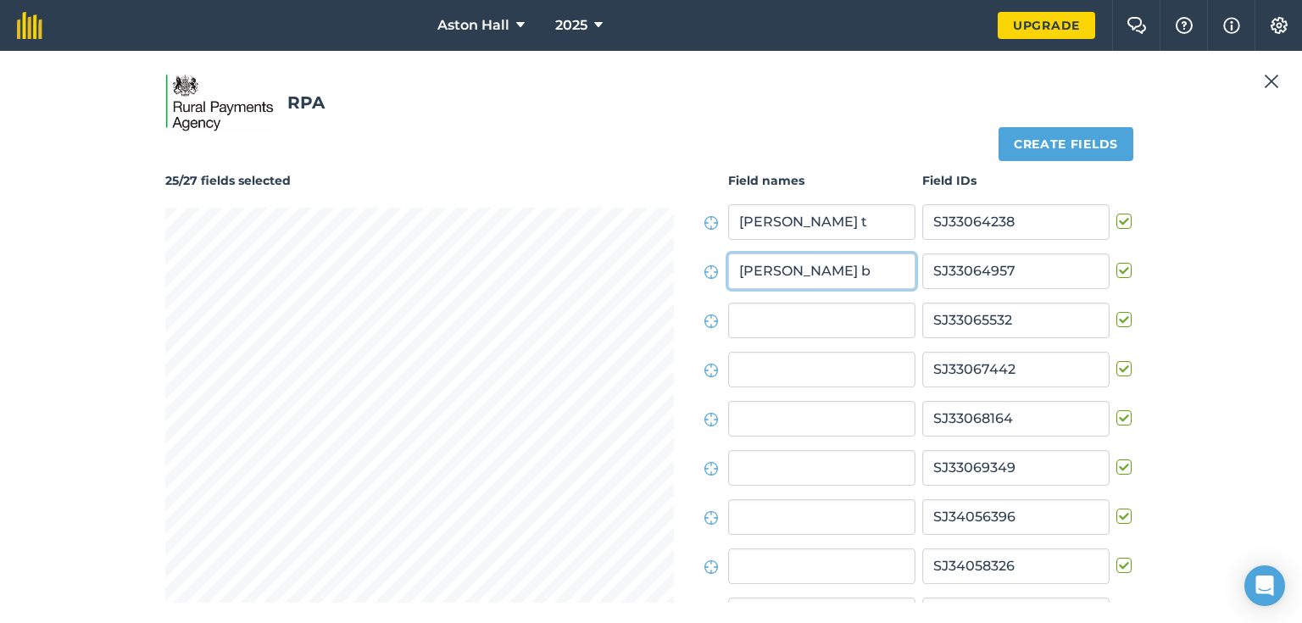
drag, startPoint x: 802, startPoint y: 271, endPoint x: 714, endPoint y: 276, distance: 87.4
type input "Springfield"
click at [750, 317] on input "text" at bounding box center [821, 321] width 187 height 36
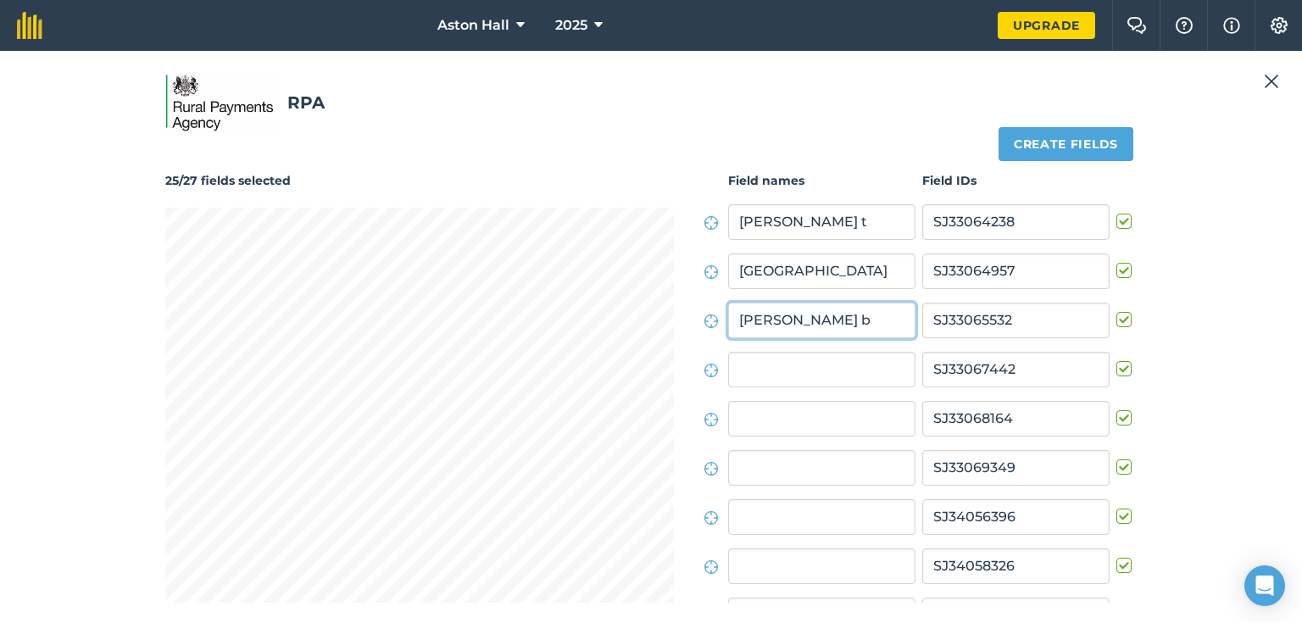
type input "Roberts b"
click at [745, 370] on input "text" at bounding box center [821, 370] width 187 height 36
type input "Quarry"
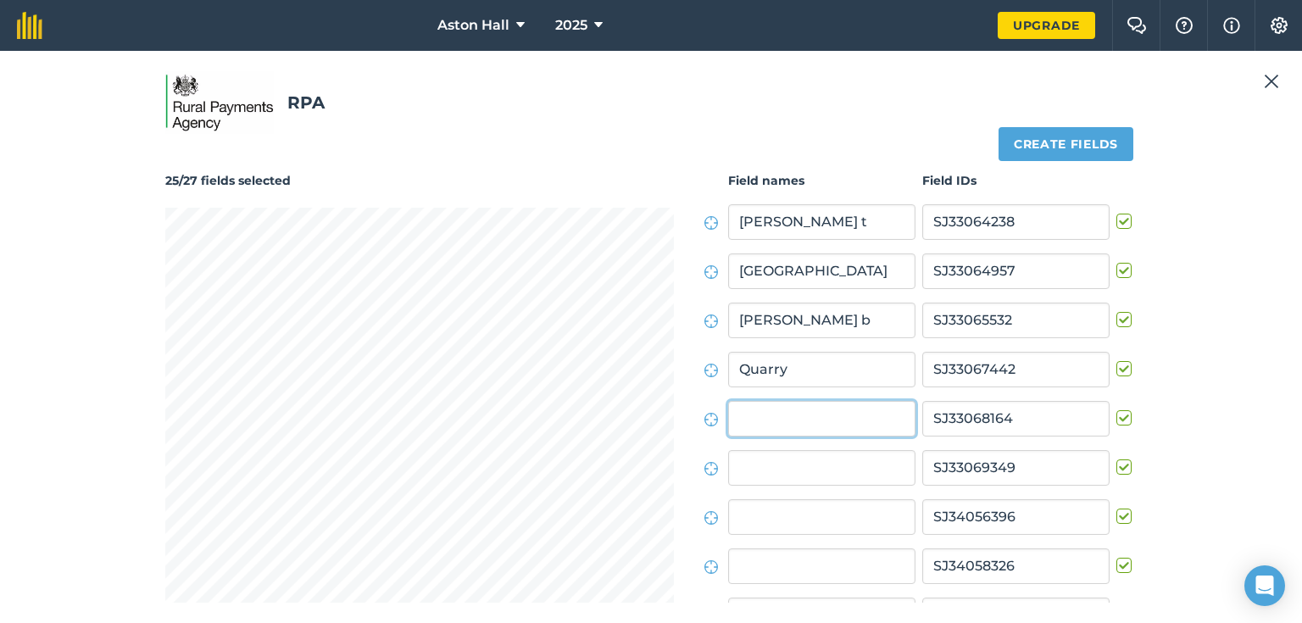
click at [744, 422] on input "text" at bounding box center [821, 419] width 187 height 36
type input "Brickyard"
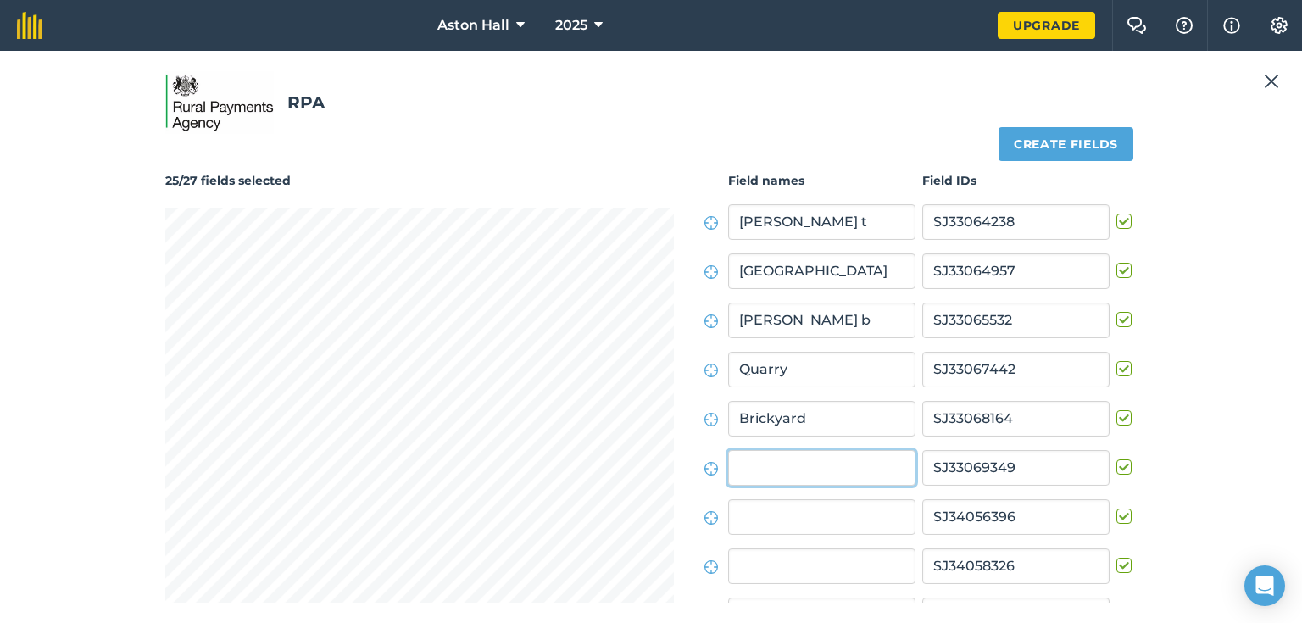
click at [750, 468] on input "text" at bounding box center [821, 468] width 187 height 36
click at [761, 515] on input "text" at bounding box center [821, 517] width 187 height 36
type input "S"
type input "Meadow"
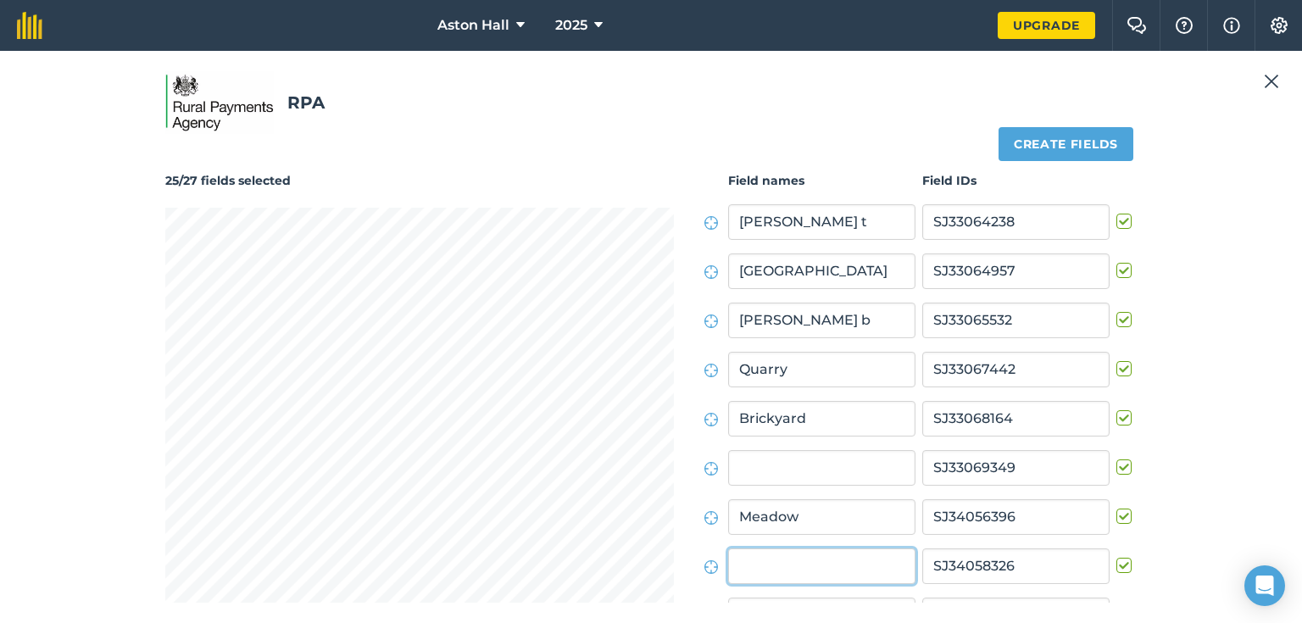
click at [757, 568] on input "text" at bounding box center [821, 566] width 187 height 36
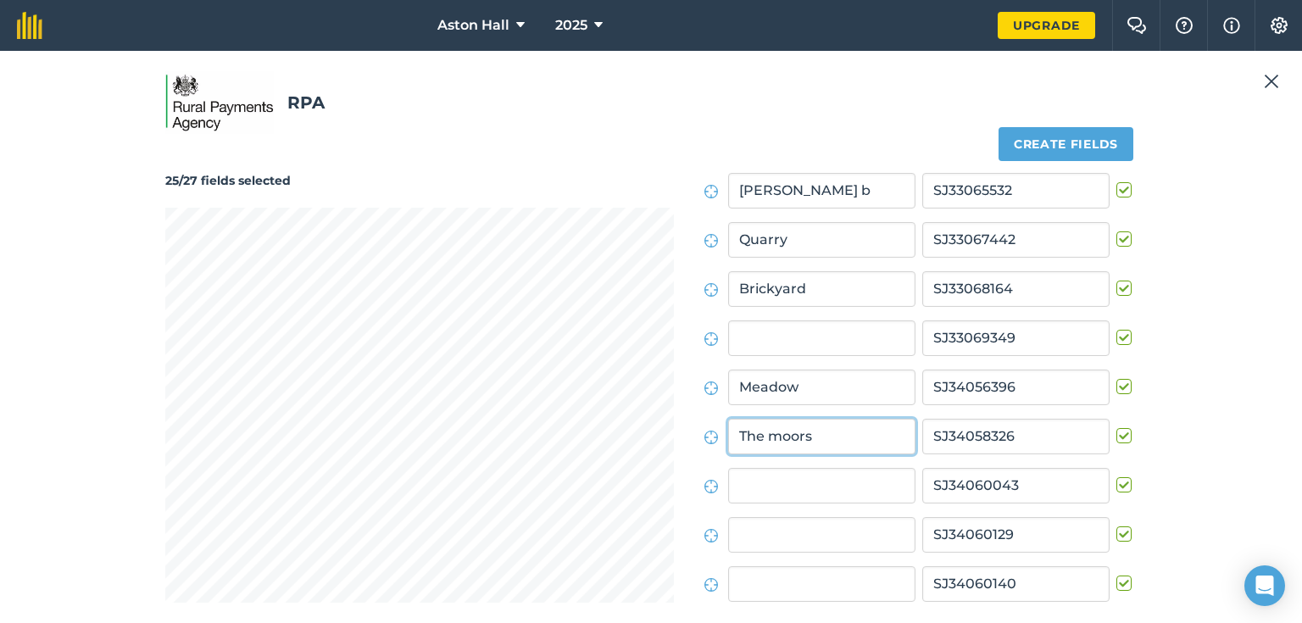
scroll to position [136, 0]
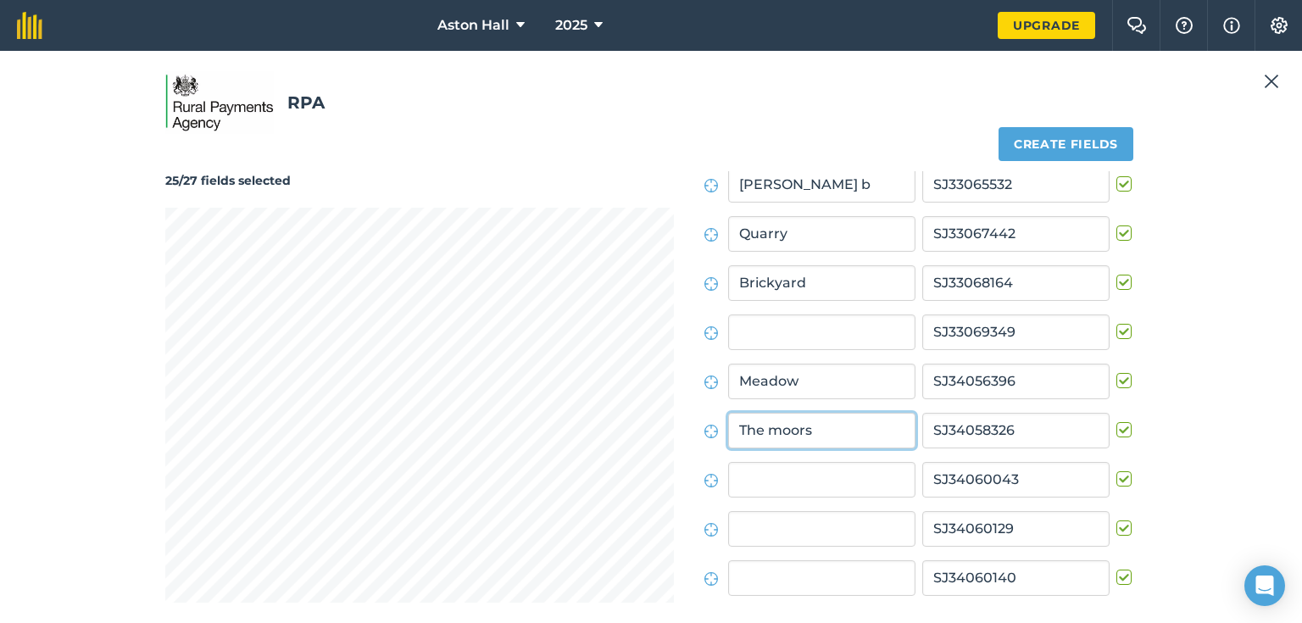
type input "The moors"
click at [758, 485] on input "text" at bounding box center [821, 480] width 187 height 36
click at [773, 483] on input "text" at bounding box center [821, 480] width 187 height 36
click at [750, 481] on input "text" at bounding box center [821, 480] width 187 height 36
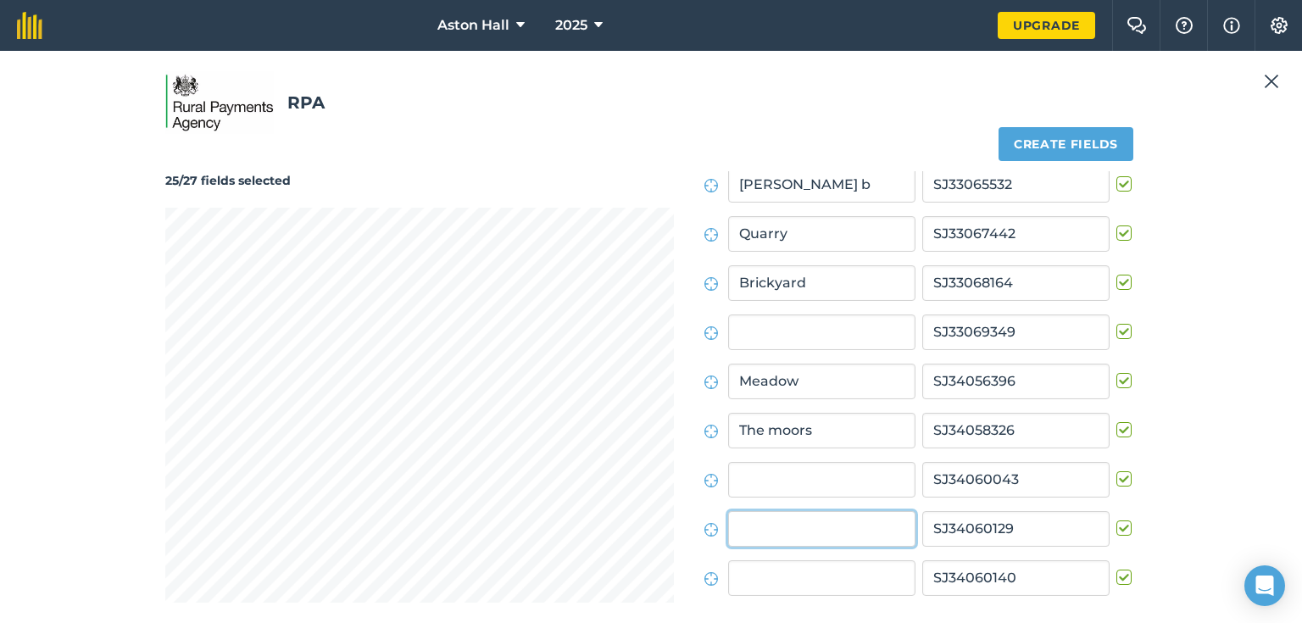
click at [760, 526] on input "text" at bounding box center [821, 529] width 187 height 36
type input "Ashfield"
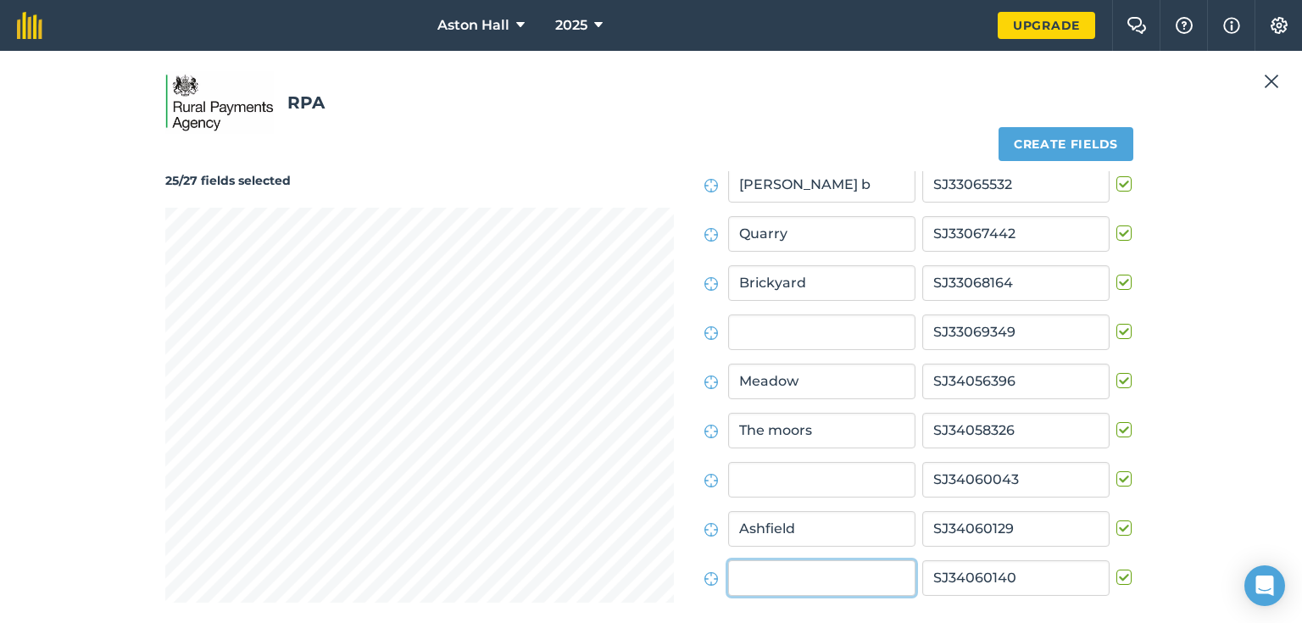
click at [756, 576] on input "text" at bounding box center [821, 578] width 187 height 36
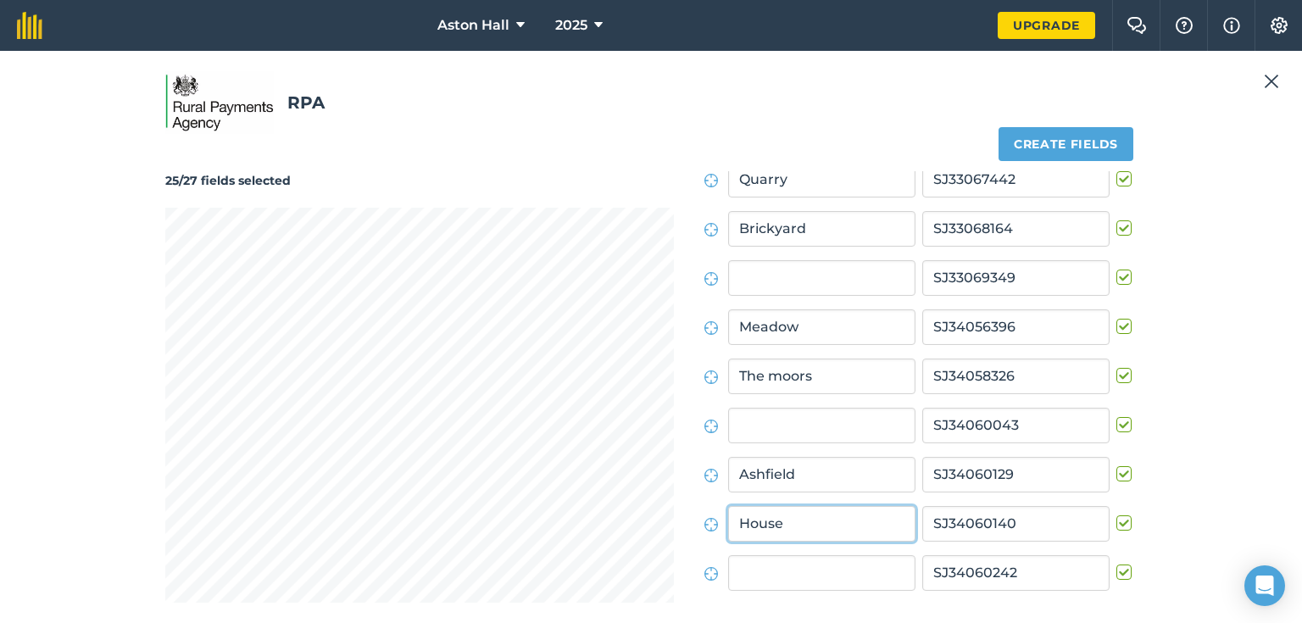
scroll to position [271, 0]
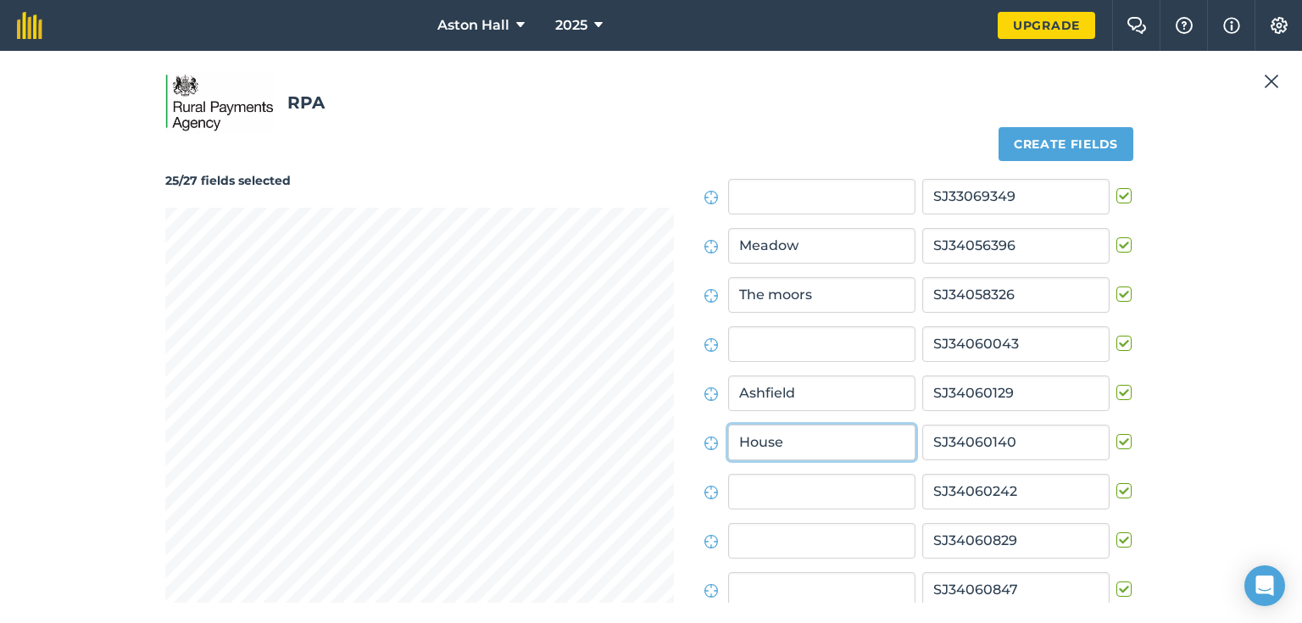
type input "House"
click at [747, 495] on input "text" at bounding box center [821, 492] width 187 height 36
click at [763, 495] on input "text" at bounding box center [821, 492] width 187 height 36
click at [742, 536] on input "text" at bounding box center [821, 541] width 187 height 36
click at [742, 578] on input "text" at bounding box center [821, 590] width 187 height 36
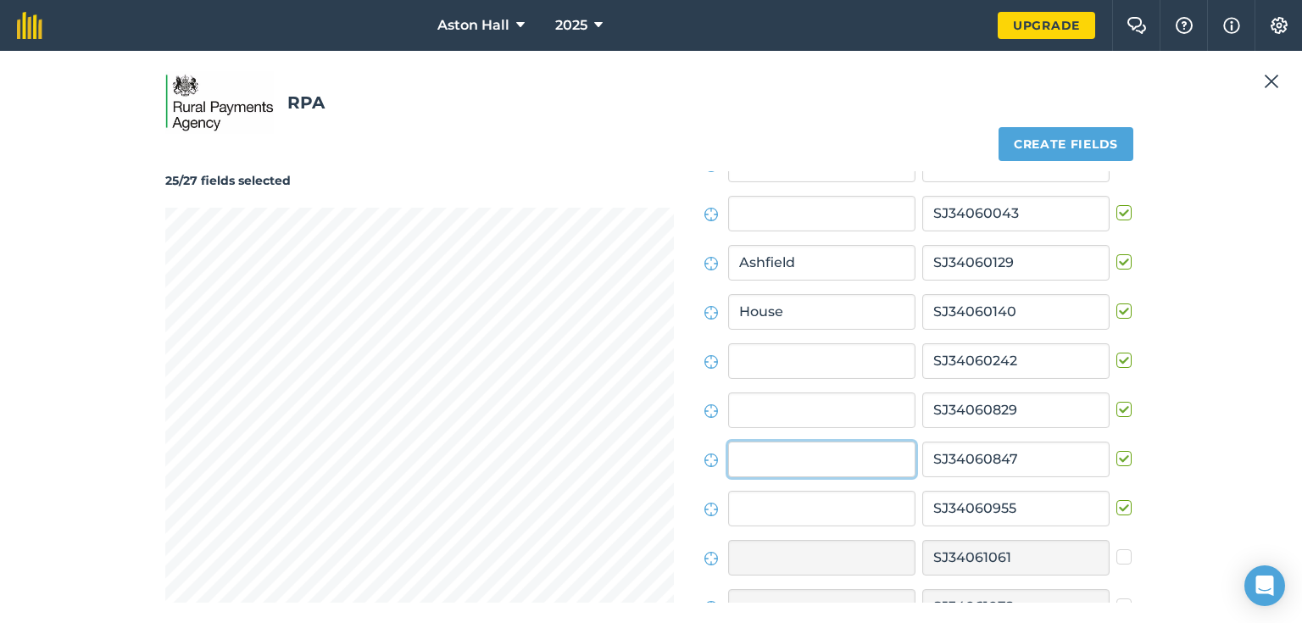
scroll to position [407, 0]
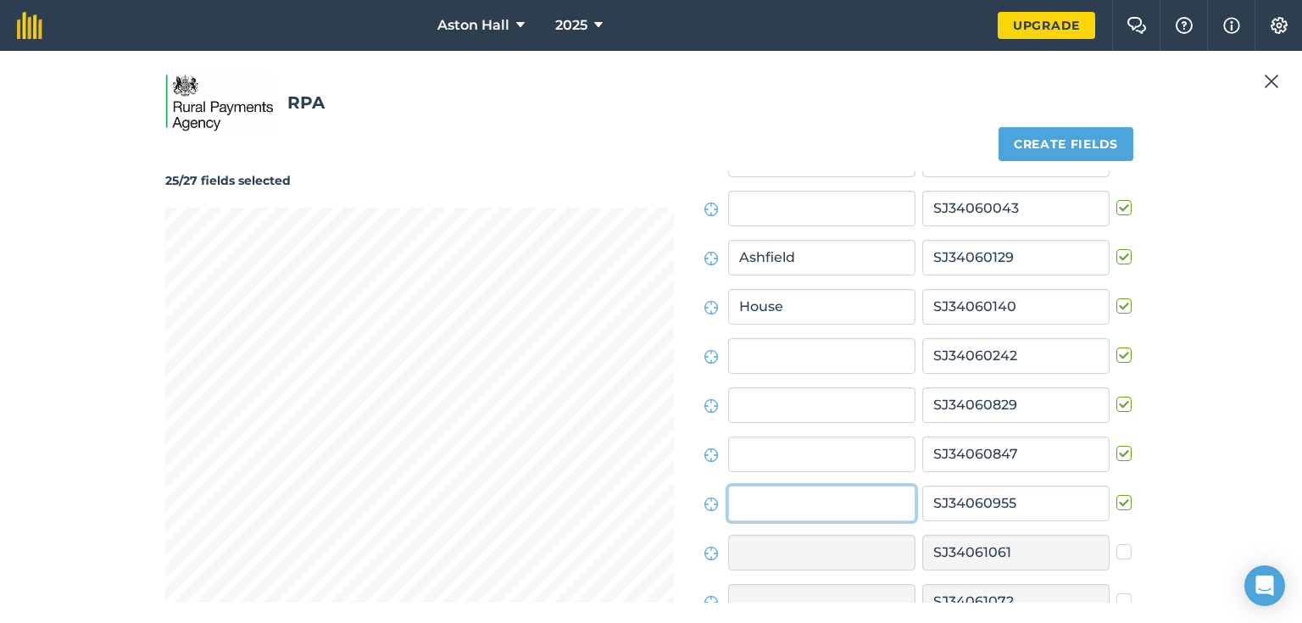
click at [744, 498] on input "text" at bounding box center [821, 504] width 187 height 36
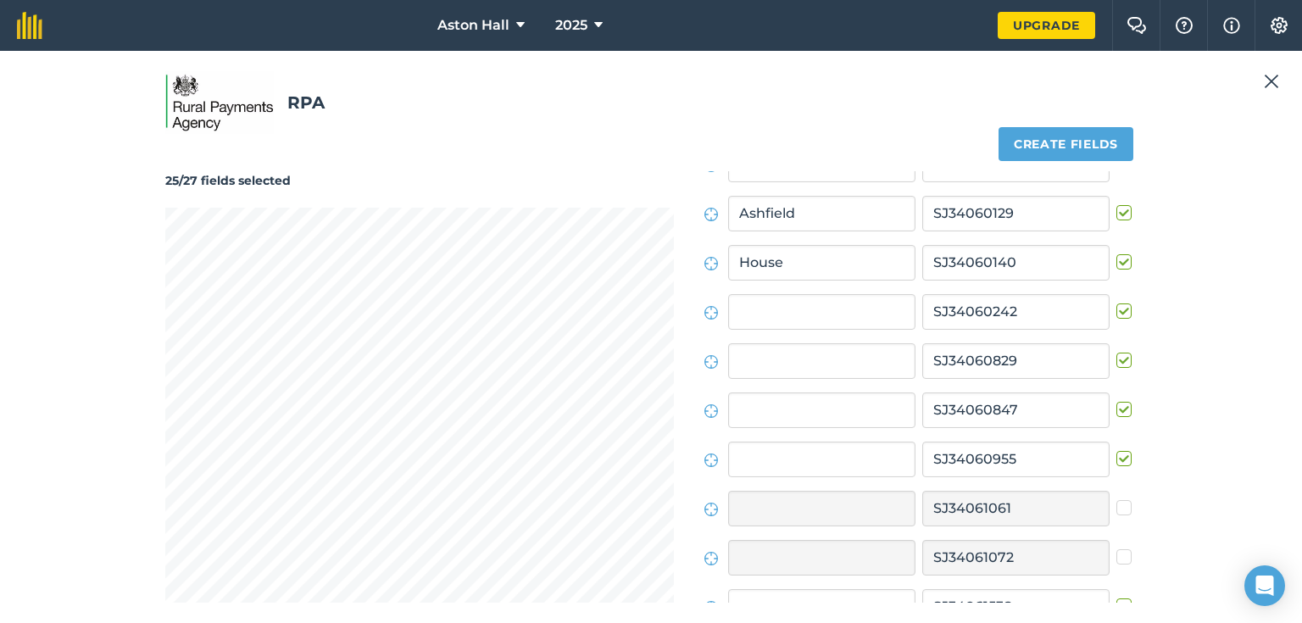
scroll to position [475, 0]
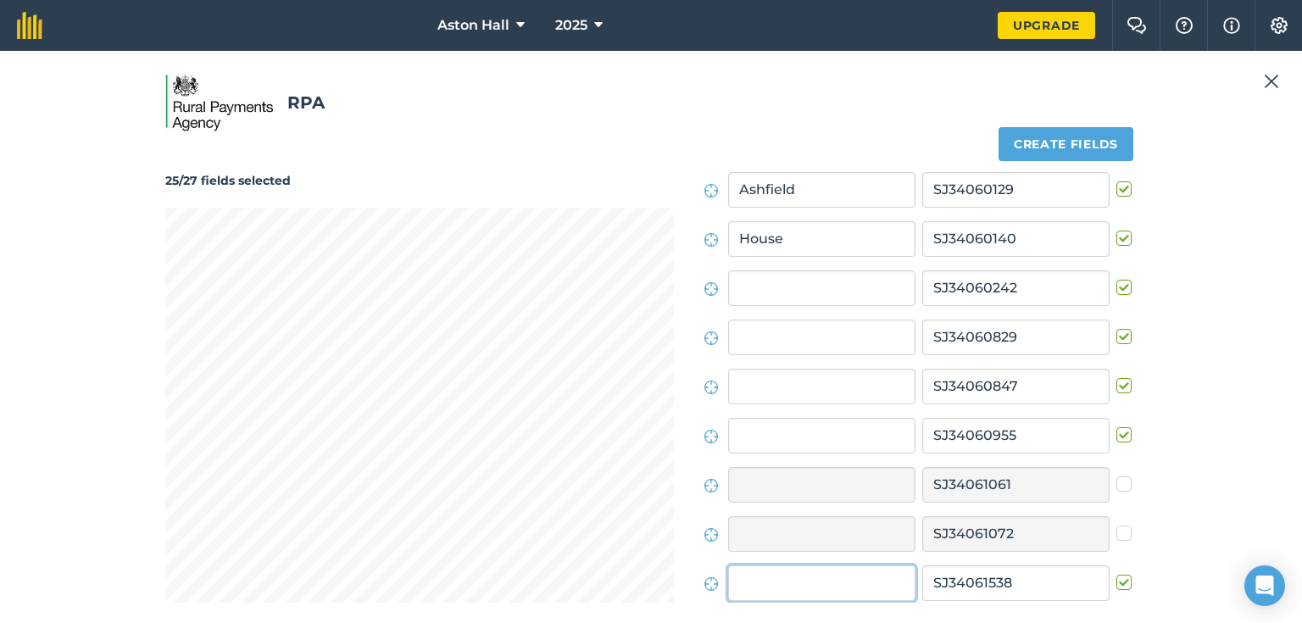
click at [758, 577] on input "text" at bounding box center [821, 583] width 187 height 36
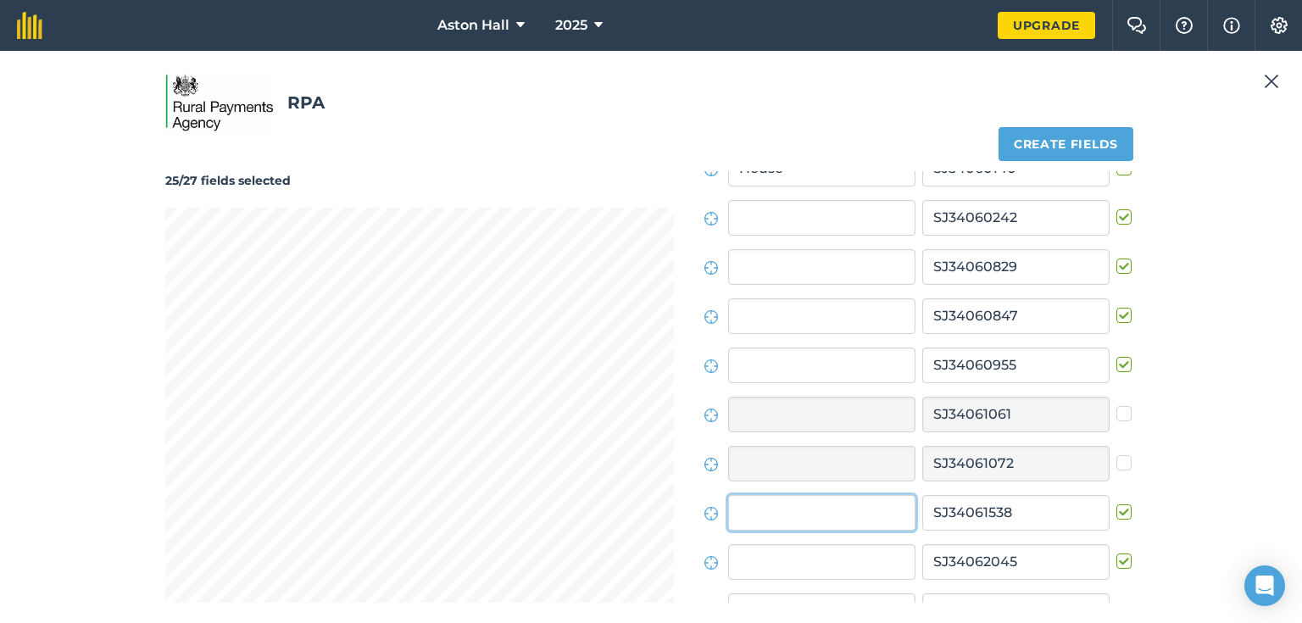
scroll to position [610, 0]
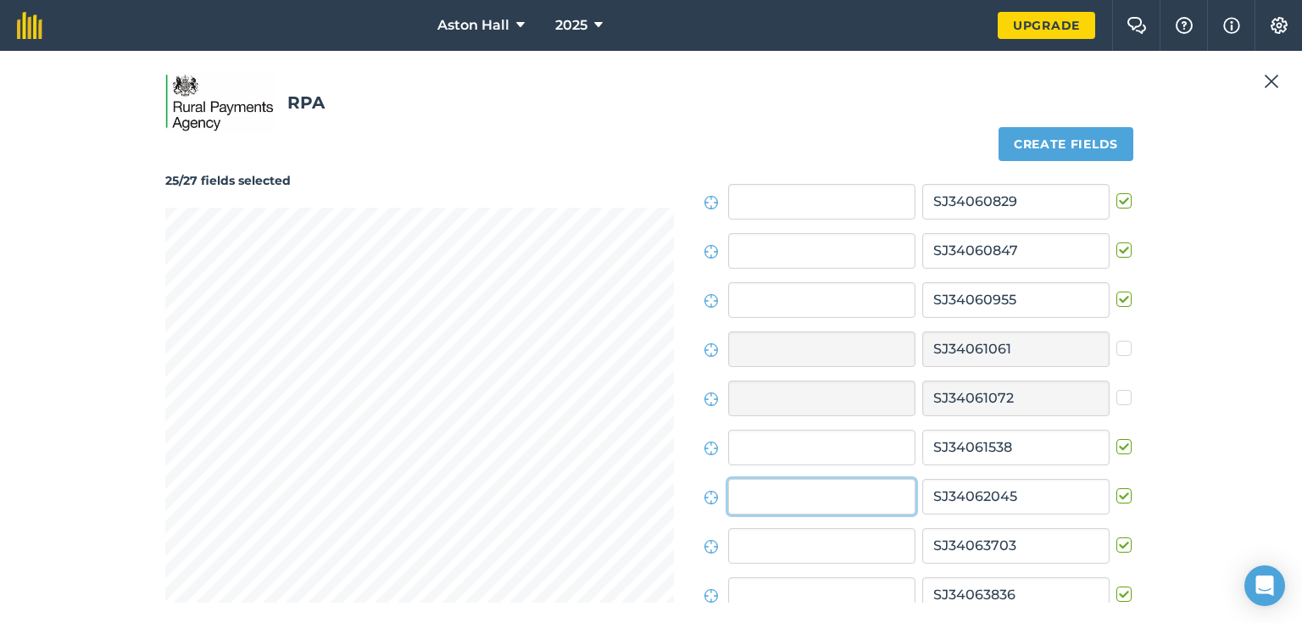
click at [751, 503] on input "text" at bounding box center [821, 497] width 187 height 36
click at [751, 544] on input "text" at bounding box center [821, 546] width 187 height 36
click at [749, 583] on input "text" at bounding box center [821, 595] width 187 height 36
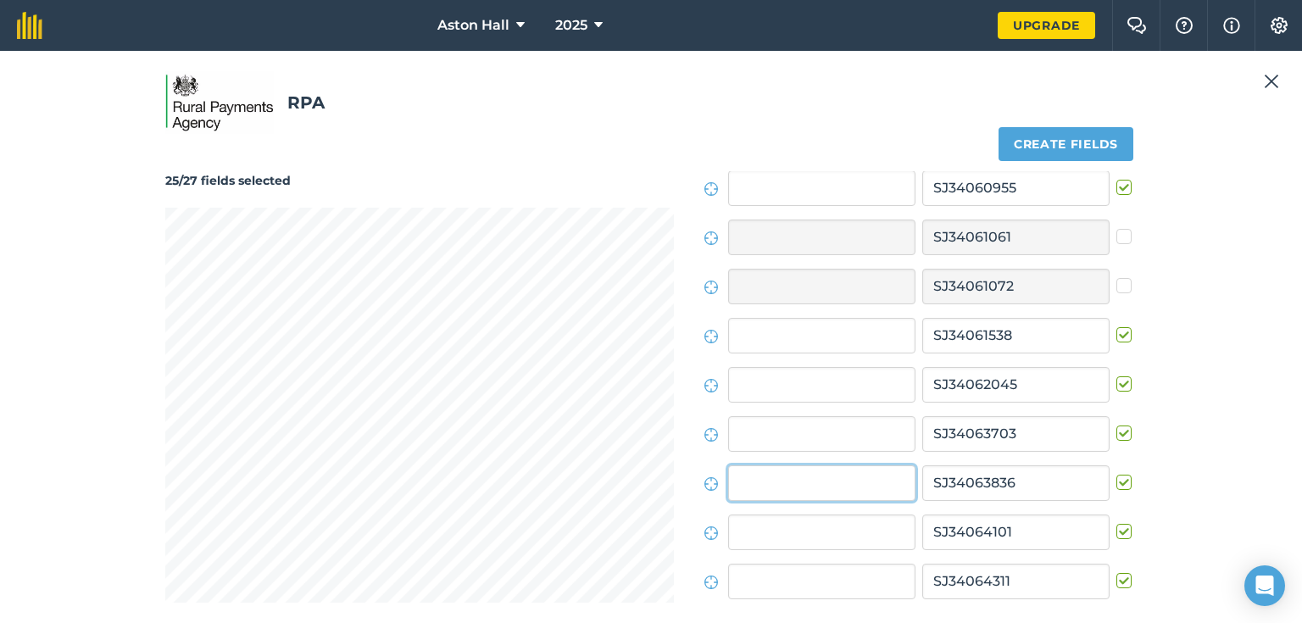
scroll to position [746, 0]
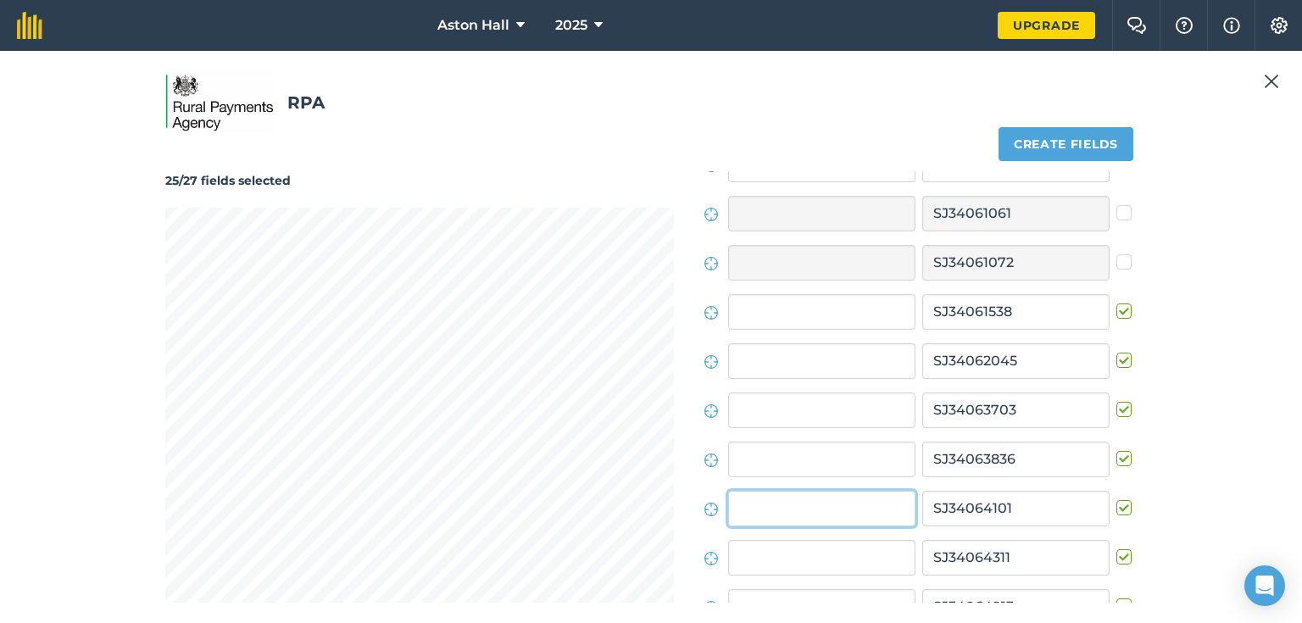
click at [758, 507] on input "text" at bounding box center [821, 509] width 187 height 36
click at [748, 544] on input "text" at bounding box center [821, 558] width 187 height 36
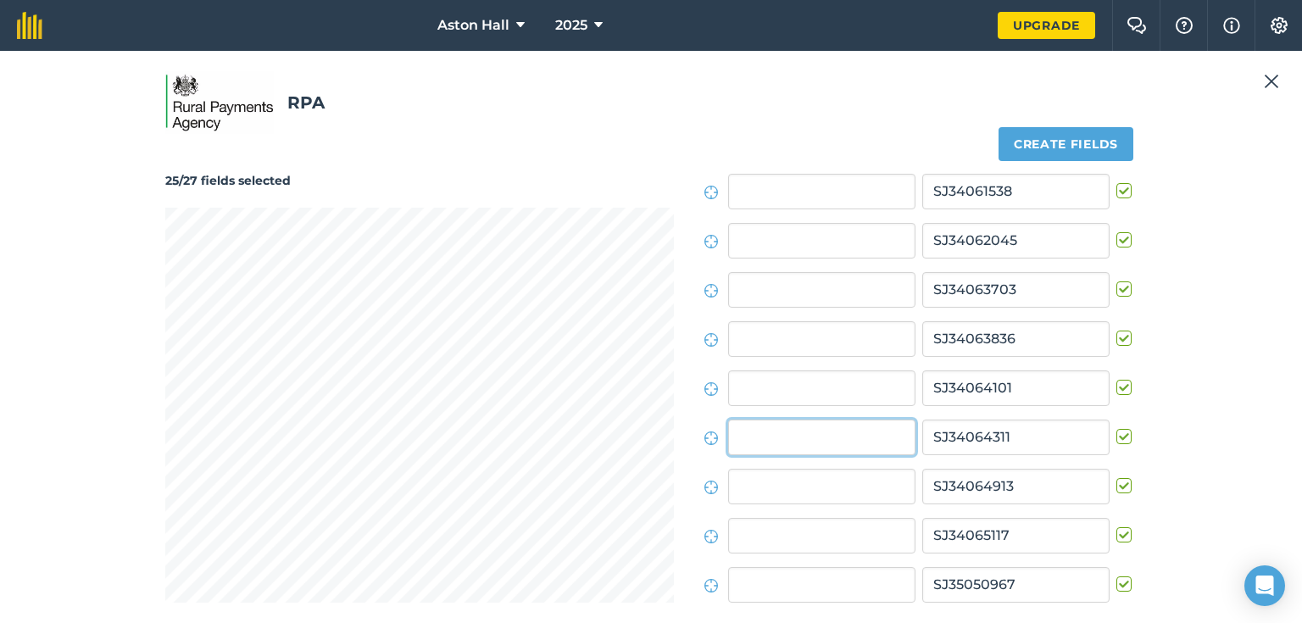
scroll to position [881, 0]
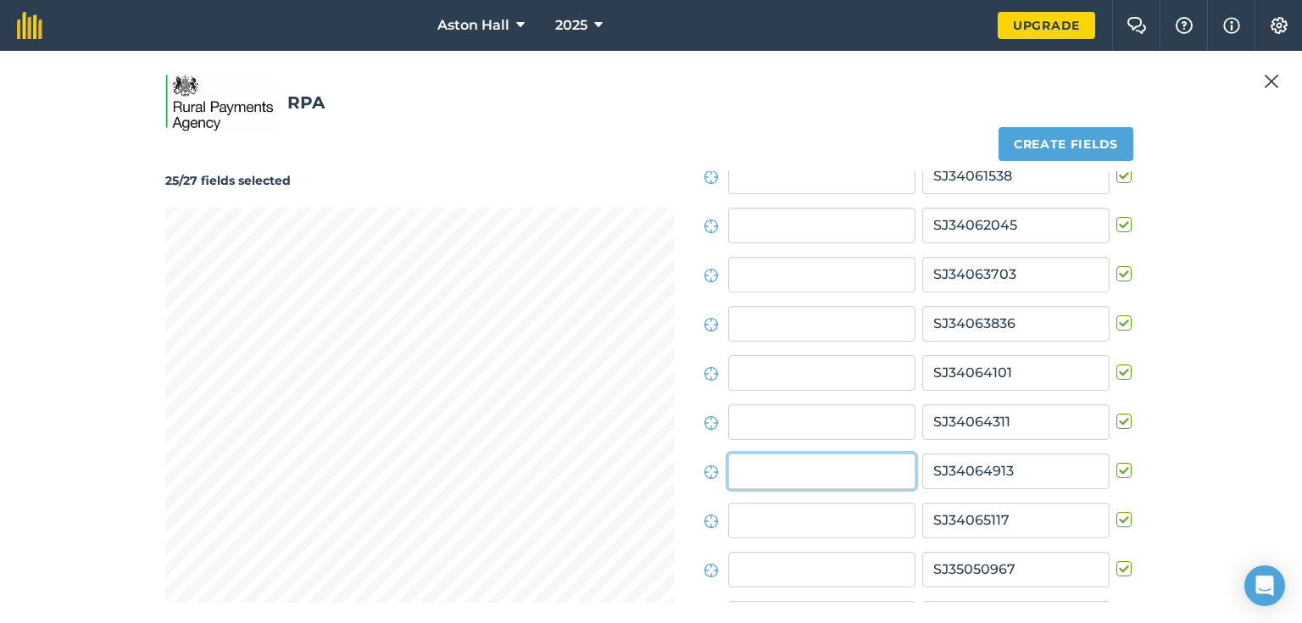
click at [754, 475] on input "text" at bounding box center [821, 471] width 187 height 36
click at [753, 520] on input "text" at bounding box center [821, 521] width 187 height 36
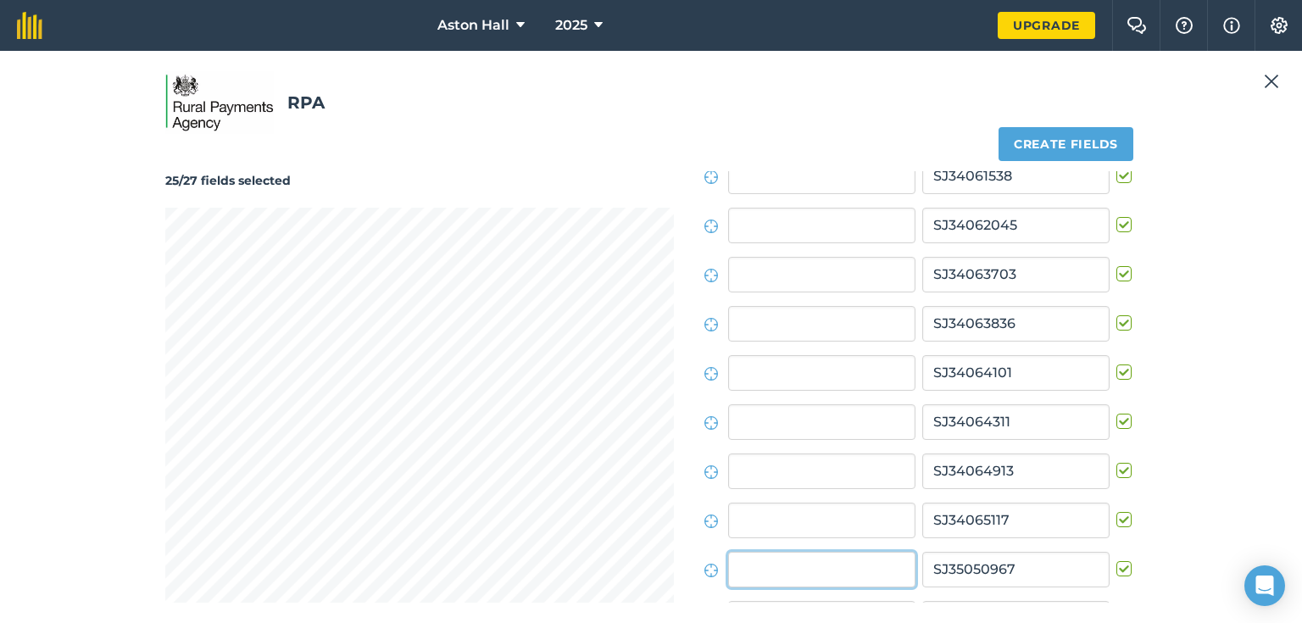
click at [748, 563] on input "text" at bounding box center [821, 570] width 187 height 36
click at [736, 559] on input "& Trees" at bounding box center [821, 570] width 187 height 36
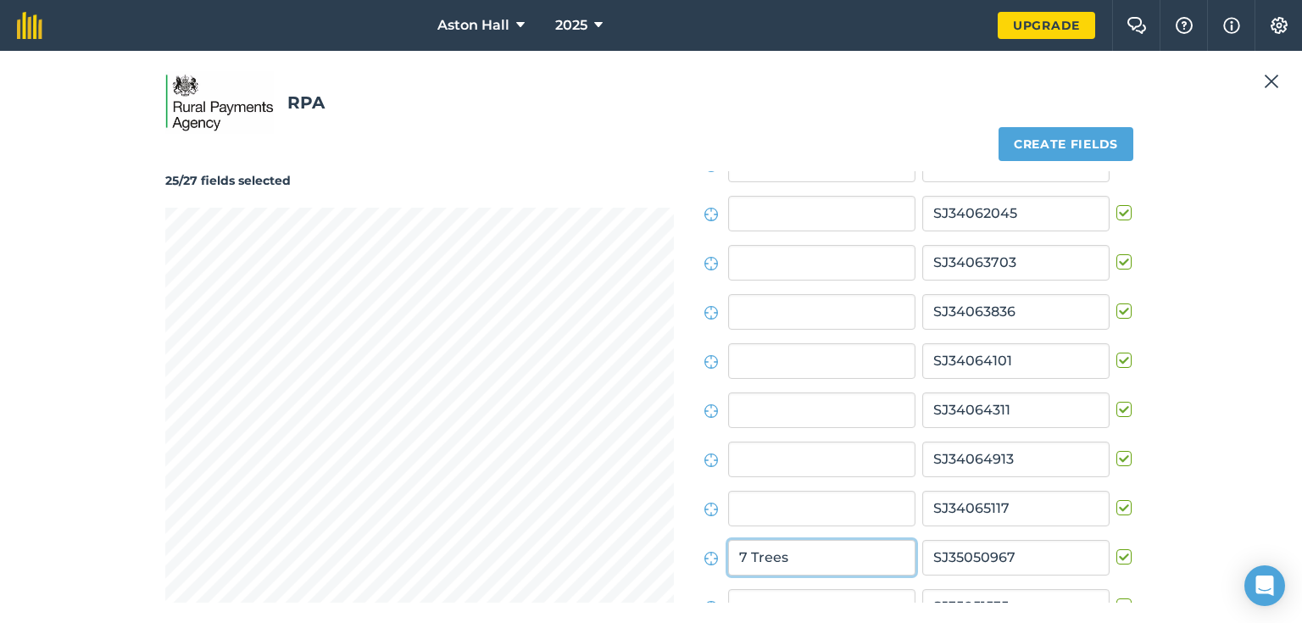
scroll to position [914, 0]
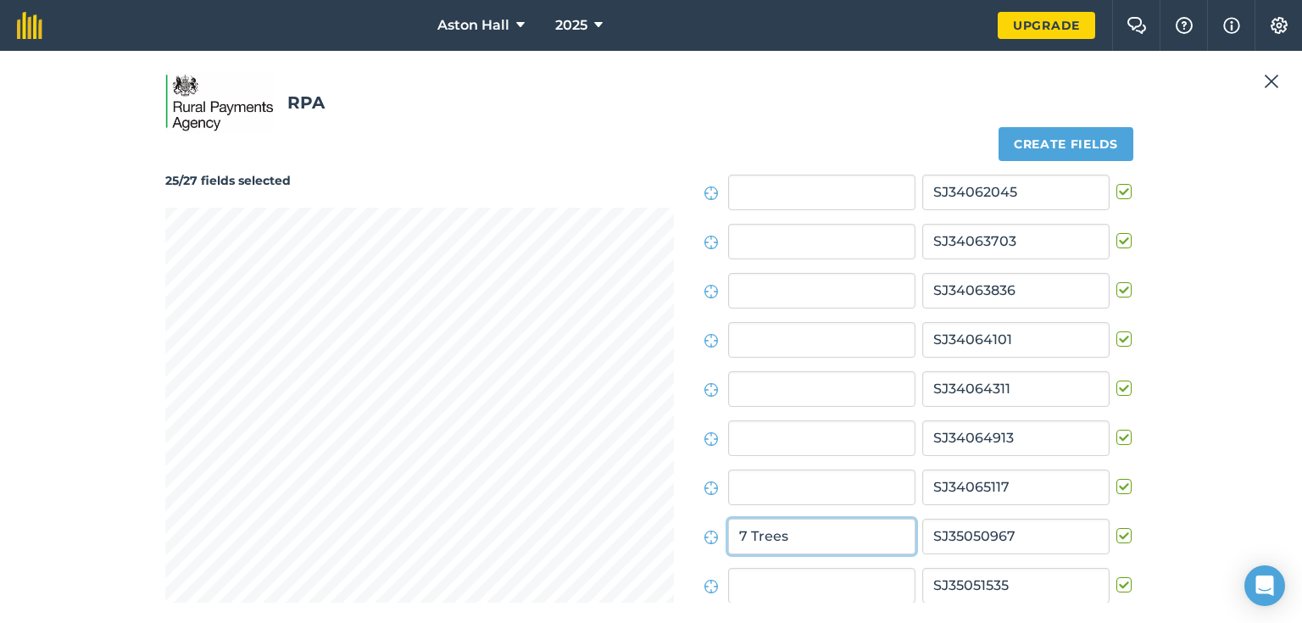
type input "7 Trees"
click at [753, 583] on input "text" at bounding box center [821, 586] width 187 height 36
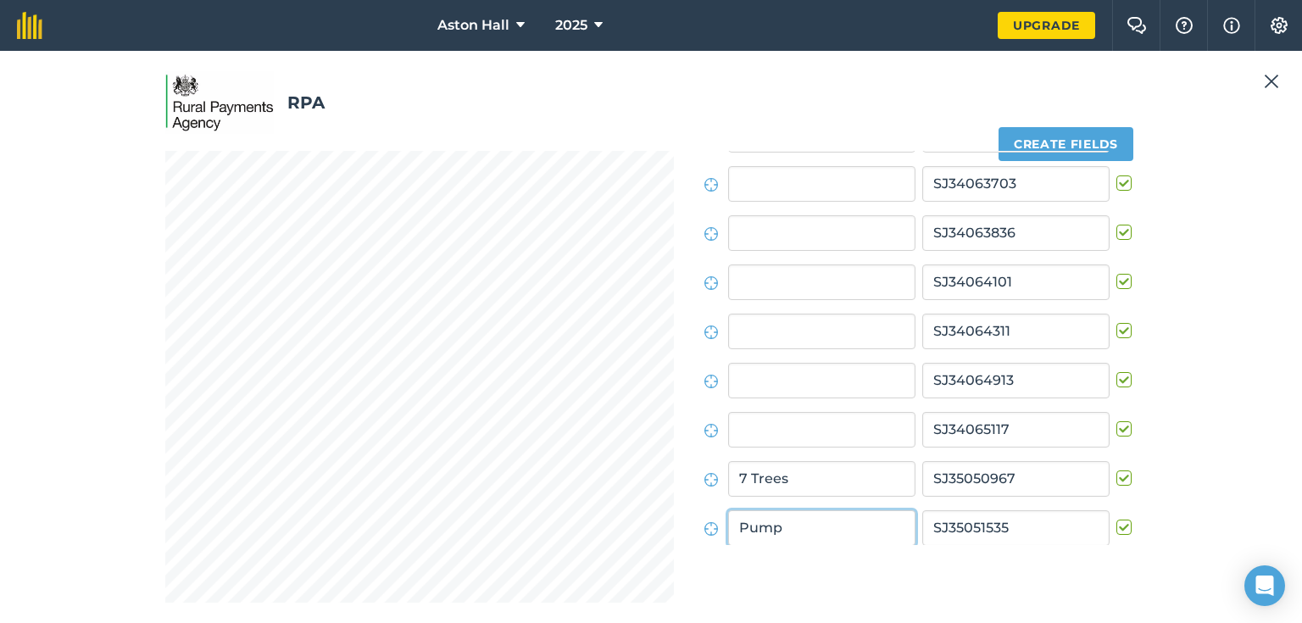
scroll to position [113, 0]
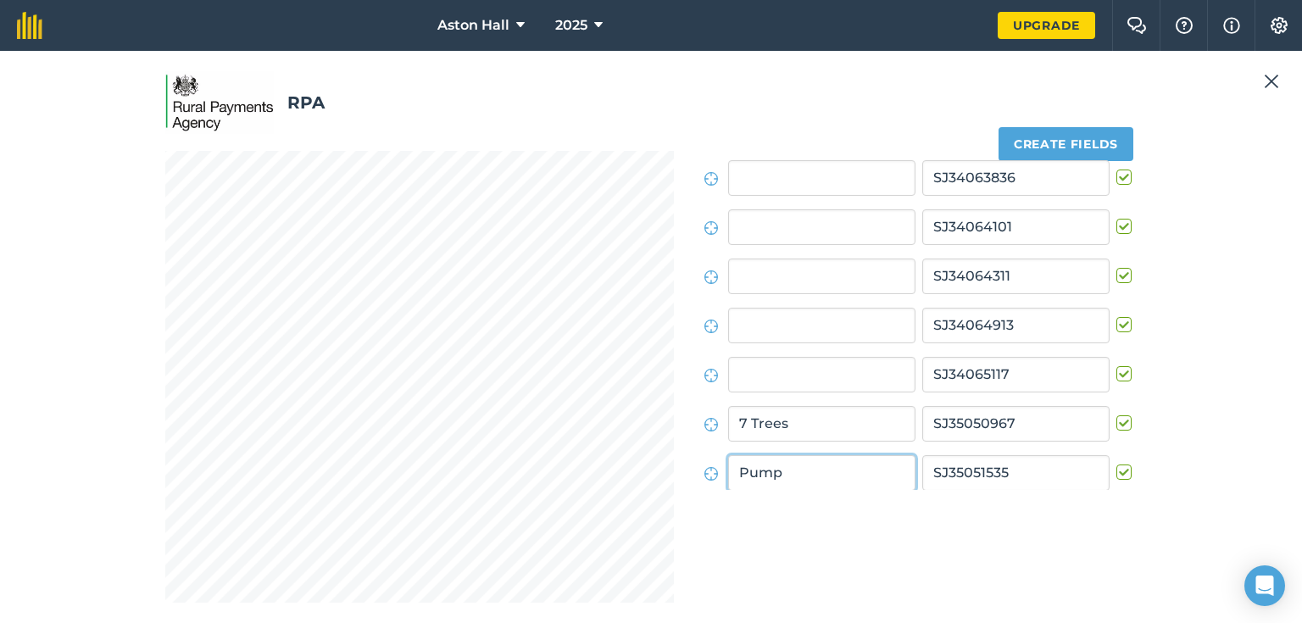
type input "Pump"
click at [833, 544] on div "25/27 fields selected Create fields Field names Field IDs Roberts t SJ33064238 …" at bounding box center [650, 377] width 971 height 452
click at [1070, 135] on button "Create fields" at bounding box center [1065, 144] width 135 height 34
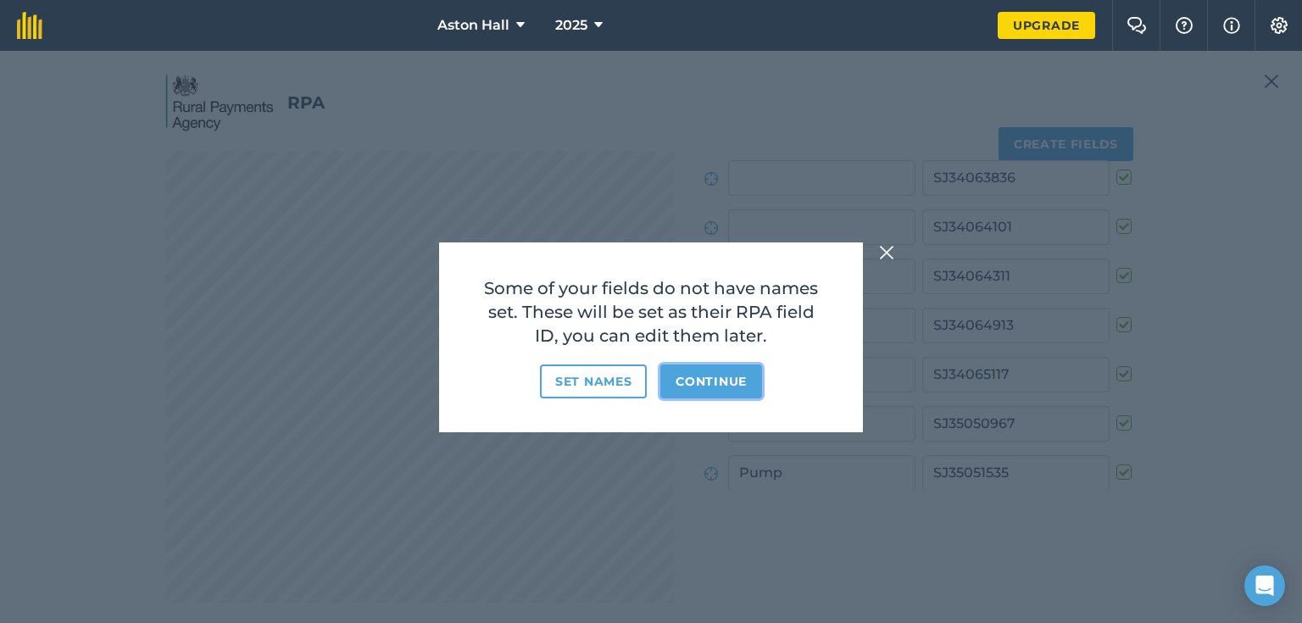
click at [712, 380] on button "Continue" at bounding box center [711, 381] width 102 height 34
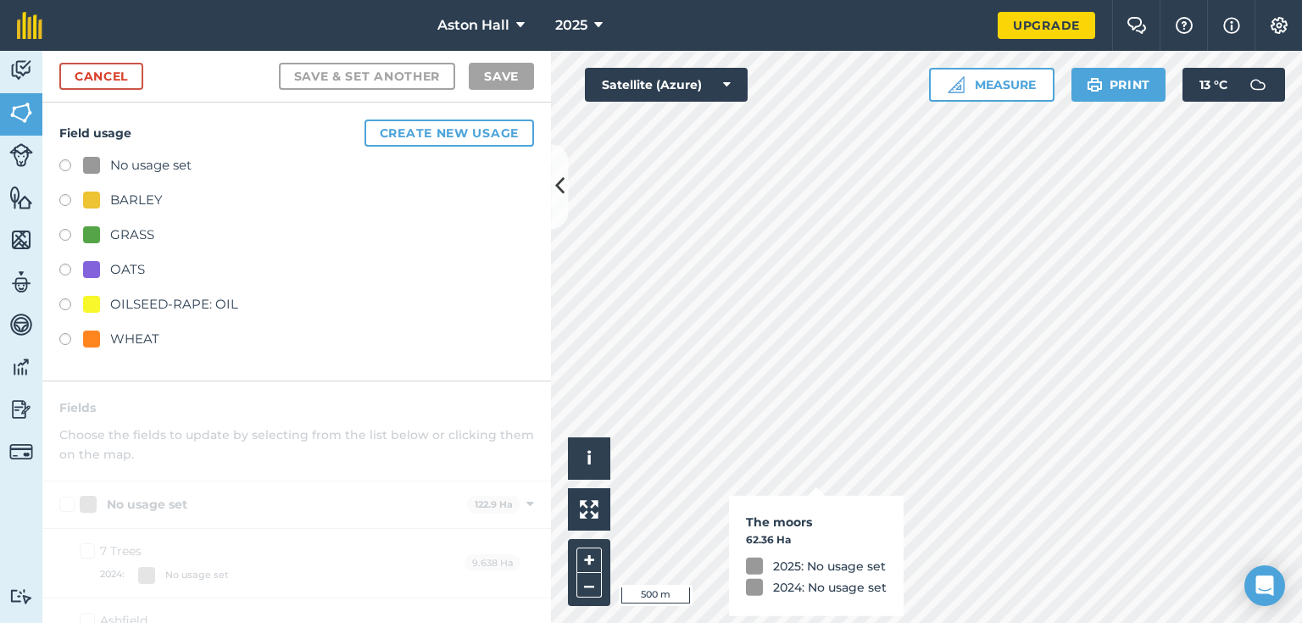
checkbox input "true"
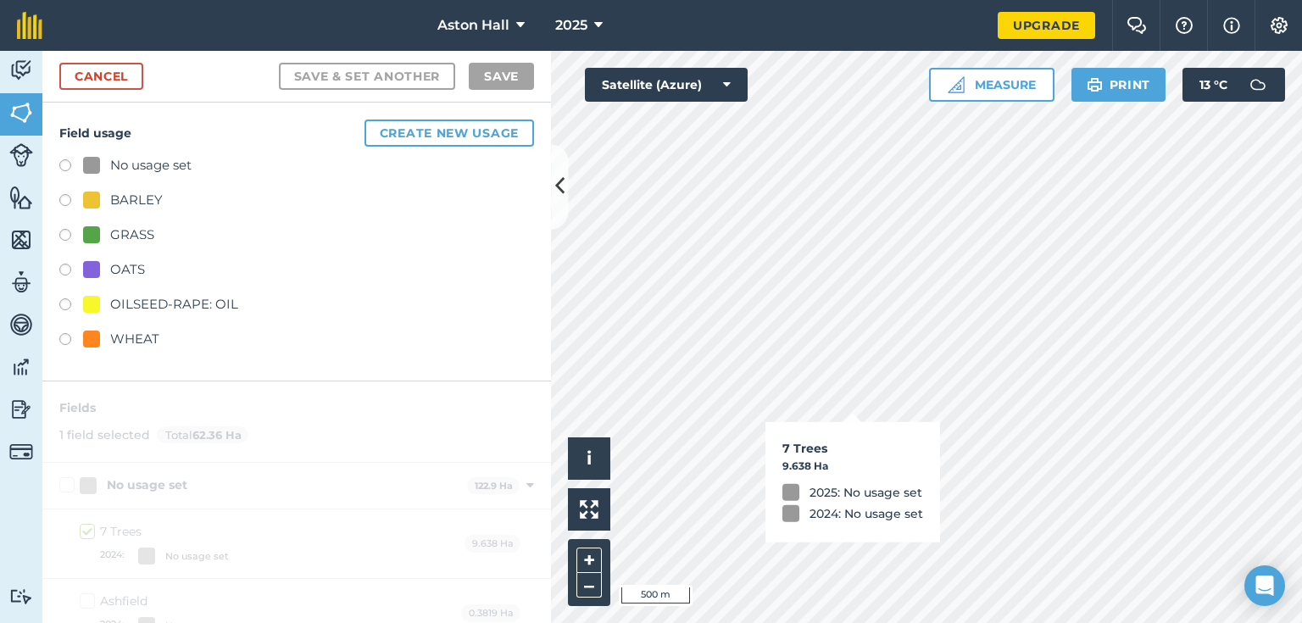
checkbox input "true"
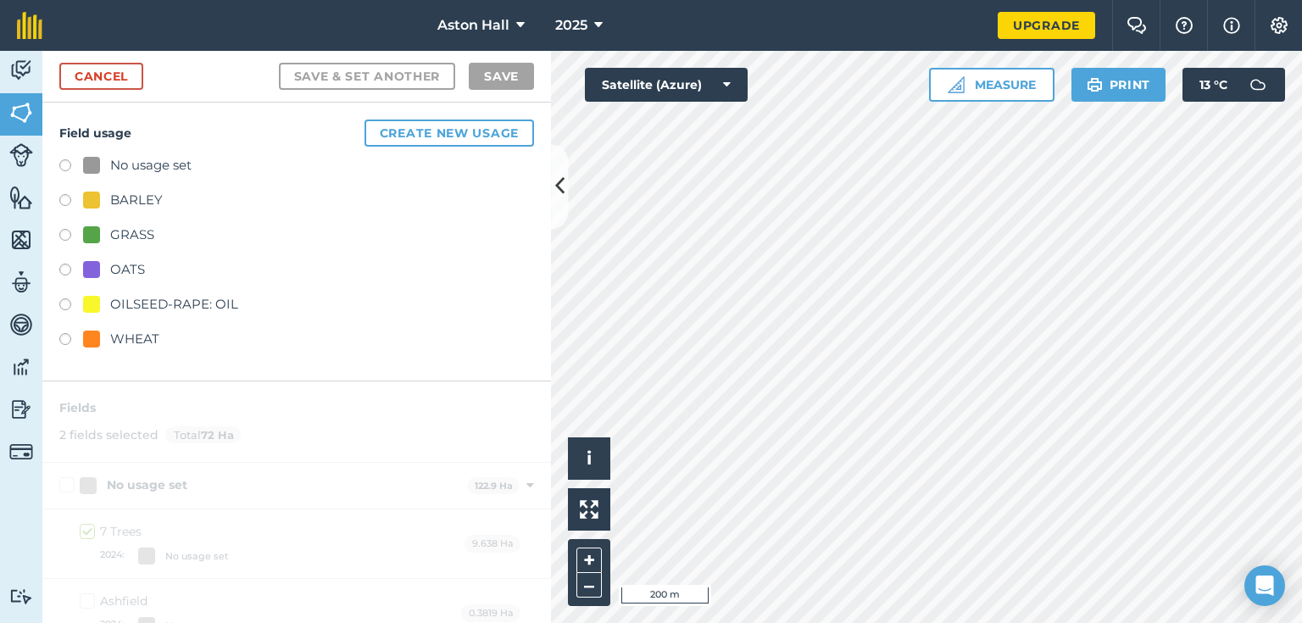
click at [68, 336] on label at bounding box center [71, 341] width 24 height 17
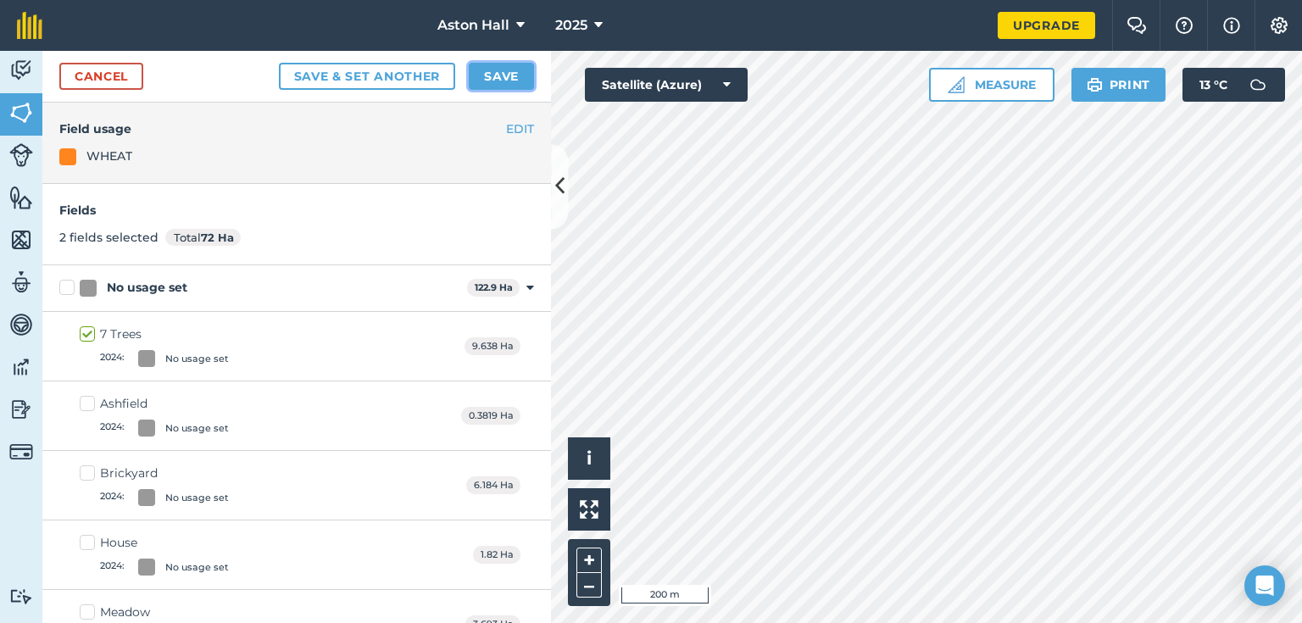
click at [494, 75] on button "Save" at bounding box center [501, 76] width 65 height 27
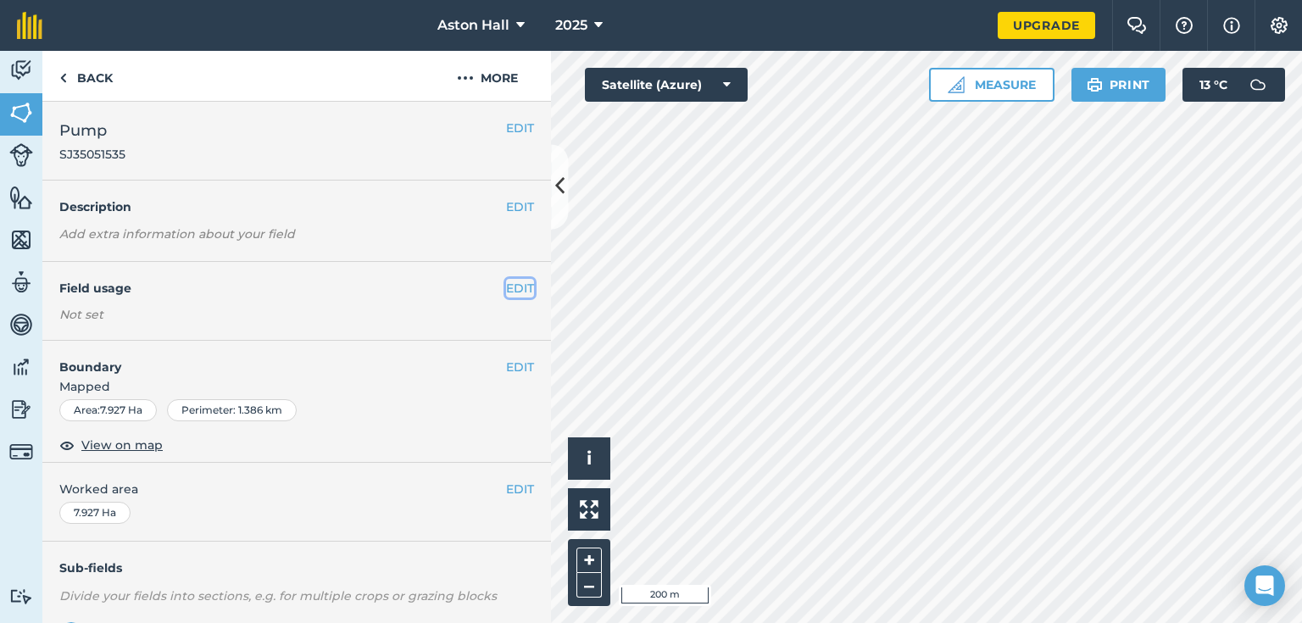
click at [513, 288] on button "EDIT" at bounding box center [520, 288] width 28 height 19
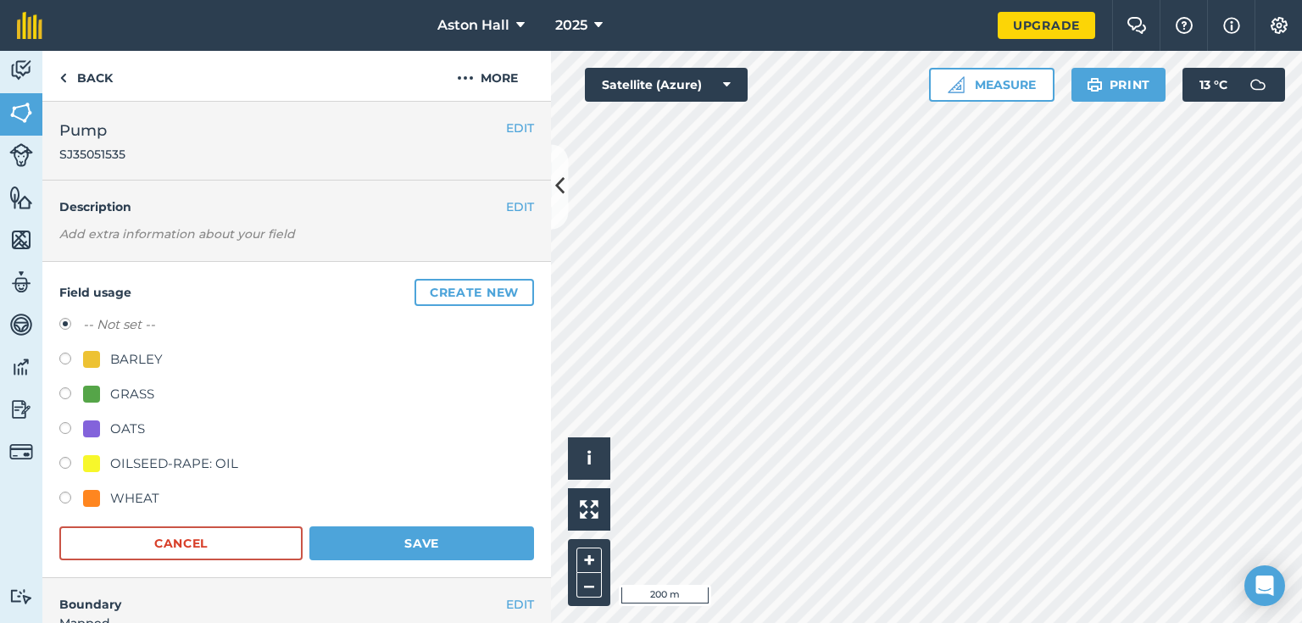
click at [64, 497] on label at bounding box center [71, 500] width 24 height 17
radio input "true"
radio input "false"
click at [392, 536] on button "Save" at bounding box center [421, 543] width 225 height 34
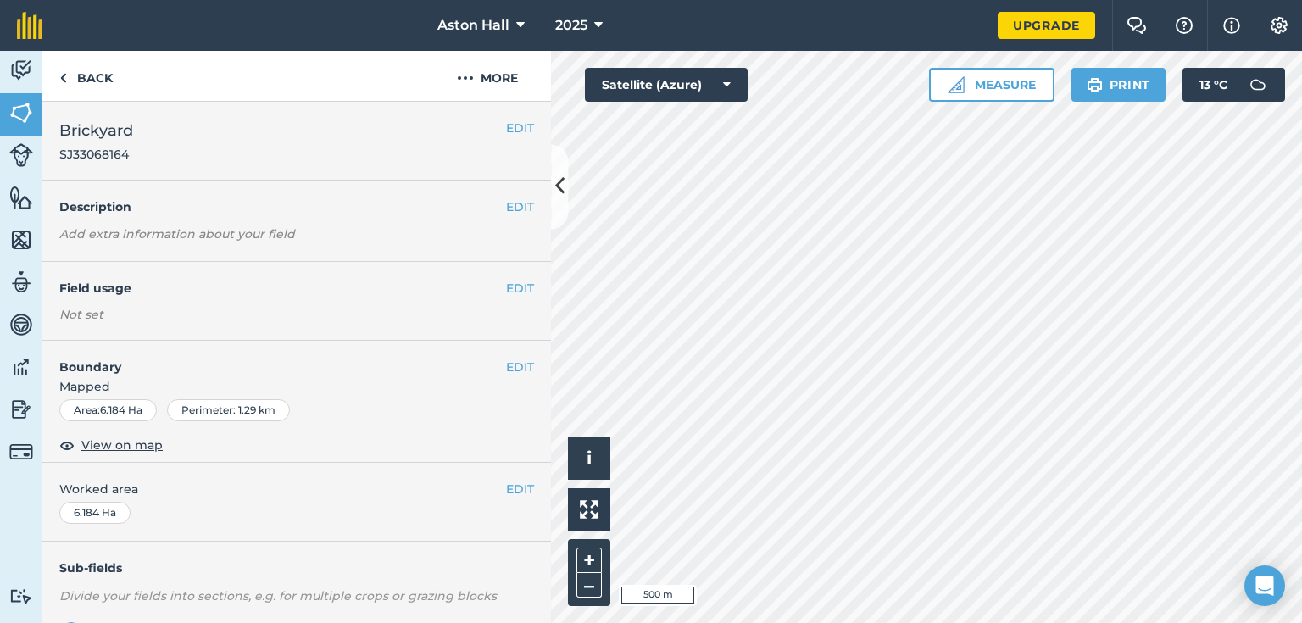
click at [525, 285] on div "EDIT Field usage Not set" at bounding box center [296, 301] width 509 height 79
click at [516, 288] on button "EDIT" at bounding box center [520, 288] width 28 height 19
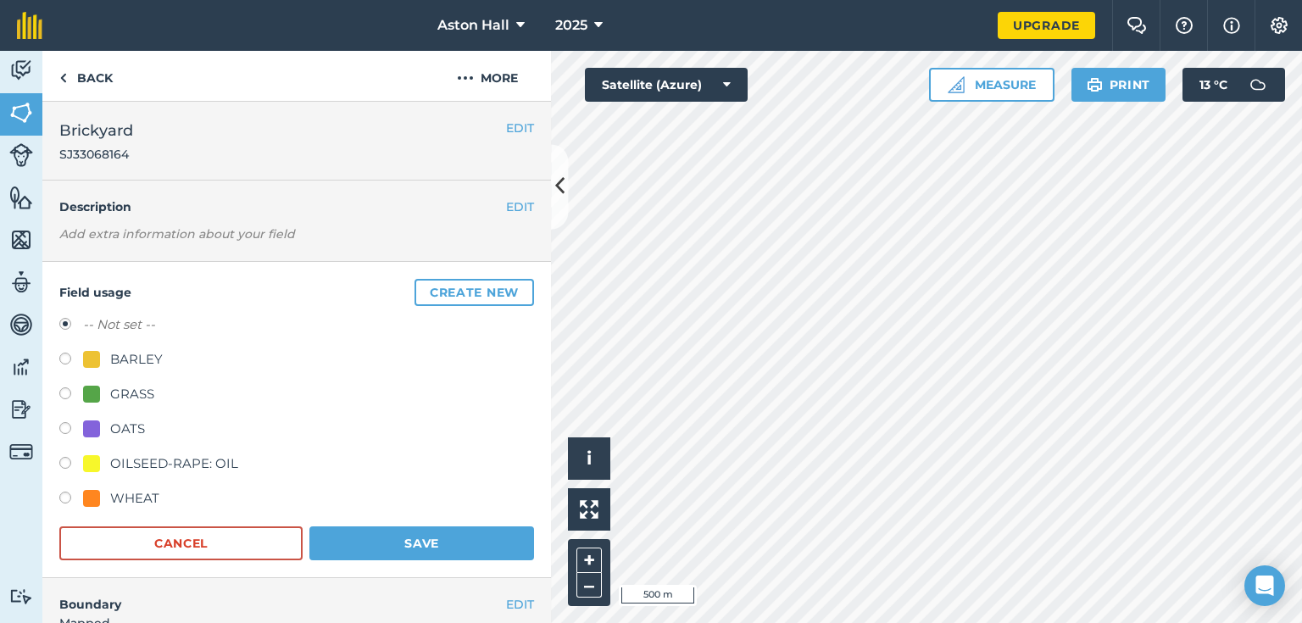
click at [58, 503] on div "Field usage Create new -- Not set -- BARLEY GRASS OATS OILSEED-RAPE: OIL WHEAT …" at bounding box center [296, 420] width 509 height 316
click at [63, 500] on label at bounding box center [71, 500] width 24 height 17
radio input "true"
radio input "false"
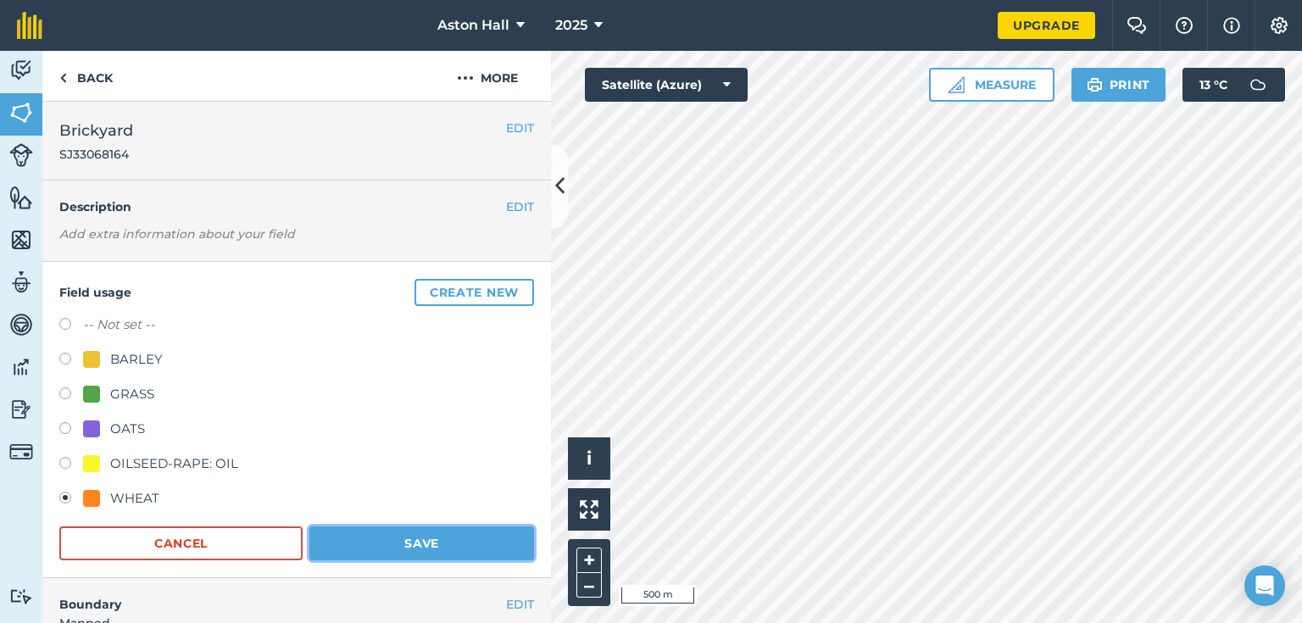
click at [314, 532] on button "Save" at bounding box center [421, 543] width 225 height 34
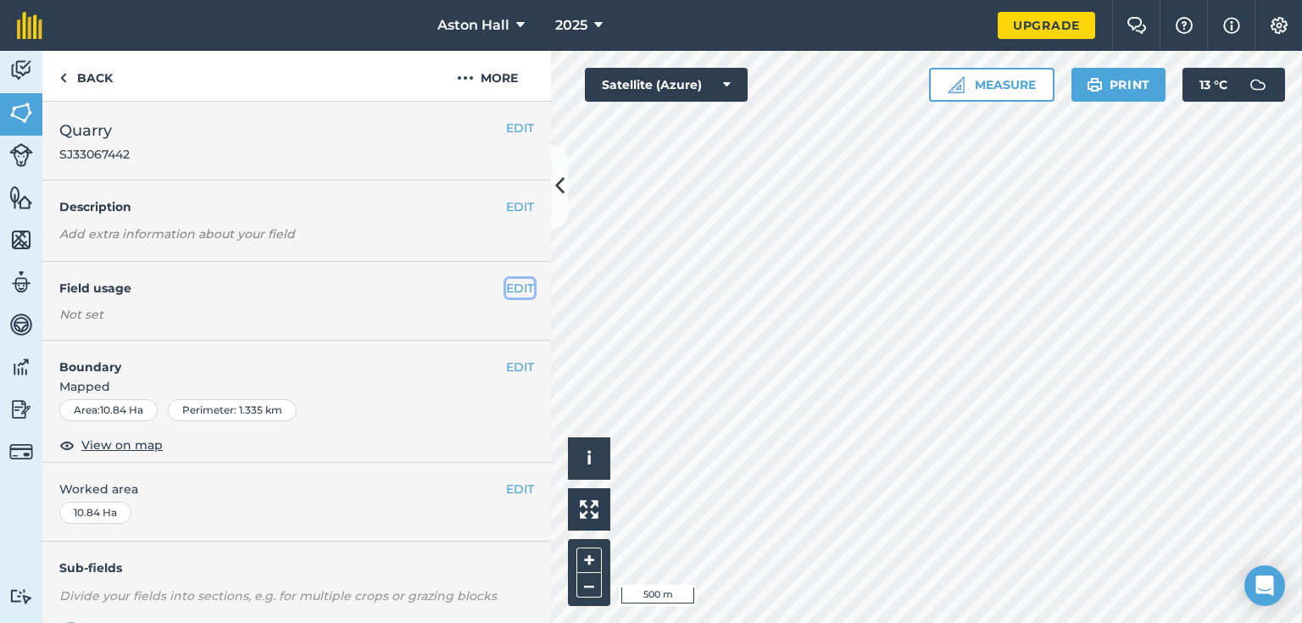
click at [519, 287] on button "EDIT" at bounding box center [520, 288] width 28 height 19
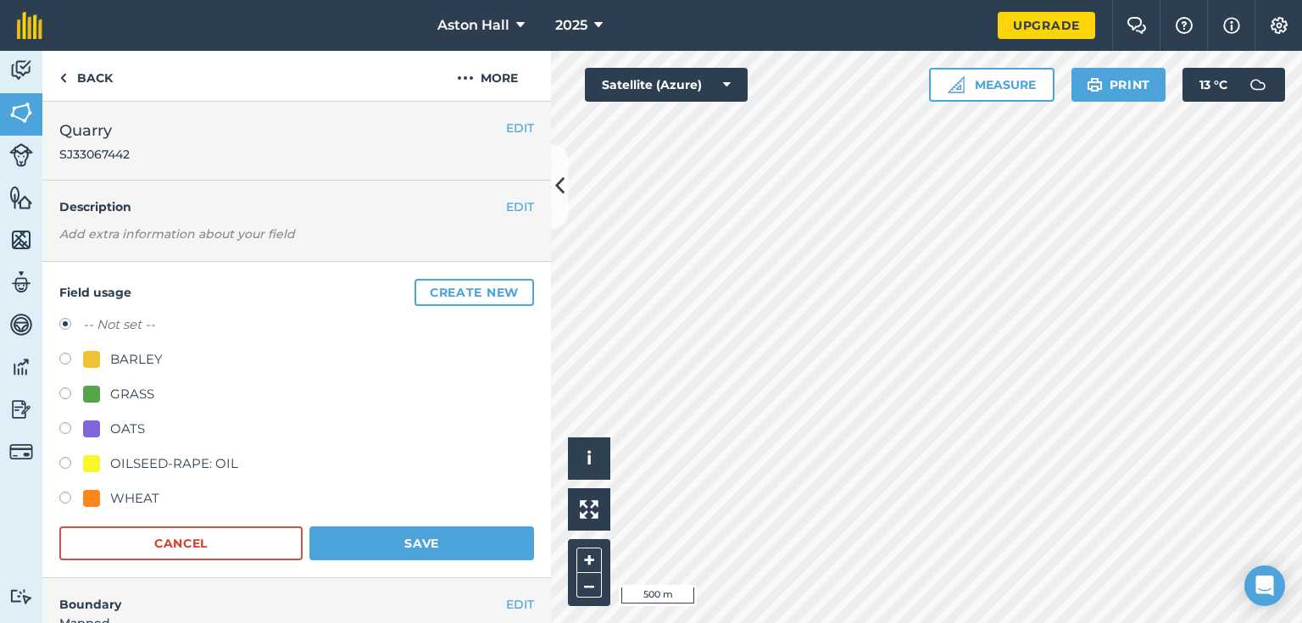
click at [65, 502] on label at bounding box center [71, 500] width 24 height 17
radio input "true"
radio input "false"
click at [397, 540] on button "Save" at bounding box center [421, 543] width 225 height 34
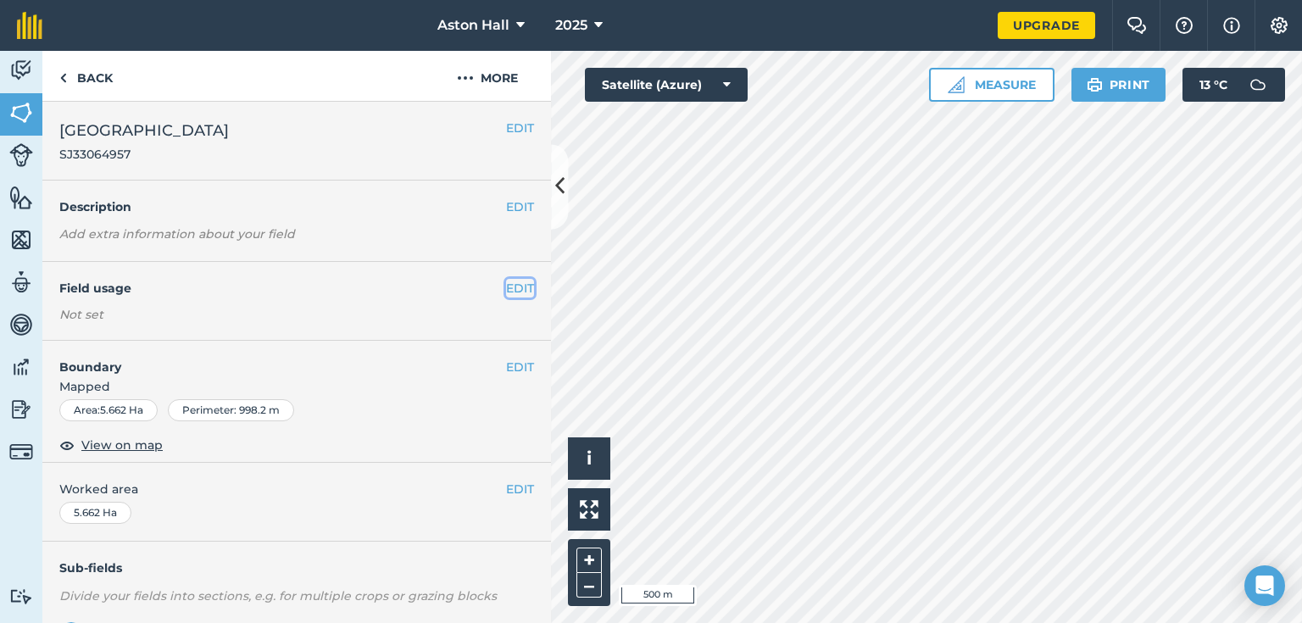
click at [506, 285] on button "EDIT" at bounding box center [520, 288] width 28 height 19
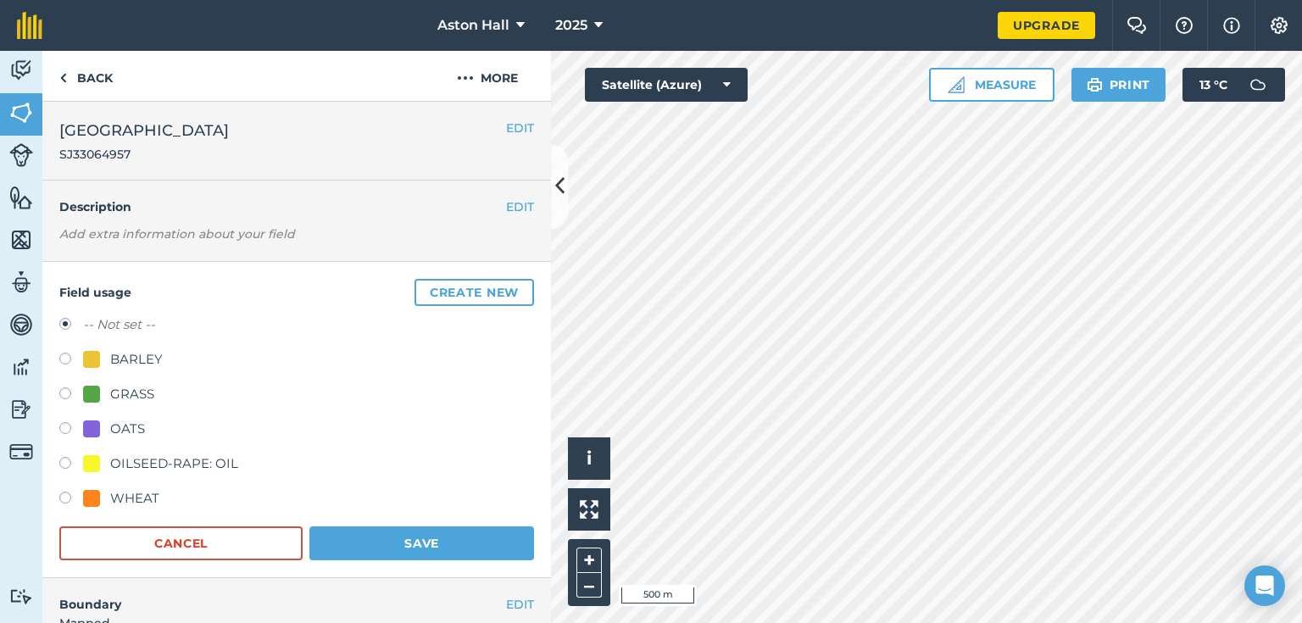
click at [62, 498] on label at bounding box center [71, 500] width 24 height 17
radio input "true"
radio input "false"
click at [324, 526] on button "Save" at bounding box center [421, 543] width 225 height 34
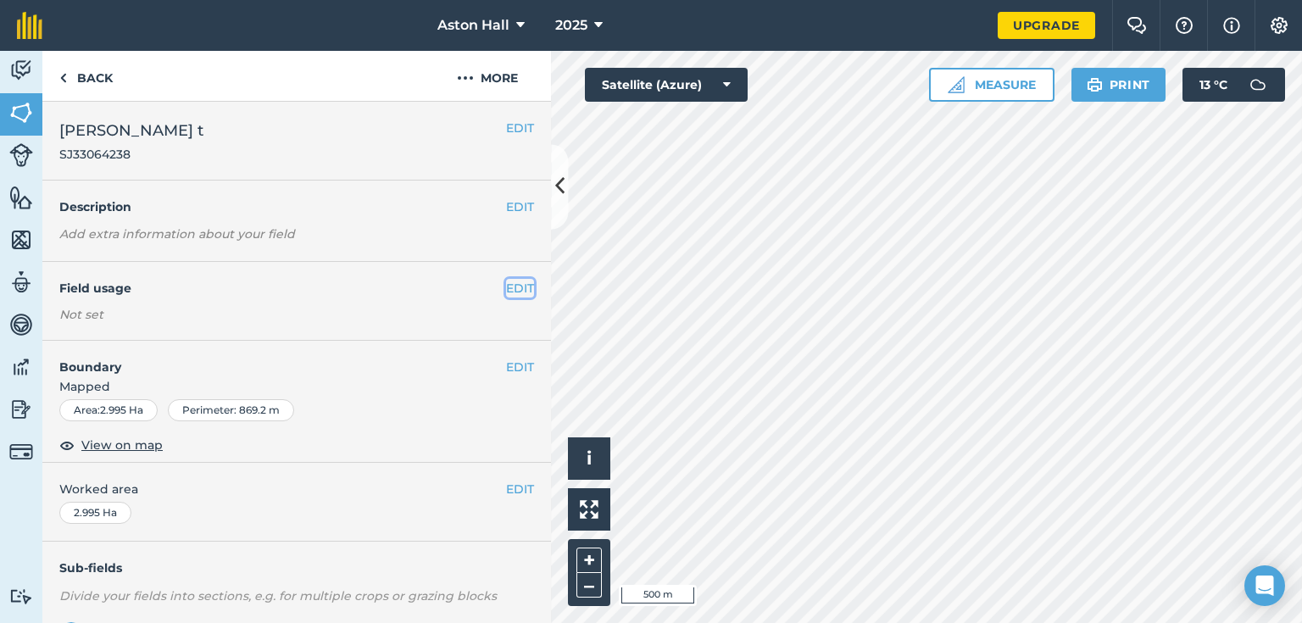
click at [515, 281] on button "EDIT" at bounding box center [520, 288] width 28 height 19
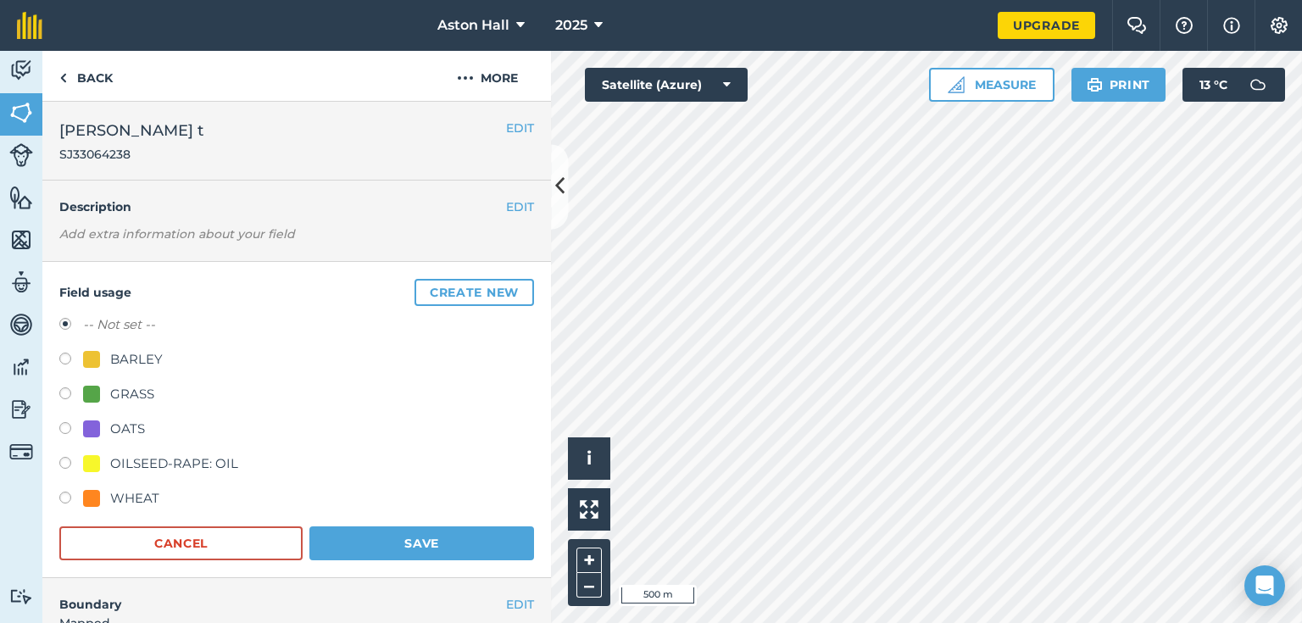
click at [64, 498] on label at bounding box center [71, 500] width 24 height 17
radio input "true"
radio input "false"
click at [393, 538] on button "Save" at bounding box center [421, 543] width 225 height 34
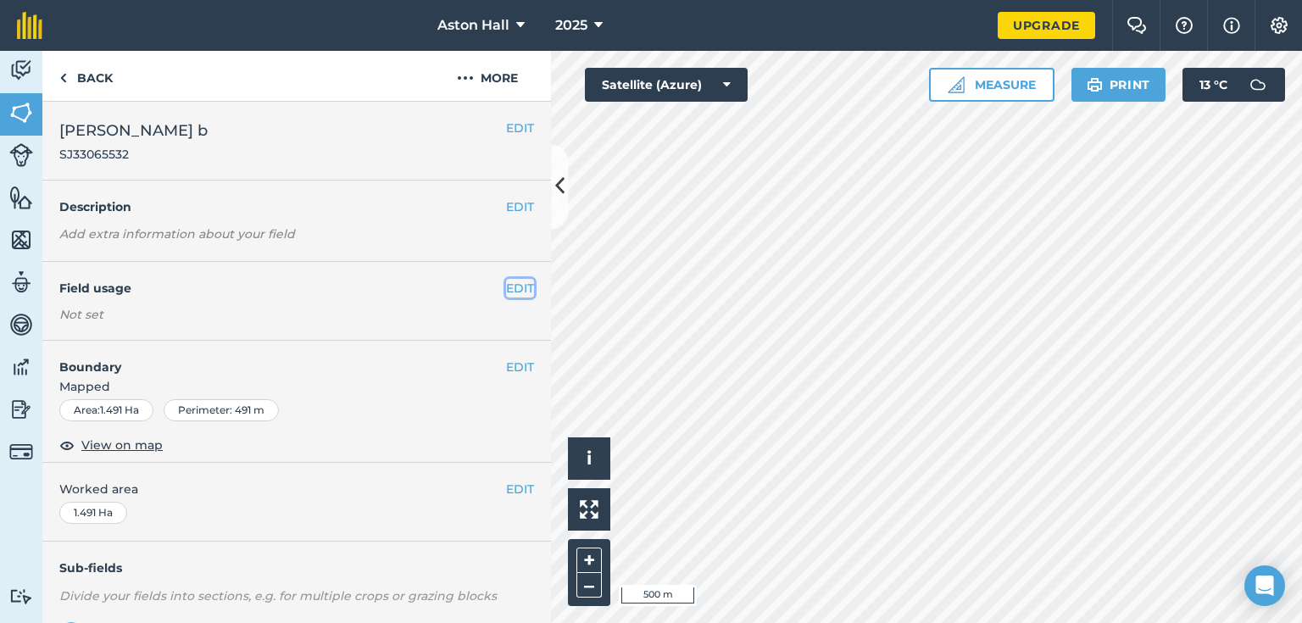
click at [506, 285] on button "EDIT" at bounding box center [520, 288] width 28 height 19
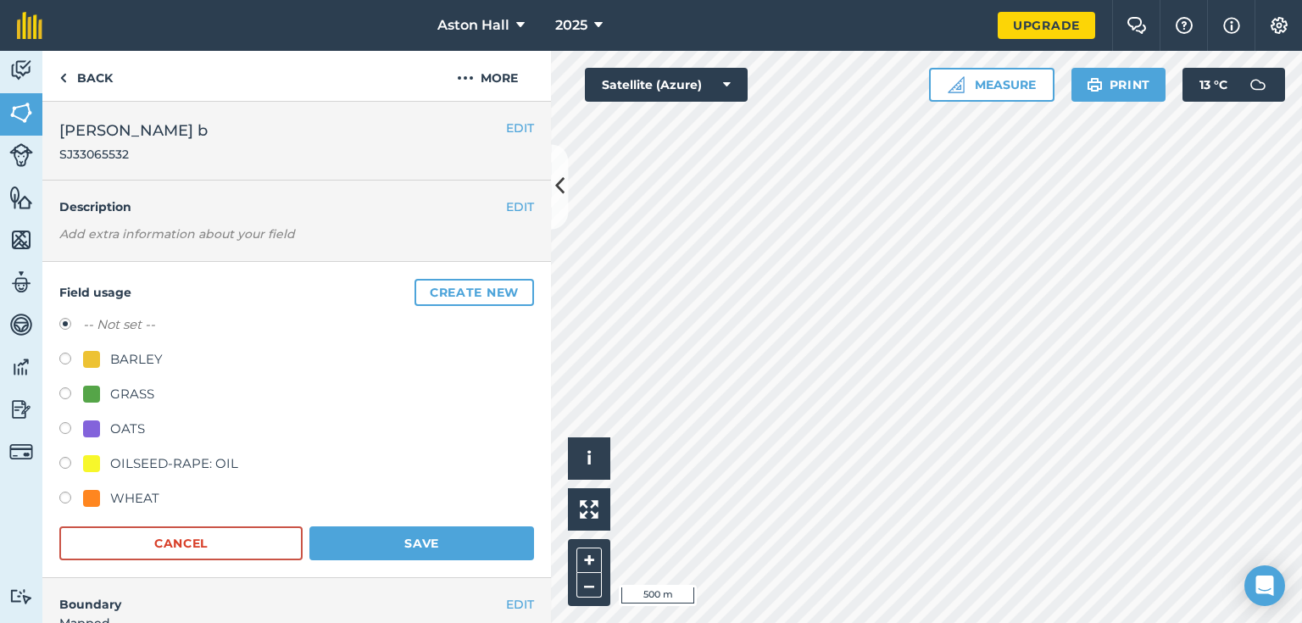
click at [65, 498] on label at bounding box center [71, 500] width 24 height 17
radio input "true"
radio input "false"
click at [385, 545] on button "Save" at bounding box center [421, 543] width 225 height 34
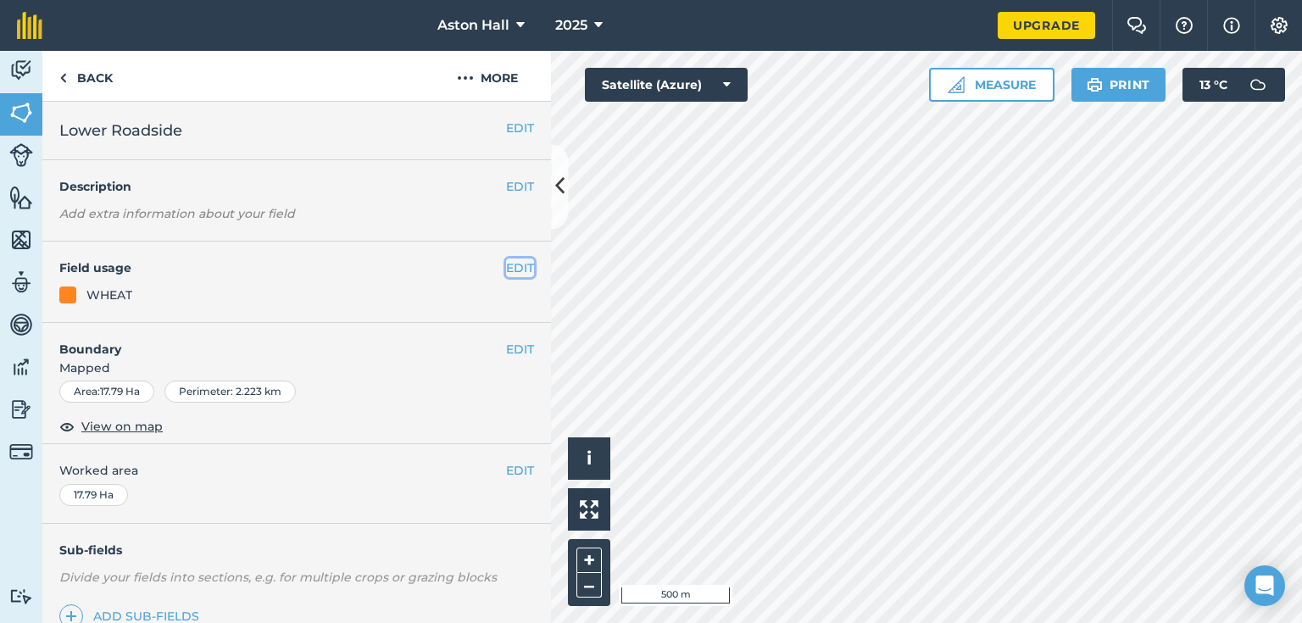
click at [506, 259] on button "EDIT" at bounding box center [520, 267] width 28 height 19
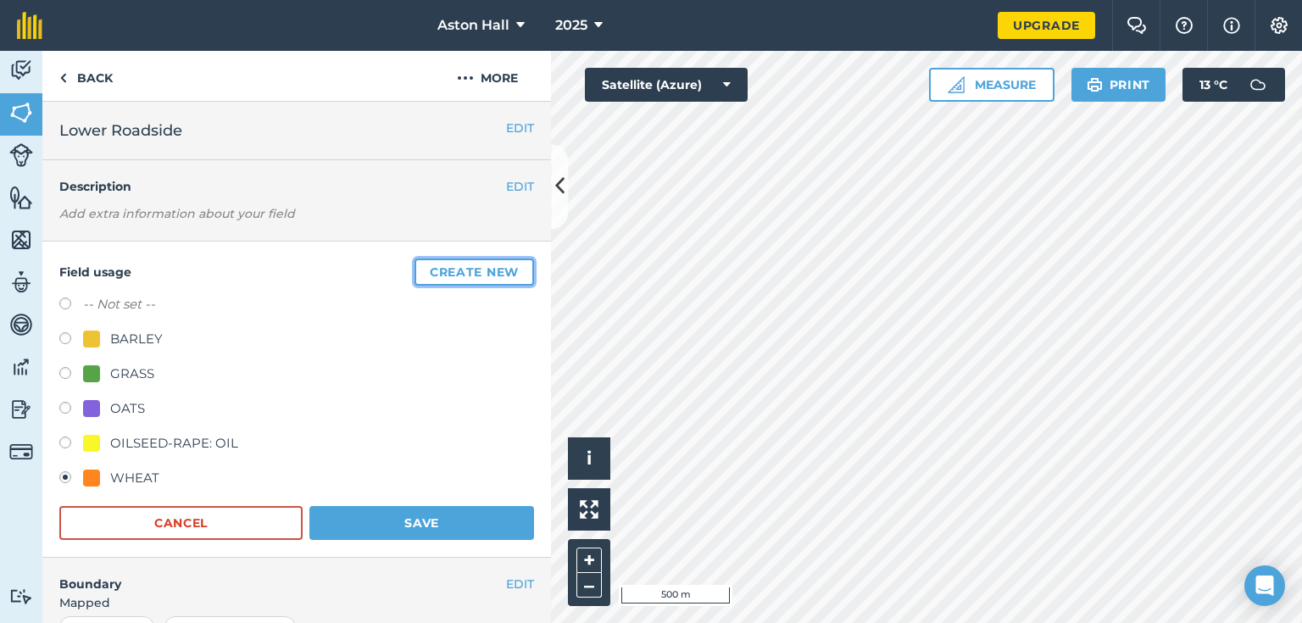
click at [441, 271] on button "Create new" at bounding box center [474, 271] width 120 height 27
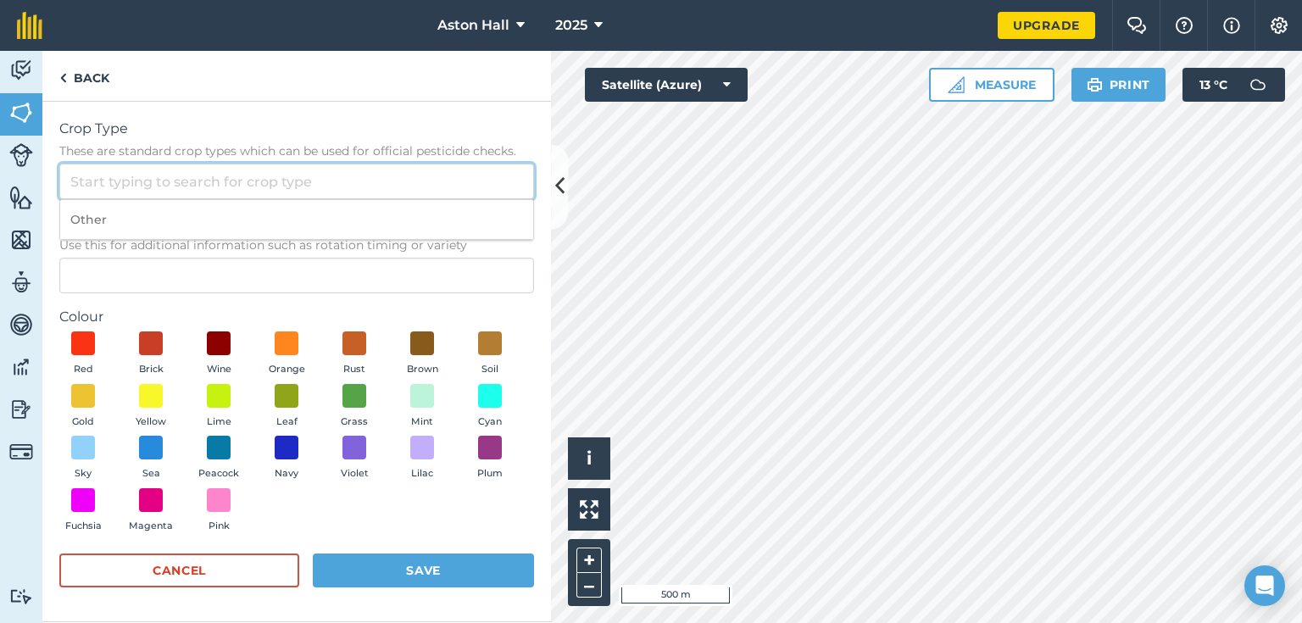
click at [103, 186] on input "Crop Type These are standard crop types which can be used for official pesticid…" at bounding box center [296, 182] width 475 height 36
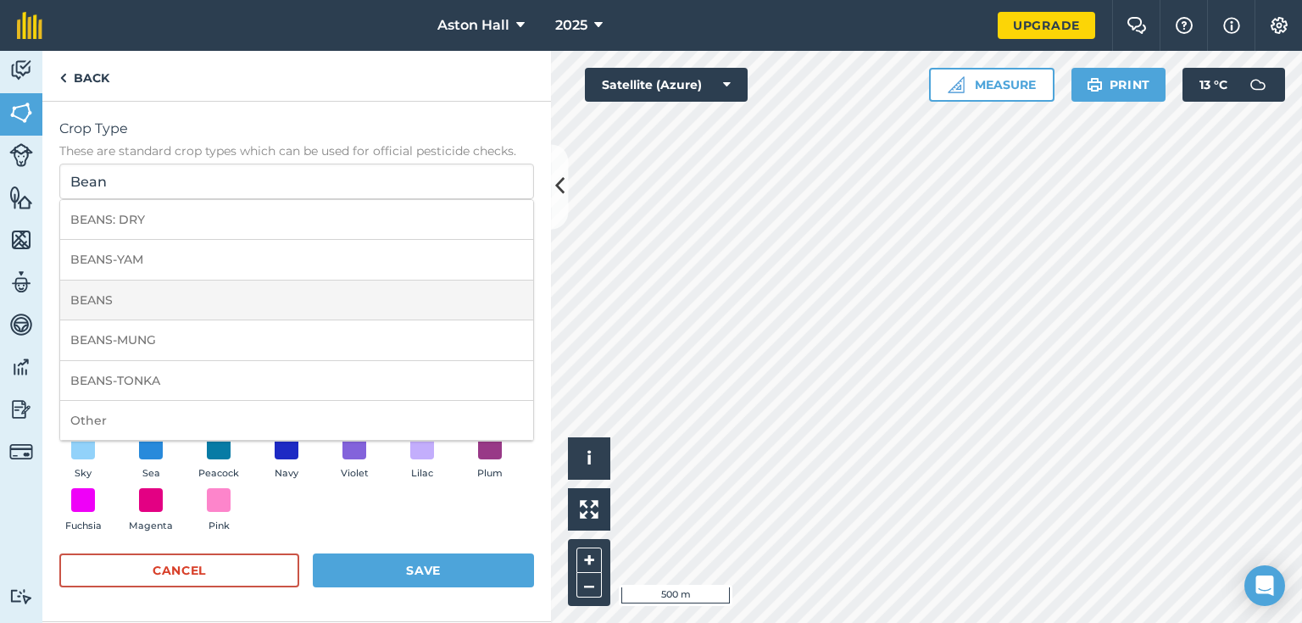
click at [98, 305] on li "BEANS" at bounding box center [296, 301] width 473 height 40
type input "BEANS"
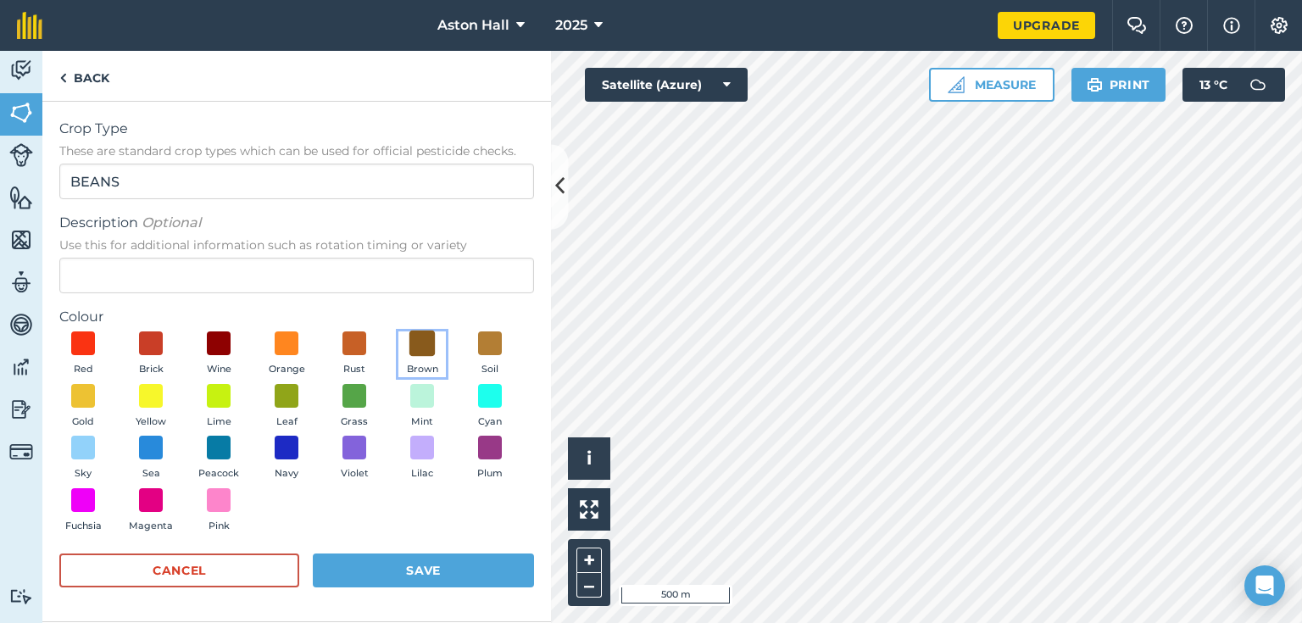
click at [423, 343] on span at bounding box center [422, 344] width 26 height 26
click at [432, 571] on button "Save" at bounding box center [423, 570] width 221 height 34
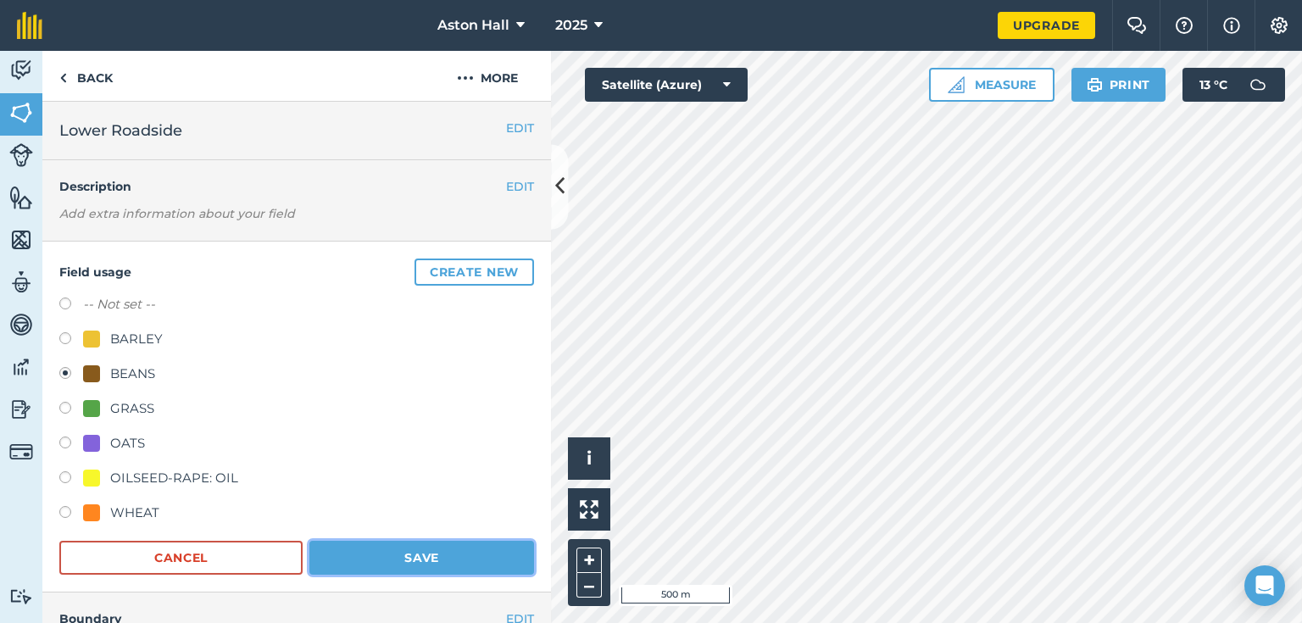
click at [400, 554] on button "Save" at bounding box center [421, 558] width 225 height 34
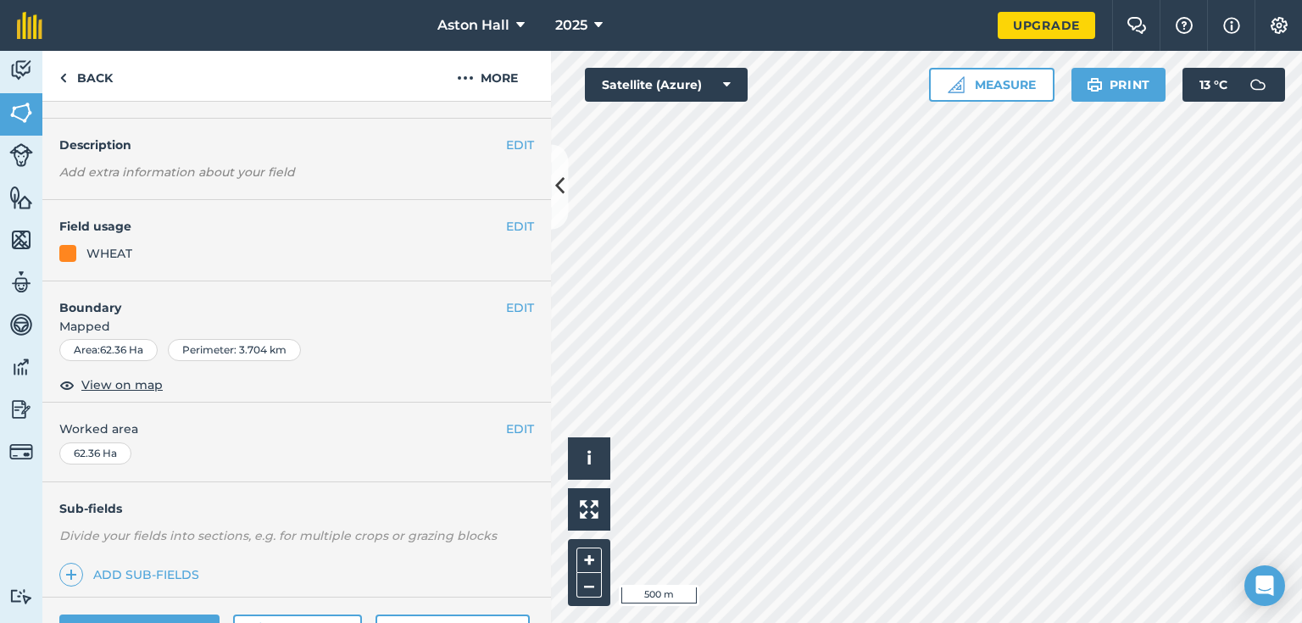
scroll to position [203, 0]
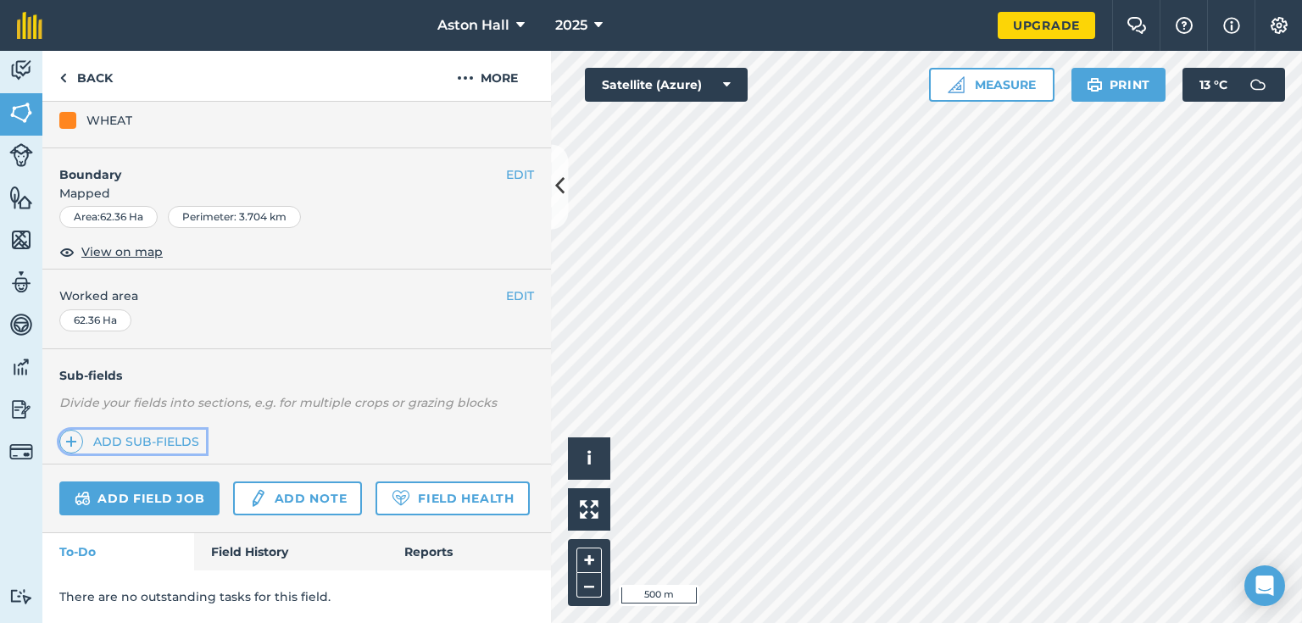
click at [153, 430] on link "Add sub-fields" at bounding box center [132, 442] width 147 height 24
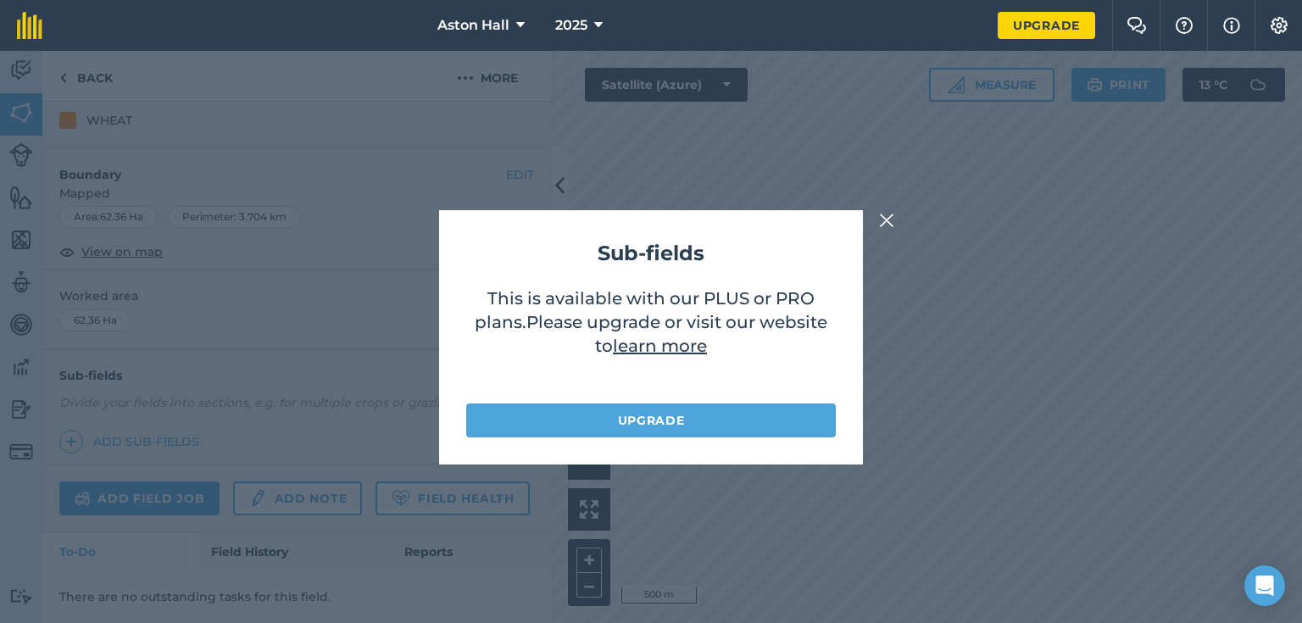
click at [889, 220] on img at bounding box center [886, 220] width 15 height 20
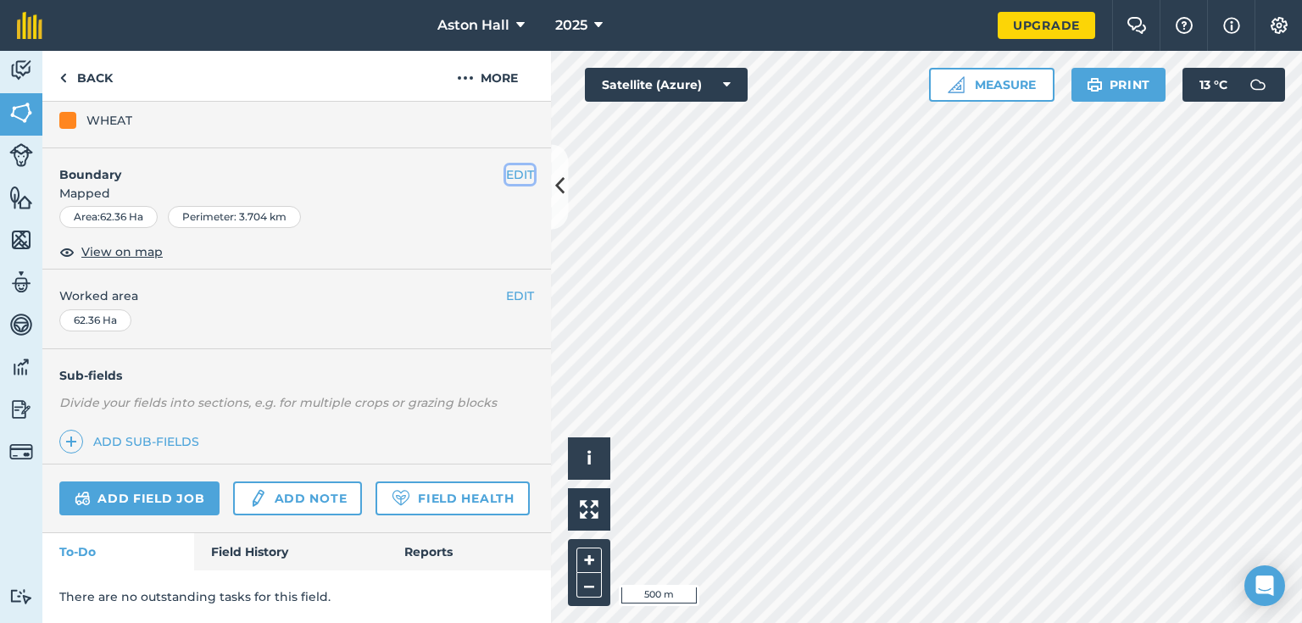
click at [506, 165] on button "EDIT" at bounding box center [520, 174] width 28 height 19
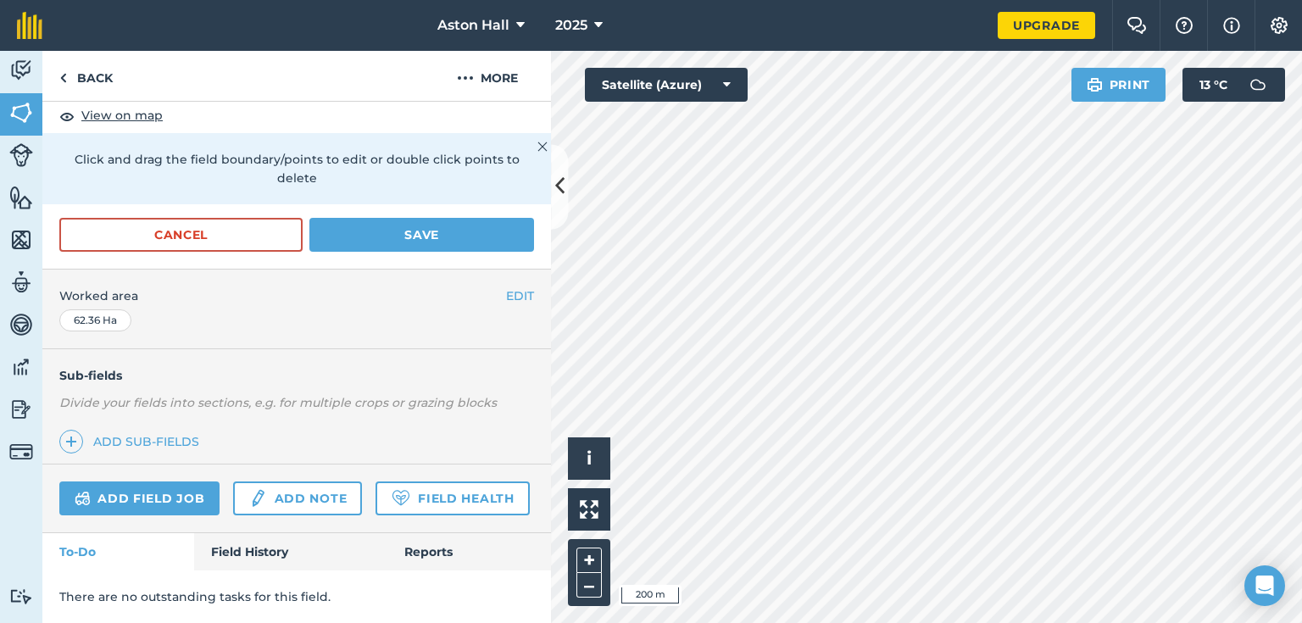
scroll to position [382, 0]
click at [92, 82] on link "Back" at bounding box center [85, 76] width 87 height 50
click at [66, 75] on img at bounding box center [63, 78] width 8 height 20
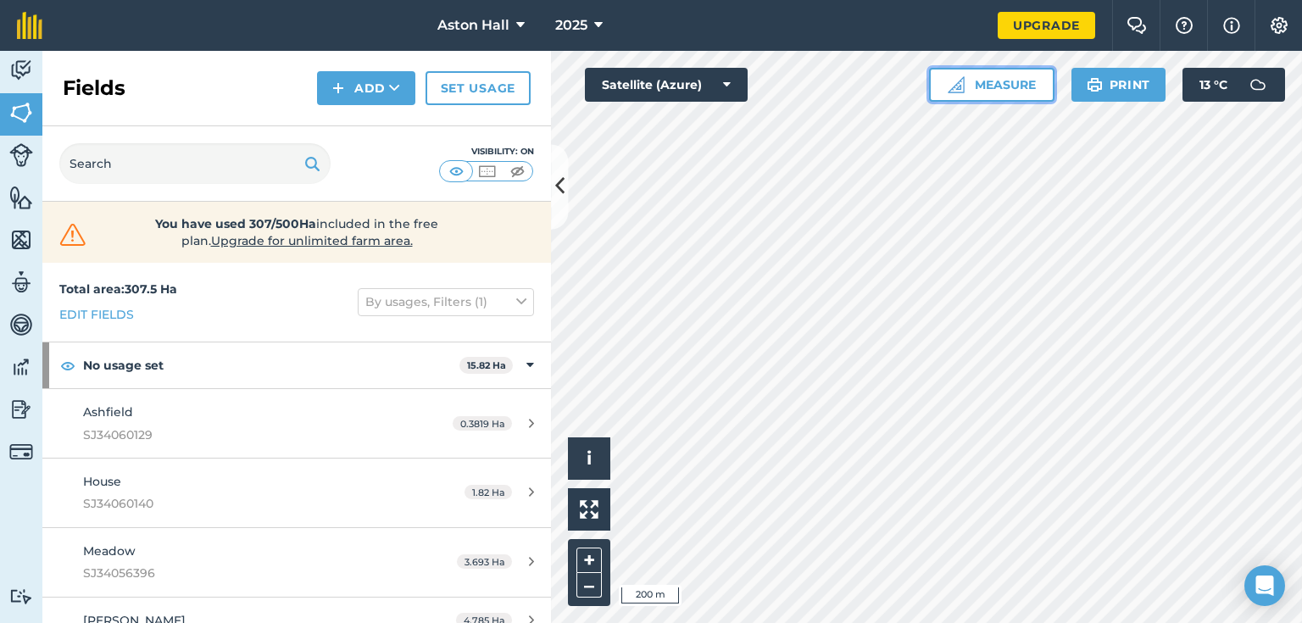
click at [1009, 84] on button "Measure" at bounding box center [991, 85] width 125 height 34
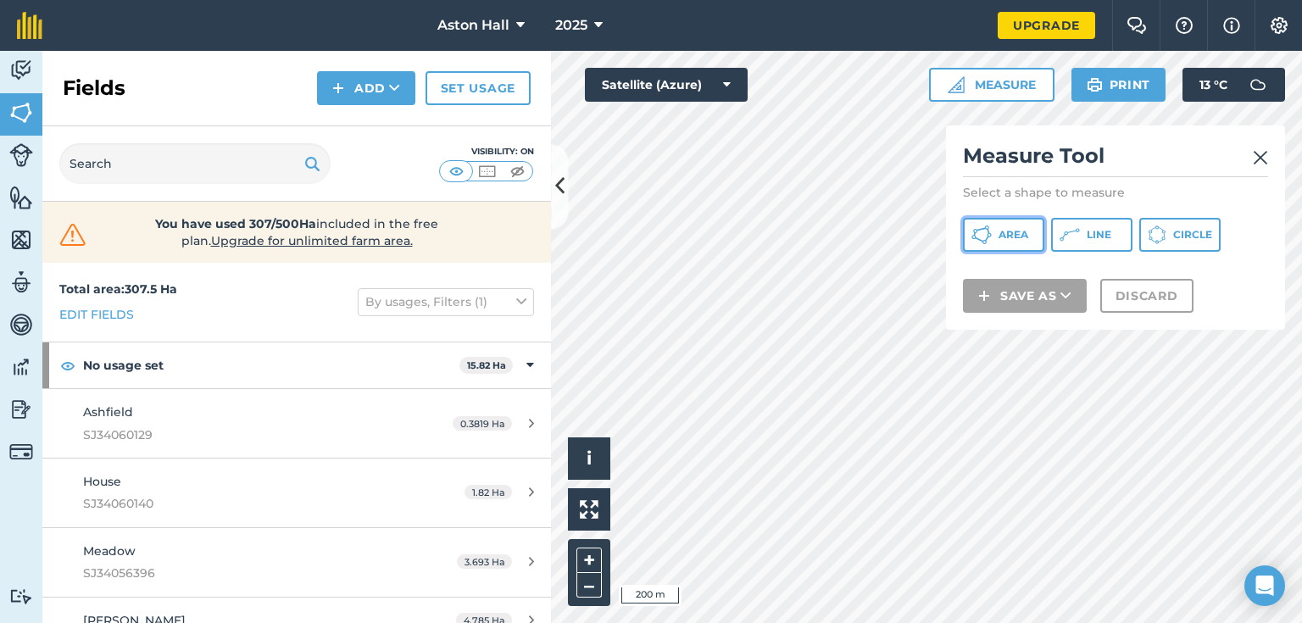
click at [1013, 234] on span "Area" at bounding box center [1013, 235] width 30 height 14
click at [975, 309] on div "Click to start drawing i © 2025 TomTom, Microsoft 100 m + – Satellite (Azure) M…" at bounding box center [926, 337] width 751 height 572
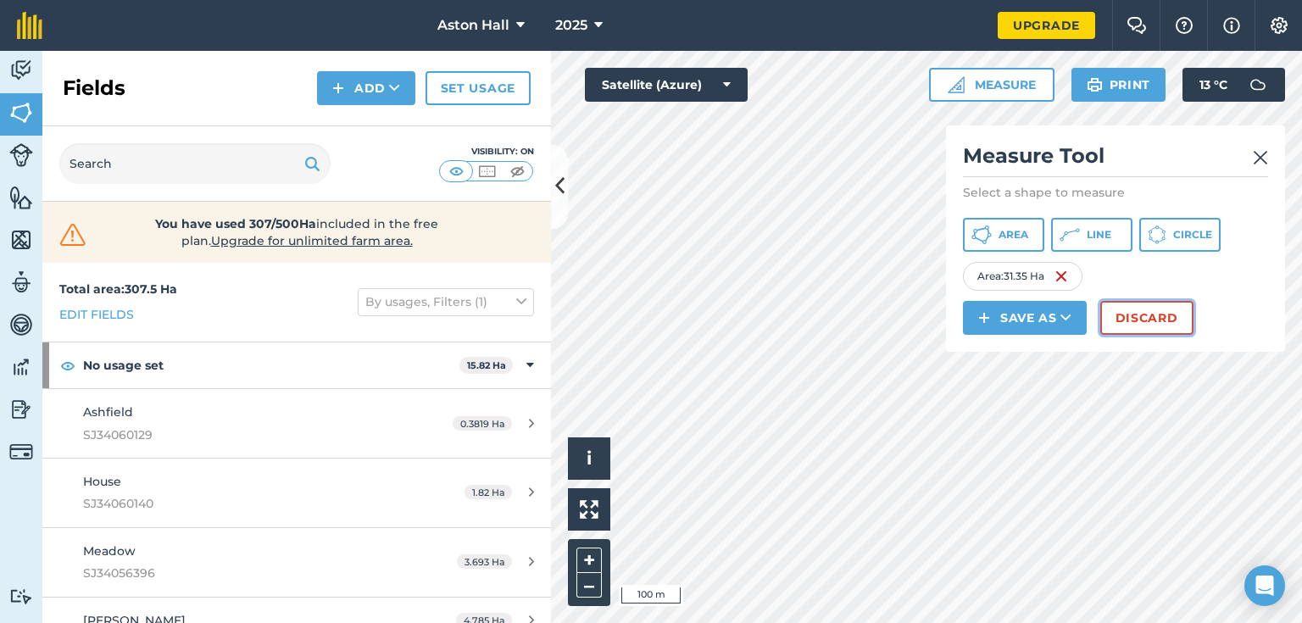
click at [1139, 318] on button "Discard" at bounding box center [1146, 318] width 93 height 34
